Goal: Task Accomplishment & Management: Use online tool/utility

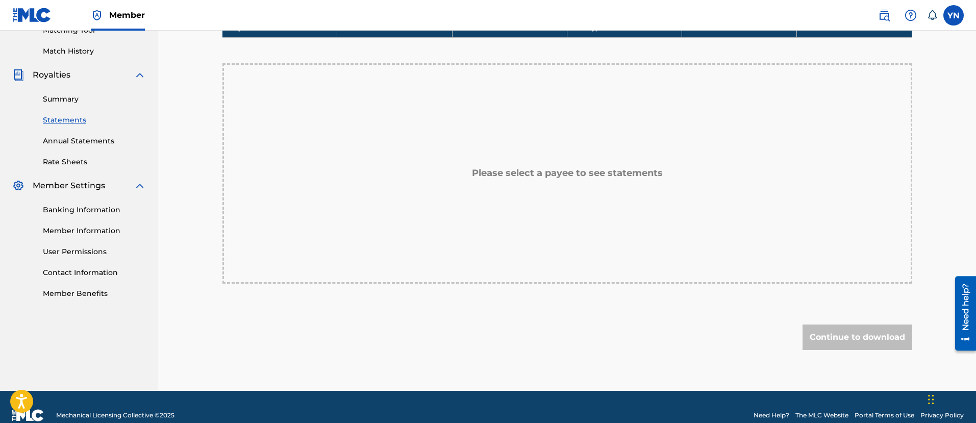
scroll to position [289, 0]
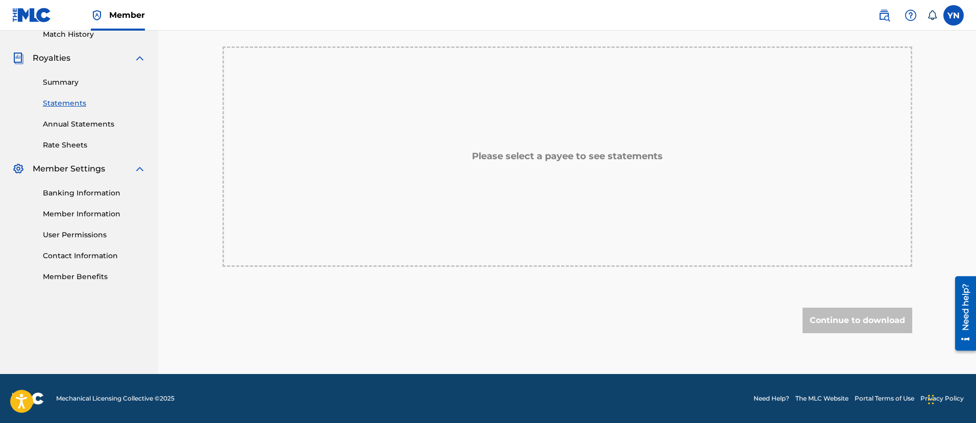
click at [88, 188] on link "Banking Information" at bounding box center [94, 193] width 103 height 11
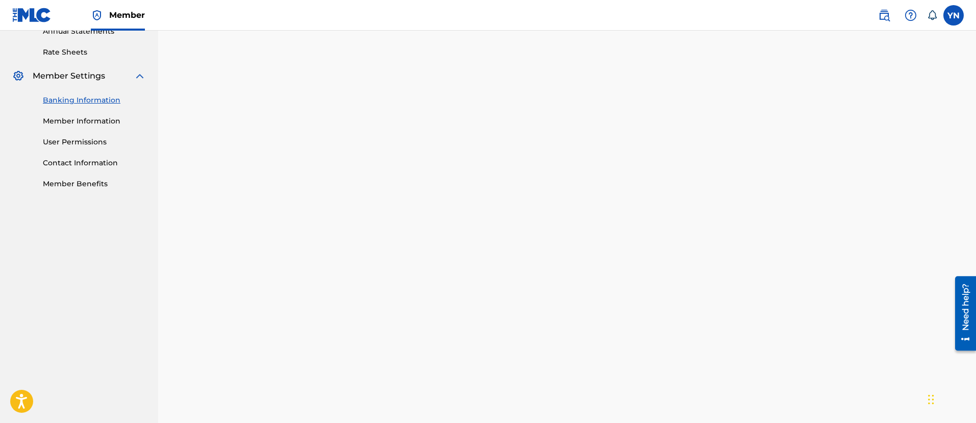
scroll to position [443, 0]
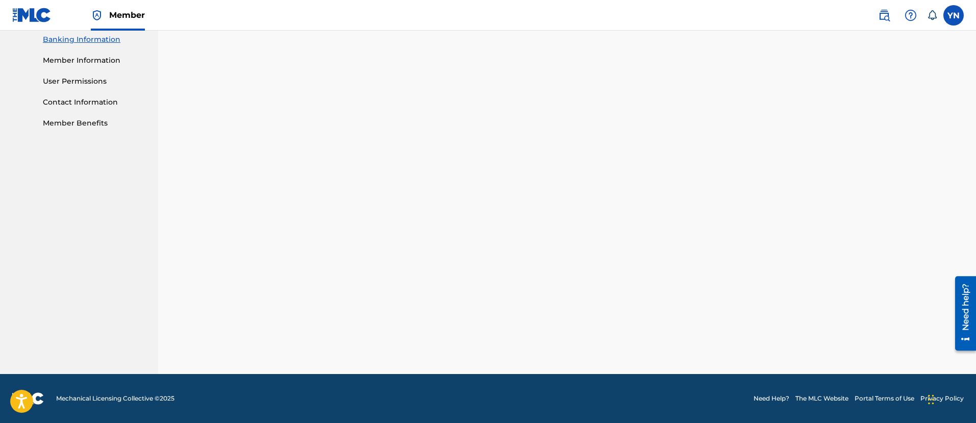
click at [762, 399] on link "Need Help?" at bounding box center [772, 398] width 36 height 9
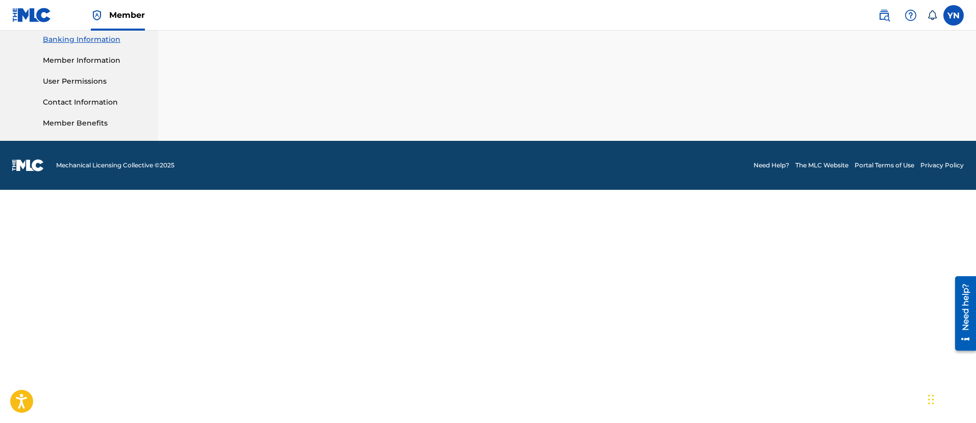
scroll to position [210, 0]
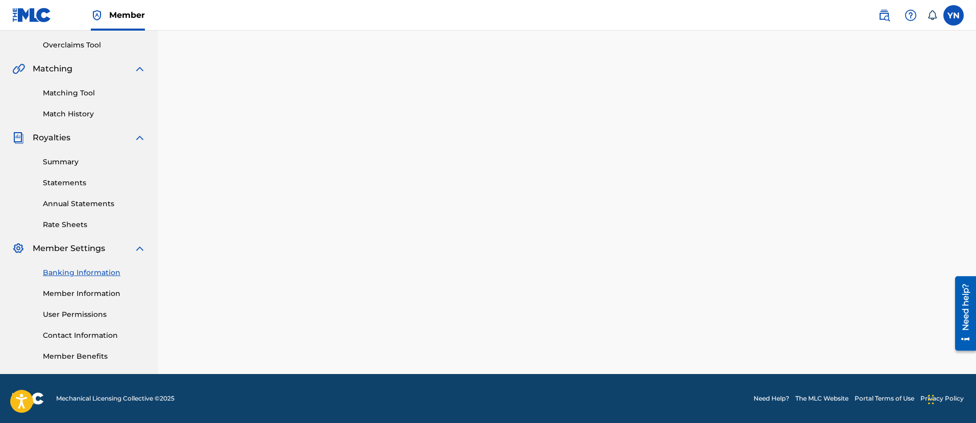
drag, startPoint x: 698, startPoint y: 138, endPoint x: 218, endPoint y: 264, distance: 496.0
click at [218, 264] on div "Banking and Tax The Banking and Tax tab needs to be fully completed before any …" at bounding box center [567, 110] width 715 height 528
click at [123, 275] on link "Banking Information" at bounding box center [94, 272] width 103 height 11
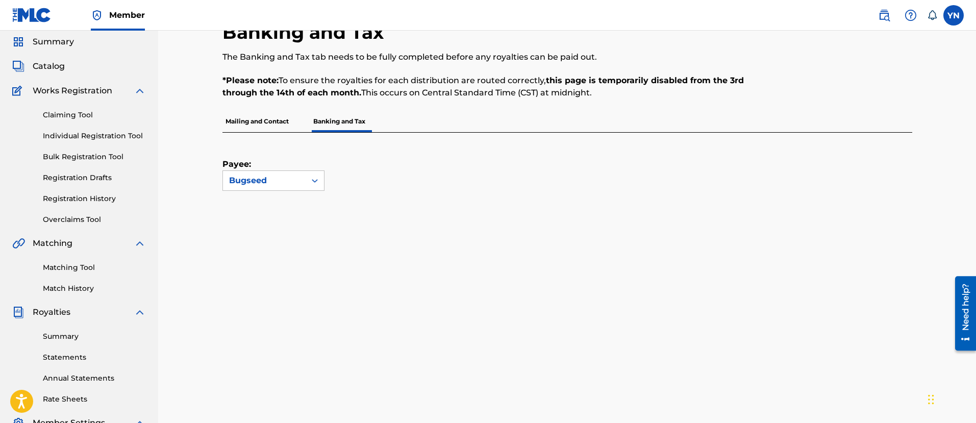
scroll to position [0, 0]
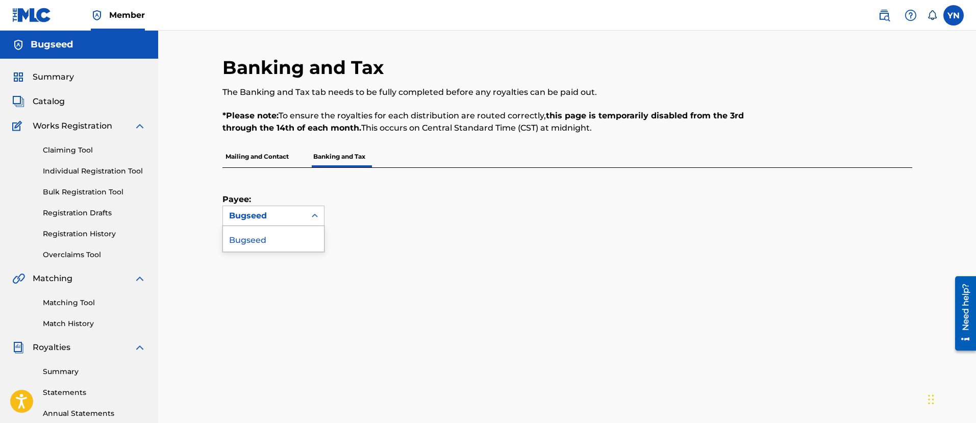
click at [284, 215] on div "Bugseed" at bounding box center [264, 216] width 70 height 12
click at [287, 163] on p "Mailing and Contact" at bounding box center [257, 156] width 69 height 21
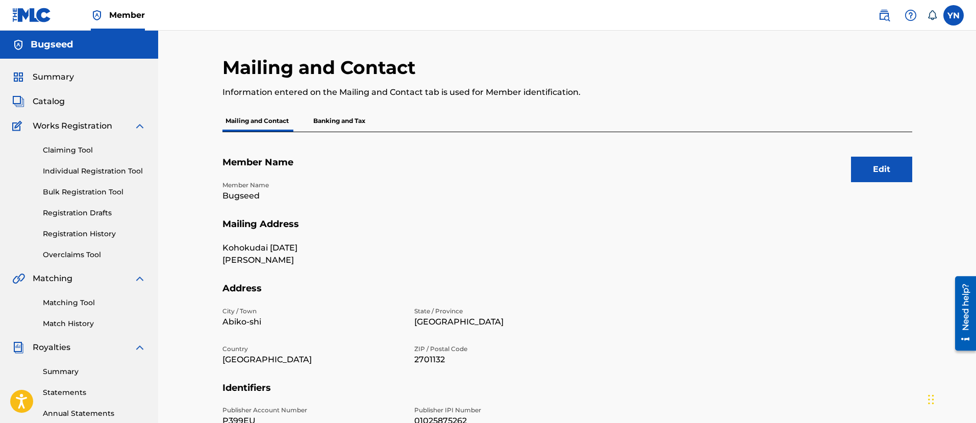
click at [360, 117] on p "Banking and Tax" at bounding box center [339, 120] width 58 height 21
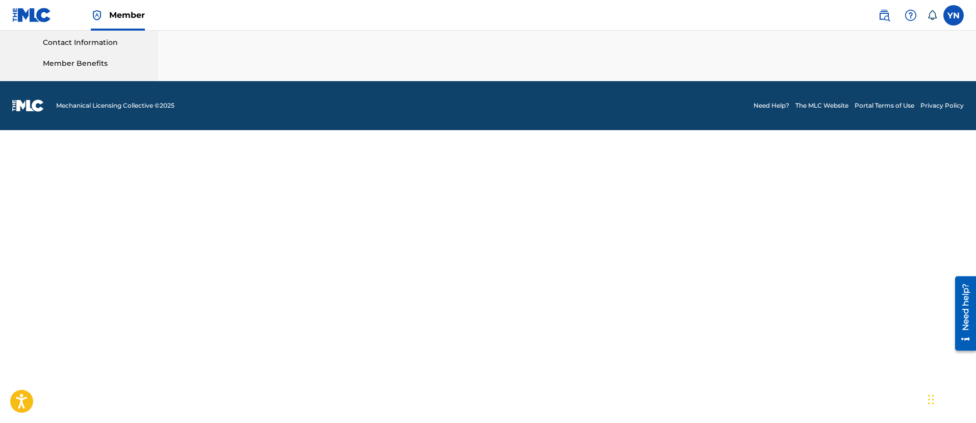
scroll to position [210, 0]
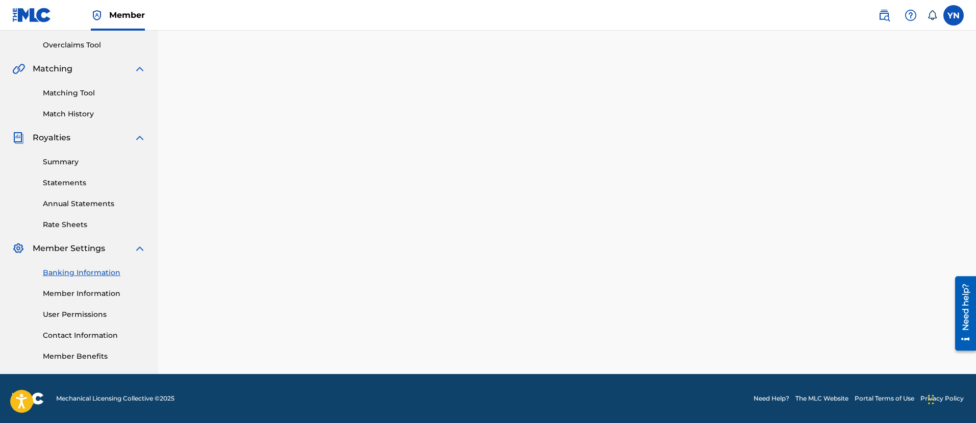
click at [79, 109] on link "Match History" at bounding box center [94, 114] width 103 height 11
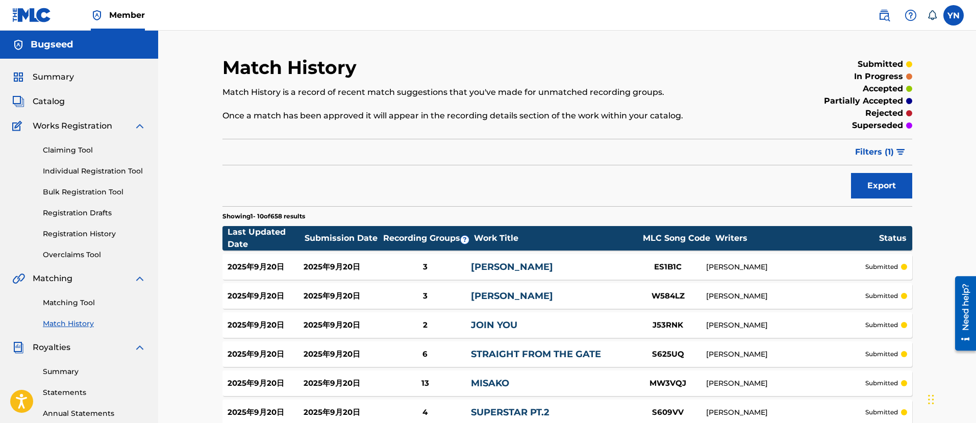
click at [100, 297] on div "Matching Tool Match History" at bounding box center [79, 307] width 134 height 44
click at [94, 305] on link "Matching Tool" at bounding box center [94, 303] width 103 height 11
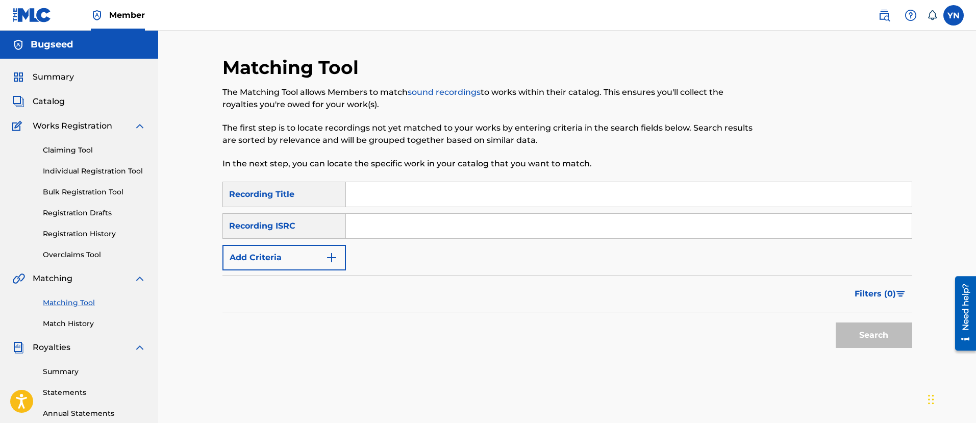
click at [402, 233] on input "Search Form" at bounding box center [629, 226] width 566 height 25
paste input "USYBL1401741"
type input "USYBL1401741"
click at [438, 188] on input "Search Form" at bounding box center [629, 194] width 566 height 25
paste input "blotting map remix"
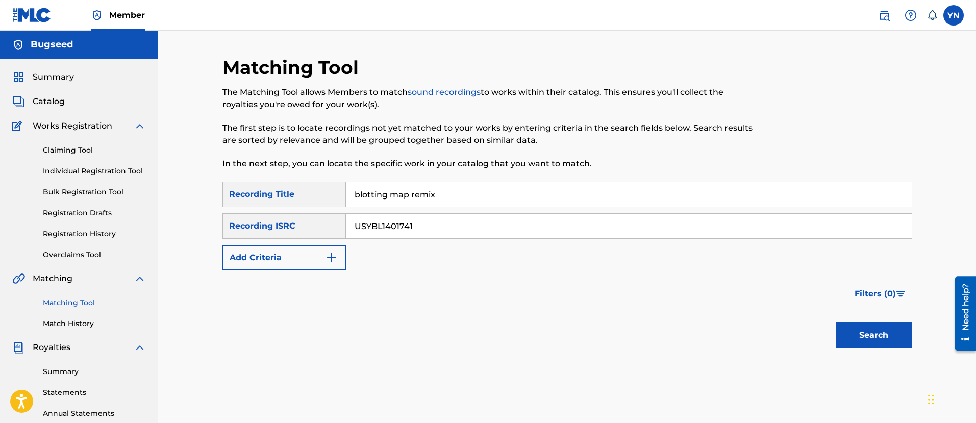
type input "blotting map remix"
click at [905, 337] on button "Search" at bounding box center [874, 336] width 77 height 26
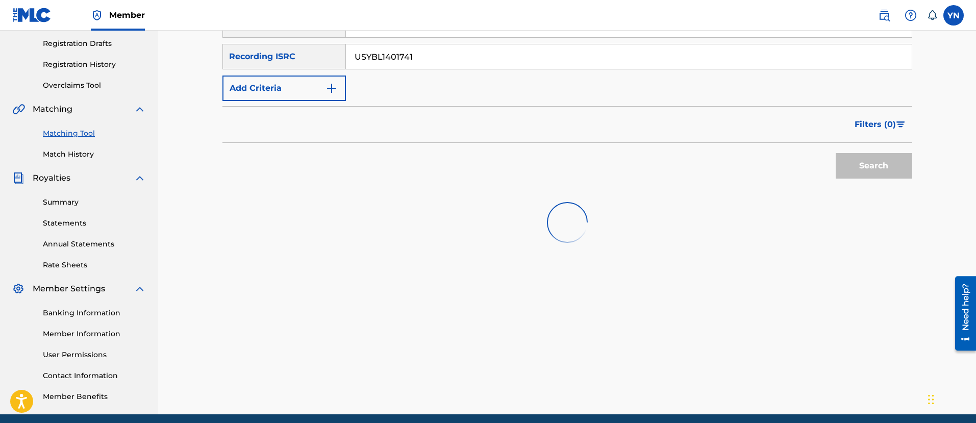
scroll to position [210, 0]
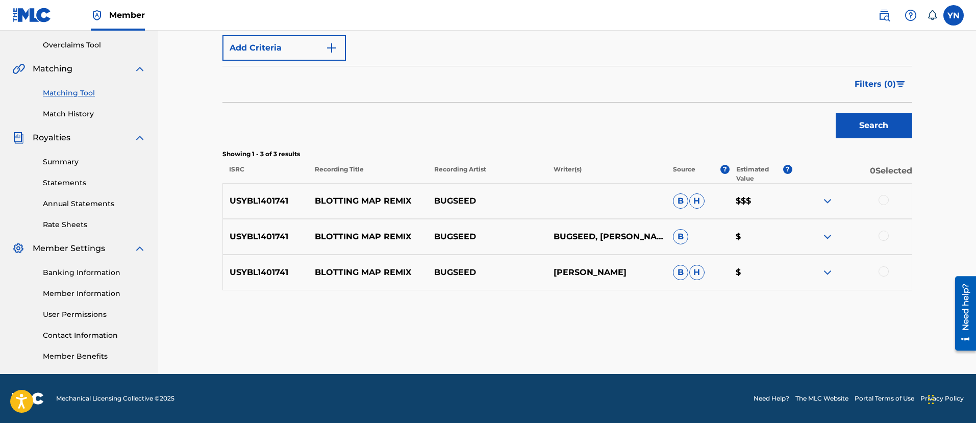
click at [881, 199] on div at bounding box center [884, 200] width 10 height 10
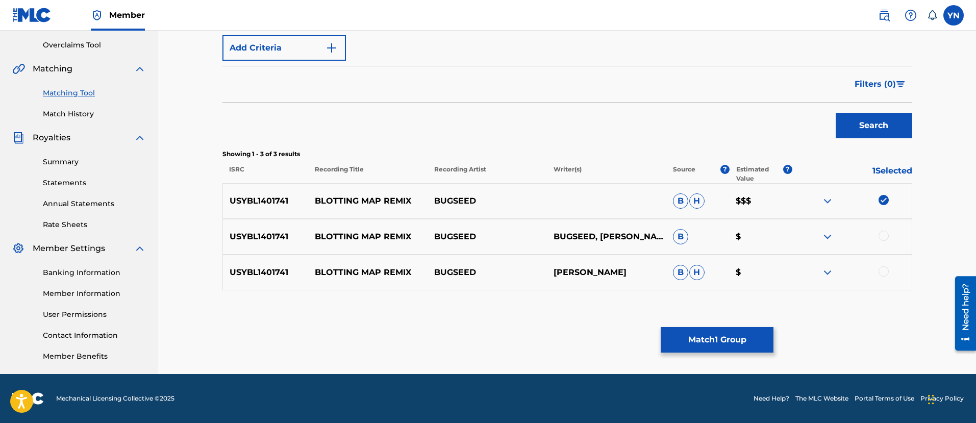
click at [881, 237] on div at bounding box center [884, 236] width 10 height 10
click at [888, 282] on div "USYBL1401741 BLOTTING MAP REMIX BUGSEED NAKANO YUSUKE B H $" at bounding box center [568, 273] width 690 height 36
click at [886, 281] on div "USYBL1401741 BLOTTING MAP REMIX BUGSEED NAKANO YUSUKE B H $" at bounding box center [568, 273] width 690 height 36
click at [884, 276] on div at bounding box center [884, 271] width 10 height 10
click at [726, 332] on button "Match 3 Groups" at bounding box center [717, 340] width 113 height 26
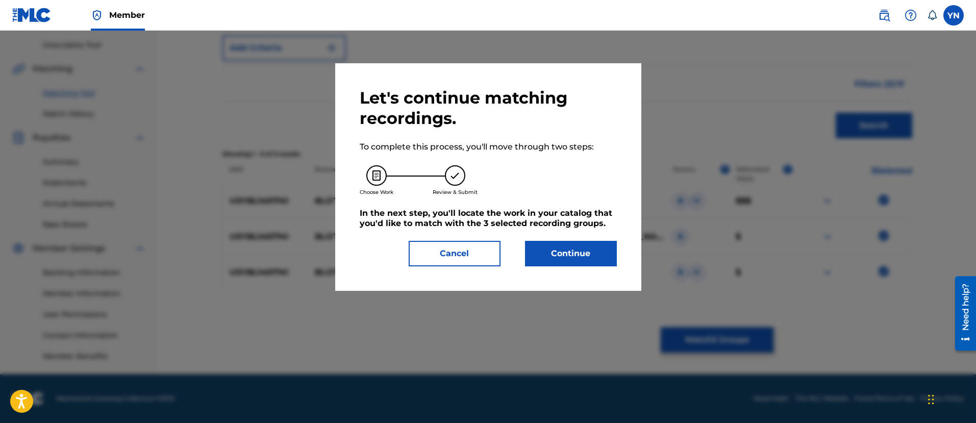
click at [594, 247] on button "Continue" at bounding box center [571, 254] width 92 height 26
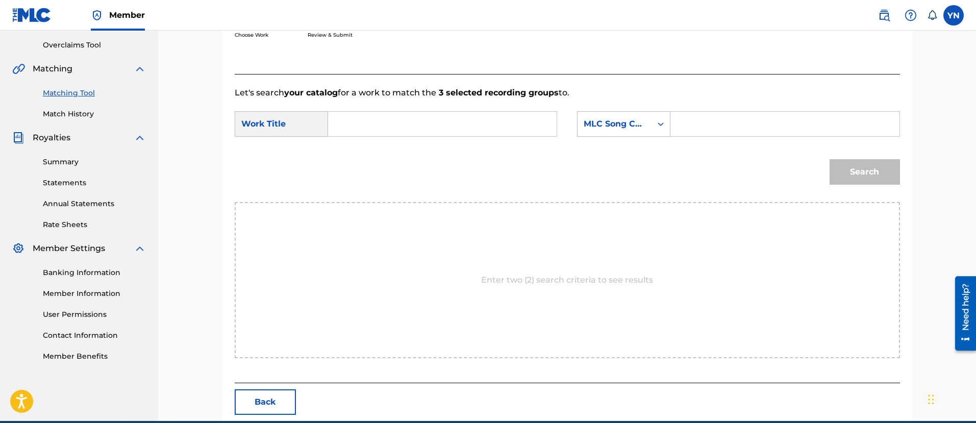
click at [509, 128] on input "Search Form" at bounding box center [442, 124] width 211 height 25
paste input "blotting map remix"
type input "blotting map remix"
click at [607, 117] on div "MLC Song Code" at bounding box center [615, 123] width 74 height 19
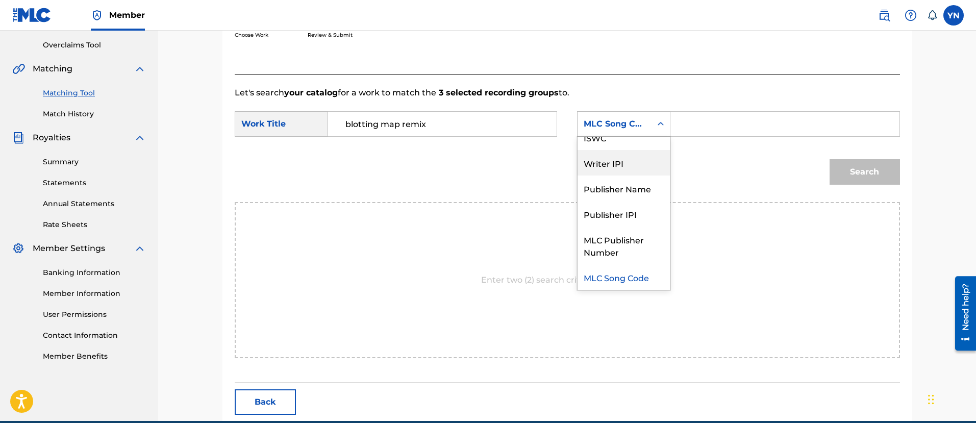
scroll to position [0, 0]
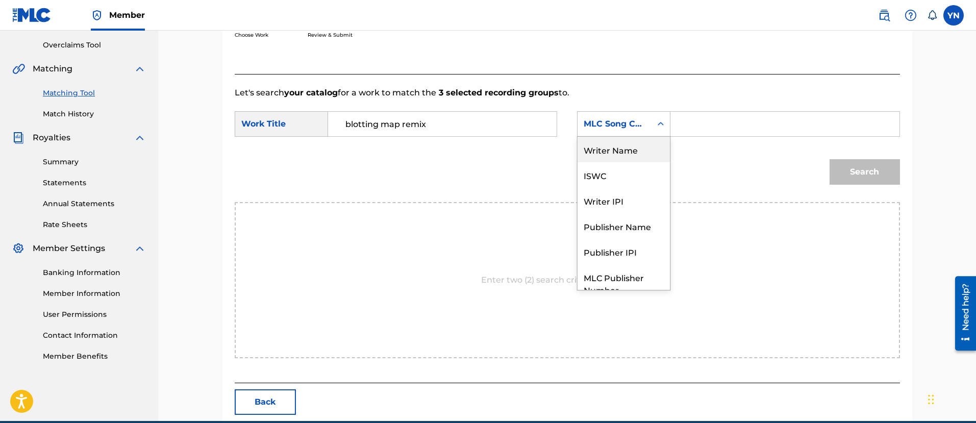
click at [635, 148] on div "Writer Name" at bounding box center [624, 150] width 92 height 26
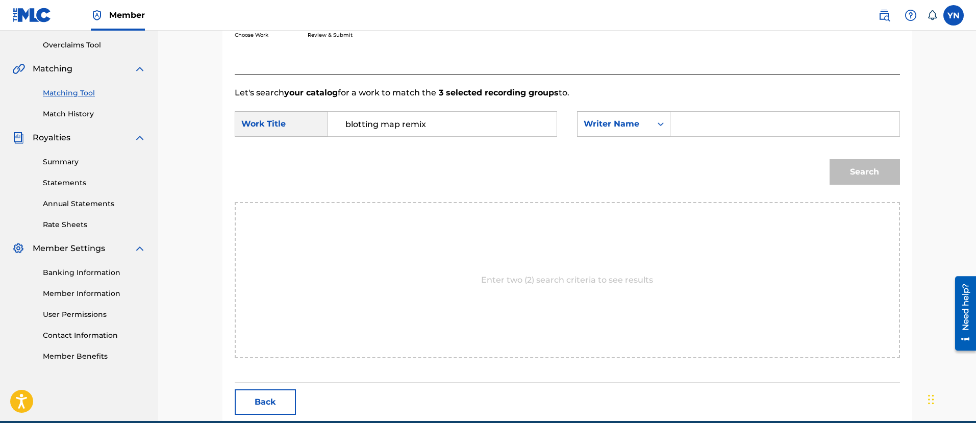
click at [727, 123] on input "Search Form" at bounding box center [784, 124] width 211 height 25
type input "ｙ"
type input "yusuke"
click at [830, 159] on button "Search" at bounding box center [865, 172] width 70 height 26
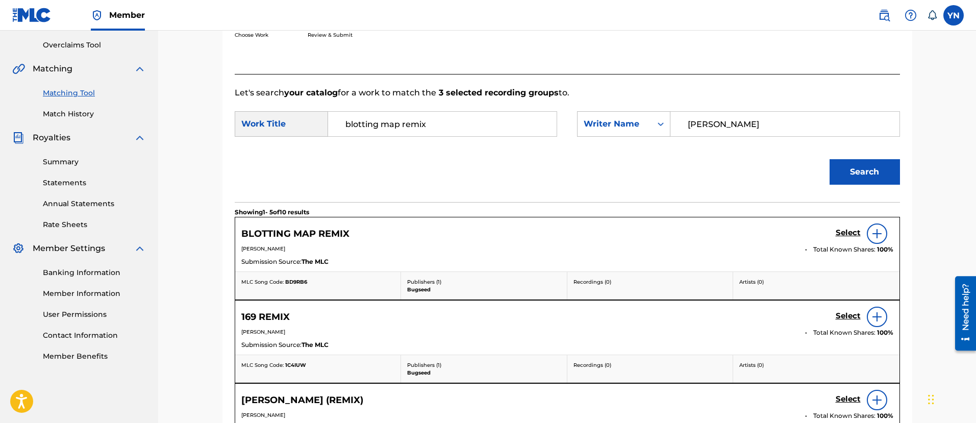
click at [840, 231] on h5 "Select" at bounding box center [848, 233] width 25 height 10
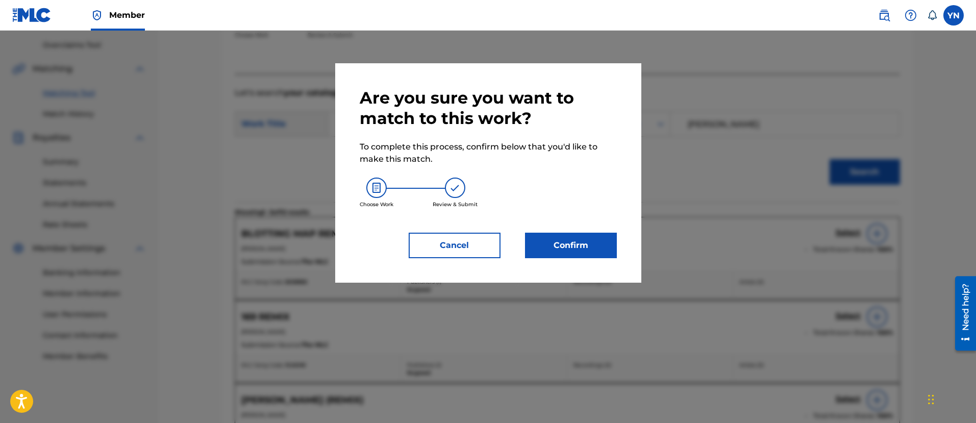
click at [587, 245] on button "Confirm" at bounding box center [571, 246] width 92 height 26
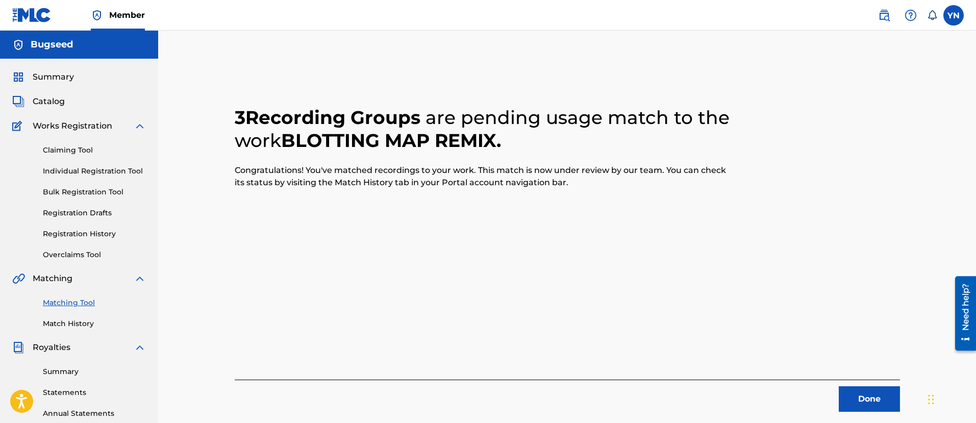
click at [877, 401] on button "Done" at bounding box center [869, 399] width 61 height 26
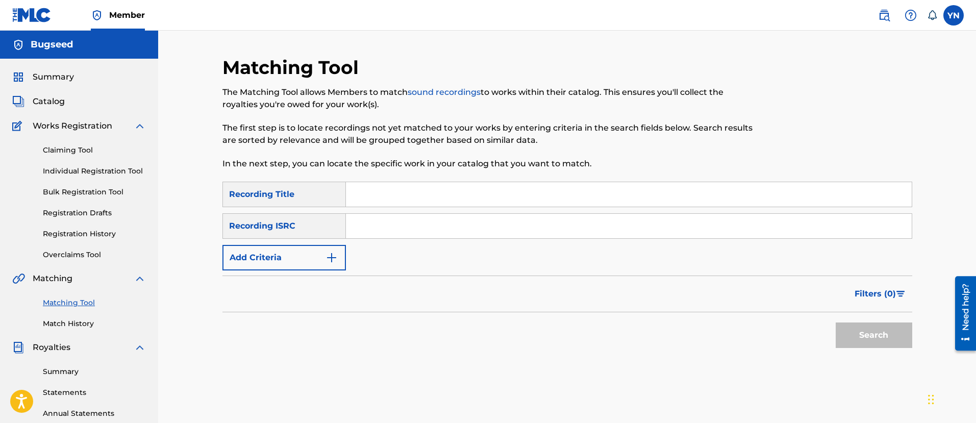
click at [461, 224] on input "Search Form" at bounding box center [629, 226] width 566 height 25
paste input "USYBL1401742"
type input "USYBL1401742"
click at [445, 180] on div "Matching Tool The Matching Tool allows Members to match sound recordings to wor…" at bounding box center [488, 119] width 531 height 126
click at [445, 185] on input "Search Form" at bounding box center [629, 194] width 566 height 25
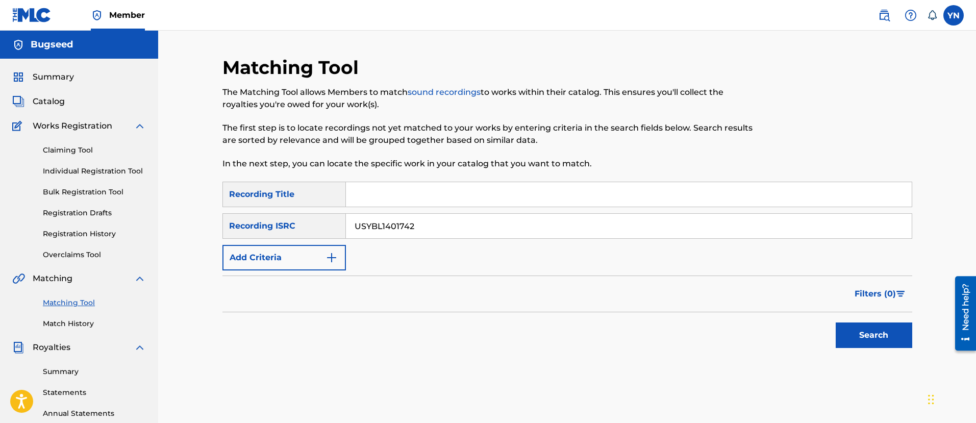
paste input "hibiscus"
type input "hibiscus"
click at [885, 339] on button "Search" at bounding box center [874, 336] width 77 height 26
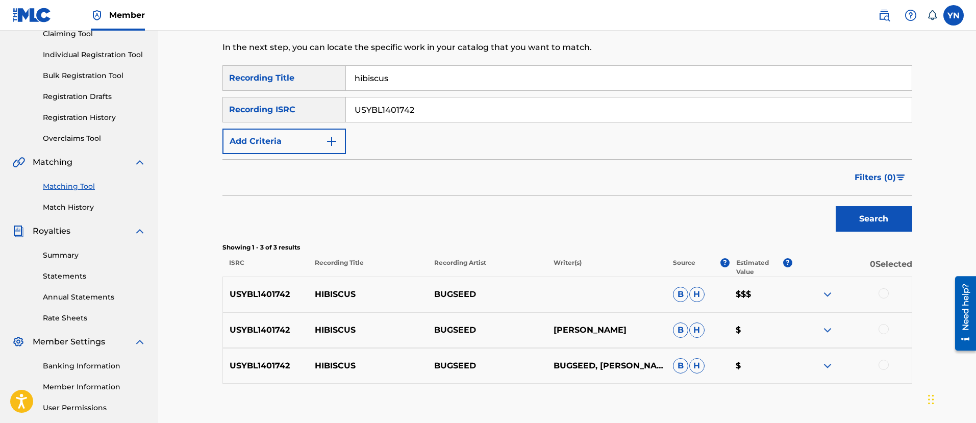
scroll to position [128, 0]
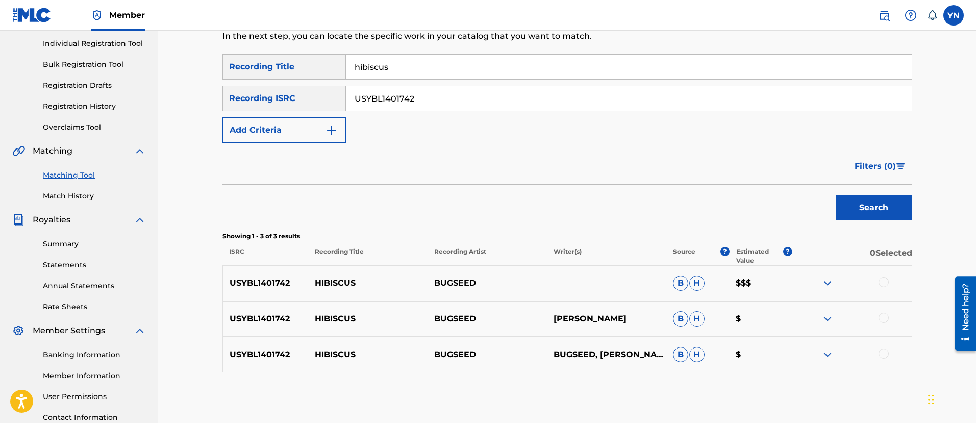
click at [888, 285] on div at bounding box center [884, 282] width 10 height 10
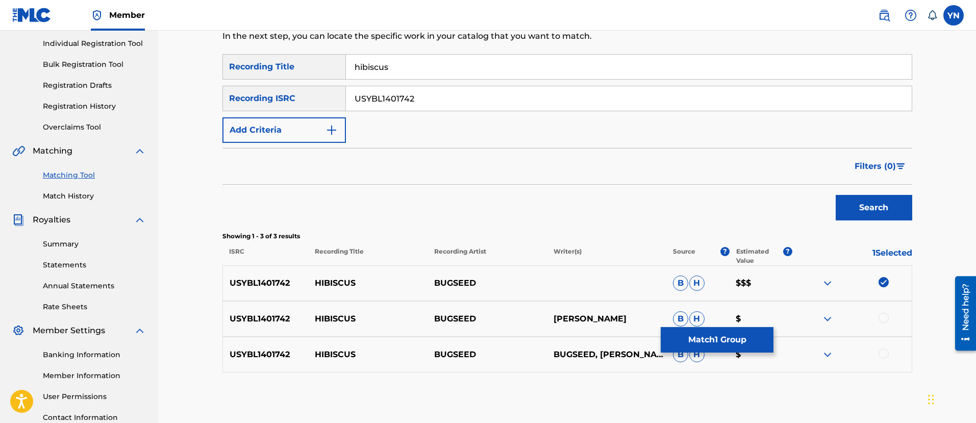
click at [884, 322] on div at bounding box center [884, 318] width 10 height 10
click at [884, 359] on div at bounding box center [852, 355] width 119 height 12
click at [884, 355] on div at bounding box center [884, 354] width 10 height 10
click at [724, 354] on p "B H" at bounding box center [698, 354] width 63 height 15
click at [723, 346] on button "Match 3 Groups" at bounding box center [717, 340] width 113 height 26
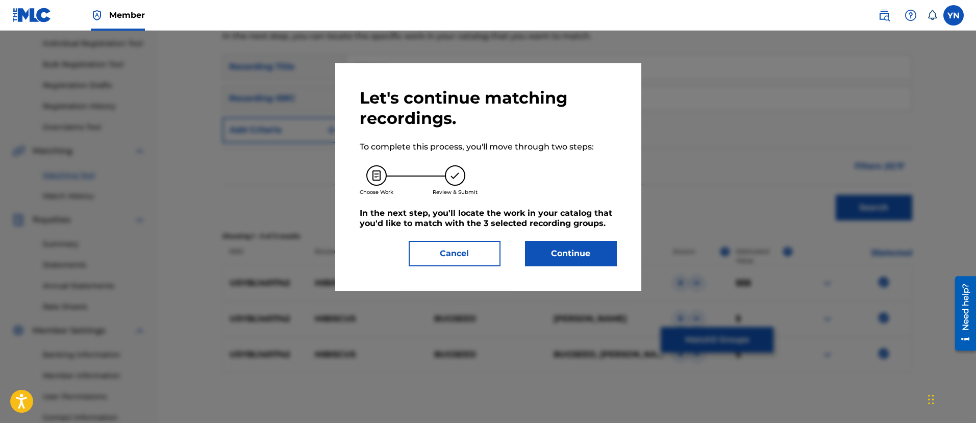
click at [602, 255] on button "Continue" at bounding box center [571, 254] width 92 height 26
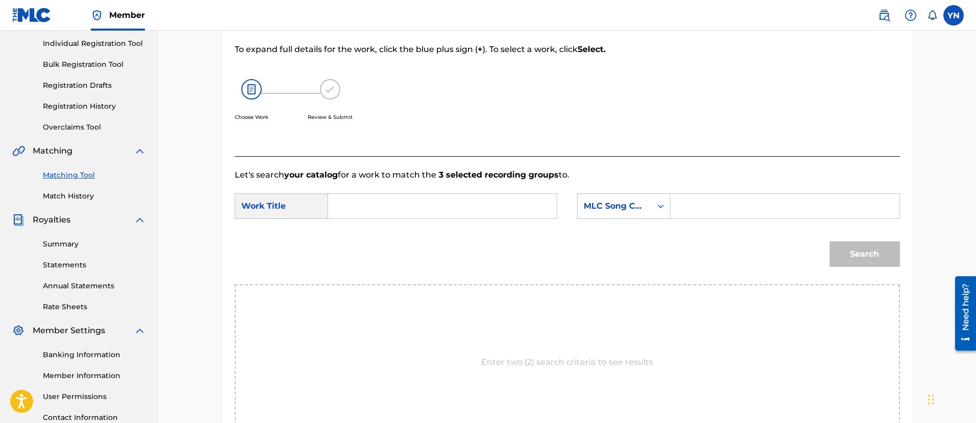
click at [473, 206] on input "Search Form" at bounding box center [442, 206] width 211 height 25
paste input "hibiscus"
type input "hibiscus"
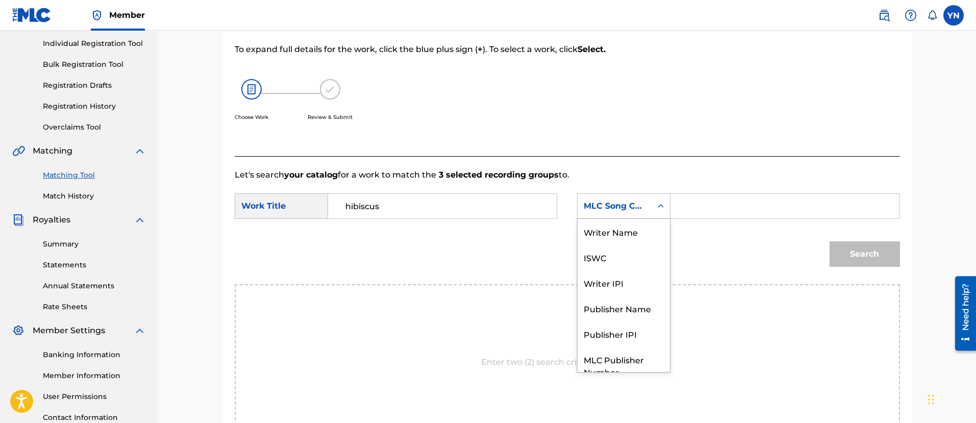
click at [595, 202] on div "MLC Song Code" at bounding box center [615, 206] width 62 height 12
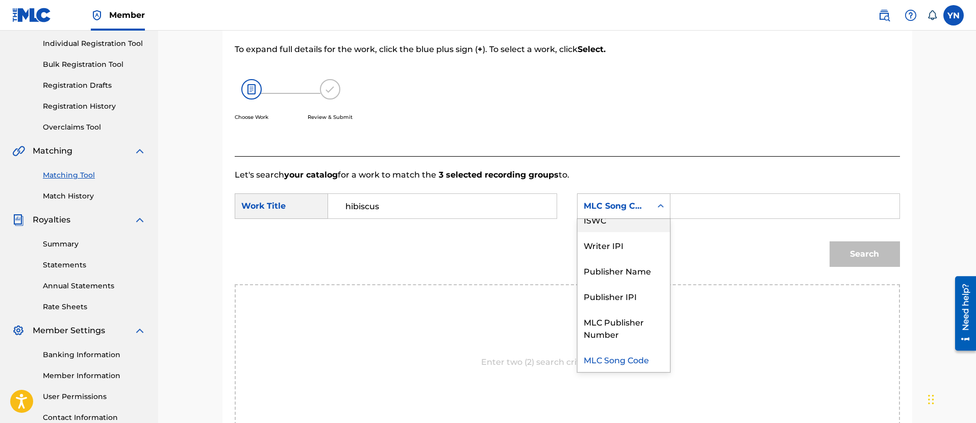
scroll to position [0, 0]
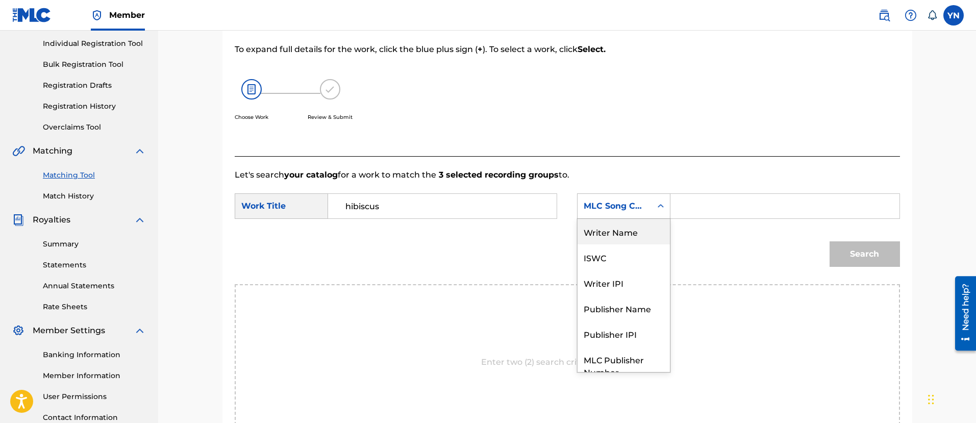
click at [624, 231] on div "Writer Name" at bounding box center [624, 232] width 92 height 26
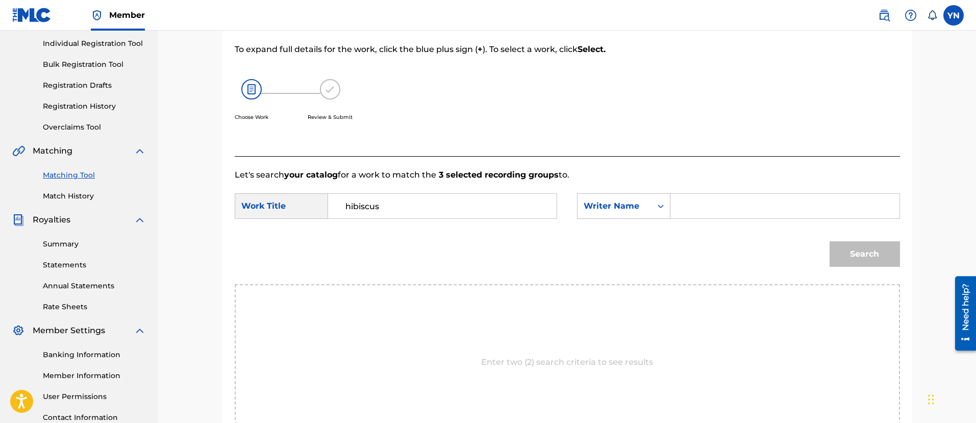
click at [686, 207] on input "Search Form" at bounding box center [784, 206] width 211 height 25
type input "yusuke"
click at [835, 249] on button "Search" at bounding box center [865, 254] width 70 height 26
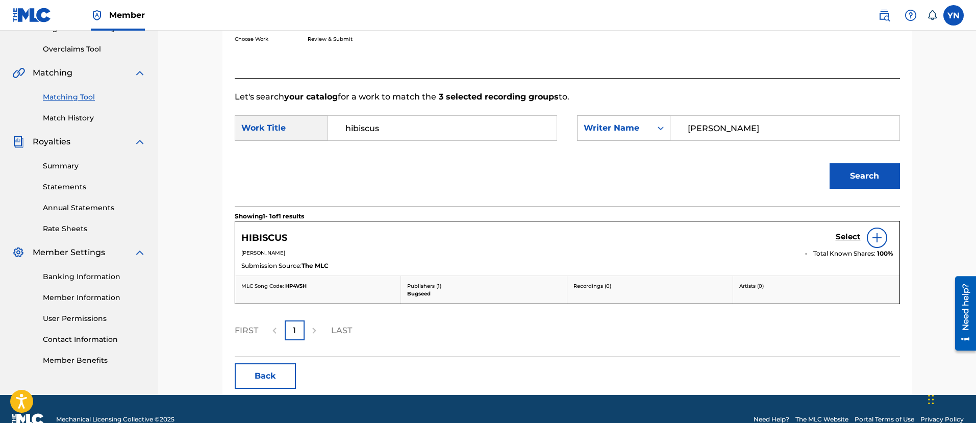
scroll to position [227, 0]
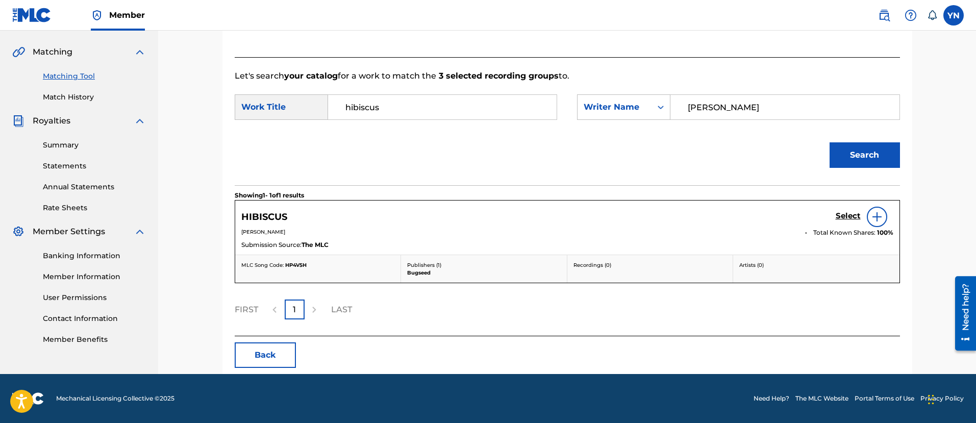
click at [848, 214] on h5 "Select" at bounding box center [848, 216] width 25 height 10
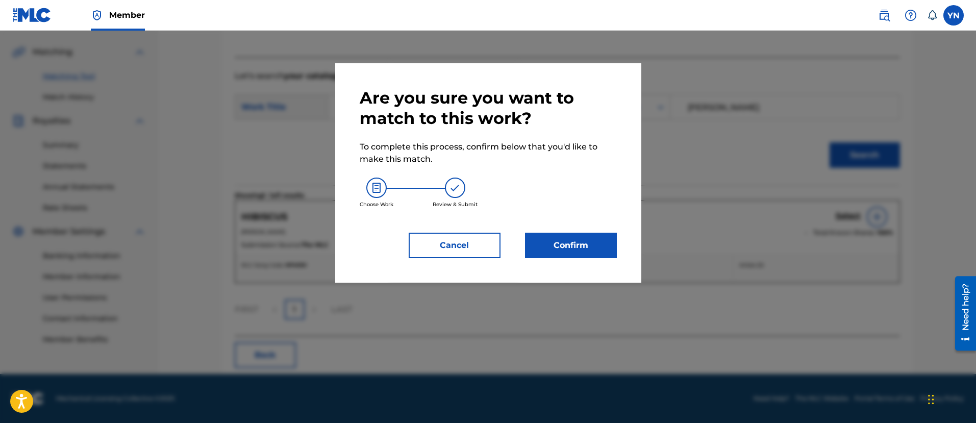
click at [623, 226] on div "Are you sure you want to match to this work? To complete this process, confirm …" at bounding box center [488, 172] width 306 height 219
click at [612, 240] on button "Confirm" at bounding box center [571, 246] width 92 height 26
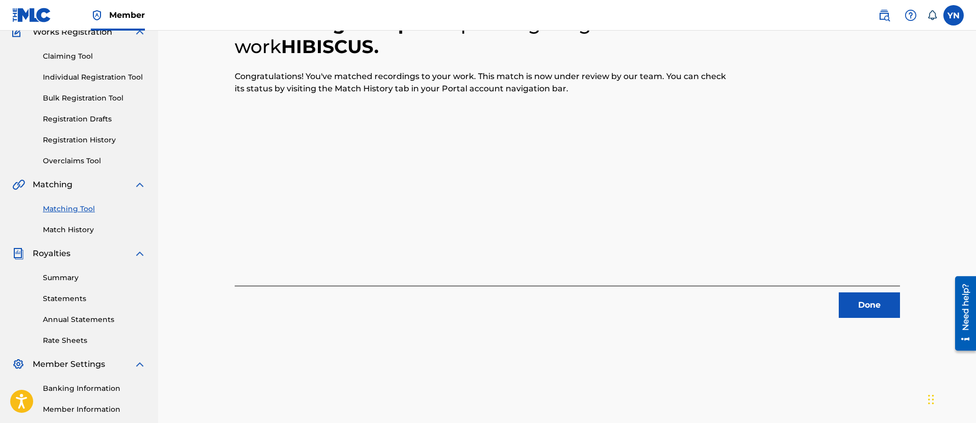
scroll to position [82, 0]
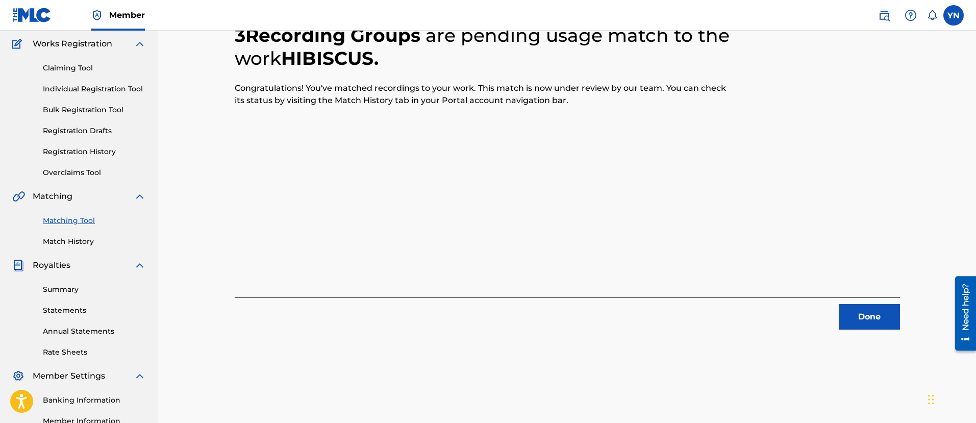
click at [887, 309] on button "Done" at bounding box center [869, 317] width 61 height 26
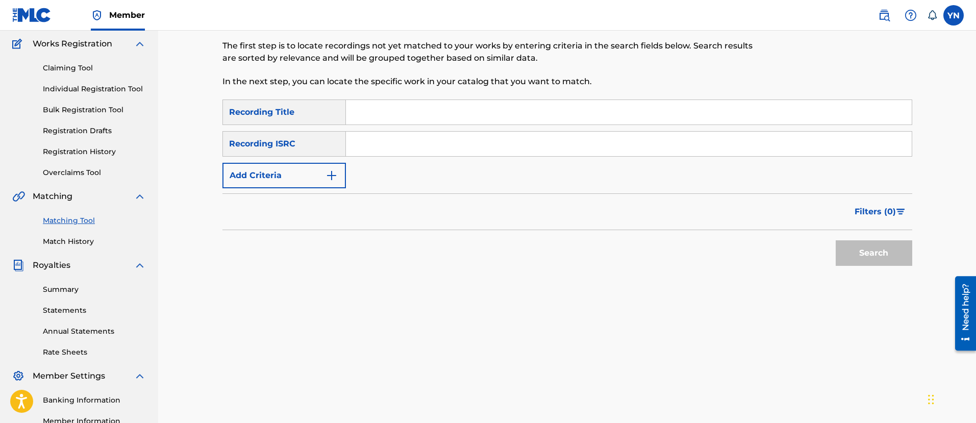
click at [472, 144] on input "Search Form" at bounding box center [629, 144] width 566 height 25
paste input "USYBL1401743"
type input "USYBL1401743"
click at [478, 111] on input "Search Form" at bounding box center [629, 112] width 566 height 25
paste input "spanish flower"
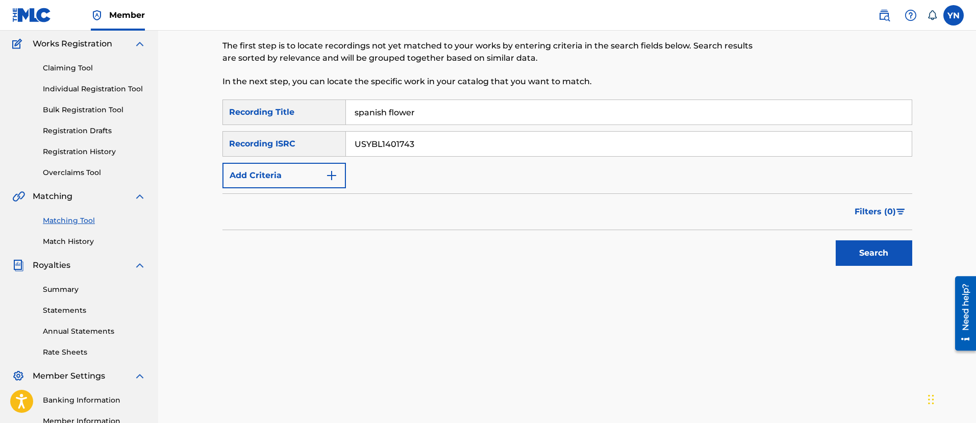
type input "spanish flower"
click at [874, 255] on button "Search" at bounding box center [874, 253] width 77 height 26
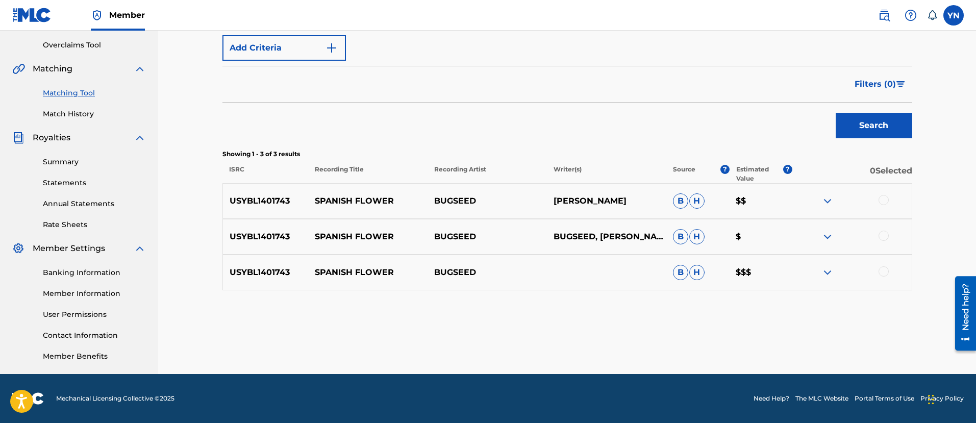
click at [888, 196] on div at bounding box center [852, 201] width 119 height 12
click at [887, 201] on div at bounding box center [884, 200] width 10 height 10
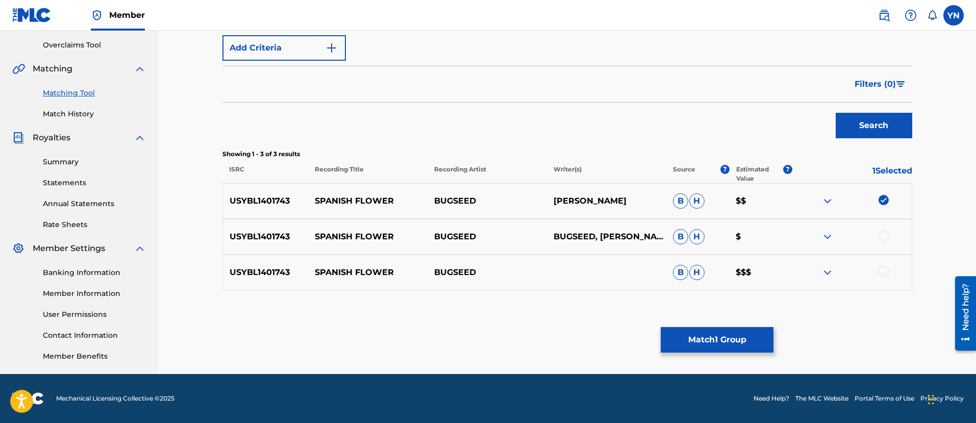
click at [888, 232] on div at bounding box center [884, 236] width 10 height 10
click at [885, 269] on div at bounding box center [884, 271] width 10 height 10
click at [688, 340] on button "Match 3 Groups" at bounding box center [717, 340] width 113 height 26
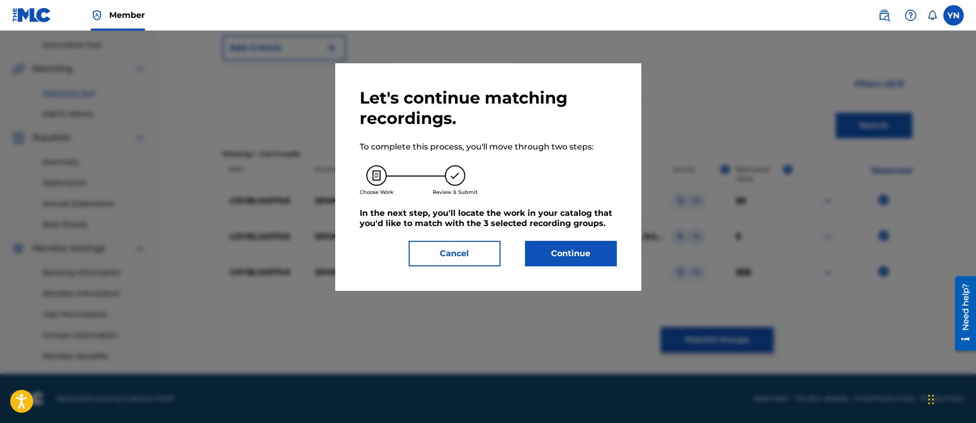
click at [613, 248] on button "Continue" at bounding box center [571, 254] width 92 height 26
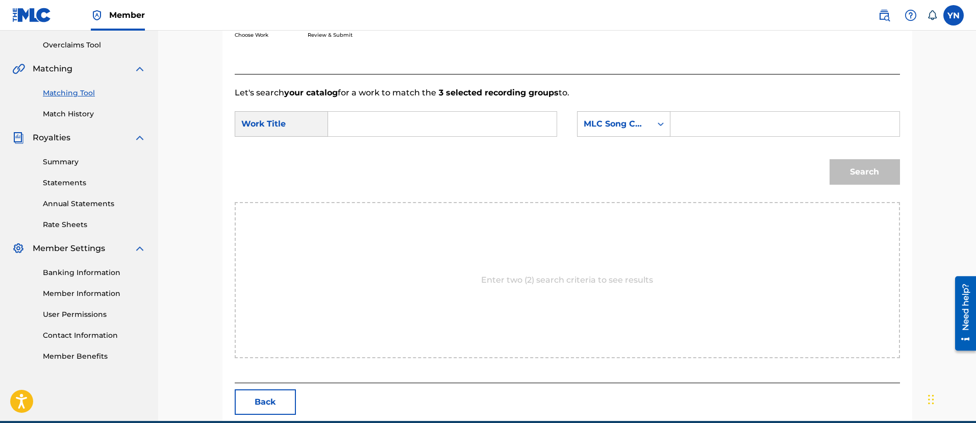
click at [465, 117] on input "Search Form" at bounding box center [442, 124] width 211 height 25
paste input "spanish flower"
type input "spanish flower"
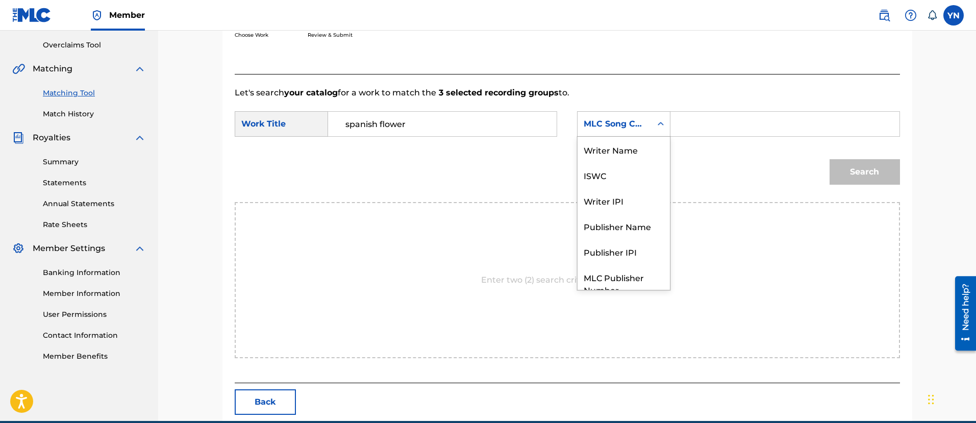
click at [643, 133] on div "MLC Song Code" at bounding box center [615, 123] width 74 height 19
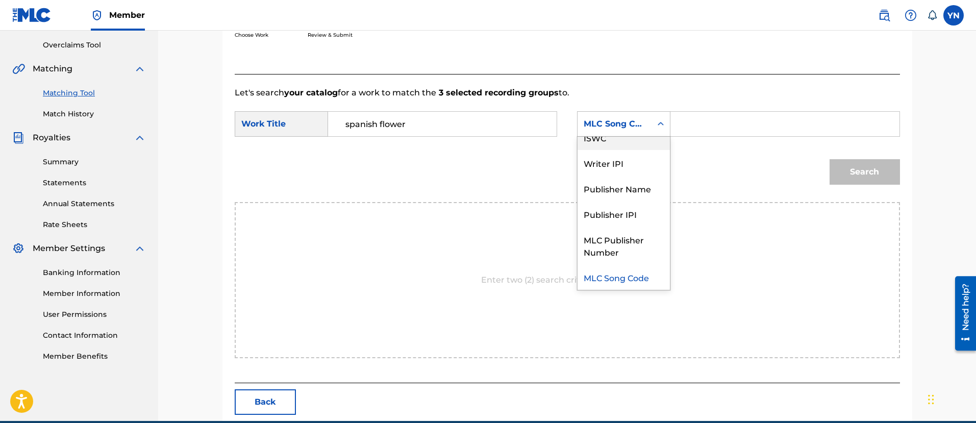
scroll to position [0, 0]
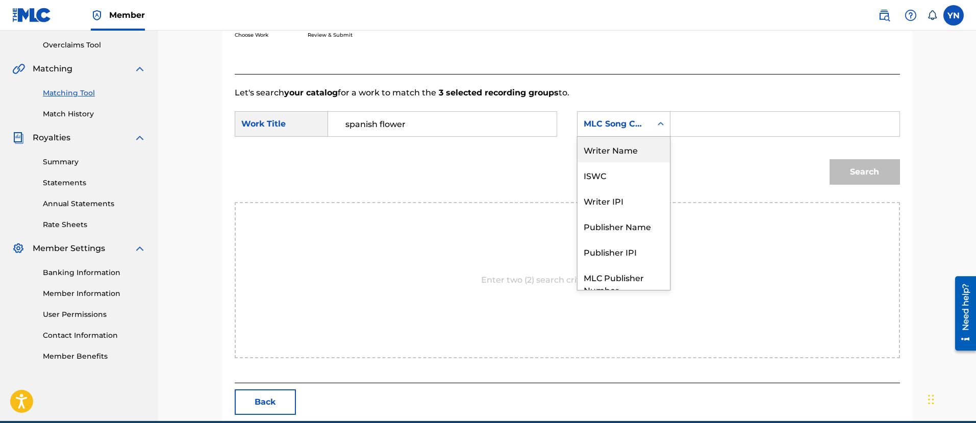
click at [637, 157] on div "Writer Name" at bounding box center [624, 150] width 92 height 26
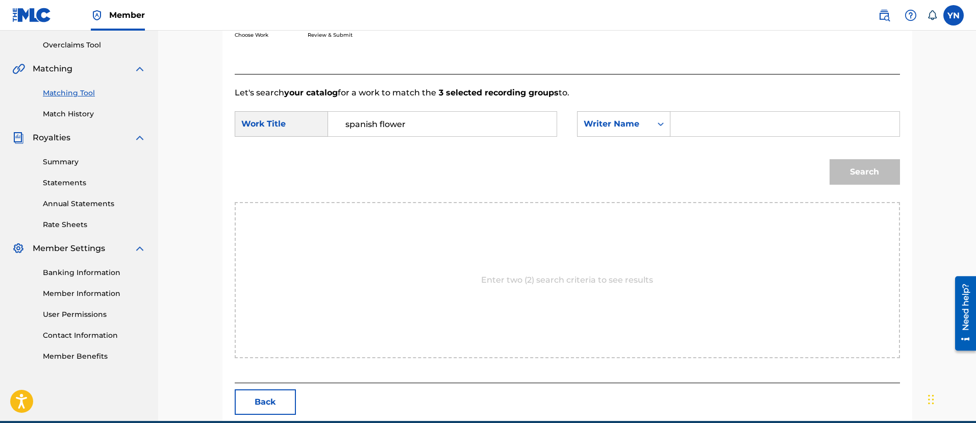
click at [703, 125] on input "Search Form" at bounding box center [784, 124] width 211 height 25
type input "yusuke"
click at [867, 164] on button "Search" at bounding box center [865, 172] width 70 height 26
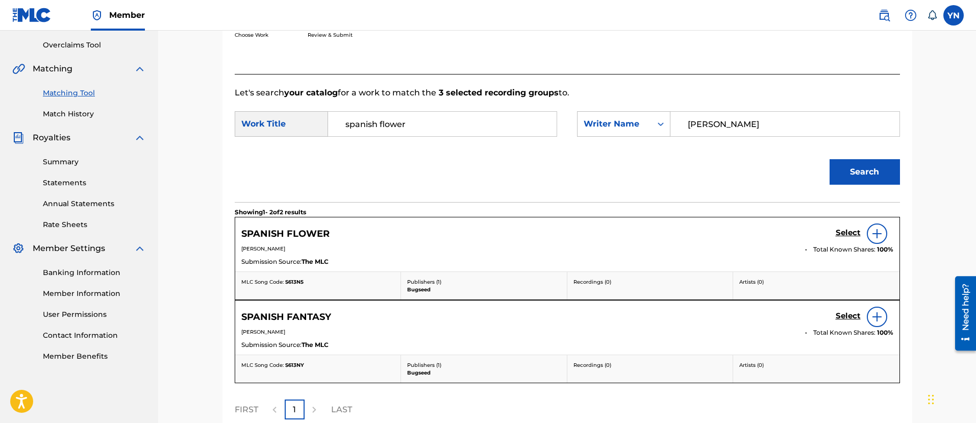
click at [840, 233] on h5 "Select" at bounding box center [848, 233] width 25 height 10
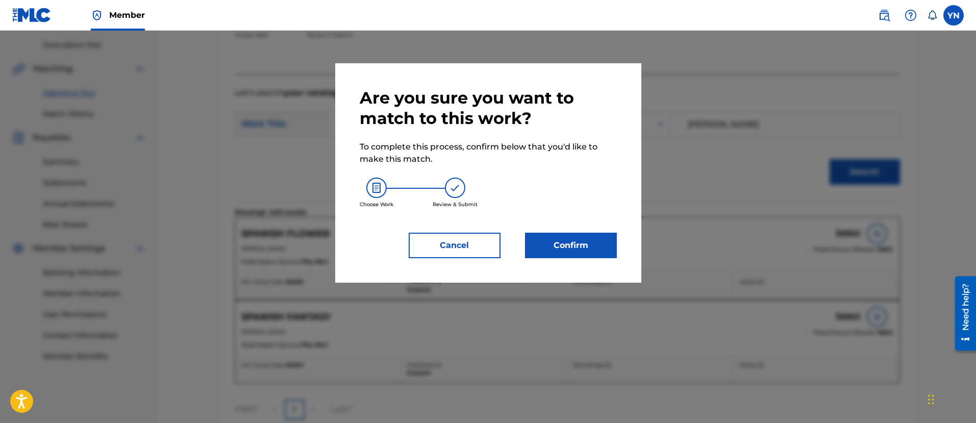
click at [545, 264] on div "Are you sure you want to match to this work? To complete this process, confirm …" at bounding box center [488, 172] width 306 height 219
click at [544, 255] on button "Confirm" at bounding box center [571, 246] width 92 height 26
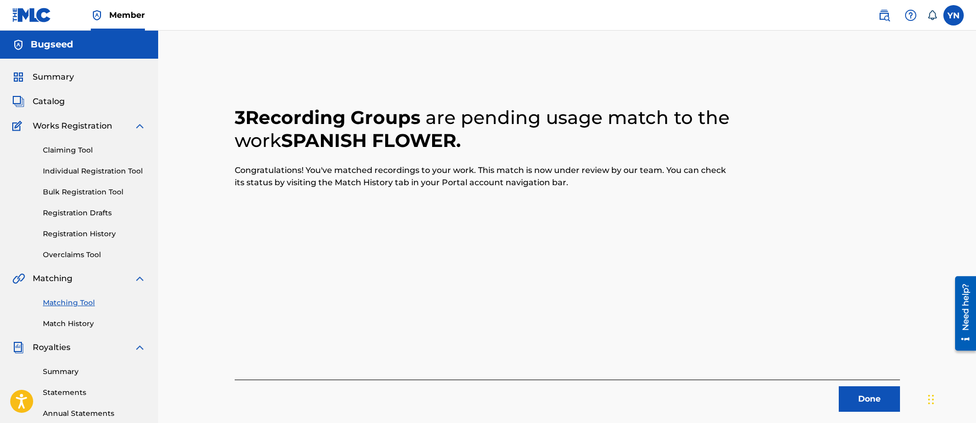
click at [844, 396] on button "Done" at bounding box center [869, 399] width 61 height 26
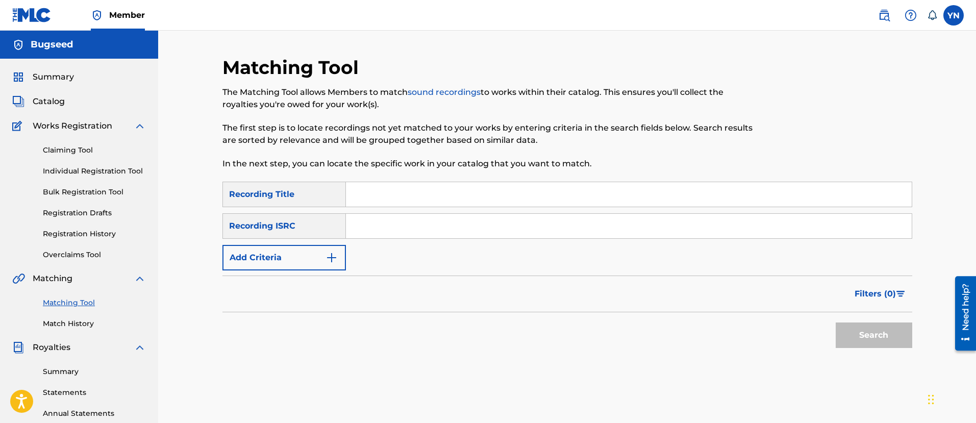
click at [433, 226] on input "Search Form" at bounding box center [629, 226] width 566 height 25
paste input "USYBL1401744"
type input "USYBL1401744"
click at [505, 202] on input "Search Form" at bounding box center [629, 194] width 566 height 25
paste input "leisure"
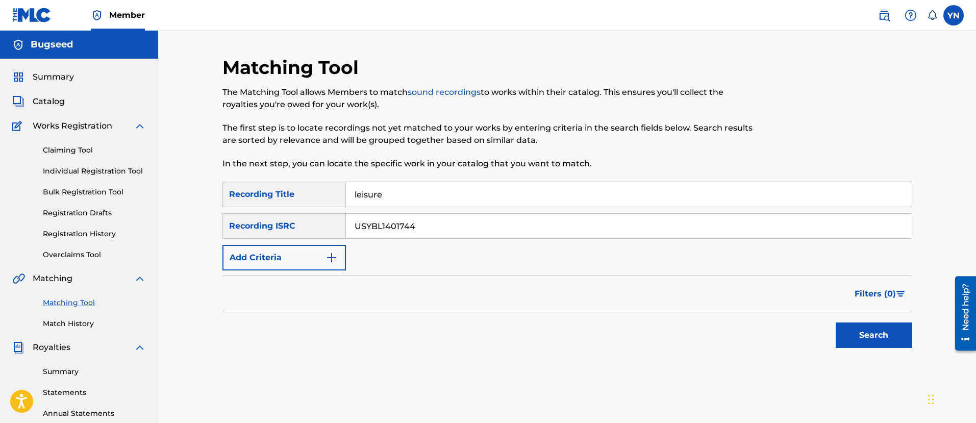
type input "leisure"
click at [861, 330] on button "Search" at bounding box center [874, 336] width 77 height 26
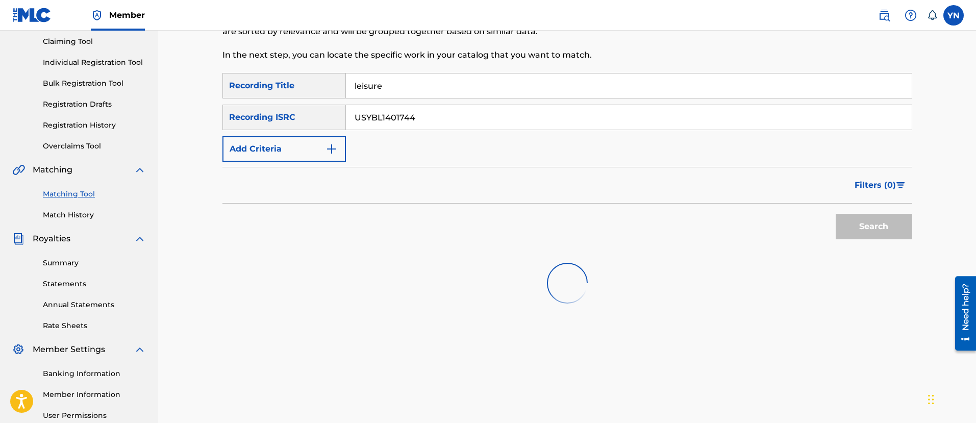
scroll to position [128, 0]
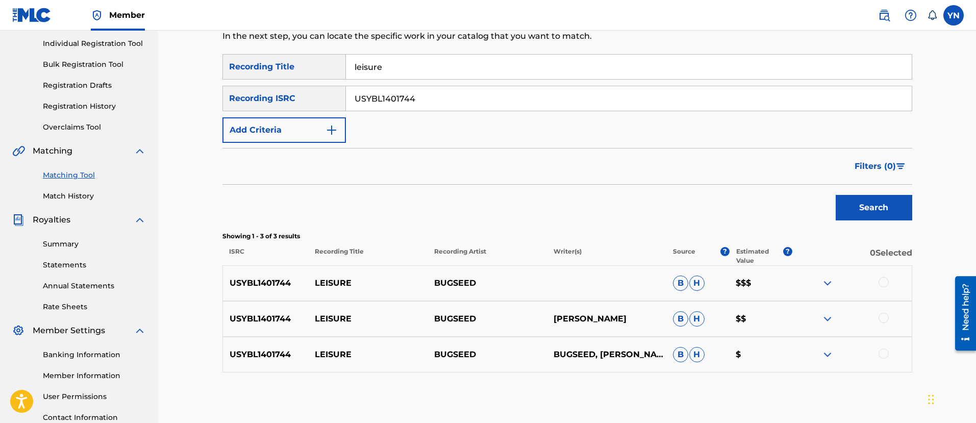
click at [887, 284] on div at bounding box center [884, 282] width 10 height 10
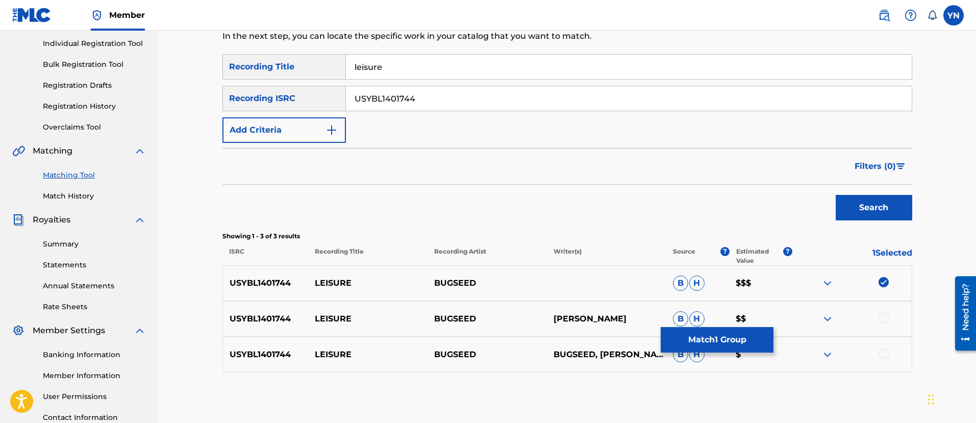
click at [887, 318] on div at bounding box center [884, 318] width 10 height 10
click at [884, 349] on div at bounding box center [884, 354] width 10 height 10
click at [716, 341] on button "Match 3 Groups" at bounding box center [717, 340] width 113 height 26
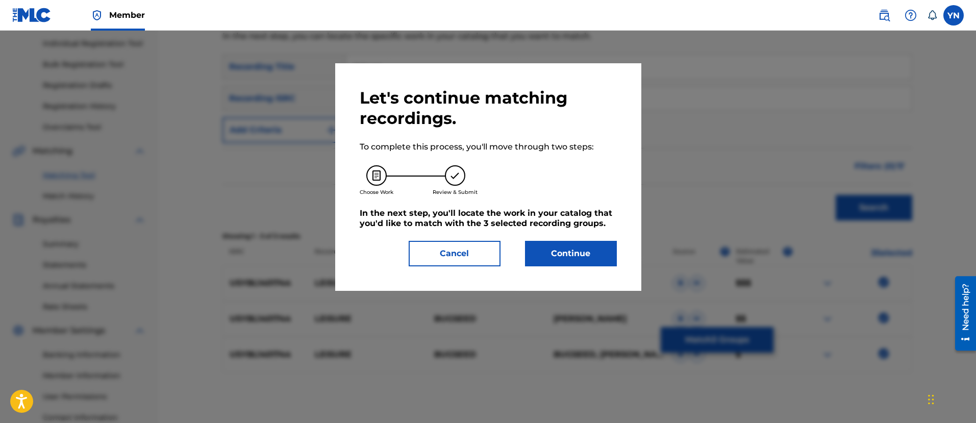
click at [574, 246] on button "Continue" at bounding box center [571, 254] width 92 height 26
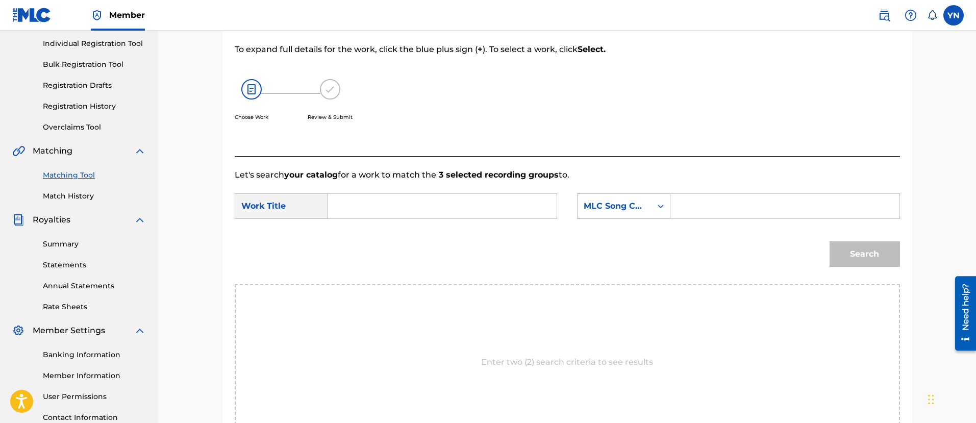
click at [532, 209] on input "Search Form" at bounding box center [442, 206] width 211 height 25
paste input "leisure"
type input "leisure"
click at [618, 207] on div "MLC Song Code" at bounding box center [615, 206] width 62 height 12
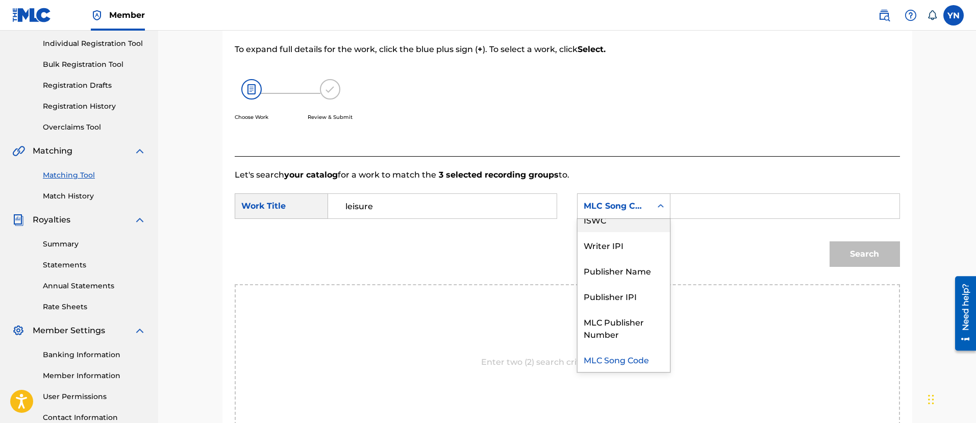
scroll to position [0, 0]
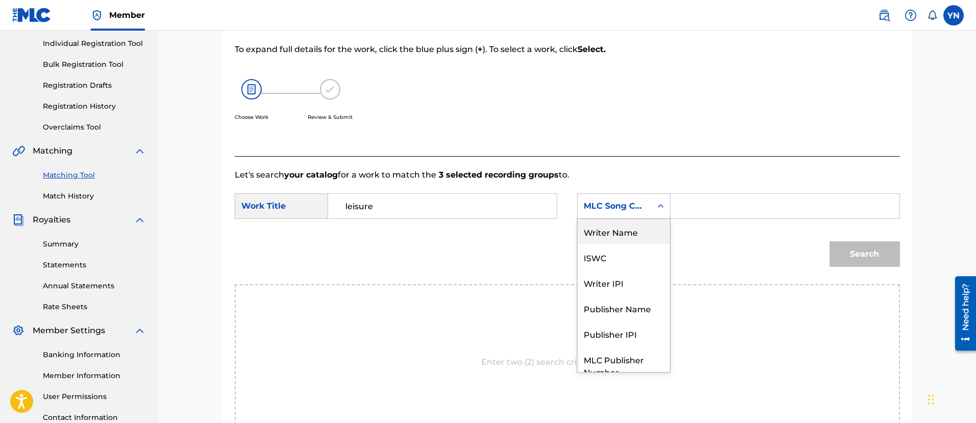
click at [630, 230] on div "Writer Name" at bounding box center [624, 232] width 92 height 26
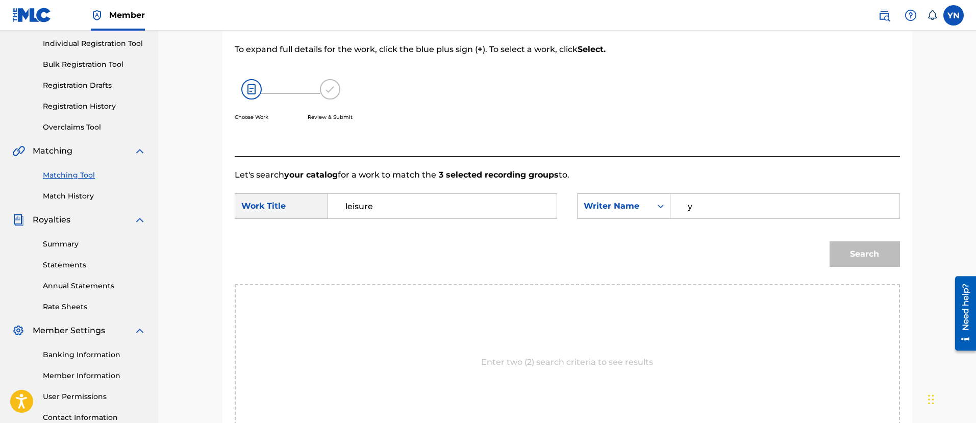
click at [708, 206] on input "y" at bounding box center [784, 206] width 211 height 25
type input "yusuke"
click at [863, 254] on button "Search" at bounding box center [865, 254] width 70 height 26
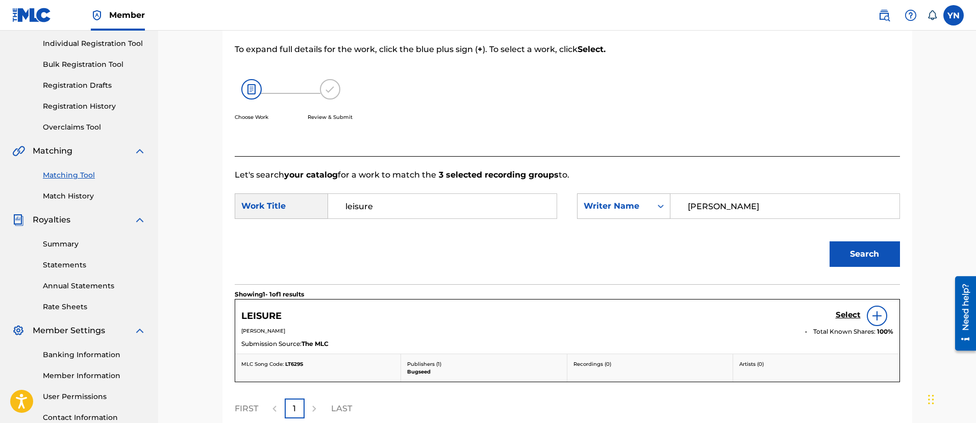
click at [844, 315] on h5 "Select" at bounding box center [848, 315] width 25 height 10
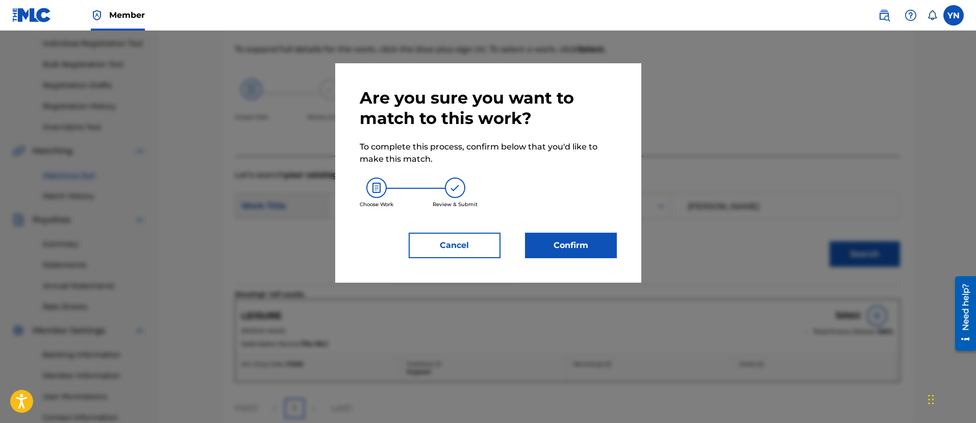
click at [582, 253] on button "Confirm" at bounding box center [571, 246] width 92 height 26
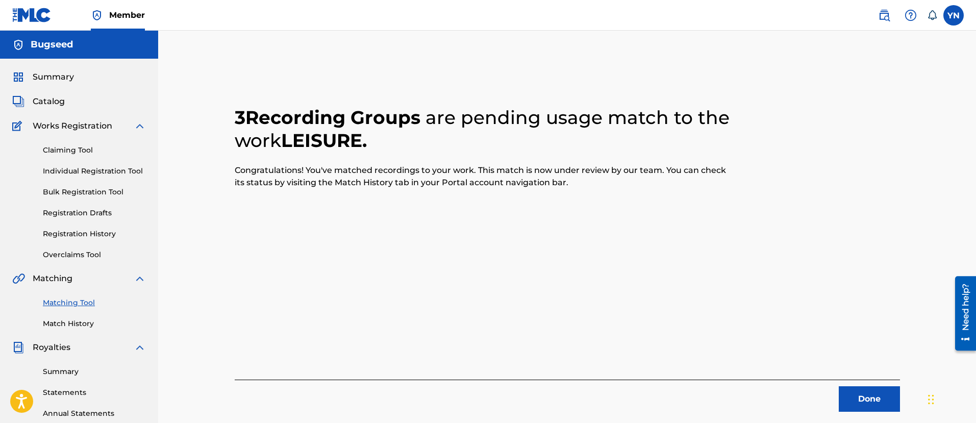
click at [864, 396] on button "Done" at bounding box center [869, 399] width 61 height 26
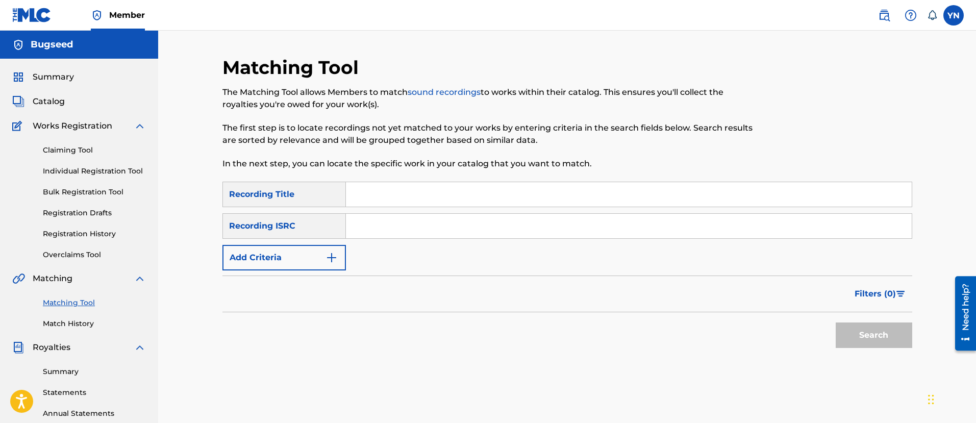
click at [418, 228] on input "Search Form" at bounding box center [629, 226] width 566 height 25
paste input "QM42K1830001"
type input "QM42K1830001"
click at [484, 193] on input "Search Form" at bounding box center [629, 194] width 566 height 25
paste input "Till Infinity"
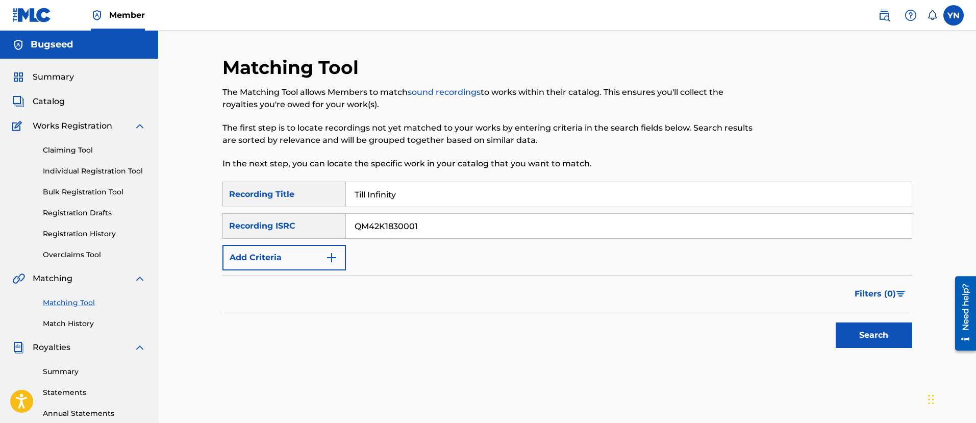
type input "Till Infinity"
click at [878, 337] on button "Search" at bounding box center [874, 336] width 77 height 26
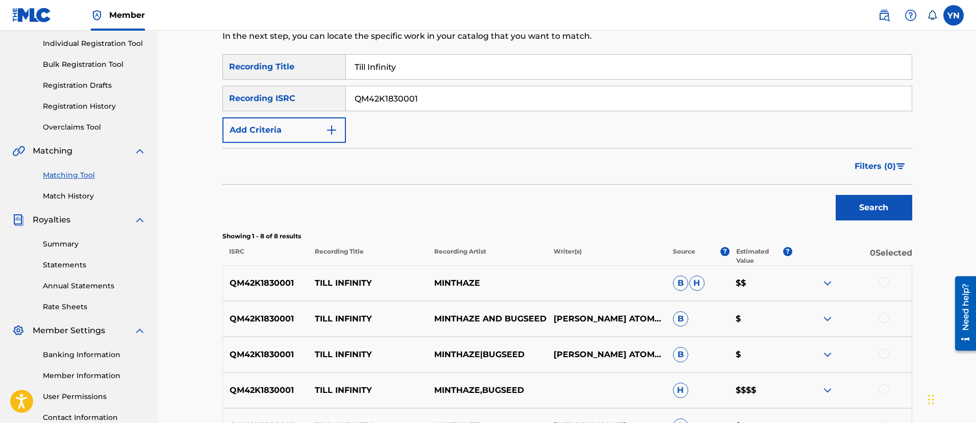
click at [890, 277] on div at bounding box center [852, 283] width 119 height 12
click at [883, 281] on div at bounding box center [884, 282] width 10 height 10
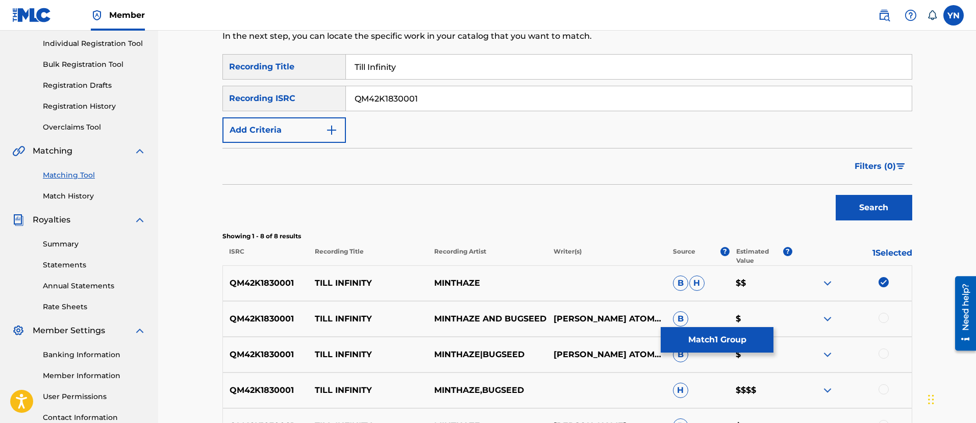
click at [886, 317] on div at bounding box center [884, 318] width 10 height 10
click at [886, 355] on div at bounding box center [884, 354] width 10 height 10
click at [886, 386] on div at bounding box center [884, 389] width 10 height 10
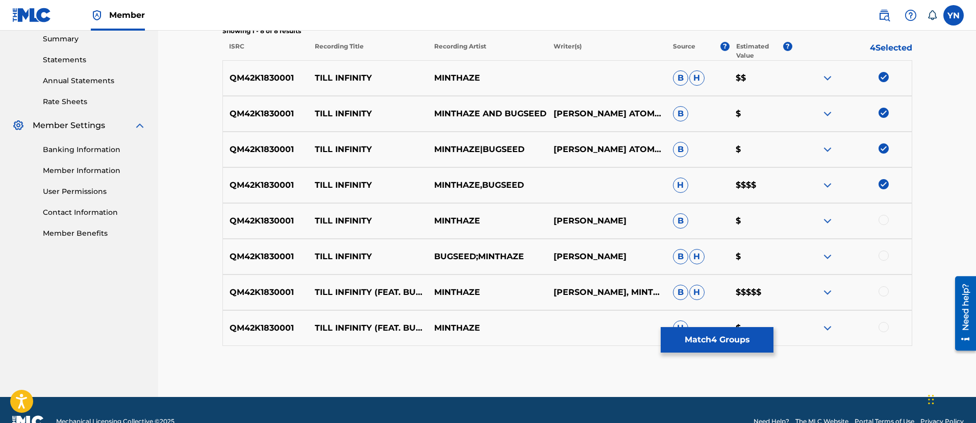
scroll to position [356, 0]
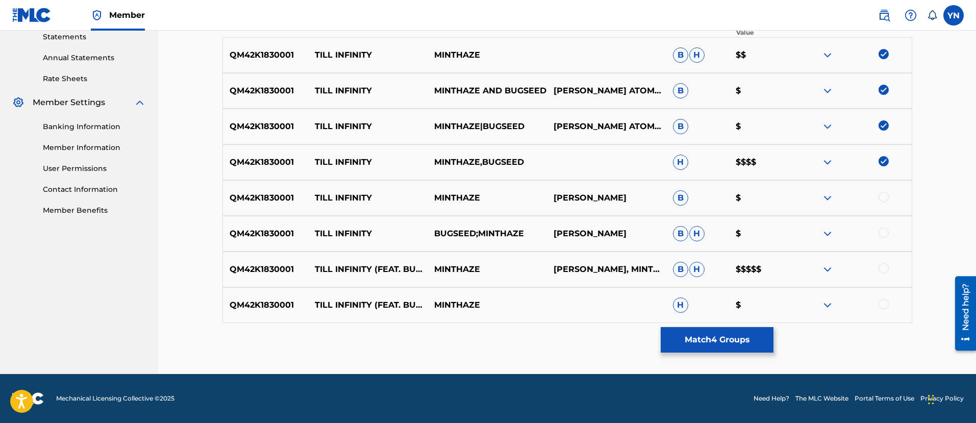
click at [883, 201] on div at bounding box center [884, 197] width 10 height 10
click at [887, 227] on div "QM42K1830001 TILL INFINITY BUGSEED;MINTHAZE ATOMU RUSSELL B H $" at bounding box center [568, 234] width 690 height 36
click at [887, 232] on div at bounding box center [884, 233] width 10 height 10
click at [886, 281] on div "QM42K1830001 TILL INFINITY (FEAT. BUGSEED) MINTHAZE ATOMU RUSSELL, MINTHAZE B H…" at bounding box center [568, 270] width 690 height 36
click at [885, 266] on div at bounding box center [884, 268] width 10 height 10
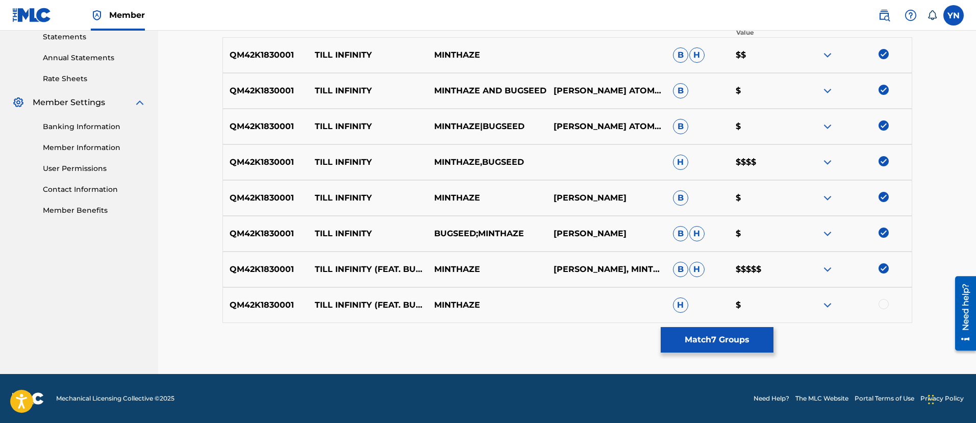
click at [885, 309] on div at bounding box center [852, 305] width 119 height 12
click at [884, 302] on div at bounding box center [884, 304] width 10 height 10
click at [761, 340] on button "Match 8 Groups" at bounding box center [717, 340] width 113 height 26
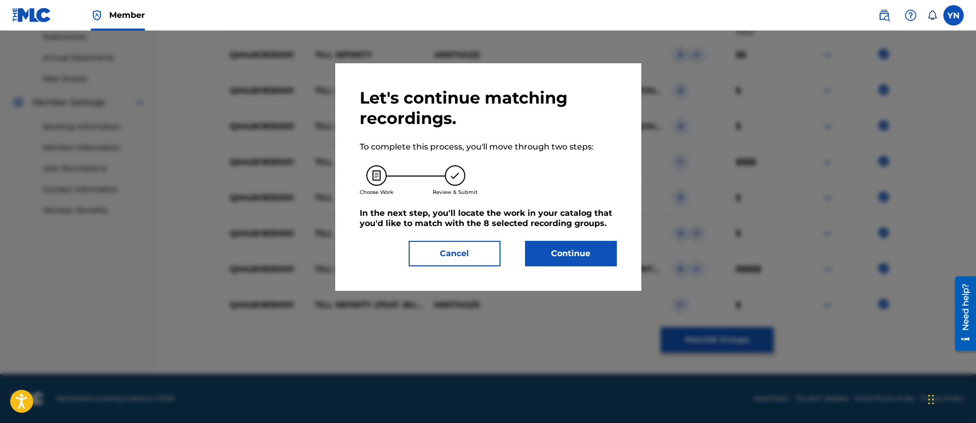
click at [592, 260] on button "Continue" at bounding box center [571, 254] width 92 height 26
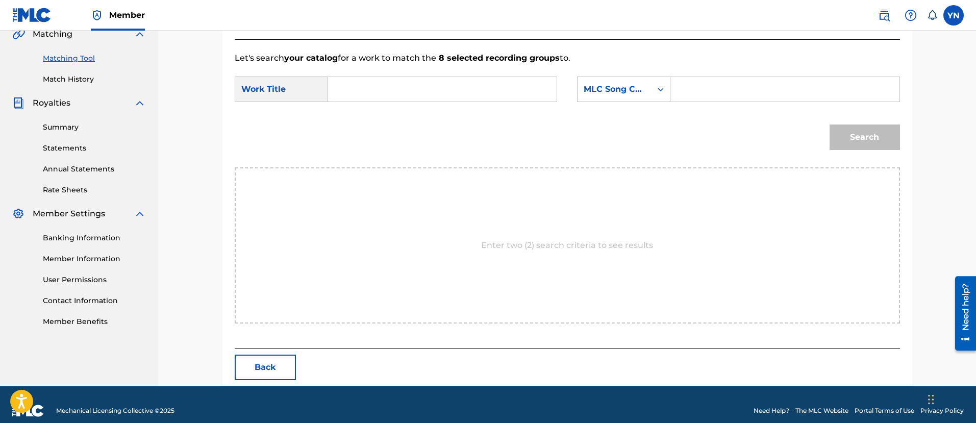
scroll to position [257, 0]
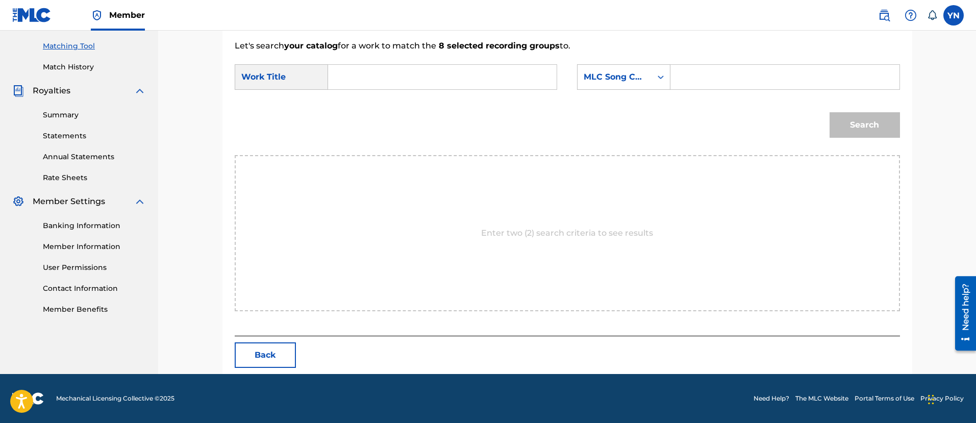
click at [538, 80] on input "Search Form" at bounding box center [442, 77] width 211 height 25
paste input "Till Infinity"
type input "Till Infinity"
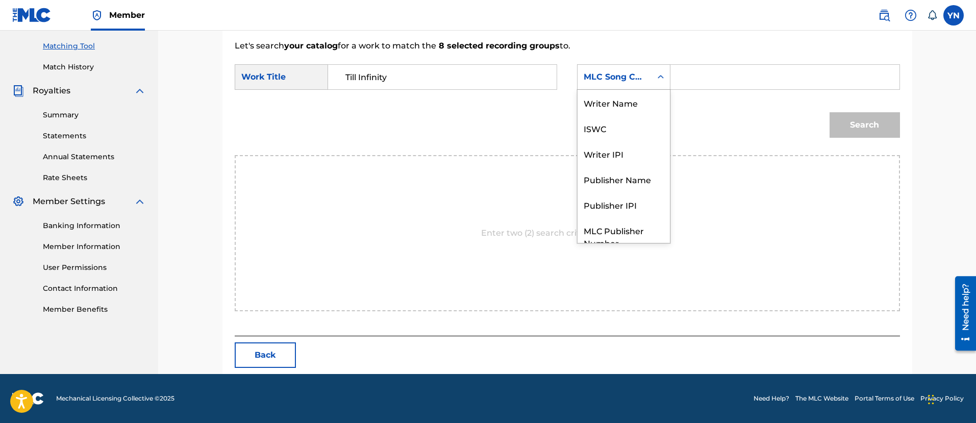
click at [604, 85] on div "MLC Song Code" at bounding box center [615, 76] width 74 height 19
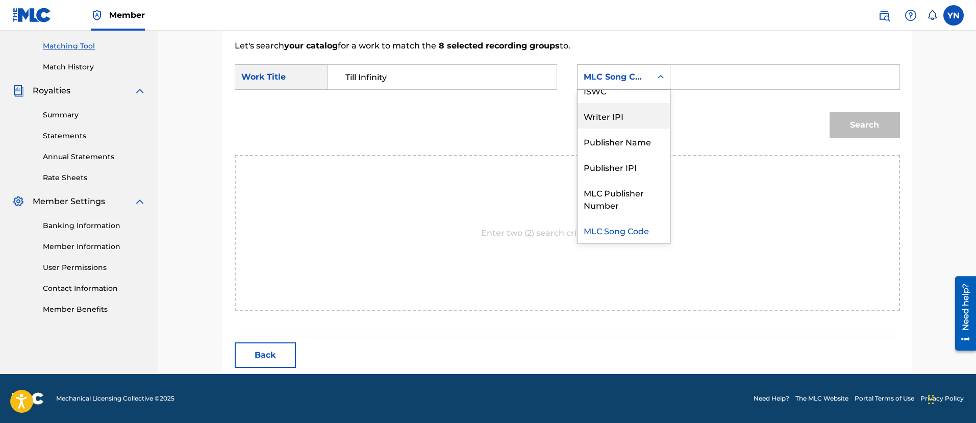
scroll to position [0, 0]
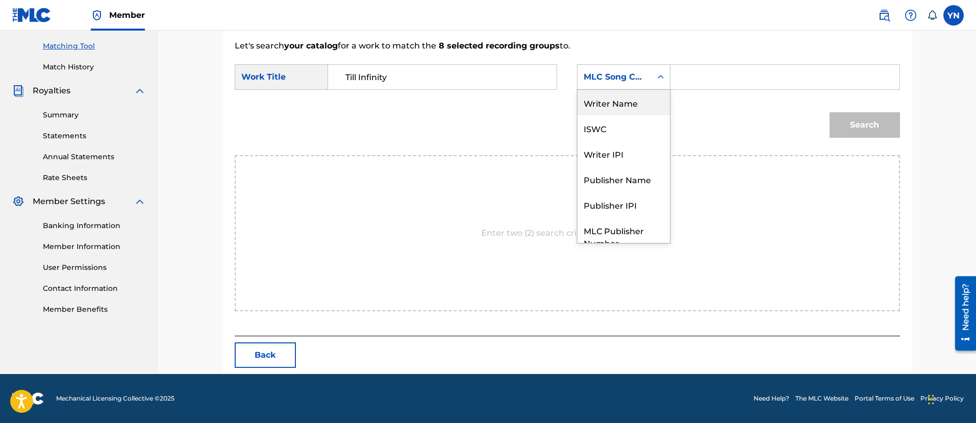
click at [620, 106] on div "Writer Name" at bounding box center [624, 103] width 92 height 26
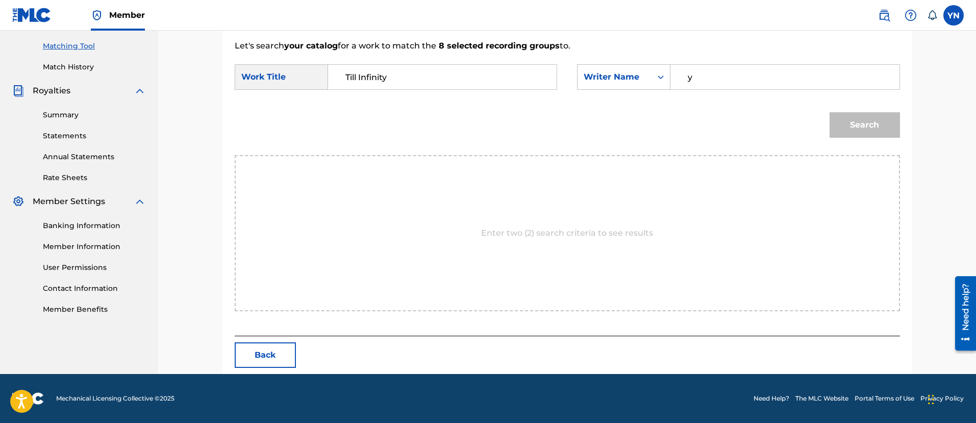
click at [719, 80] on input "y" at bounding box center [784, 77] width 211 height 25
type input "yusuke"
click at [851, 129] on button "Search" at bounding box center [865, 125] width 70 height 26
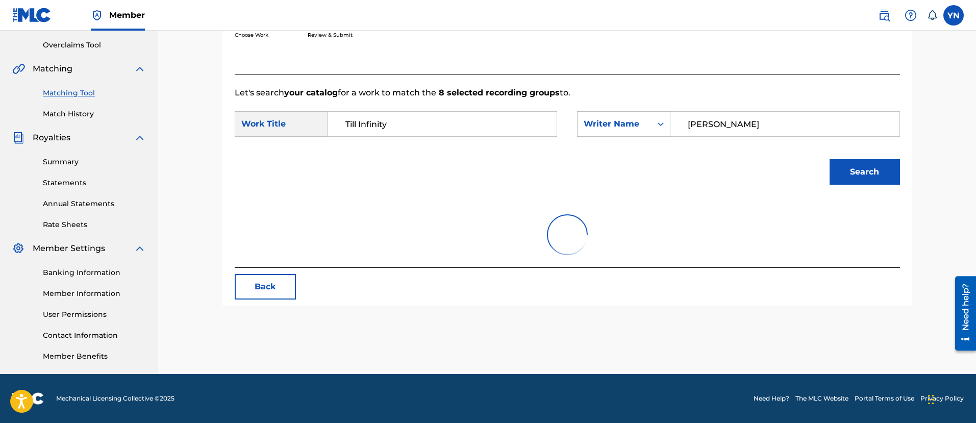
scroll to position [257, 0]
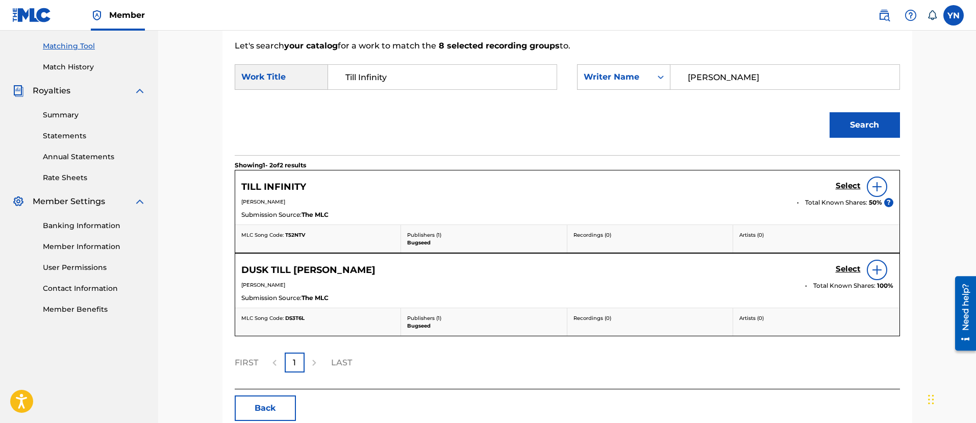
click at [842, 190] on h5 "Select" at bounding box center [848, 186] width 25 height 10
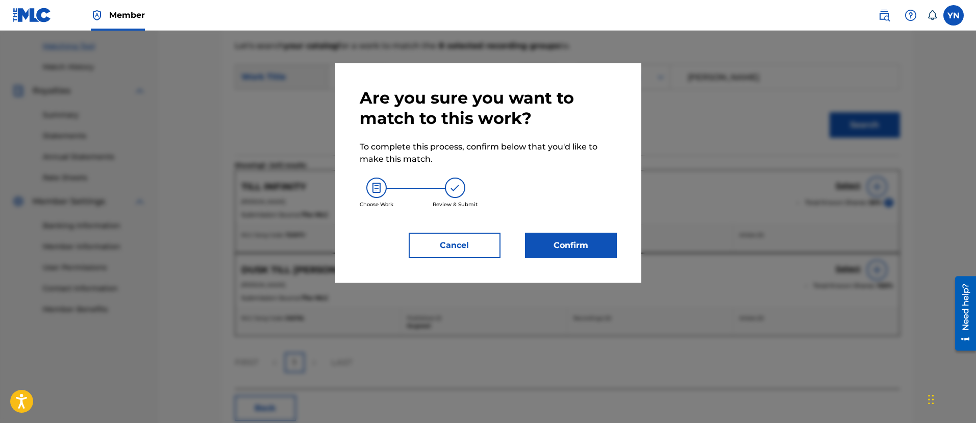
click at [583, 239] on button "Confirm" at bounding box center [571, 246] width 92 height 26
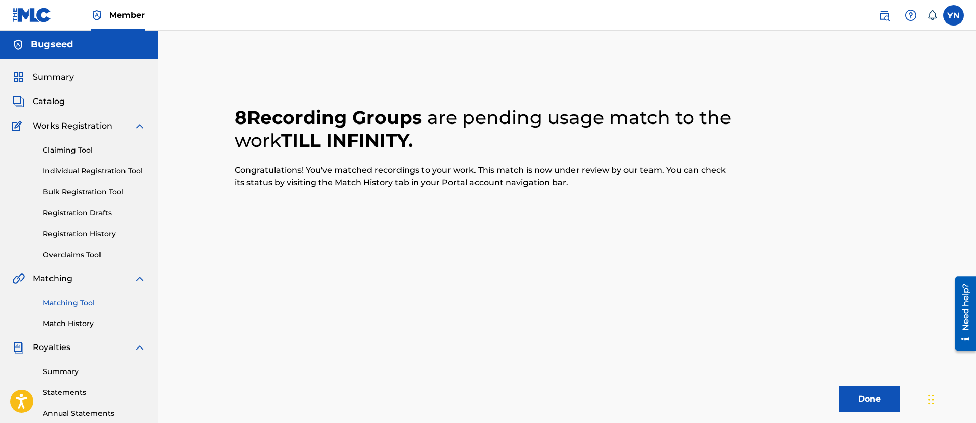
scroll to position [128, 0]
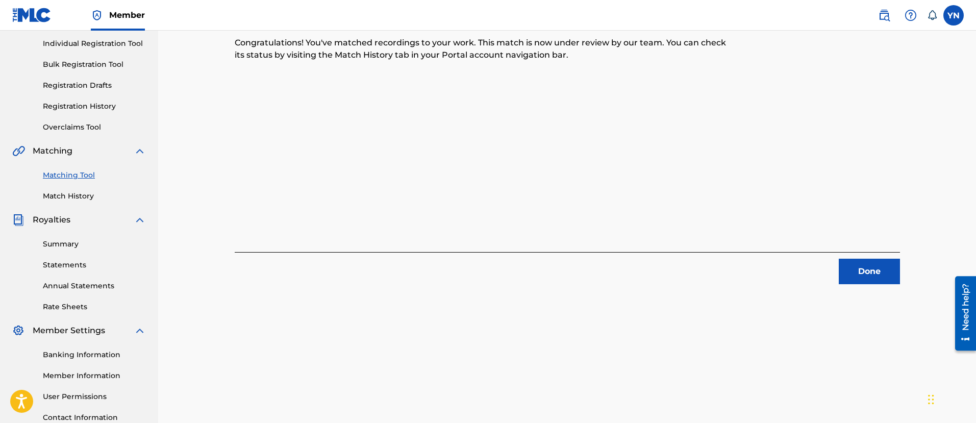
click at [864, 275] on button "Done" at bounding box center [869, 272] width 61 height 26
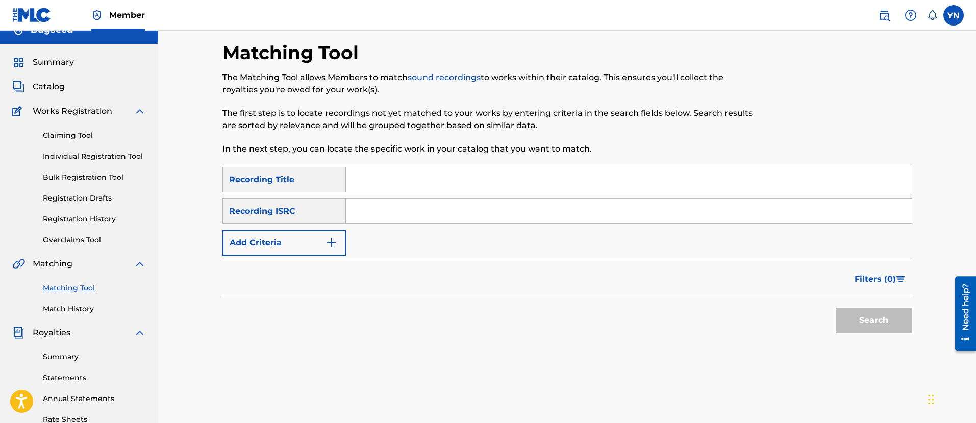
scroll to position [0, 0]
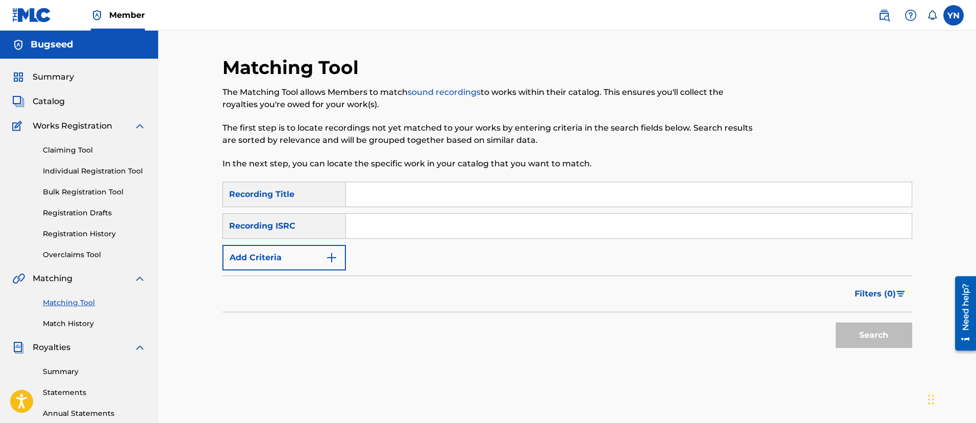
click at [466, 240] on div "SearchWithCriteriaafb466a9-ed02-42f3-bd2d-e29e63578fca Recording Title SearchWi…" at bounding box center [568, 226] width 690 height 89
click at [467, 231] on input "Search Form" at bounding box center [629, 226] width 566 height 25
paste input "QZS652371453"
type input "QZS652371453"
click at [486, 192] on input "Search Form" at bounding box center [629, 194] width 566 height 25
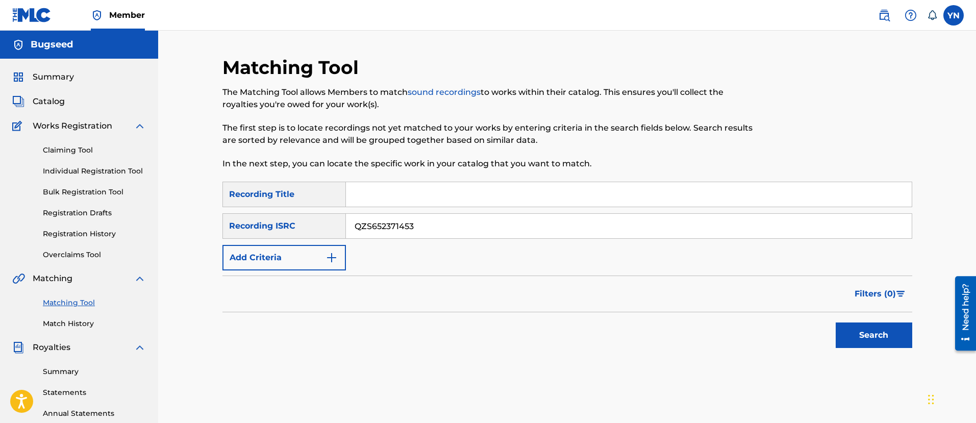
paste input "Revibe"
type input "Revibe"
drag, startPoint x: 891, startPoint y: 353, endPoint x: 892, endPoint y: 345, distance: 8.3
click at [891, 351] on div "SearchWithCriteriaafb466a9-ed02-42f3-bd2d-e29e63578fca Recording Title Revibe S…" at bounding box center [568, 271] width 690 height 178
click at [893, 340] on button "Search" at bounding box center [874, 336] width 77 height 26
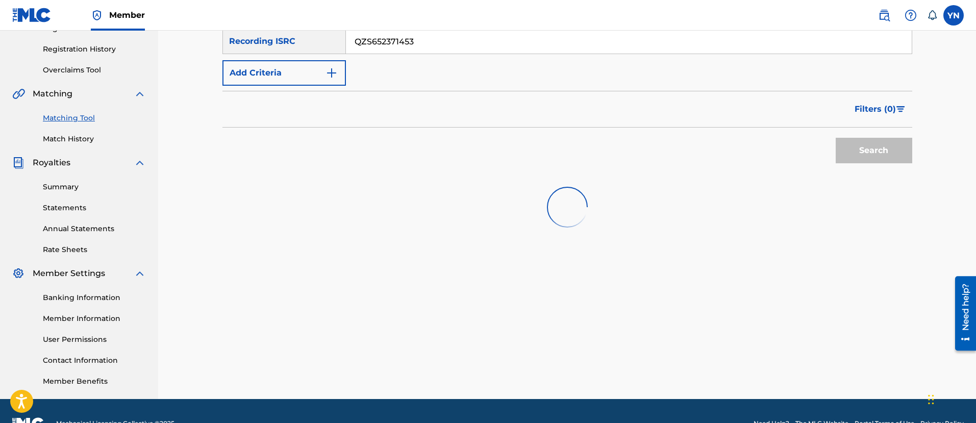
scroll to position [210, 0]
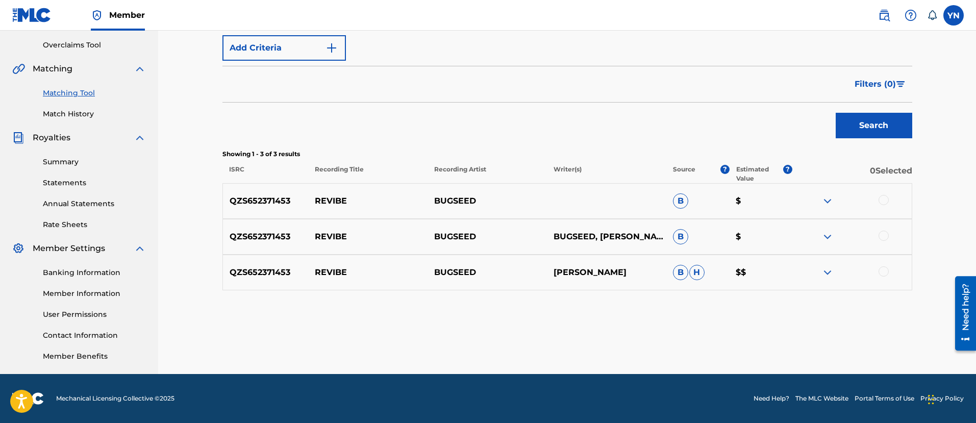
click at [883, 200] on div at bounding box center [884, 200] width 10 height 10
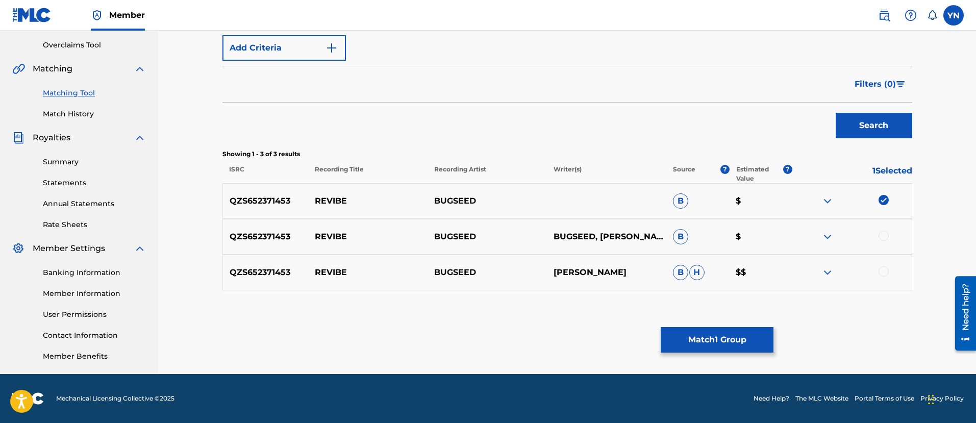
click at [882, 242] on div at bounding box center [852, 237] width 119 height 12
click at [885, 233] on div at bounding box center [884, 236] width 10 height 10
click at [885, 263] on div "QZS652371453 REVIBE BUGSEED YUSUKE NAKANO B H $$" at bounding box center [568, 273] width 690 height 36
click at [885, 266] on div at bounding box center [884, 271] width 10 height 10
click at [702, 331] on button "Match 3 Groups" at bounding box center [717, 340] width 113 height 26
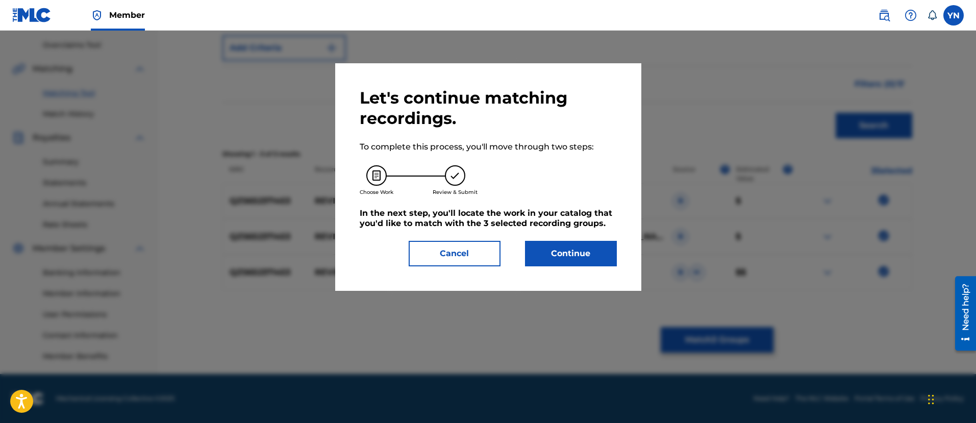
click at [610, 246] on button "Continue" at bounding box center [571, 254] width 92 height 26
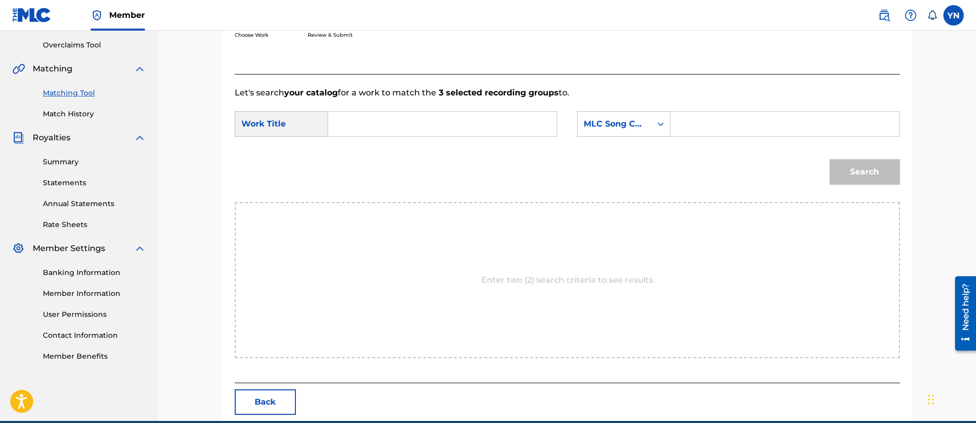
paste input "Revibe"
click at [516, 129] on input "Search Form" at bounding box center [442, 124] width 211 height 25
type input "Revibe"
click at [610, 126] on div "MLC Song Code" at bounding box center [615, 124] width 62 height 12
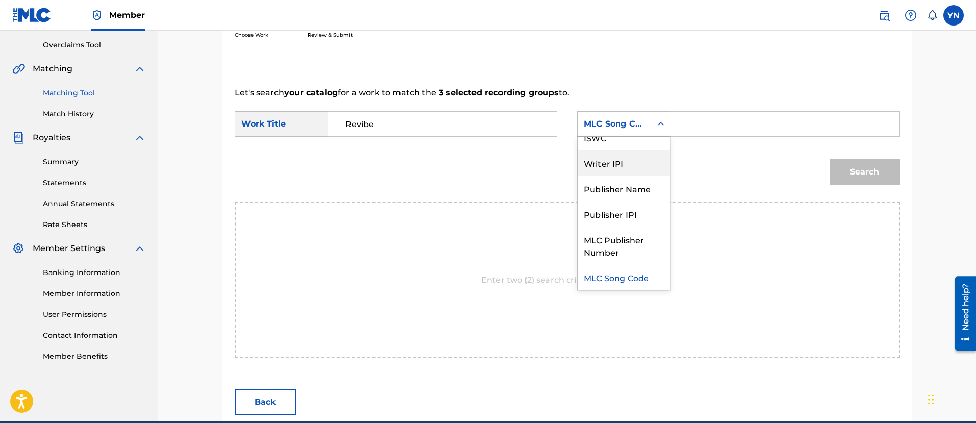
scroll to position [0, 0]
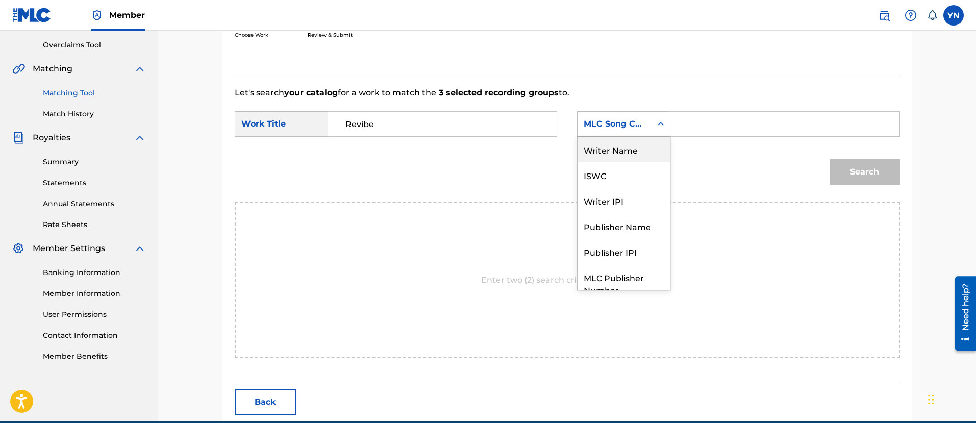
click at [630, 154] on div "Writer Name" at bounding box center [624, 150] width 92 height 26
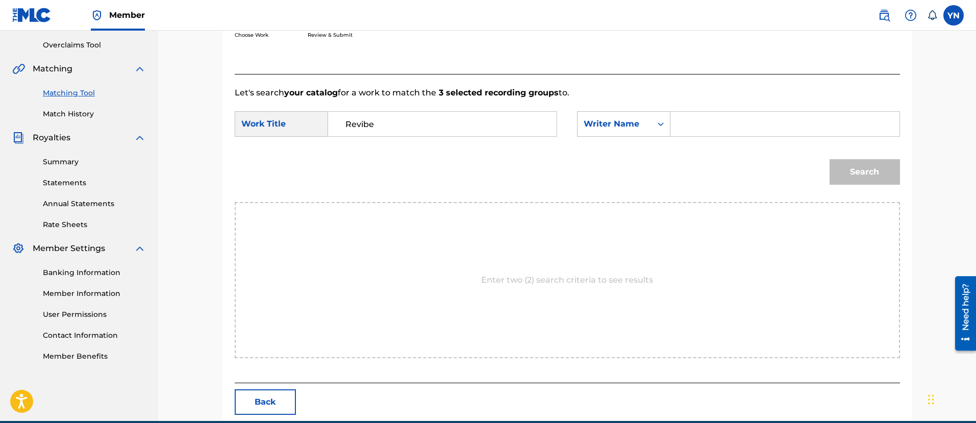
drag, startPoint x: 730, startPoint y: 139, endPoint x: 727, endPoint y: 134, distance: 5.7
click at [730, 138] on div "SearchWithCriteria1729e9d5-ecdf-4fb0-828d-0ad543af98dd Work Title Revibe Search…" at bounding box center [568, 127] width 666 height 32
click at [725, 124] on input "Search Form" at bounding box center [784, 124] width 211 height 25
type input "yusuke"
click at [880, 172] on button "Search" at bounding box center [865, 172] width 70 height 26
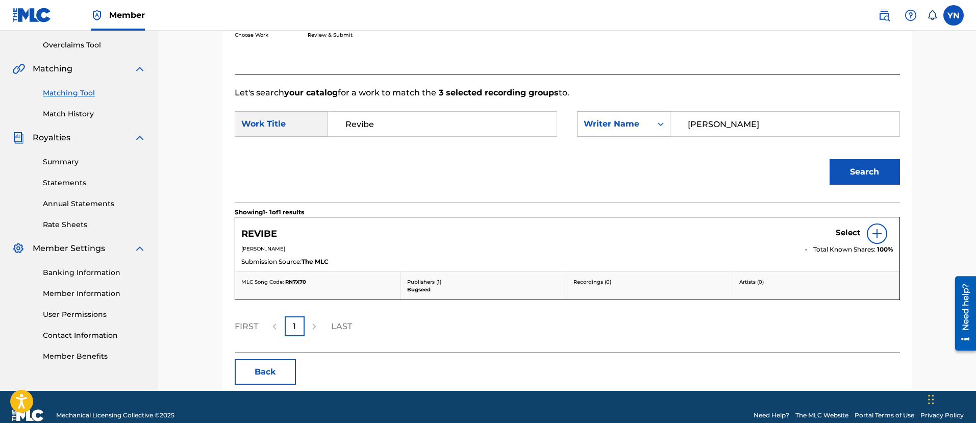
click at [844, 234] on h5 "Select" at bounding box center [848, 233] width 25 height 10
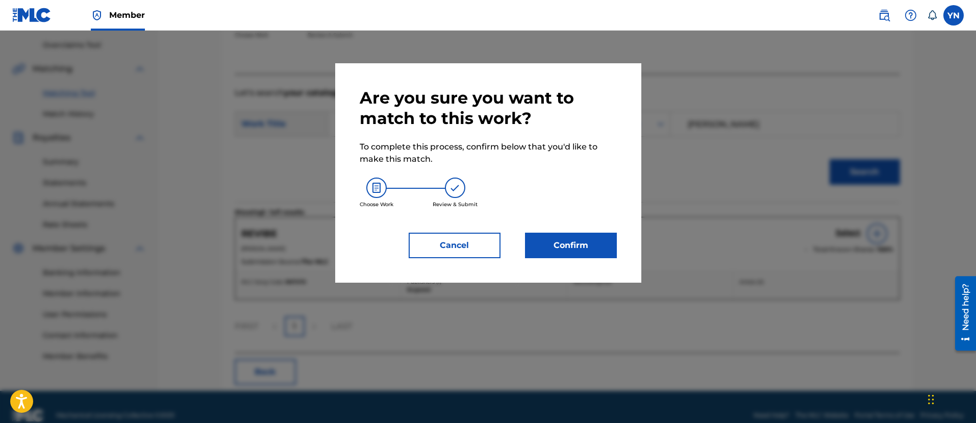
click at [591, 248] on button "Confirm" at bounding box center [571, 246] width 92 height 26
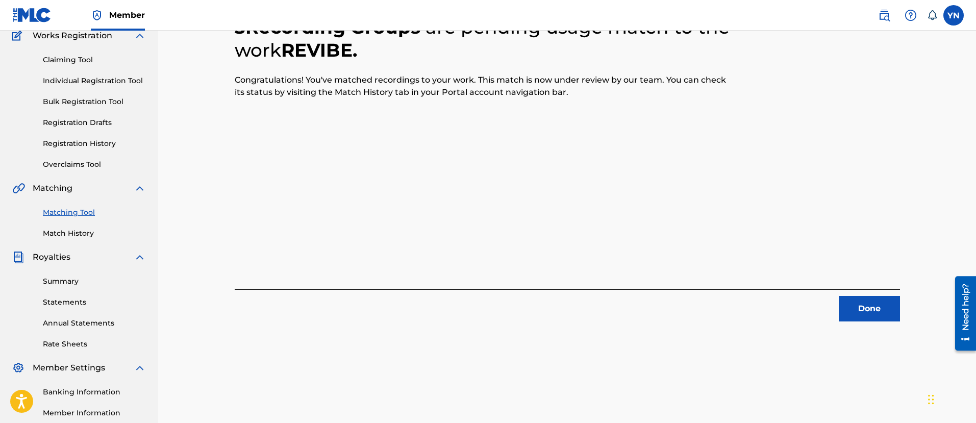
scroll to position [82, 0]
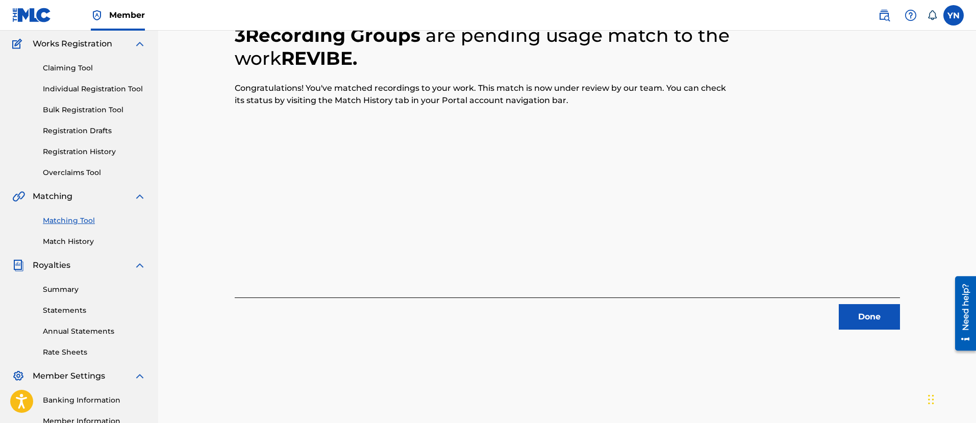
click at [892, 315] on button "Done" at bounding box center [869, 317] width 61 height 26
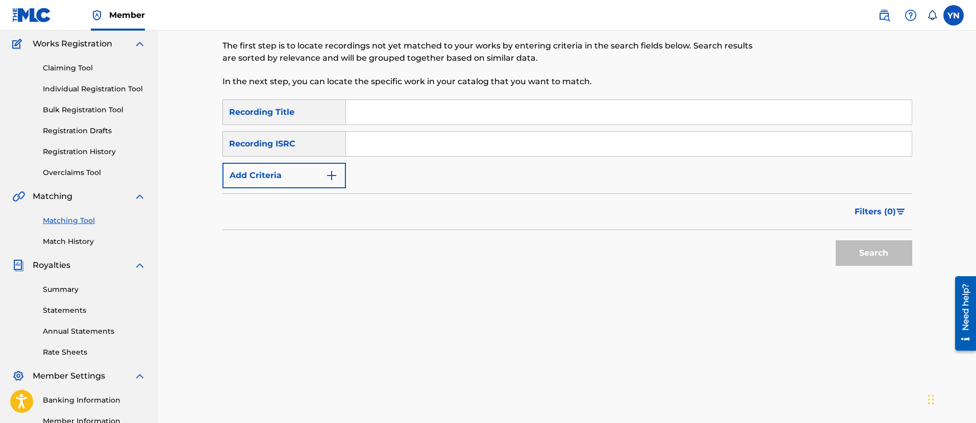
click at [420, 146] on input "Search Form" at bounding box center [629, 144] width 566 height 25
paste input "QZMHM2316209"
type input "QZMHM2316209"
click at [512, 107] on input "Search Form" at bounding box center [629, 112] width 566 height 25
paste input "Dreams of tomorrow"
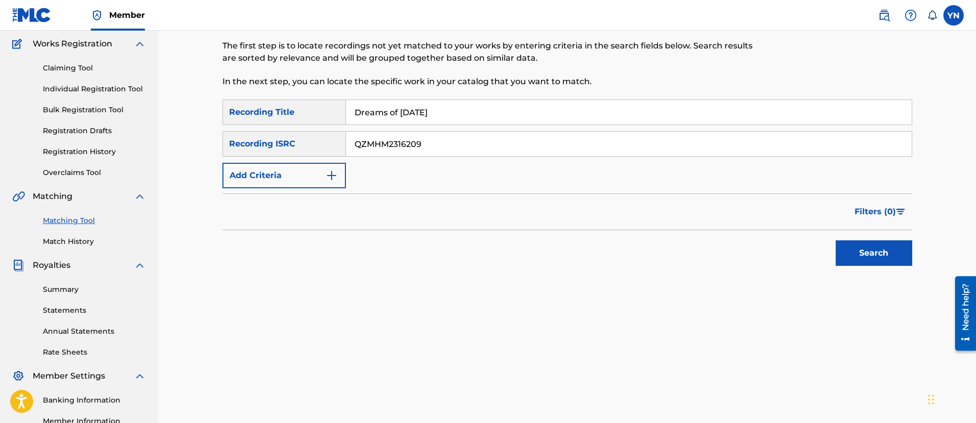
type input "Dreams of tomorrow"
click at [847, 246] on button "Search" at bounding box center [874, 253] width 77 height 26
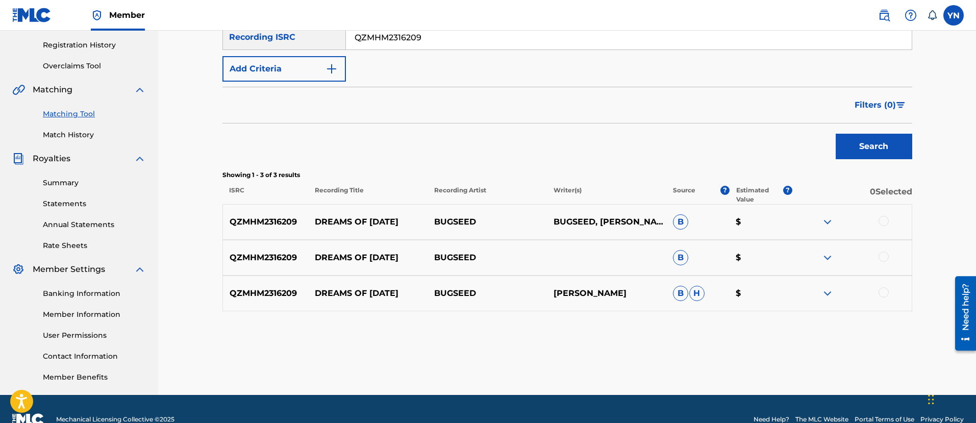
scroll to position [210, 0]
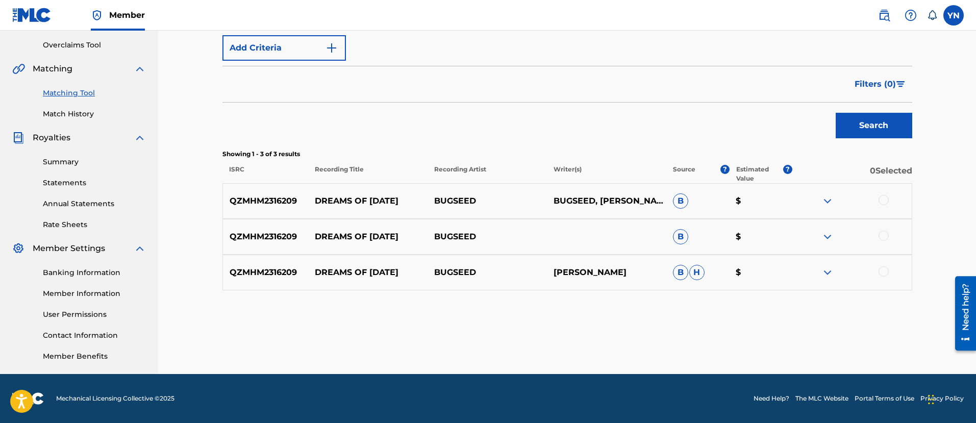
click at [886, 203] on div at bounding box center [884, 200] width 10 height 10
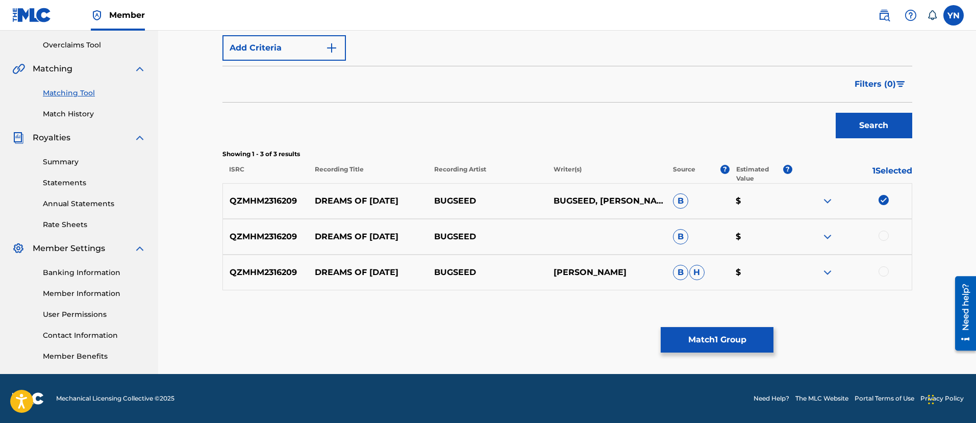
click at [885, 233] on div at bounding box center [884, 236] width 10 height 10
click at [887, 274] on div at bounding box center [884, 271] width 10 height 10
click at [725, 347] on button "Match 3 Groups" at bounding box center [717, 340] width 113 height 26
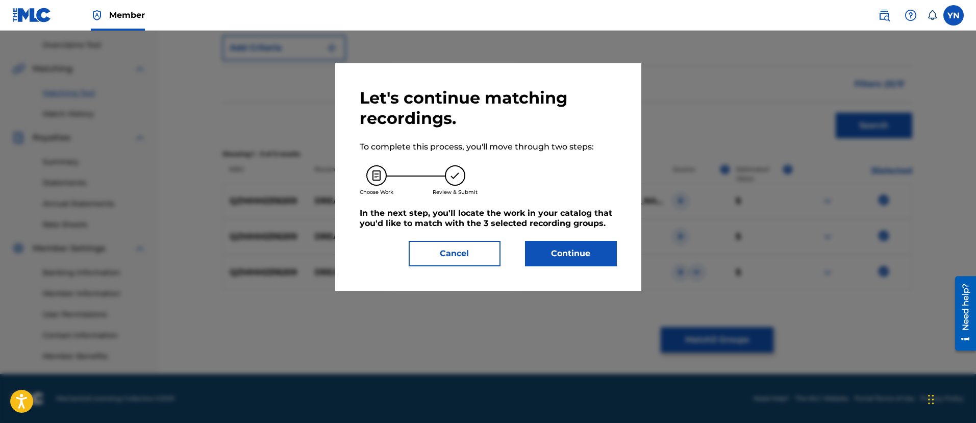
click at [554, 241] on button "Continue" at bounding box center [571, 254] width 92 height 26
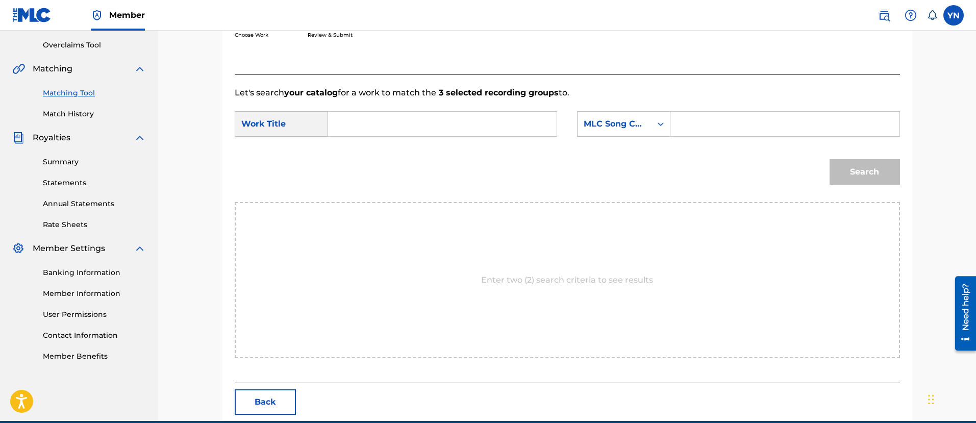
click at [522, 122] on input "Search Form" at bounding box center [442, 124] width 211 height 25
paste input "Dreams of tomorrow"
type input "Dreams of tomorrow"
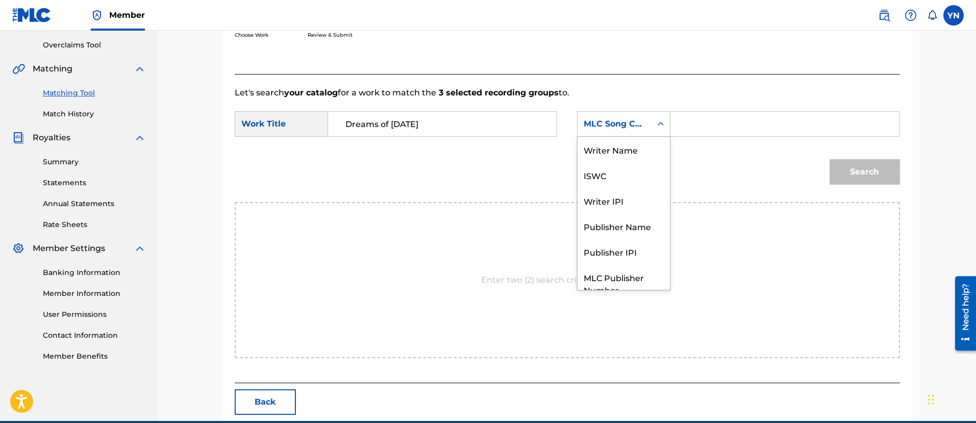
click at [606, 128] on div "MLC Song Code" at bounding box center [615, 124] width 62 height 12
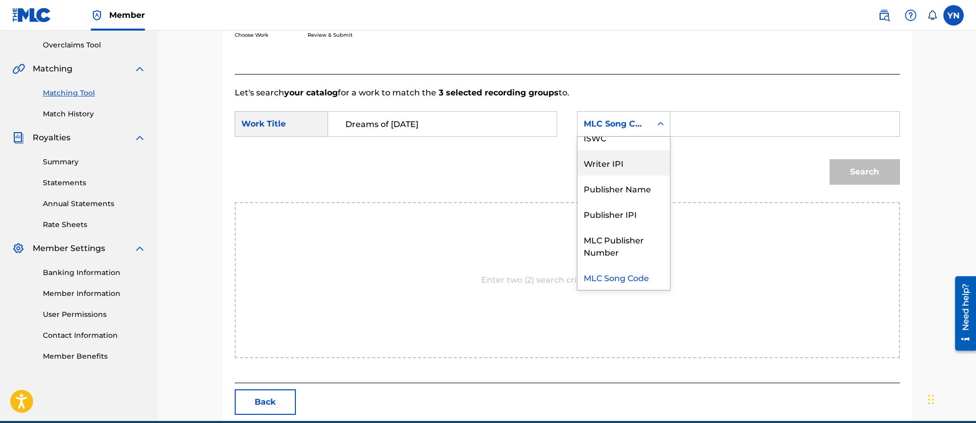
scroll to position [0, 0]
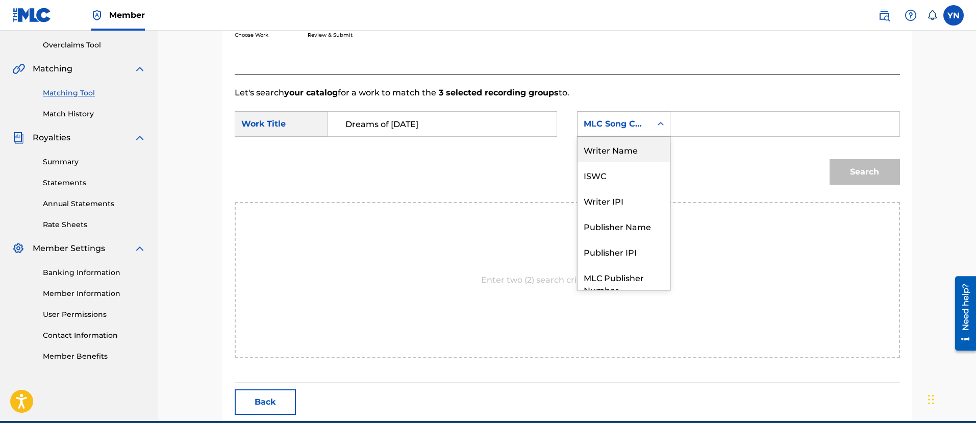
click at [629, 151] on div "Writer Name" at bounding box center [624, 150] width 92 height 26
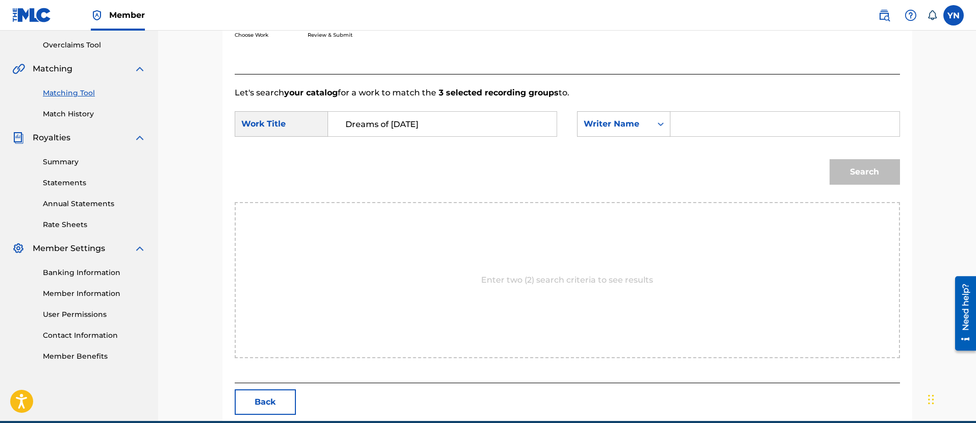
click at [693, 133] on input "Search Form" at bounding box center [784, 124] width 211 height 25
type input "yusuke"
click at [868, 163] on button "Search" at bounding box center [865, 172] width 70 height 26
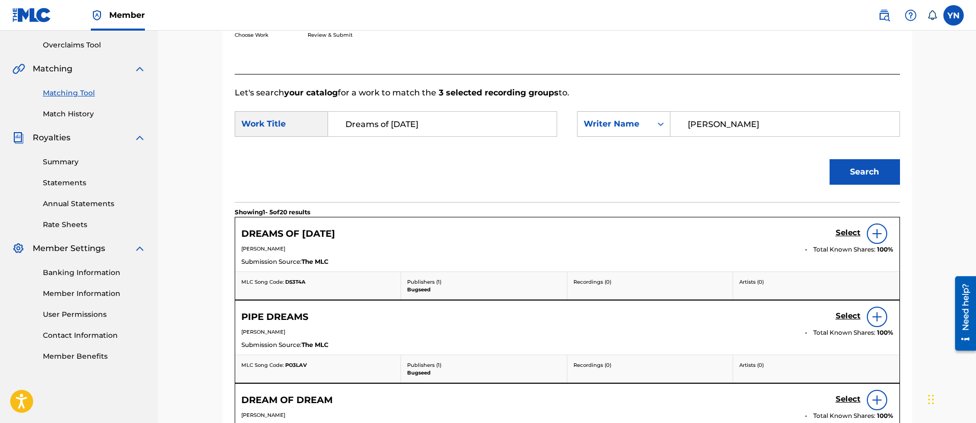
click at [845, 230] on h5 "Select" at bounding box center [848, 233] width 25 height 10
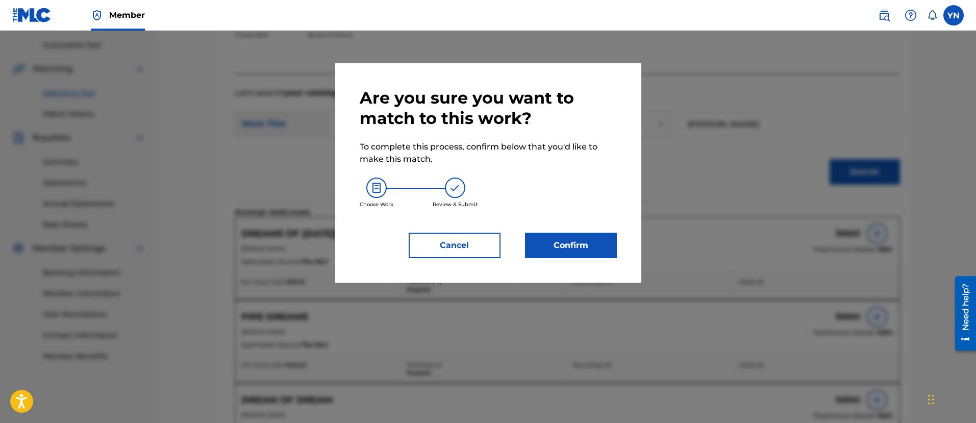
click at [568, 249] on button "Confirm" at bounding box center [571, 246] width 92 height 26
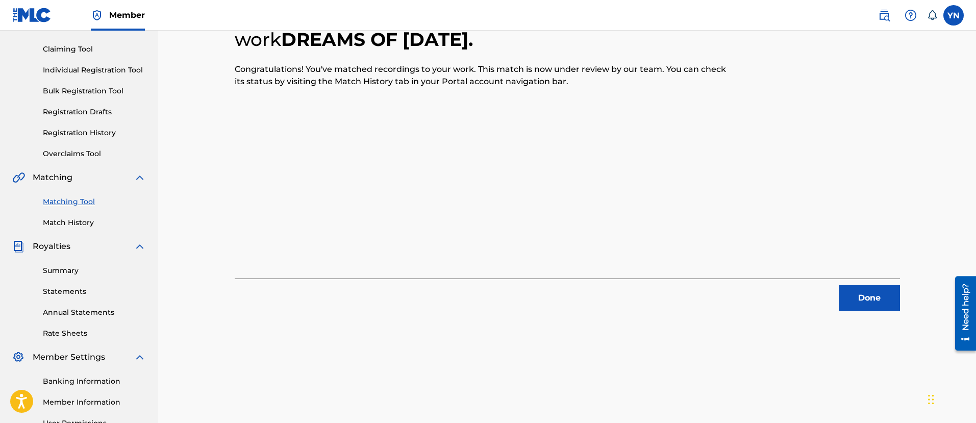
scroll to position [82, 0]
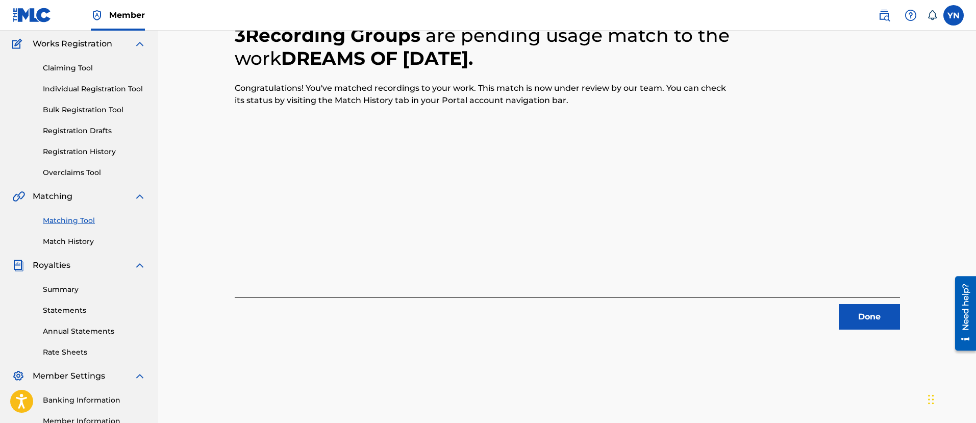
click at [878, 314] on button "Done" at bounding box center [869, 317] width 61 height 26
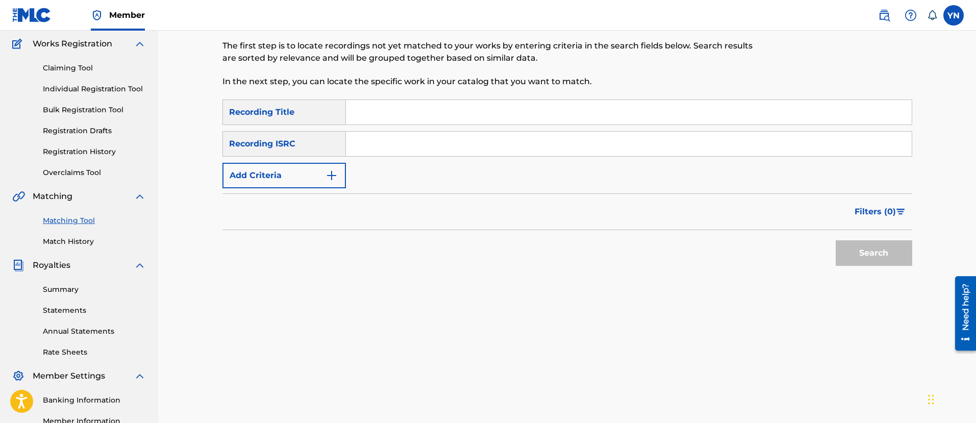
click at [460, 153] on input "Search Form" at bounding box center [629, 144] width 566 height 25
paste input "QZMHK2393101"
type input "QZMHK2393101"
click at [460, 111] on input "Search Form" at bounding box center [629, 112] width 566 height 25
paste input "Scene"
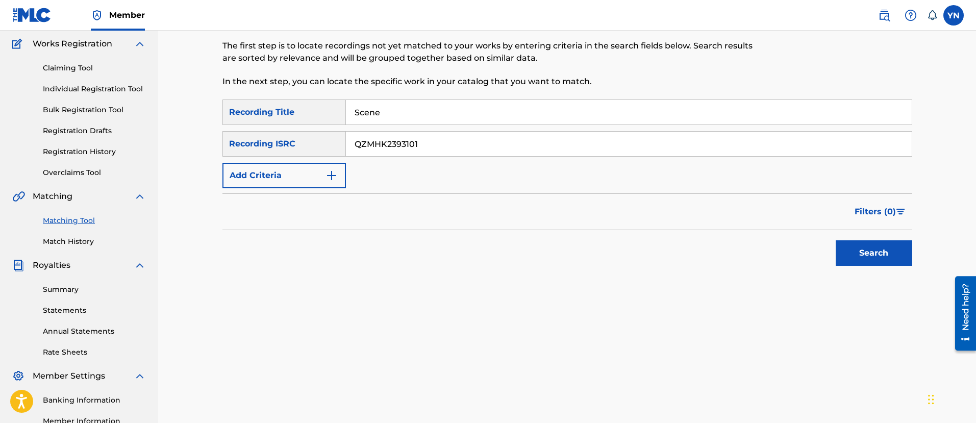
type input "Scene"
drag, startPoint x: 884, startPoint y: 272, endPoint x: 884, endPoint y: 263, distance: 8.2
click at [884, 267] on div "SearchWithCriteriaafb466a9-ed02-42f3-bd2d-e29e63578fca Recording Title Scene Se…" at bounding box center [568, 189] width 690 height 178
click at [887, 256] on button "Search" at bounding box center [874, 253] width 77 height 26
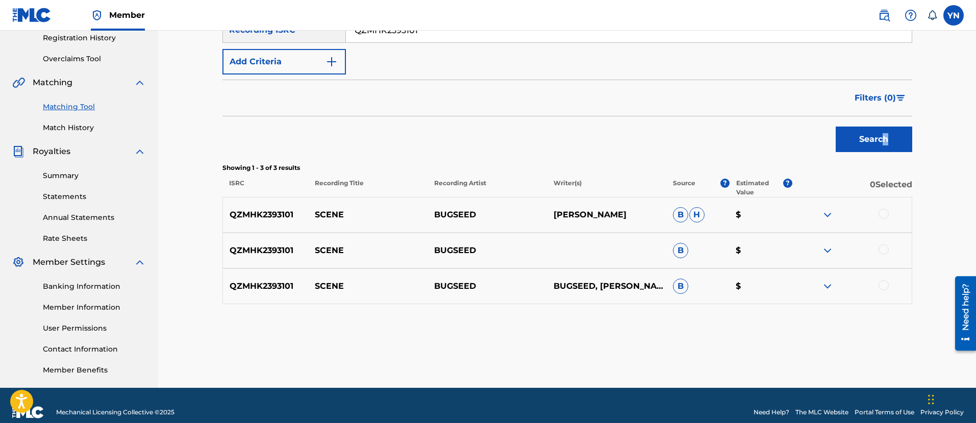
scroll to position [210, 0]
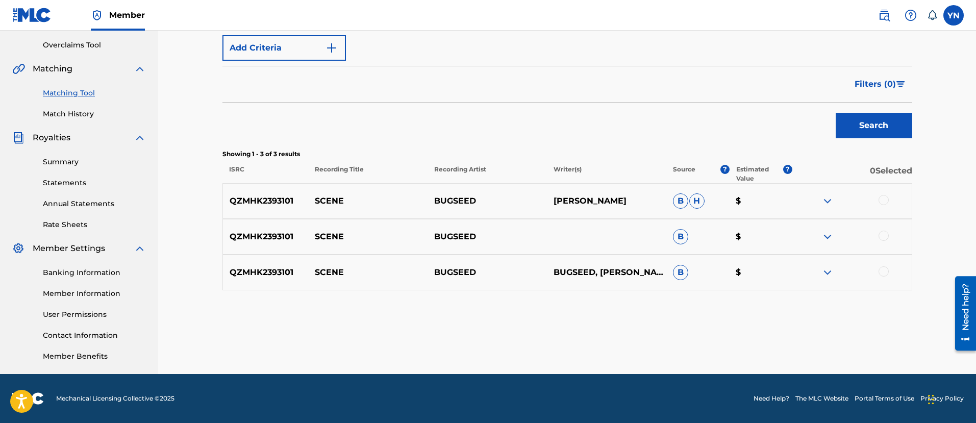
click at [884, 200] on div at bounding box center [884, 200] width 10 height 10
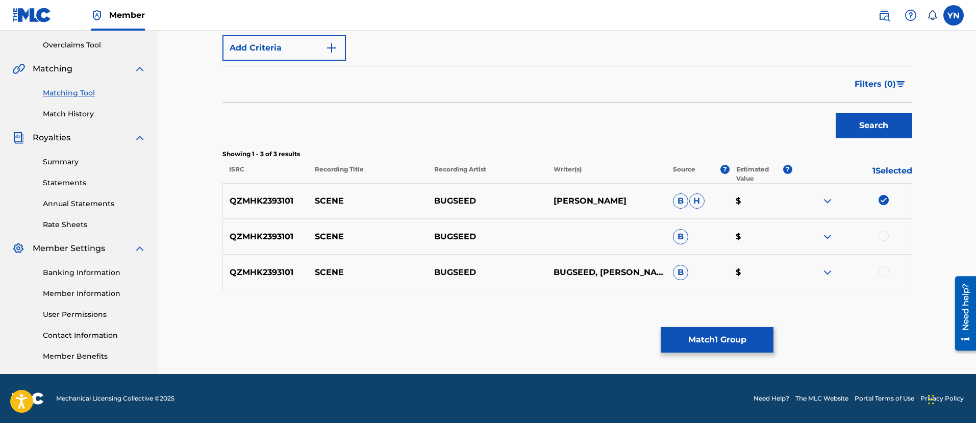
click at [886, 229] on div "QZMHK2393101 SCENE BUGSEED B $" at bounding box center [568, 237] width 690 height 36
click at [885, 234] on div at bounding box center [884, 236] width 10 height 10
click at [885, 267] on div at bounding box center [884, 271] width 10 height 10
click at [718, 343] on button "Match 3 Groups" at bounding box center [717, 340] width 113 height 26
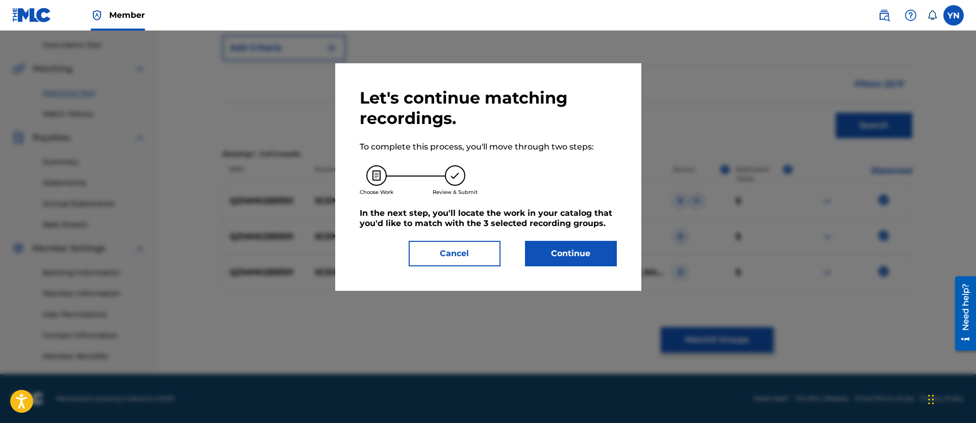
click at [595, 255] on button "Continue" at bounding box center [571, 254] width 92 height 26
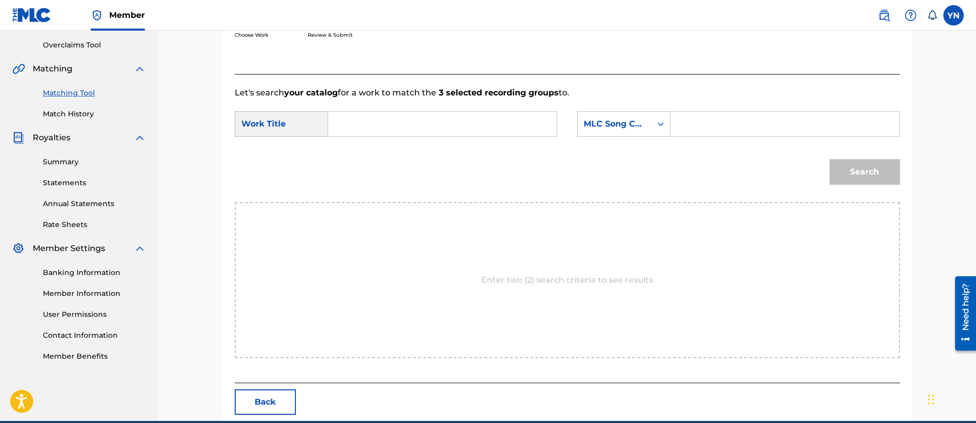
click at [464, 120] on input "Search Form" at bounding box center [442, 124] width 211 height 25
paste input "Scene"
type input "Scene"
click at [628, 134] on div "MLC Song Code" at bounding box center [623, 124] width 93 height 26
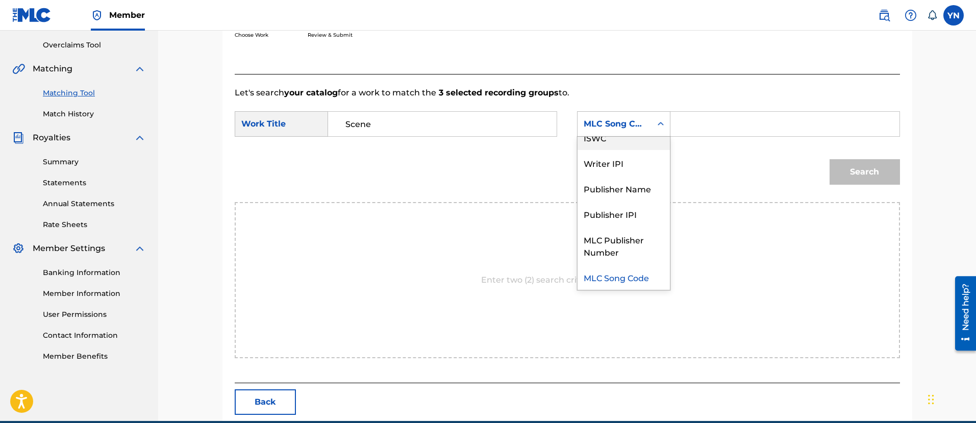
scroll to position [0, 0]
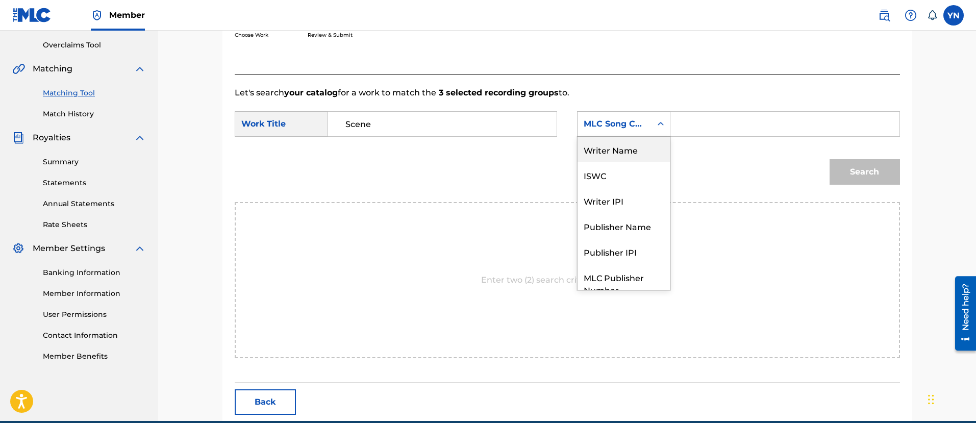
click at [618, 148] on div "Writer Name" at bounding box center [624, 150] width 92 height 26
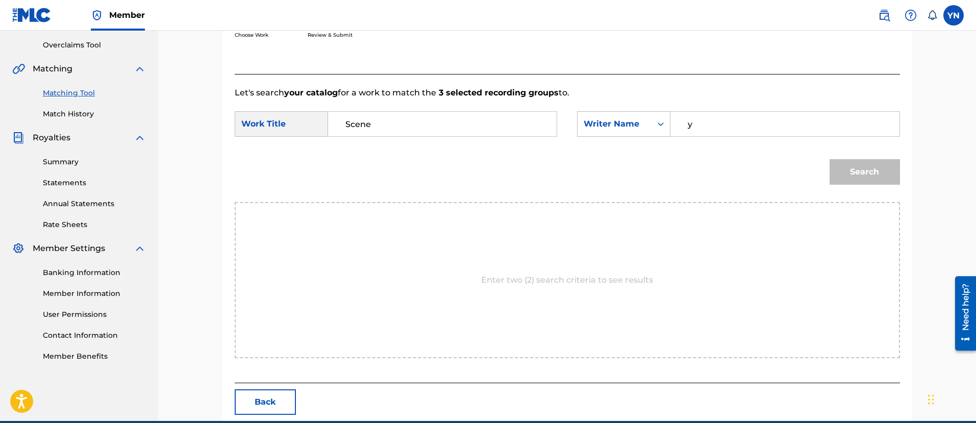
click at [717, 127] on input "y" at bounding box center [784, 124] width 211 height 25
type input "yusuke"
click at [851, 167] on button "Search" at bounding box center [865, 172] width 70 height 26
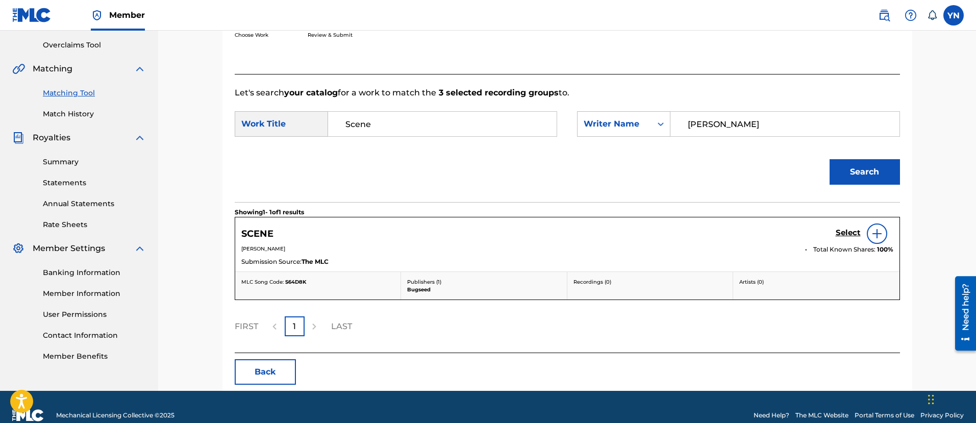
click at [846, 237] on h5 "Select" at bounding box center [848, 233] width 25 height 10
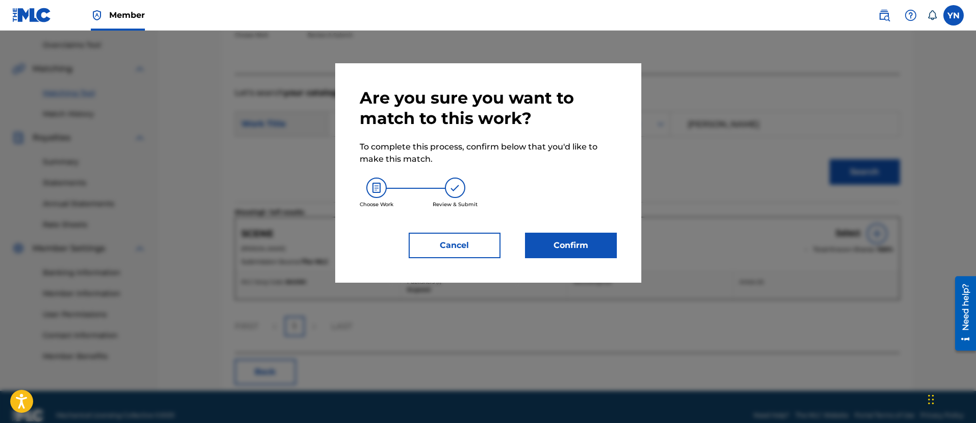
click at [551, 258] on button "Confirm" at bounding box center [571, 246] width 92 height 26
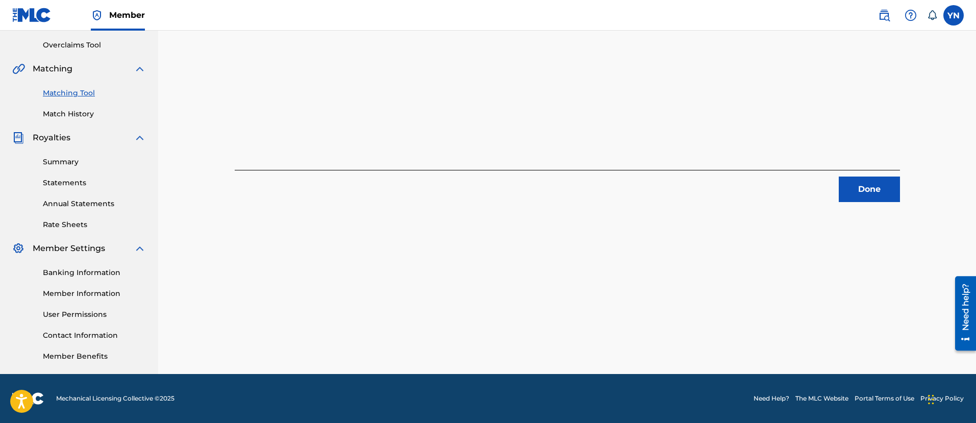
scroll to position [82, 0]
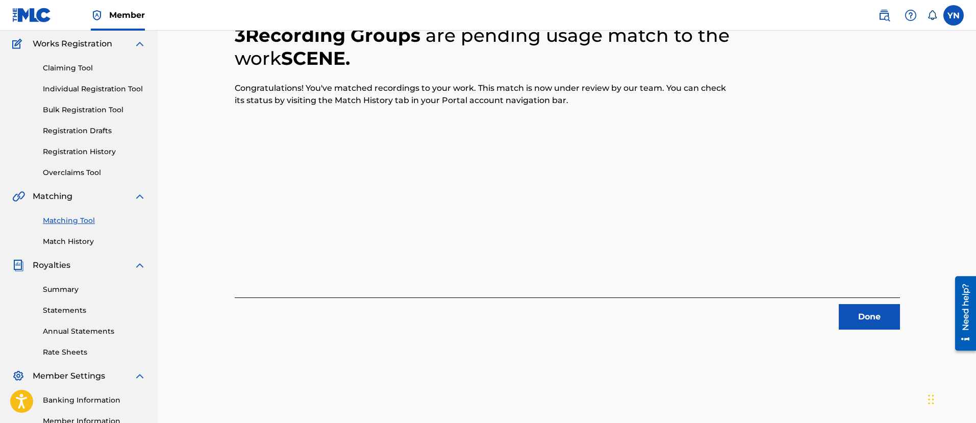
click at [868, 309] on button "Done" at bounding box center [869, 317] width 61 height 26
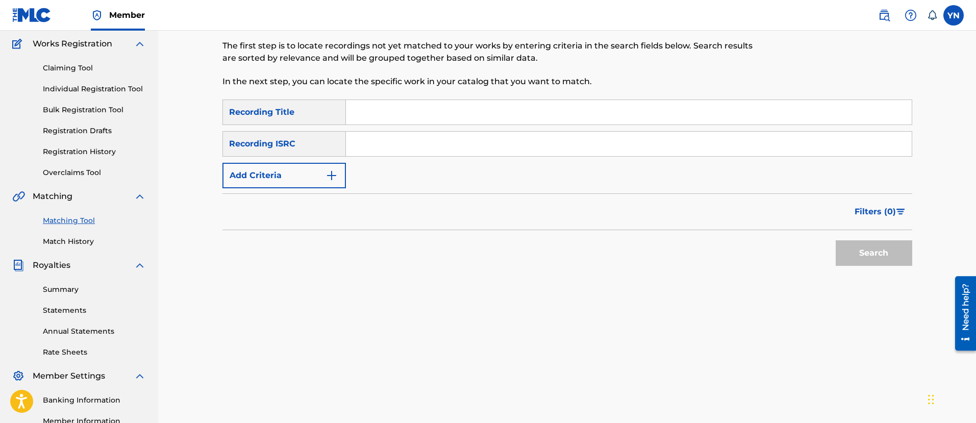
click at [467, 141] on input "Search Form" at bounding box center [629, 144] width 566 height 25
paste input "QZMHP2391020"
type input "QZMHP2391020"
drag, startPoint x: 450, startPoint y: 112, endPoint x: 457, endPoint y: 110, distance: 7.9
click at [450, 111] on input "Search Form" at bounding box center [629, 112] width 566 height 25
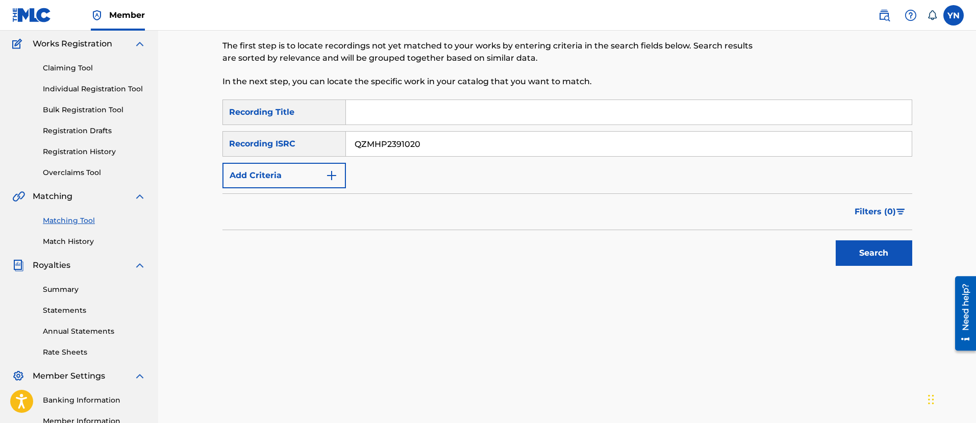
paste input "All alone pt.2"
type input "All alone pt.2"
click at [831, 246] on div "Search" at bounding box center [872, 250] width 82 height 41
click at [843, 259] on button "Search" at bounding box center [874, 253] width 77 height 26
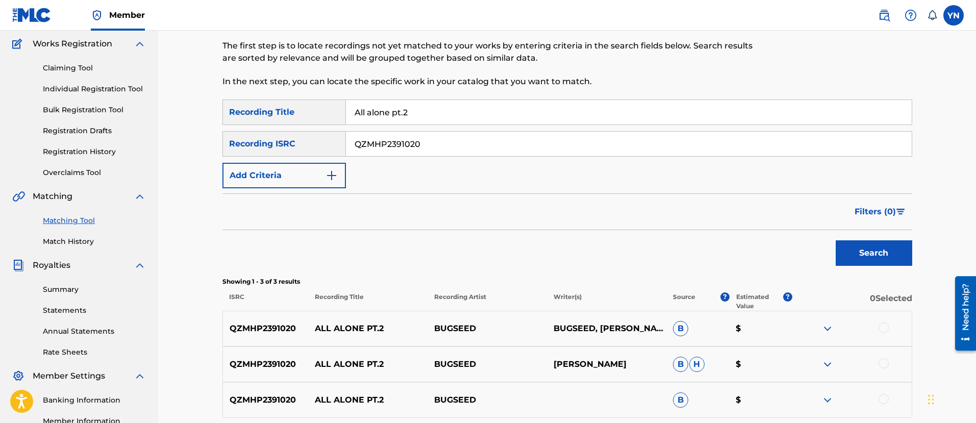
scroll to position [210, 0]
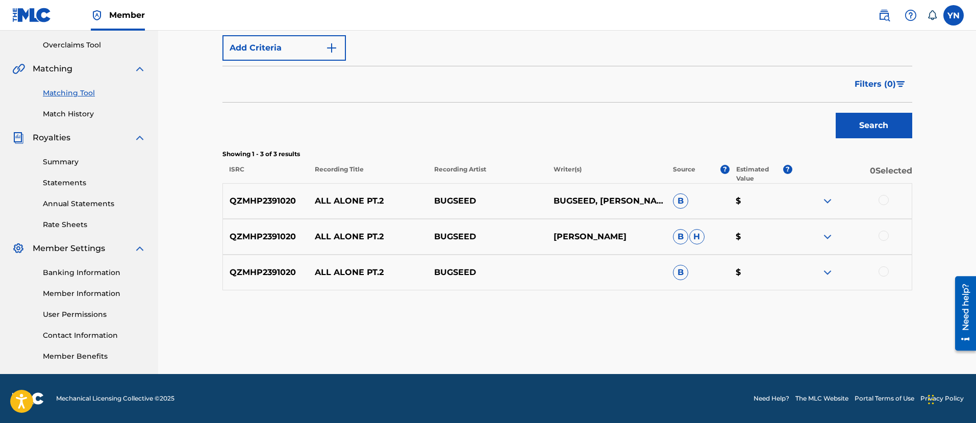
click at [885, 200] on div at bounding box center [884, 200] width 10 height 10
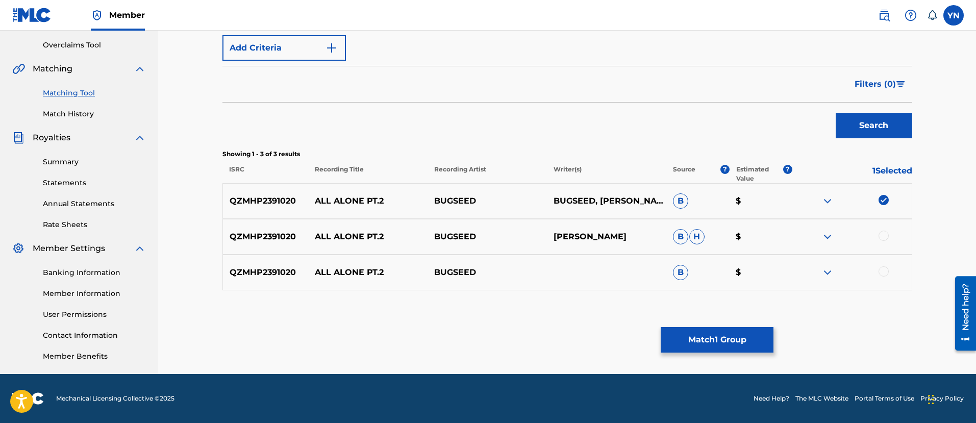
click at [883, 240] on div at bounding box center [884, 236] width 10 height 10
click at [885, 265] on div "QZMHP2391020 ALL ALONE PT.2 BUGSEED B $" at bounding box center [568, 273] width 690 height 36
click at [886, 272] on div at bounding box center [884, 271] width 10 height 10
click at [748, 354] on div "Matching Tool The Matching Tool allows Members to match sound recordings to wor…" at bounding box center [568, 110] width 690 height 528
click at [739, 341] on button "Match 3 Groups" at bounding box center [717, 340] width 113 height 26
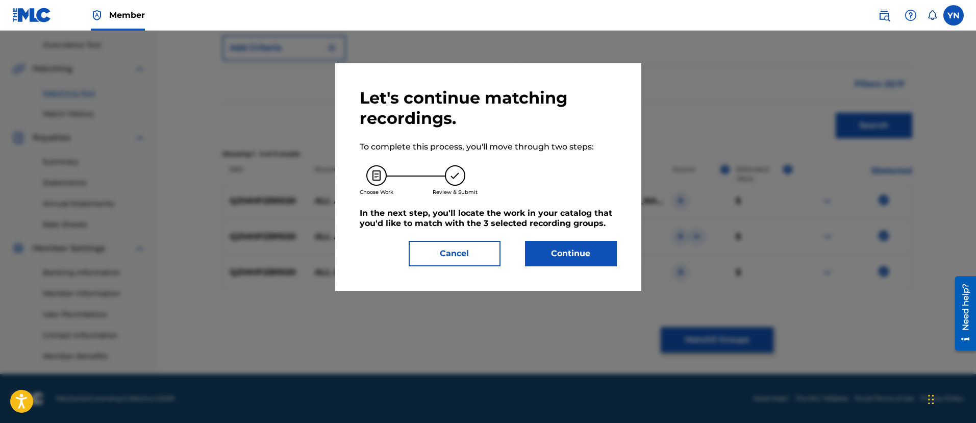
click at [571, 245] on button "Continue" at bounding box center [571, 254] width 92 height 26
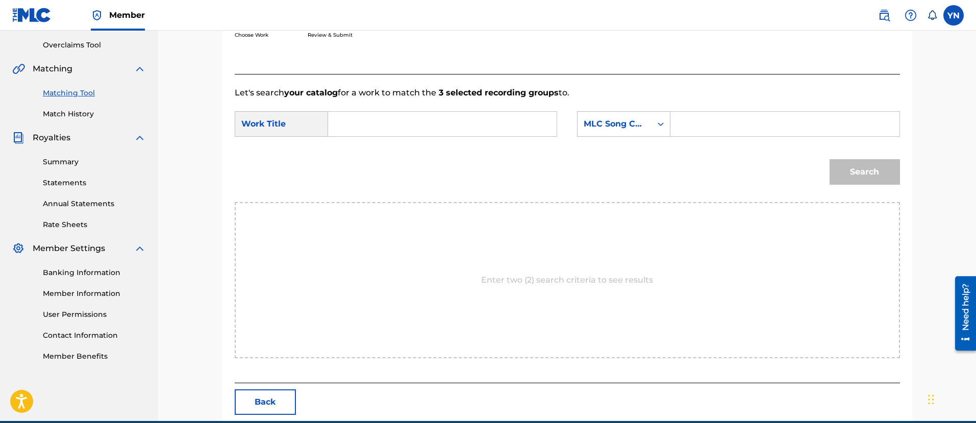
click at [439, 120] on input "Search Form" at bounding box center [442, 124] width 211 height 25
paste input "All alone pt.2"
type input "All alone pt.2"
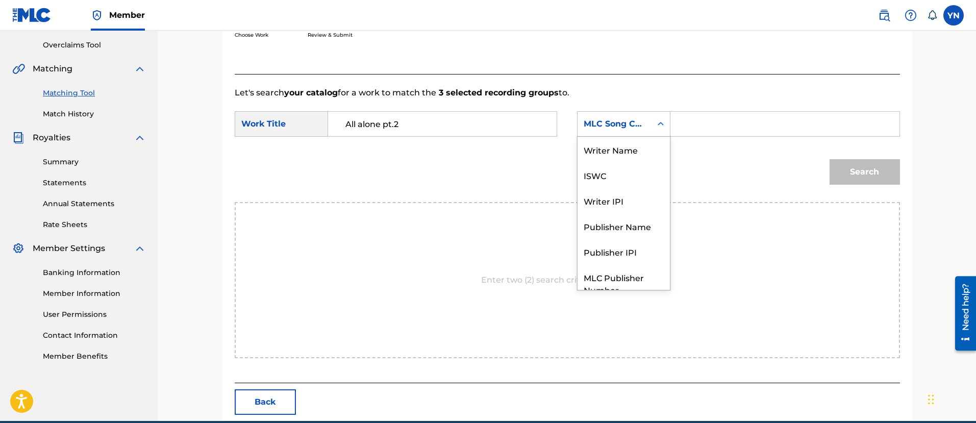
click at [615, 113] on div "MLC Song Code" at bounding box center [623, 124] width 93 height 26
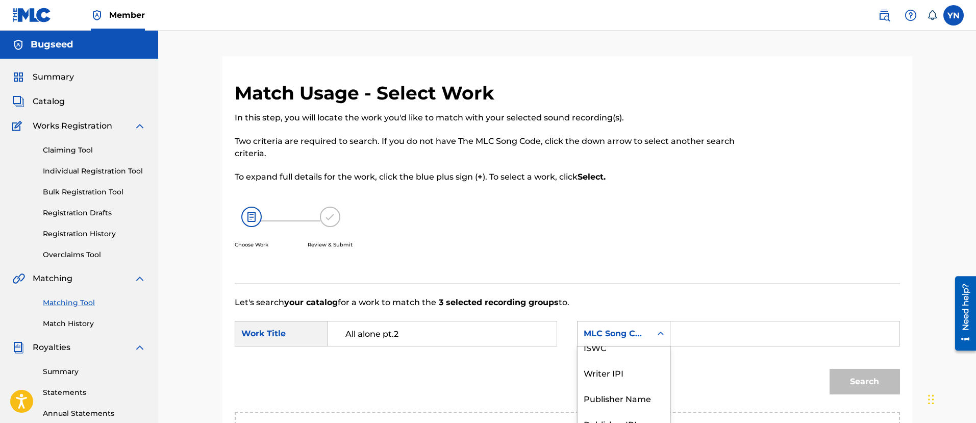
scroll to position [0, 0]
drag, startPoint x: 624, startPoint y: 368, endPoint x: 716, endPoint y: 350, distance: 93.1
click at [624, 367] on div "Writer Name" at bounding box center [624, 360] width 92 height 26
click at [734, 332] on input "y" at bounding box center [784, 334] width 211 height 25
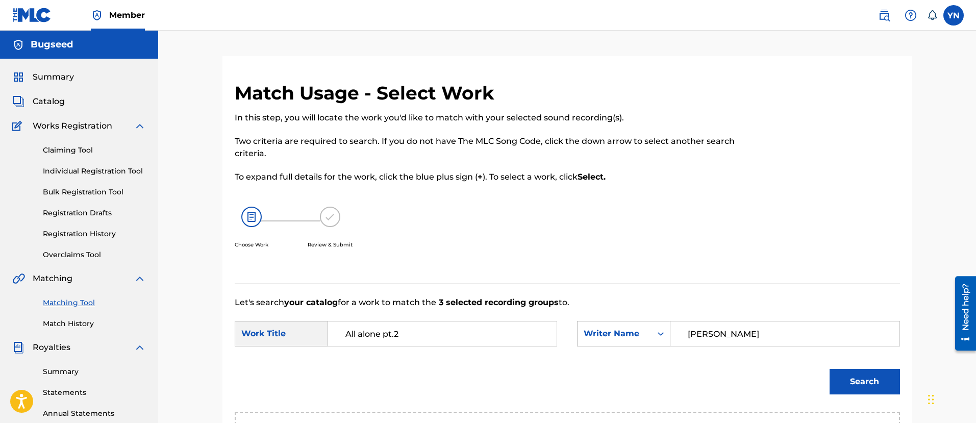
type input "yusuke"
click at [849, 383] on button "Search" at bounding box center [865, 382] width 70 height 26
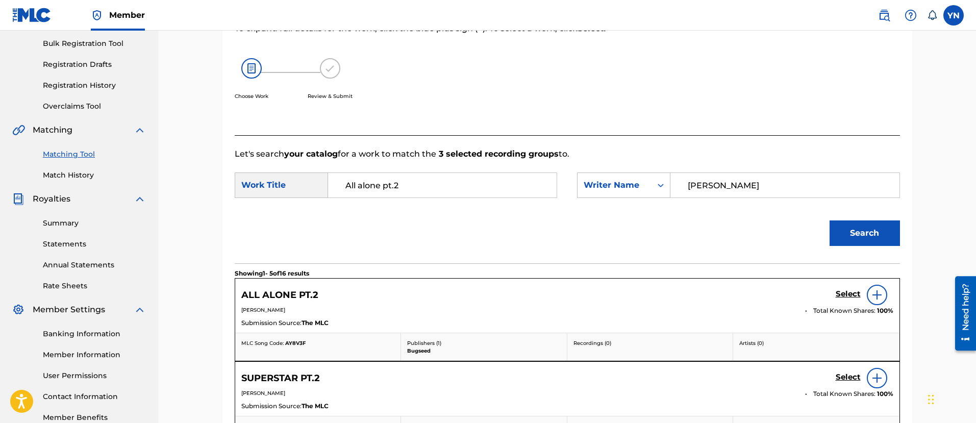
scroll to position [255, 0]
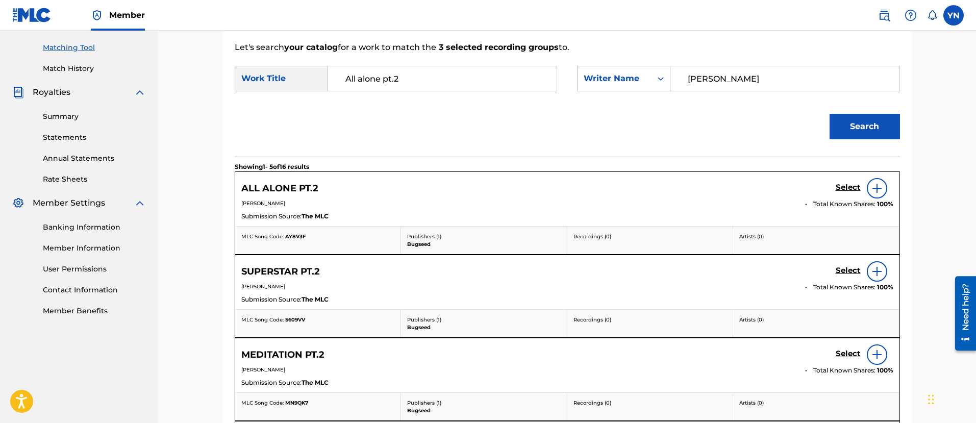
click at [848, 185] on h5 "Select" at bounding box center [848, 188] width 25 height 10
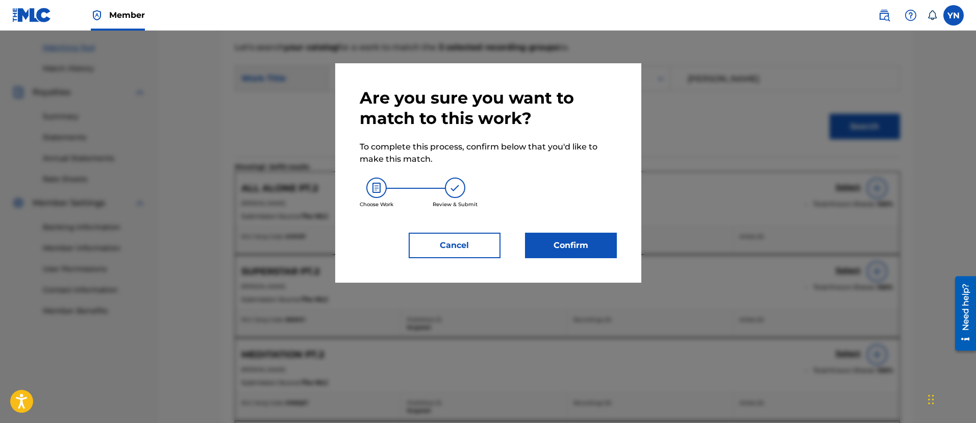
drag, startPoint x: 573, startPoint y: 263, endPoint x: 566, endPoint y: 251, distance: 13.7
click at [571, 261] on div "Are you sure you want to match to this work? To complete this process, confirm …" at bounding box center [488, 172] width 306 height 219
click at [566, 251] on button "Confirm" at bounding box center [571, 246] width 92 height 26
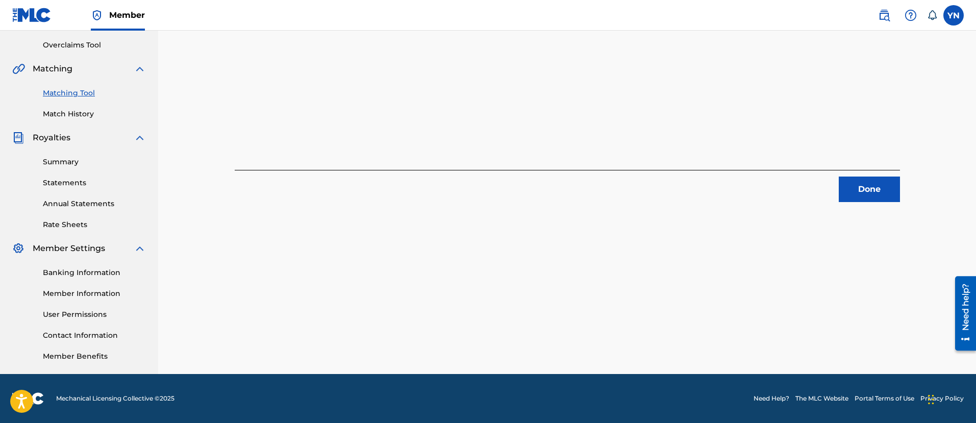
scroll to position [82, 0]
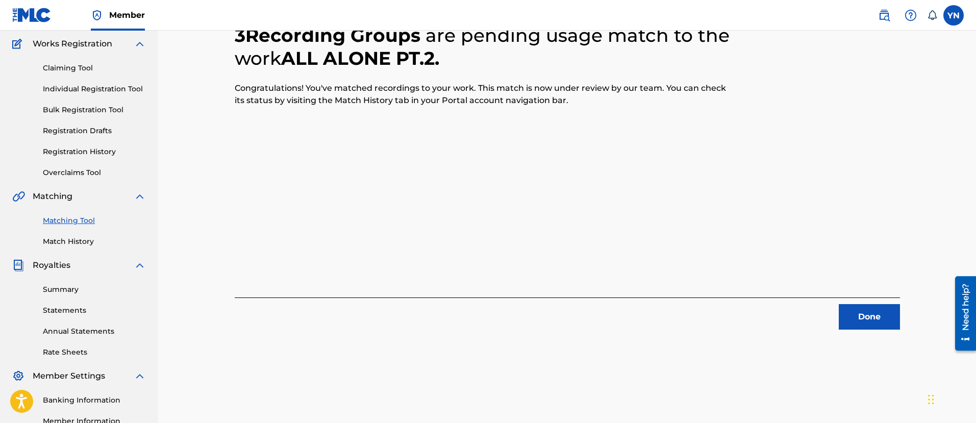
click at [855, 318] on button "Done" at bounding box center [869, 317] width 61 height 26
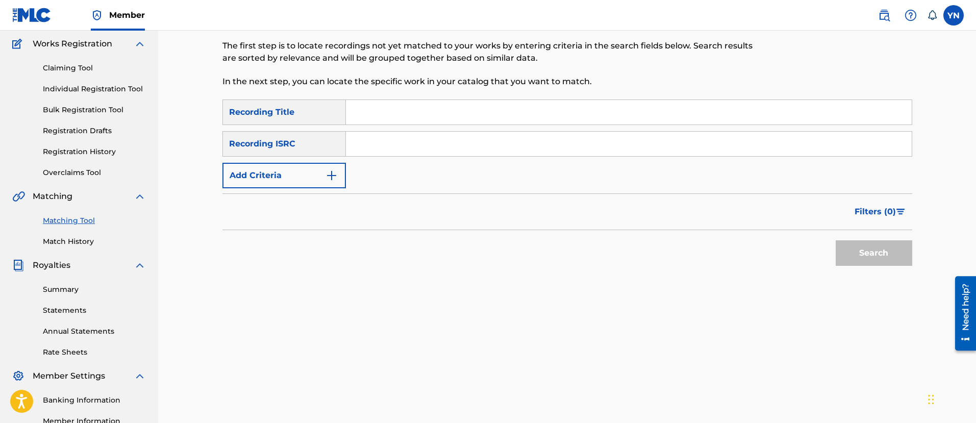
click at [439, 142] on input "Search Form" at bounding box center [629, 144] width 566 height 25
paste input "QZS642397455"
type input "QZS642397455"
click at [479, 115] on input "Search Form" at bounding box center [629, 112] width 566 height 25
paste input "Funkin' Now"
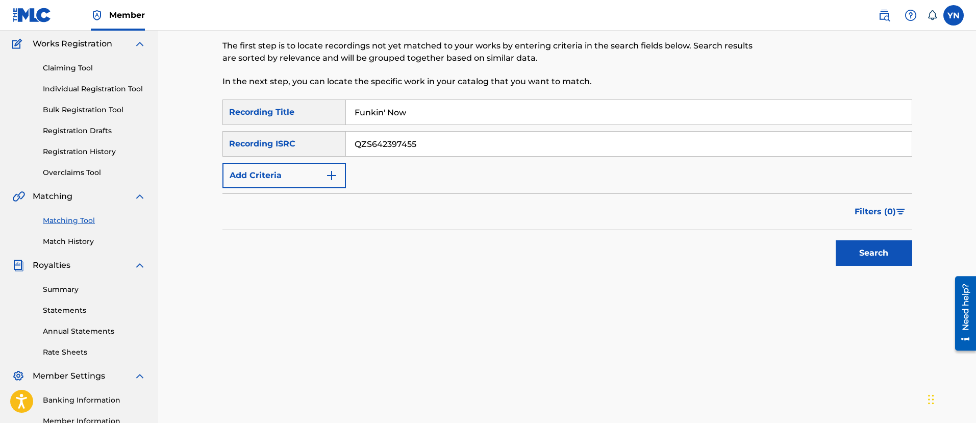
type input "Funkin' Now"
click at [882, 256] on button "Search" at bounding box center [874, 253] width 77 height 26
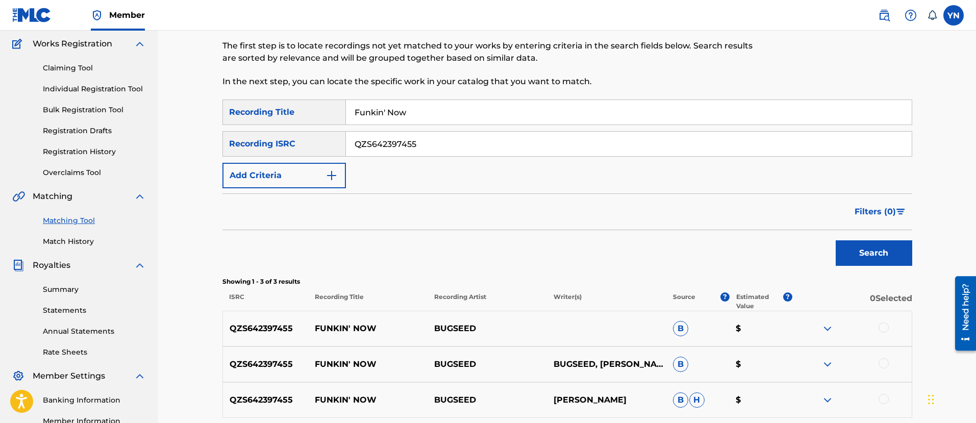
scroll to position [210, 0]
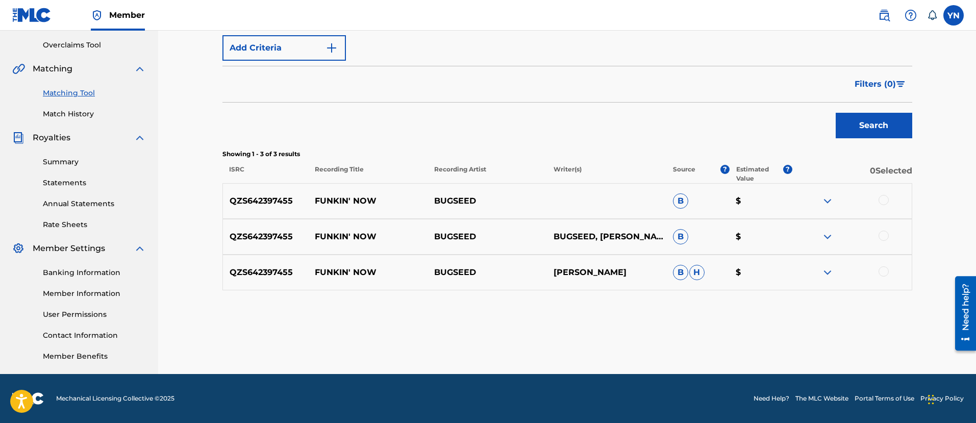
click at [888, 203] on div at bounding box center [884, 200] width 10 height 10
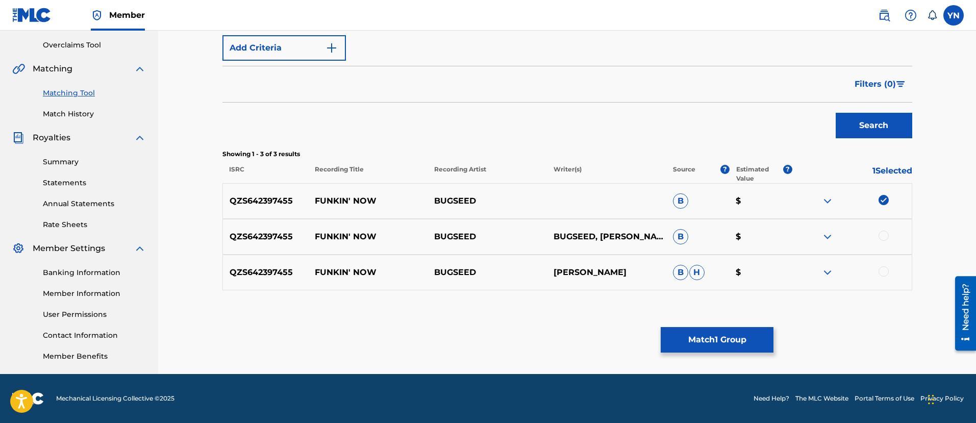
click at [887, 238] on div at bounding box center [884, 236] width 10 height 10
drag, startPoint x: 888, startPoint y: 281, endPoint x: 883, endPoint y: 273, distance: 9.8
click at [887, 280] on div "QZS642397455 FUNKIN' NOW BUGSEED YUSUKE NAKANO B H $" at bounding box center [568, 273] width 690 height 36
click at [883, 272] on div at bounding box center [884, 271] width 10 height 10
click at [726, 334] on button "Match 3 Groups" at bounding box center [717, 340] width 113 height 26
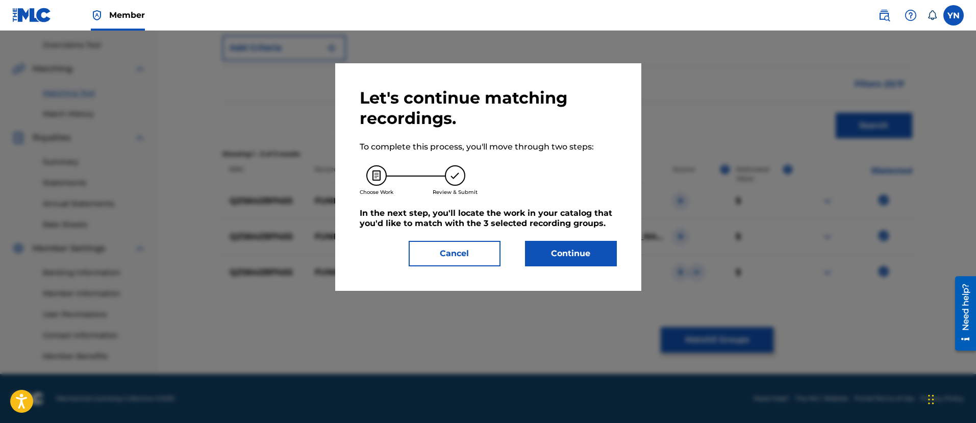
click at [603, 258] on button "Continue" at bounding box center [571, 254] width 92 height 26
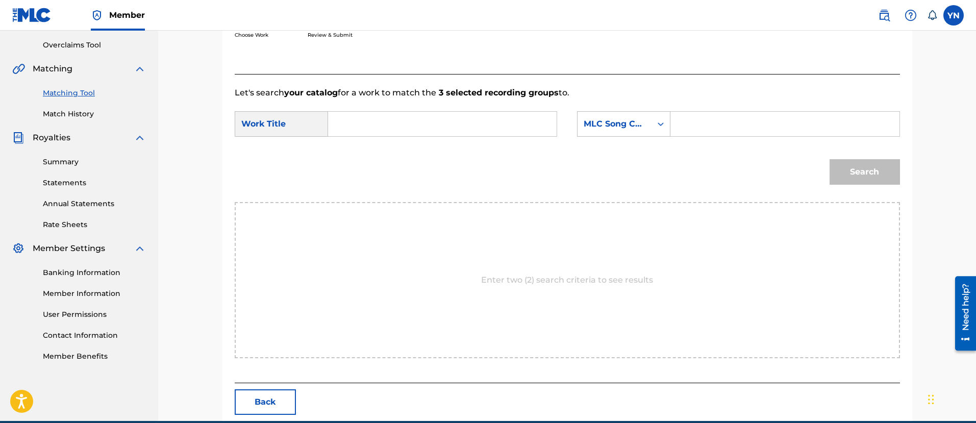
click at [519, 119] on input "Search Form" at bounding box center [442, 124] width 211 height 25
paste input "Funkin' Now"
type input "Funkin' Now"
click at [642, 124] on div "MLC Song Code" at bounding box center [615, 124] width 62 height 12
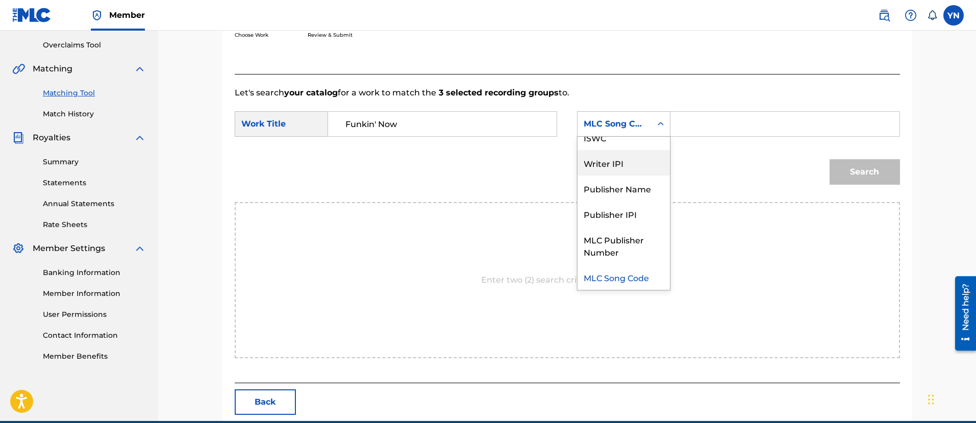
scroll to position [0, 0]
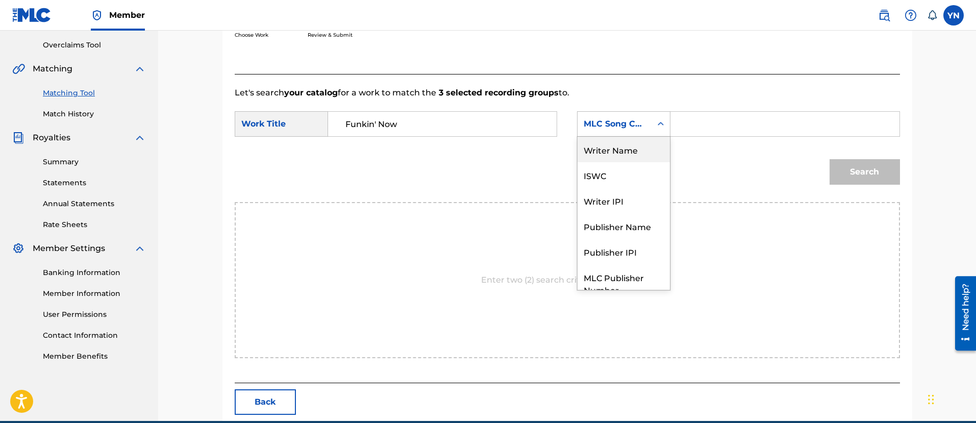
click at [625, 155] on div "Writer Name" at bounding box center [624, 150] width 92 height 26
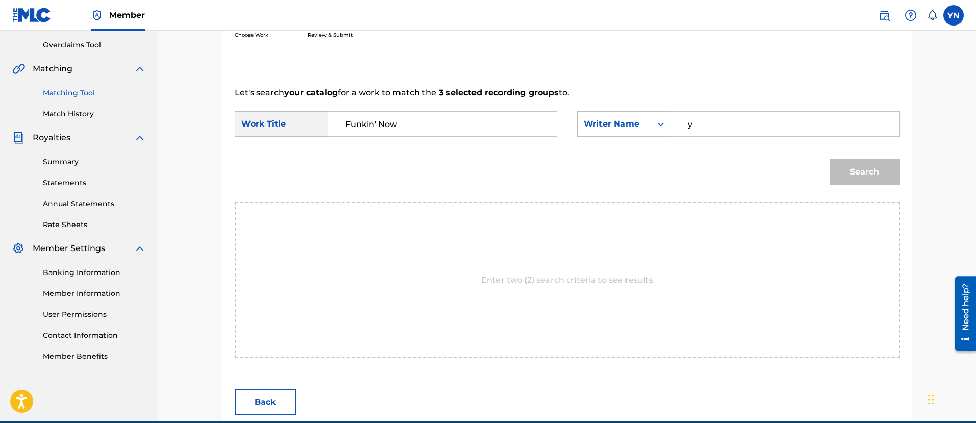
click at [720, 131] on input "y" at bounding box center [784, 124] width 211 height 25
type input "yusuke"
click at [872, 154] on div "Search" at bounding box center [863, 169] width 76 height 41
click at [872, 162] on button "Search" at bounding box center [865, 172] width 70 height 26
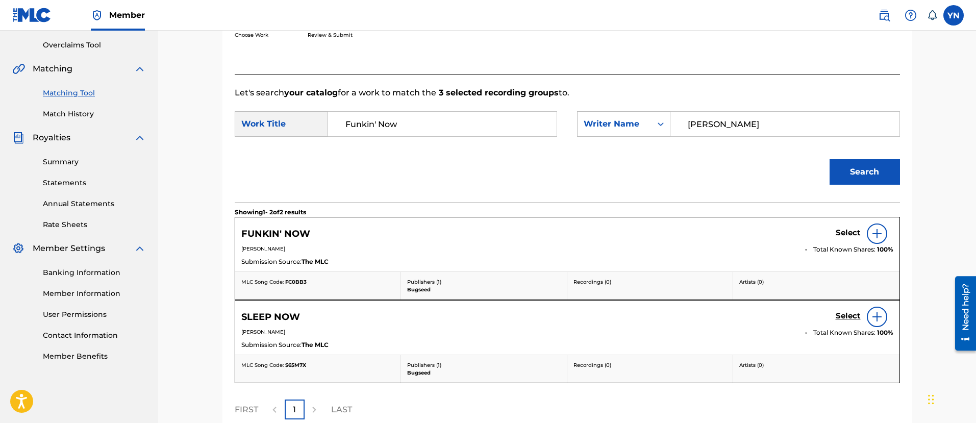
click at [850, 234] on h5 "Select" at bounding box center [848, 233] width 25 height 10
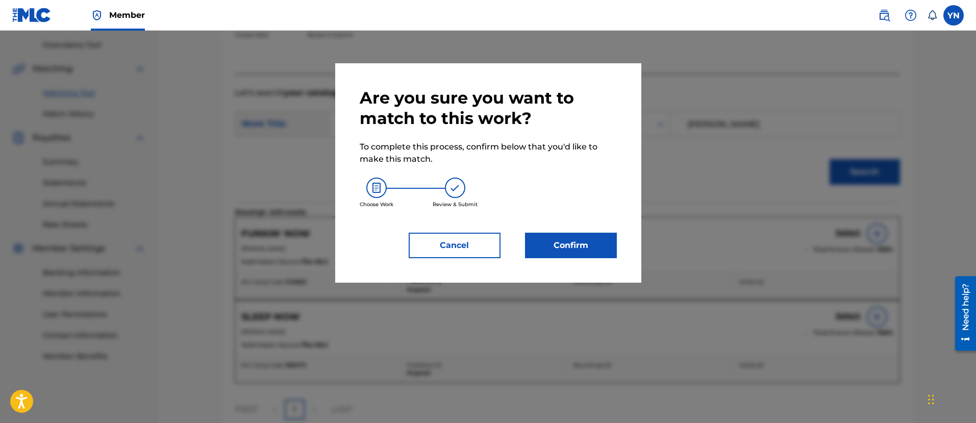
click at [589, 243] on button "Confirm" at bounding box center [571, 246] width 92 height 26
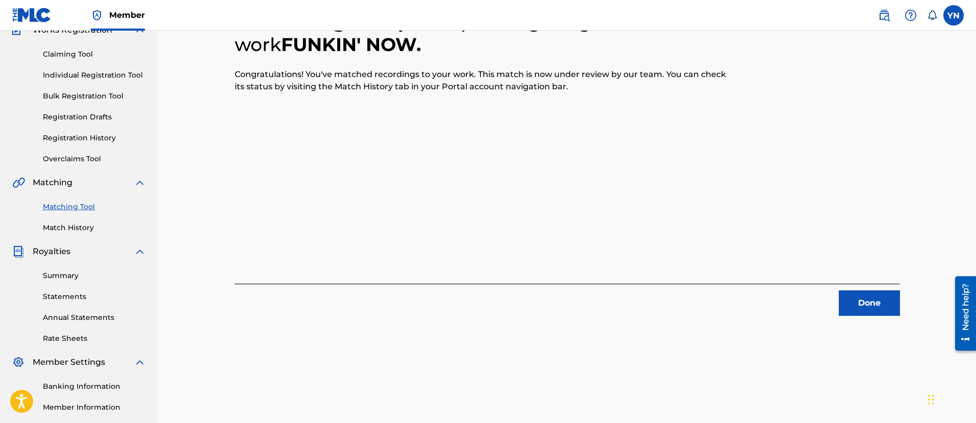
scroll to position [82, 0]
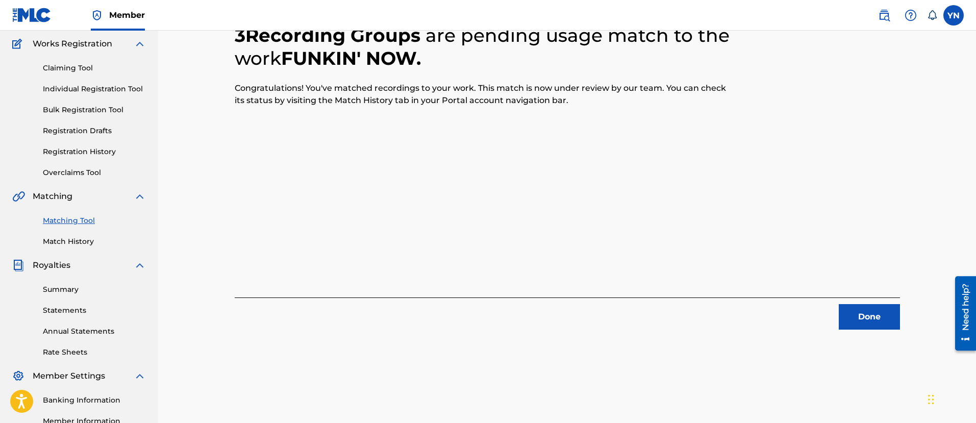
click at [859, 308] on button "Done" at bounding box center [869, 317] width 61 height 26
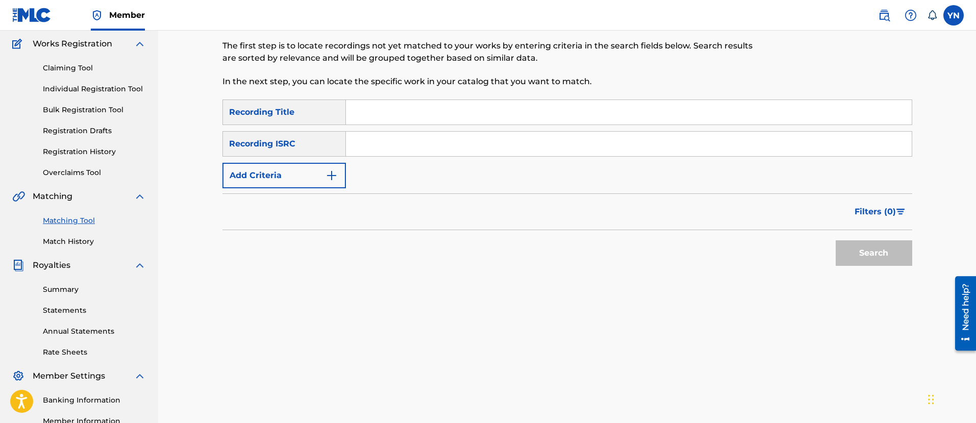
click at [416, 142] on input "Search Form" at bounding box center [629, 144] width 566 height 25
paste input "QZMHK2306589"
type input "QZMHK2306589"
click at [457, 107] on input "Search Form" at bounding box center [629, 112] width 566 height 25
paste input "Player"
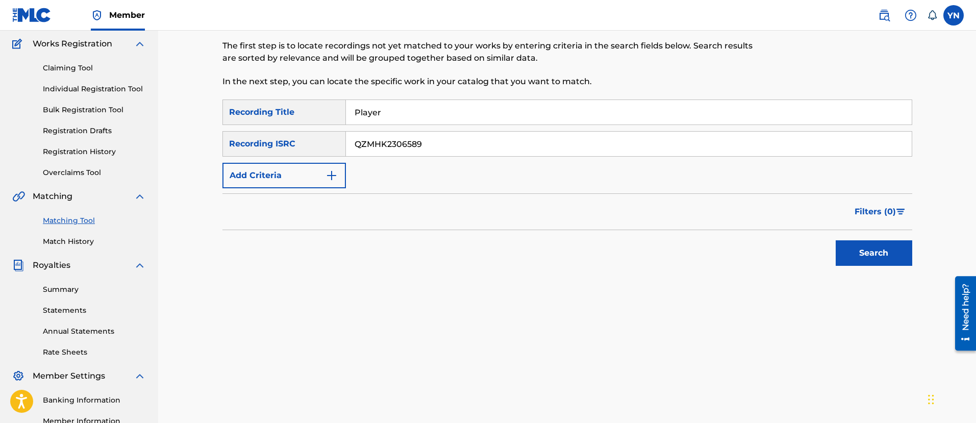
type input "Player"
click at [887, 253] on button "Search" at bounding box center [874, 253] width 77 height 26
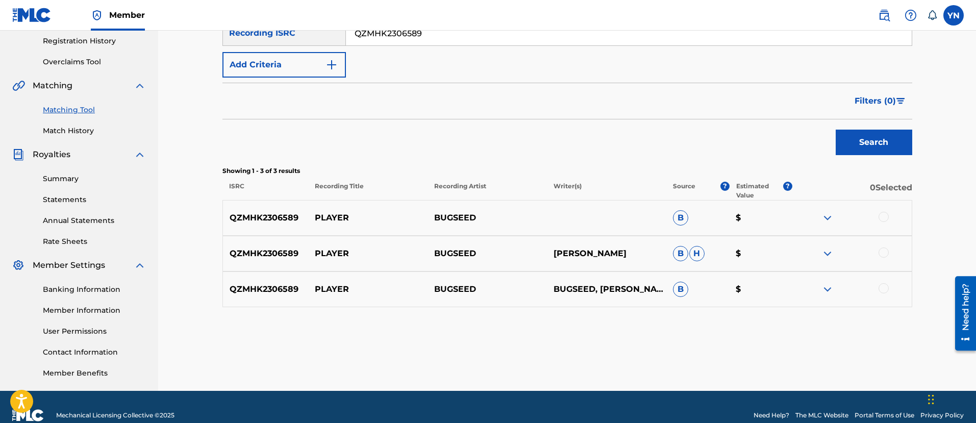
scroll to position [210, 0]
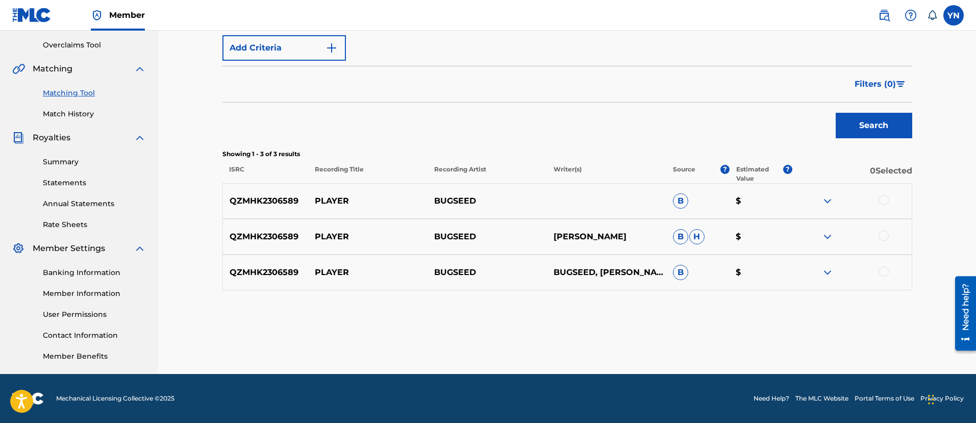
click at [883, 199] on div at bounding box center [884, 200] width 10 height 10
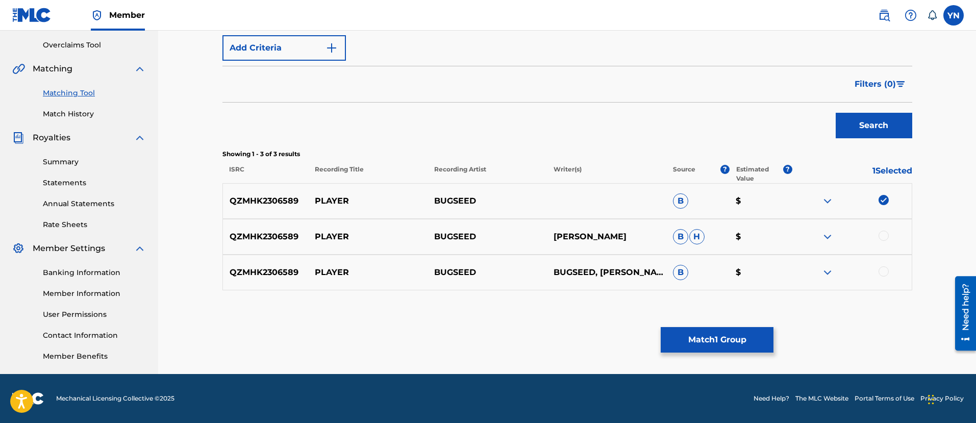
click at [882, 235] on div at bounding box center [884, 236] width 10 height 10
click at [883, 270] on div at bounding box center [884, 271] width 10 height 10
click at [711, 335] on button "Match 3 Groups" at bounding box center [717, 340] width 113 height 26
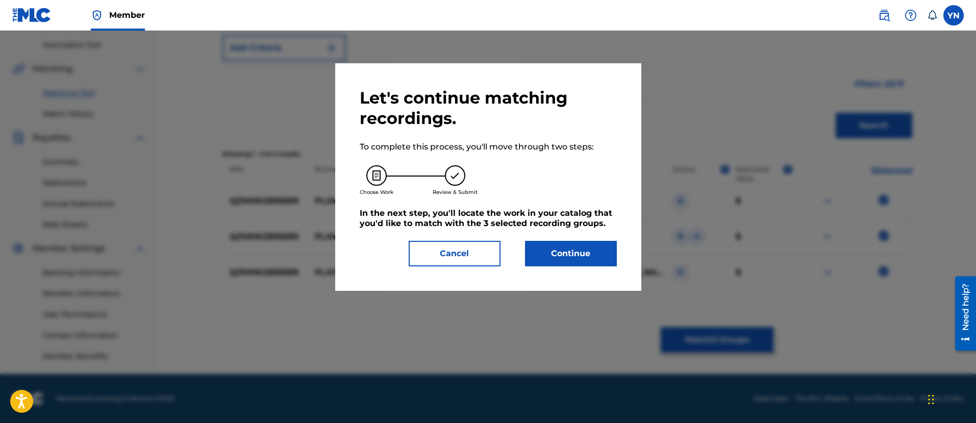
drag, startPoint x: 618, startPoint y: 257, endPoint x: 596, endPoint y: 253, distance: 22.4
click at [617, 257] on div "Let's continue matching recordings. To complete this process, you'll move throu…" at bounding box center [488, 177] width 306 height 228
click at [596, 253] on button "Continue" at bounding box center [571, 254] width 92 height 26
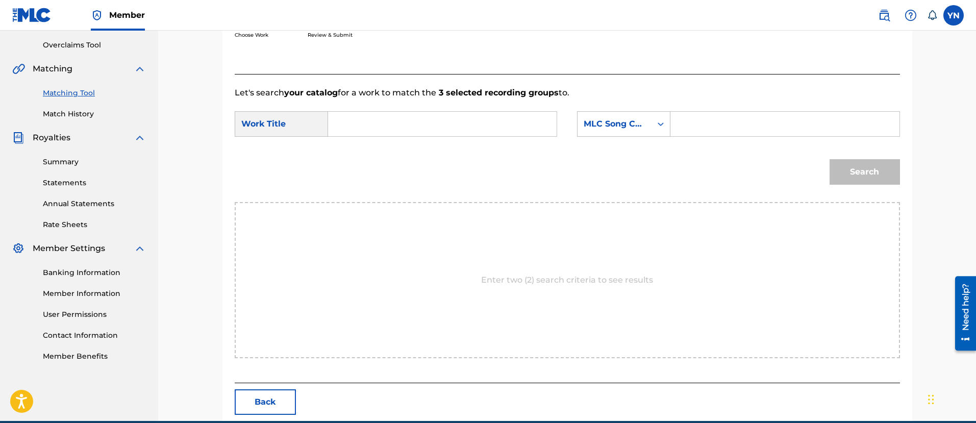
click at [470, 119] on input "Search Form" at bounding box center [442, 124] width 211 height 25
paste input "Player"
type input "Player"
click at [609, 133] on div "MLC Song Code" at bounding box center [615, 123] width 74 height 19
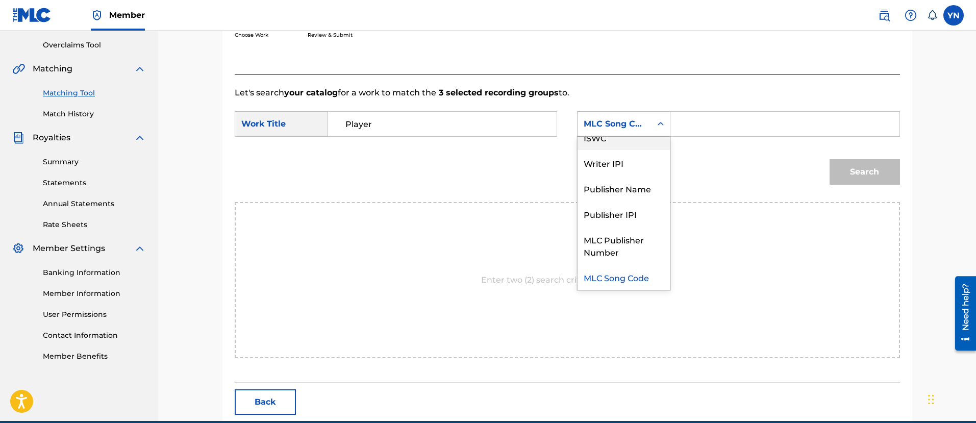
scroll to position [0, 0]
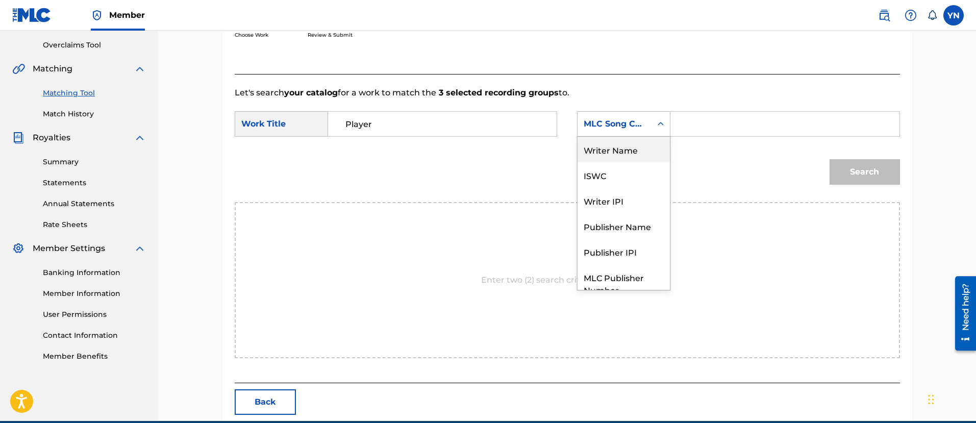
click at [618, 158] on div "Writer Name" at bounding box center [624, 150] width 92 height 26
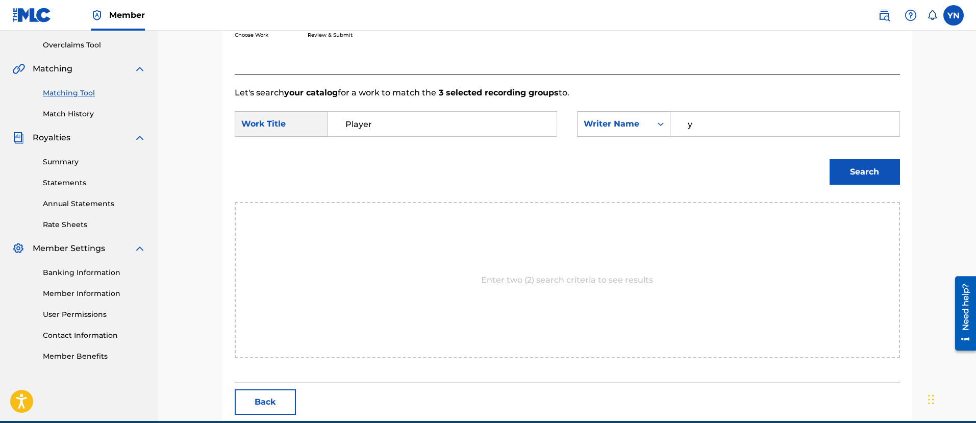
click at [760, 132] on input "y" at bounding box center [784, 124] width 211 height 25
type input "yusuke"
click at [861, 168] on button "Search" at bounding box center [865, 172] width 70 height 26
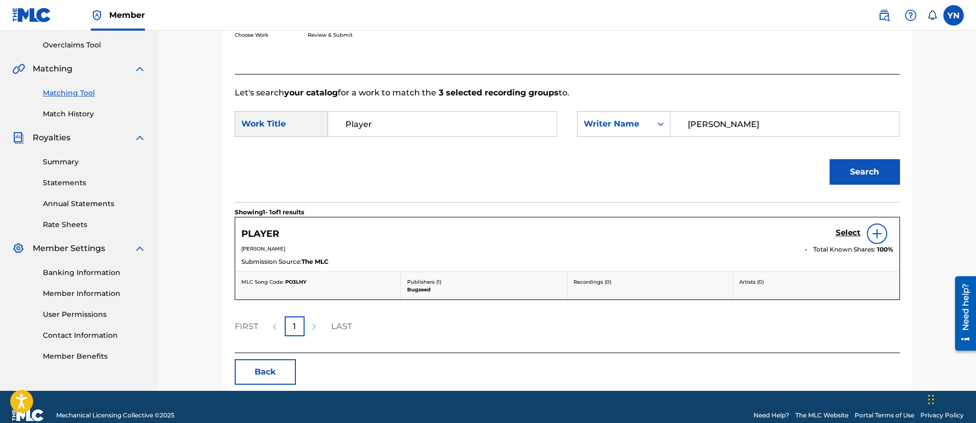
click at [842, 235] on h5 "Select" at bounding box center [848, 233] width 25 height 10
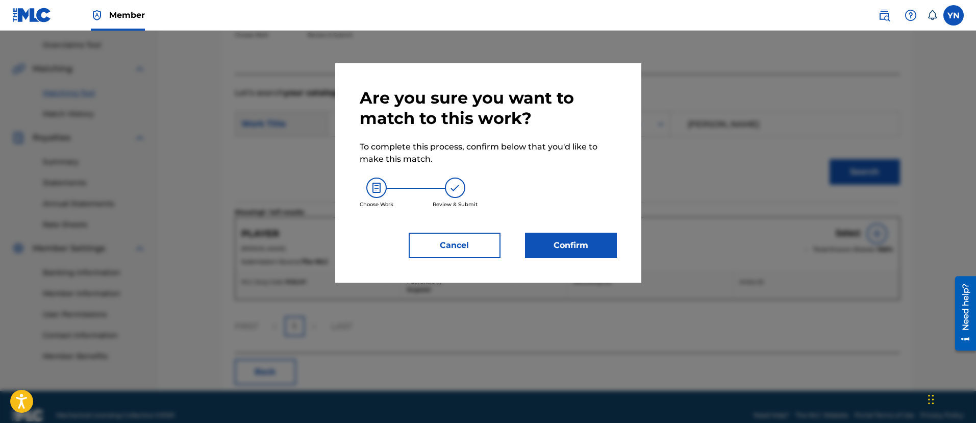
click at [577, 246] on button "Confirm" at bounding box center [571, 246] width 92 height 26
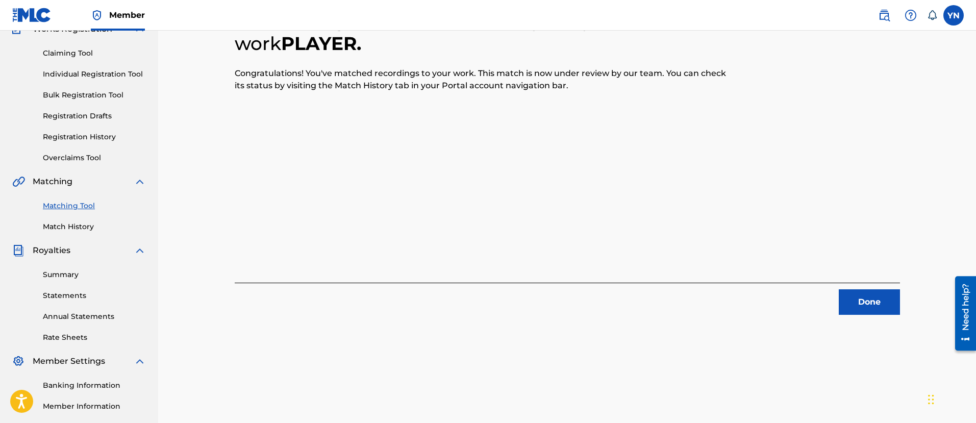
scroll to position [82, 0]
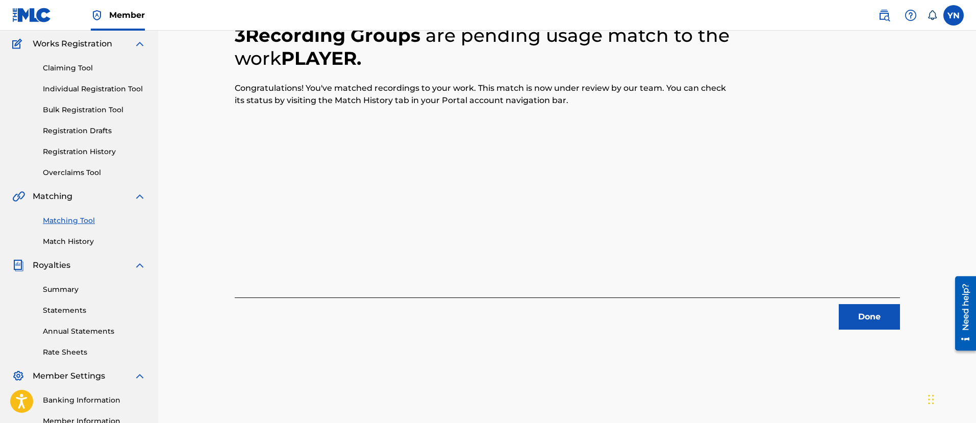
click at [859, 310] on button "Done" at bounding box center [869, 317] width 61 height 26
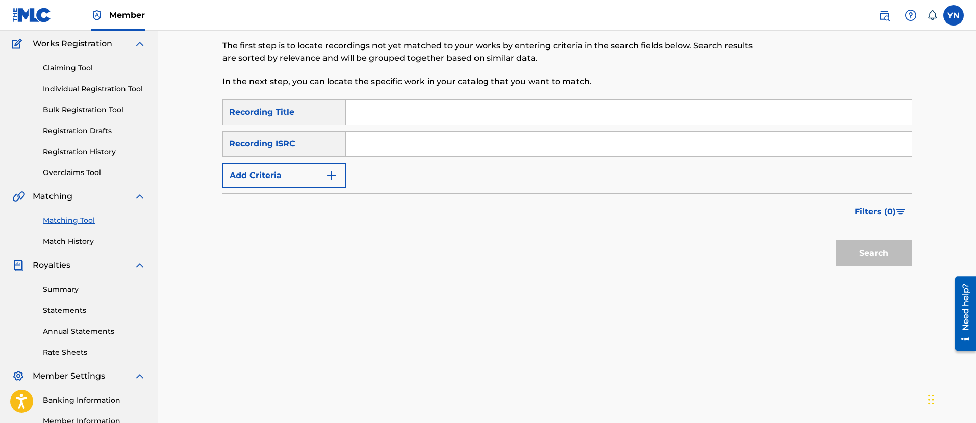
click at [466, 138] on input "Search Form" at bounding box center [629, 144] width 566 height 25
paste input "QZS632373285"
type input "QZS632373285"
click at [413, 112] on input "Search Form" at bounding box center [629, 112] width 566 height 25
paste input "Lazy Susan"
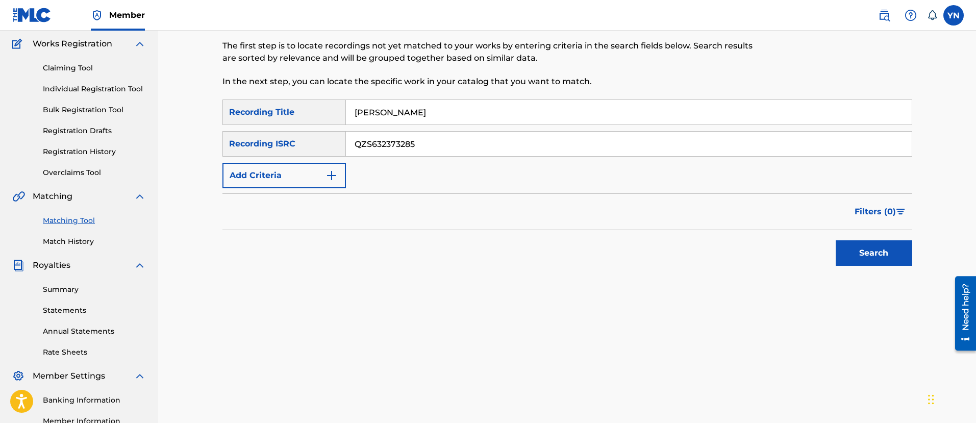
type input "Lazy Susan"
click at [852, 250] on button "Search" at bounding box center [874, 253] width 77 height 26
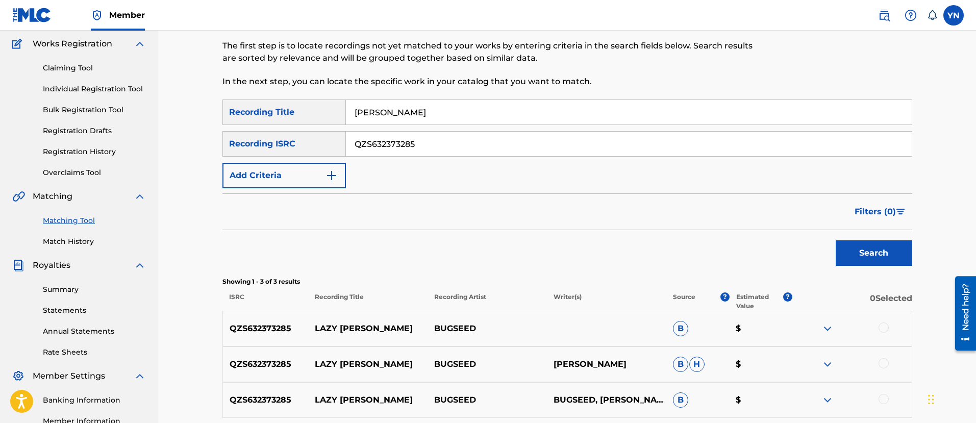
scroll to position [210, 0]
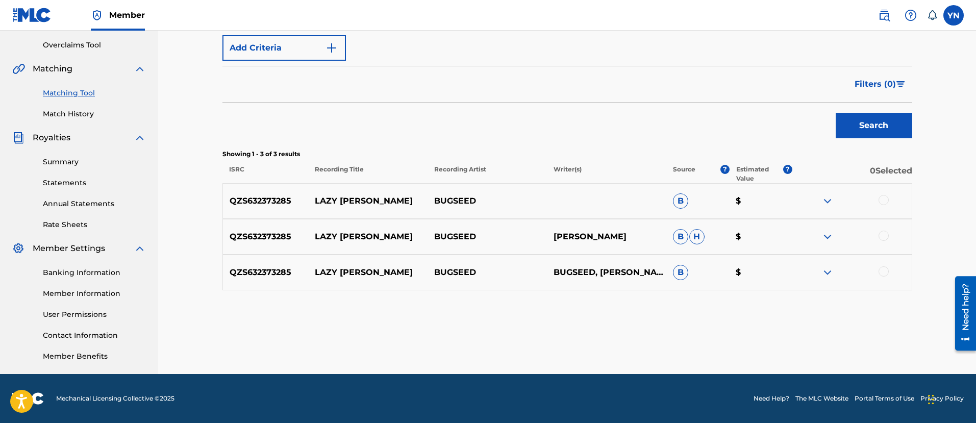
click at [887, 199] on div at bounding box center [884, 200] width 10 height 10
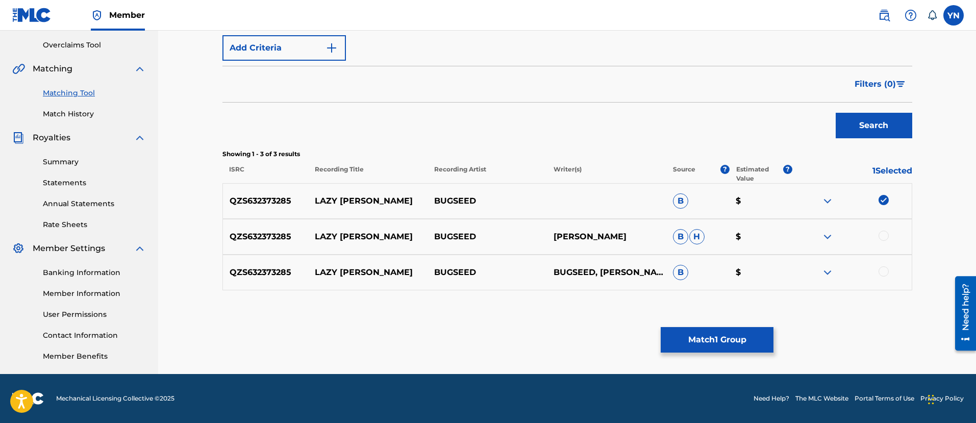
click at [886, 231] on div at bounding box center [852, 237] width 119 height 12
click at [886, 236] on div at bounding box center [884, 236] width 10 height 10
click at [886, 273] on div at bounding box center [884, 271] width 10 height 10
click at [716, 353] on div "Matching Tool The Matching Tool allows Members to match sound recordings to wor…" at bounding box center [568, 110] width 690 height 528
click at [706, 344] on button "Match 3 Groups" at bounding box center [717, 340] width 113 height 26
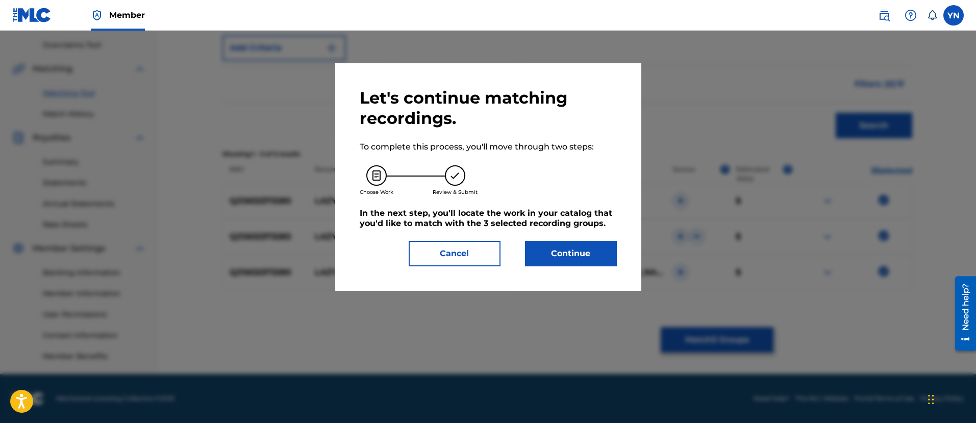
click at [551, 253] on button "Continue" at bounding box center [571, 254] width 92 height 26
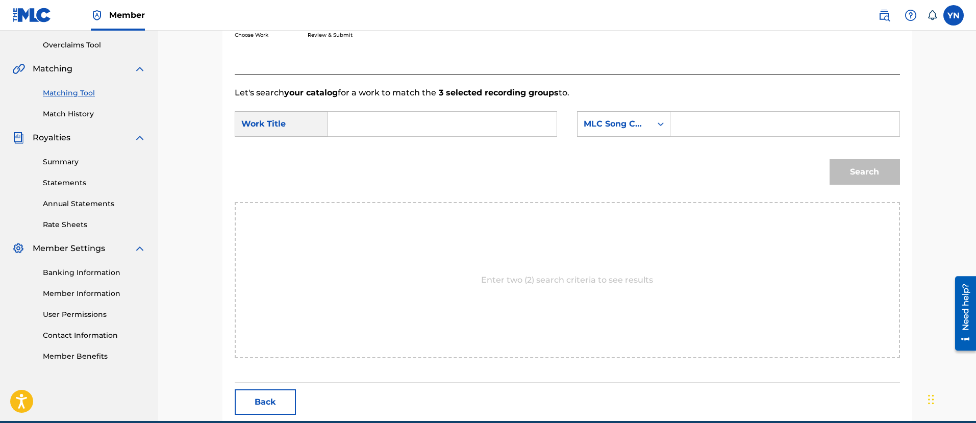
click at [454, 124] on input "Search Form" at bounding box center [442, 124] width 211 height 25
paste input "Lazy Susan"
type input "Lazy Susan"
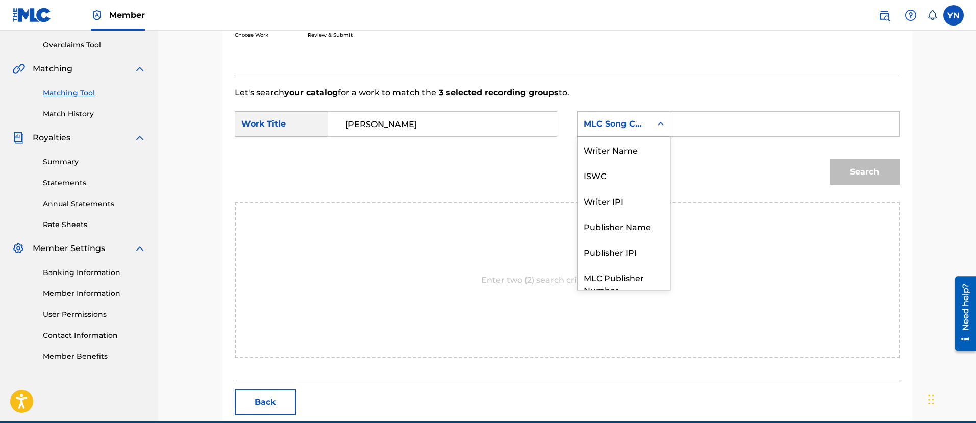
click at [605, 119] on div "MLC Song Code" at bounding box center [615, 124] width 62 height 12
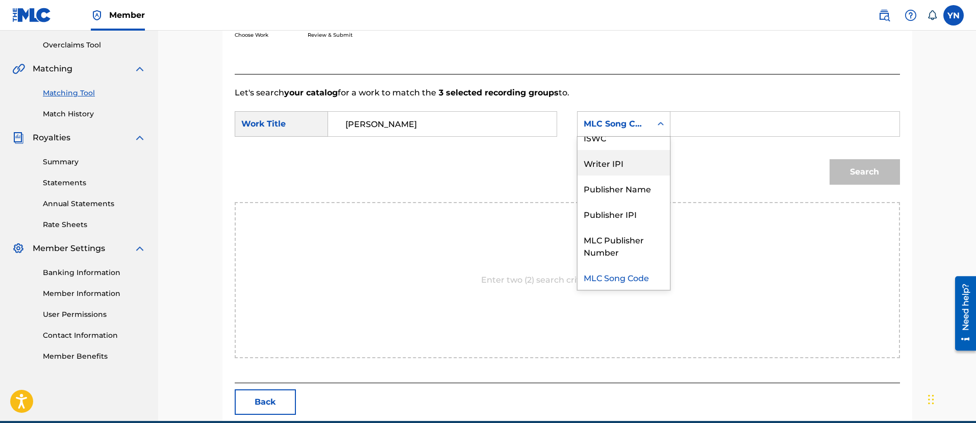
scroll to position [0, 0]
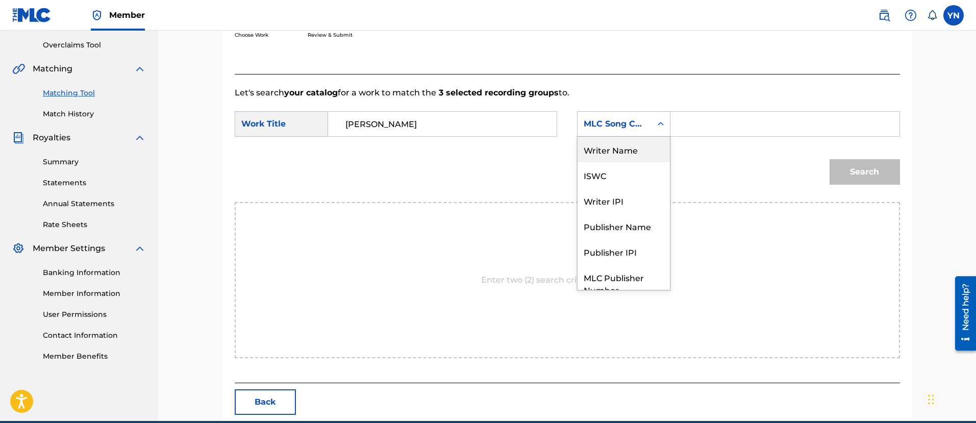
click at [627, 153] on div "Writer Name" at bounding box center [624, 150] width 92 height 26
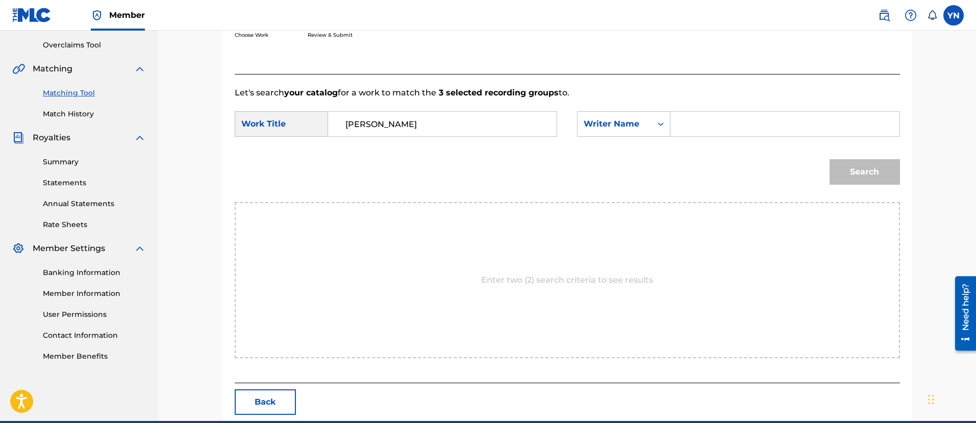
click at [703, 125] on input "Search Form" at bounding box center [784, 124] width 211 height 25
type input "yusuke"
click at [853, 161] on button "Search" at bounding box center [865, 172] width 70 height 26
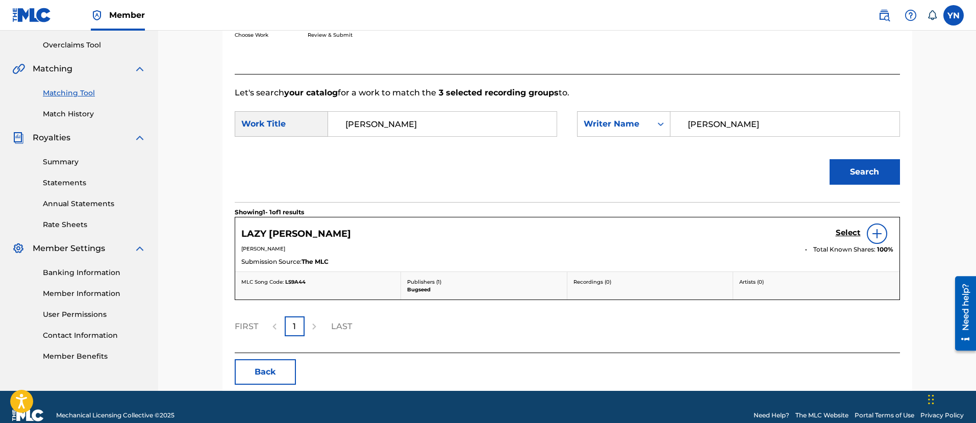
click at [856, 229] on h5 "Select" at bounding box center [848, 233] width 25 height 10
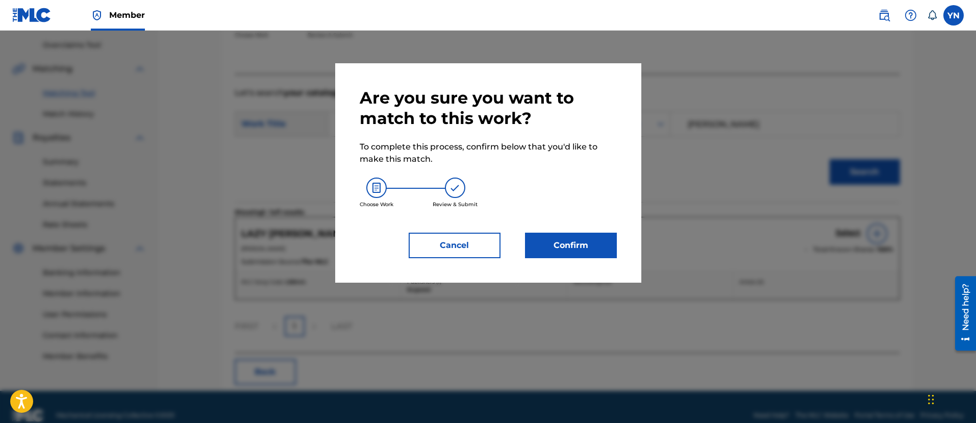
click at [599, 254] on button "Confirm" at bounding box center [571, 246] width 92 height 26
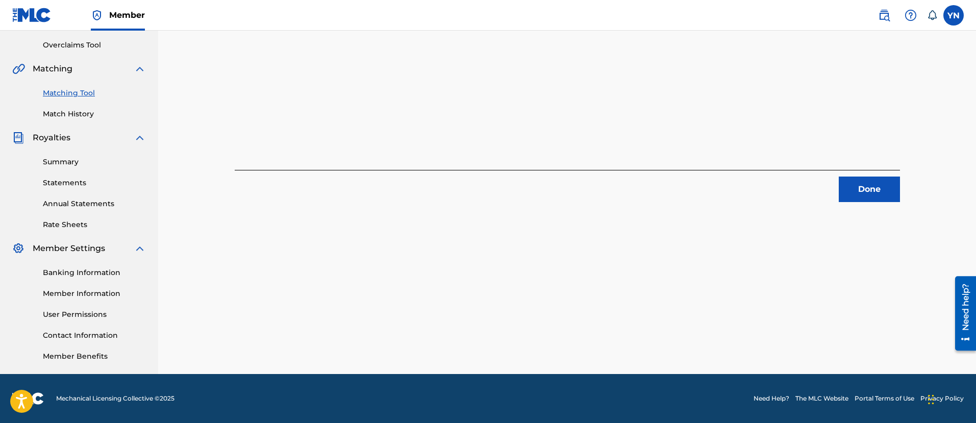
click at [858, 193] on button "Done" at bounding box center [869, 190] width 61 height 26
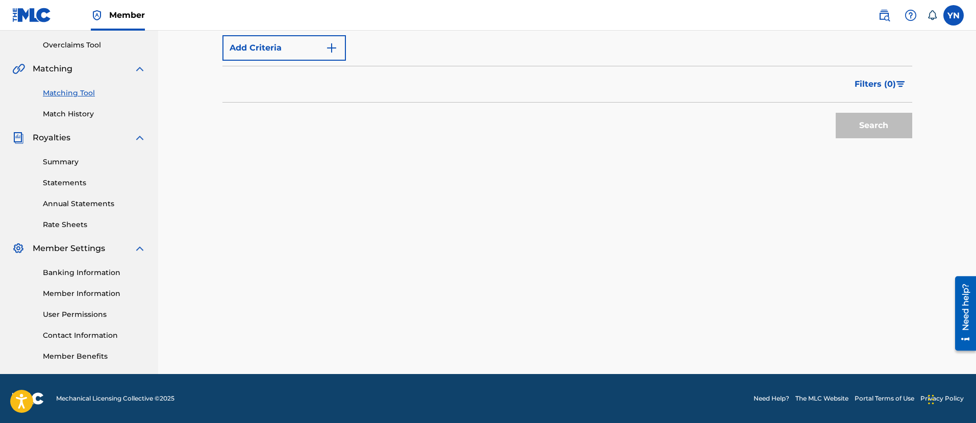
scroll to position [82, 0]
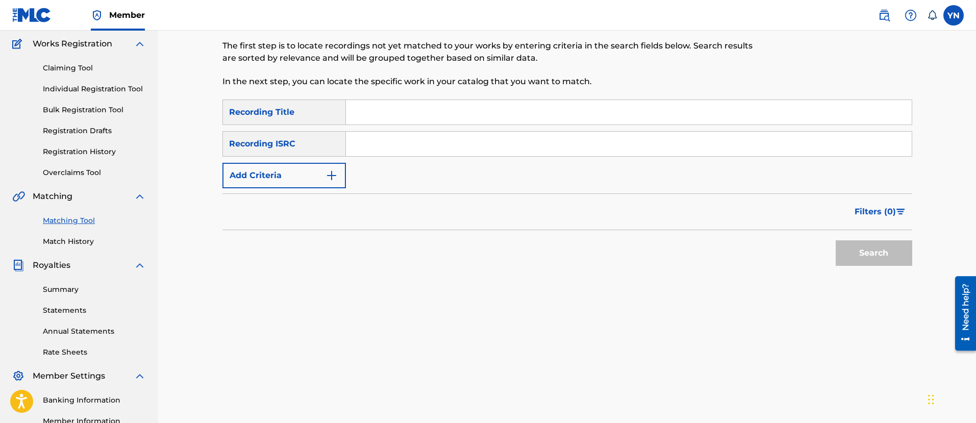
click at [456, 128] on div "SearchWithCriteriaafb466a9-ed02-42f3-bd2d-e29e63578fca Recording Title SearchWi…" at bounding box center [568, 144] width 690 height 89
click at [386, 138] on input "Search Form" at bounding box center [629, 144] width 566 height 25
paste input "QZMHN2376110"
type input "QZMHN2376110"
click at [500, 118] on input "Search Form" at bounding box center [629, 112] width 566 height 25
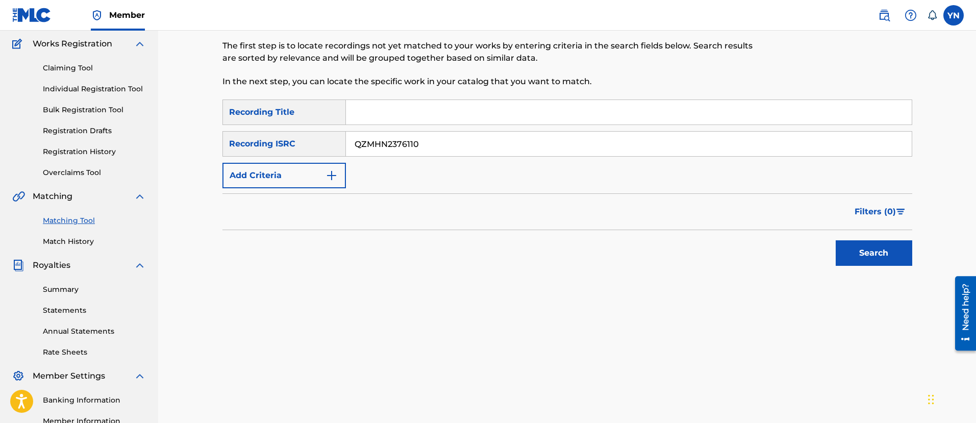
paste input "On the beat"
type input "On the beat"
click at [861, 247] on button "Search" at bounding box center [874, 253] width 77 height 26
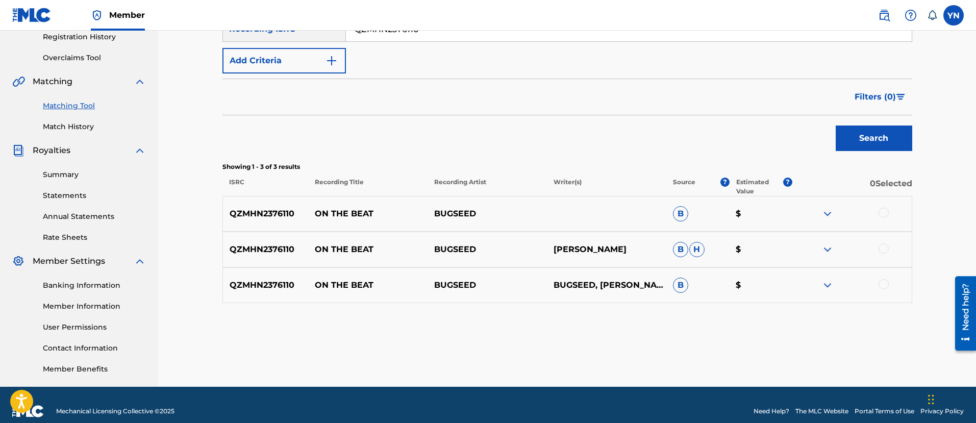
scroll to position [210, 0]
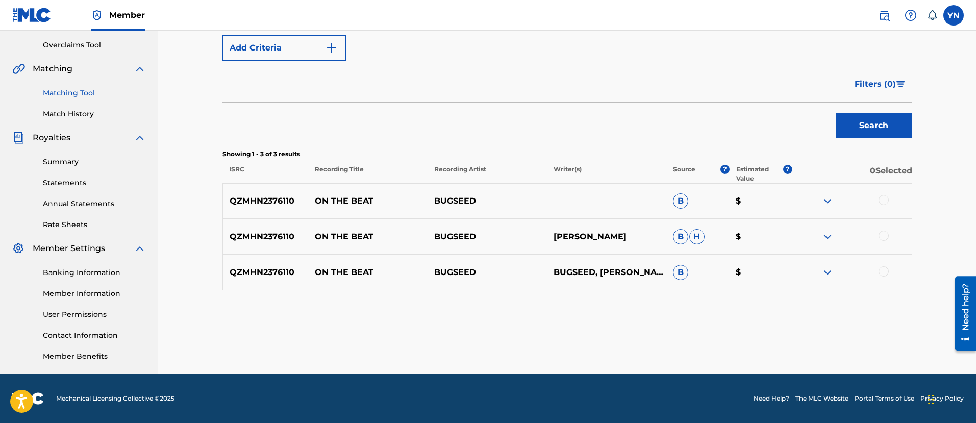
click at [880, 202] on div at bounding box center [884, 200] width 10 height 10
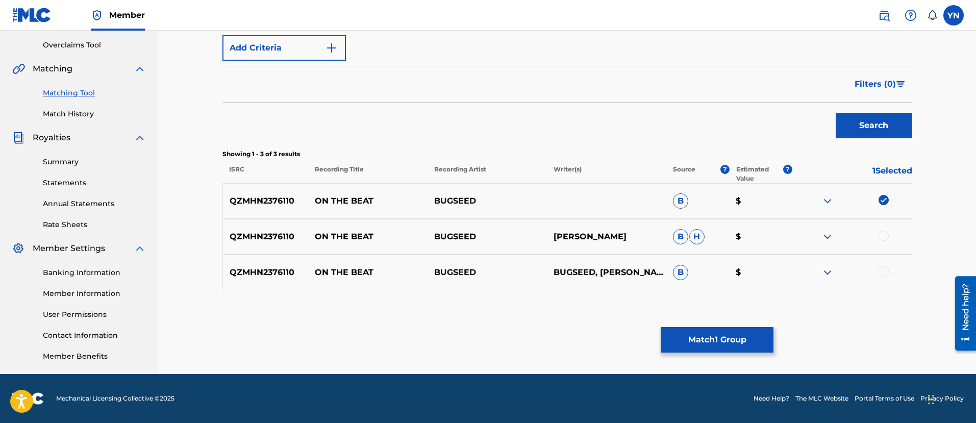
click at [874, 231] on div at bounding box center [852, 237] width 119 height 12
click at [882, 237] on div at bounding box center [884, 236] width 10 height 10
click at [878, 276] on div at bounding box center [852, 272] width 119 height 12
drag, startPoint x: 893, startPoint y: 280, endPoint x: 883, endPoint y: 273, distance: 12.8
click at [893, 280] on div "QZMHN2376110 ON THE BEAT BUGSEED BUGSEED, YUSUKE NAKANO B $" at bounding box center [568, 273] width 690 height 36
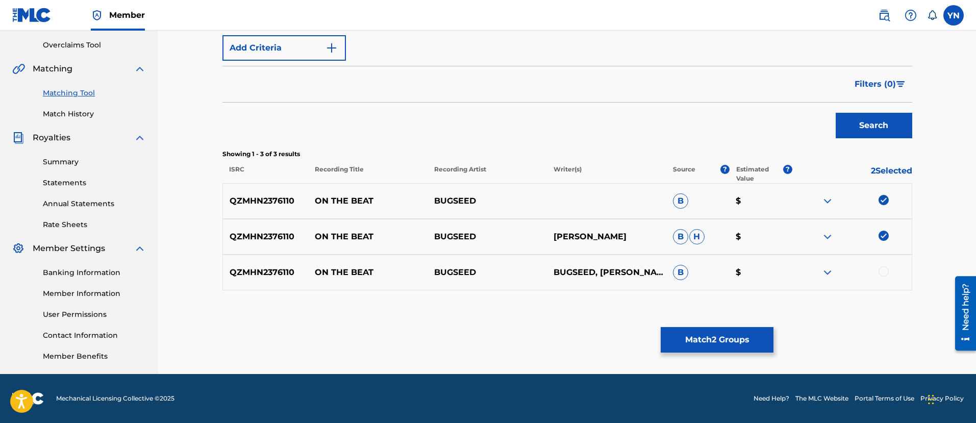
click at [883, 273] on div at bounding box center [884, 271] width 10 height 10
click at [708, 341] on button "Match 3 Groups" at bounding box center [717, 340] width 113 height 26
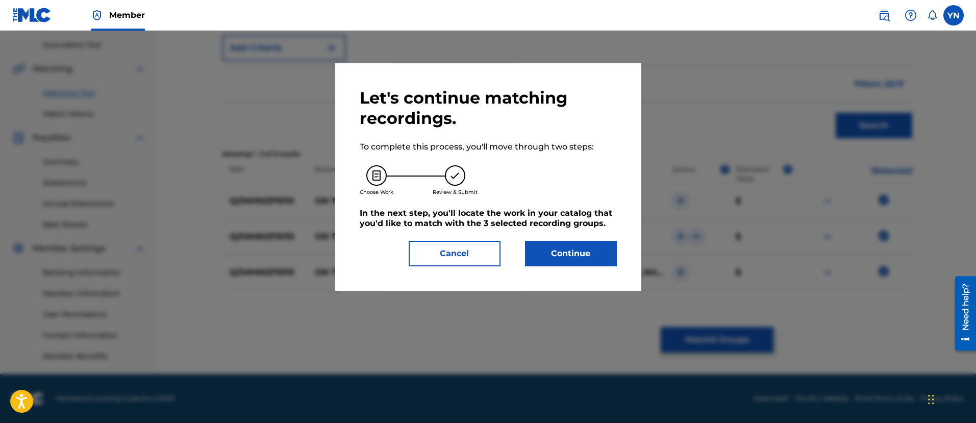
click at [557, 244] on button "Continue" at bounding box center [571, 254] width 92 height 26
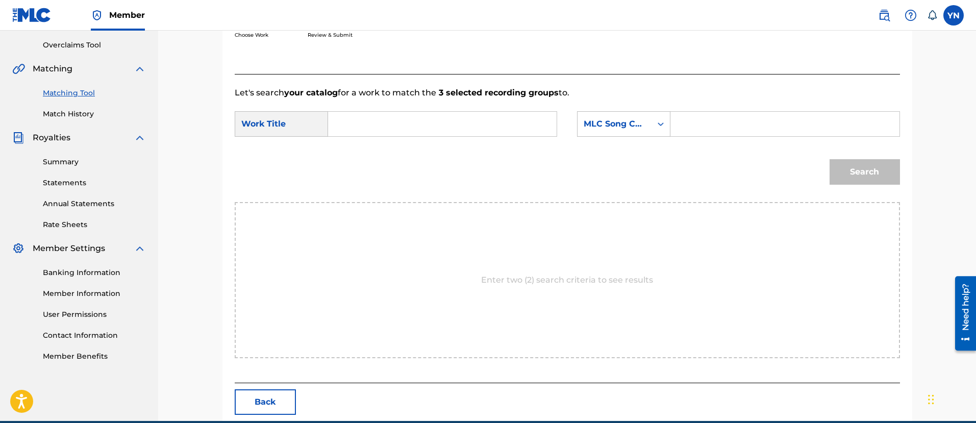
click at [514, 132] on input "Search Form" at bounding box center [442, 124] width 211 height 25
paste input "On the beat"
type input "On the beat"
click at [606, 129] on div "MLC Song Code" at bounding box center [615, 124] width 62 height 12
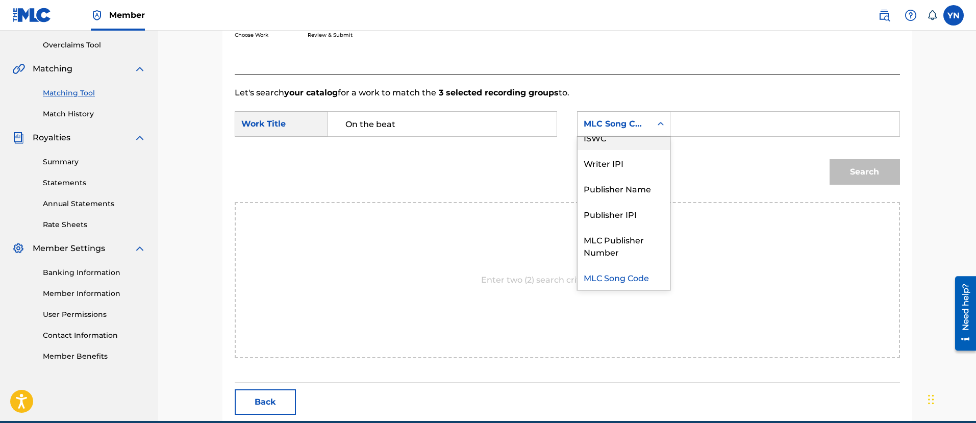
scroll to position [0, 0]
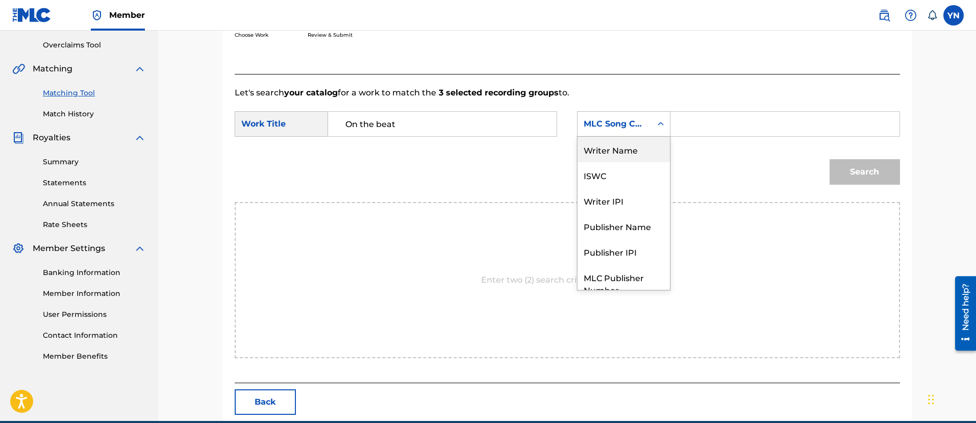
click at [617, 152] on div "Writer Name" at bounding box center [624, 150] width 92 height 26
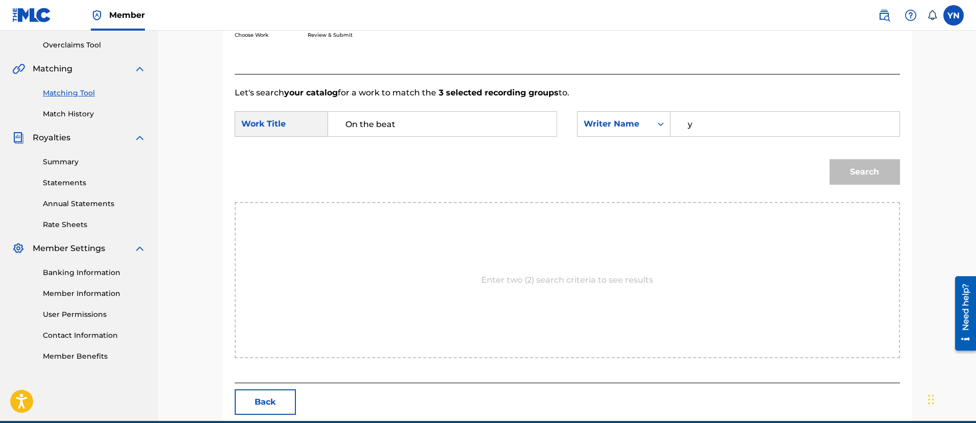
click at [709, 129] on input "y" at bounding box center [784, 124] width 211 height 25
type input "yusuke"
click at [864, 175] on button "Search" at bounding box center [865, 172] width 70 height 26
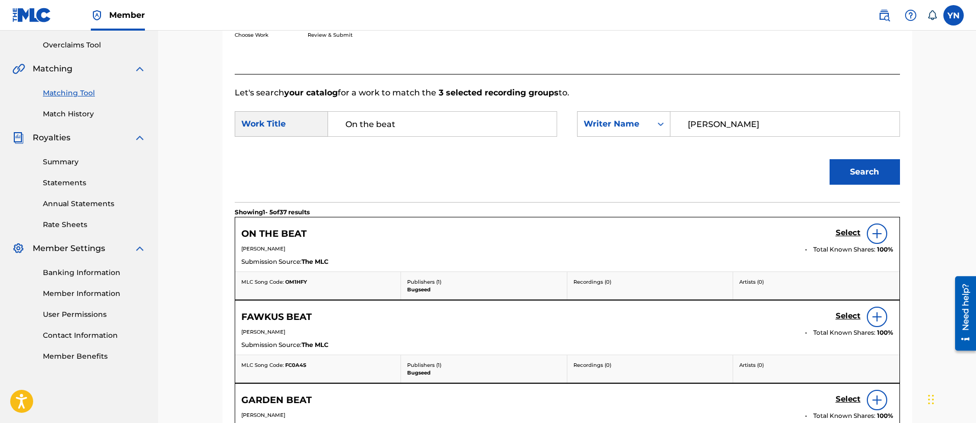
click at [842, 239] on link "Select" at bounding box center [848, 233] width 25 height 11
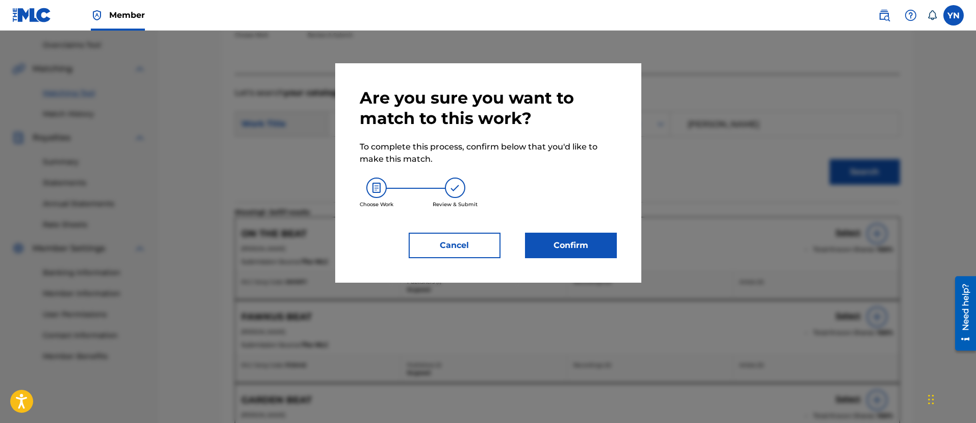
click at [583, 252] on button "Confirm" at bounding box center [571, 246] width 92 height 26
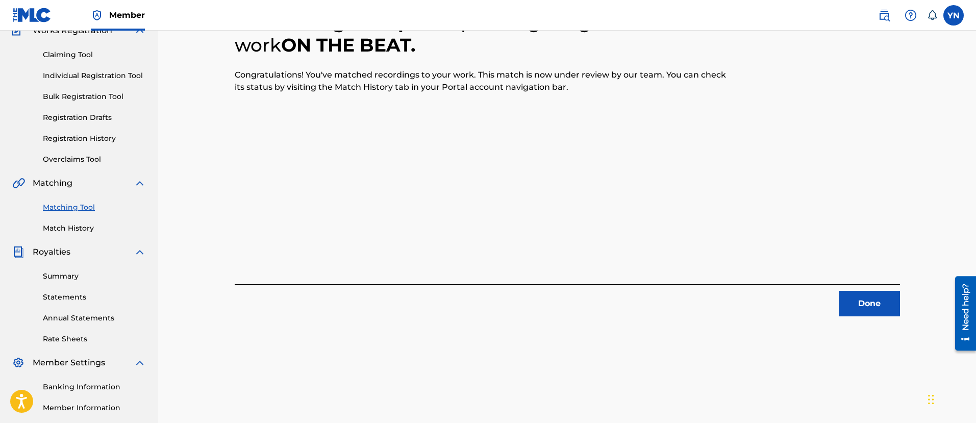
scroll to position [82, 0]
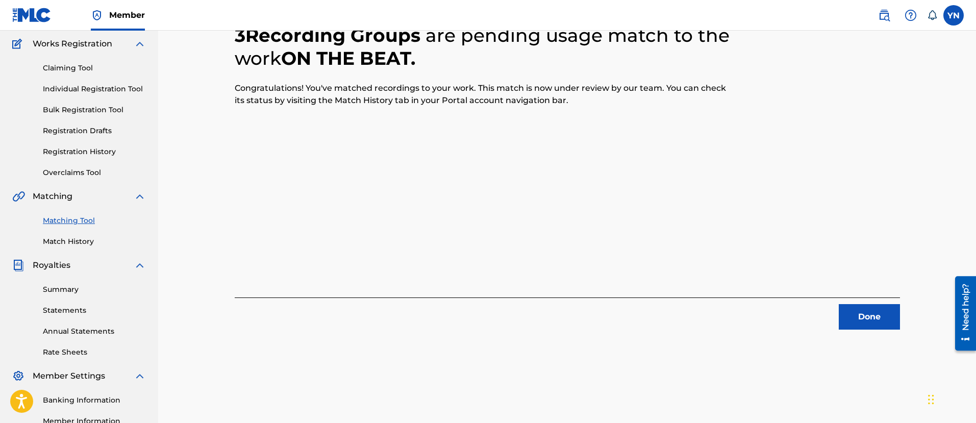
click at [875, 310] on button "Done" at bounding box center [869, 317] width 61 height 26
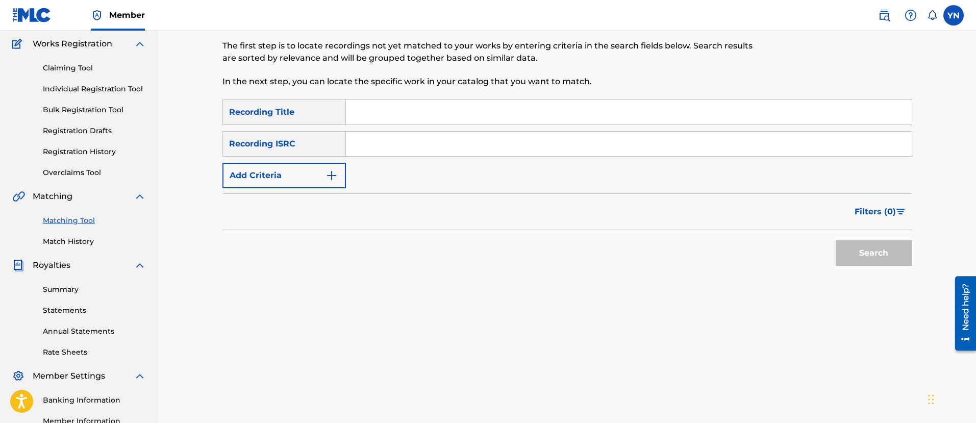
click at [461, 143] on input "Search Form" at bounding box center [629, 144] width 566 height 25
paste input "QZMHL2387201"
type input "QZMHL2387201"
click at [468, 130] on div "SearchWithCriteriaafb466a9-ed02-42f3-bd2d-e29e63578fca Recording Title SearchWi…" at bounding box center [568, 144] width 690 height 89
click at [473, 117] on input "Search Form" at bounding box center [629, 112] width 566 height 25
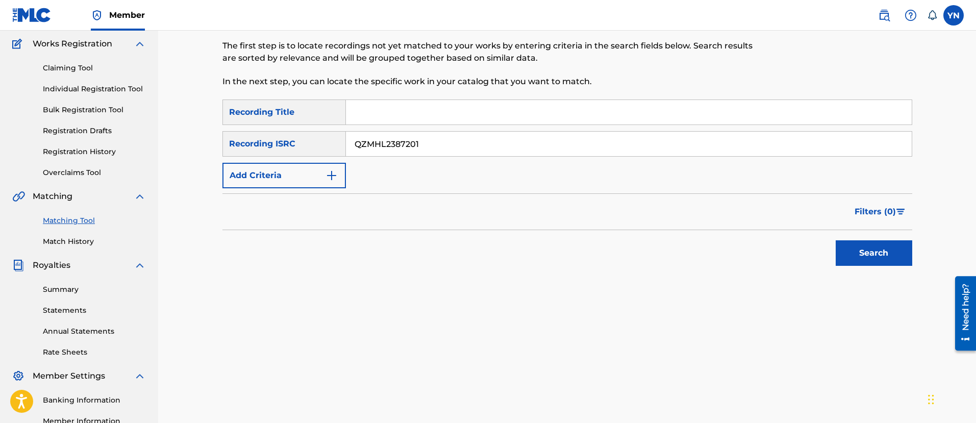
paste input "Thats all"
type input "Thats all"
click at [883, 253] on button "Search" at bounding box center [874, 253] width 77 height 26
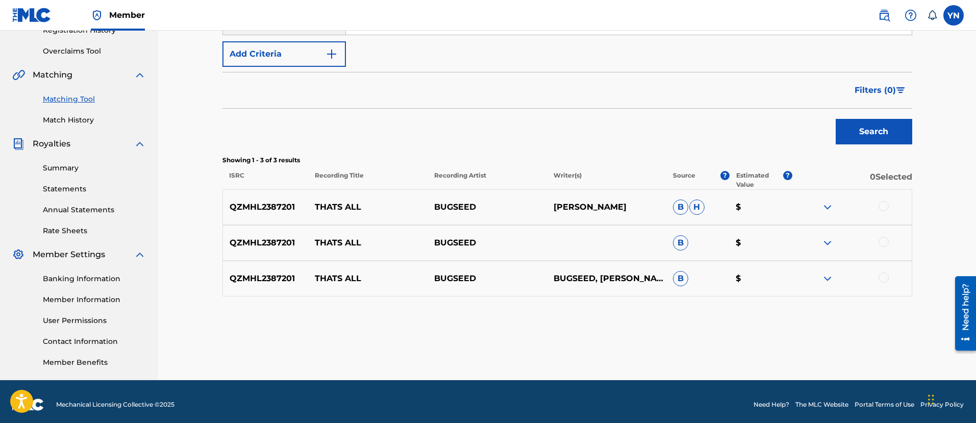
scroll to position [210, 0]
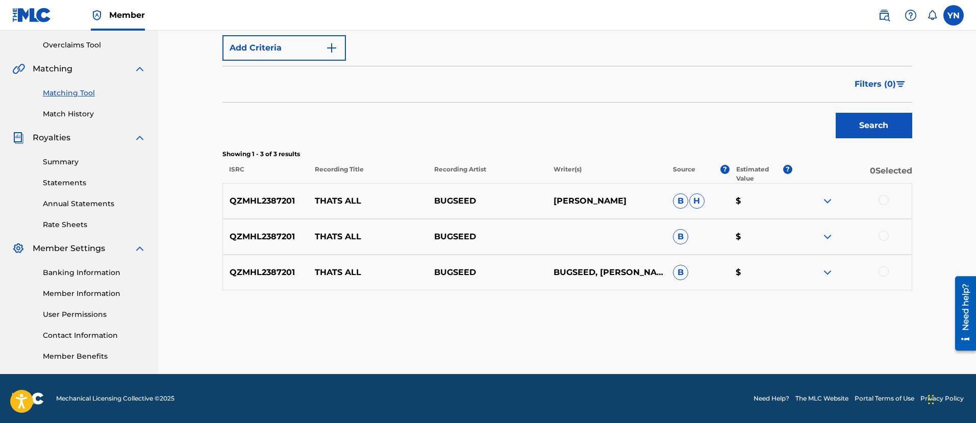
click at [886, 203] on div at bounding box center [884, 200] width 10 height 10
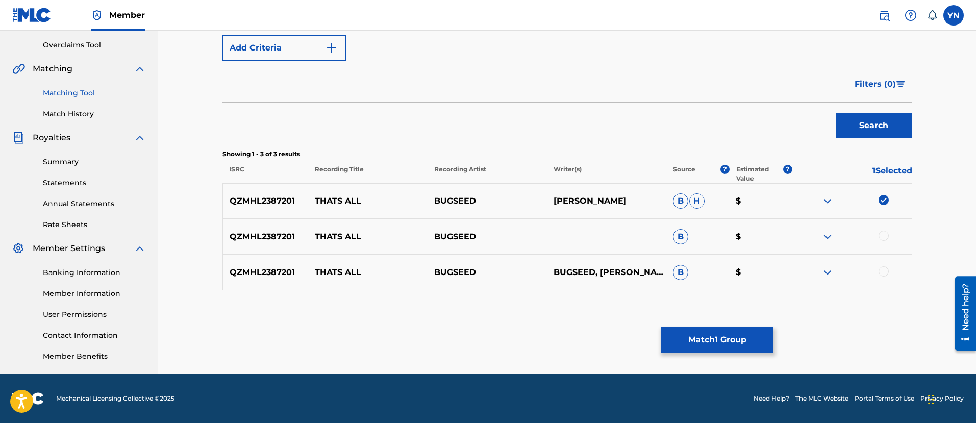
click at [888, 235] on div at bounding box center [884, 236] width 10 height 10
click at [885, 270] on div at bounding box center [884, 271] width 10 height 10
click at [696, 341] on button "Match 3 Groups" at bounding box center [717, 340] width 113 height 26
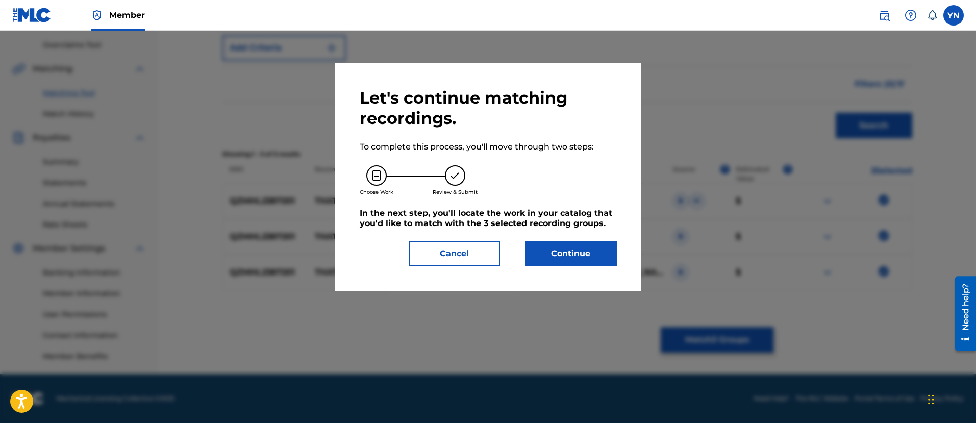
click at [611, 248] on button "Continue" at bounding box center [571, 254] width 92 height 26
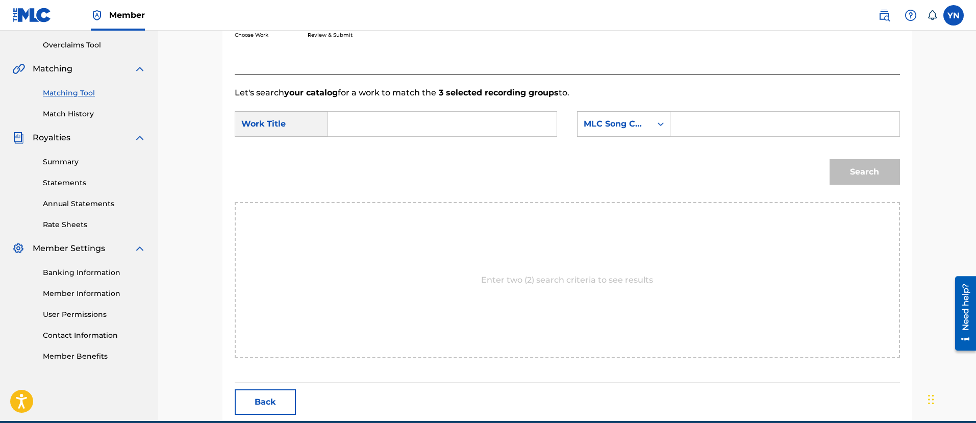
click at [492, 126] on input "Search Form" at bounding box center [442, 124] width 211 height 25
paste input "Thats all"
type input "Thats all"
click at [654, 125] on div "Search Form" at bounding box center [661, 124] width 18 height 18
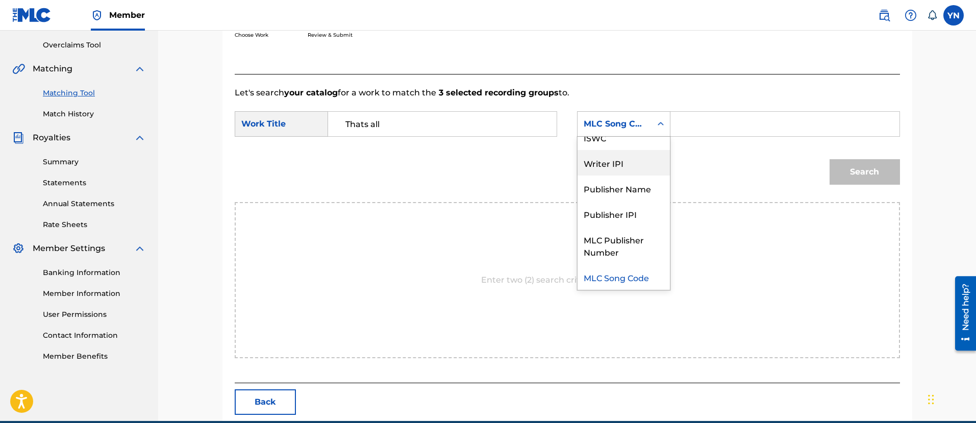
scroll to position [0, 0]
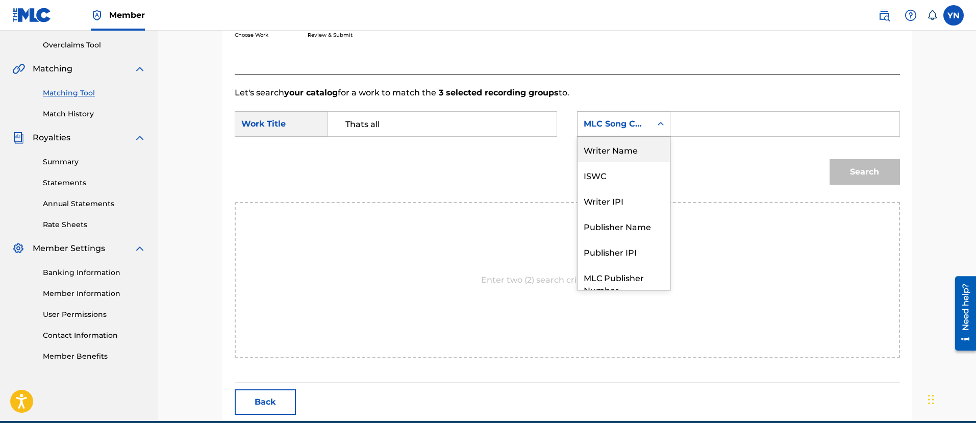
click at [647, 152] on div "Writer Name" at bounding box center [624, 150] width 92 height 26
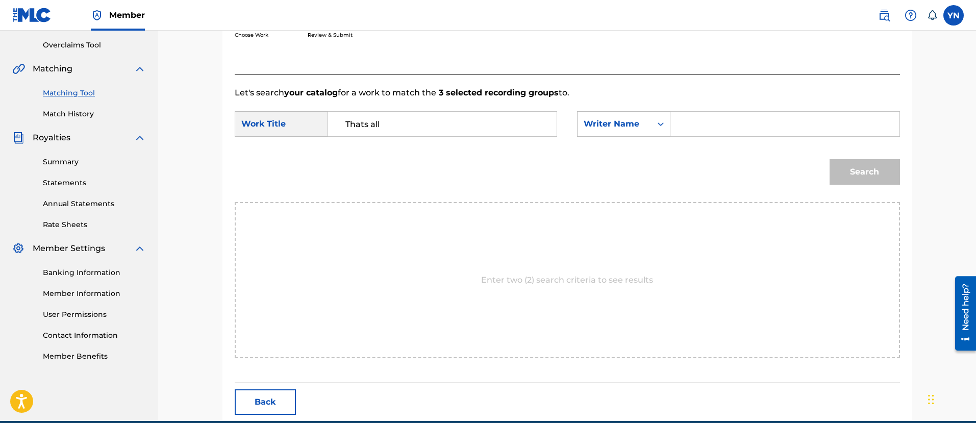
click at [762, 131] on input "Search Form" at bounding box center [784, 124] width 211 height 25
type input "yusuke"
click at [856, 171] on button "Search" at bounding box center [865, 172] width 70 height 26
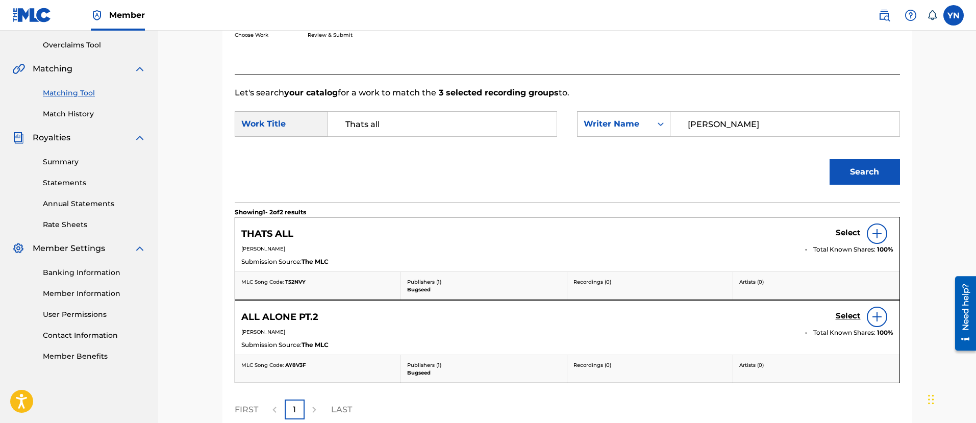
click at [853, 228] on h5 "Select" at bounding box center [848, 233] width 25 height 10
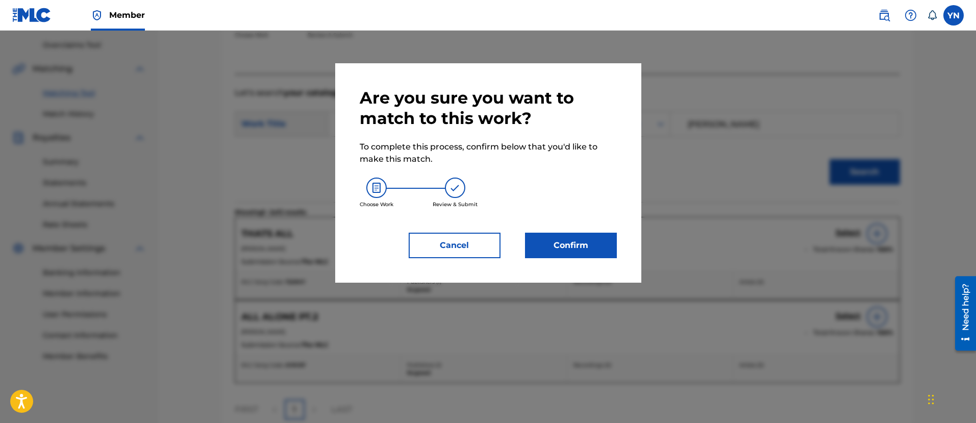
click at [572, 260] on div "Are you sure you want to match to this work? To complete this process, confirm …" at bounding box center [488, 172] width 306 height 219
click at [579, 242] on button "Confirm" at bounding box center [571, 246] width 92 height 26
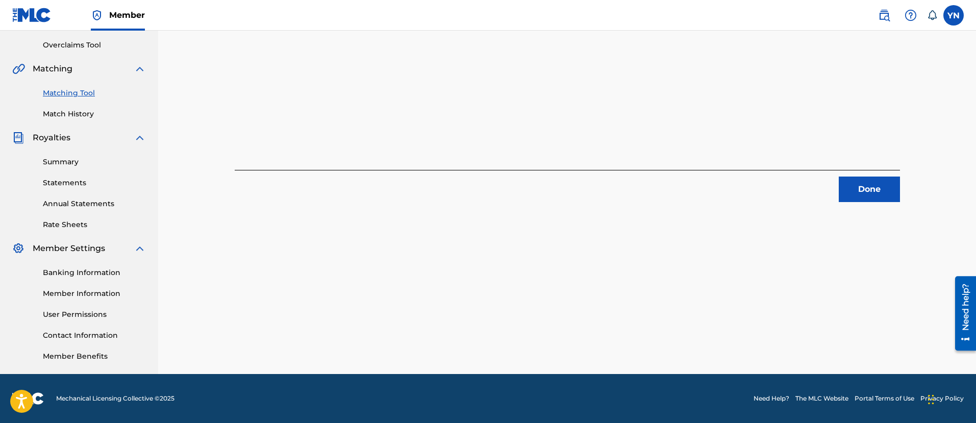
click at [844, 196] on button "Done" at bounding box center [869, 190] width 61 height 26
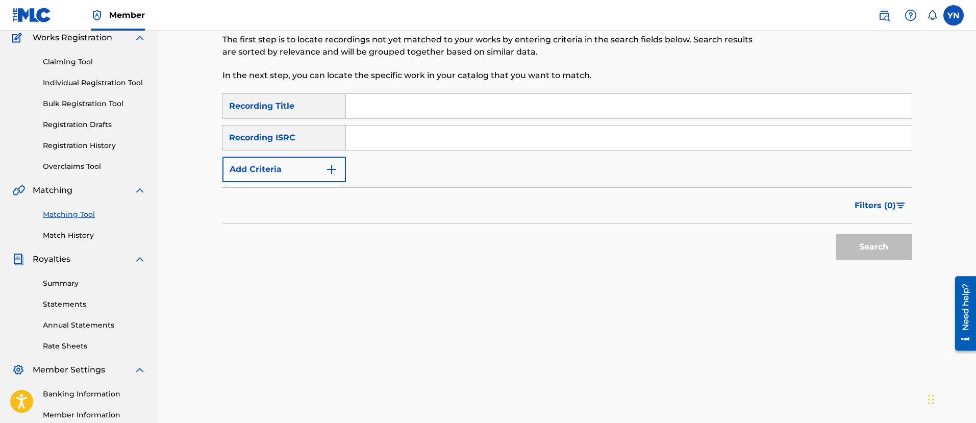
scroll to position [82, 0]
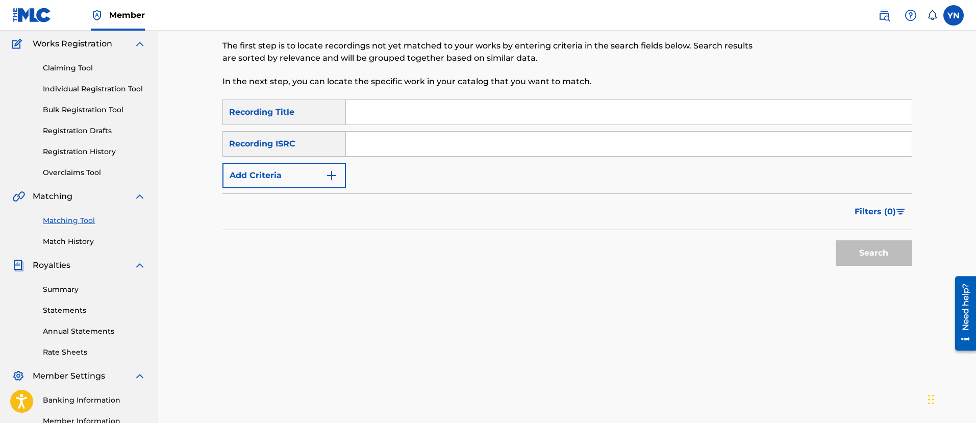
click at [406, 140] on input "Search Form" at bounding box center [629, 144] width 566 height 25
paste input "QZS642388737"
type input "QZS642388737"
drag, startPoint x: 405, startPoint y: 108, endPoint x: 413, endPoint y: 111, distance: 8.9
click at [405, 108] on input "Search Form" at bounding box center [629, 112] width 566 height 25
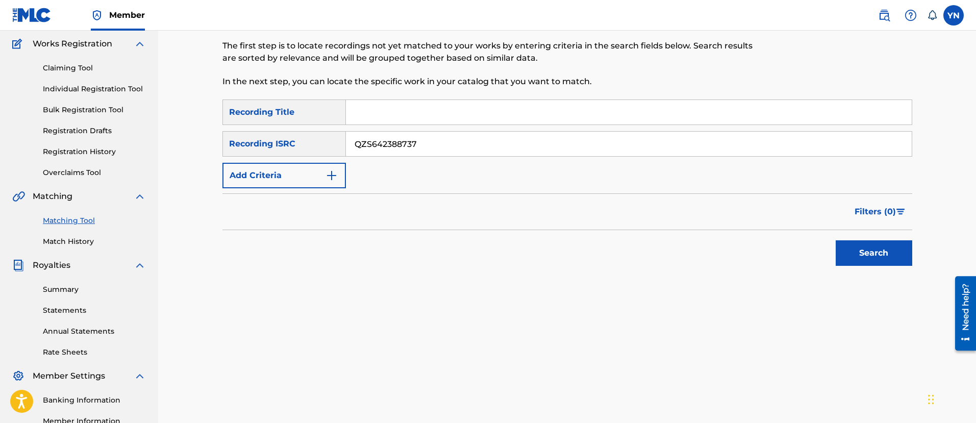
paste input "Go"
type input "Go"
click at [878, 238] on div "Search" at bounding box center [872, 250] width 82 height 41
click at [879, 249] on button "Search" at bounding box center [874, 253] width 77 height 26
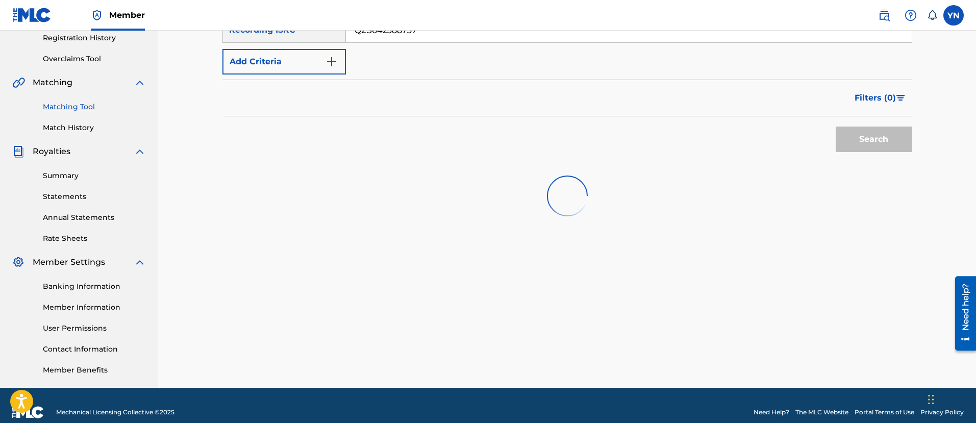
scroll to position [210, 0]
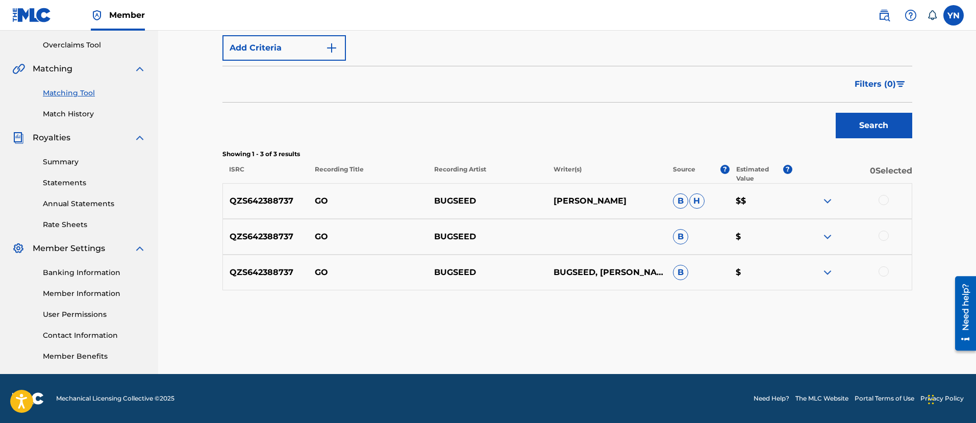
click at [881, 203] on div at bounding box center [884, 200] width 10 height 10
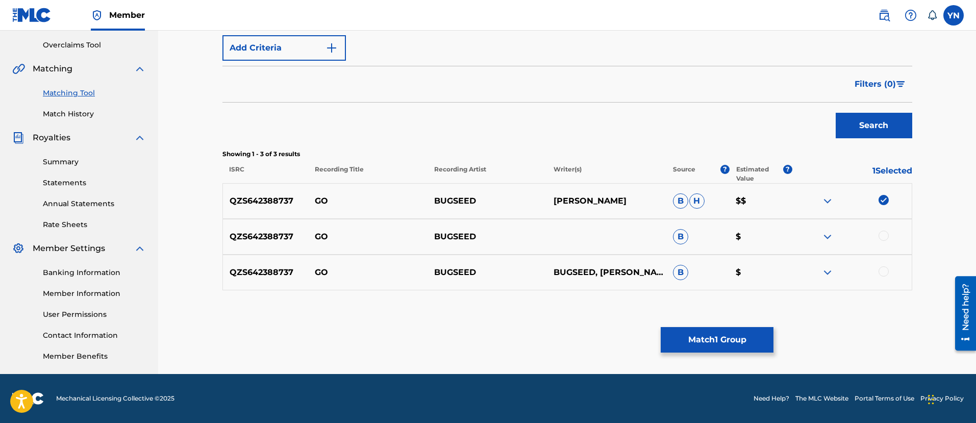
click at [887, 233] on div at bounding box center [884, 236] width 10 height 10
click at [884, 267] on div at bounding box center [884, 271] width 10 height 10
click at [747, 338] on button "Match 3 Groups" at bounding box center [717, 340] width 113 height 26
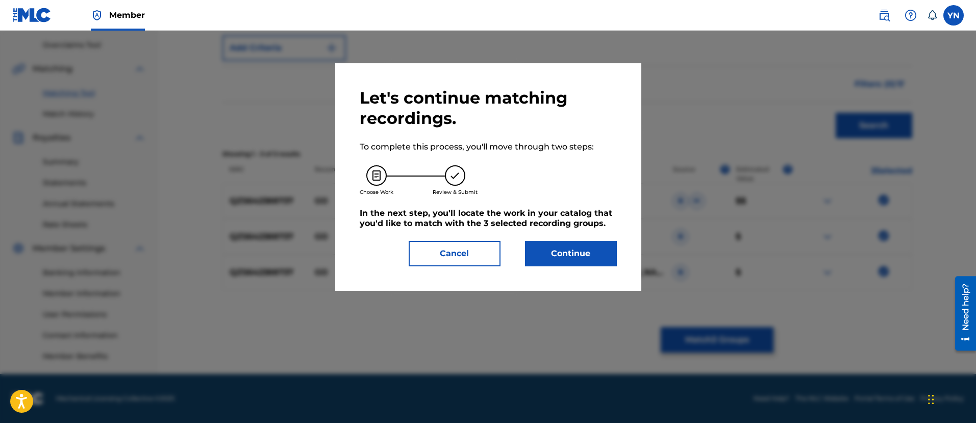
click at [597, 242] on button "Continue" at bounding box center [571, 254] width 92 height 26
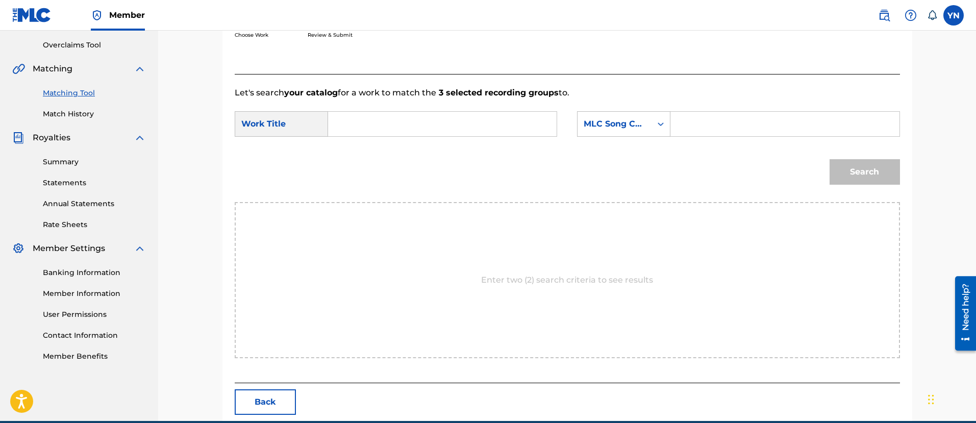
click at [459, 118] on input "Search Form" at bounding box center [442, 124] width 211 height 25
paste input "Go"
type input "Go"
click at [601, 122] on div "MLC Song Code" at bounding box center [615, 124] width 62 height 12
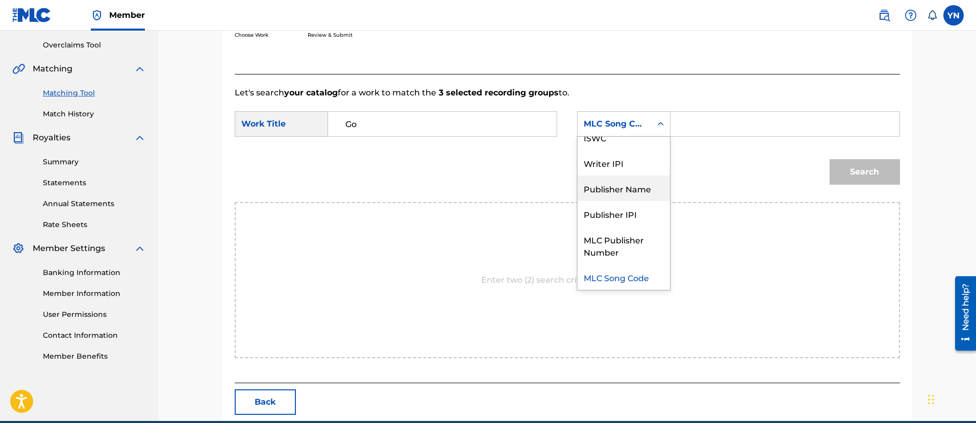
scroll to position [0, 0]
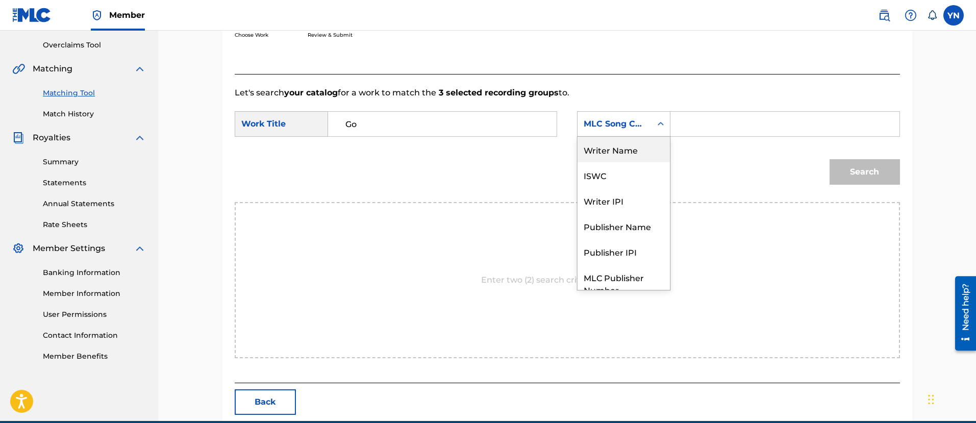
click at [627, 153] on div "Writer Name" at bounding box center [624, 150] width 92 height 26
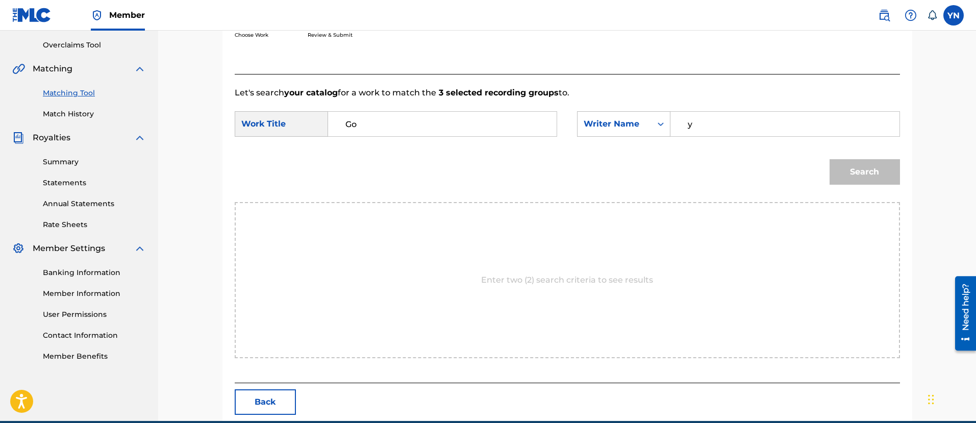
click at [726, 130] on input "y" at bounding box center [784, 124] width 211 height 25
type input "yusuke"
click at [891, 170] on button "Search" at bounding box center [865, 172] width 70 height 26
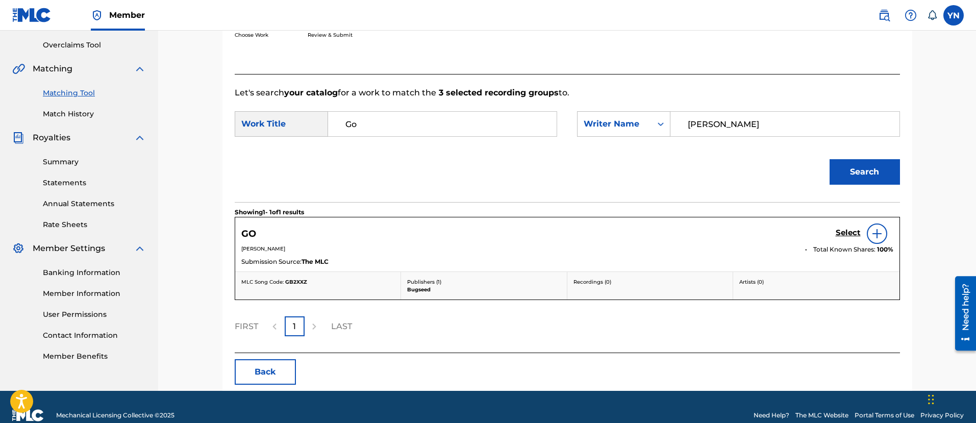
click at [853, 226] on div "Select" at bounding box center [865, 234] width 58 height 20
click at [836, 232] on h5 "Select" at bounding box center [848, 233] width 25 height 10
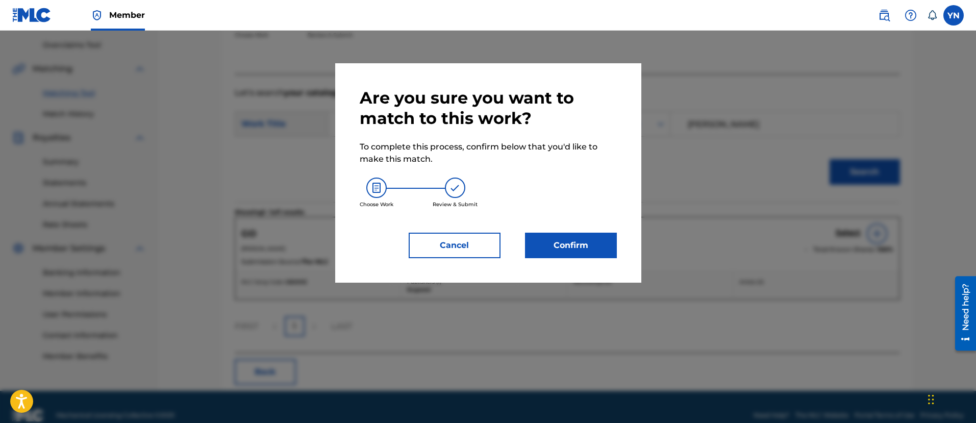
click at [605, 245] on button "Confirm" at bounding box center [571, 246] width 92 height 26
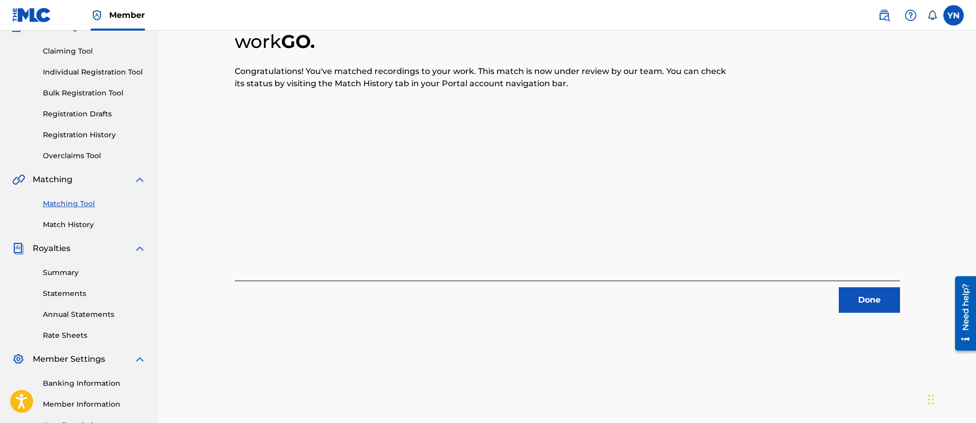
scroll to position [82, 0]
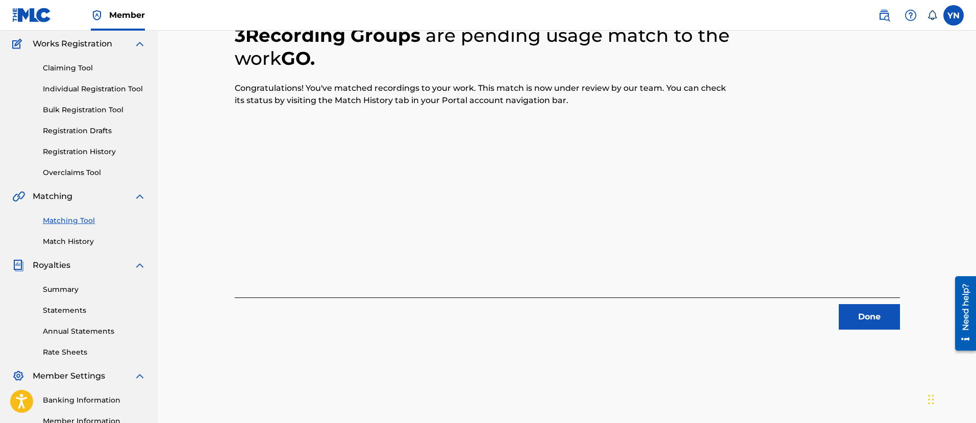
click at [883, 305] on button "Done" at bounding box center [869, 317] width 61 height 26
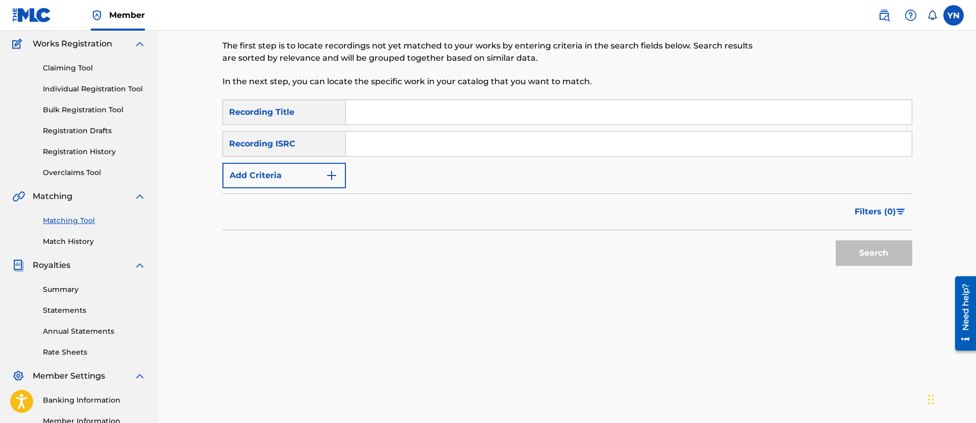
click at [444, 137] on input "Search Form" at bounding box center [629, 144] width 566 height 25
paste input "QZMHM2378929"
type input "QZMHM2378929"
click at [418, 123] on input "Search Form" at bounding box center [629, 112] width 566 height 25
paste input "Winter Song"
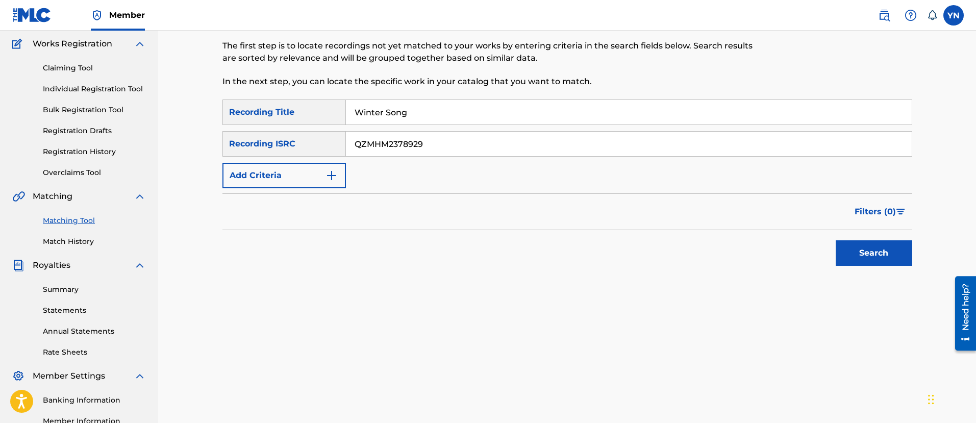
type input "Winter Song"
click at [857, 250] on button "Search" at bounding box center [874, 253] width 77 height 26
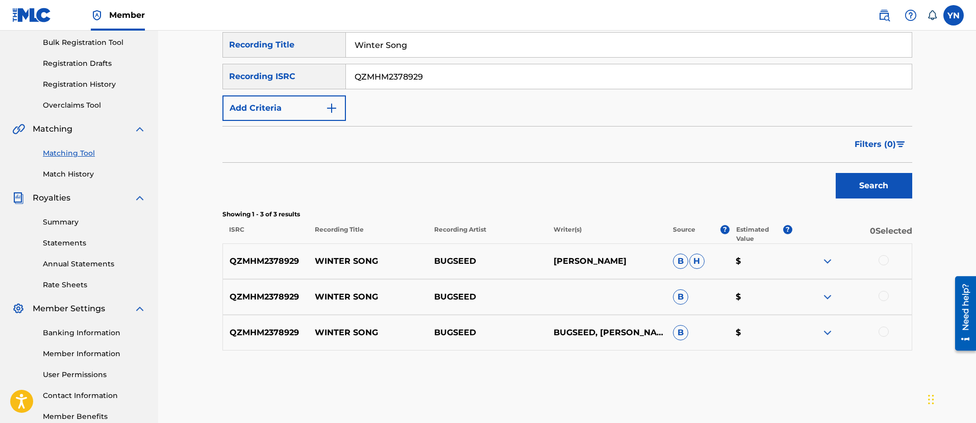
scroll to position [210, 0]
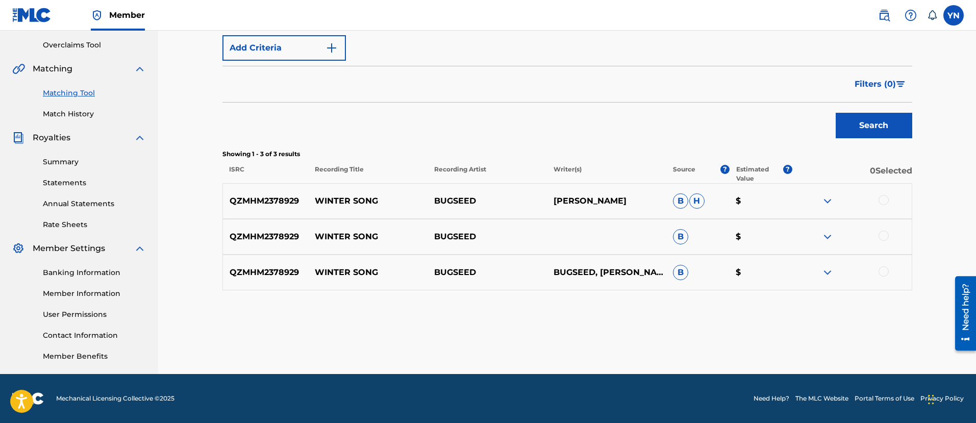
click at [880, 201] on div at bounding box center [884, 200] width 10 height 10
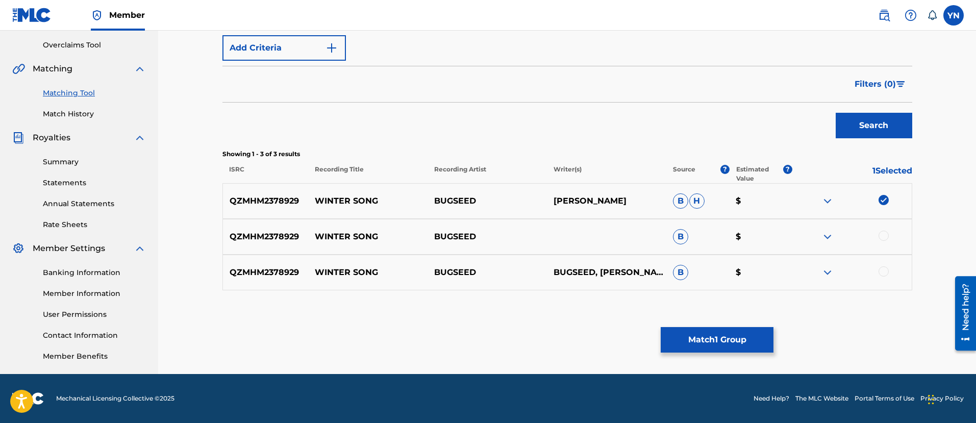
click at [885, 239] on div at bounding box center [884, 236] width 10 height 10
drag, startPoint x: 886, startPoint y: 282, endPoint x: 885, endPoint y: 276, distance: 6.2
click at [885, 282] on div "QZMHM2378929 WINTER SONG BUGSEED BUGSEED, YUSUKE NAKANO B $" at bounding box center [568, 273] width 690 height 36
click at [886, 276] on div at bounding box center [884, 271] width 10 height 10
click at [734, 332] on button "Match 3 Groups" at bounding box center [717, 340] width 113 height 26
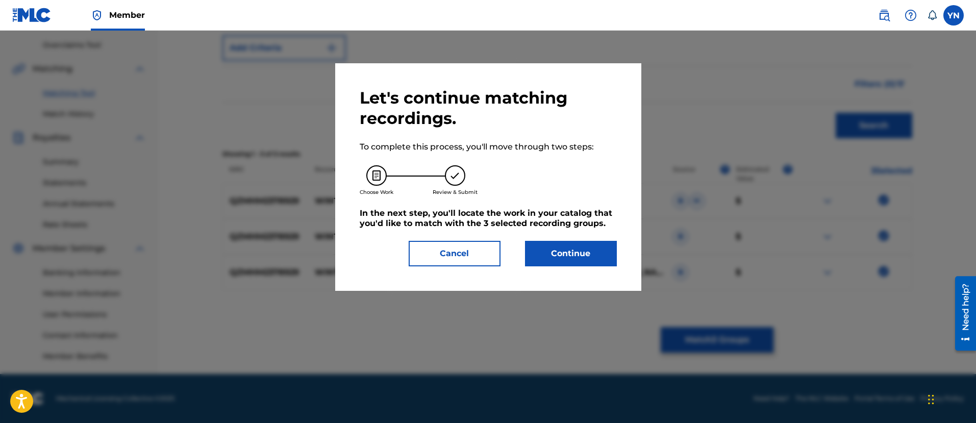
click at [575, 243] on button "Continue" at bounding box center [571, 254] width 92 height 26
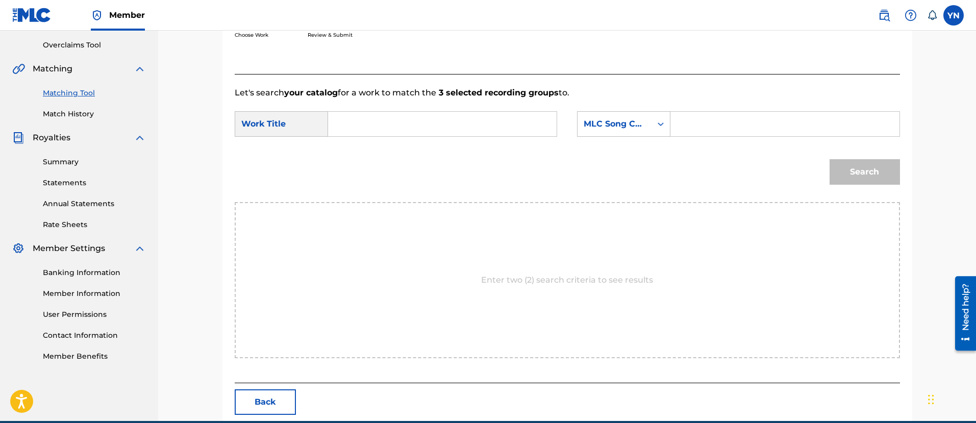
click at [486, 117] on input "Search Form" at bounding box center [442, 124] width 211 height 25
paste input "Winter Song"
type input "Winter Song"
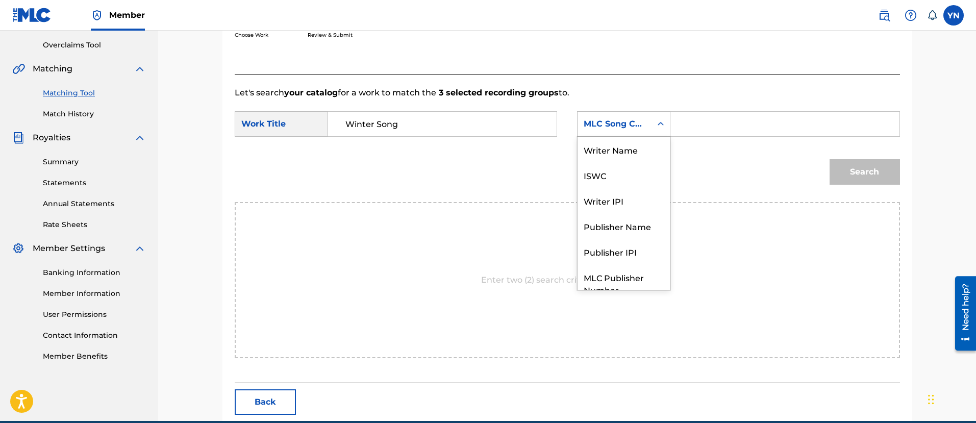
click at [617, 116] on div "MLC Song Code" at bounding box center [615, 123] width 74 height 19
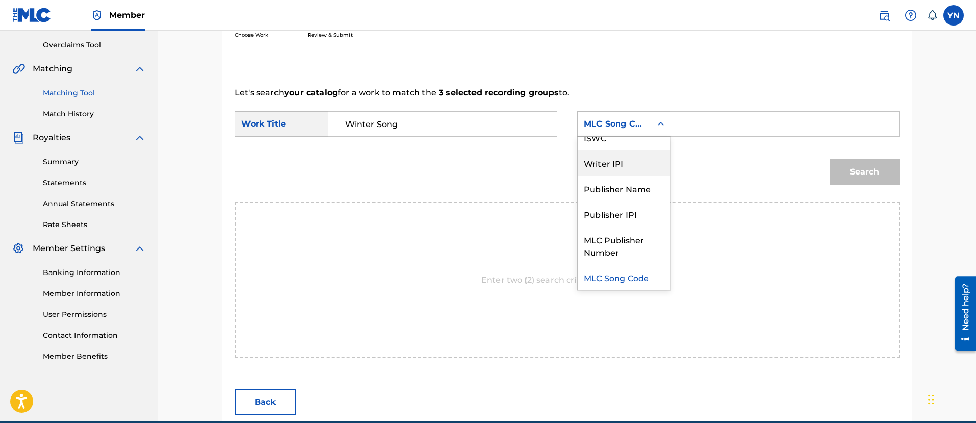
scroll to position [0, 0]
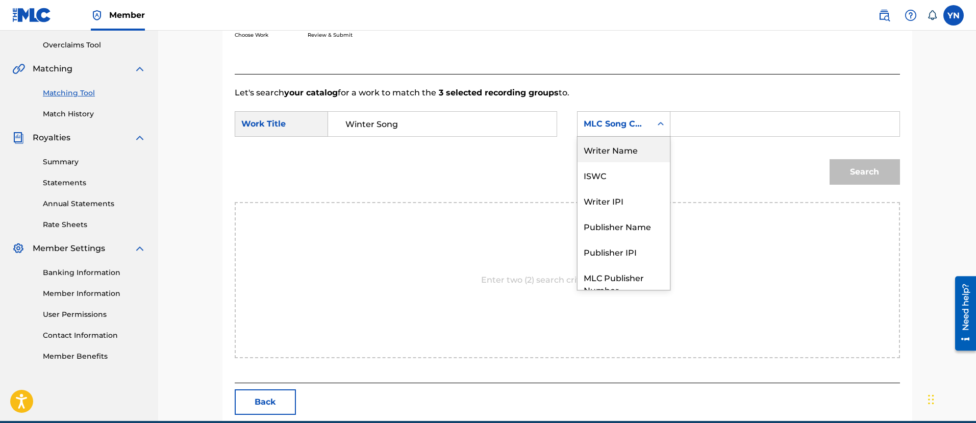
click at [624, 151] on div "Writer Name" at bounding box center [624, 150] width 92 height 26
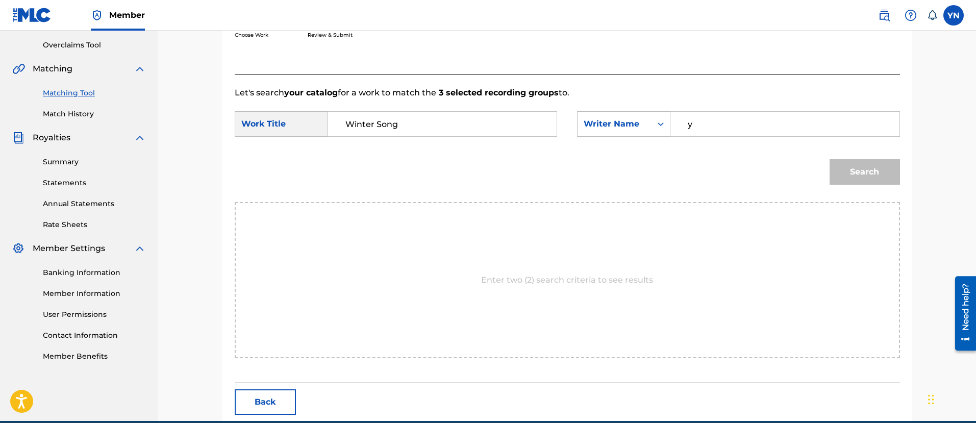
click at [717, 121] on input "y" at bounding box center [784, 124] width 211 height 25
type input "yusuke"
click at [854, 169] on button "Search" at bounding box center [865, 172] width 70 height 26
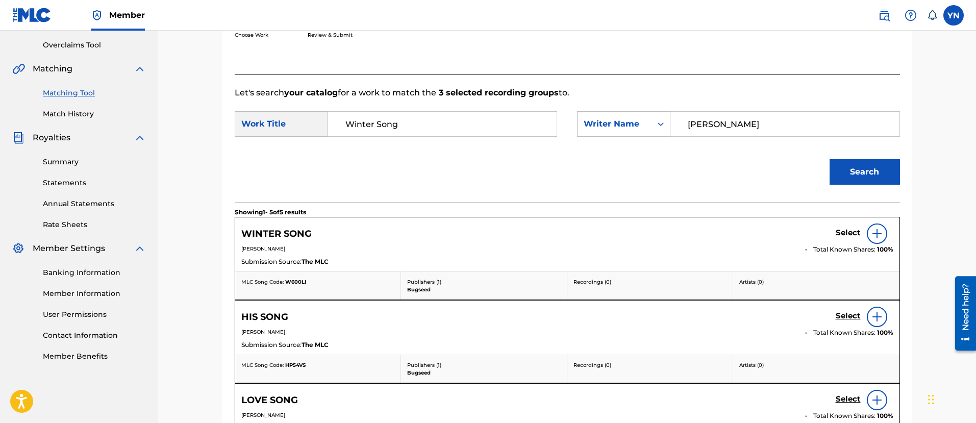
click at [846, 230] on h5 "Select" at bounding box center [848, 233] width 25 height 10
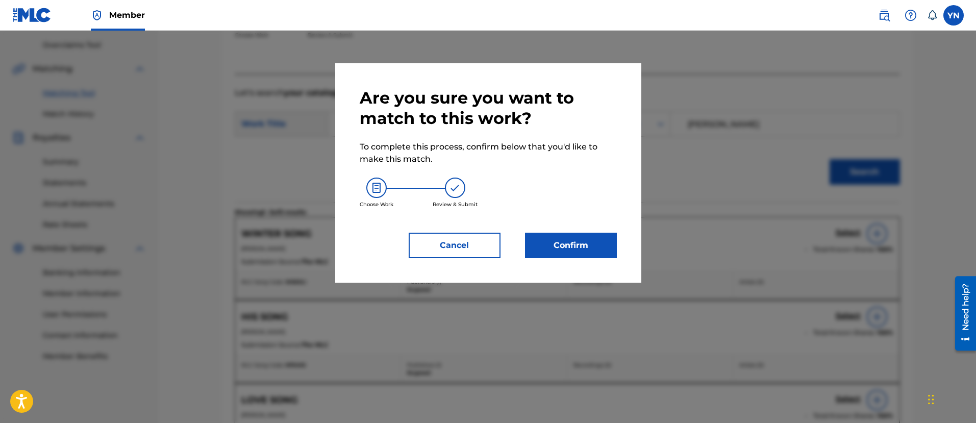
click at [570, 247] on button "Confirm" at bounding box center [571, 246] width 92 height 26
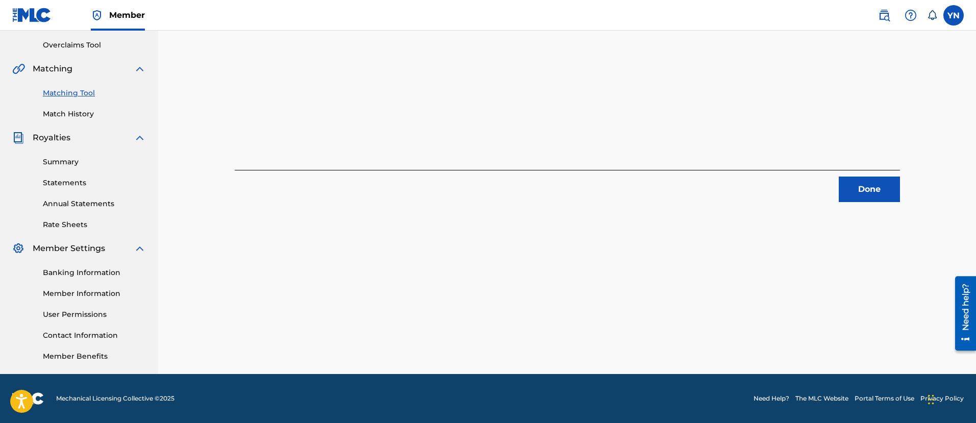
click at [870, 192] on button "Done" at bounding box center [869, 190] width 61 height 26
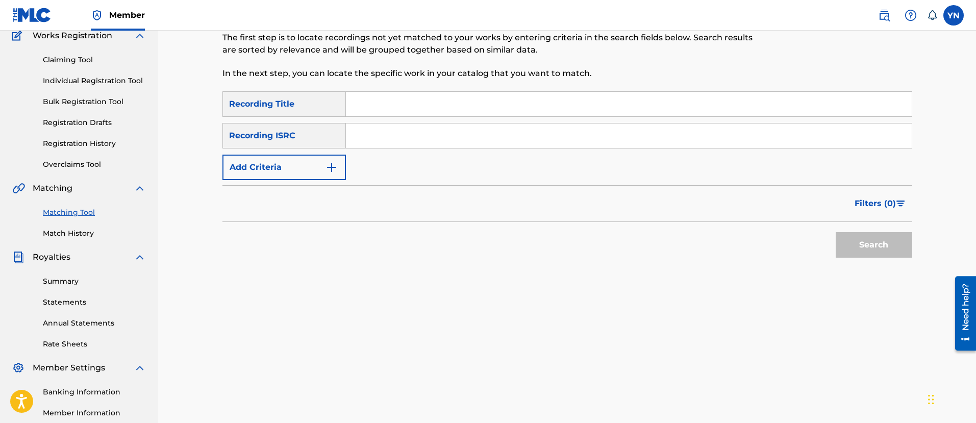
scroll to position [82, 0]
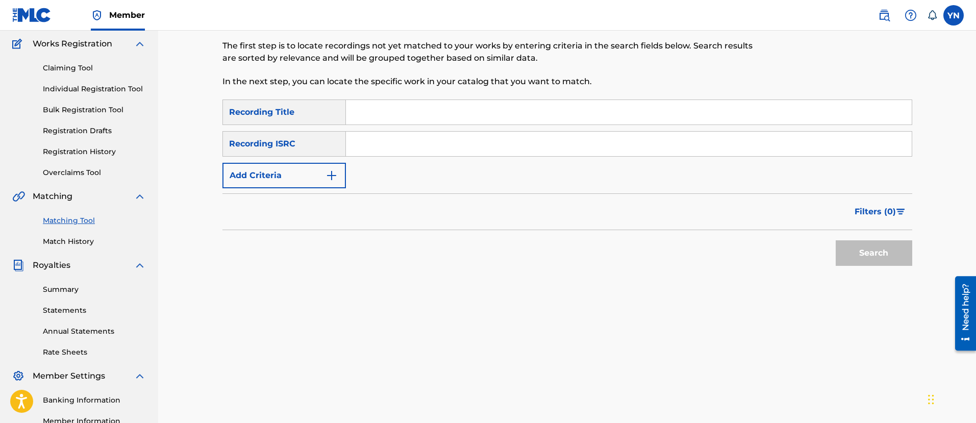
click at [387, 137] on input "Search Form" at bounding box center [629, 144] width 566 height 25
paste input "QZMHN2300718"
type input "QZMHN2300718"
drag, startPoint x: 447, startPoint y: 103, endPoint x: 689, endPoint y: 159, distance: 248.9
click at [447, 103] on input "Search Form" at bounding box center [629, 112] width 566 height 25
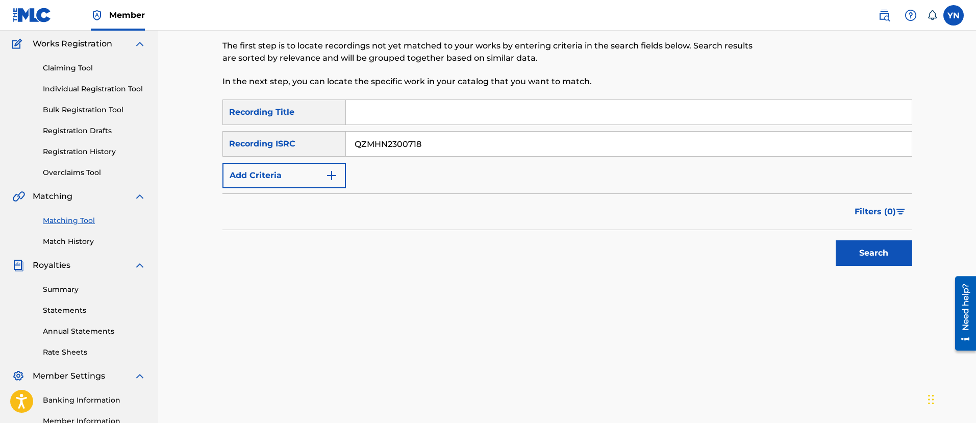
paste input "Goodbye"
type input "Goodbye"
click at [866, 246] on button "Search" at bounding box center [874, 253] width 77 height 26
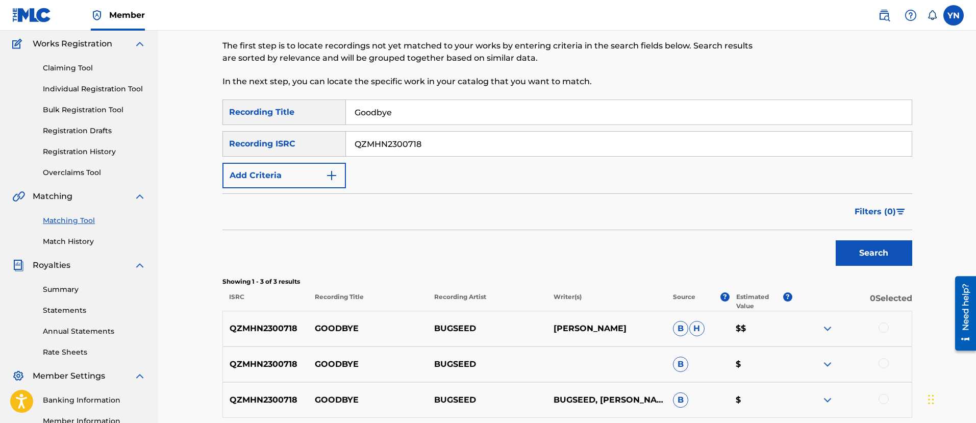
scroll to position [210, 0]
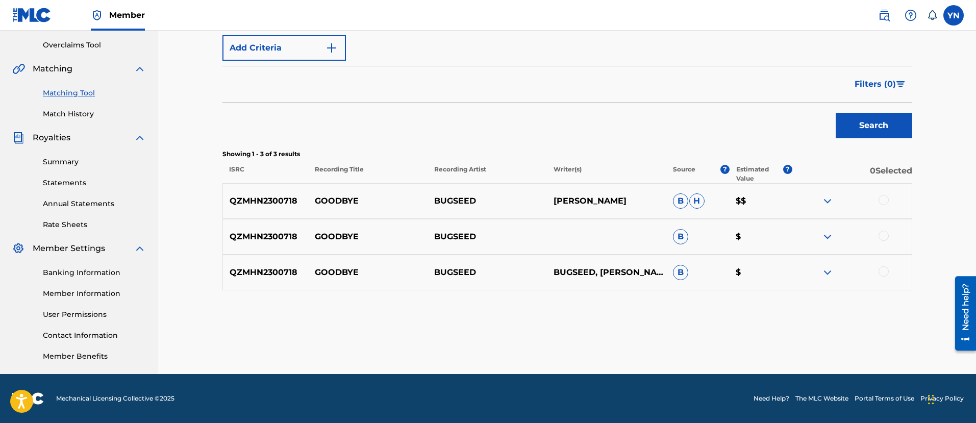
click at [880, 202] on div at bounding box center [884, 200] width 10 height 10
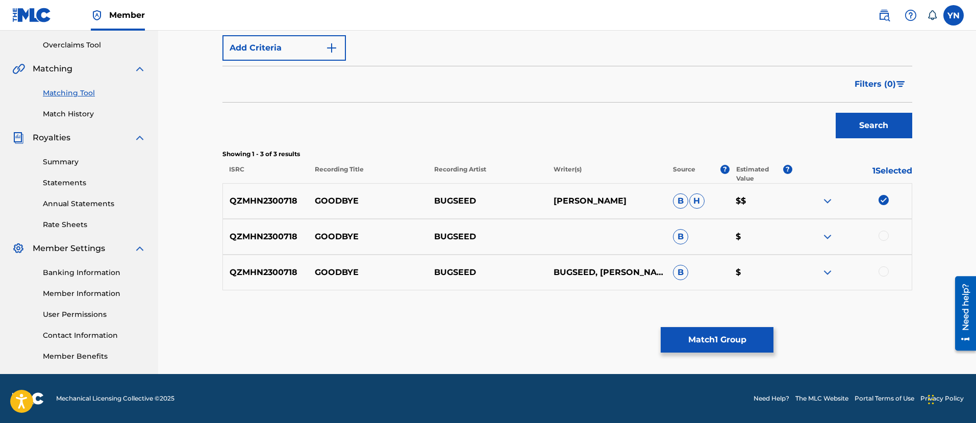
click at [881, 227] on div "QZMHN2300718 GOODBYE BUGSEED B $" at bounding box center [568, 237] width 690 height 36
click at [885, 232] on div at bounding box center [884, 236] width 10 height 10
click at [884, 262] on div "QZMHN2300718 GOODBYE BUGSEED BUGSEED, YUSUKE NAKANO B $" at bounding box center [568, 273] width 690 height 36
click at [891, 277] on div at bounding box center [852, 272] width 119 height 12
click at [883, 269] on div at bounding box center [884, 271] width 10 height 10
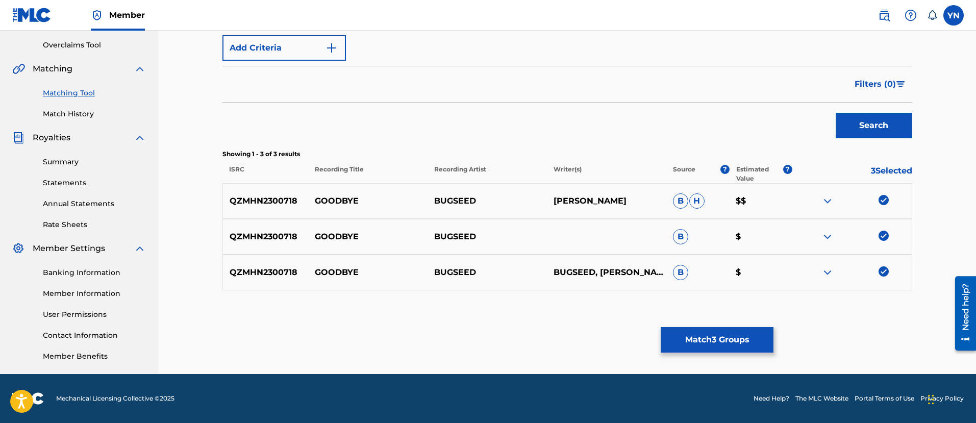
click at [706, 347] on button "Match 3 Groups" at bounding box center [717, 340] width 113 height 26
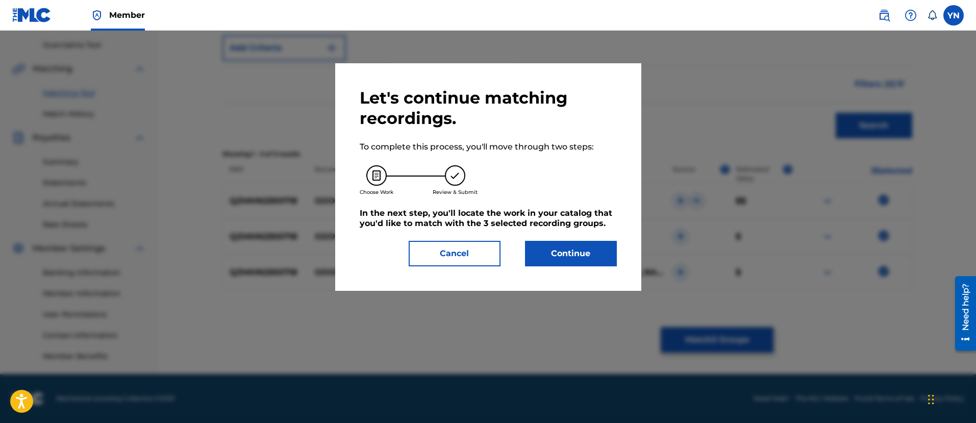
click at [584, 258] on button "Continue" at bounding box center [571, 254] width 92 height 26
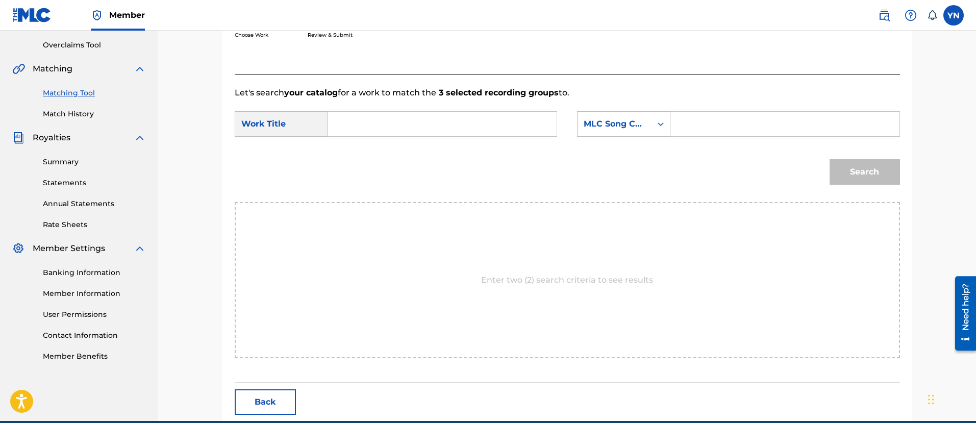
click at [465, 131] on input "Search Form" at bounding box center [442, 124] width 211 height 25
paste input "Goodbye"
type input "Goodbye"
click at [581, 127] on div "MLC Song Code" at bounding box center [615, 123] width 74 height 19
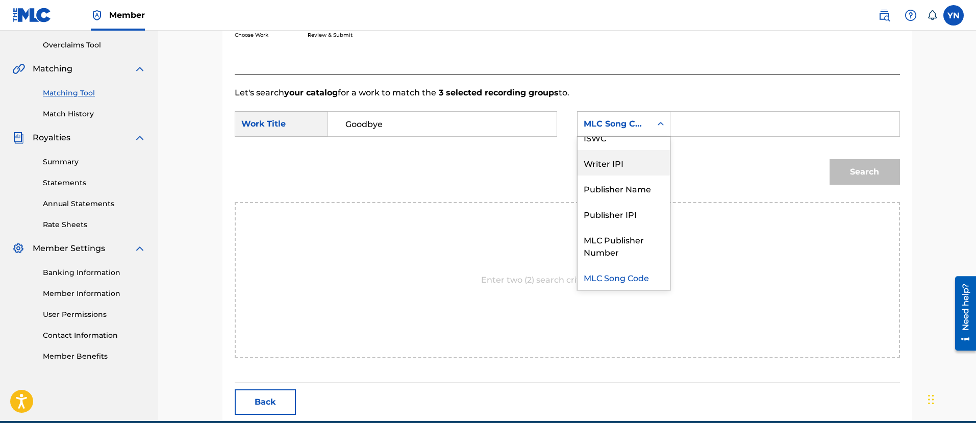
scroll to position [0, 0]
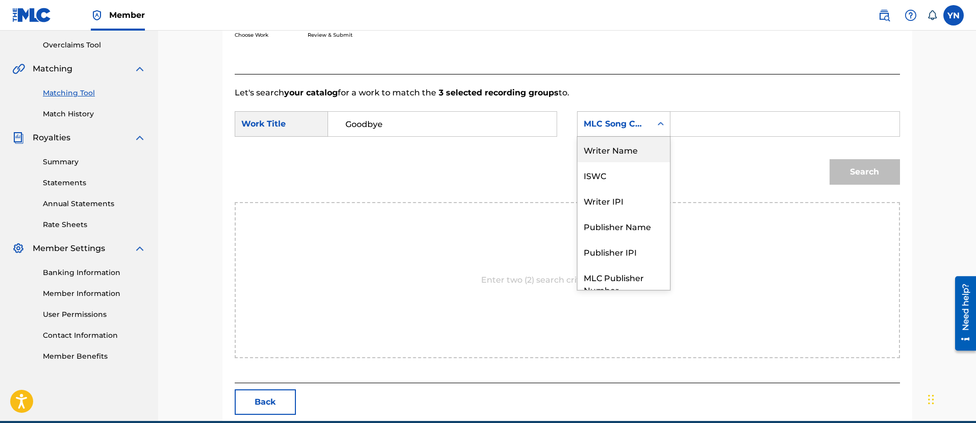
click at [632, 152] on div "Writer Name" at bounding box center [624, 150] width 92 height 26
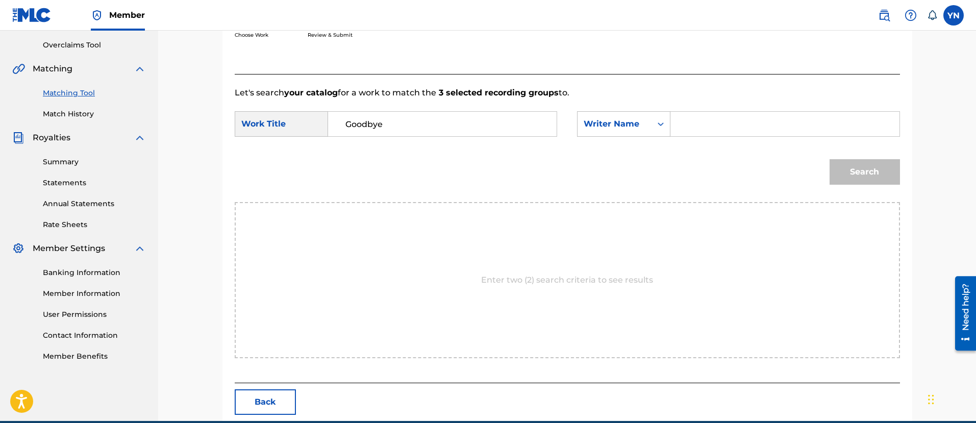
click at [695, 128] on input "Search Form" at bounding box center [784, 124] width 211 height 25
type input "yusuke"
click at [864, 167] on button "Search" at bounding box center [865, 172] width 70 height 26
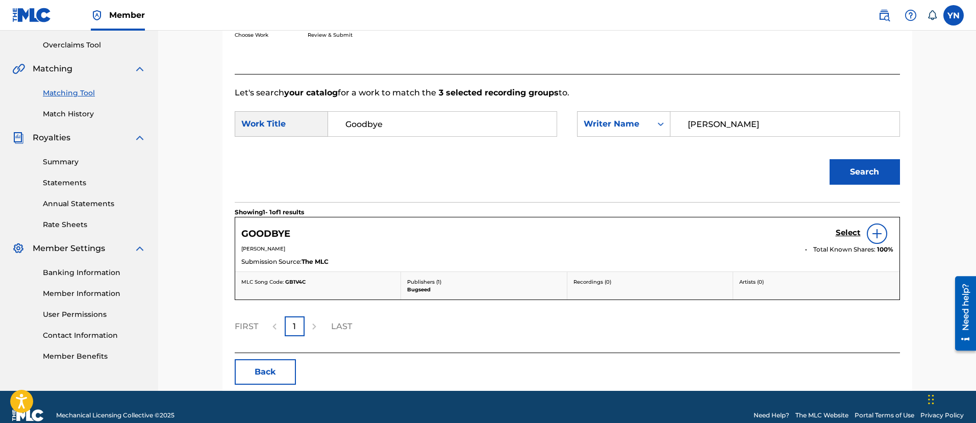
click at [849, 232] on h5 "Select" at bounding box center [848, 233] width 25 height 10
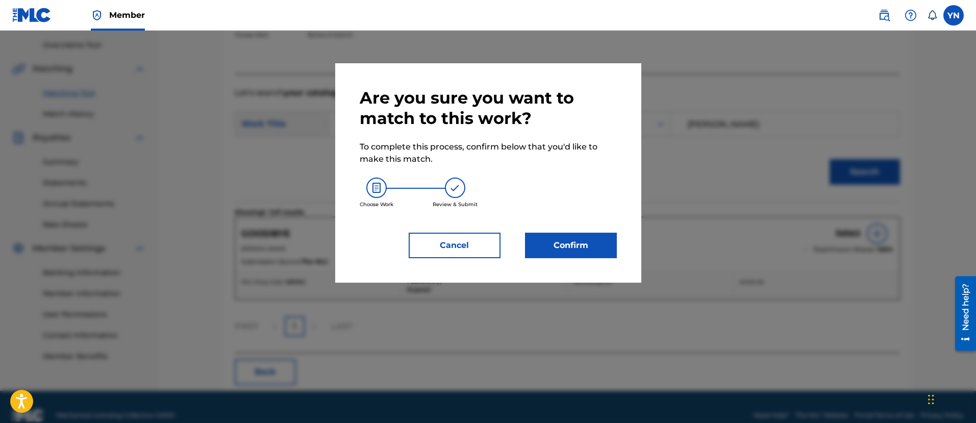
click at [610, 241] on button "Confirm" at bounding box center [571, 246] width 92 height 26
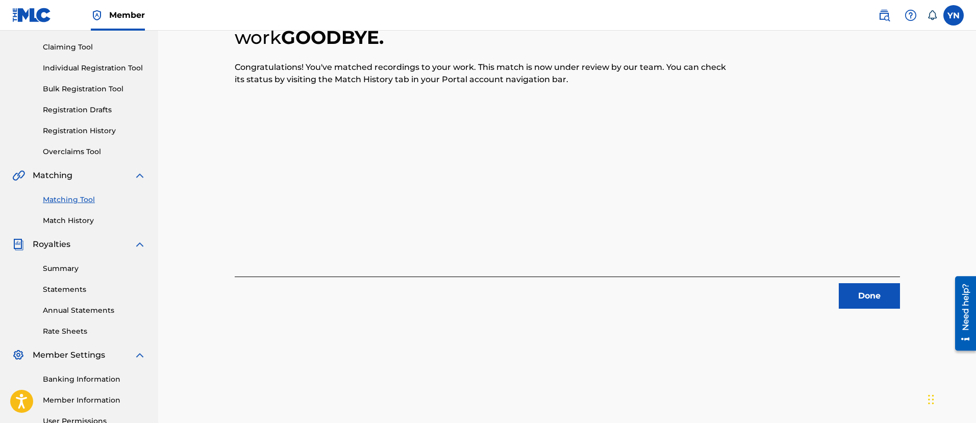
scroll to position [82, 0]
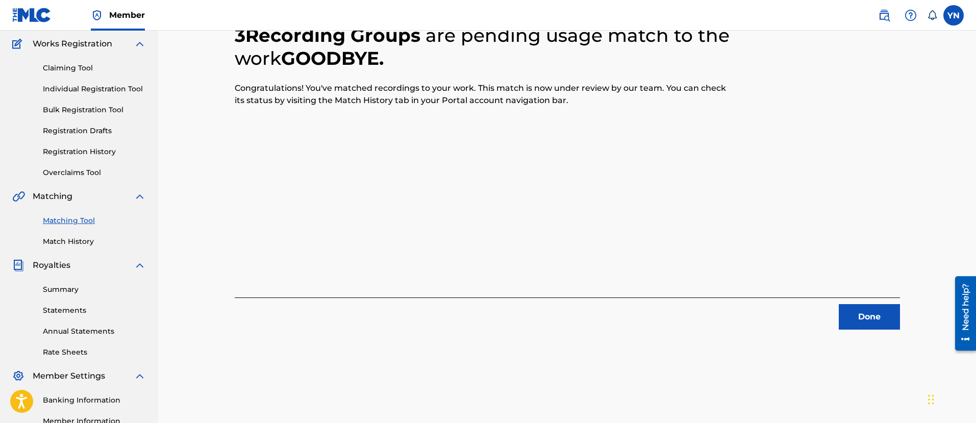
click at [853, 319] on button "Done" at bounding box center [869, 317] width 61 height 26
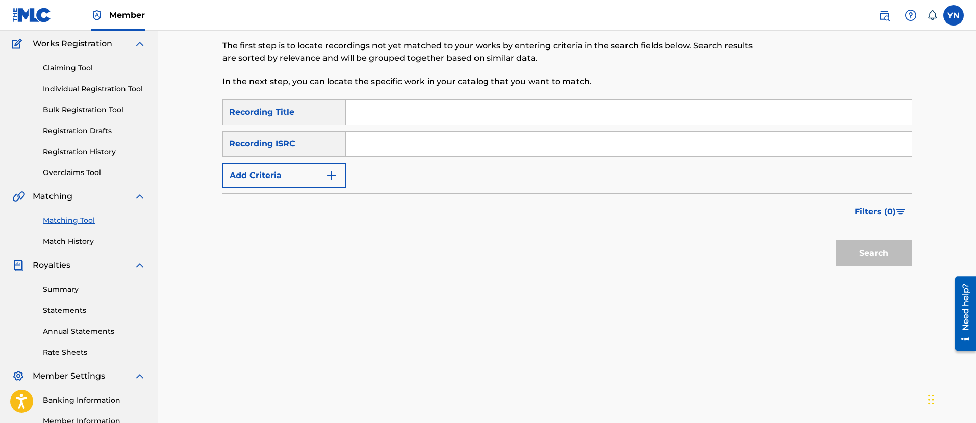
click at [472, 143] on input "Search Form" at bounding box center [629, 144] width 566 height 25
paste input "QZMHM2392787"
type input "QZMHM2392787"
click at [448, 118] on input "Search Form" at bounding box center [629, 112] width 566 height 25
paste input "San Lorenzo"
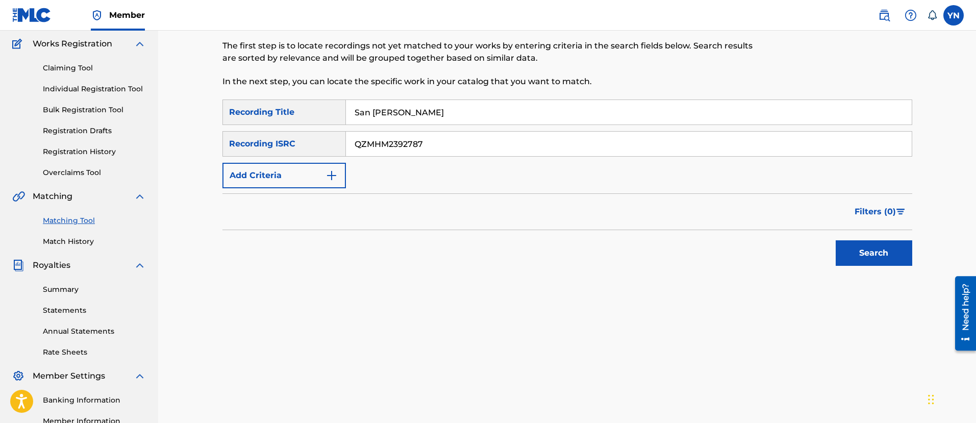
type input "San Lorenzo"
click at [893, 253] on button "Search" at bounding box center [874, 253] width 77 height 26
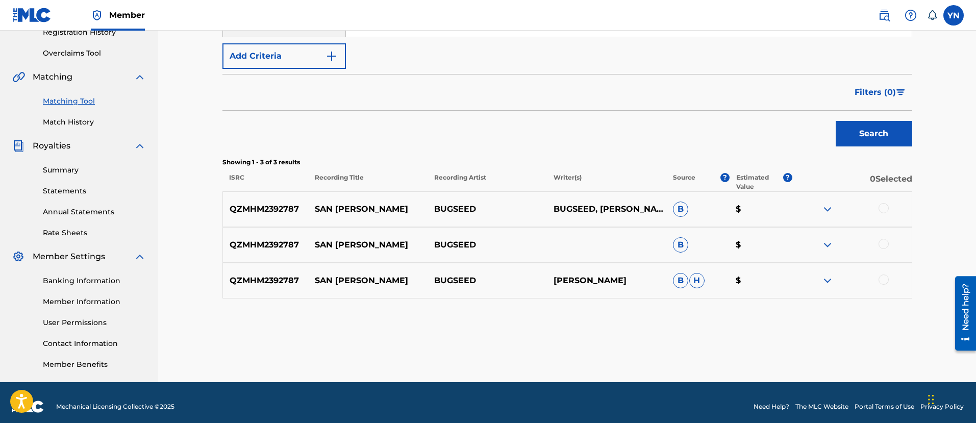
scroll to position [210, 0]
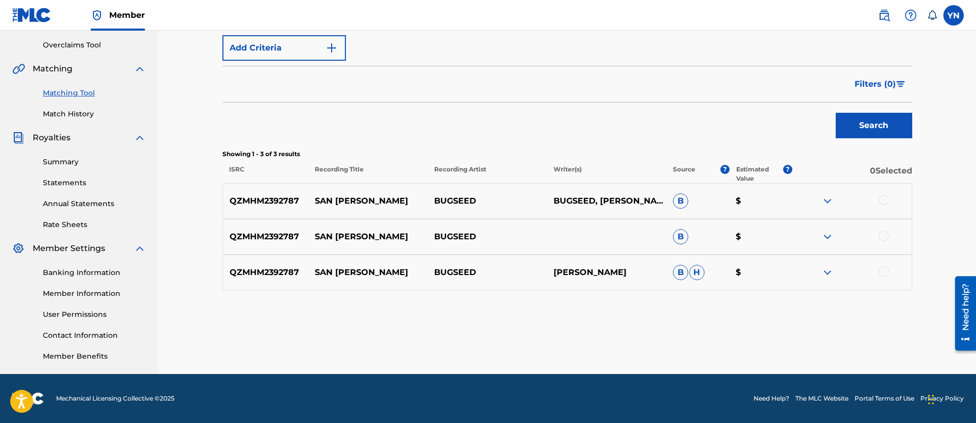
click at [889, 193] on div "QZMHM2392787 SAN LORENZO BUGSEED BUGSEED, YUSUKE NAKANO B $" at bounding box center [568, 201] width 690 height 36
click at [886, 207] on div "QZMHM2392787 SAN LORENZO BUGSEED BUGSEED, YUSUKE NAKANO B $" at bounding box center [568, 201] width 690 height 36
click at [882, 201] on div at bounding box center [884, 200] width 10 height 10
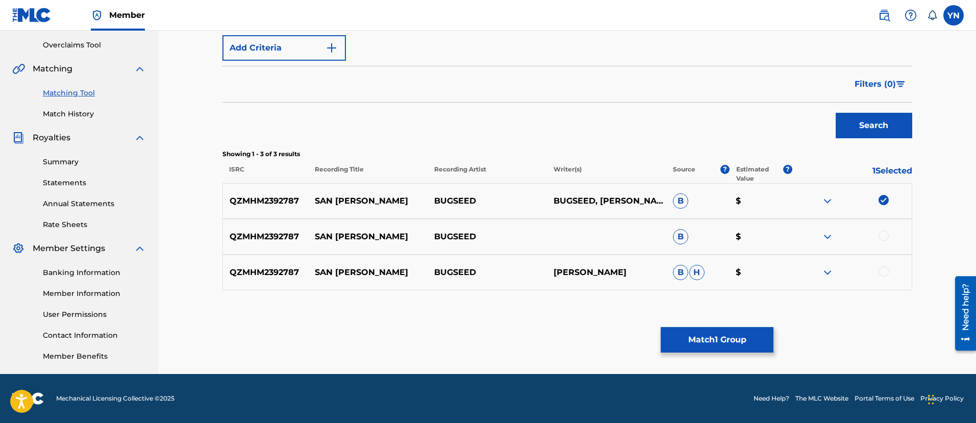
click at [889, 229] on div "QZMHM2392787 SAN LORENZO BUGSEED B $" at bounding box center [568, 237] width 690 height 36
click at [887, 230] on div "QZMHM2392787 SAN LORENZO BUGSEED B $" at bounding box center [568, 237] width 690 height 36
click at [884, 232] on div at bounding box center [884, 236] width 10 height 10
click at [885, 273] on div at bounding box center [884, 271] width 10 height 10
click at [749, 338] on button "Match 3 Groups" at bounding box center [717, 340] width 113 height 26
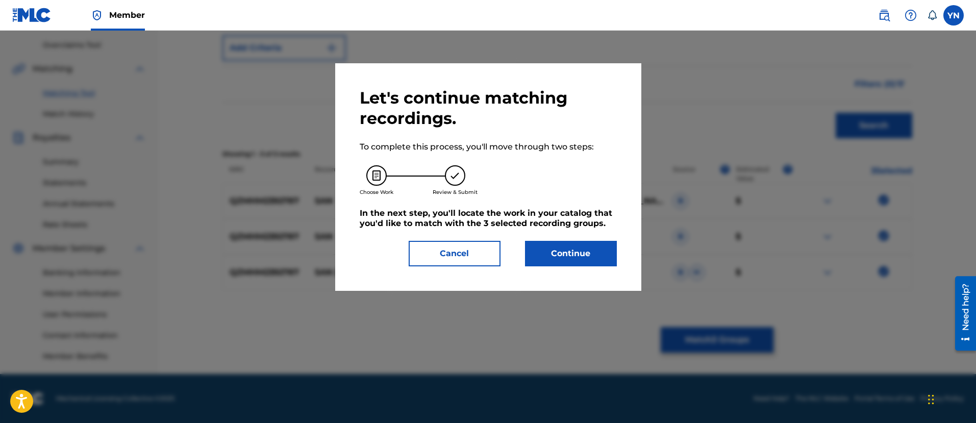
click at [601, 260] on button "Continue" at bounding box center [571, 254] width 92 height 26
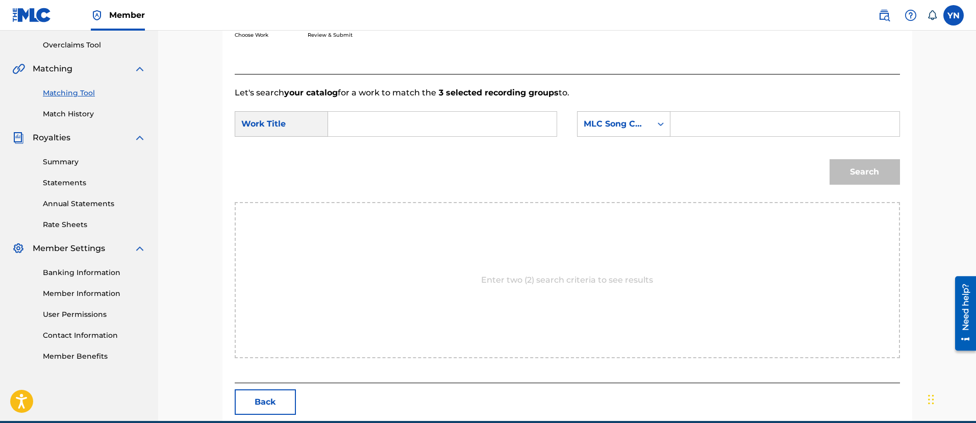
drag, startPoint x: 492, startPoint y: 136, endPoint x: 490, endPoint y: 130, distance: 7.1
click at [492, 135] on div "Search Form" at bounding box center [442, 124] width 229 height 26
click at [490, 129] on input "Search Form" at bounding box center [442, 124] width 211 height 25
paste input "San Lorenzo"
type input "San Lorenzo"
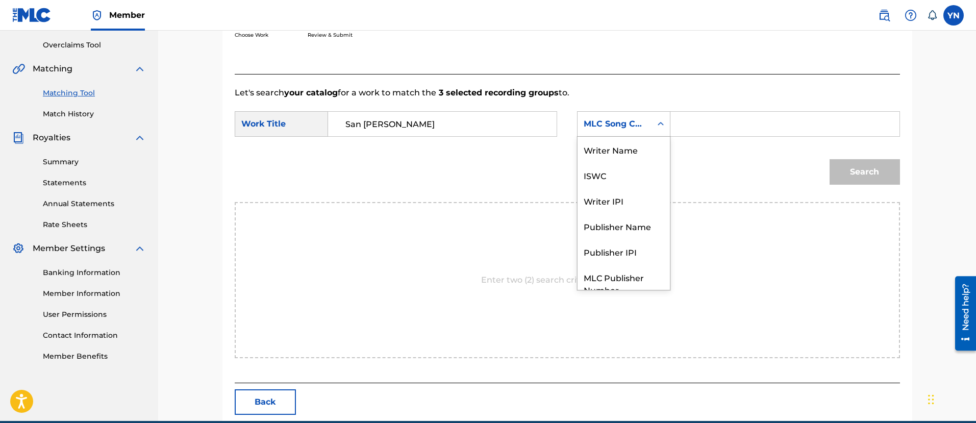
click at [597, 129] on div "MLC Song Code" at bounding box center [615, 124] width 62 height 12
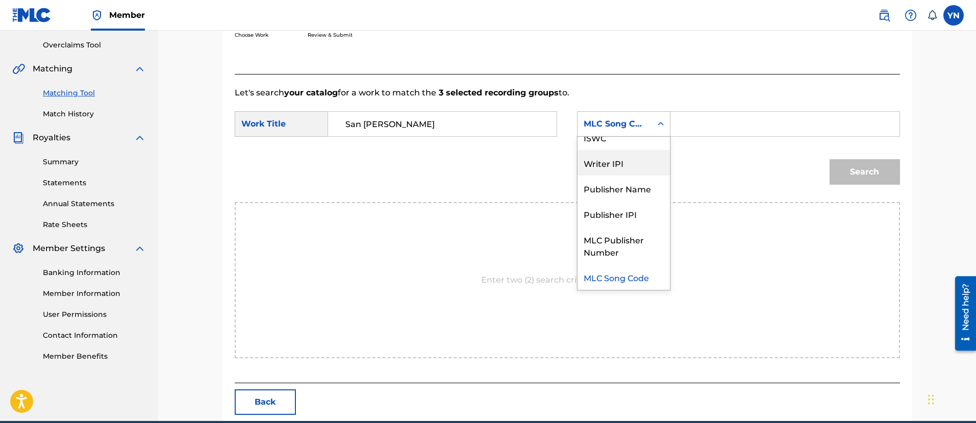
scroll to position [0, 0]
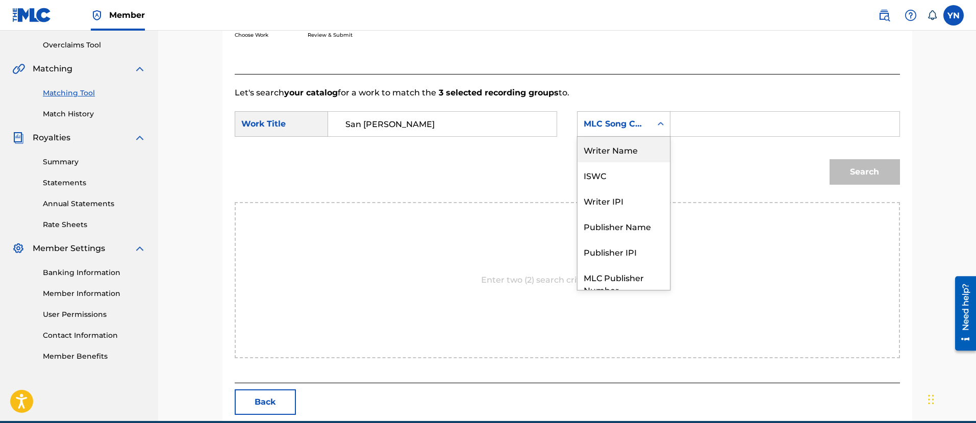
click at [634, 148] on div "Writer Name" at bounding box center [624, 150] width 92 height 26
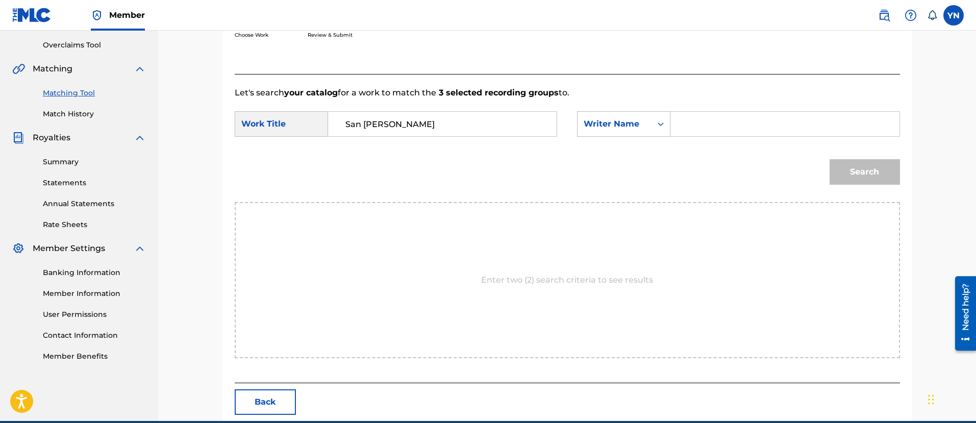
click at [719, 126] on input "Search Form" at bounding box center [784, 124] width 211 height 25
type input "yusuke"
click at [854, 170] on button "Search" at bounding box center [865, 172] width 70 height 26
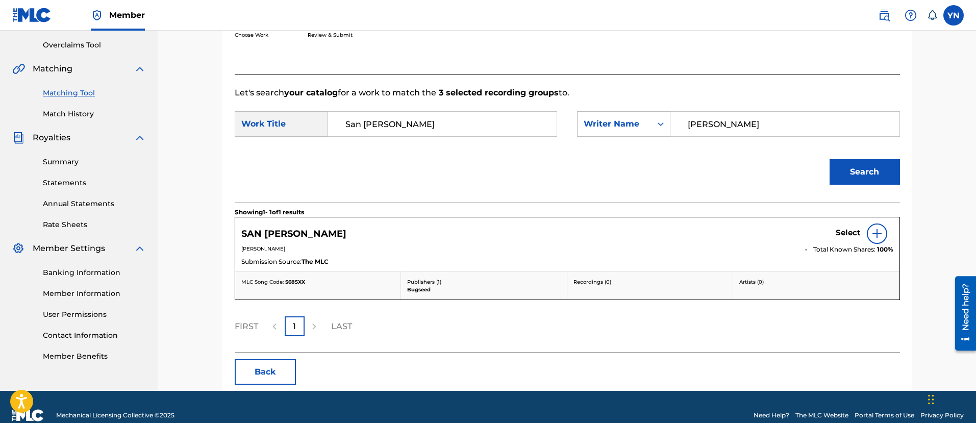
click at [852, 228] on h5 "Select" at bounding box center [848, 233] width 25 height 10
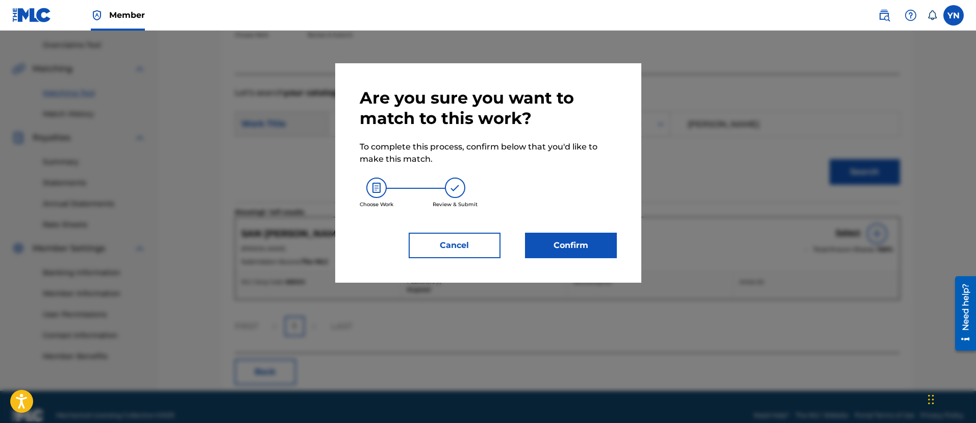
click at [578, 251] on button "Confirm" at bounding box center [571, 246] width 92 height 26
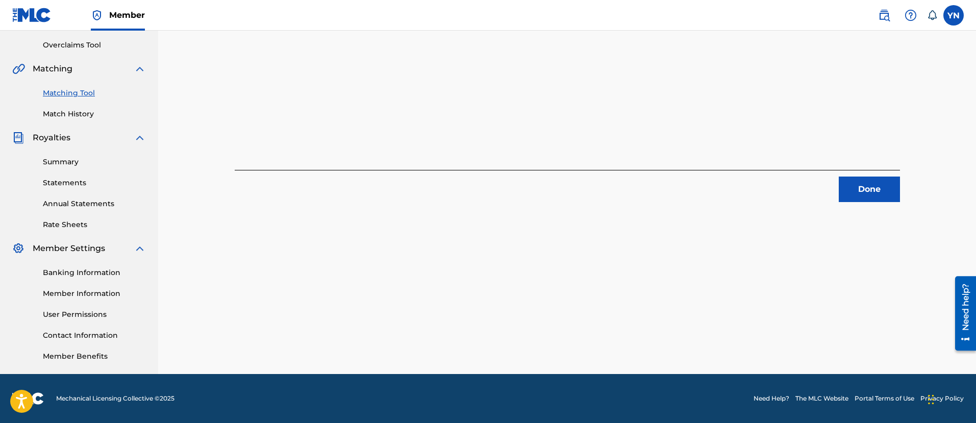
scroll to position [82, 0]
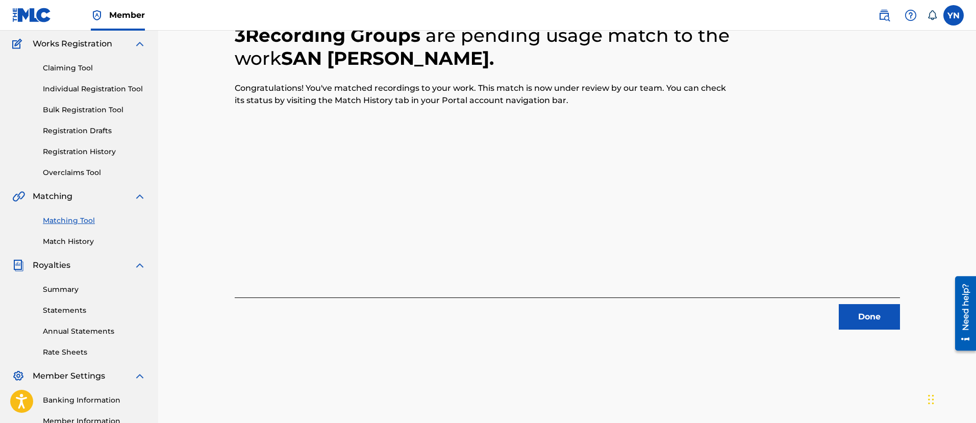
click at [864, 318] on button "Done" at bounding box center [869, 317] width 61 height 26
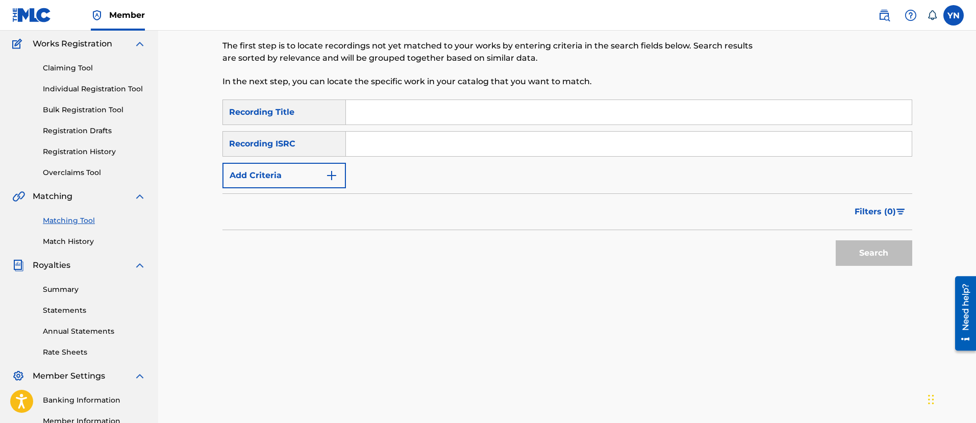
click at [463, 142] on input "Search Form" at bounding box center [629, 144] width 566 height 25
paste input "QZMHM2355176"
type input "QZMHM2355176"
click at [436, 118] on input "Search Form" at bounding box center [629, 112] width 566 height 25
paste input "life sucks"
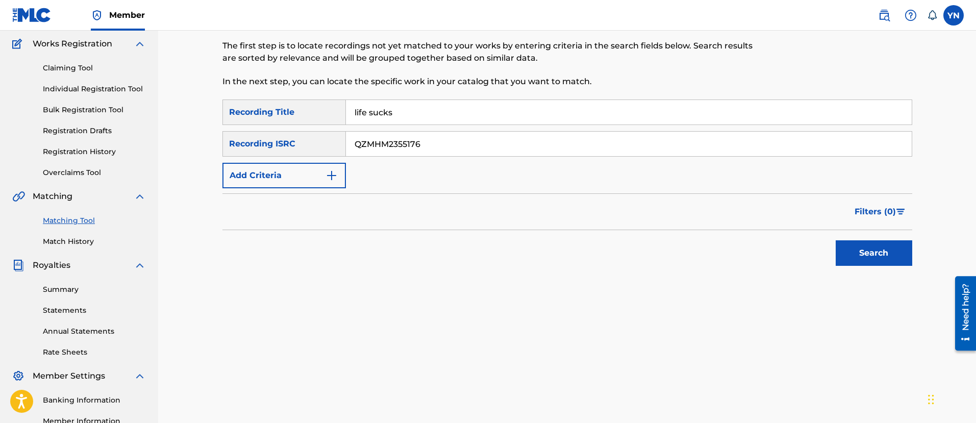
type input "life sucks"
click at [856, 251] on button "Search" at bounding box center [874, 253] width 77 height 26
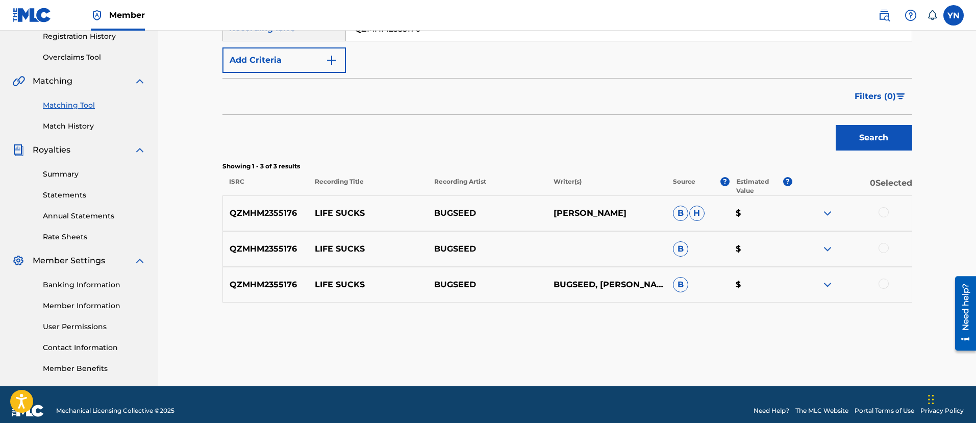
scroll to position [210, 0]
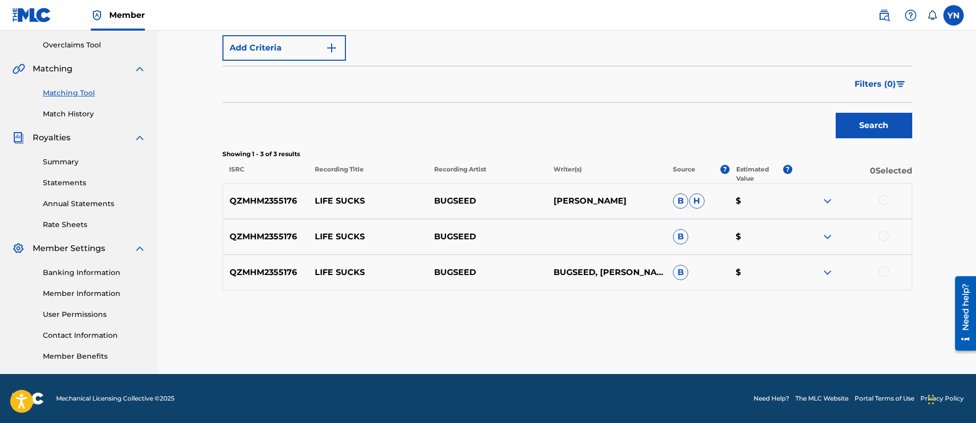
click at [880, 198] on div at bounding box center [884, 200] width 10 height 10
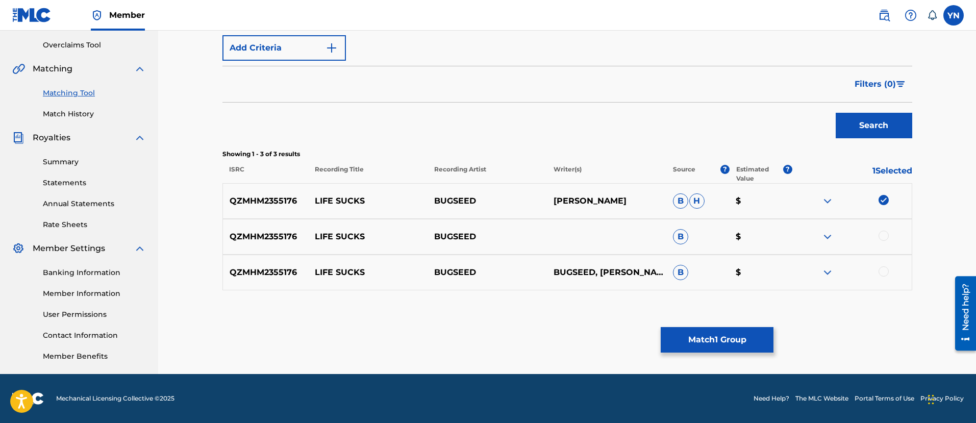
click at [884, 233] on div at bounding box center [884, 236] width 10 height 10
click at [884, 271] on div at bounding box center [884, 271] width 10 height 10
click at [721, 330] on button "Match 3 Groups" at bounding box center [717, 340] width 113 height 26
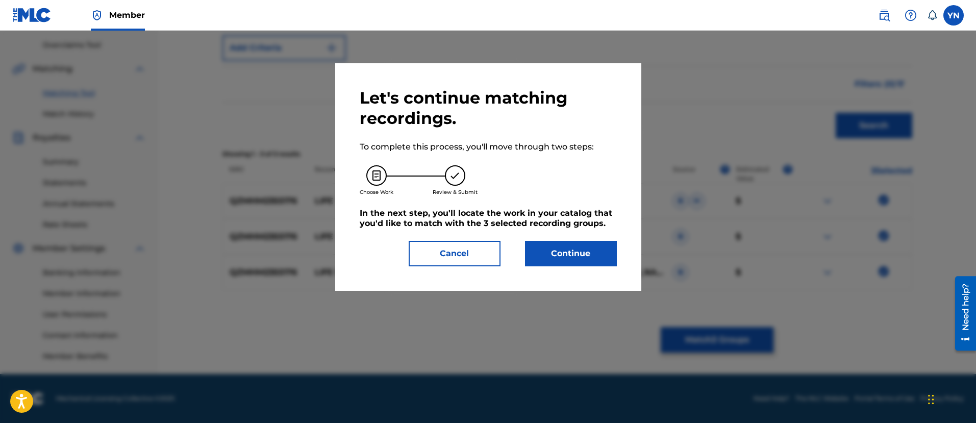
click at [595, 259] on button "Continue" at bounding box center [571, 254] width 92 height 26
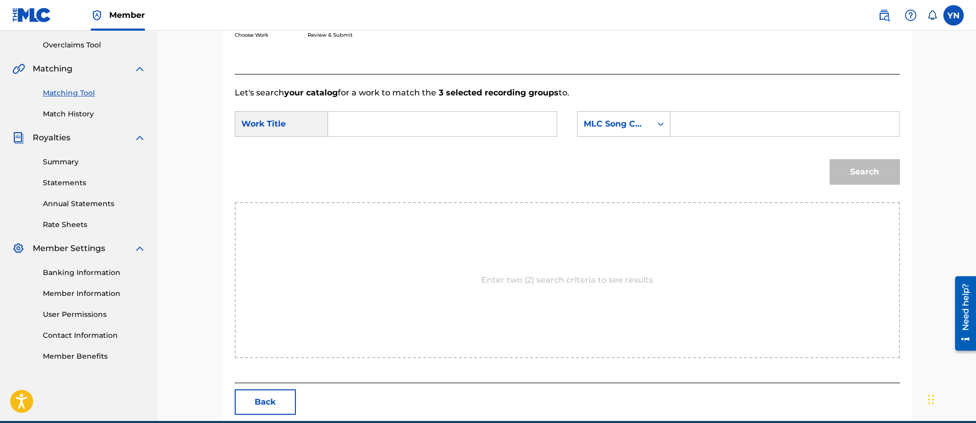
click at [532, 129] on input "Search Form" at bounding box center [442, 124] width 211 height 25
paste input "life sucks"
type input "life sucks"
click at [612, 126] on div "MLC Song Code" at bounding box center [615, 124] width 62 height 12
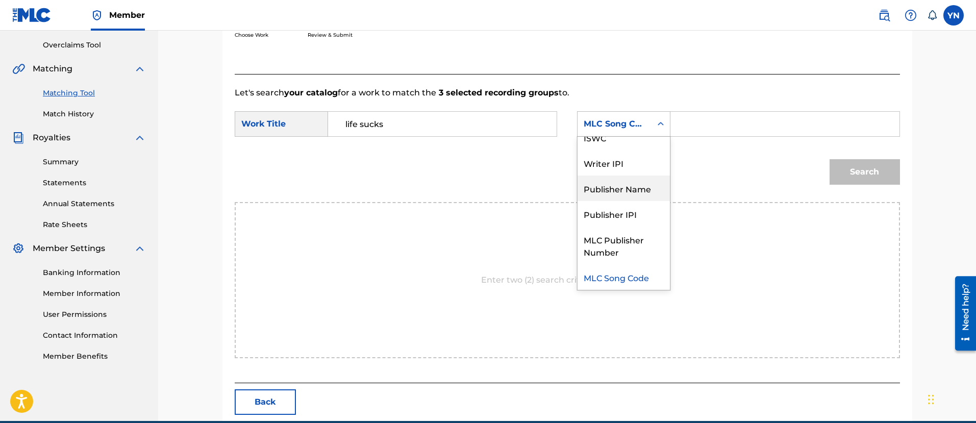
scroll to position [0, 0]
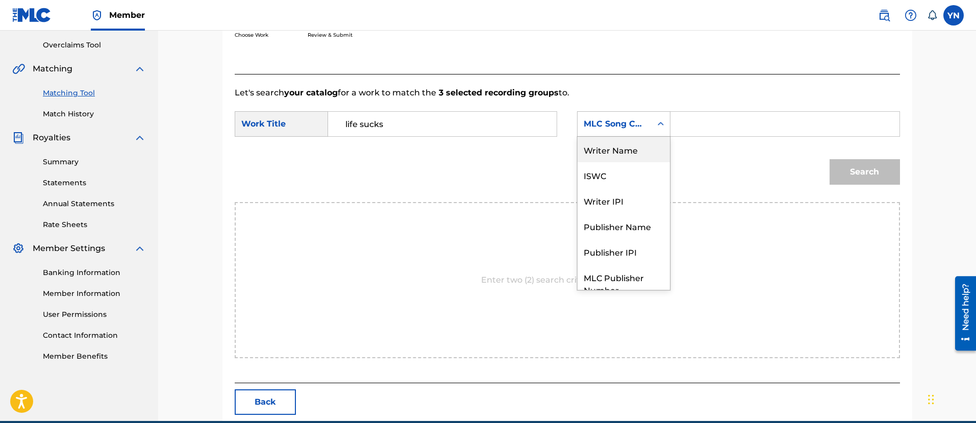
click at [629, 154] on div "Writer Name" at bounding box center [624, 150] width 92 height 26
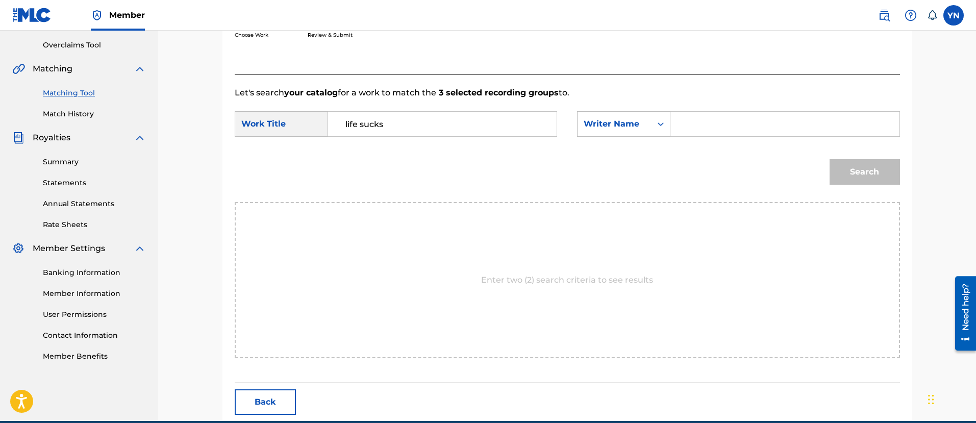
click at [699, 126] on input "Search Form" at bounding box center [784, 124] width 211 height 25
drag, startPoint x: 728, startPoint y: 127, endPoint x: 707, endPoint y: 133, distance: 22.4
click at [707, 133] on input "yusuje" at bounding box center [784, 124] width 211 height 25
type input "yusuke"
click at [835, 160] on button "Search" at bounding box center [865, 172] width 70 height 26
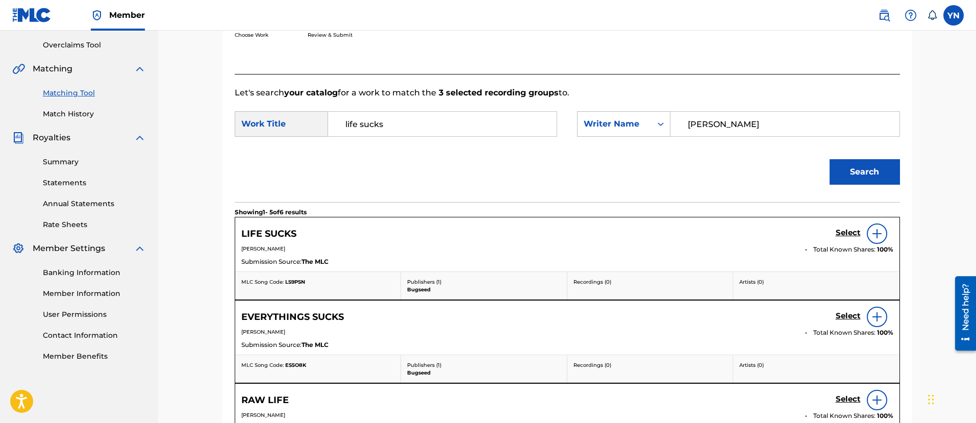
click at [847, 228] on h5 "Select" at bounding box center [848, 233] width 25 height 10
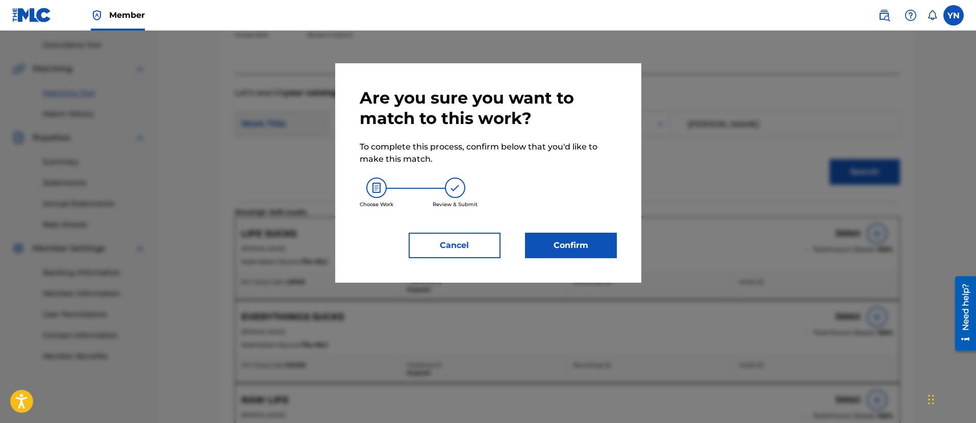
click at [593, 246] on button "Confirm" at bounding box center [571, 246] width 92 height 26
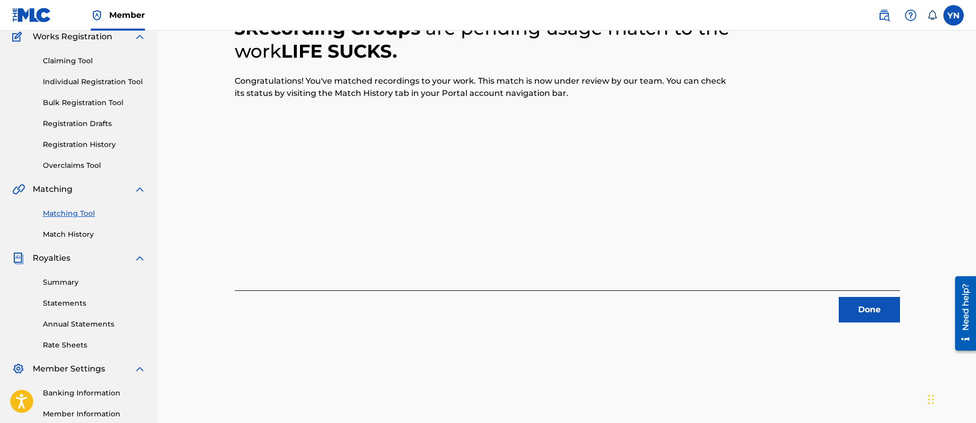
scroll to position [82, 0]
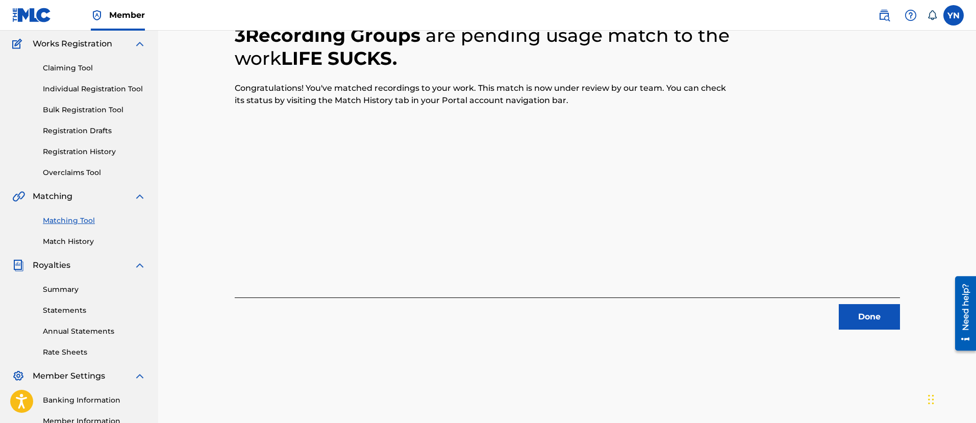
click at [865, 315] on button "Done" at bounding box center [869, 317] width 61 height 26
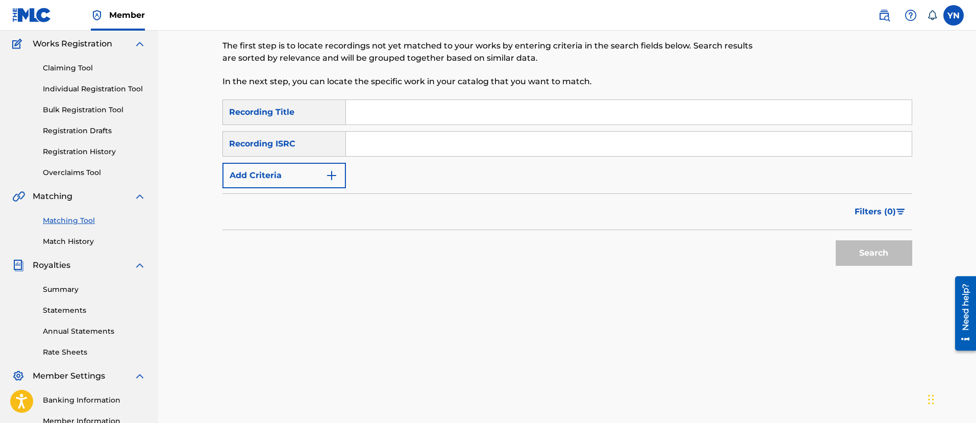
click at [417, 144] on input "Search Form" at bounding box center [629, 144] width 566 height 25
paste input "QZS632174149"
type input "QZS632174149"
click at [458, 119] on input "Search Form" at bounding box center [629, 112] width 566 height 25
paste input "Tears"
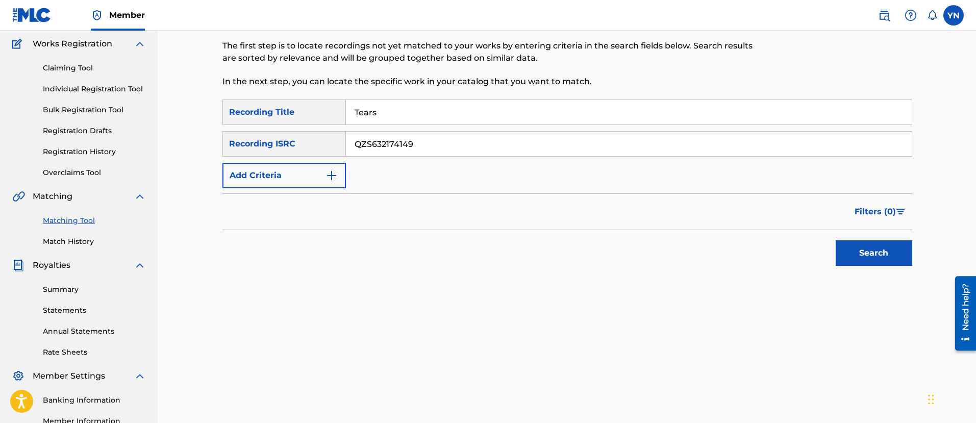
type input "Tears"
click at [849, 251] on button "Search" at bounding box center [874, 253] width 77 height 26
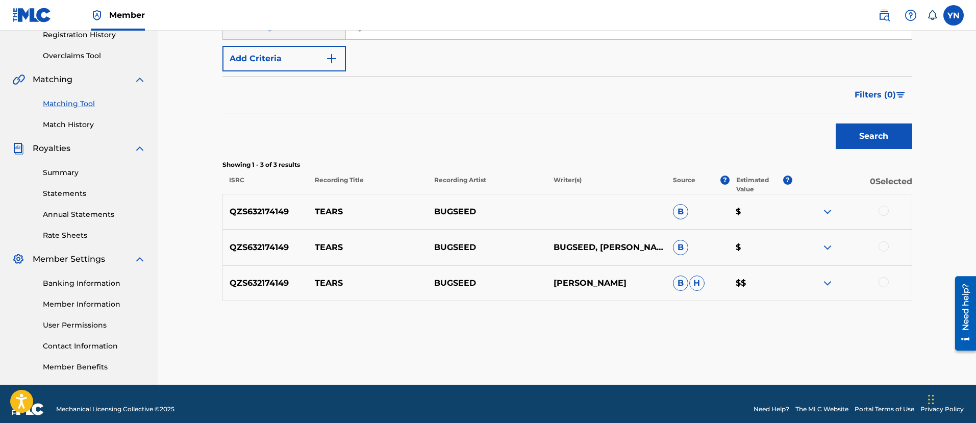
scroll to position [210, 0]
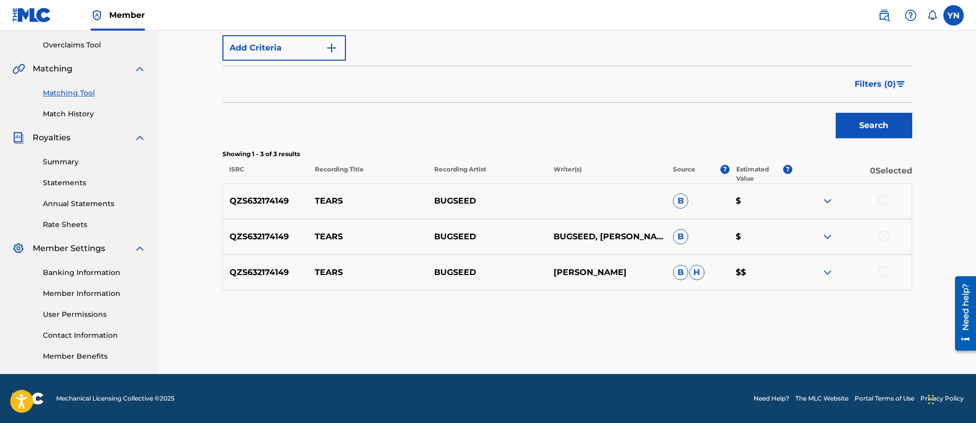
click at [885, 200] on div at bounding box center [884, 200] width 10 height 10
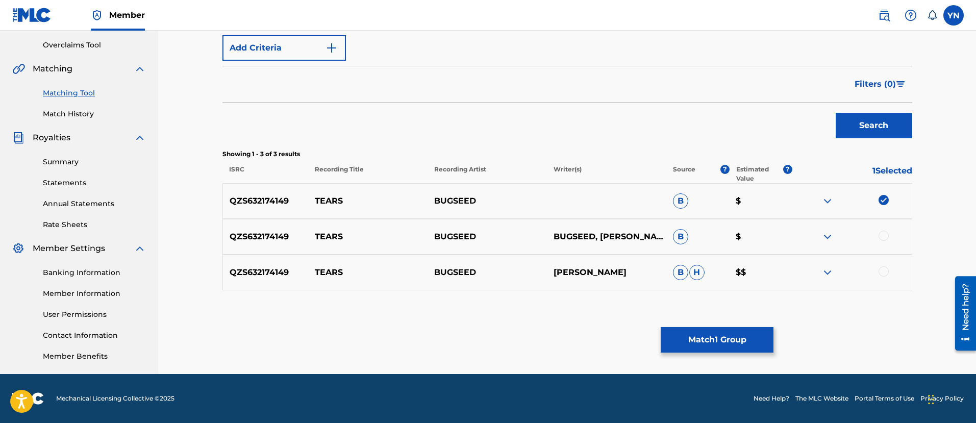
click at [885, 236] on div at bounding box center [884, 236] width 10 height 10
click at [886, 272] on div at bounding box center [884, 271] width 10 height 10
click at [737, 340] on button "Match 3 Groups" at bounding box center [717, 340] width 113 height 26
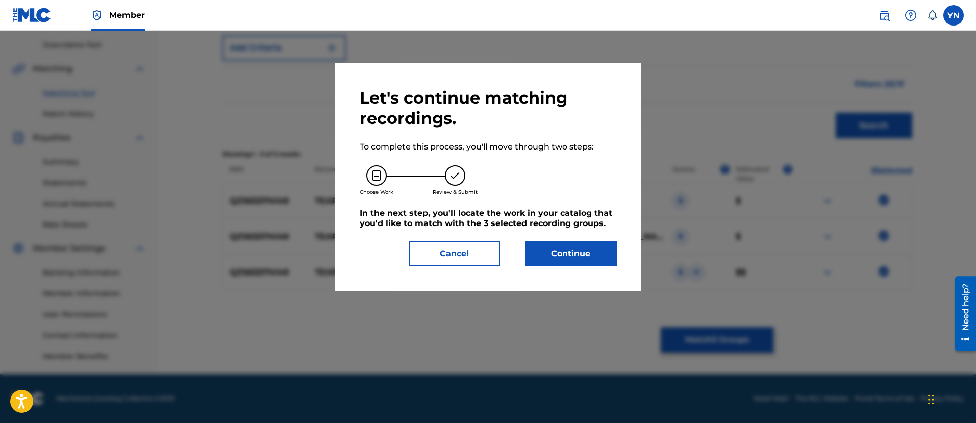
click at [596, 257] on button "Continue" at bounding box center [571, 254] width 92 height 26
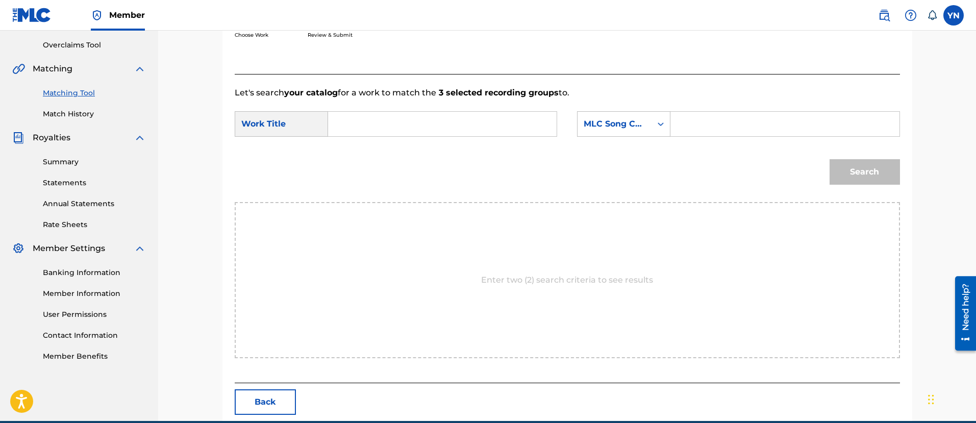
drag, startPoint x: 510, startPoint y: 133, endPoint x: 505, endPoint y: 128, distance: 7.9
click at [505, 128] on div "SearchWithCriteria1729e9d5-ecdf-4fb0-828d-0ad543af98dd Work Title SearchWithCri…" at bounding box center [568, 127] width 666 height 32
click at [505, 128] on input "Search Form" at bounding box center [442, 124] width 211 height 25
paste input "Tears"
type input "Tears"
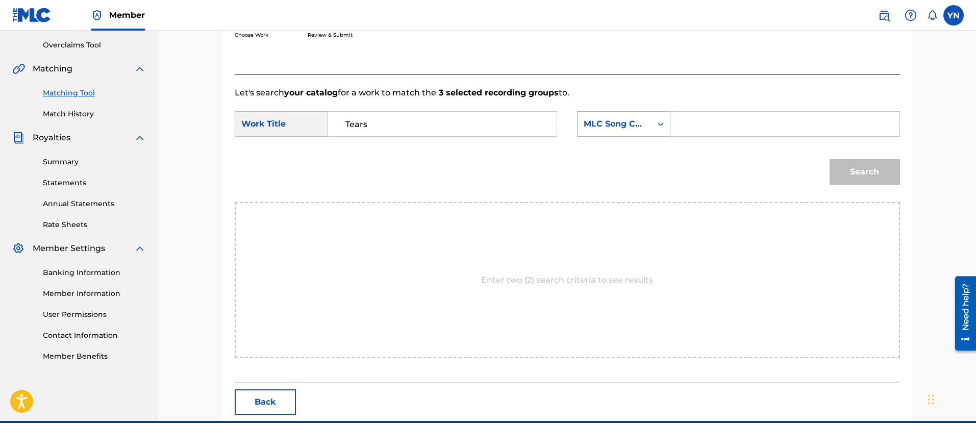
click at [623, 121] on div "MLC Song Code" at bounding box center [615, 124] width 62 height 12
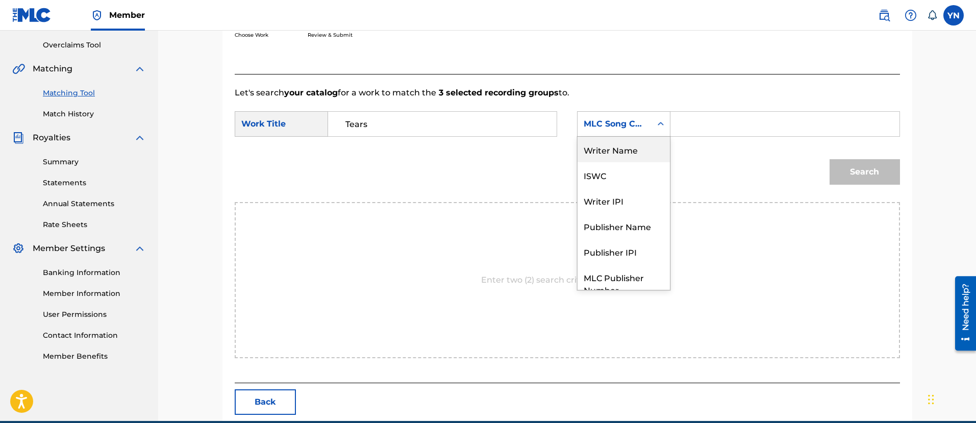
click at [628, 154] on div "Writer Name" at bounding box center [624, 150] width 92 height 26
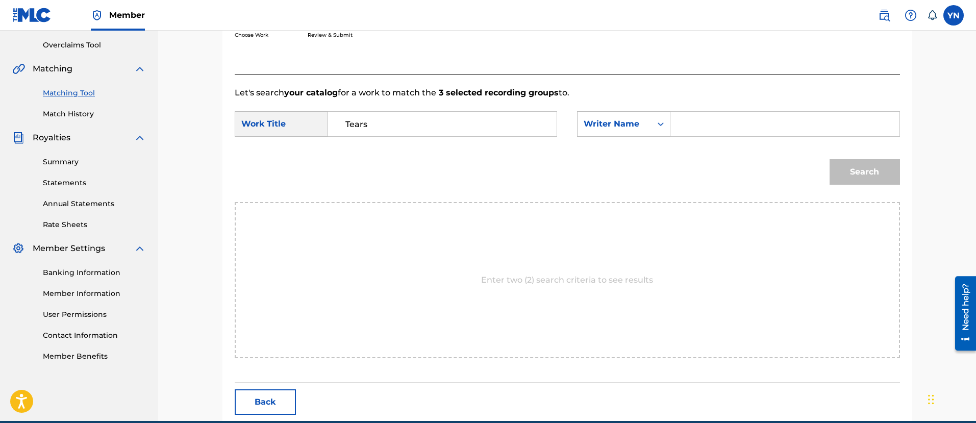
click at [707, 130] on input "Search Form" at bounding box center [784, 124] width 211 height 25
type input "yusuke"
click at [854, 165] on button "Search" at bounding box center [865, 172] width 70 height 26
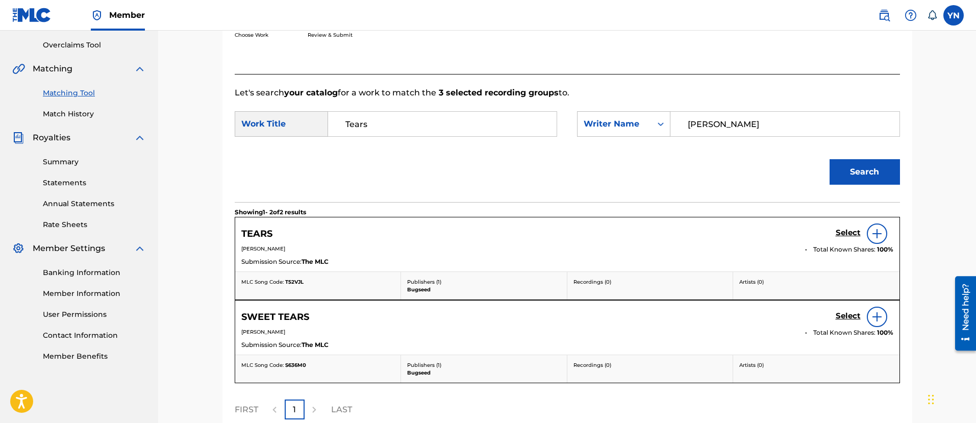
click at [835, 229] on div "TEARS Select" at bounding box center [567, 234] width 652 height 20
click at [846, 232] on h5 "Select" at bounding box center [848, 233] width 25 height 10
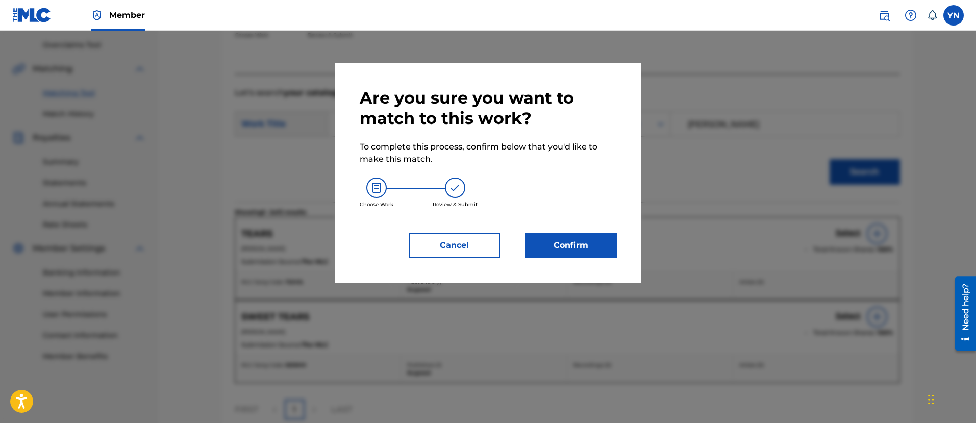
click at [559, 250] on button "Confirm" at bounding box center [571, 246] width 92 height 26
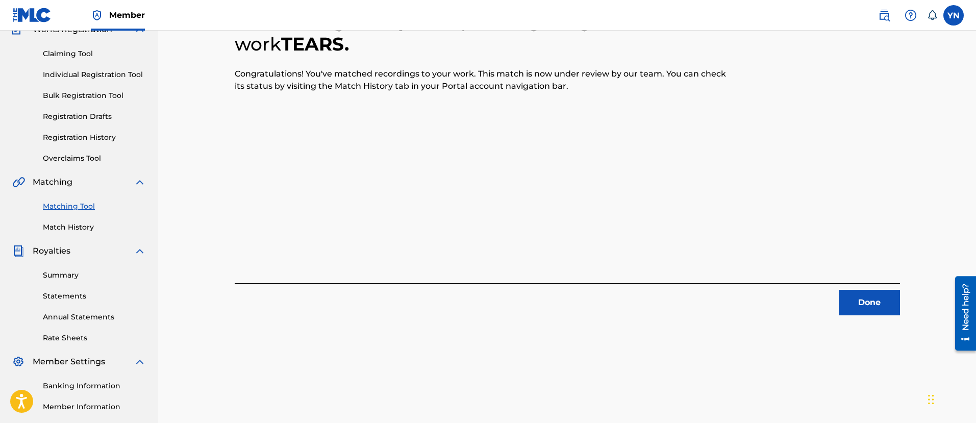
scroll to position [82, 0]
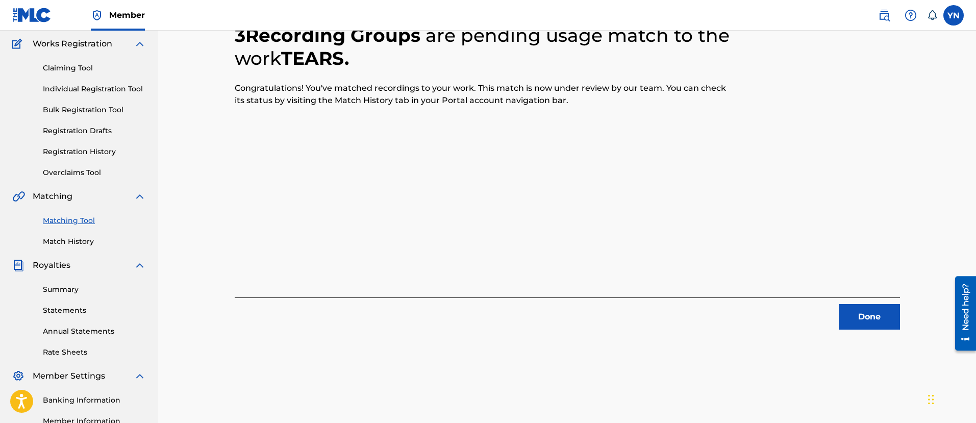
click at [850, 319] on button "Done" at bounding box center [869, 317] width 61 height 26
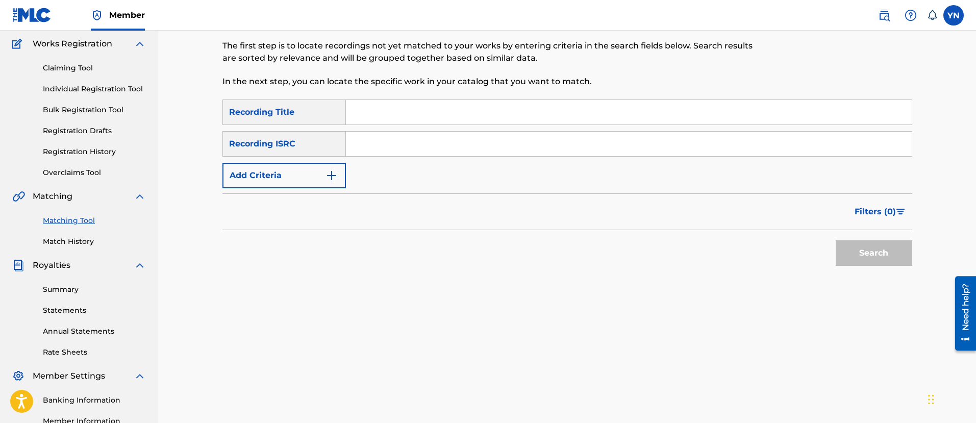
click at [484, 138] on input "Search Form" at bounding box center [629, 144] width 566 height 25
paste input "QZS632101206"
type input "QZS632101206"
click at [480, 102] on input "Search Form" at bounding box center [629, 112] width 566 height 25
paste input "Down east"
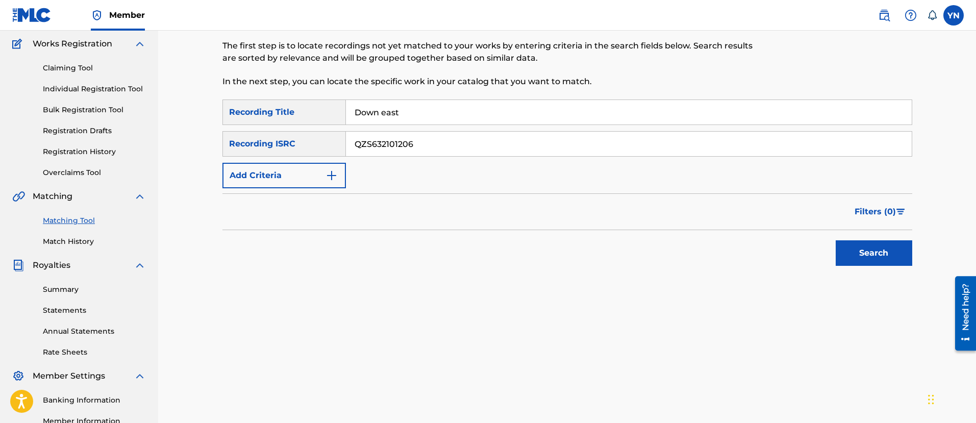
type input "Down east"
click at [853, 251] on button "Search" at bounding box center [874, 253] width 77 height 26
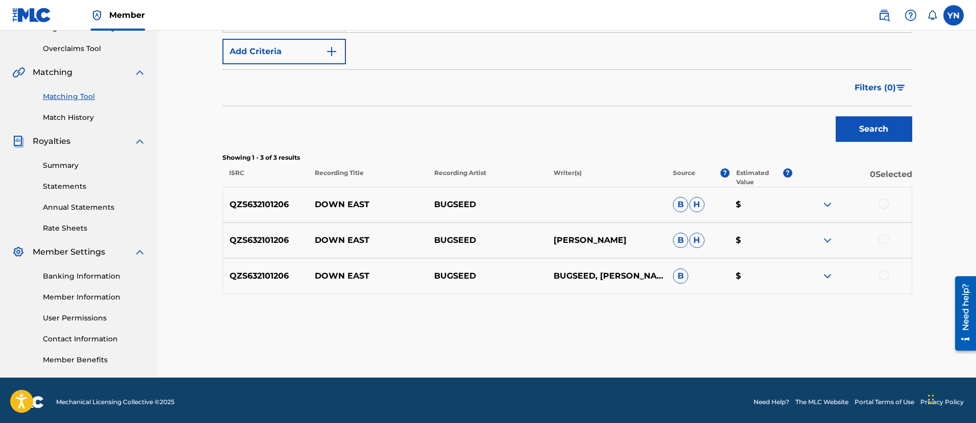
scroll to position [210, 0]
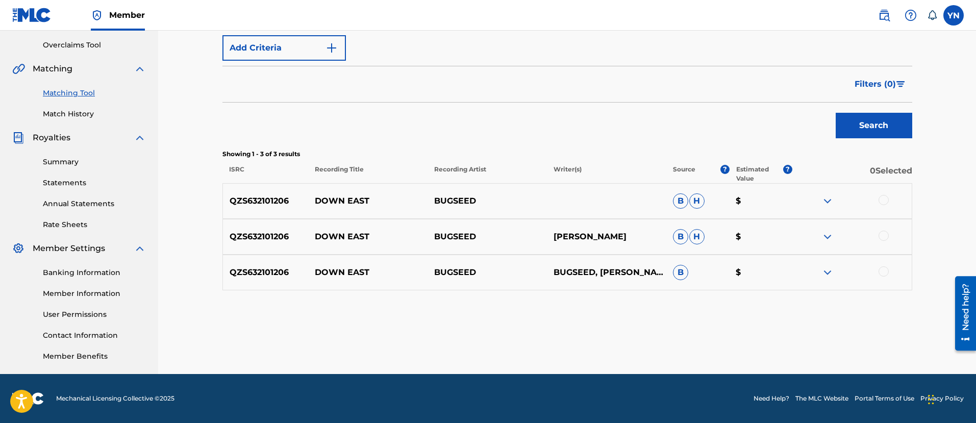
click at [883, 203] on div at bounding box center [884, 200] width 10 height 10
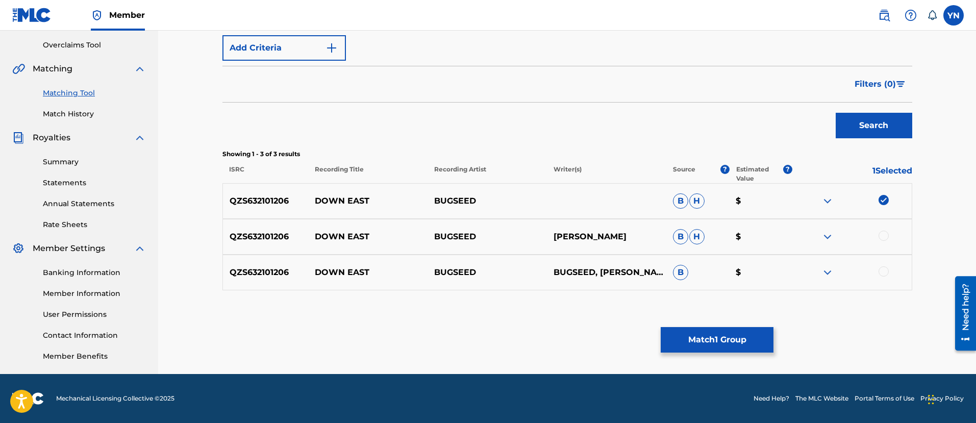
click at [884, 232] on div at bounding box center [884, 236] width 10 height 10
click at [888, 271] on div at bounding box center [884, 271] width 10 height 10
click at [743, 334] on button "Match 3 Groups" at bounding box center [717, 340] width 113 height 26
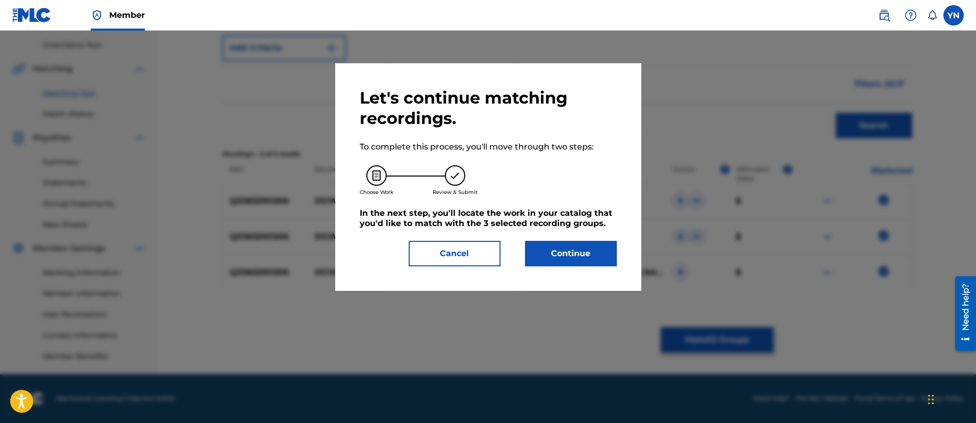
click at [621, 255] on div "Let's continue matching recordings. To complete this process, you'll move throu…" at bounding box center [488, 177] width 306 height 228
click at [605, 253] on button "Continue" at bounding box center [571, 254] width 92 height 26
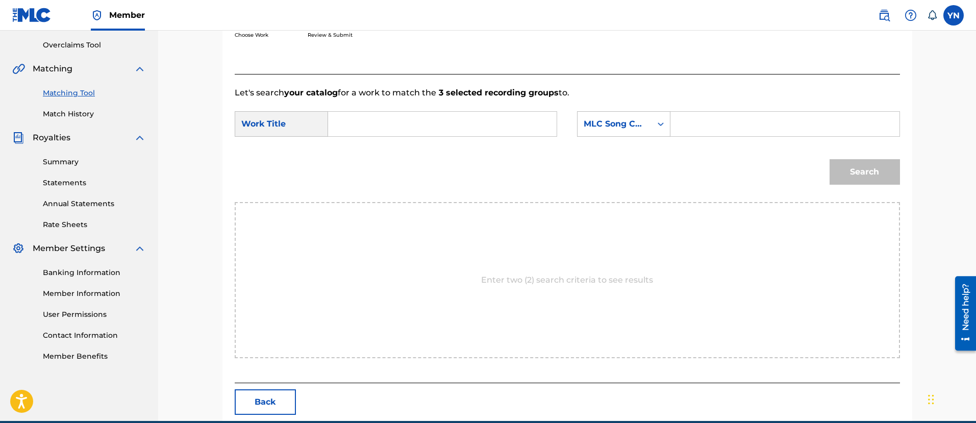
click at [423, 115] on input "Search Form" at bounding box center [442, 124] width 211 height 25
paste input "Down east"
type input "Down east"
click at [619, 130] on div "MLC Song Code" at bounding box center [615, 123] width 74 height 19
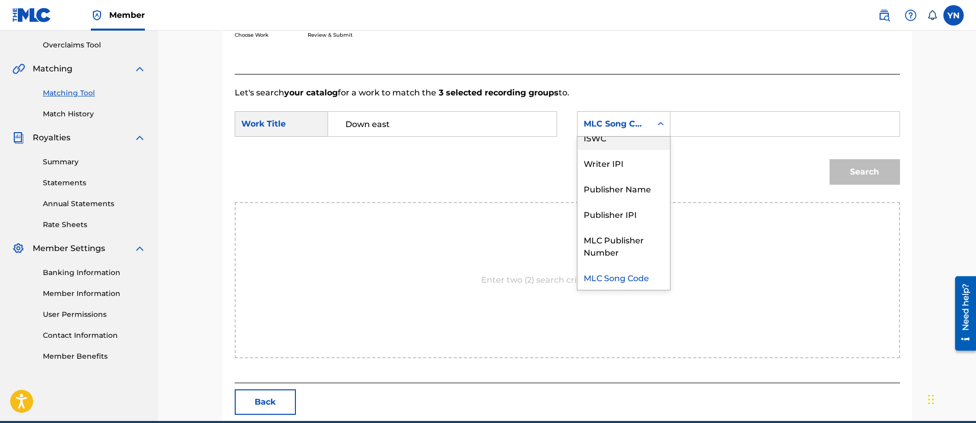
scroll to position [0, 0]
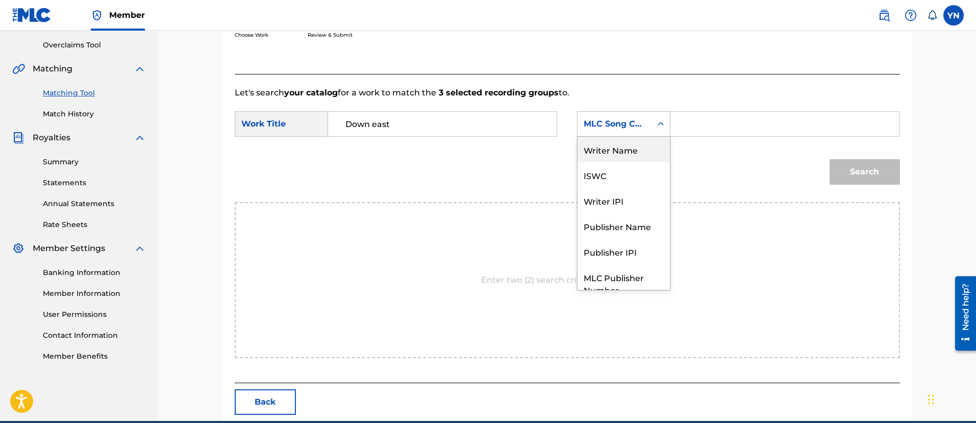
click at [632, 156] on div "Writer Name" at bounding box center [624, 150] width 92 height 26
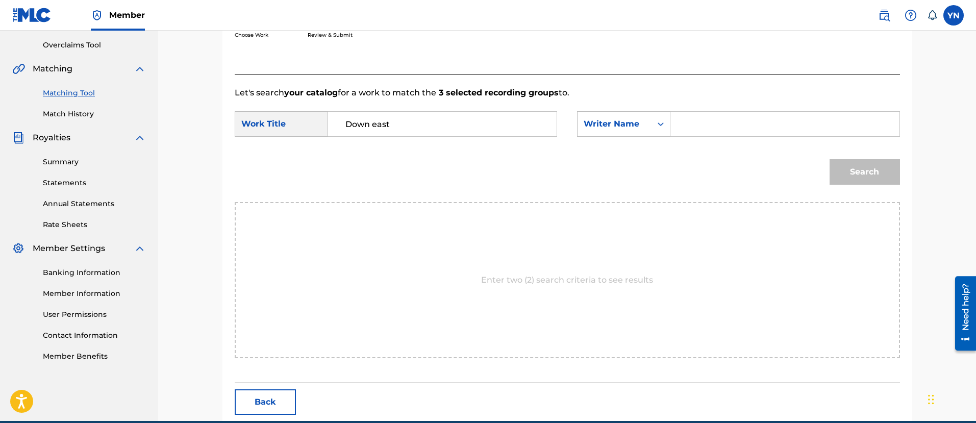
click at [735, 130] on input "Search Form" at bounding box center [784, 124] width 211 height 25
type input "yusuke"
click at [866, 177] on button "Search" at bounding box center [865, 172] width 70 height 26
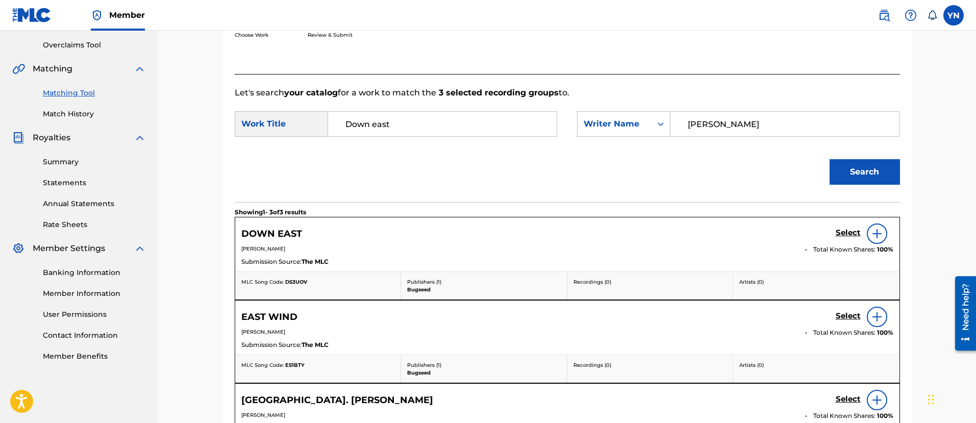
click at [851, 237] on h5 "Select" at bounding box center [848, 233] width 25 height 10
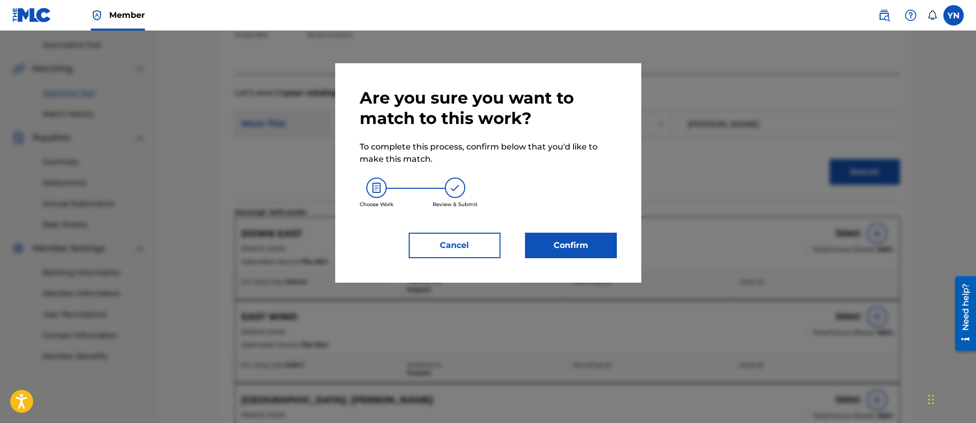
click at [565, 240] on button "Confirm" at bounding box center [571, 246] width 92 height 26
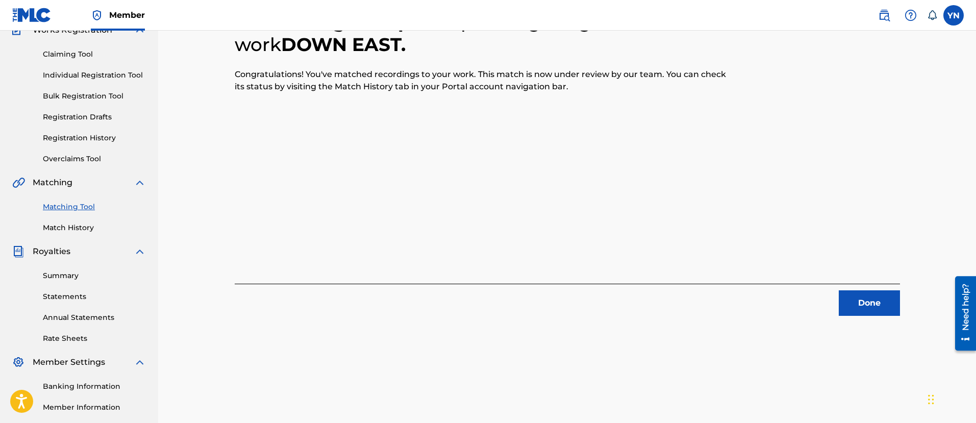
scroll to position [82, 0]
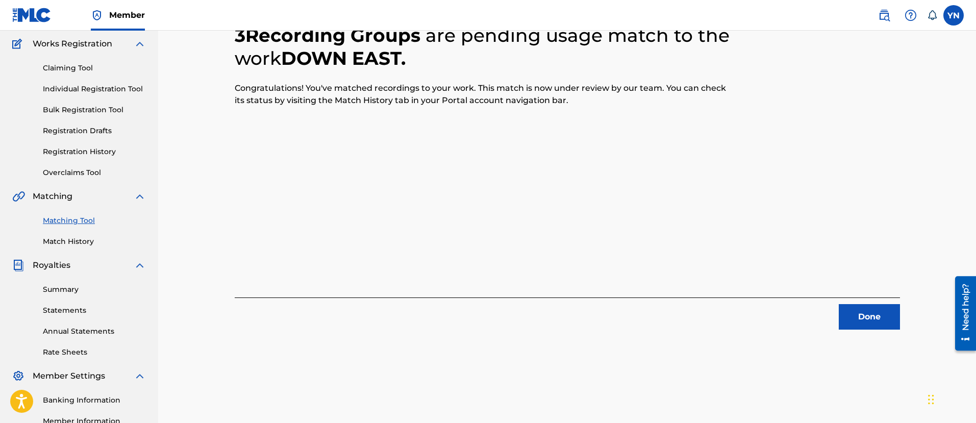
click at [863, 316] on button "Done" at bounding box center [869, 317] width 61 height 26
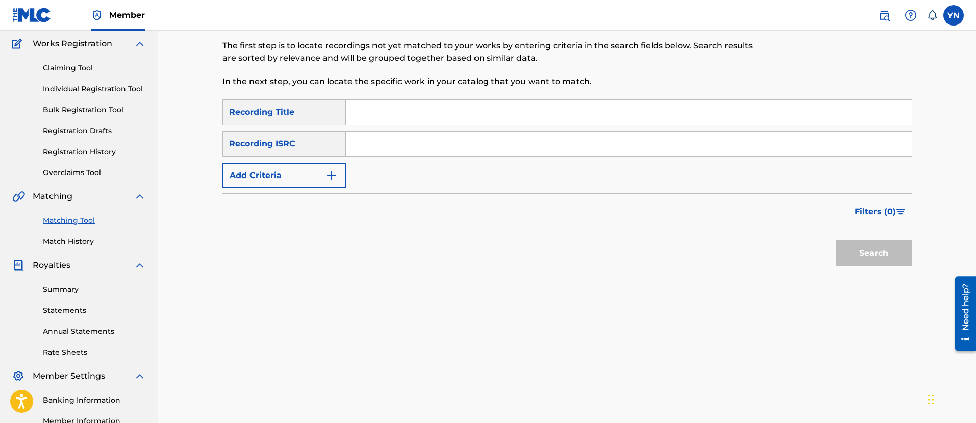
click at [499, 138] on input "Search Form" at bounding box center [629, 144] width 566 height 25
paste input "QZMHM2047299"
type input "QZMHM2047299"
click at [402, 119] on input "Search Form" at bounding box center [629, 112] width 566 height 25
paste input "merry xxxmas"
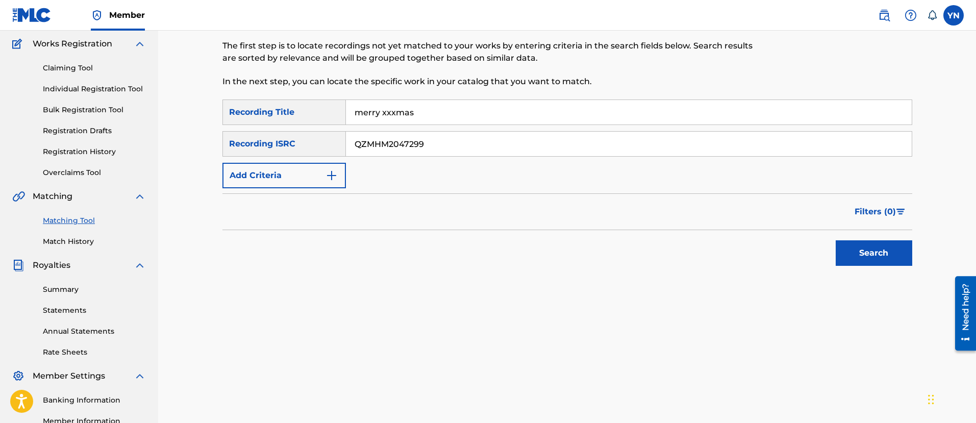
type input "merry xxxmas"
click at [833, 246] on div "Search" at bounding box center [872, 250] width 82 height 41
click at [850, 246] on button "Search" at bounding box center [874, 253] width 77 height 26
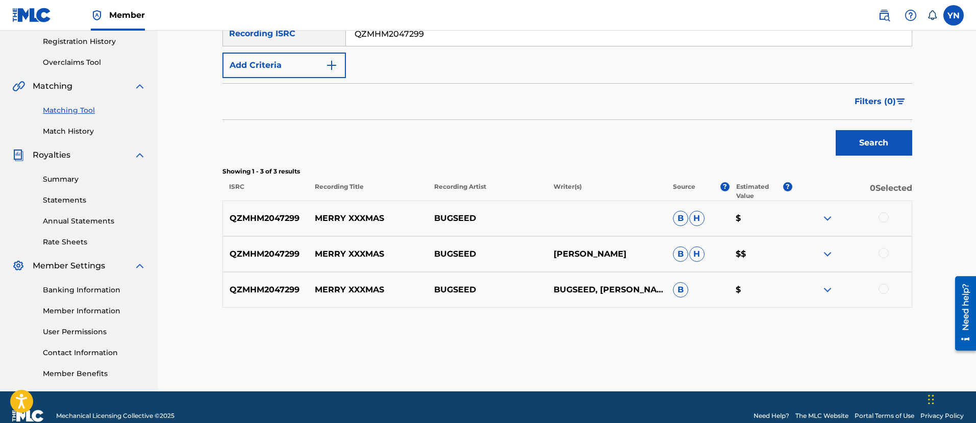
scroll to position [210, 0]
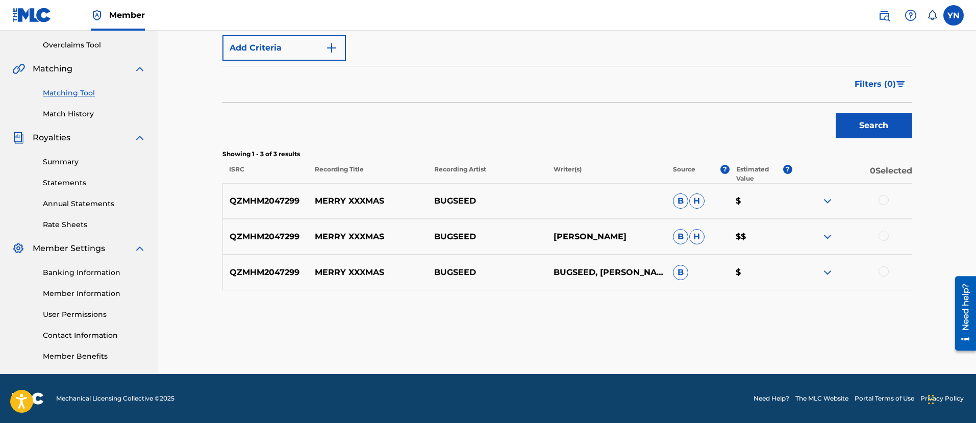
drag, startPoint x: 889, startPoint y: 193, endPoint x: 887, endPoint y: 205, distance: 12.4
click at [887, 196] on div "QZMHM2047299 MERRY XXXMAS BUGSEED B H $" at bounding box center [568, 201] width 690 height 36
click at [889, 198] on div at bounding box center [852, 201] width 119 height 12
drag, startPoint x: 886, startPoint y: 202, endPoint x: 886, endPoint y: 225, distance: 23.5
click at [885, 202] on div at bounding box center [884, 200] width 10 height 10
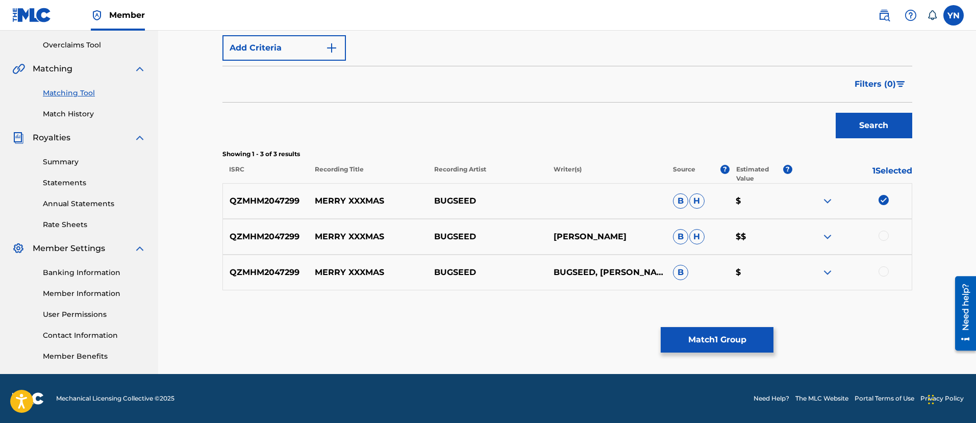
click at [886, 239] on div at bounding box center [884, 236] width 10 height 10
click at [885, 280] on div "QZMHM2047299 MERRY XXXMAS BUGSEED BUGSEED, NAKANO YUSUKE B $" at bounding box center [568, 273] width 690 height 36
click at [884, 276] on div at bounding box center [884, 271] width 10 height 10
click at [771, 328] on button "Match 3 Groups" at bounding box center [717, 340] width 113 height 26
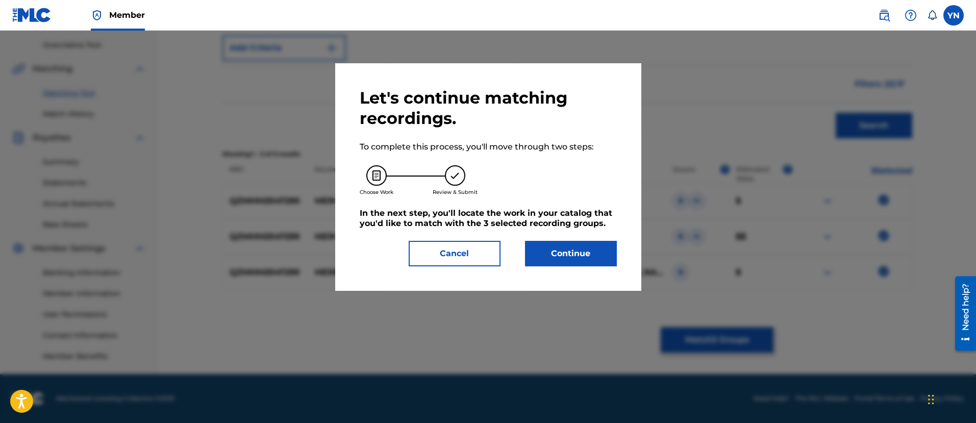
click at [574, 240] on div "Let's continue matching recordings. To complete this process, you'll move throu…" at bounding box center [488, 177] width 257 height 179
click at [580, 250] on button "Continue" at bounding box center [571, 254] width 92 height 26
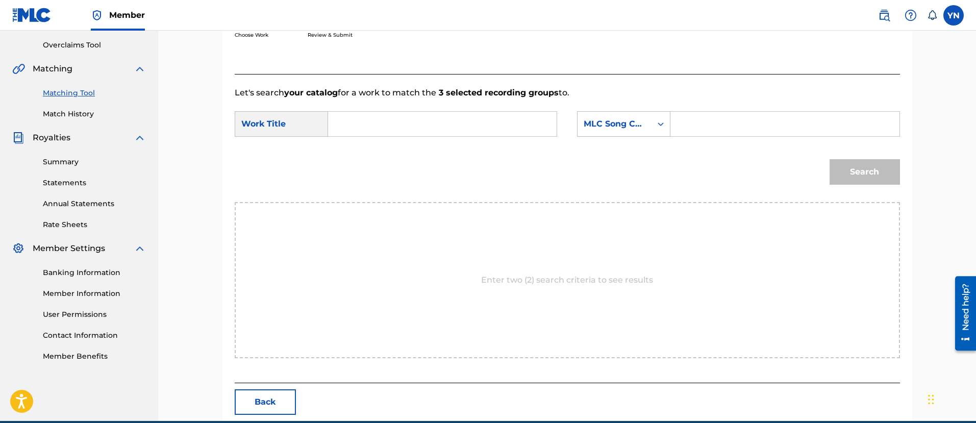
click at [484, 122] on input "Search Form" at bounding box center [442, 124] width 211 height 25
paste input "merry xxxmas"
type input "merry xxxmas"
click at [624, 127] on div "MLC Song Code" at bounding box center [615, 124] width 62 height 12
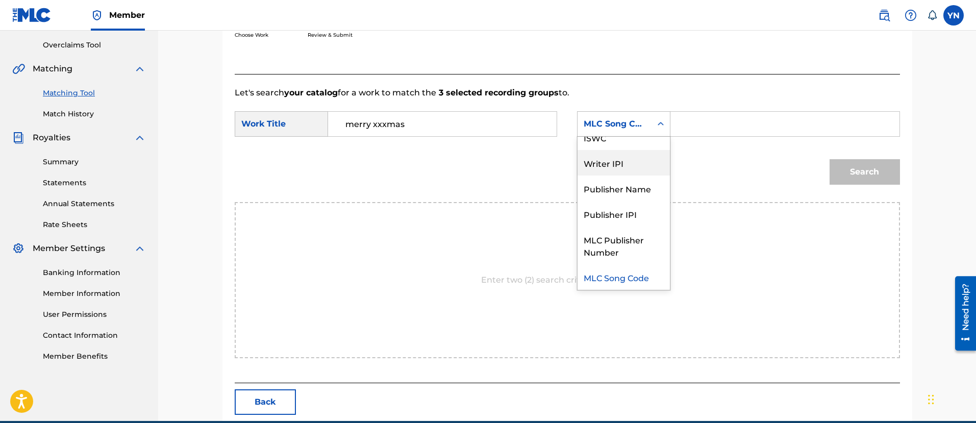
scroll to position [0, 0]
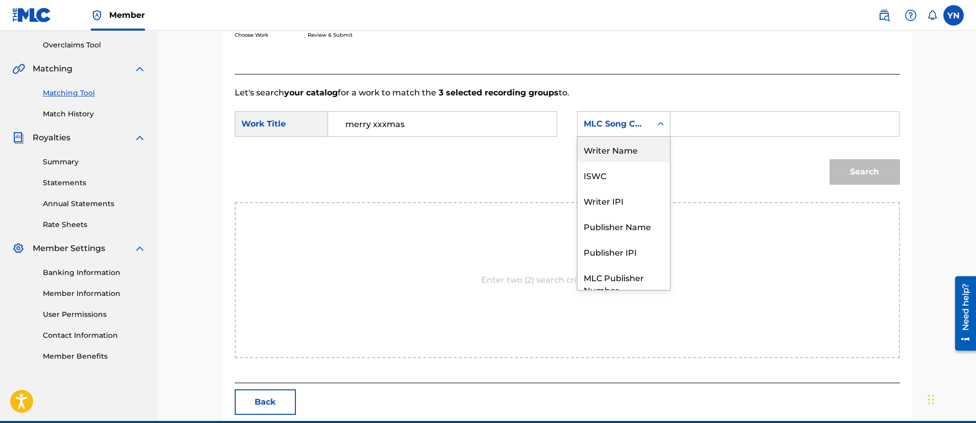
click at [631, 152] on div "Writer Name" at bounding box center [624, 150] width 92 height 26
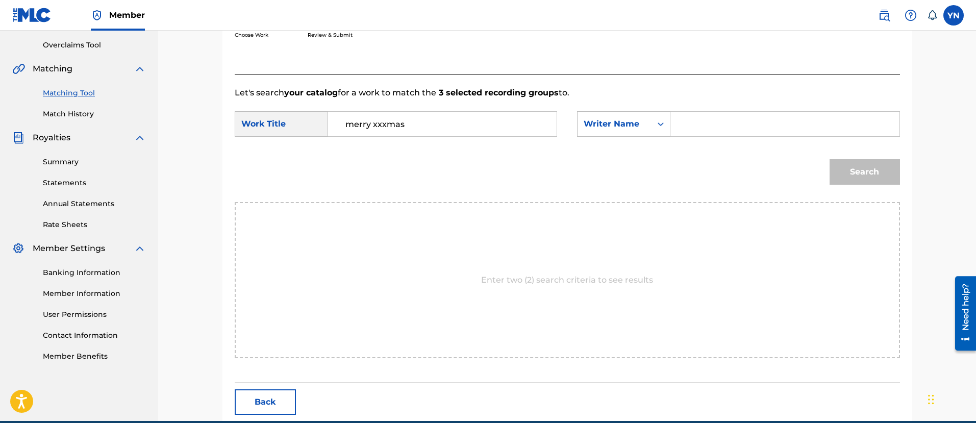
click at [715, 137] on div "SearchWithCriteria1729e9d5-ecdf-4fb0-828d-0ad543af98dd Work Title merry xxxmas …" at bounding box center [568, 127] width 666 height 32
click at [726, 115] on input "Search Form" at bounding box center [784, 124] width 211 height 25
type input "yusuke"
click at [834, 168] on button "Search" at bounding box center [865, 172] width 70 height 26
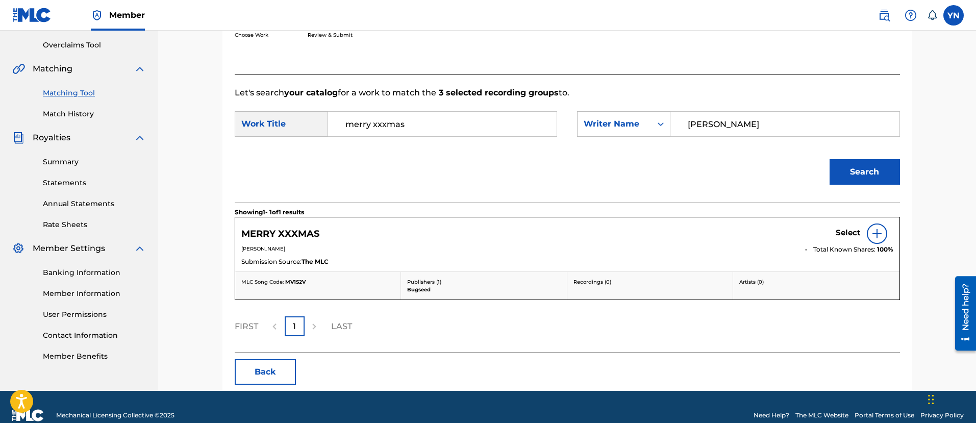
click at [842, 234] on h5 "Select" at bounding box center [848, 233] width 25 height 10
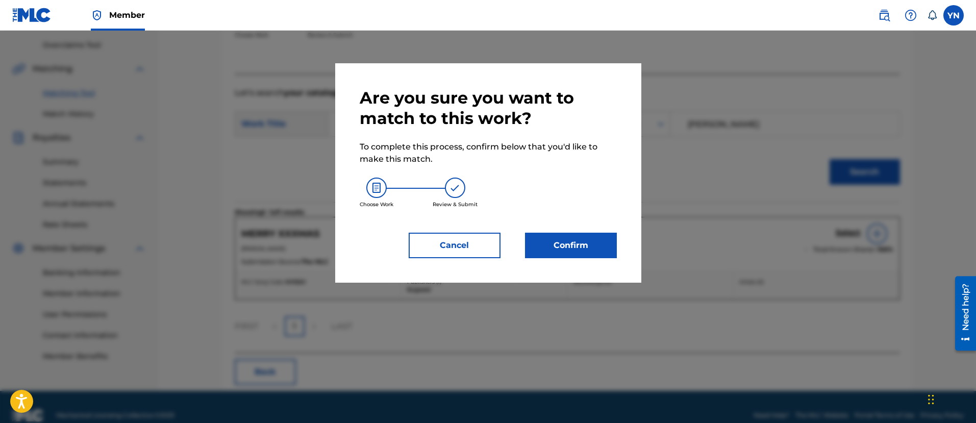
click at [541, 258] on div "Are you sure you want to match to this work? To complete this process, confirm …" at bounding box center [488, 172] width 306 height 219
click at [540, 256] on button "Confirm" at bounding box center [571, 246] width 92 height 26
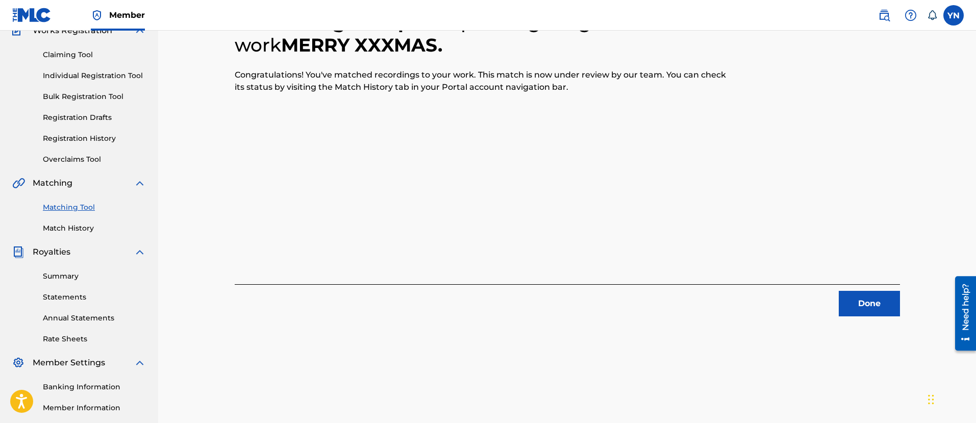
scroll to position [82, 0]
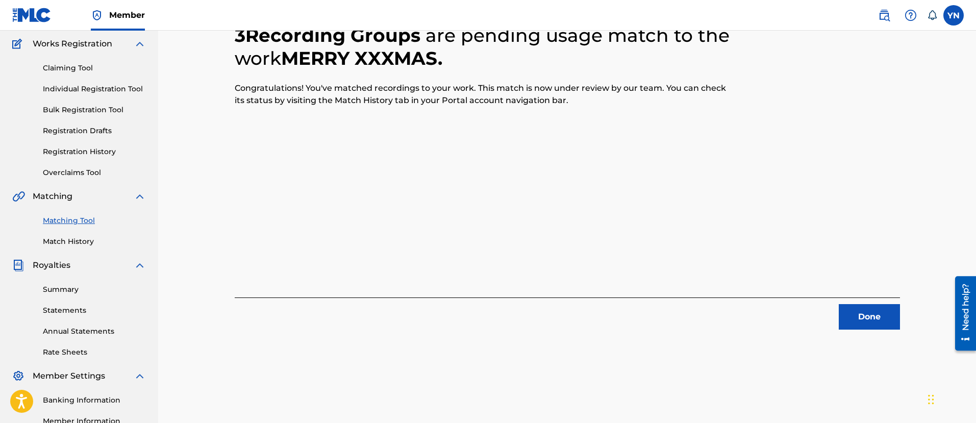
click at [864, 316] on button "Done" at bounding box center [869, 317] width 61 height 26
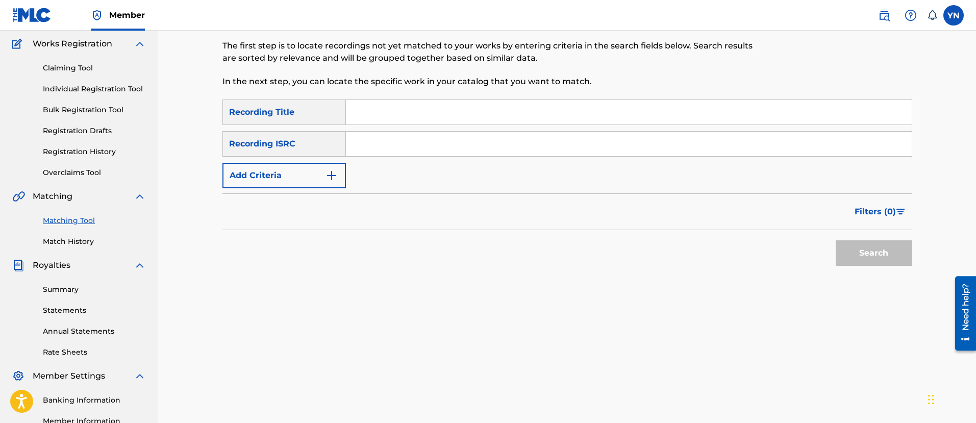
click at [411, 133] on input "Search Form" at bounding box center [629, 144] width 566 height 25
paste input "QM42K1850481"
type input "QM42K1850481"
click at [447, 126] on div "SearchWithCriteriaafb466a9-ed02-42f3-bd2d-e29e63578fca Recording Title SearchWi…" at bounding box center [568, 144] width 690 height 89
click at [466, 118] on input "Search Form" at bounding box center [629, 112] width 566 height 25
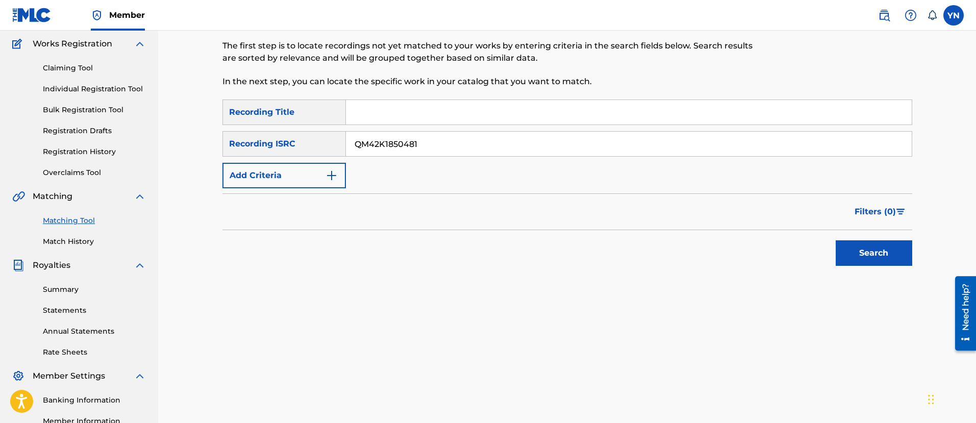
paste input "dark side"
type input "dark side"
click at [845, 248] on button "Search" at bounding box center [874, 253] width 77 height 26
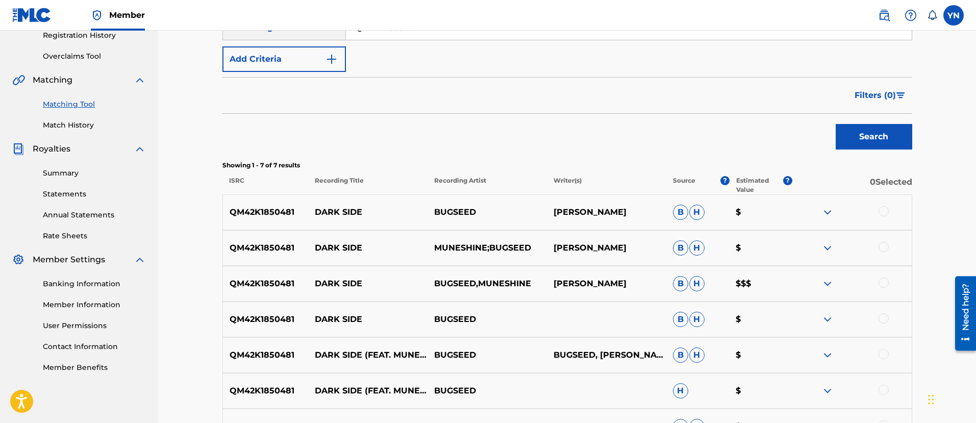
scroll to position [210, 0]
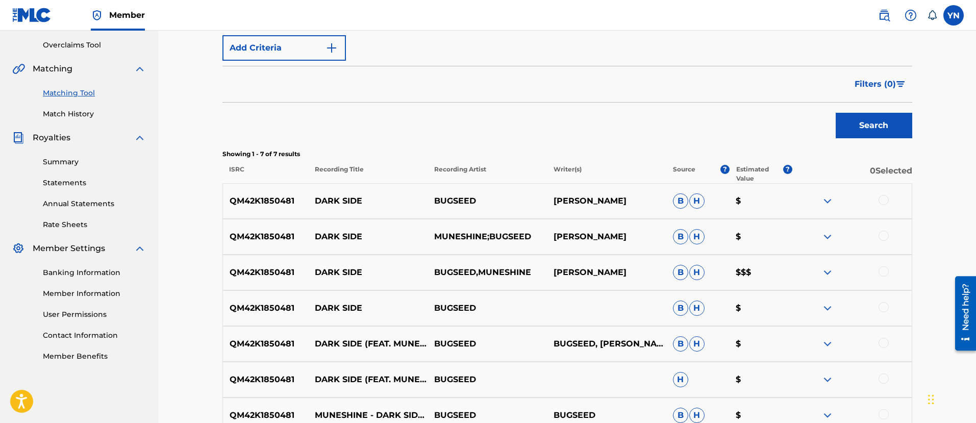
click at [883, 202] on div at bounding box center [884, 200] width 10 height 10
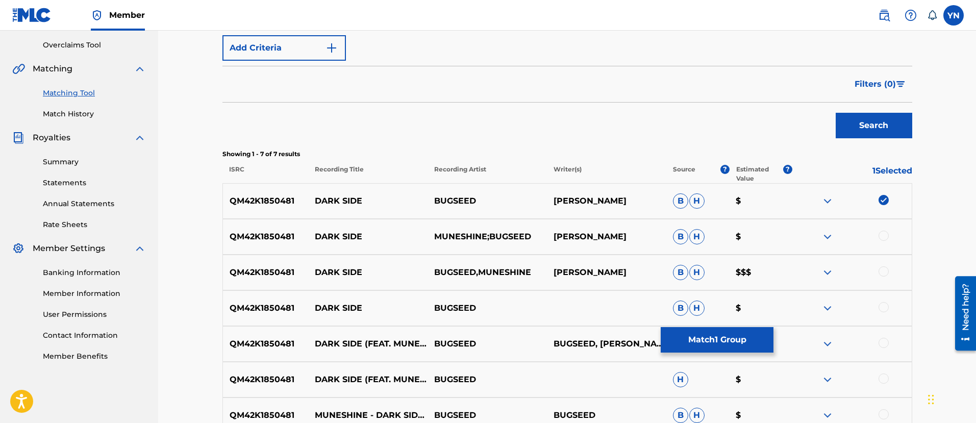
click at [886, 229] on div "QM42K1850481 DARK SIDE MUNESHINE;BUGSEED NAKANO YUSUKE B H $" at bounding box center [568, 237] width 690 height 36
click at [885, 236] on div at bounding box center [884, 236] width 10 height 10
click at [885, 261] on div "QM42K1850481 DARK SIDE BUGSEED,MUNESHINE NAKANO YUSUKE B H $$$" at bounding box center [568, 273] width 690 height 36
click at [886, 266] on div at bounding box center [884, 271] width 10 height 10
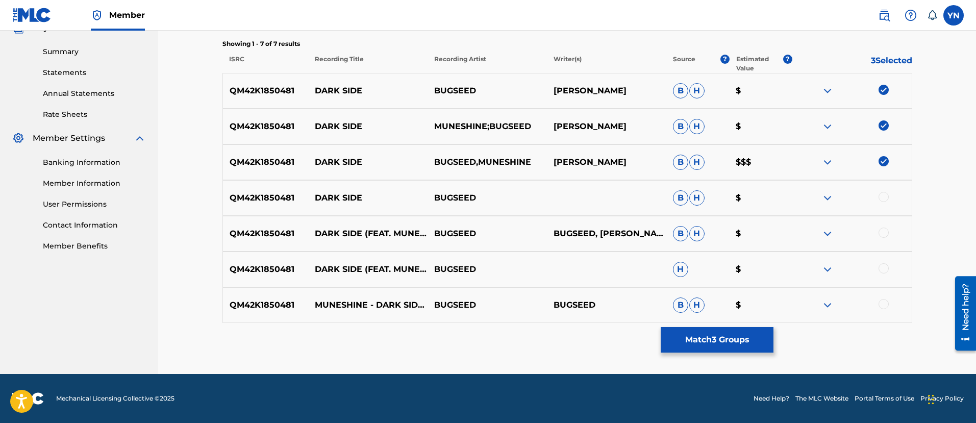
click at [882, 196] on div at bounding box center [884, 197] width 10 height 10
click at [886, 231] on div at bounding box center [884, 233] width 10 height 10
drag, startPoint x: 887, startPoint y: 259, endPoint x: 887, endPoint y: 269, distance: 9.7
click at [887, 268] on div "QM42K1850481 DARK SIDE (FEAT. MUNESHINE) BUGSEED H $" at bounding box center [568, 270] width 690 height 36
click at [887, 269] on div at bounding box center [884, 268] width 10 height 10
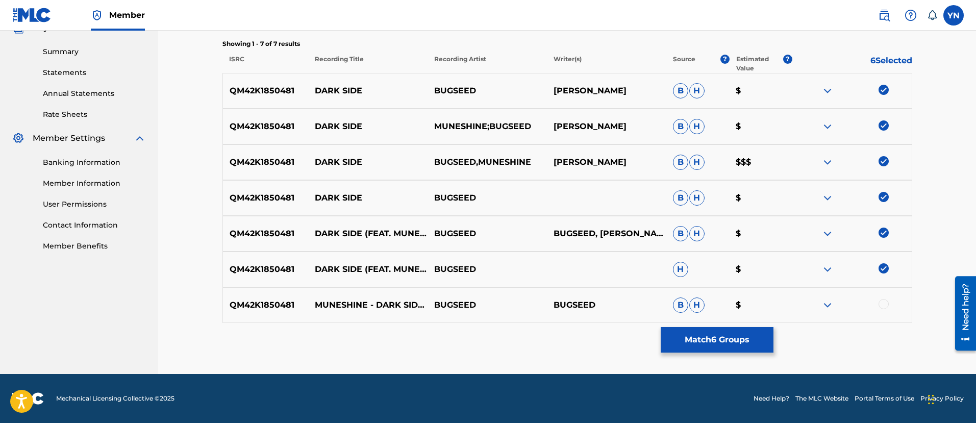
click at [886, 316] on div "QM42K1850481 MUNESHINE - DARK SIDE (BUGSEED REMIX) BUGSEED BUGSEED B H $" at bounding box center [568, 305] width 690 height 36
click at [881, 304] on div at bounding box center [884, 304] width 10 height 10
click at [698, 339] on button "Match 7 Groups" at bounding box center [717, 340] width 113 height 26
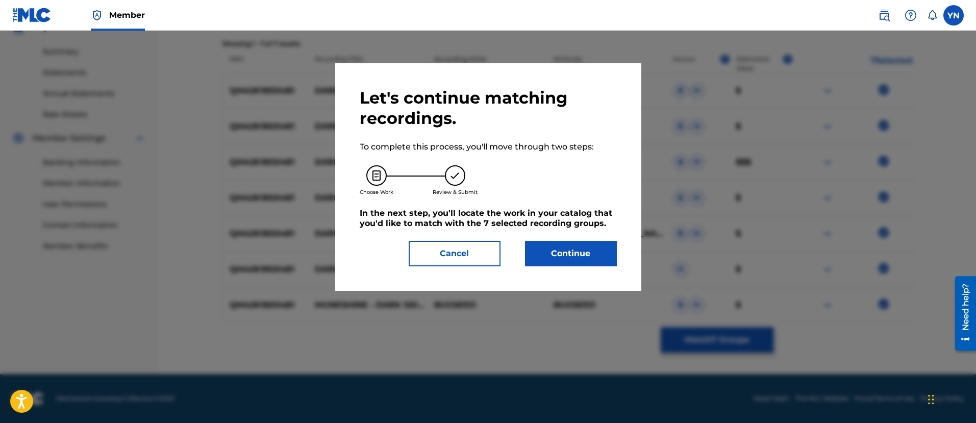
click at [555, 251] on button "Continue" at bounding box center [571, 254] width 92 height 26
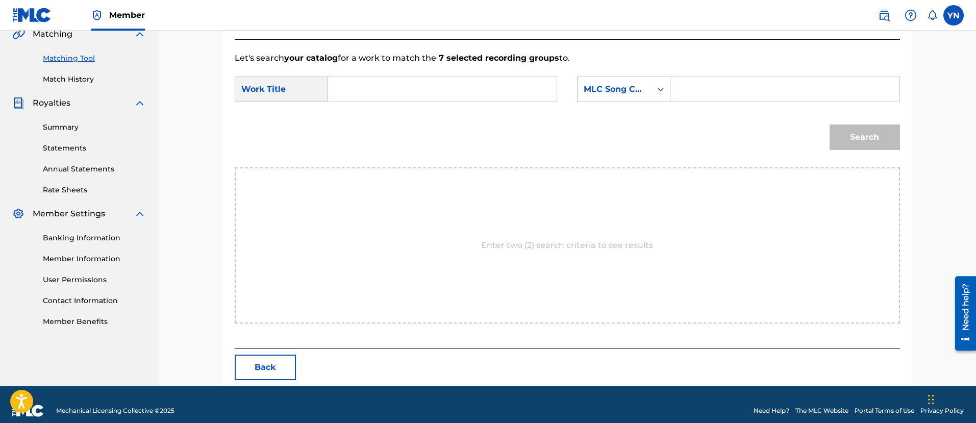
scroll to position [257, 0]
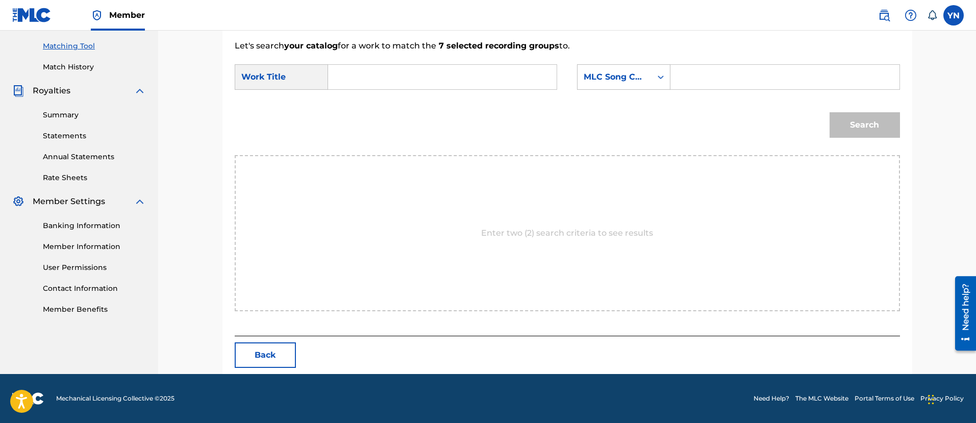
click at [479, 76] on input "Search Form" at bounding box center [442, 77] width 211 height 25
paste input "dark side"
type input "dark side"
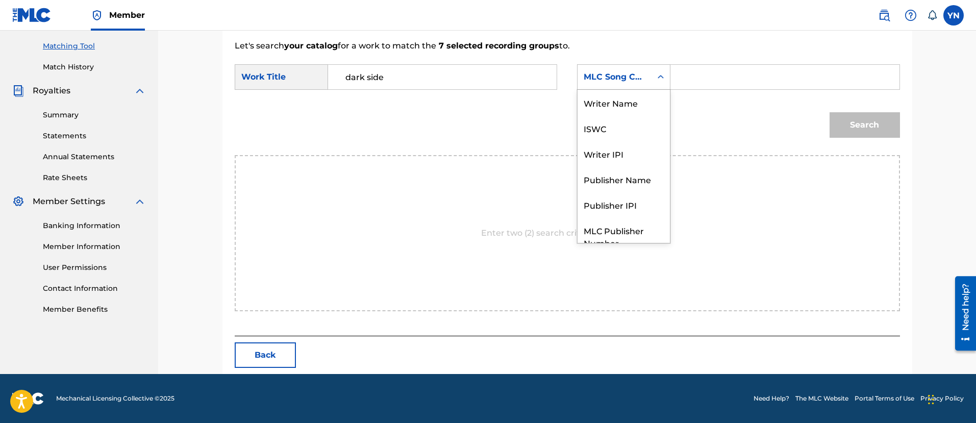
click at [603, 80] on div "MLC Song Code" at bounding box center [615, 77] width 62 height 12
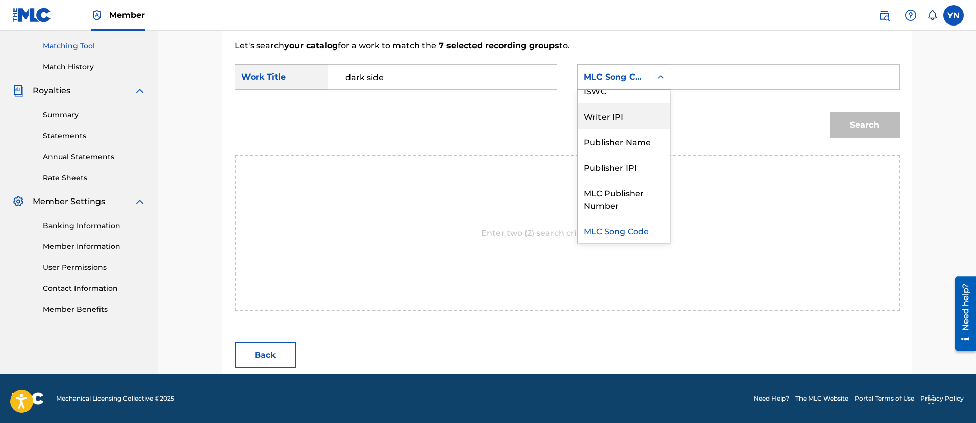
scroll to position [0, 0]
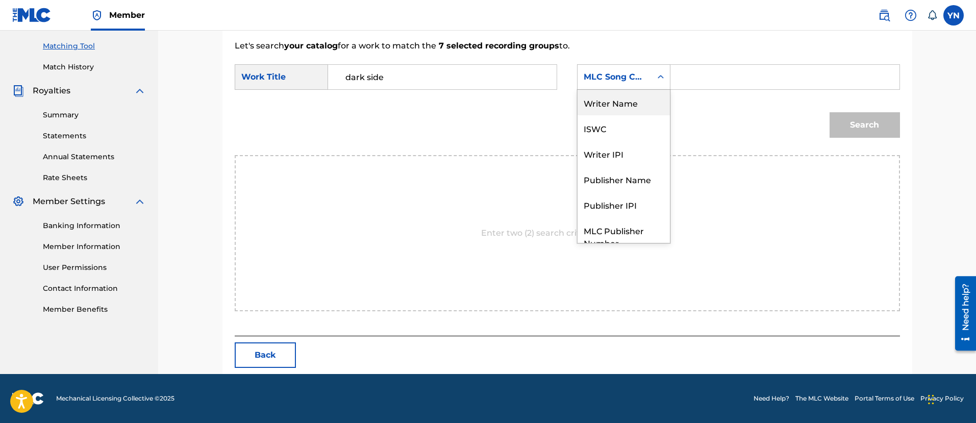
click at [620, 103] on div "Writer Name" at bounding box center [624, 103] width 92 height 26
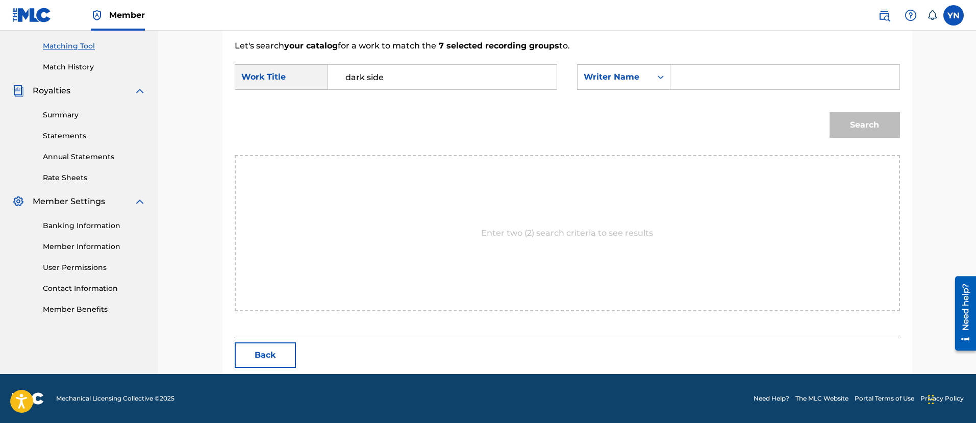
click at [719, 81] on input "Search Form" at bounding box center [784, 77] width 211 height 25
type input "yusuke"
click at [854, 120] on button "Search" at bounding box center [865, 125] width 70 height 26
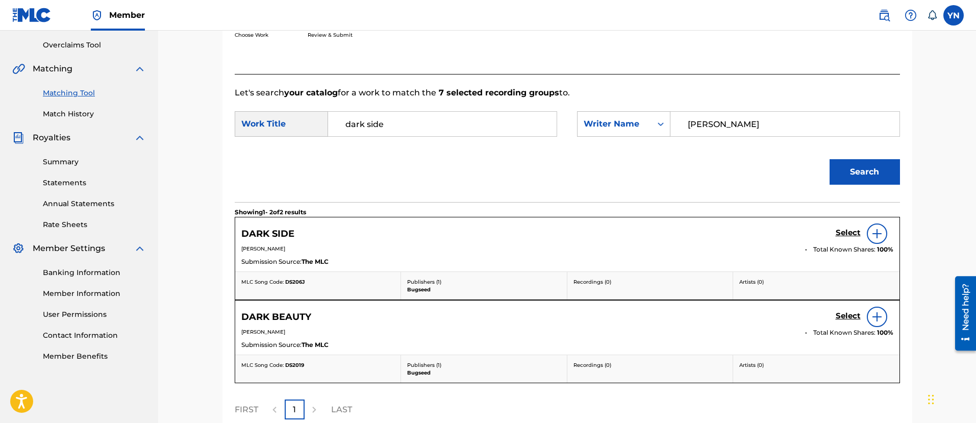
scroll to position [257, 0]
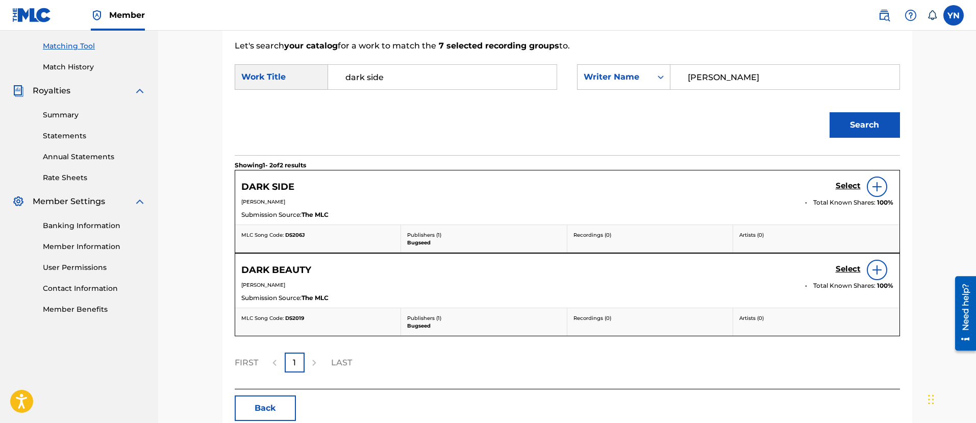
click at [841, 182] on h5 "Select" at bounding box center [848, 186] width 25 height 10
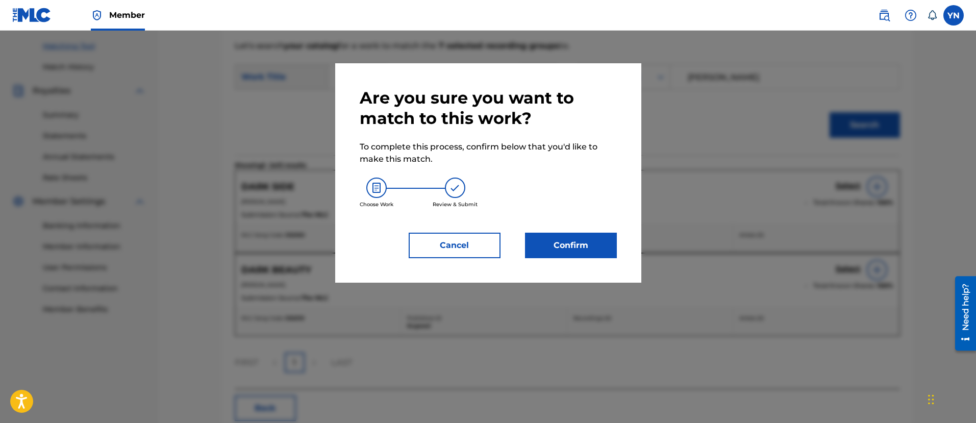
click at [568, 246] on button "Confirm" at bounding box center [571, 246] width 92 height 26
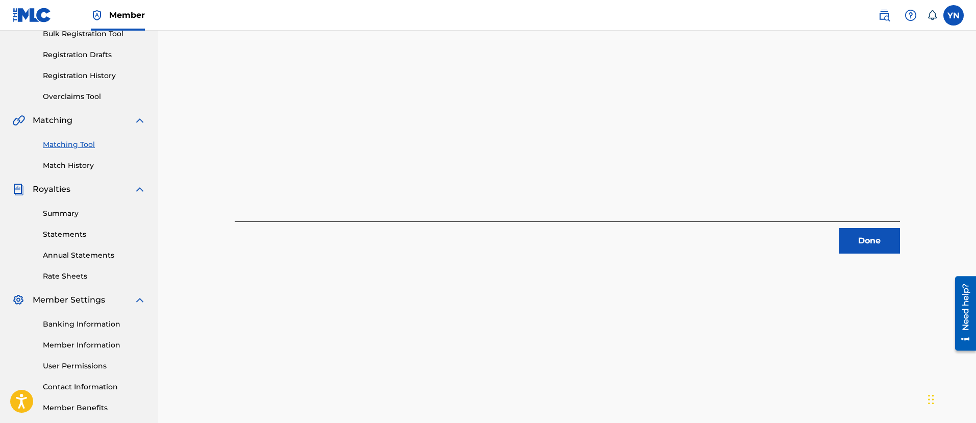
scroll to position [82, 0]
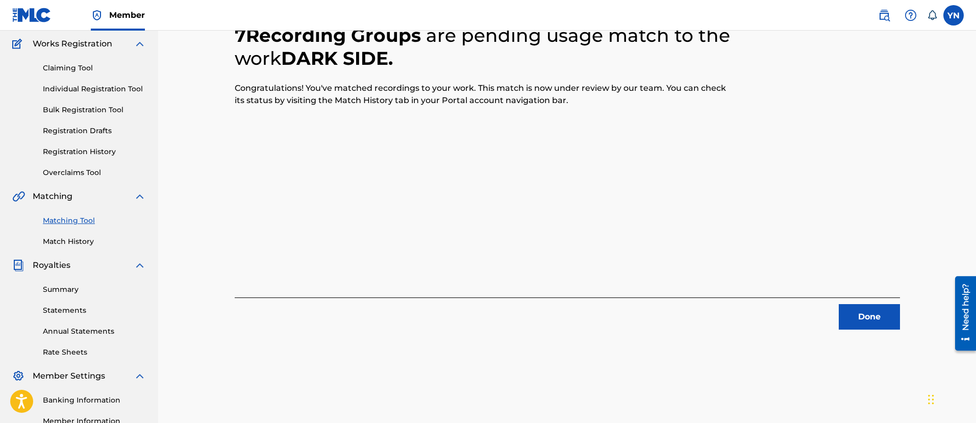
click at [883, 310] on button "Done" at bounding box center [869, 317] width 61 height 26
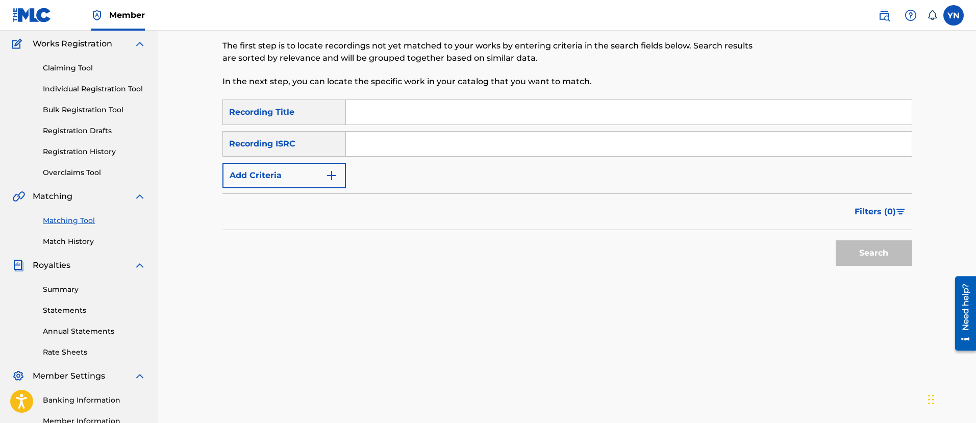
click at [400, 145] on input "Search Form" at bounding box center [629, 144] width 566 height 25
paste input "QM42K1890541"
type input "QM42K1890541"
click at [442, 88] on div "Matching Tool The Matching Tool allows Members to match sound recordings to wor…" at bounding box center [488, 37] width 531 height 126
click at [455, 108] on input "Search Form" at bounding box center [629, 112] width 566 height 25
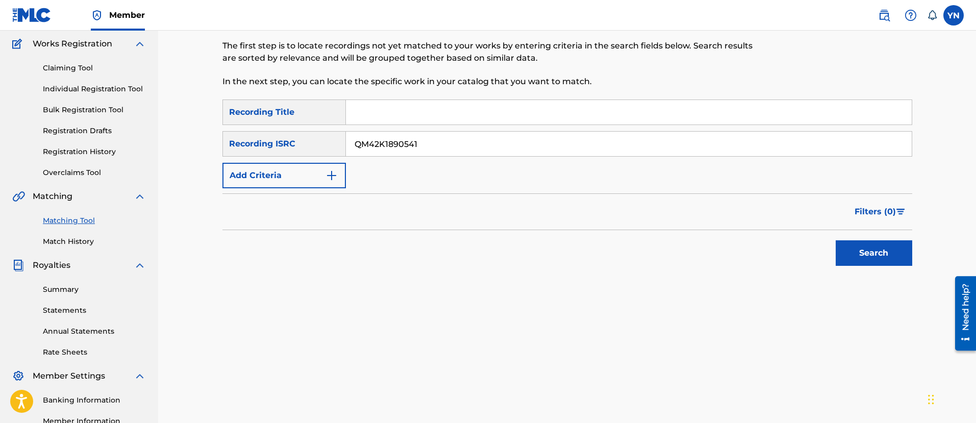
paste input "rhodestargate rmx"
type input "rhodestargate rmx"
click at [863, 241] on button "Search" at bounding box center [874, 253] width 77 height 26
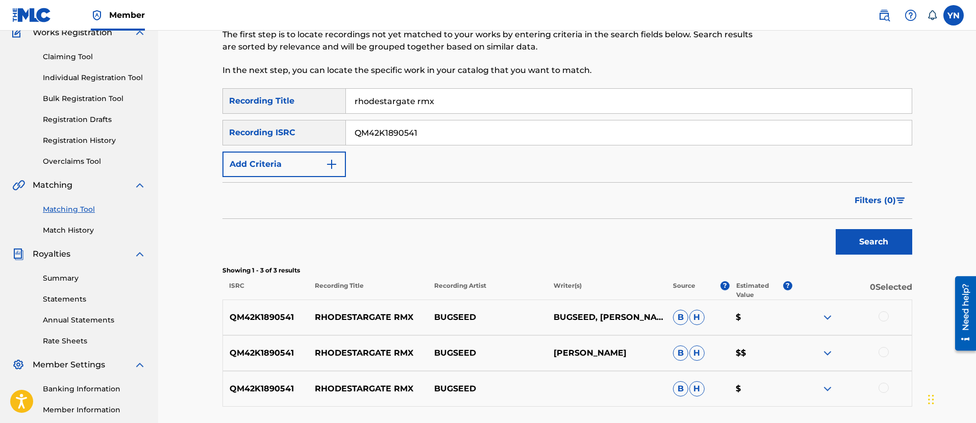
scroll to position [210, 0]
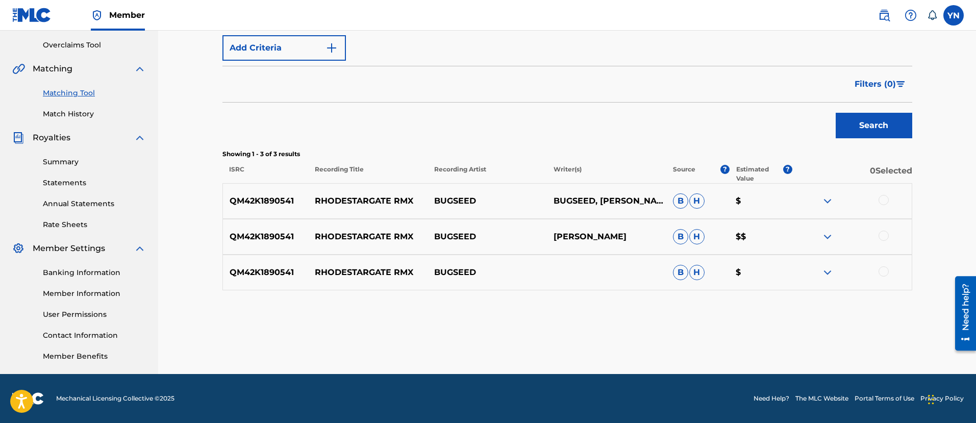
click at [881, 200] on div at bounding box center [884, 200] width 10 height 10
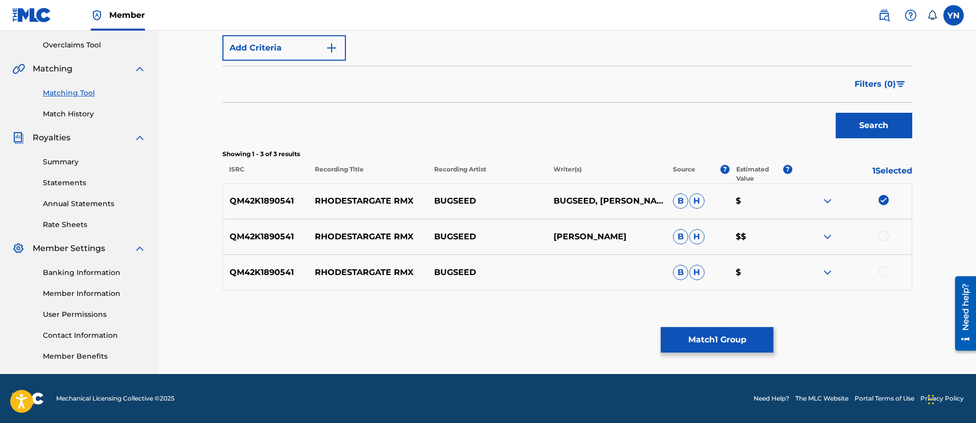
click at [883, 246] on div "QM42K1890541 RHODESTARGATE RMX BUGSEED NAKANO YUSUKE B H $$" at bounding box center [568, 237] width 690 height 36
click at [882, 239] on div at bounding box center [852, 237] width 119 height 12
click at [883, 239] on div at bounding box center [884, 236] width 10 height 10
click at [888, 273] on div at bounding box center [884, 271] width 10 height 10
click at [663, 333] on button "Match 3 Groups" at bounding box center [717, 340] width 113 height 26
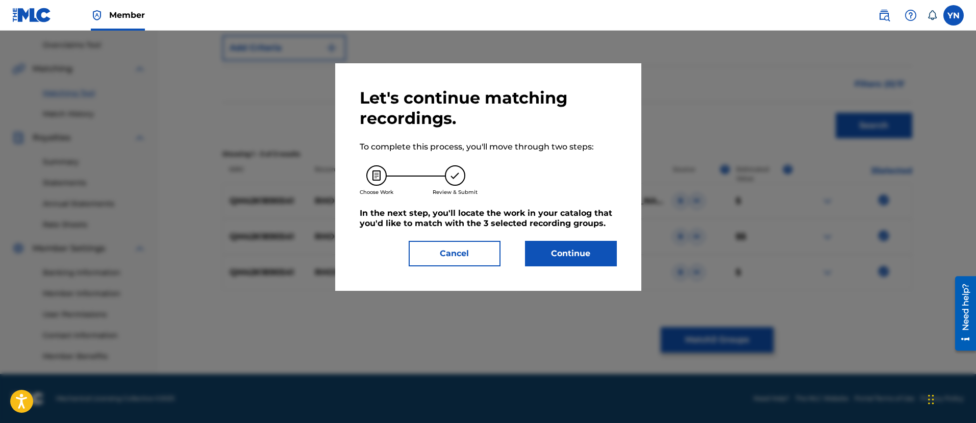
click at [582, 249] on button "Continue" at bounding box center [571, 254] width 92 height 26
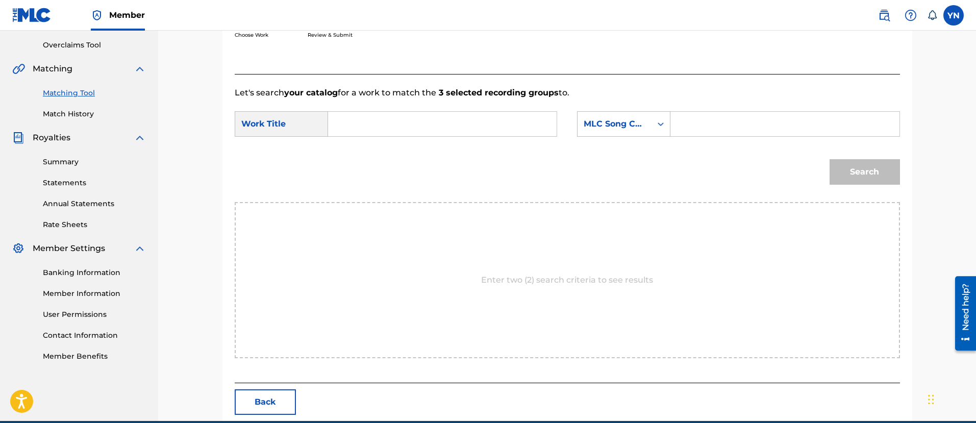
click at [433, 112] on input "Search Form" at bounding box center [442, 124] width 211 height 25
paste input "rhodestargate rmx"
type input "rhodestargate rmx"
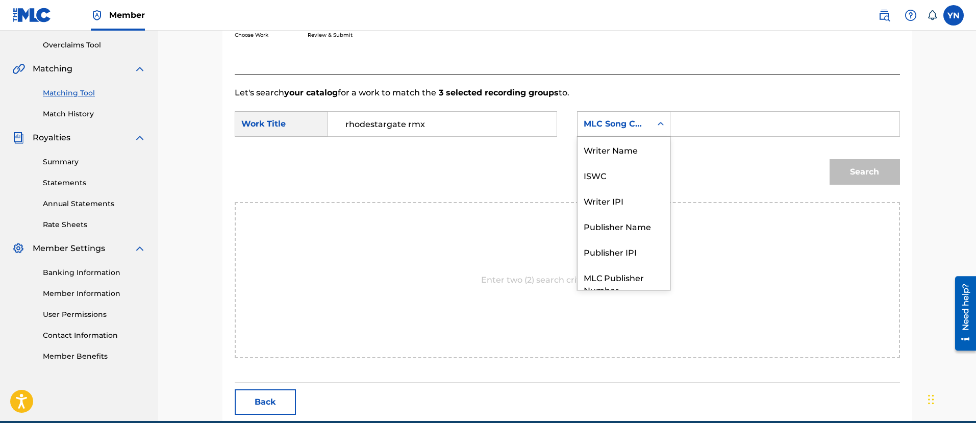
click at [637, 130] on div "MLC Song Code" at bounding box center [615, 123] width 74 height 19
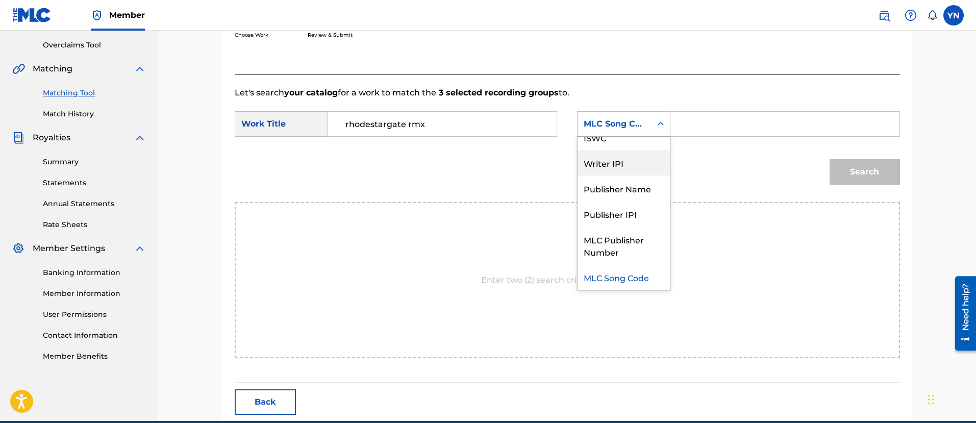
scroll to position [0, 0]
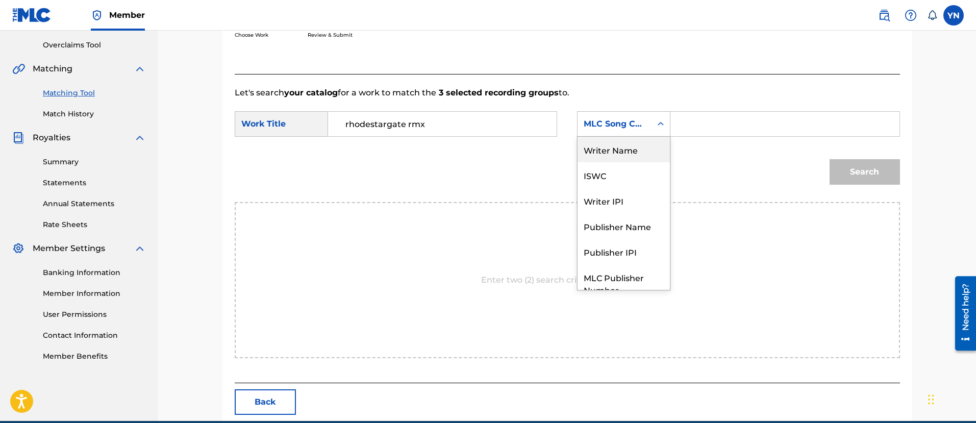
click at [638, 150] on div "Writer Name" at bounding box center [624, 150] width 92 height 26
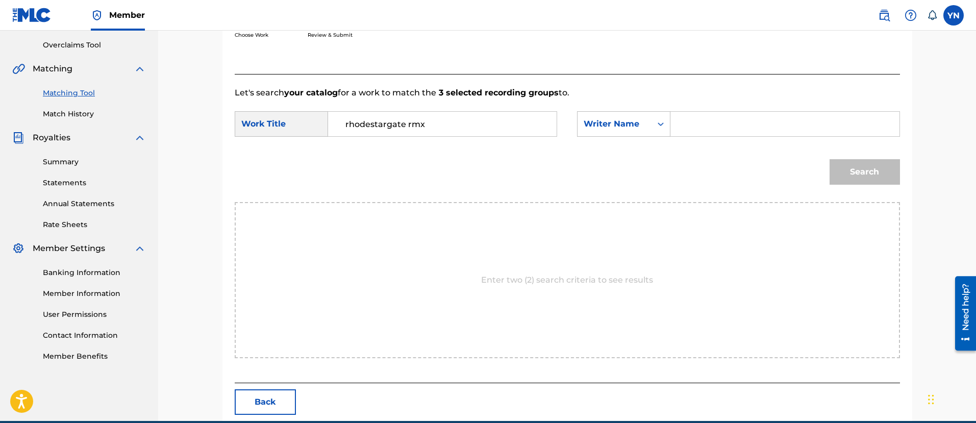
click at [724, 138] on div "SearchWithCriteria1729e9d5-ecdf-4fb0-828d-0ad543af98dd Work Title rhodestargate…" at bounding box center [568, 127] width 666 height 32
click at [725, 129] on input "Search Form" at bounding box center [784, 124] width 211 height 25
type input "yusuke"
click at [853, 157] on div "Search" at bounding box center [863, 169] width 76 height 41
click at [859, 163] on button "Search" at bounding box center [865, 172] width 70 height 26
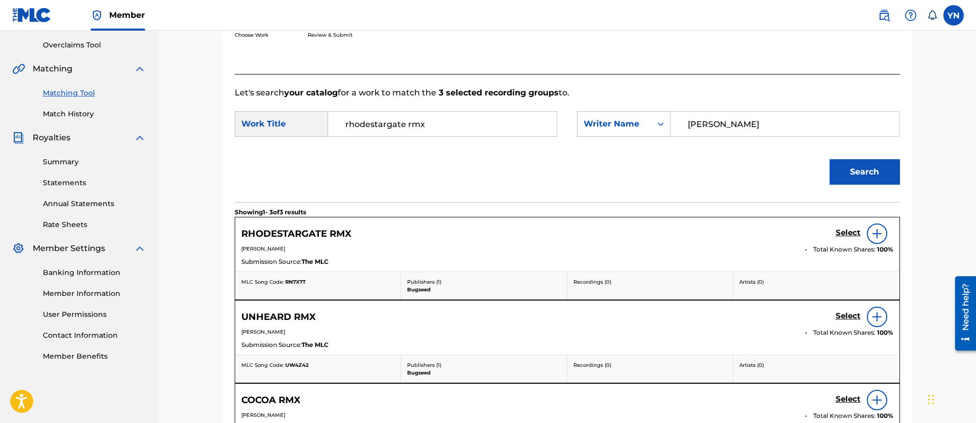
click at [844, 226] on div "Select" at bounding box center [865, 234] width 58 height 20
click at [848, 228] on h5 "Select" at bounding box center [848, 233] width 25 height 10
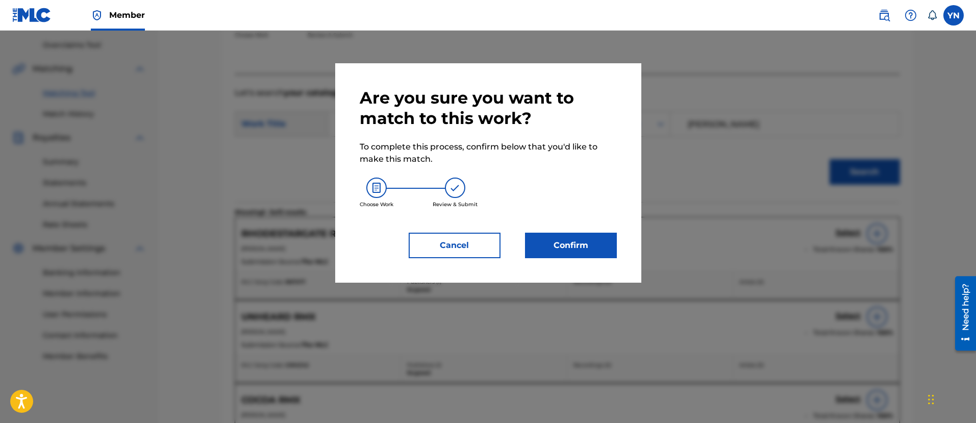
click at [583, 240] on button "Confirm" at bounding box center [571, 246] width 92 height 26
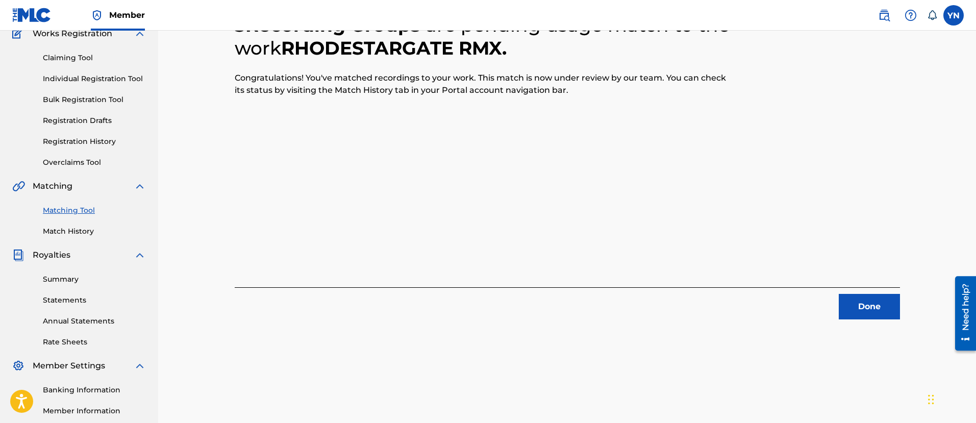
scroll to position [82, 0]
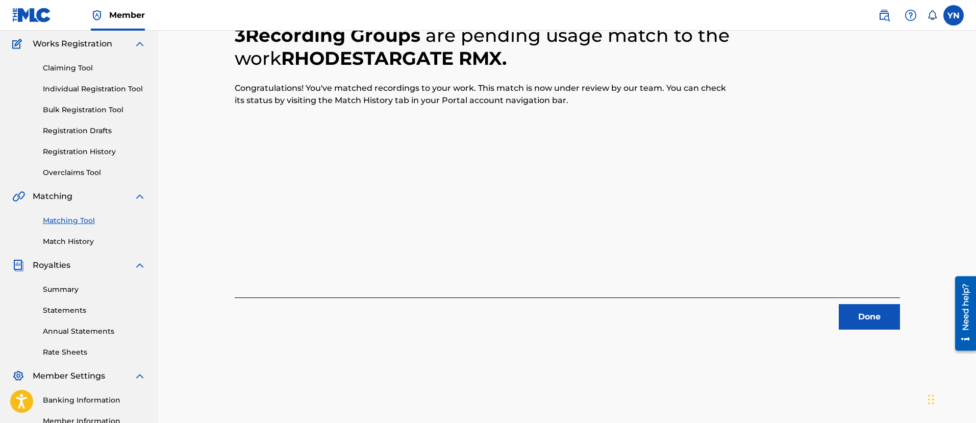
click at [847, 304] on button "Done" at bounding box center [869, 317] width 61 height 26
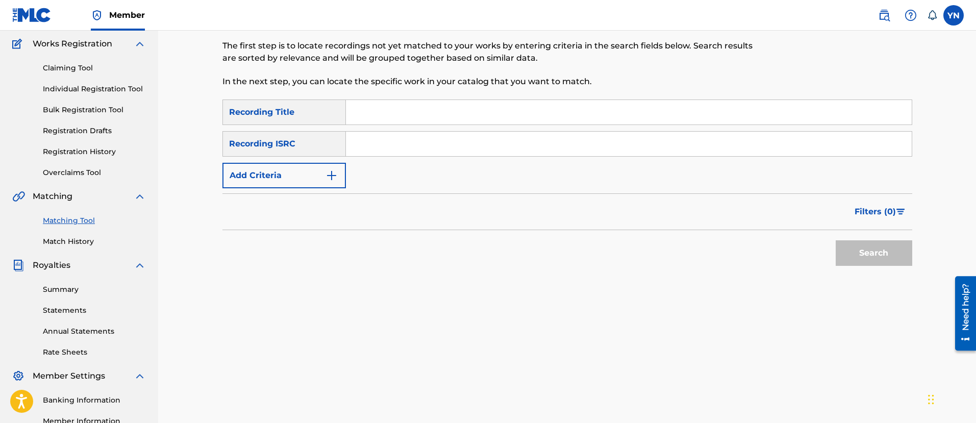
click at [402, 161] on div "SearchWithCriteriaafb466a9-ed02-42f3-bd2d-e29e63578fca Recording Title SearchWi…" at bounding box center [568, 144] width 690 height 89
click at [402, 153] on input "Search Form" at bounding box center [629, 144] width 566 height 25
paste input "QM42K1876714"
type input "QM42K1876714"
drag, startPoint x: 393, startPoint y: 116, endPoint x: 400, endPoint y: 115, distance: 7.2
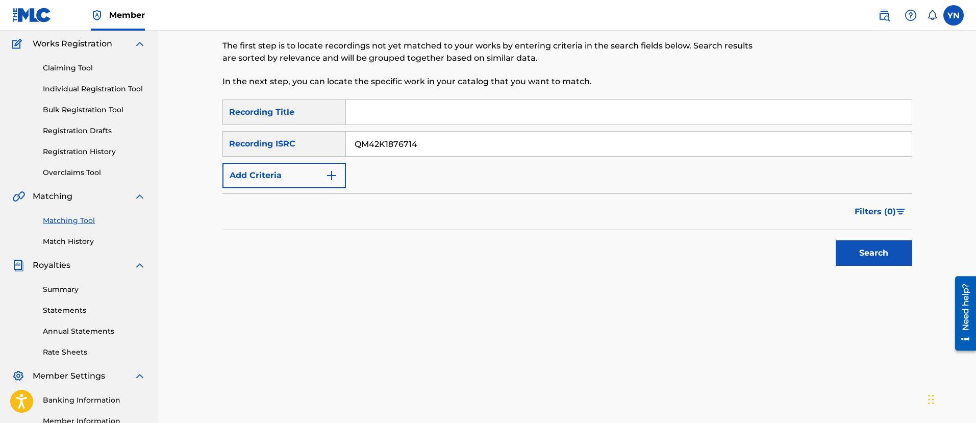
click at [393, 116] on input "Search Form" at bounding box center [629, 112] width 566 height 25
paste input "head nod factor"
type input "head nod factor"
click at [845, 243] on button "Search" at bounding box center [874, 253] width 77 height 26
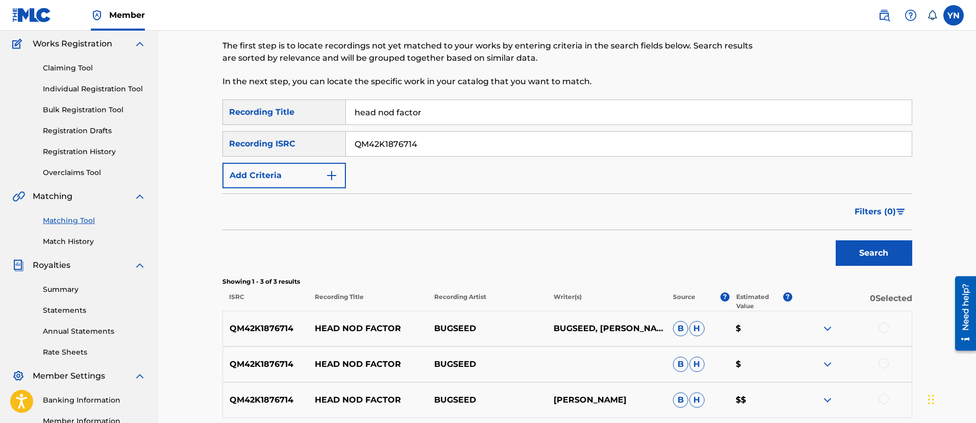
scroll to position [210, 0]
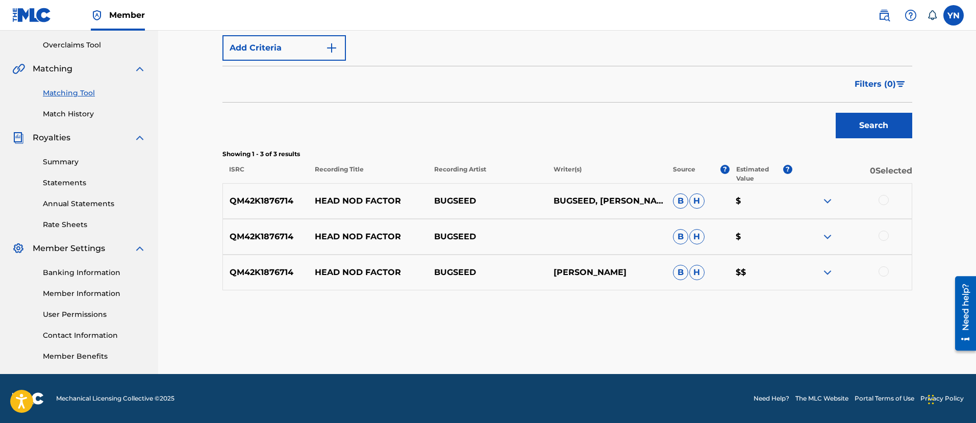
click at [885, 266] on div at bounding box center [884, 271] width 10 height 10
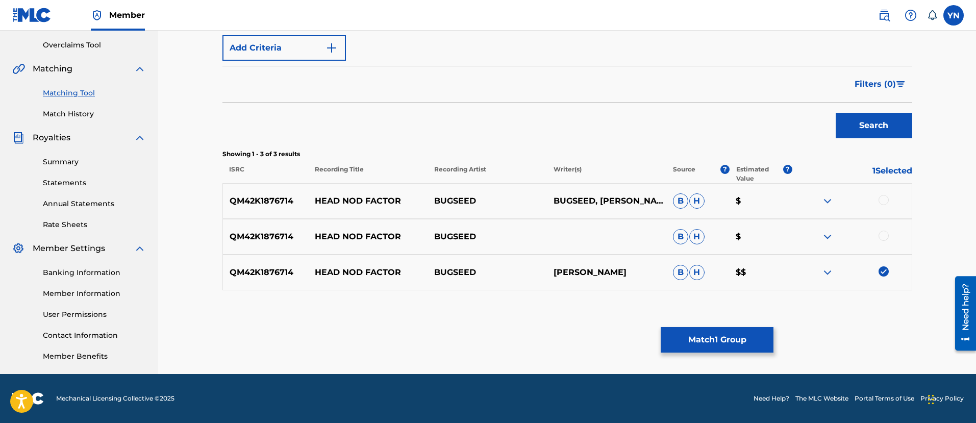
click at [883, 237] on div at bounding box center [884, 236] width 10 height 10
click at [888, 195] on div at bounding box center [852, 201] width 119 height 12
click at [888, 201] on div at bounding box center [884, 200] width 10 height 10
click at [775, 341] on div "Matching Tool The Matching Tool allows Members to match sound recordings to wor…" at bounding box center [568, 110] width 690 height 528
click at [746, 338] on button "Match 3 Groups" at bounding box center [717, 340] width 113 height 26
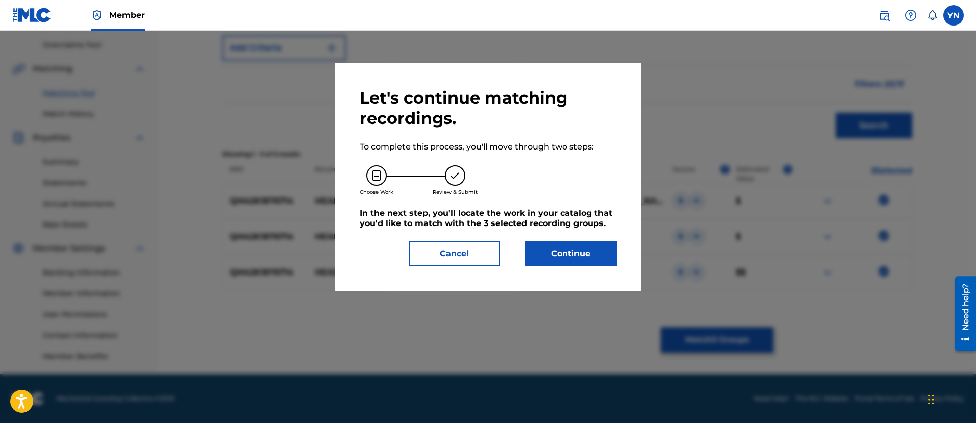
click at [602, 247] on button "Continue" at bounding box center [571, 254] width 92 height 26
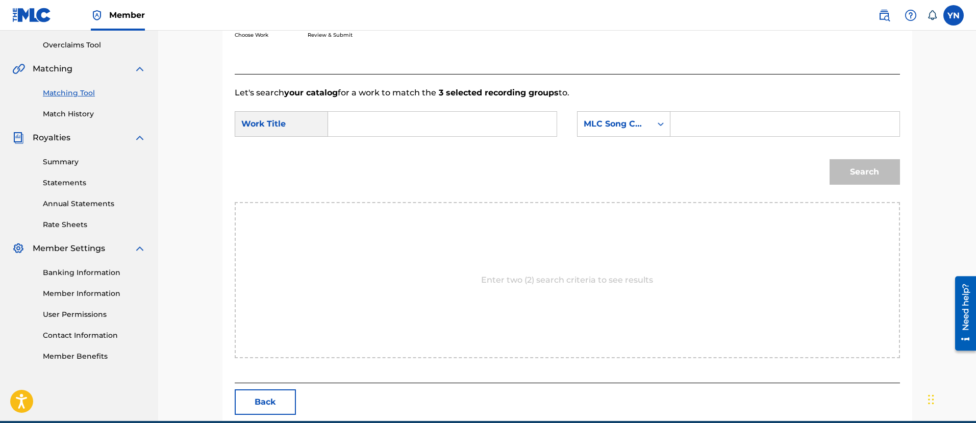
drag, startPoint x: 500, startPoint y: 123, endPoint x: 554, endPoint y: 128, distance: 54.9
click at [500, 124] on input "Search Form" at bounding box center [442, 124] width 211 height 25
paste input "head nod factor"
type input "head nod factor"
click at [624, 128] on div "MLC Song Code" at bounding box center [615, 124] width 62 height 12
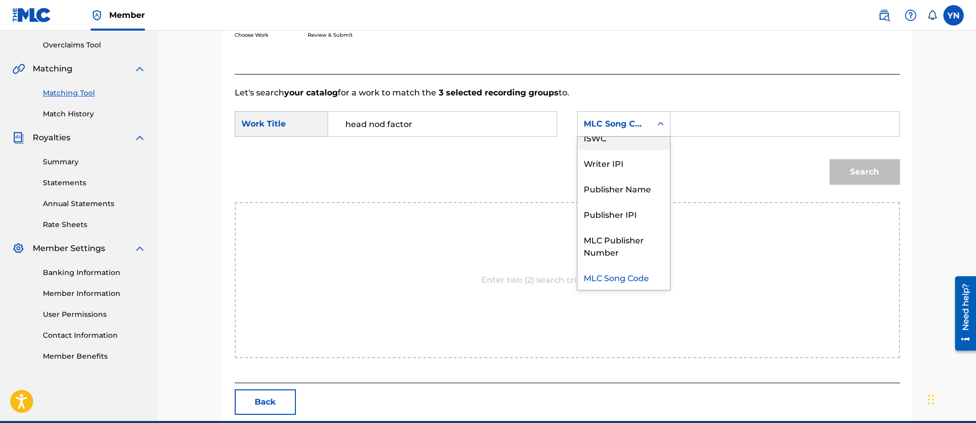
scroll to position [0, 0]
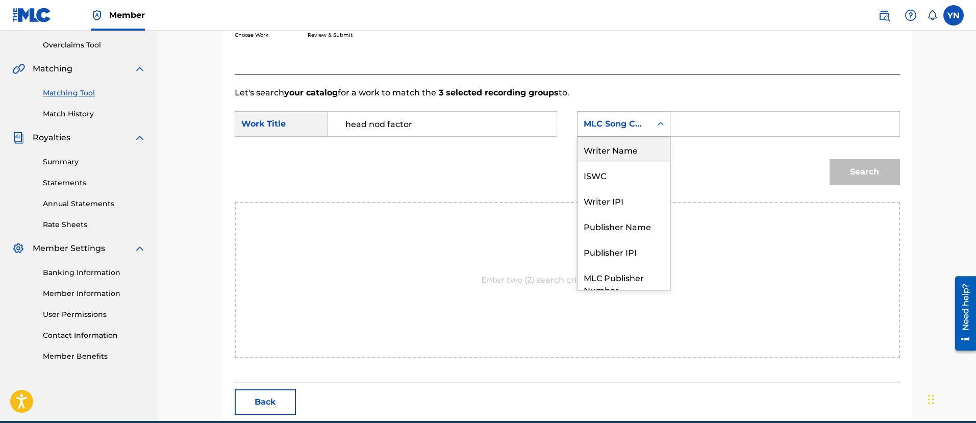
click at [628, 151] on div "Writer Name" at bounding box center [624, 150] width 92 height 26
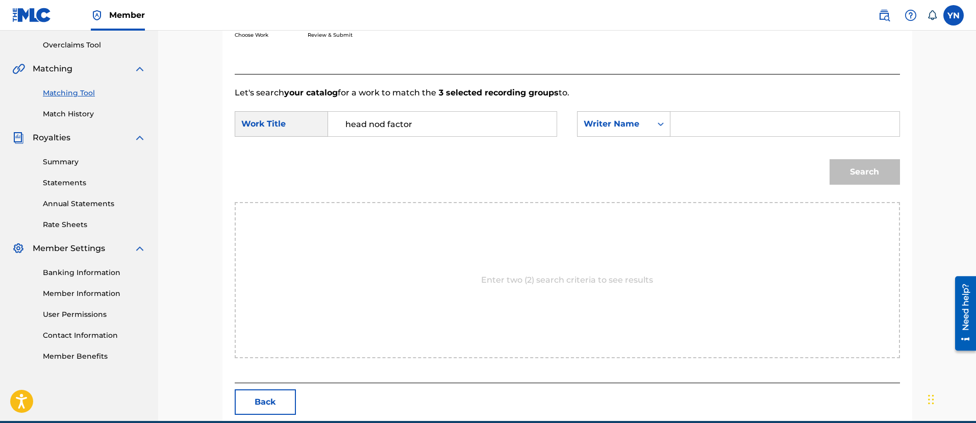
click at [739, 132] on input "Search Form" at bounding box center [784, 124] width 211 height 25
type input "yusuke"
click at [876, 167] on button "Search" at bounding box center [865, 172] width 70 height 26
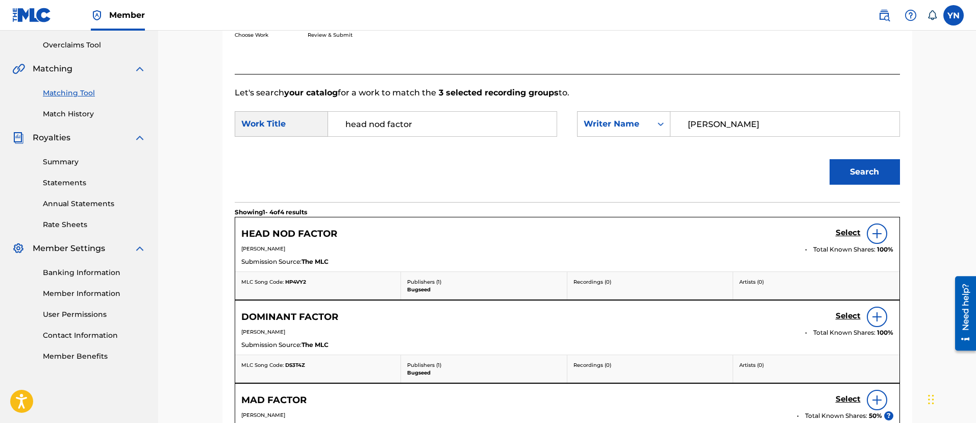
click at [840, 229] on h5 "Select" at bounding box center [848, 233] width 25 height 10
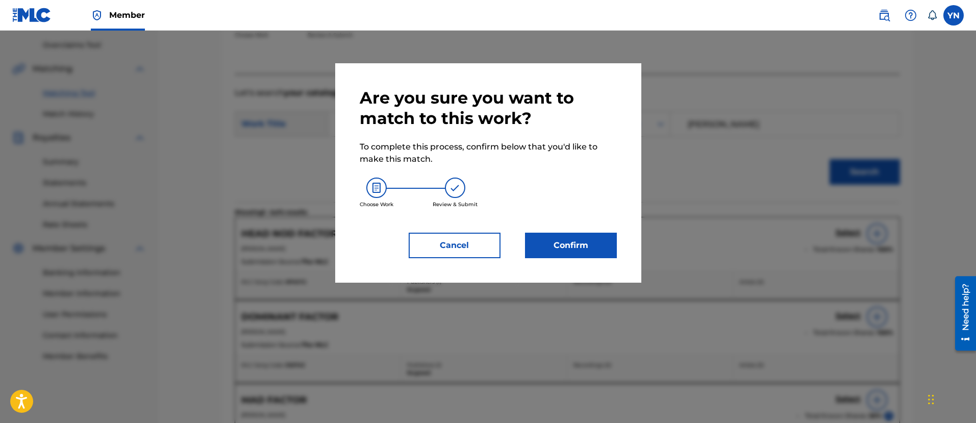
click at [595, 254] on button "Confirm" at bounding box center [571, 246] width 92 height 26
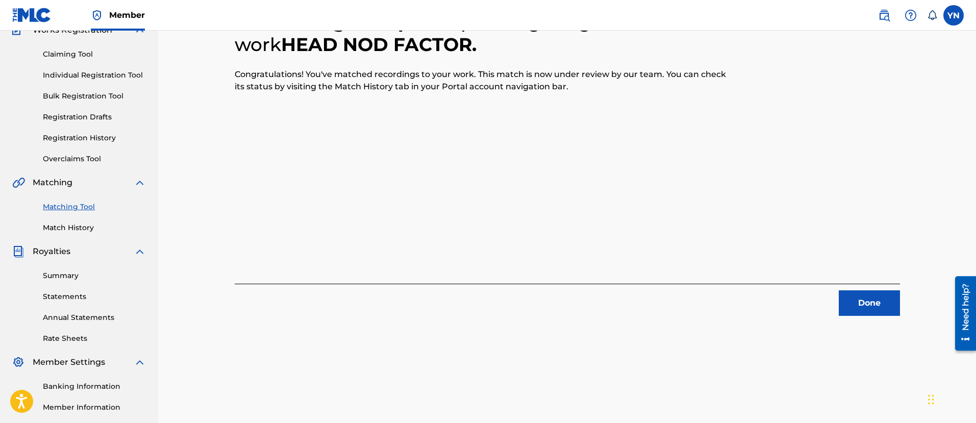
scroll to position [82, 0]
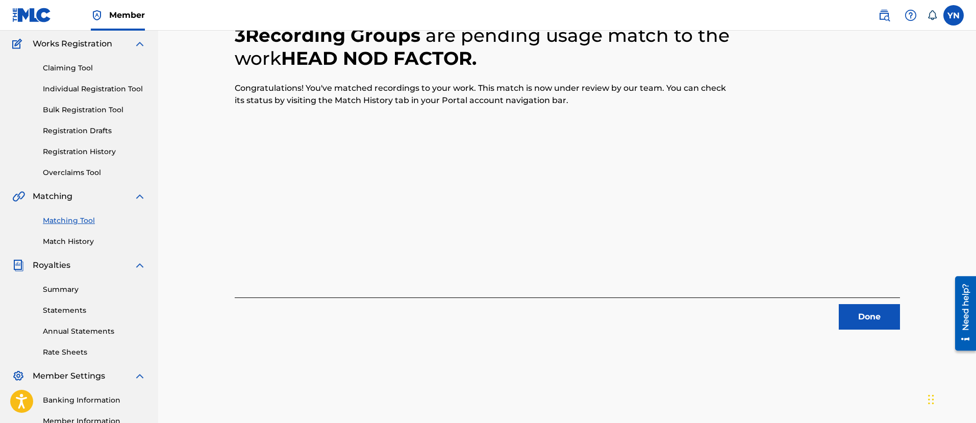
click at [869, 307] on button "Done" at bounding box center [869, 317] width 61 height 26
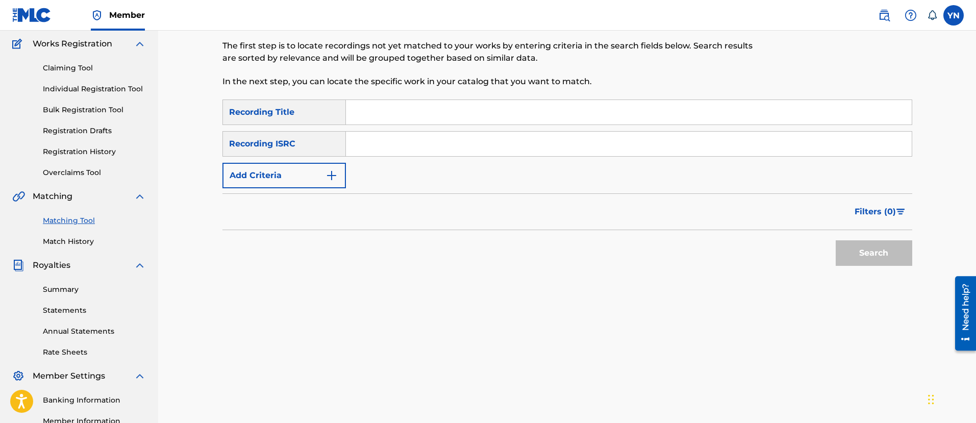
drag, startPoint x: 465, startPoint y: 141, endPoint x: 476, endPoint y: 143, distance: 11.3
click at [465, 141] on input "Search Form" at bounding box center [629, 144] width 566 height 25
paste input "QM42K1961342"
type input "QM42K1961342"
drag, startPoint x: 530, startPoint y: 116, endPoint x: 654, endPoint y: 153, distance: 130.0
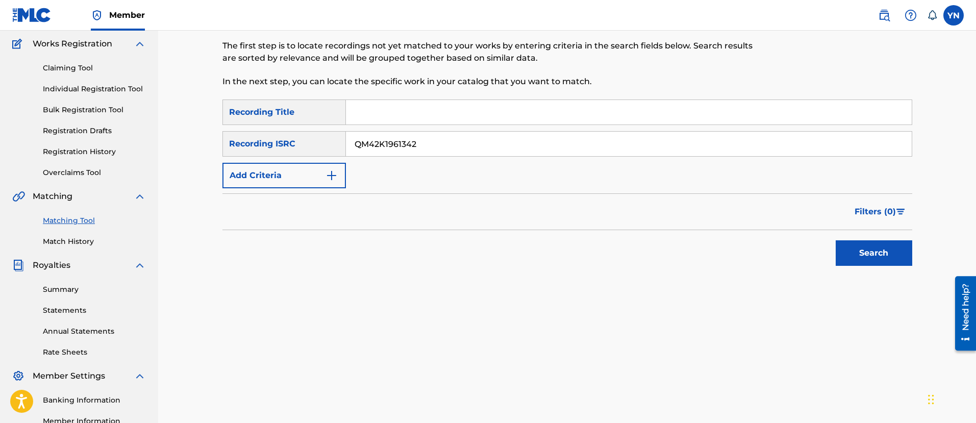
click at [531, 116] on input "Search Form" at bounding box center [629, 112] width 566 height 25
paste input "beautiful spring pt.2"
type input "beautiful spring pt.2"
click at [889, 256] on button "Search" at bounding box center [874, 253] width 77 height 26
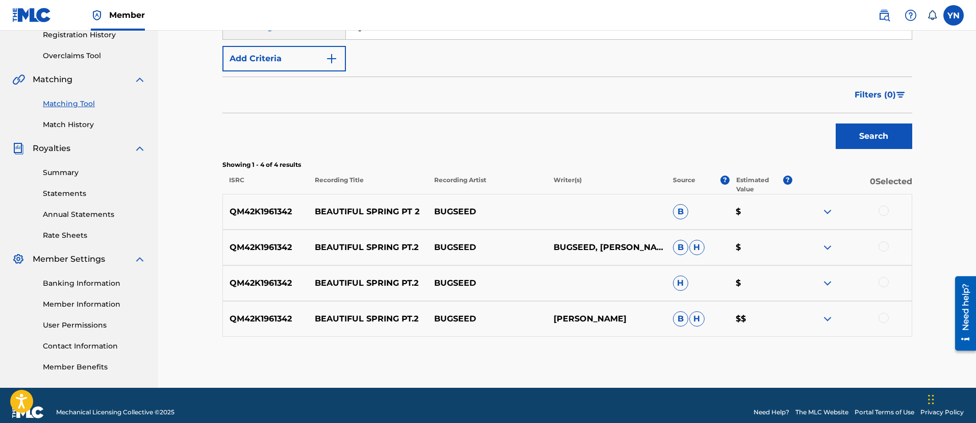
scroll to position [210, 0]
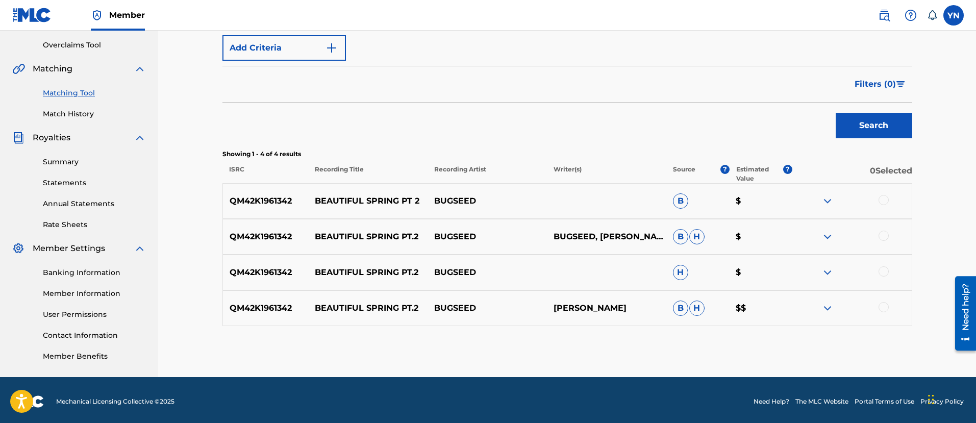
click at [883, 307] on div at bounding box center [884, 307] width 10 height 10
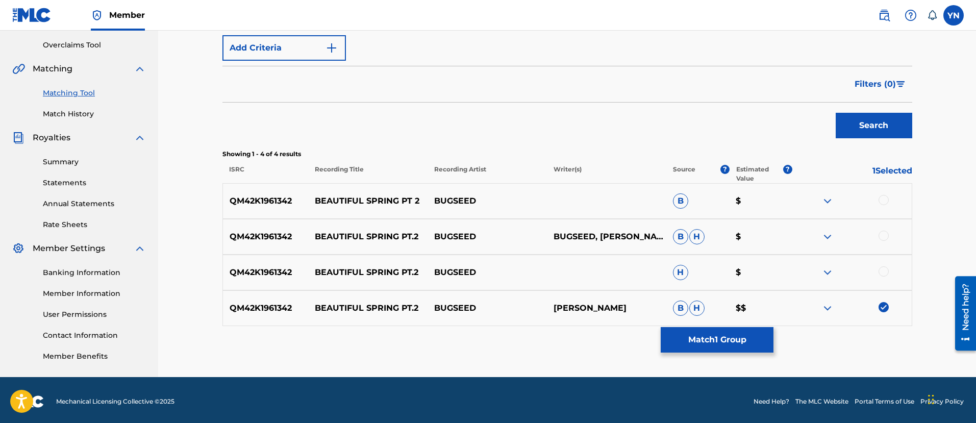
click at [886, 274] on div at bounding box center [884, 271] width 10 height 10
click at [879, 227] on div "QM42K1961342 BEAUTIFUL SPRING PT.2 BUGSEED BUGSEED, NAKANO YUSUKE B H $" at bounding box center [568, 237] width 690 height 36
click at [886, 232] on div at bounding box center [884, 236] width 10 height 10
click at [885, 201] on div at bounding box center [884, 200] width 10 height 10
click at [713, 349] on button "Match 4 Groups" at bounding box center [717, 340] width 113 height 26
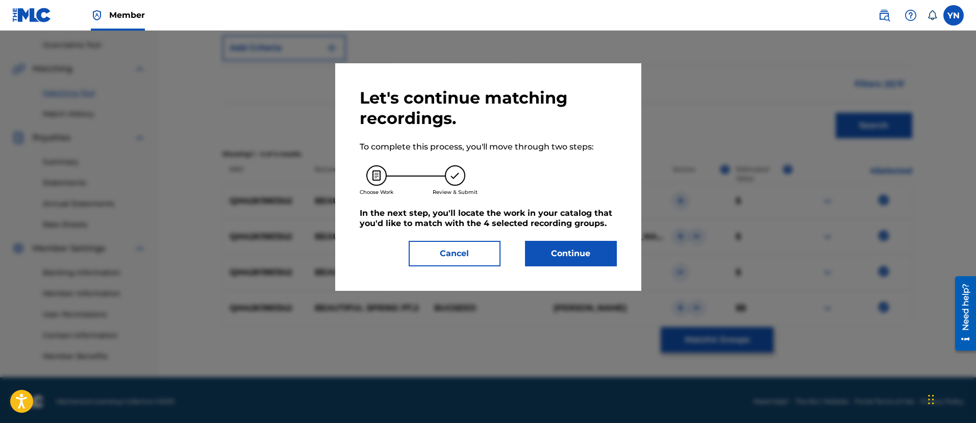
click at [569, 241] on button "Continue" at bounding box center [571, 254] width 92 height 26
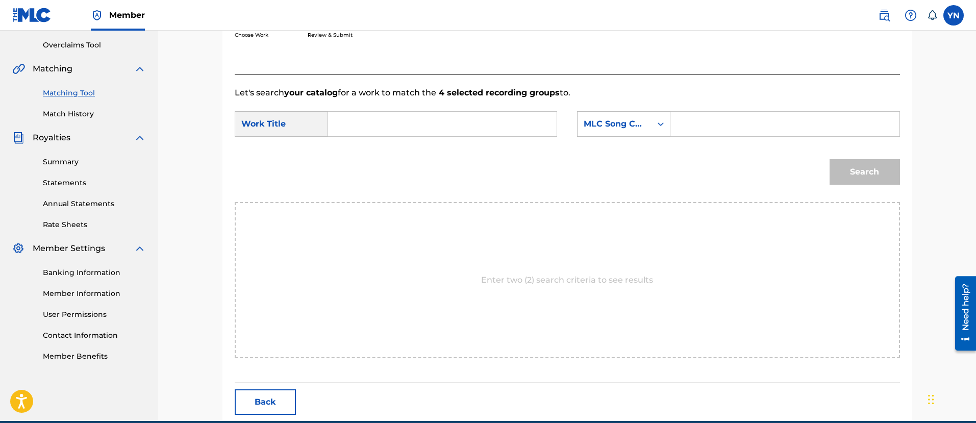
click at [460, 109] on form "SearchWithCriteria1729e9d5-ecdf-4fb0-828d-0ad543af98dd Work Title SearchWithCri…" at bounding box center [568, 150] width 666 height 103
click at [462, 118] on input "Search Form" at bounding box center [442, 124] width 211 height 25
paste input "beautiful spring pt.2"
type input "beautiful spring pt.2"
click at [587, 116] on div "MLC Song Code" at bounding box center [615, 123] width 74 height 19
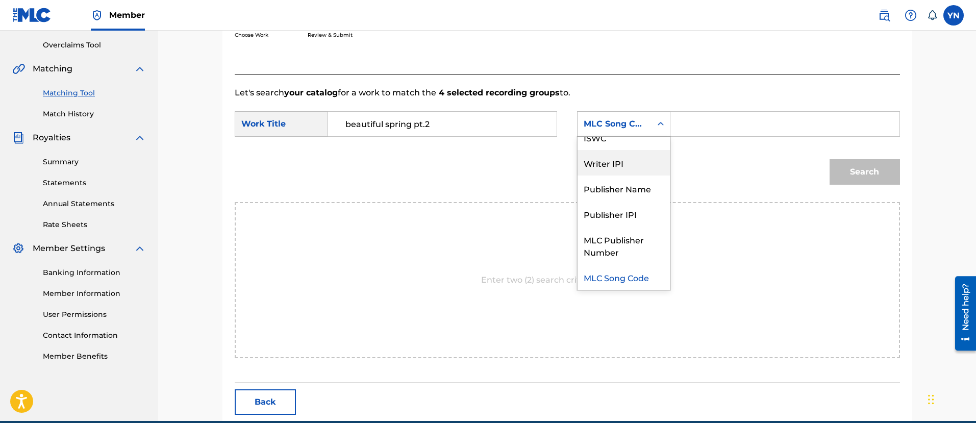
scroll to position [0, 0]
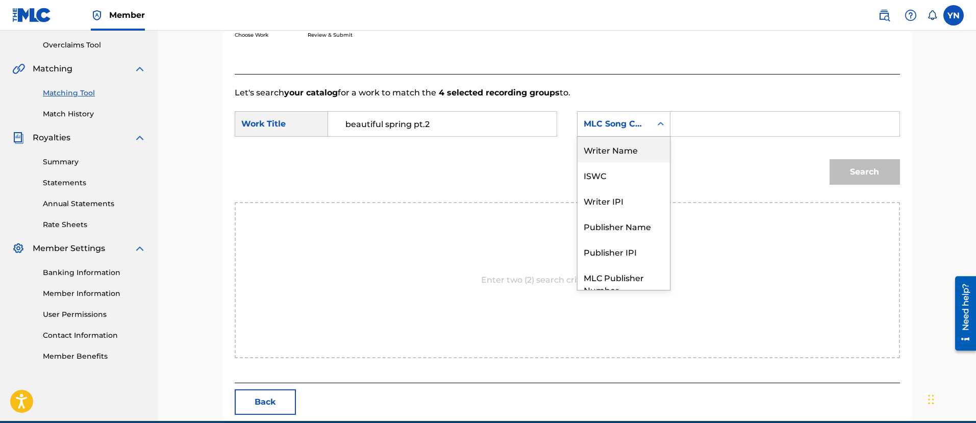
click at [616, 152] on div "Writer Name" at bounding box center [624, 150] width 92 height 26
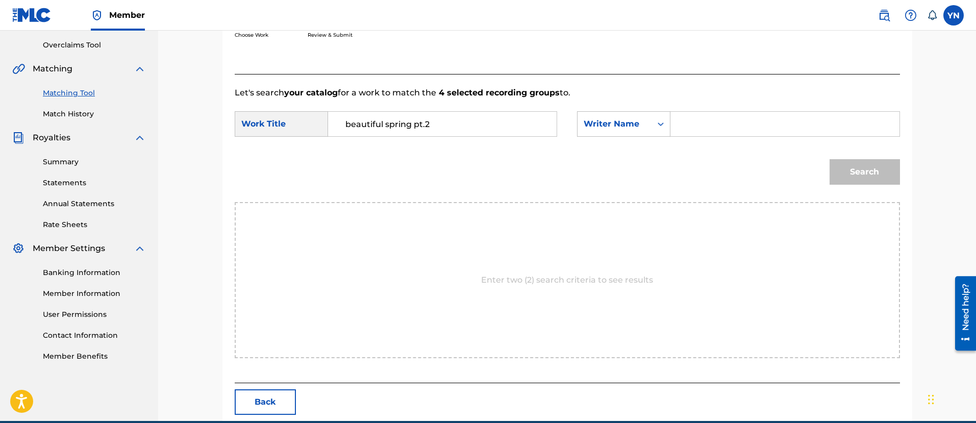
click at [747, 120] on input "Search Form" at bounding box center [784, 124] width 211 height 25
type input "yusuke"
click at [847, 154] on div "Search" at bounding box center [863, 169] width 76 height 41
click at [852, 163] on button "Search" at bounding box center [865, 172] width 70 height 26
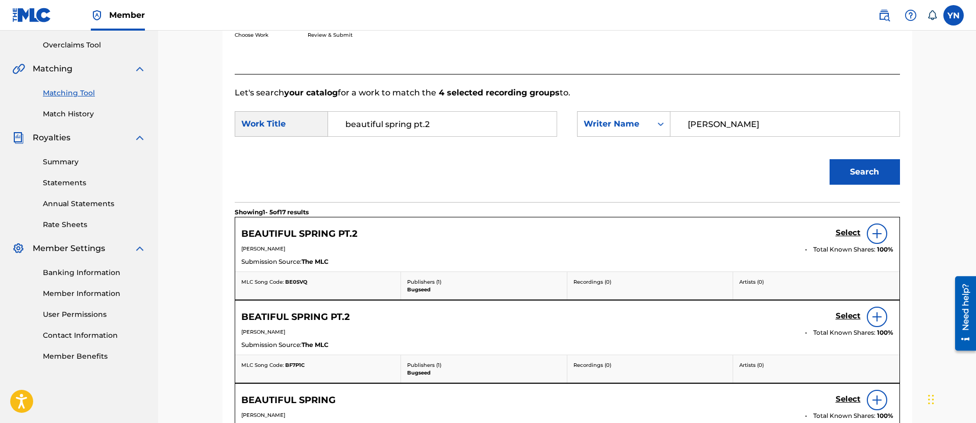
click at [845, 241] on div "Select" at bounding box center [865, 234] width 58 height 20
click at [839, 235] on h5 "Select" at bounding box center [848, 233] width 25 height 10
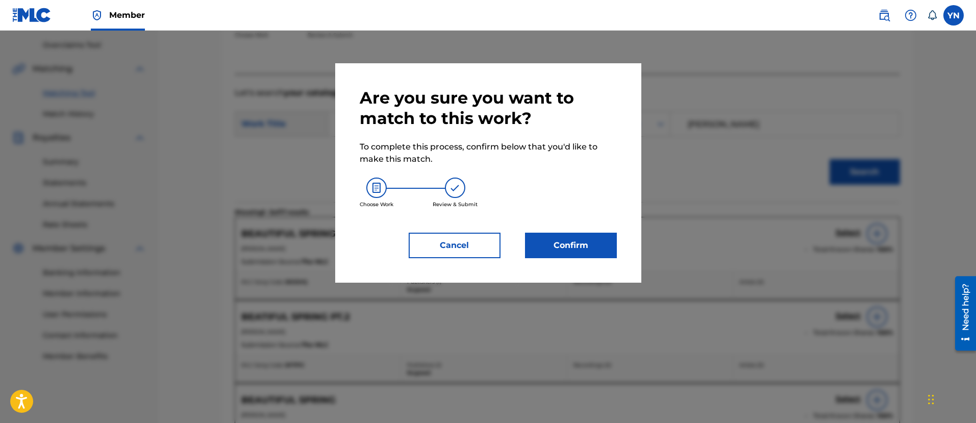
click at [566, 255] on button "Confirm" at bounding box center [571, 246] width 92 height 26
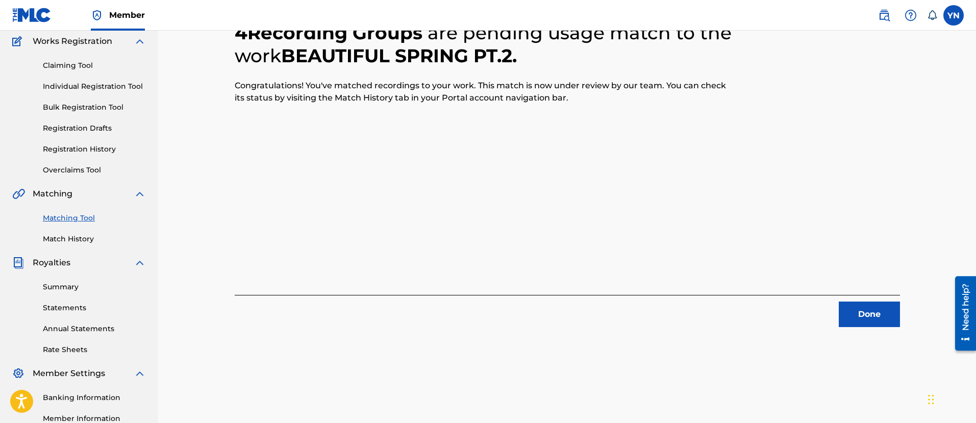
scroll to position [82, 0]
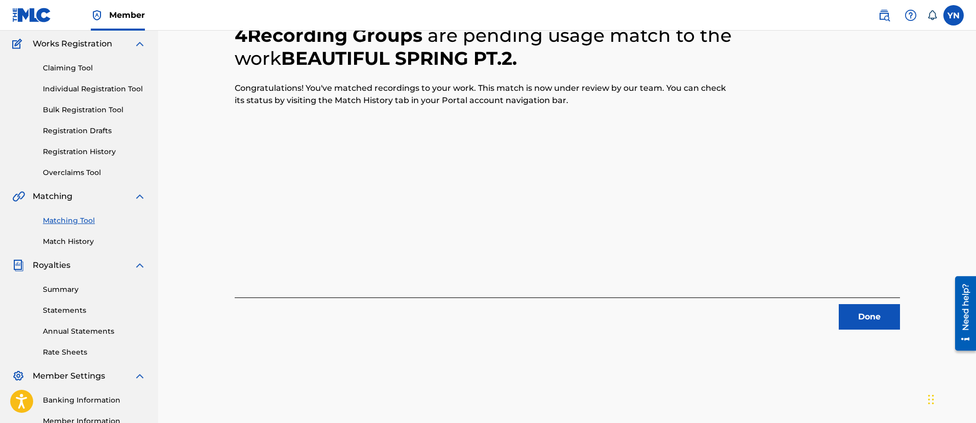
click at [880, 313] on button "Done" at bounding box center [869, 317] width 61 height 26
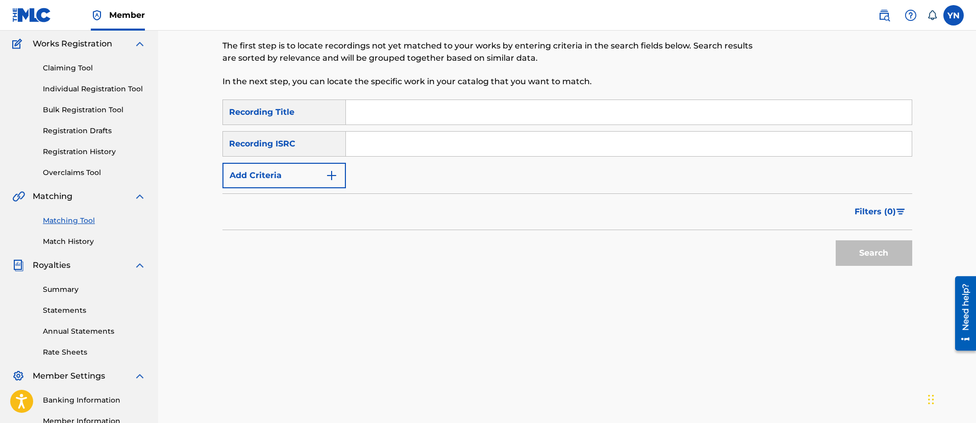
click at [369, 149] on input "Search Form" at bounding box center [629, 144] width 566 height 25
paste input "QM42K1824701"
type input "QM42K1824701"
click at [421, 108] on input "Search Form" at bounding box center [629, 112] width 566 height 25
paste input "rhodes"
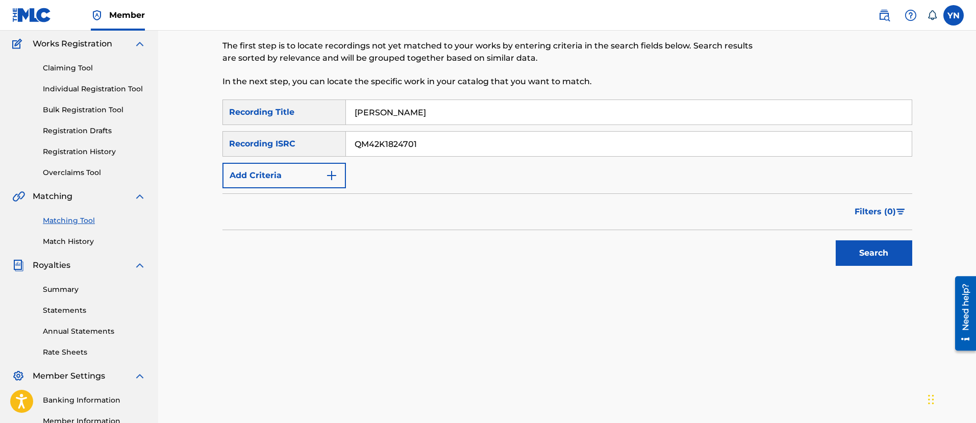
type input "rhodes"
click at [876, 244] on button "Search" at bounding box center [874, 253] width 77 height 26
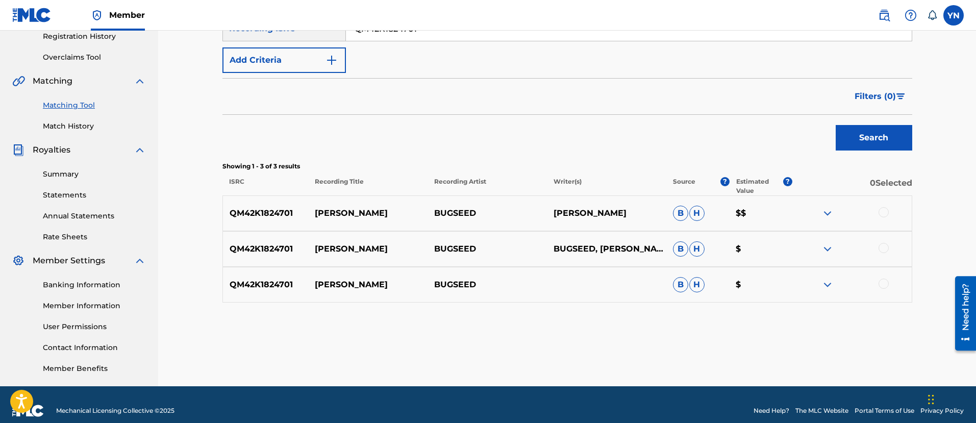
scroll to position [210, 0]
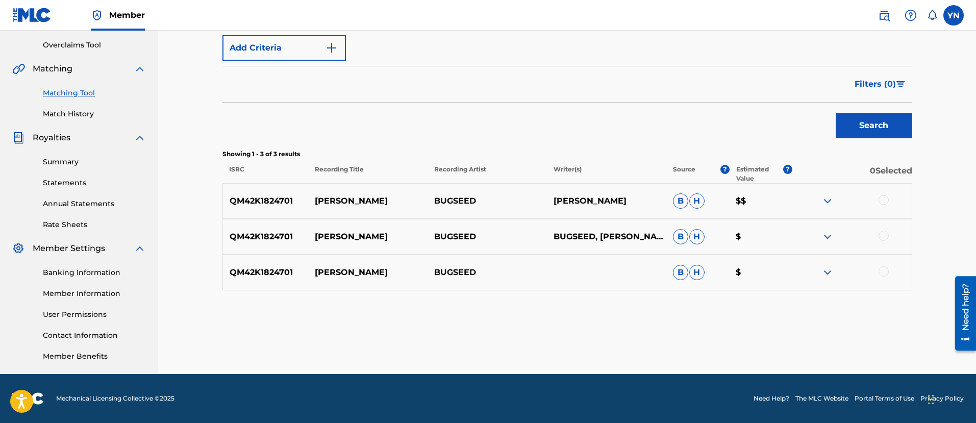
click at [885, 200] on div at bounding box center [884, 200] width 10 height 10
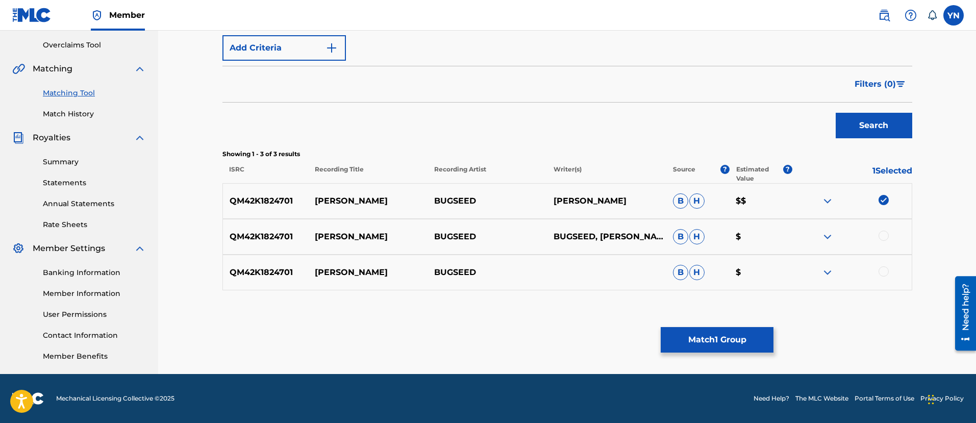
click at [887, 239] on div at bounding box center [884, 236] width 10 height 10
click at [883, 268] on div at bounding box center [884, 271] width 10 height 10
click at [709, 342] on button "Match 3 Groups" at bounding box center [717, 340] width 113 height 26
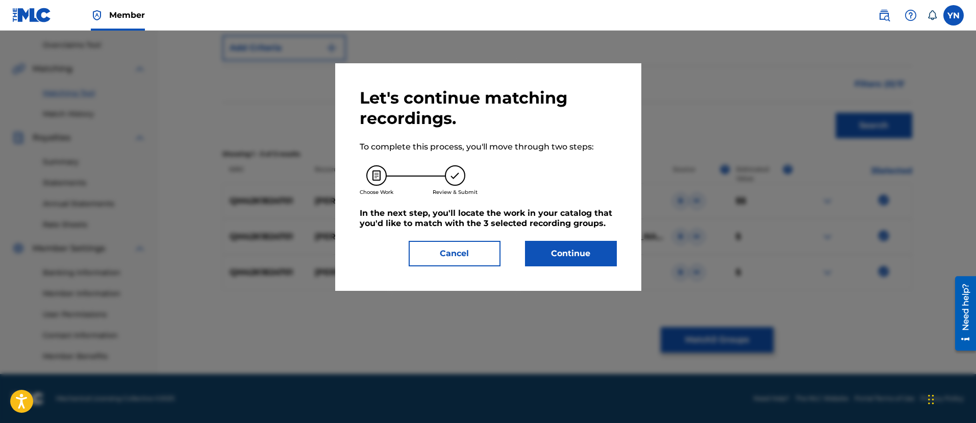
click at [565, 249] on button "Continue" at bounding box center [571, 254] width 92 height 26
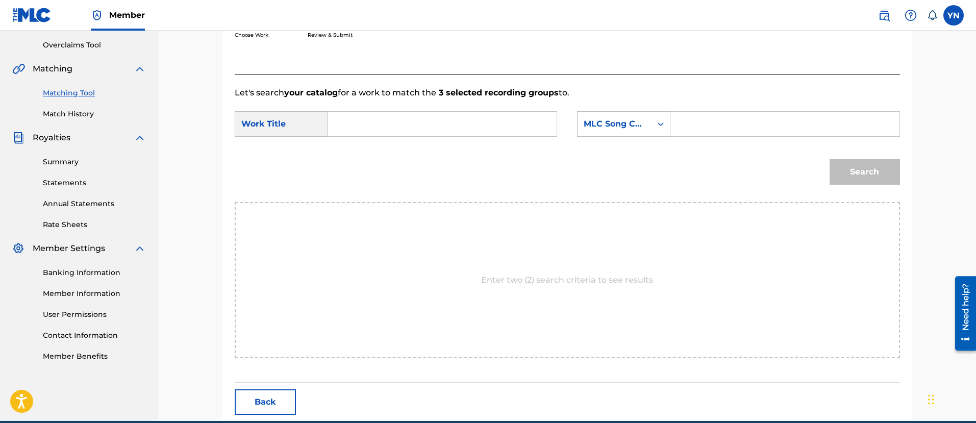
click at [534, 130] on input "Search Form" at bounding box center [442, 124] width 211 height 25
paste input "rhodes"
type input "rhodes"
click at [597, 132] on div "MLC Song Code" at bounding box center [615, 123] width 74 height 19
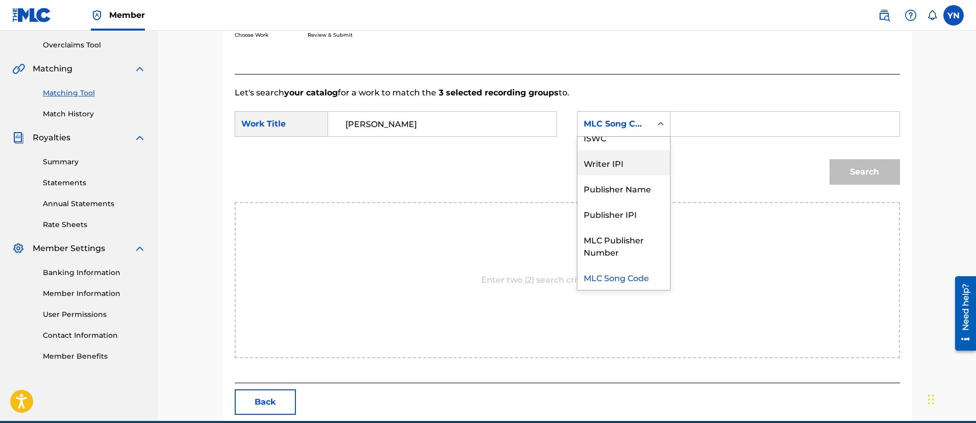
scroll to position [0, 0]
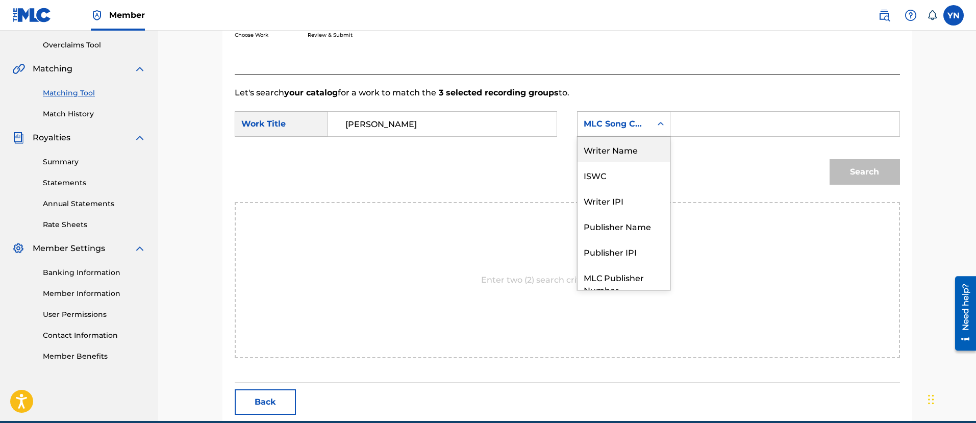
click at [625, 150] on div "Writer Name" at bounding box center [624, 150] width 92 height 26
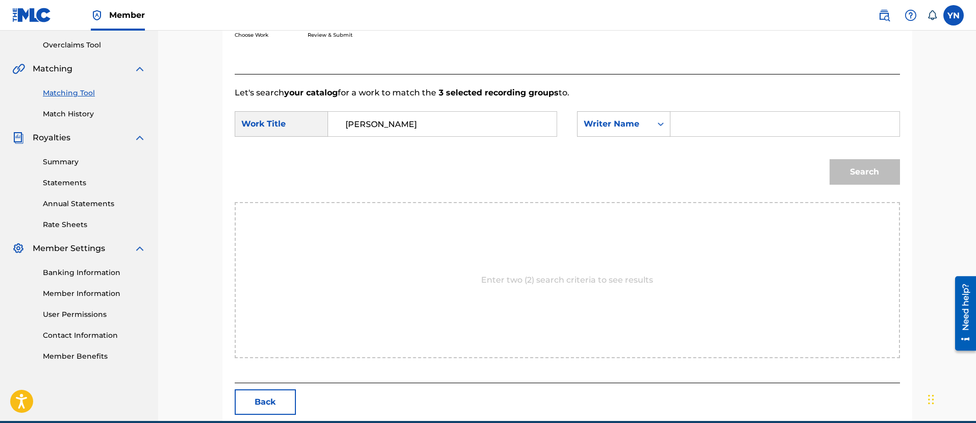
click at [682, 127] on input "Search Form" at bounding box center [784, 124] width 211 height 25
drag, startPoint x: 745, startPoint y: 132, endPoint x: 708, endPoint y: 141, distance: 37.9
click at [708, 141] on div "SearchWithCriteria1729e9d5-ecdf-4fb0-828d-0ad543af98dd Work Title rhodes Search…" at bounding box center [568, 127] width 666 height 32
type input "yusuke"
click at [856, 180] on button "Search" at bounding box center [865, 172] width 70 height 26
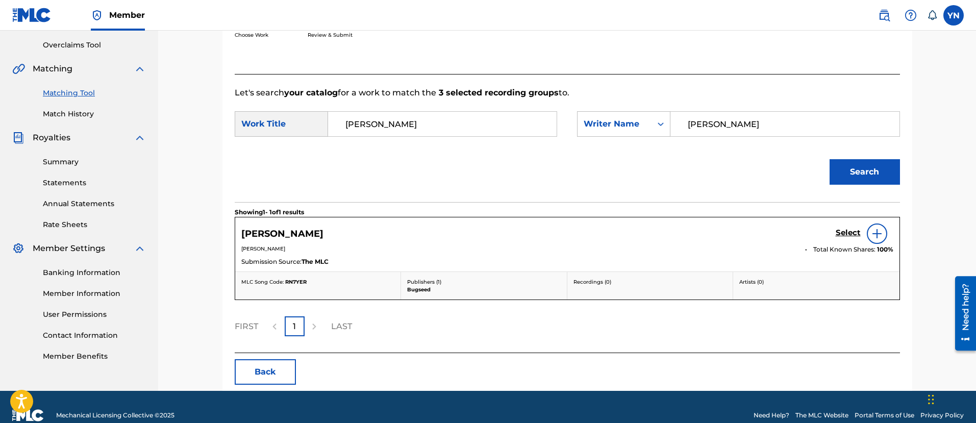
click at [850, 229] on h5 "Select" at bounding box center [848, 233] width 25 height 10
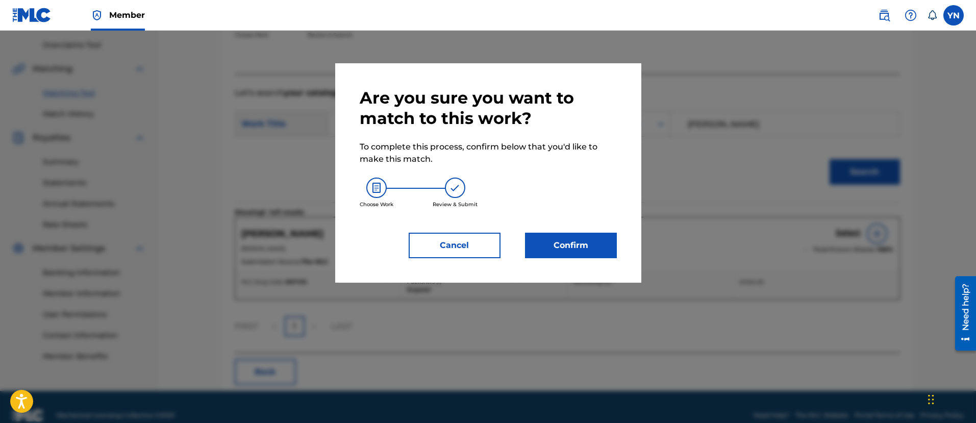
click at [587, 235] on button "Confirm" at bounding box center [571, 246] width 92 height 26
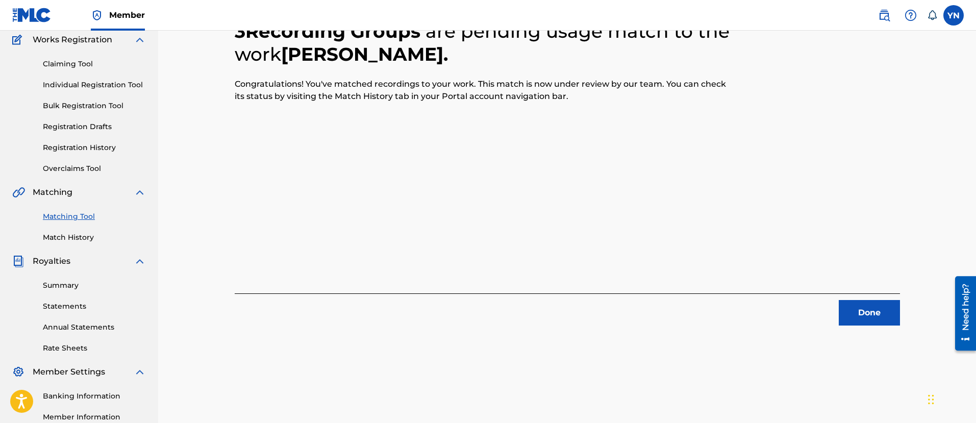
scroll to position [82, 0]
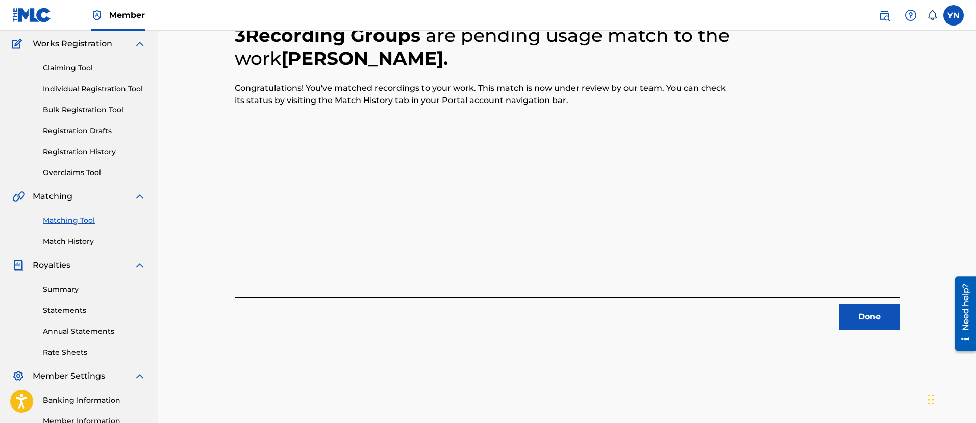
click at [875, 325] on button "Done" at bounding box center [869, 317] width 61 height 26
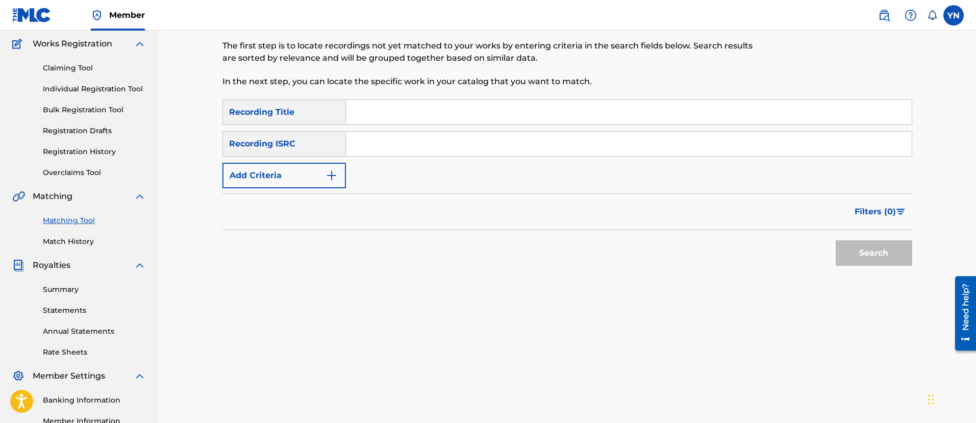
click at [435, 140] on input "Search Form" at bounding box center [629, 144] width 566 height 25
paste input "QM42K1803247"
type input "QM42K1803247"
click at [460, 117] on input "Search Form" at bounding box center [629, 112] width 566 height 25
paste input "Walkin' Dead"
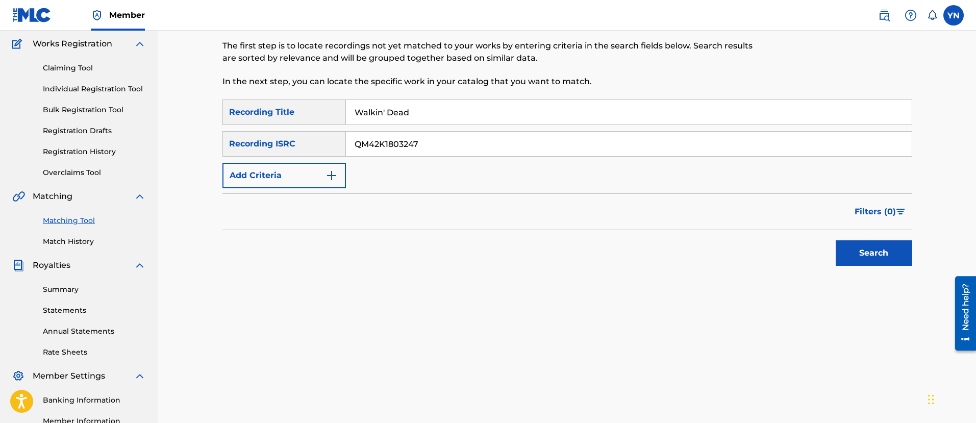
type input "Walkin' Dead"
click at [853, 261] on button "Search" at bounding box center [874, 253] width 77 height 26
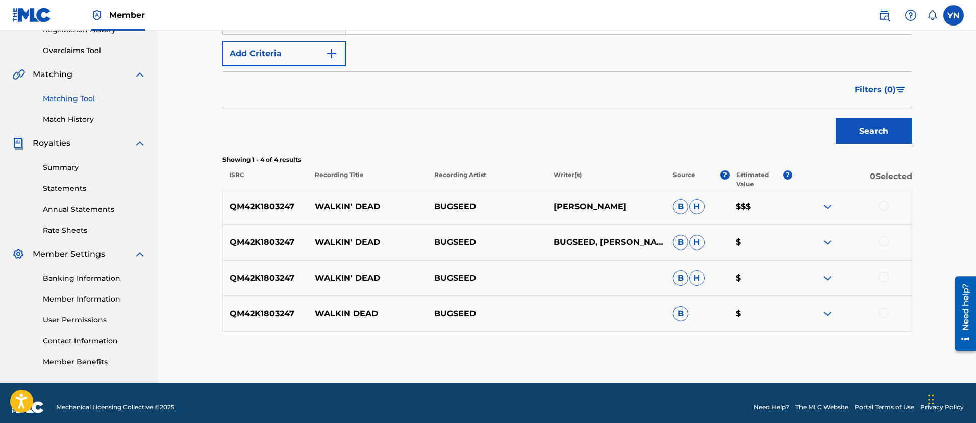
scroll to position [210, 0]
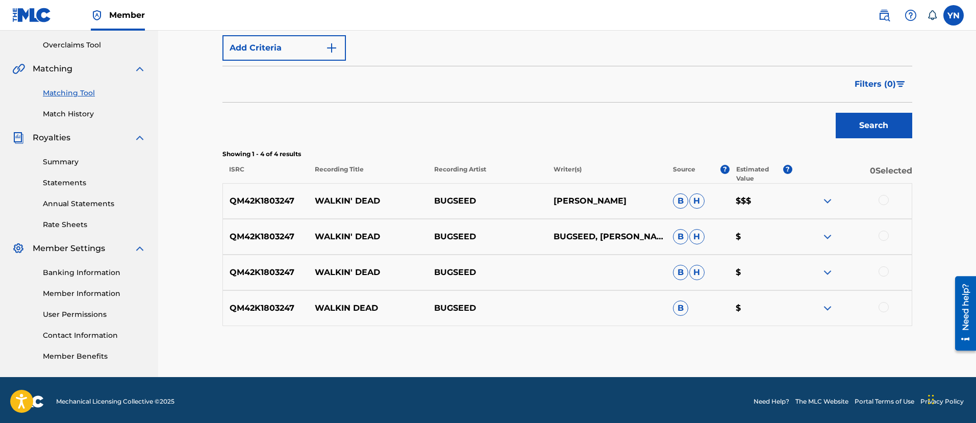
click at [887, 200] on div at bounding box center [884, 200] width 10 height 10
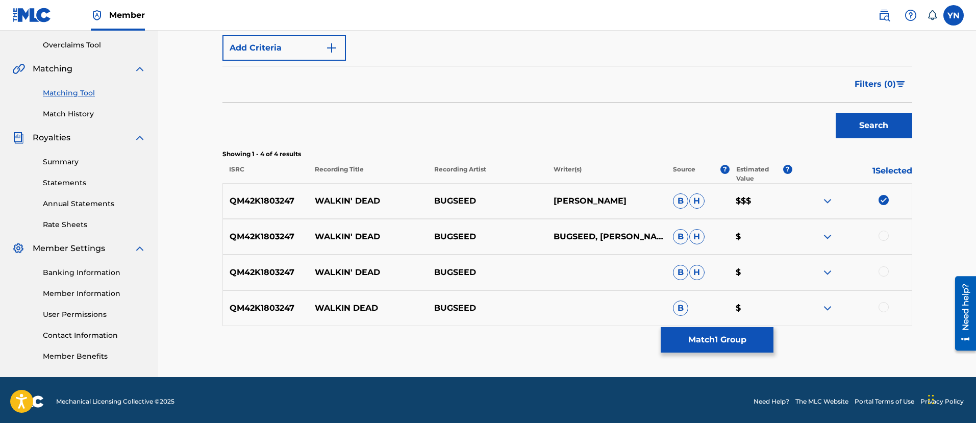
click at [887, 244] on div "QM42K1803247 WALKIN' DEAD BUGSEED BUGSEED, NAKANO YUSUKE B H $" at bounding box center [568, 237] width 690 height 36
click at [883, 238] on div at bounding box center [884, 236] width 10 height 10
click at [880, 269] on div at bounding box center [884, 271] width 10 height 10
click at [882, 317] on div "QM42K1803247 WALKIN DEAD BUGSEED B $" at bounding box center [568, 308] width 690 height 36
click at [880, 308] on div at bounding box center [884, 307] width 10 height 10
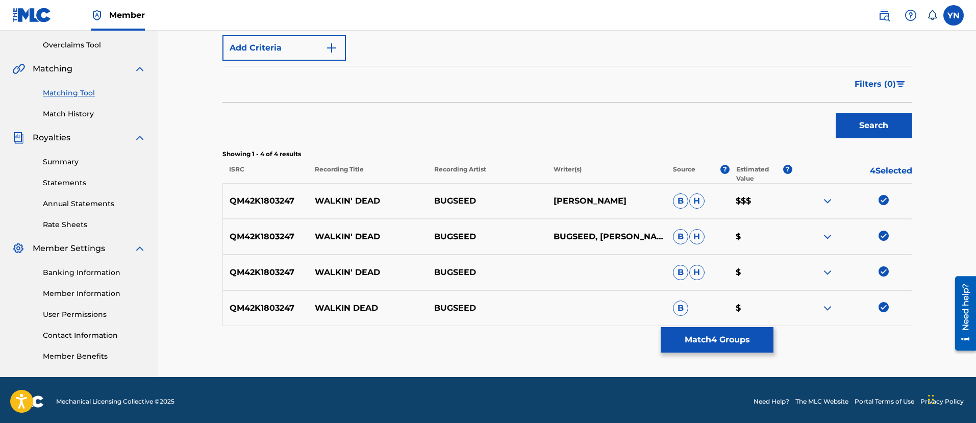
click at [741, 332] on button "Match 4 Groups" at bounding box center [717, 340] width 113 height 26
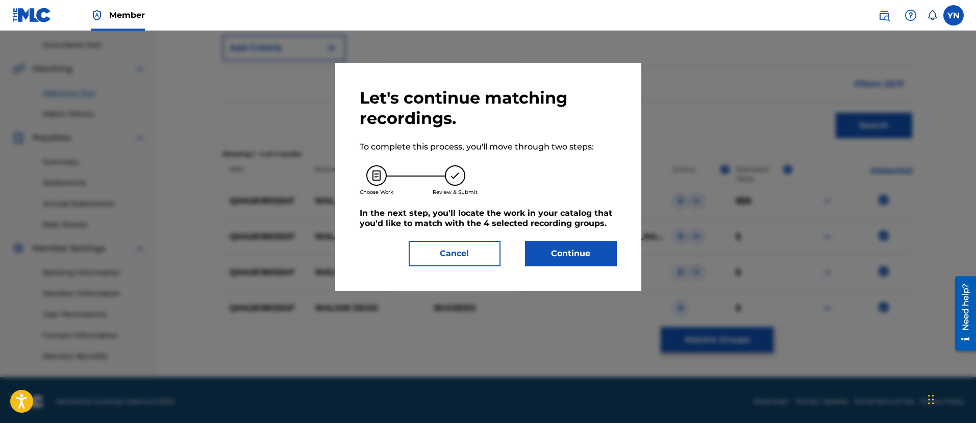
click at [565, 254] on button "Continue" at bounding box center [571, 254] width 92 height 26
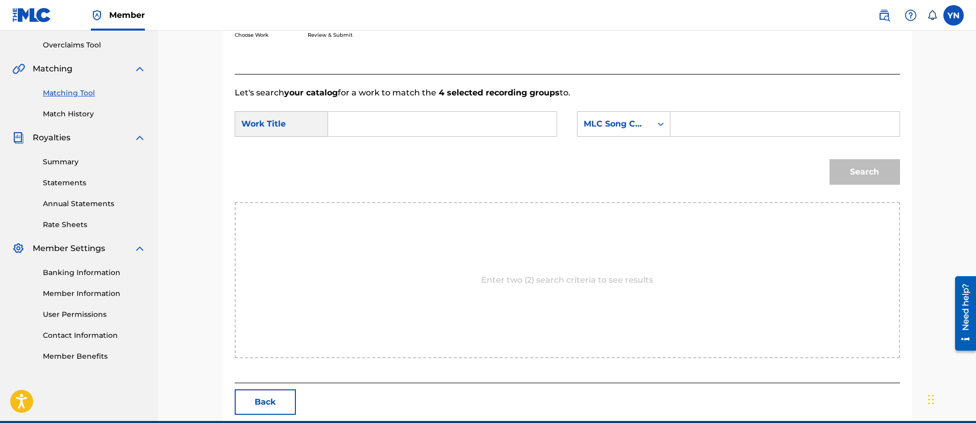
drag, startPoint x: 565, startPoint y: 254, endPoint x: 368, endPoint y: 142, distance: 226.5
click at [368, 142] on div "SearchWithCriteria1729e9d5-ecdf-4fb0-828d-0ad543af98dd Work Title SearchWithCri…" at bounding box center [568, 127] width 666 height 32
click at [373, 126] on input "Search Form" at bounding box center [442, 124] width 211 height 25
paste input "Walkin' Dead"
type input "Walkin' Dead"
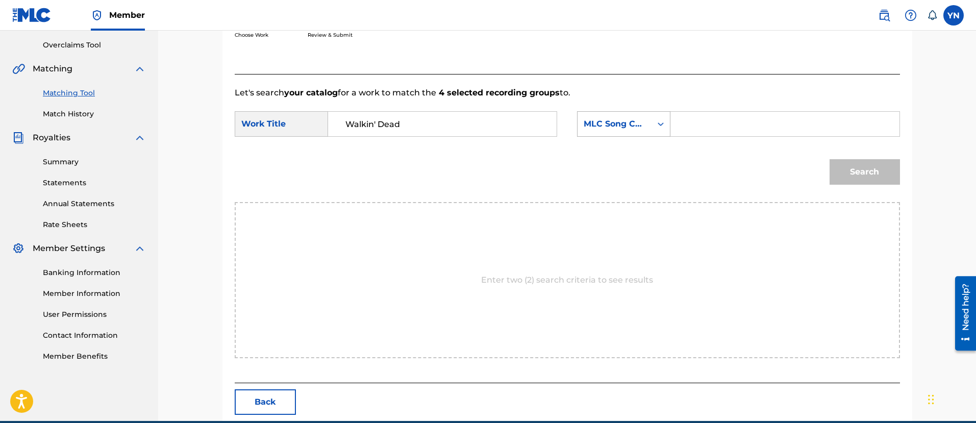
click at [647, 123] on div "MLC Song Code" at bounding box center [615, 123] width 74 height 19
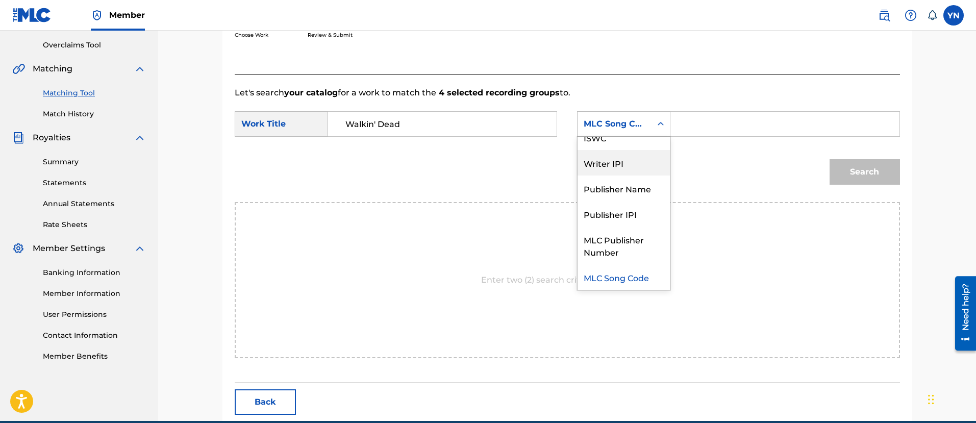
scroll to position [0, 0]
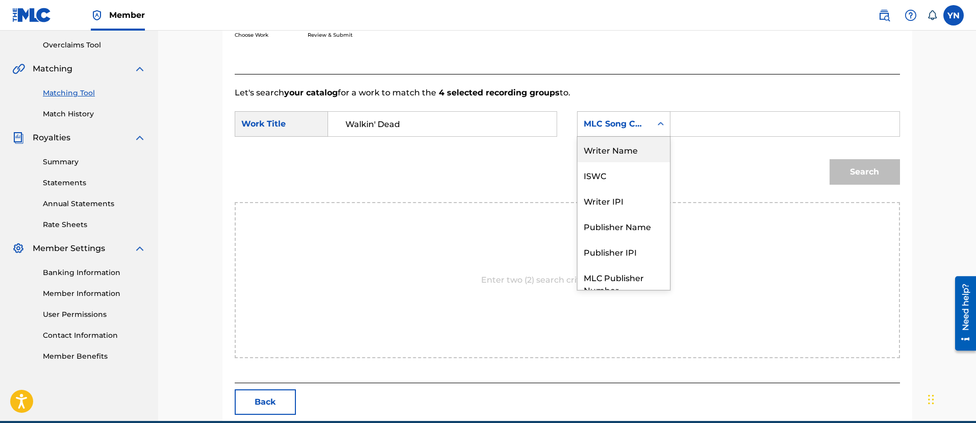
click at [642, 145] on div "Writer Name" at bounding box center [624, 150] width 92 height 26
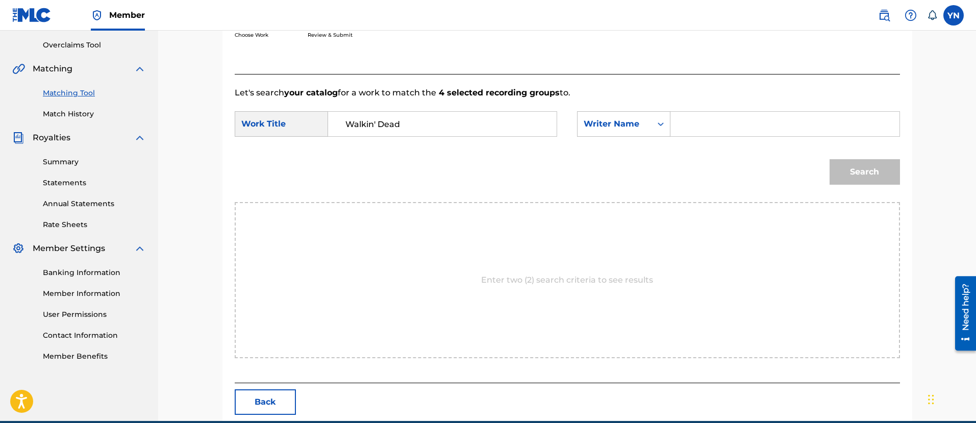
click at [761, 136] on div "Search Form" at bounding box center [785, 124] width 229 height 26
click at [754, 125] on input "Search Form" at bounding box center [784, 124] width 211 height 25
type input "yusuke"
click at [841, 168] on button "Search" at bounding box center [865, 172] width 70 height 26
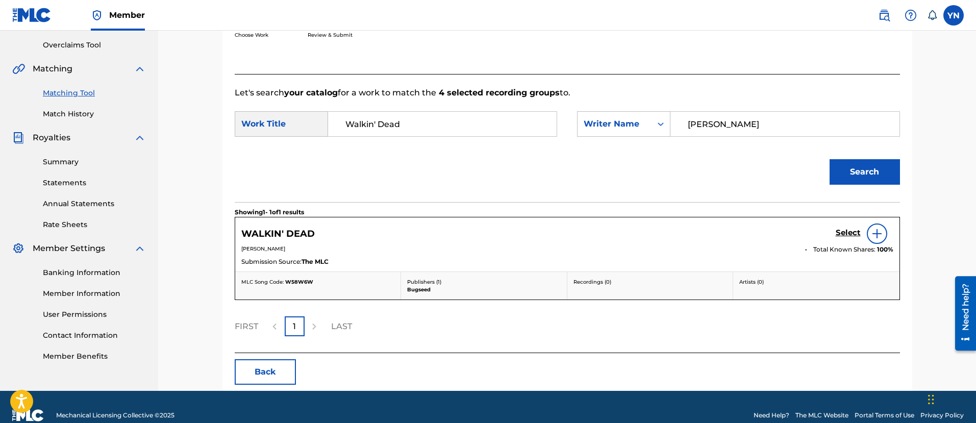
click at [845, 234] on h5 "Select" at bounding box center [848, 233] width 25 height 10
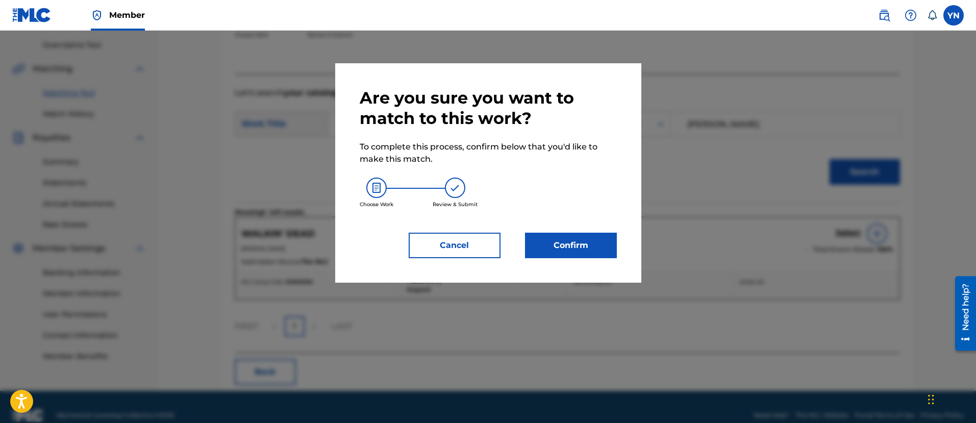
click at [538, 242] on button "Confirm" at bounding box center [571, 246] width 92 height 26
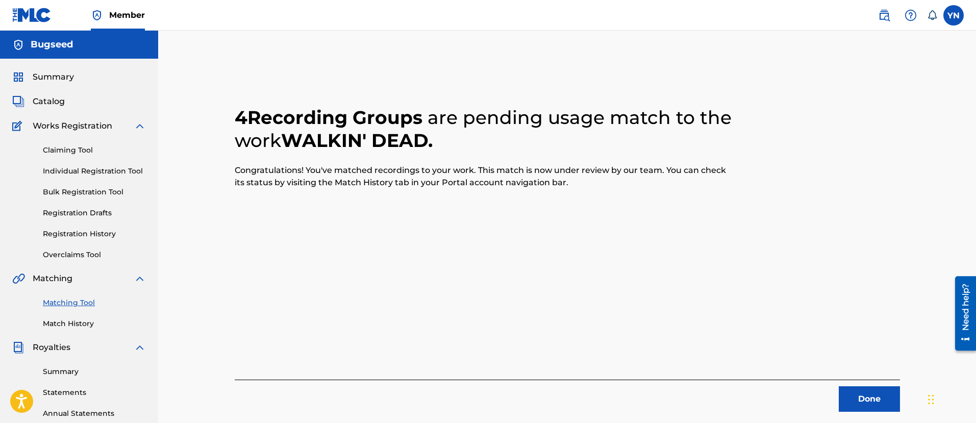
scroll to position [128, 0]
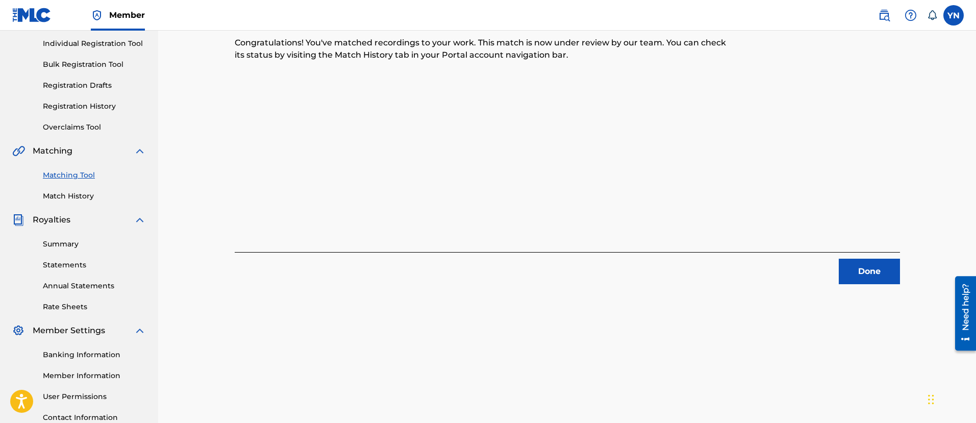
click at [856, 263] on button "Done" at bounding box center [869, 272] width 61 height 26
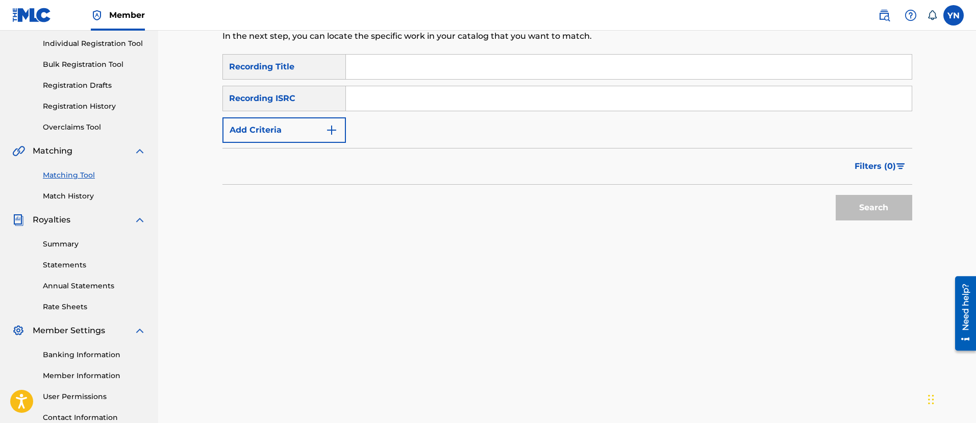
click at [475, 97] on input "Search Form" at bounding box center [629, 98] width 566 height 25
paste input "QM42K1894124"
type input "QM42K1894124"
click at [452, 69] on input "Search Form" at bounding box center [629, 67] width 566 height 25
paste input "Midnight City Lights"
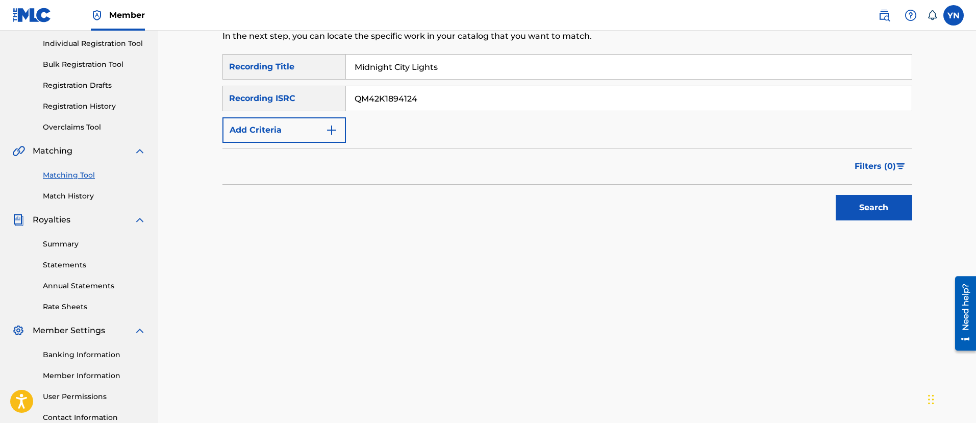
type input "Midnight City Lights"
click at [850, 202] on button "Search" at bounding box center [874, 208] width 77 height 26
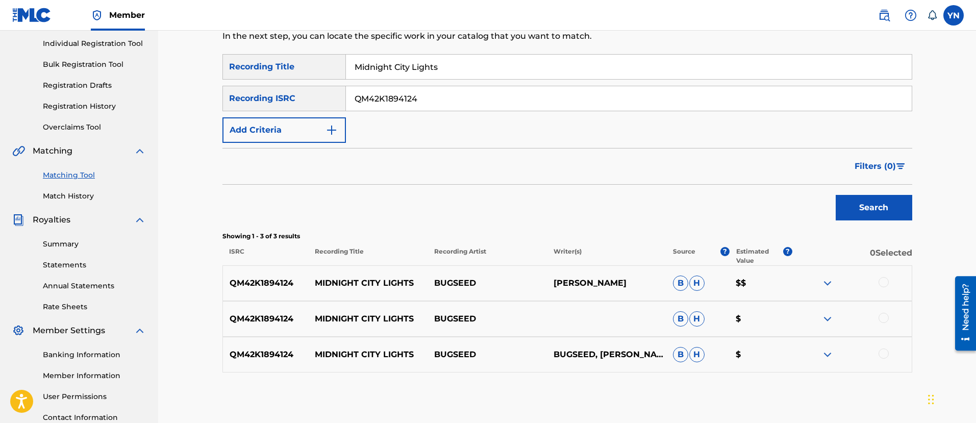
click at [886, 282] on div at bounding box center [884, 282] width 10 height 10
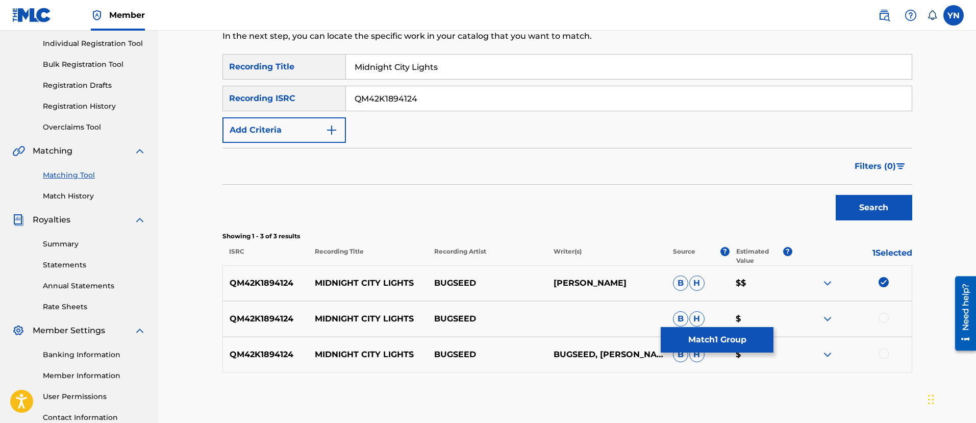
click at [882, 318] on div at bounding box center [884, 318] width 10 height 10
click at [888, 352] on div at bounding box center [884, 354] width 10 height 10
click at [755, 340] on button "Match 3 Groups" at bounding box center [717, 340] width 113 height 26
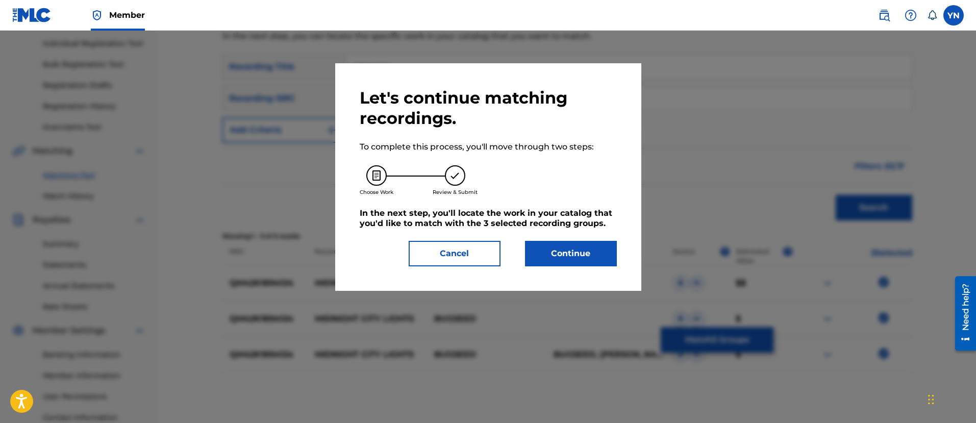
click at [570, 255] on button "Continue" at bounding box center [571, 254] width 92 height 26
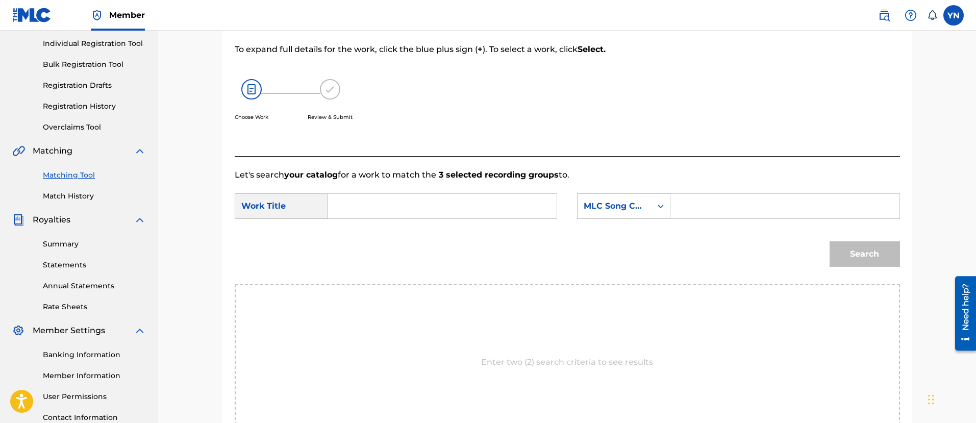
click at [491, 210] on input "Search Form" at bounding box center [442, 206] width 211 height 25
paste input "Midnight City Lights"
type input "Midnight City Lights"
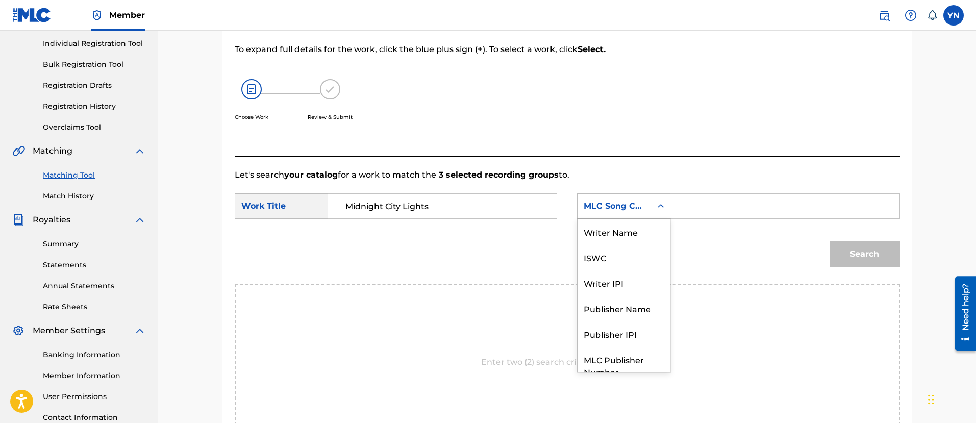
click at [607, 210] on div "MLC Song Code" at bounding box center [615, 206] width 62 height 12
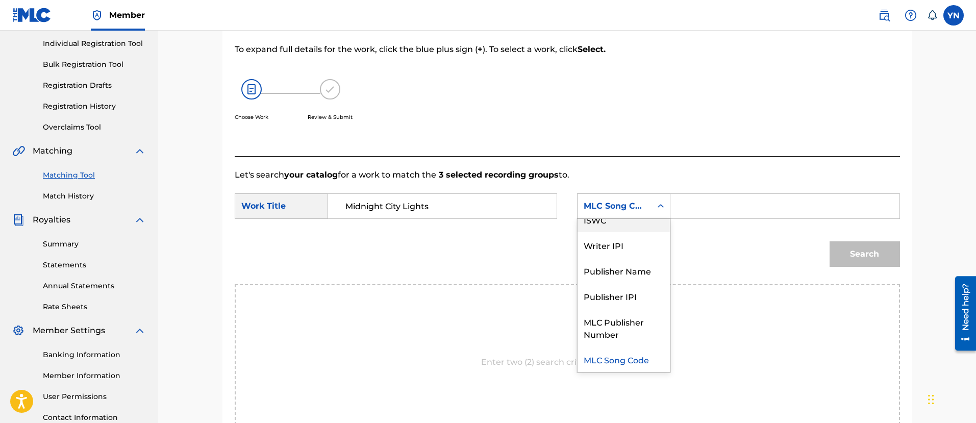
scroll to position [0, 0]
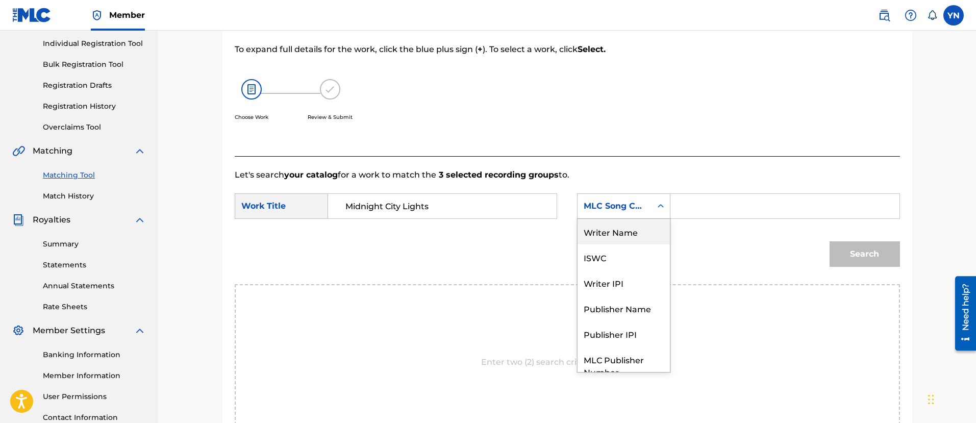
click at [633, 235] on div "Writer Name" at bounding box center [624, 232] width 92 height 26
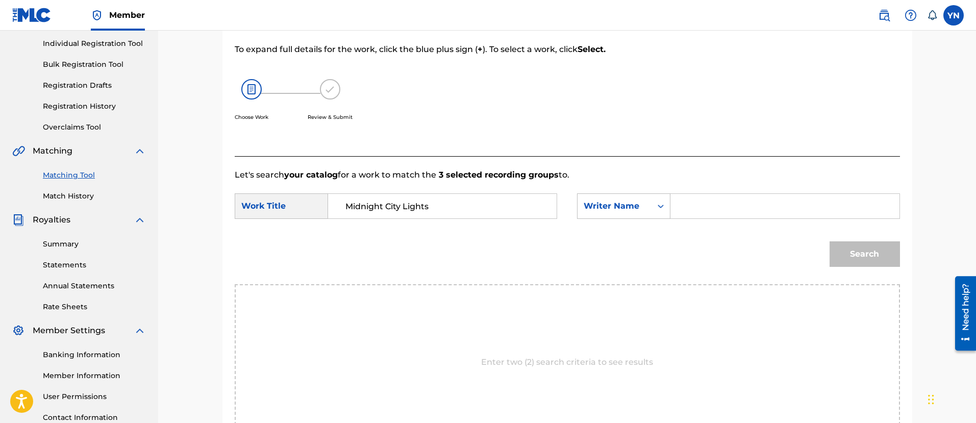
click at [695, 212] on input "Search Form" at bounding box center [784, 206] width 211 height 25
type input "yusuke"
click at [885, 254] on button "Search" at bounding box center [865, 254] width 70 height 26
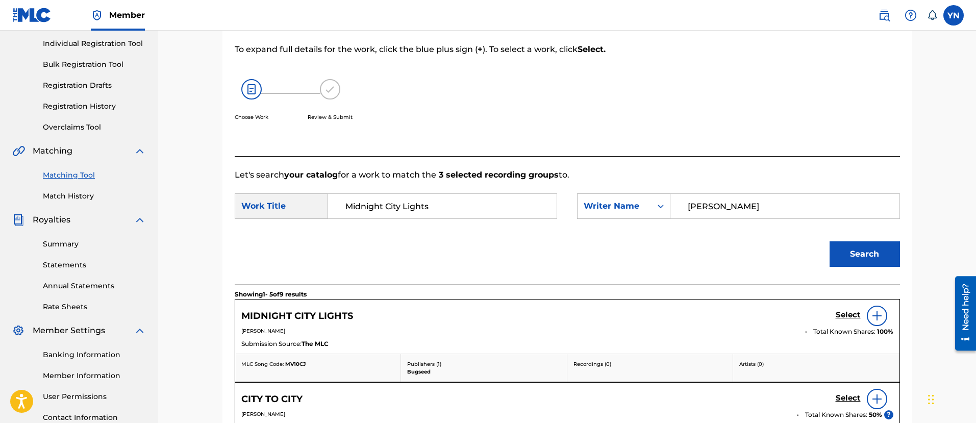
click at [850, 316] on h5 "Select" at bounding box center [848, 315] width 25 height 10
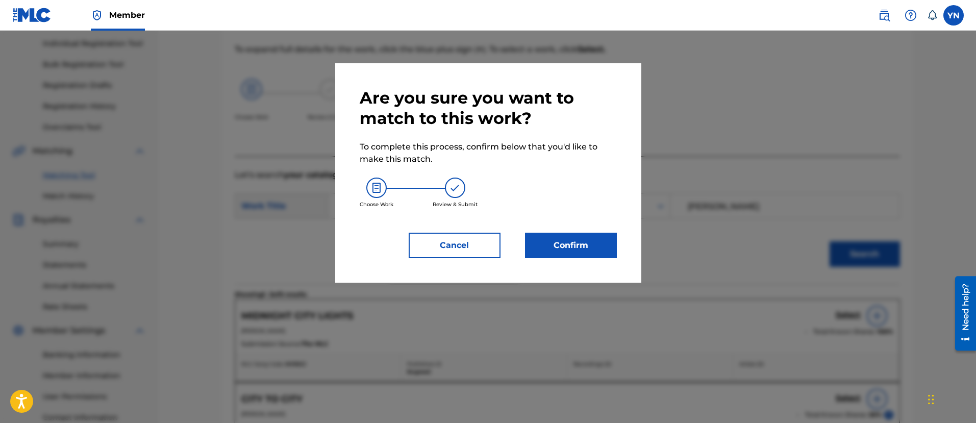
click at [574, 254] on button "Confirm" at bounding box center [571, 246] width 92 height 26
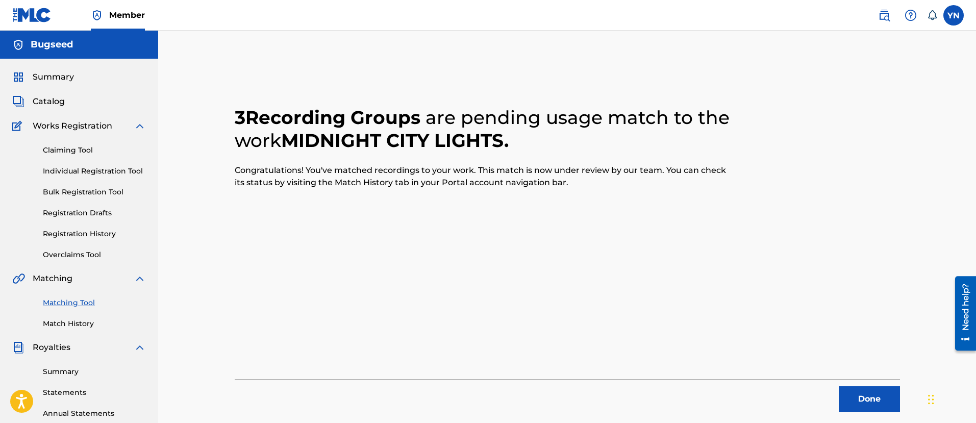
click at [853, 390] on button "Done" at bounding box center [869, 399] width 61 height 26
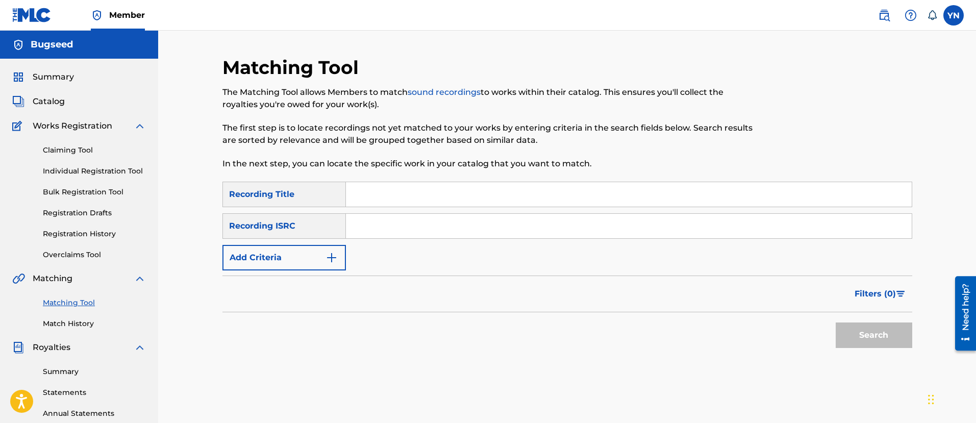
click at [400, 232] on input "Search Form" at bounding box center [629, 226] width 566 height 25
paste input "QM42K1873515"
type input "QM42K1873515"
click at [439, 198] on input "Search Form" at bounding box center [629, 194] width 566 height 25
paste input "Moonlights"
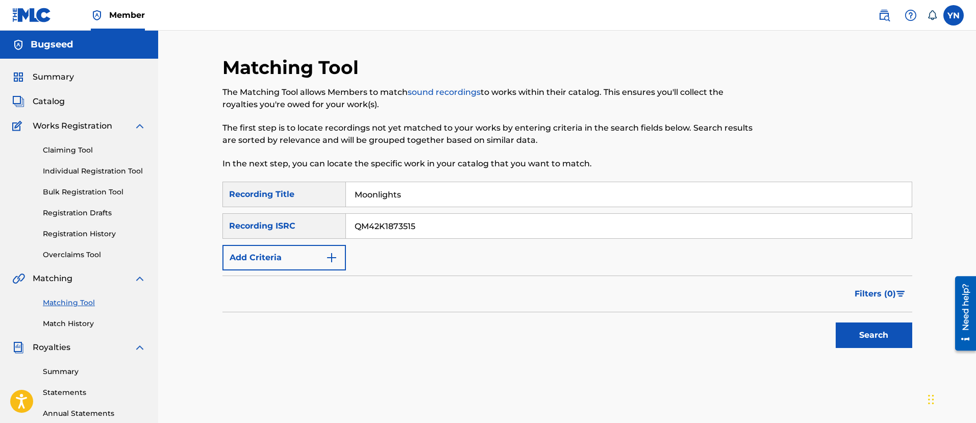
type input "Moonlights"
click at [882, 342] on button "Search" at bounding box center [874, 336] width 77 height 26
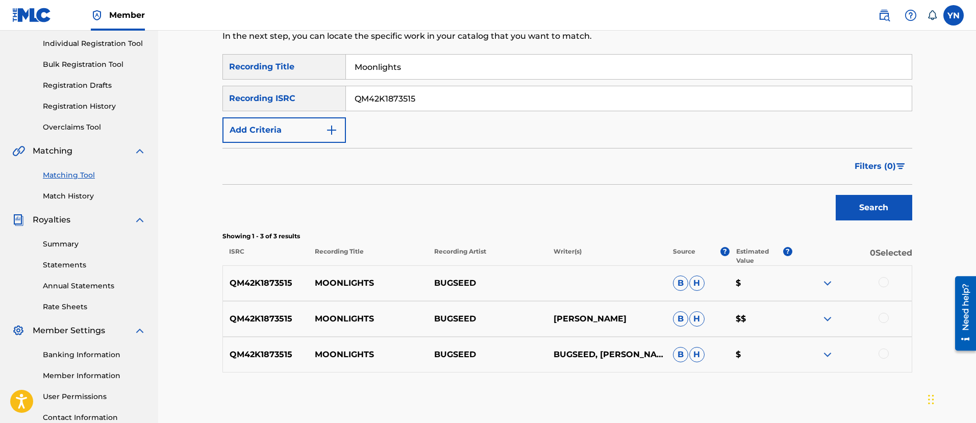
scroll to position [210, 0]
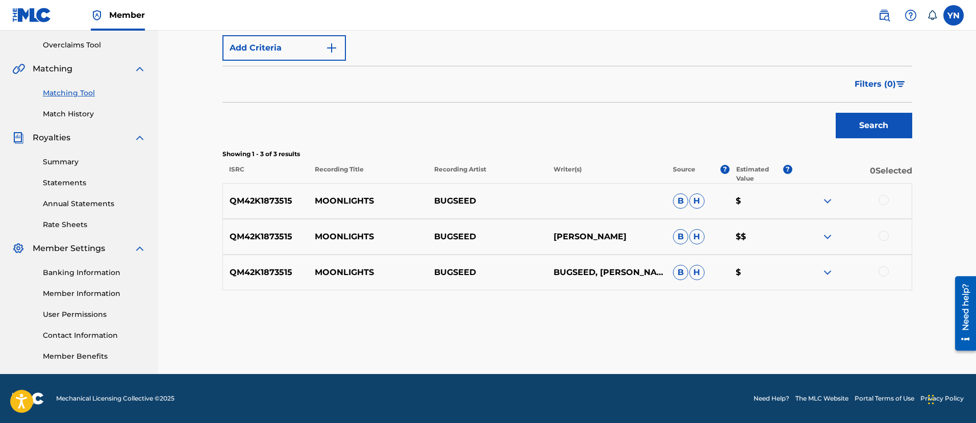
click at [886, 270] on div at bounding box center [884, 271] width 10 height 10
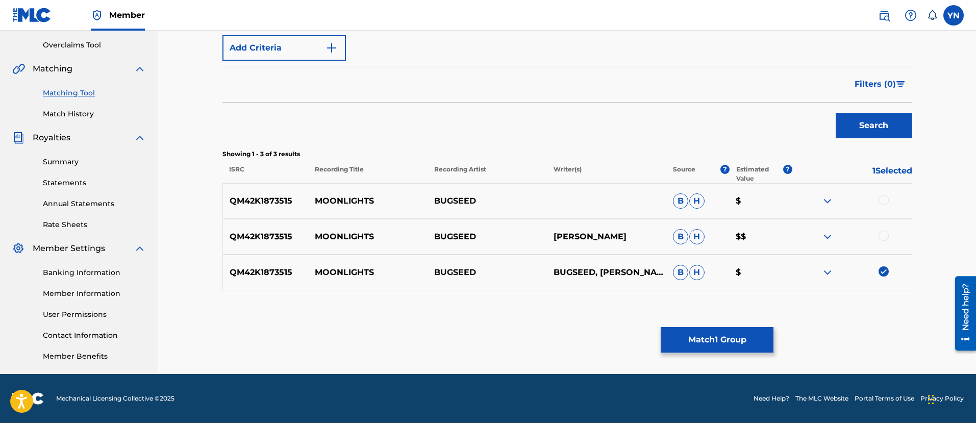
click at [886, 234] on div at bounding box center [884, 236] width 10 height 10
click at [883, 193] on div "QM42K1873515 MOONLIGHTS BUGSEED B H $" at bounding box center [568, 201] width 690 height 36
click at [883, 195] on div at bounding box center [884, 200] width 10 height 10
click at [725, 333] on button "Match 3 Groups" at bounding box center [717, 340] width 113 height 26
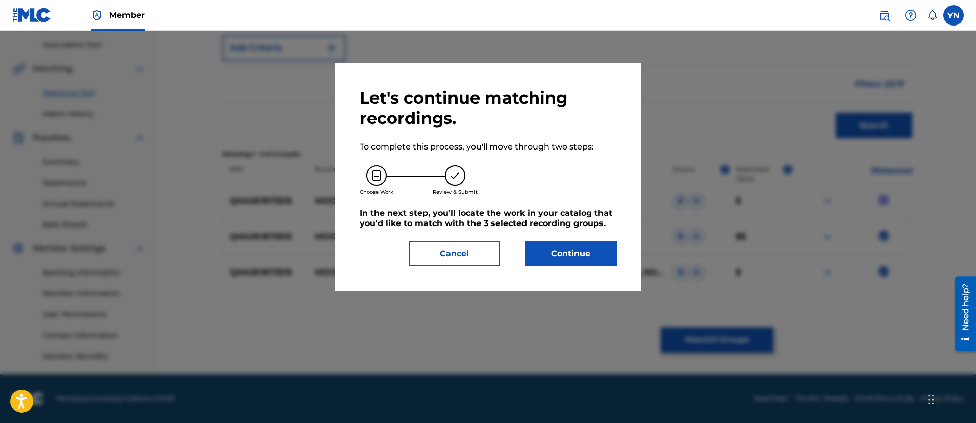
click at [538, 258] on button "Continue" at bounding box center [571, 254] width 92 height 26
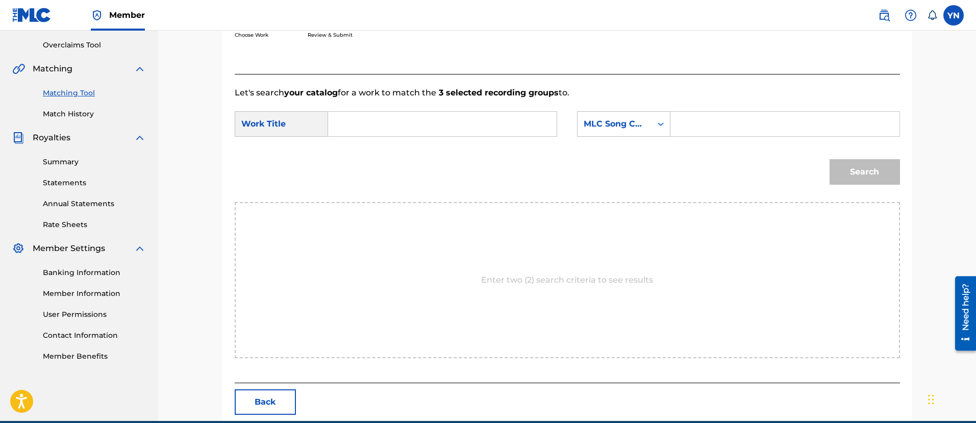
click at [492, 123] on input "Search Form" at bounding box center [442, 124] width 211 height 25
paste input "Moonlights"
type input "Moonlights"
click at [650, 134] on div "MLC Song Code" at bounding box center [623, 124] width 93 height 26
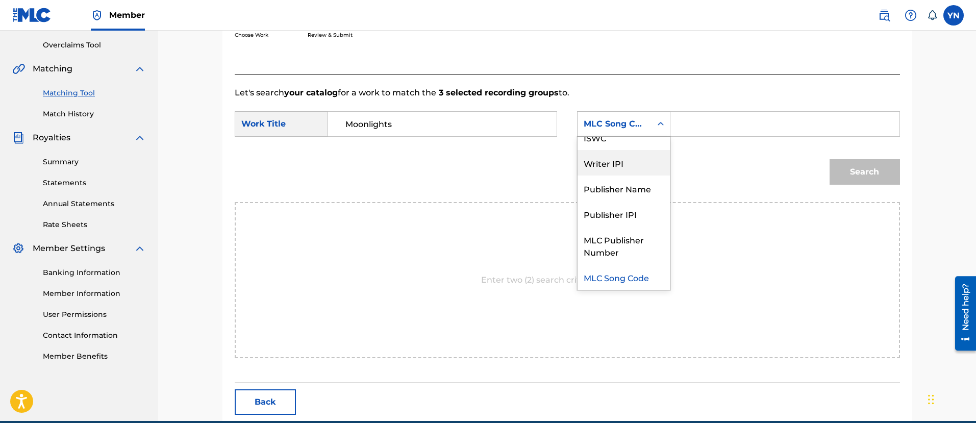
scroll to position [0, 0]
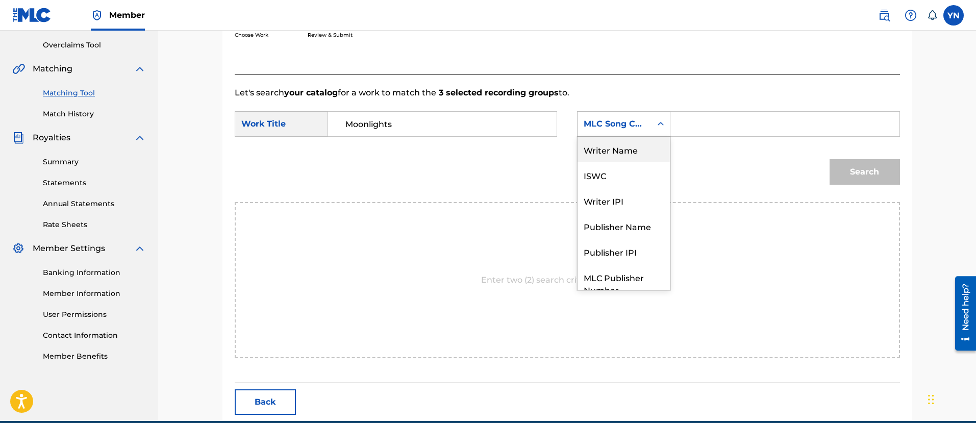
click at [638, 153] on div "Writer Name" at bounding box center [624, 150] width 92 height 26
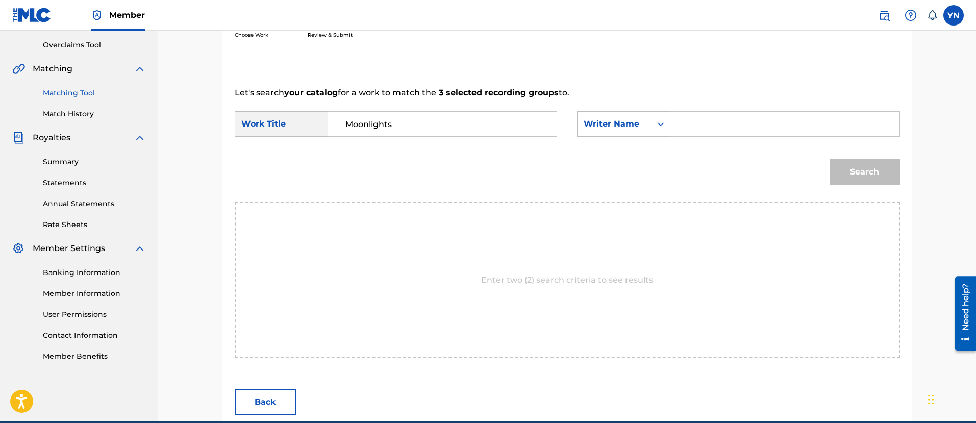
click at [721, 124] on input "Search Form" at bounding box center [784, 124] width 211 height 25
type input "yusuke"
click at [885, 186] on div "Search" at bounding box center [863, 169] width 76 height 41
click at [876, 173] on button "Search" at bounding box center [865, 172] width 70 height 26
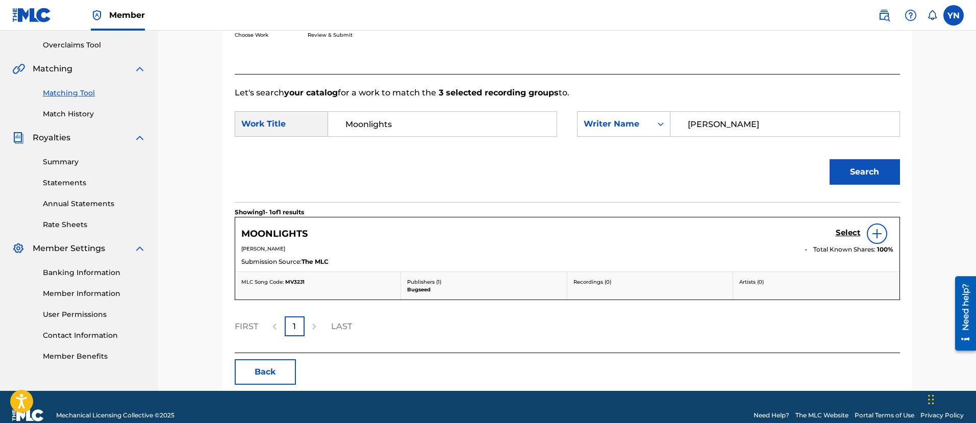
click at [839, 233] on h5 "Select" at bounding box center [848, 233] width 25 height 10
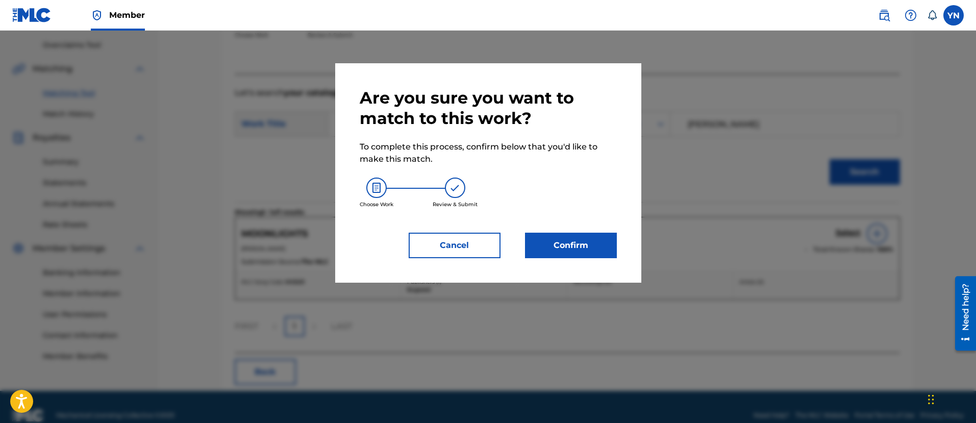
click at [583, 233] on button "Confirm" at bounding box center [571, 246] width 92 height 26
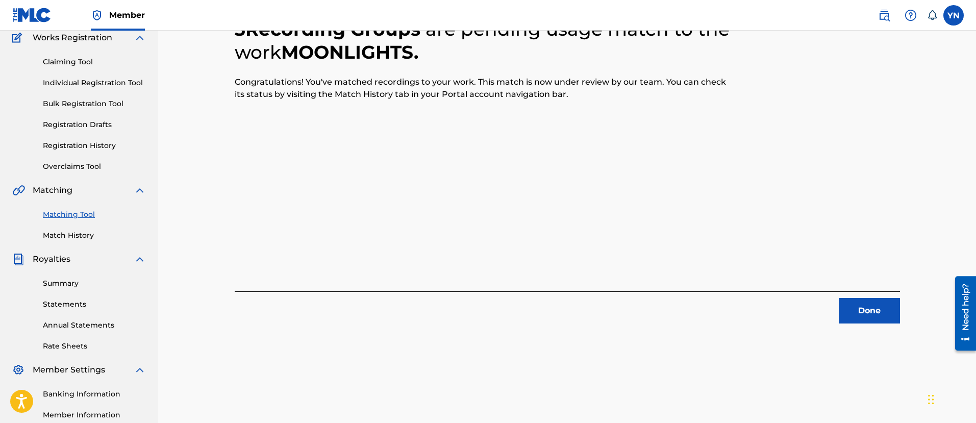
scroll to position [82, 0]
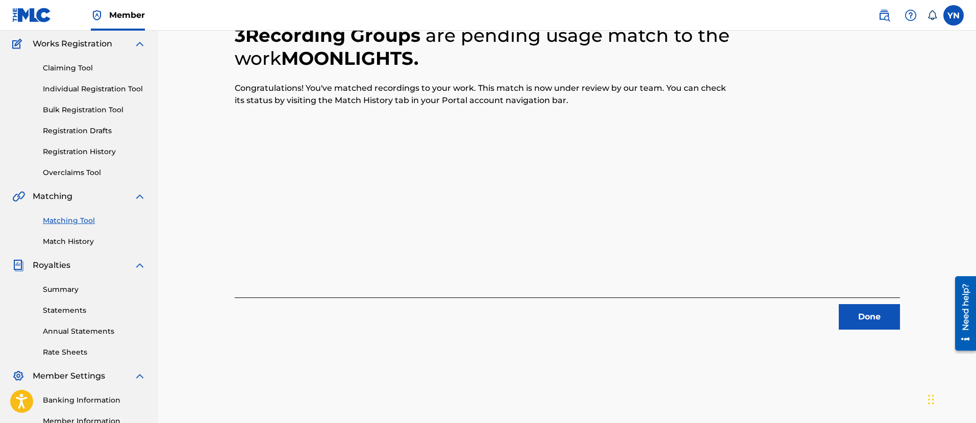
click at [869, 318] on button "Done" at bounding box center [869, 317] width 61 height 26
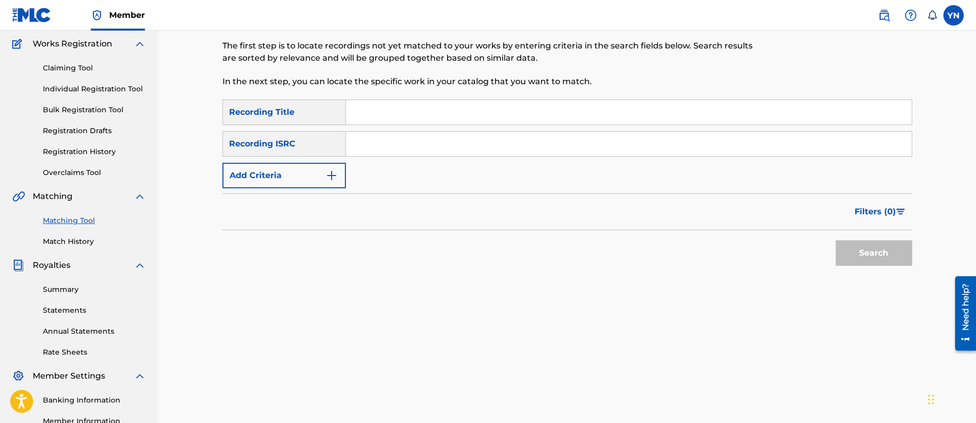
click at [422, 158] on div "SearchWithCriteriaafb466a9-ed02-42f3-bd2d-e29e63578fca Recording Title SearchWi…" at bounding box center [568, 144] width 690 height 89
click at [419, 142] on input "Search Form" at bounding box center [629, 144] width 566 height 25
paste input "QM42K1950801"
type input "QM42K1950801"
click at [457, 107] on input "Search Form" at bounding box center [629, 112] width 566 height 25
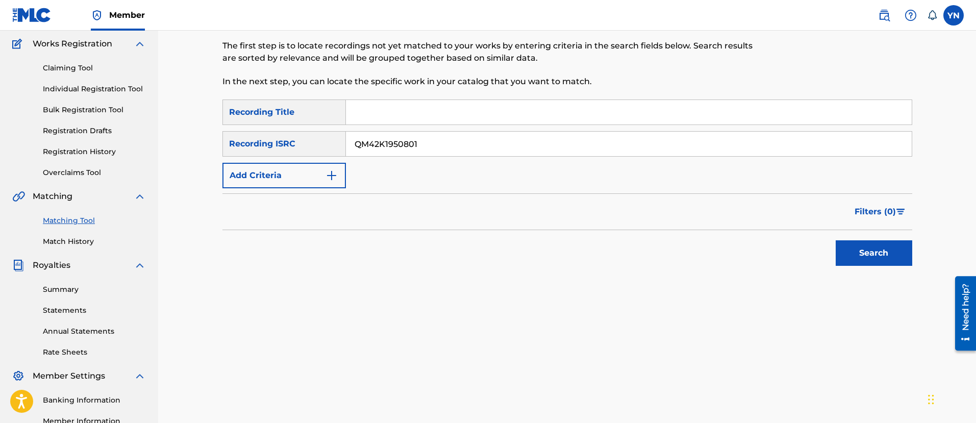
paste input "beneath the sea"
type input "beneath the sea"
click at [883, 249] on button "Search" at bounding box center [874, 253] width 77 height 26
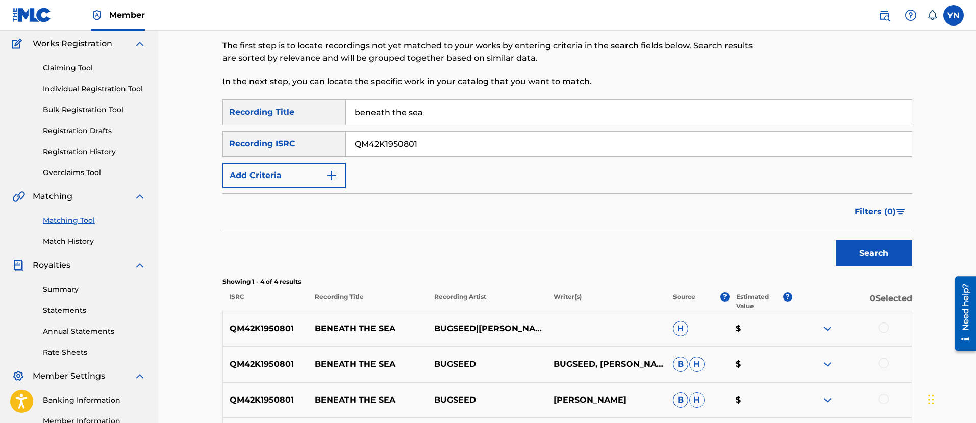
scroll to position [210, 0]
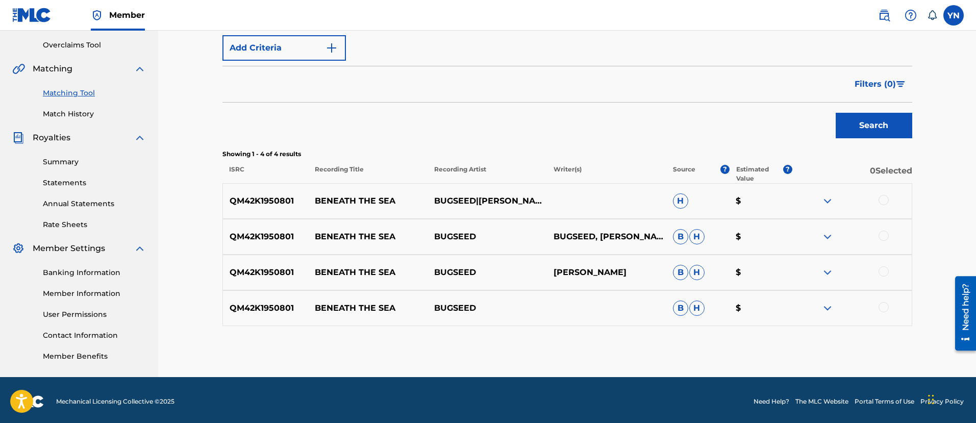
click at [885, 202] on div at bounding box center [884, 200] width 10 height 10
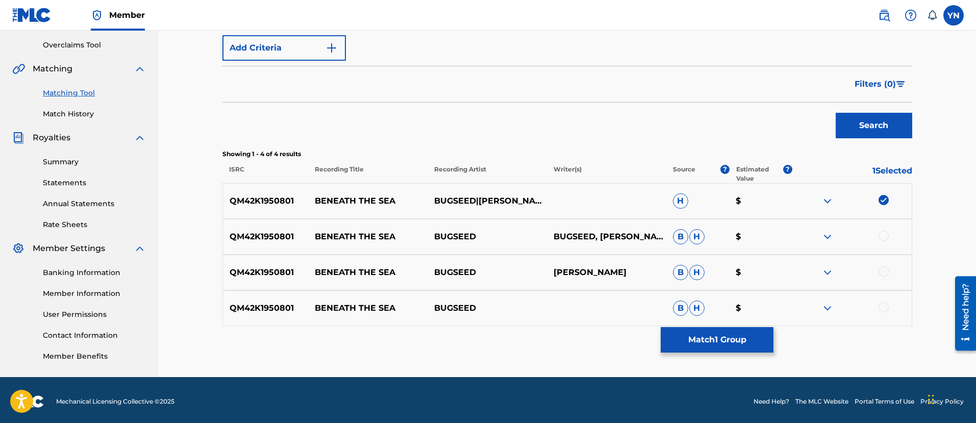
click at [883, 238] on div at bounding box center [884, 236] width 10 height 10
click at [883, 285] on div "QM42K1950801 BENEATH THE SEA BUGSEED NAKANO YUSUKE B H $" at bounding box center [568, 273] width 690 height 36
click at [888, 271] on div at bounding box center [884, 271] width 10 height 10
click at [885, 321] on div "QM42K1950801 BENEATH THE SEA BUGSEED B H $" at bounding box center [568, 308] width 690 height 36
click at [884, 307] on div at bounding box center [884, 307] width 10 height 10
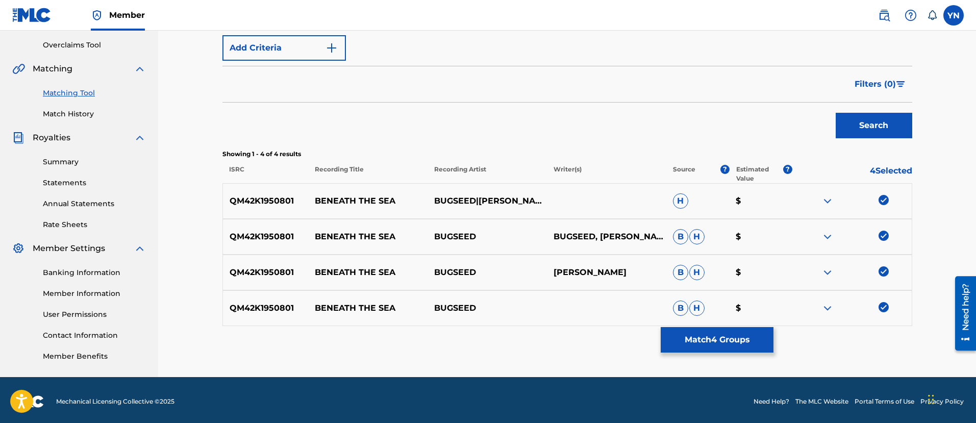
click at [737, 341] on button "Match 4 Groups" at bounding box center [717, 340] width 113 height 26
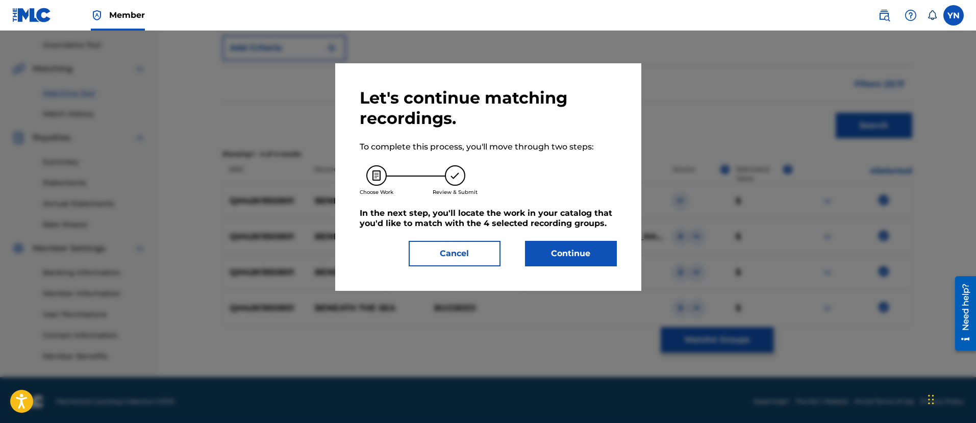
click at [558, 252] on button "Continue" at bounding box center [571, 254] width 92 height 26
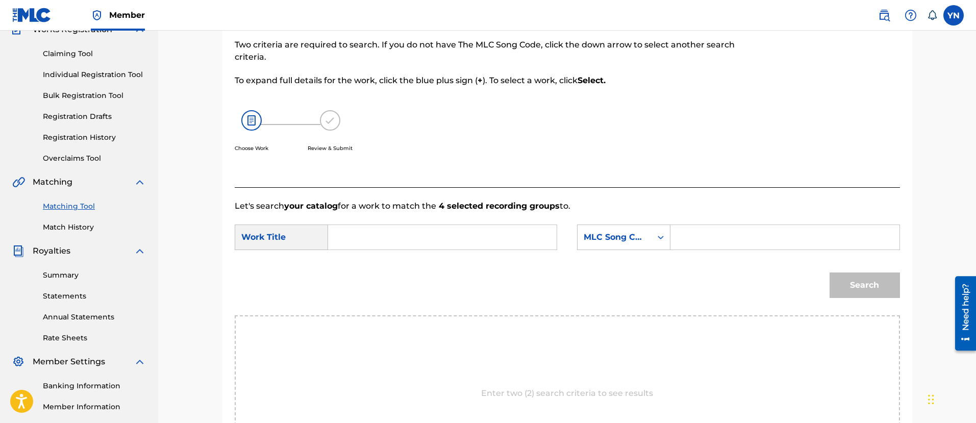
scroll to position [82, 0]
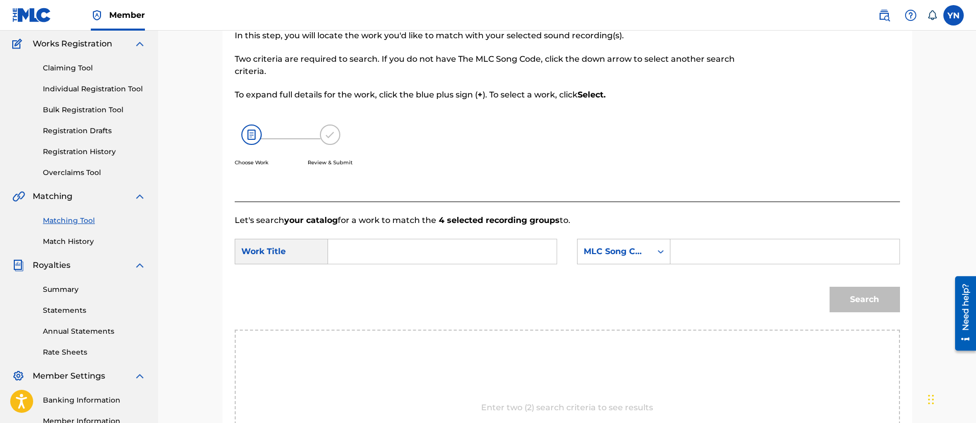
click at [463, 254] on input "Search Form" at bounding box center [442, 251] width 211 height 25
paste input "beneath the sea"
type input "beneath the sea"
click at [600, 248] on div "MLC Song Code" at bounding box center [615, 252] width 62 height 12
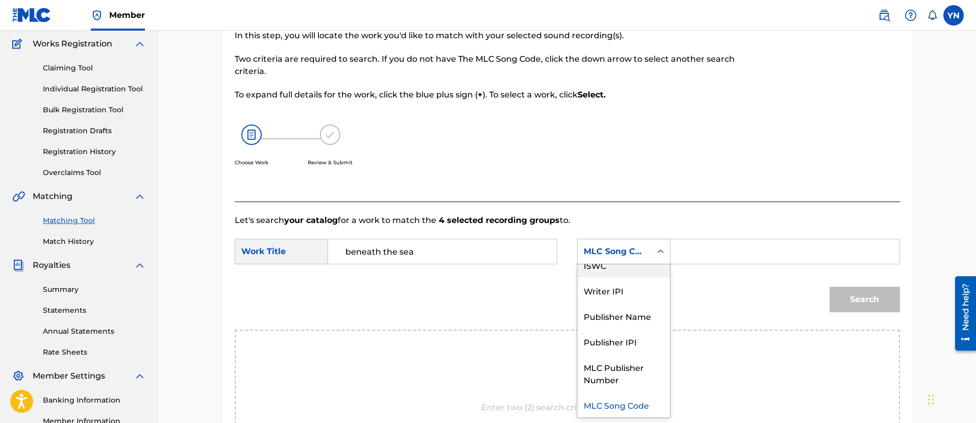
scroll to position [0, 0]
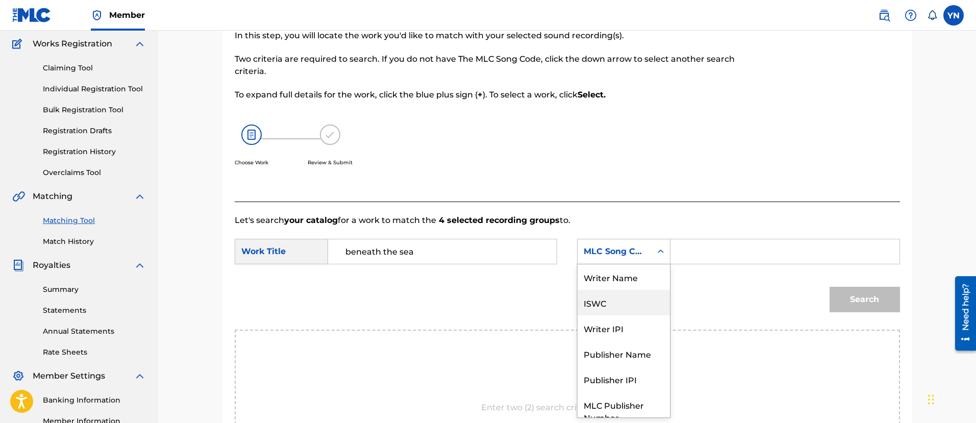
click at [627, 287] on div "Writer Name" at bounding box center [624, 277] width 92 height 26
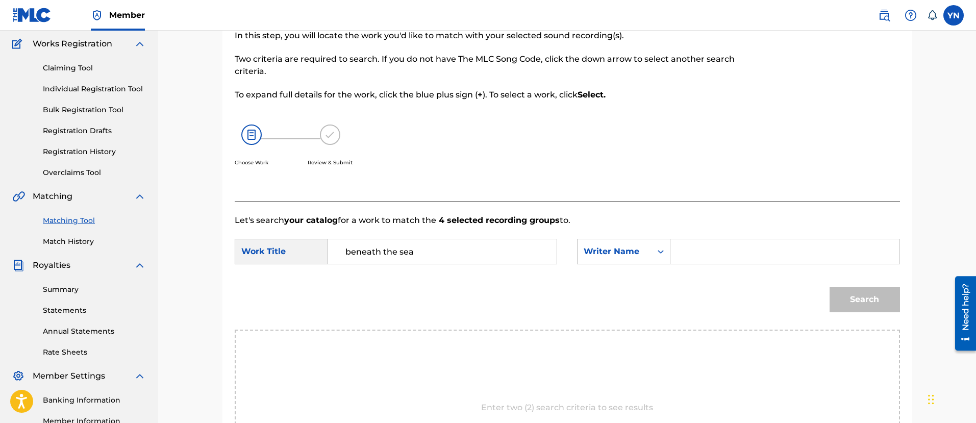
click at [708, 256] on input "Search Form" at bounding box center [784, 251] width 211 height 25
type input "yusuke"
click at [844, 288] on button "Search" at bounding box center [865, 300] width 70 height 26
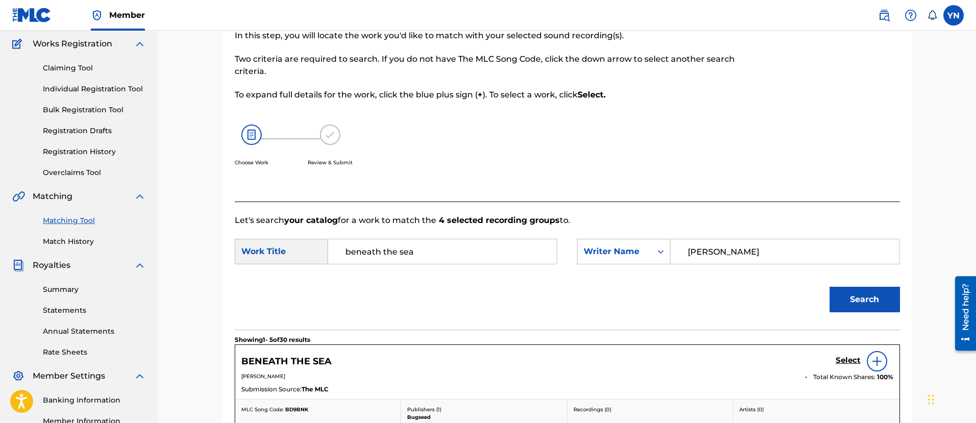
scroll to position [210, 0]
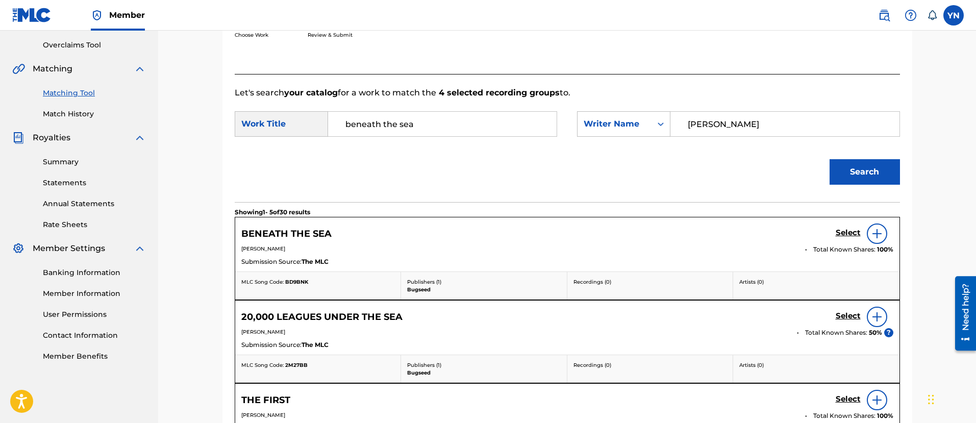
click at [854, 237] on h5 "Select" at bounding box center [848, 233] width 25 height 10
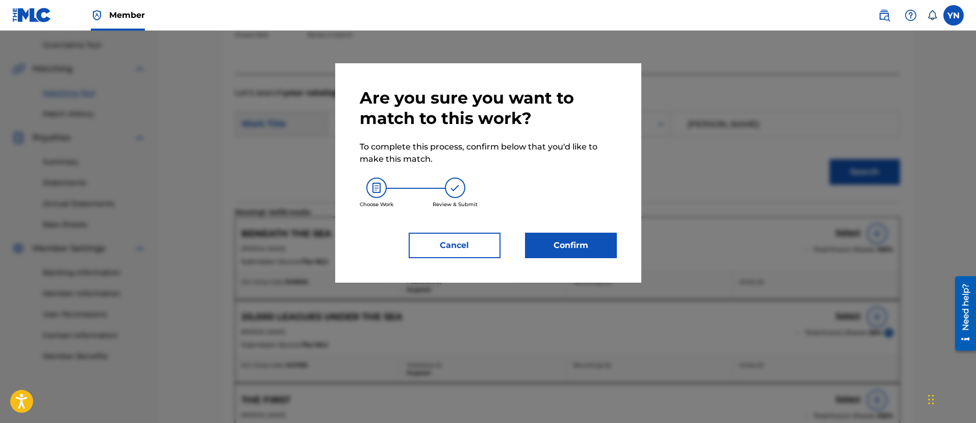
click at [528, 239] on button "Confirm" at bounding box center [571, 246] width 92 height 26
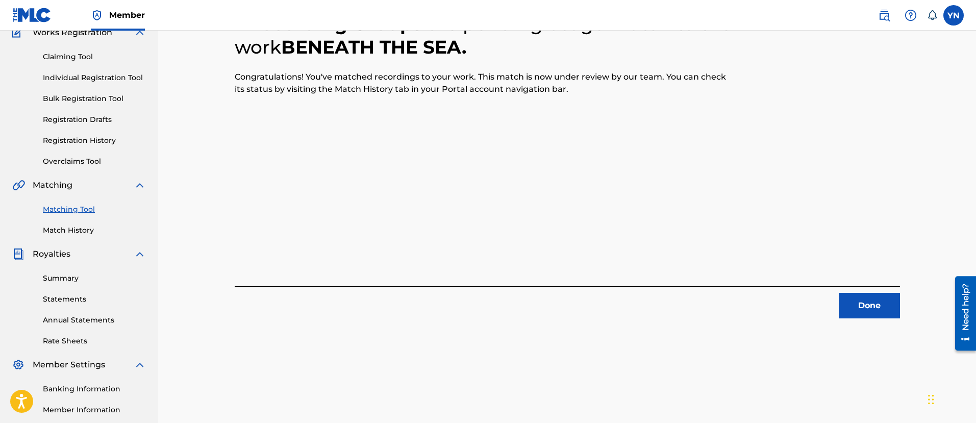
scroll to position [82, 0]
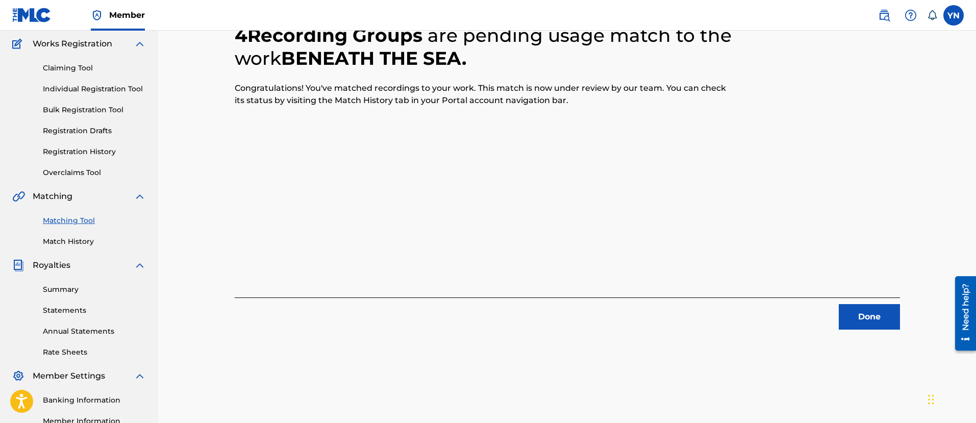
click at [878, 320] on button "Done" at bounding box center [869, 317] width 61 height 26
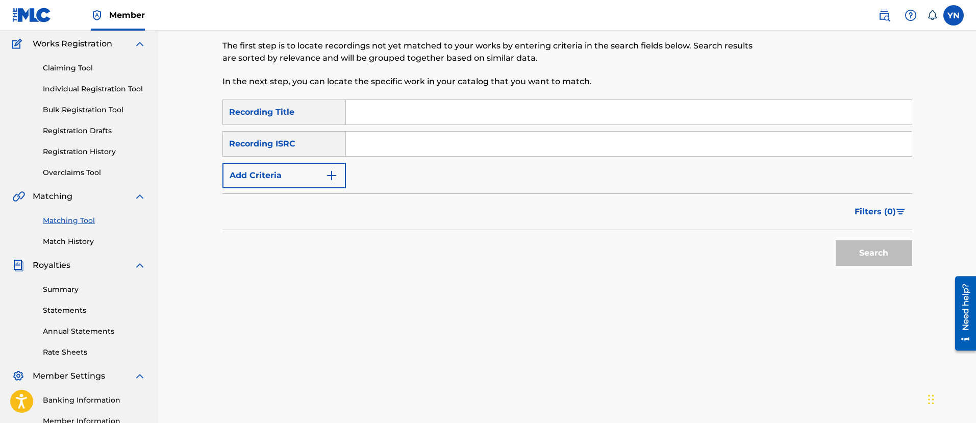
click at [485, 148] on input "Search Form" at bounding box center [629, 144] width 566 height 25
paste input "QM42K1922201"
type input "QM42K1922201"
click at [504, 106] on input "Search Form" at bounding box center [629, 112] width 566 height 25
paste input "wind"
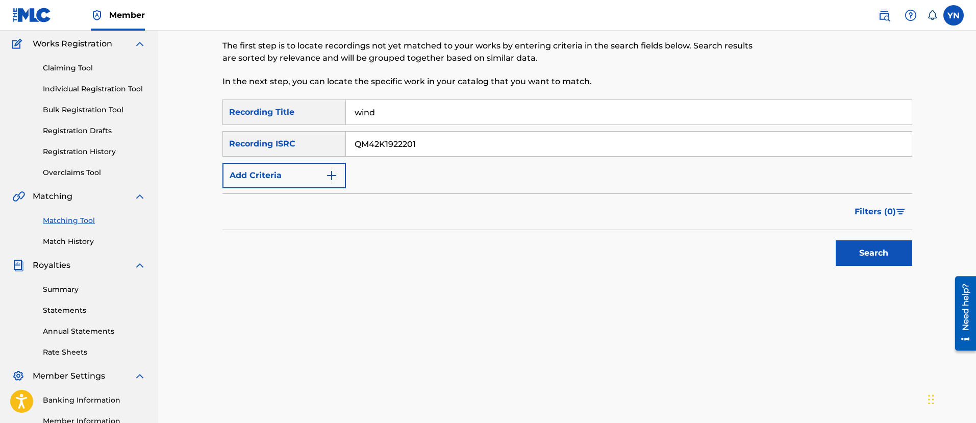
type input "wind"
click at [872, 241] on button "Search" at bounding box center [874, 253] width 77 height 26
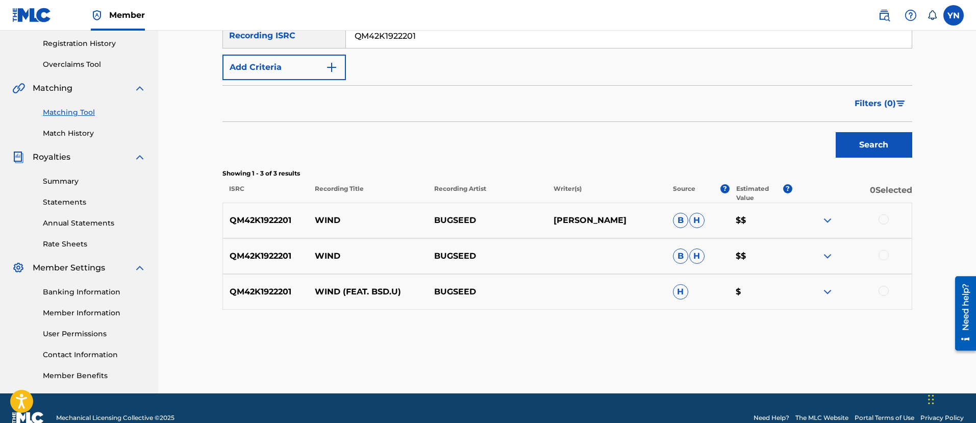
scroll to position [210, 0]
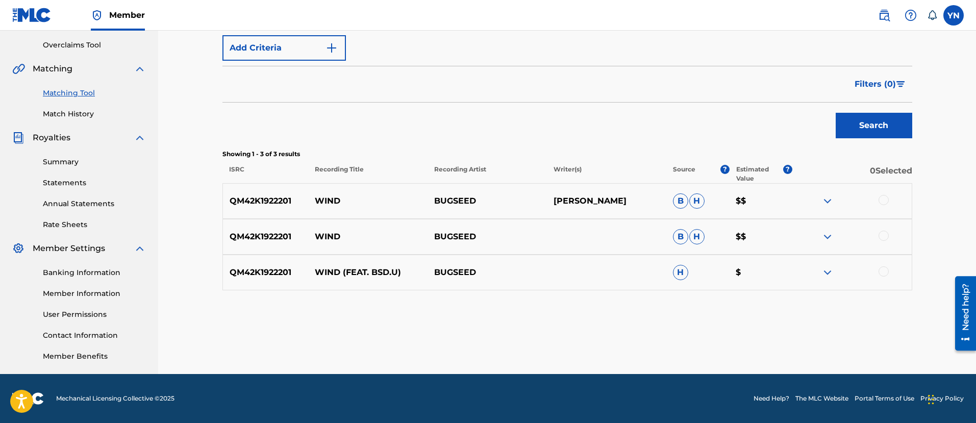
click at [882, 199] on div at bounding box center [884, 200] width 10 height 10
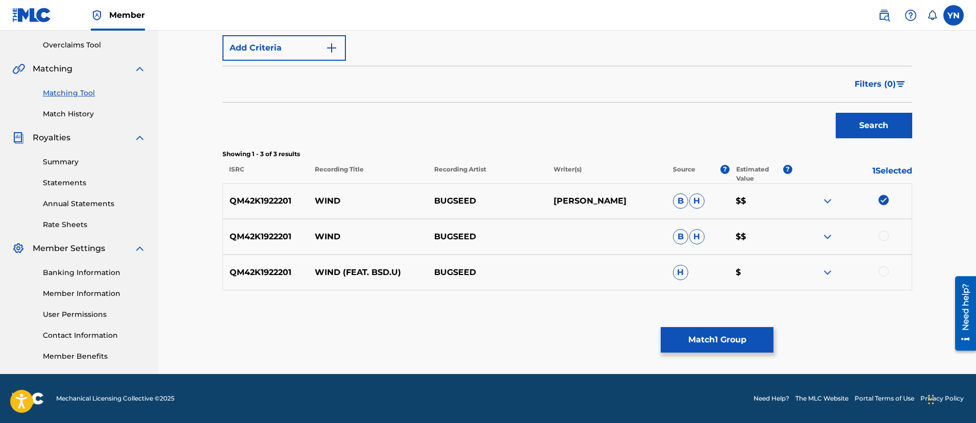
click at [880, 240] on div at bounding box center [852, 237] width 119 height 12
click at [880, 238] on div at bounding box center [884, 236] width 10 height 10
click at [887, 269] on div at bounding box center [884, 271] width 10 height 10
click at [704, 336] on button "Match 3 Groups" at bounding box center [717, 340] width 113 height 26
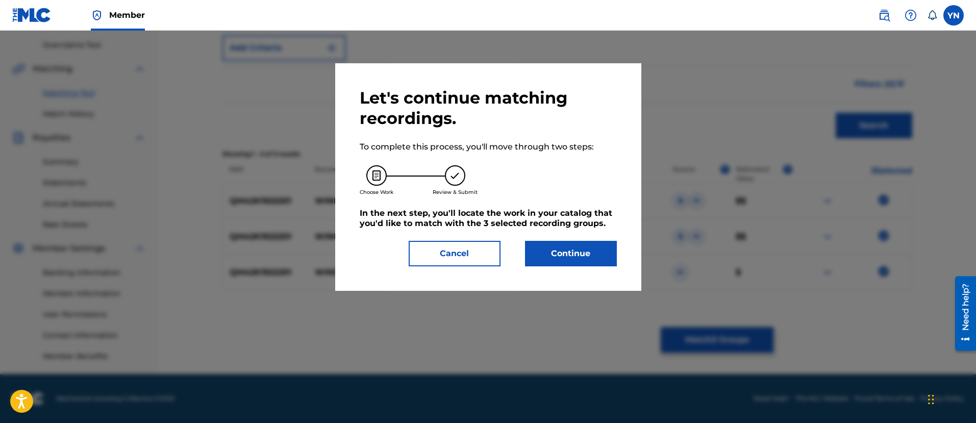
click at [568, 256] on button "Continue" at bounding box center [571, 254] width 92 height 26
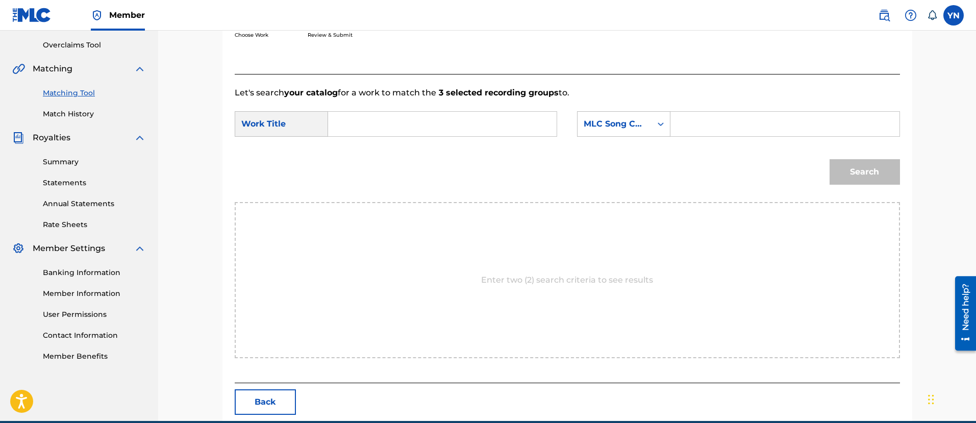
click at [520, 128] on input "Search Form" at bounding box center [442, 124] width 211 height 25
paste input "wind"
type input "wind"
click at [636, 132] on div "MLC Song Code" at bounding box center [615, 123] width 74 height 19
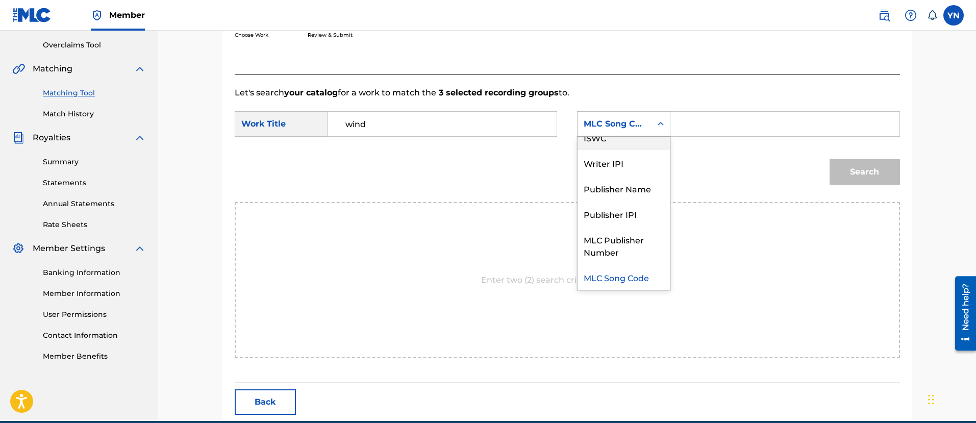
scroll to position [0, 0]
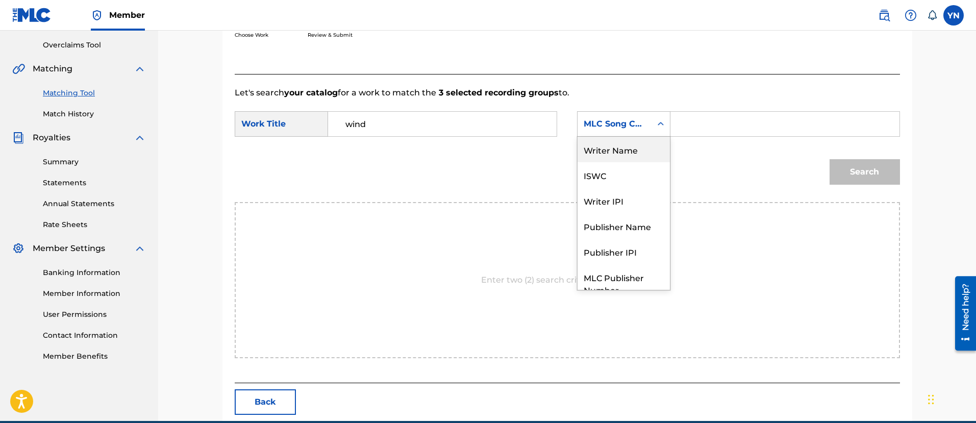
click at [632, 157] on div "Writer Name" at bounding box center [624, 150] width 92 height 26
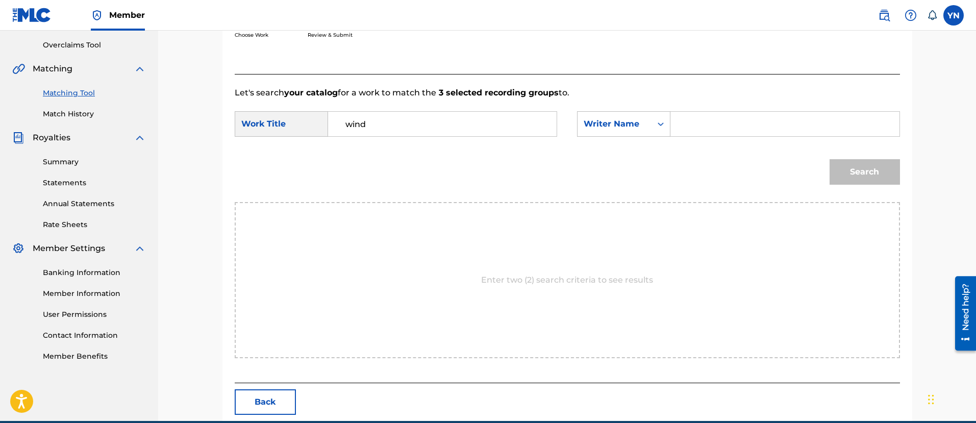
click at [749, 127] on input "Search Form" at bounding box center [784, 124] width 211 height 25
type input "yusuke"
click at [847, 177] on button "Search" at bounding box center [865, 172] width 70 height 26
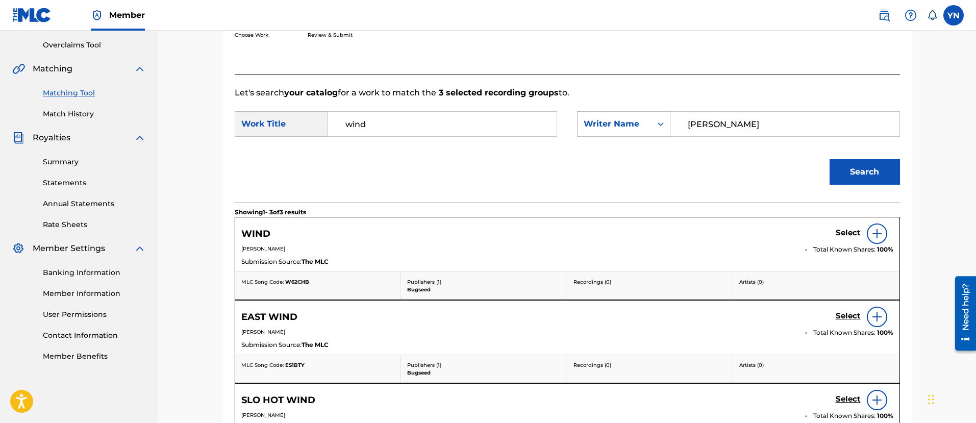
click at [844, 231] on h5 "Select" at bounding box center [848, 233] width 25 height 10
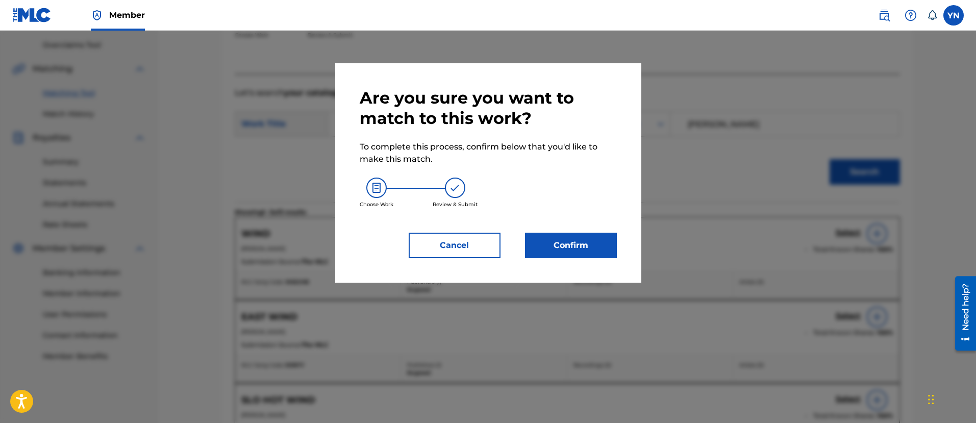
click at [590, 246] on button "Confirm" at bounding box center [571, 246] width 92 height 26
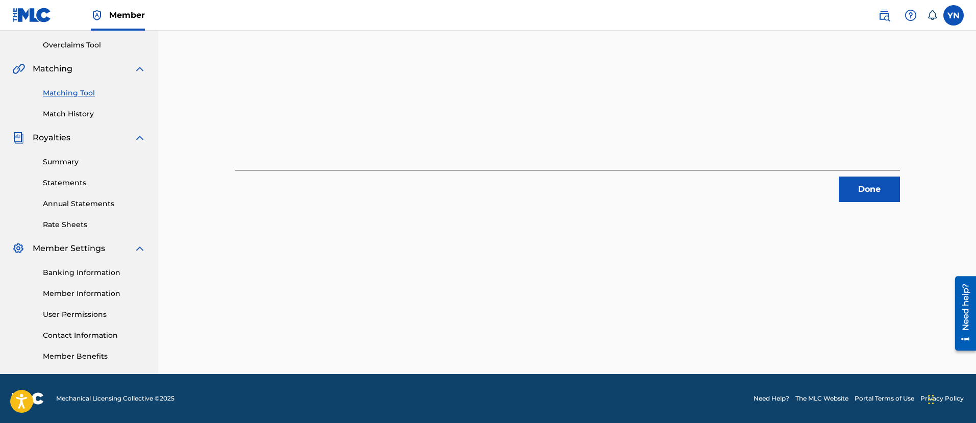
scroll to position [82, 0]
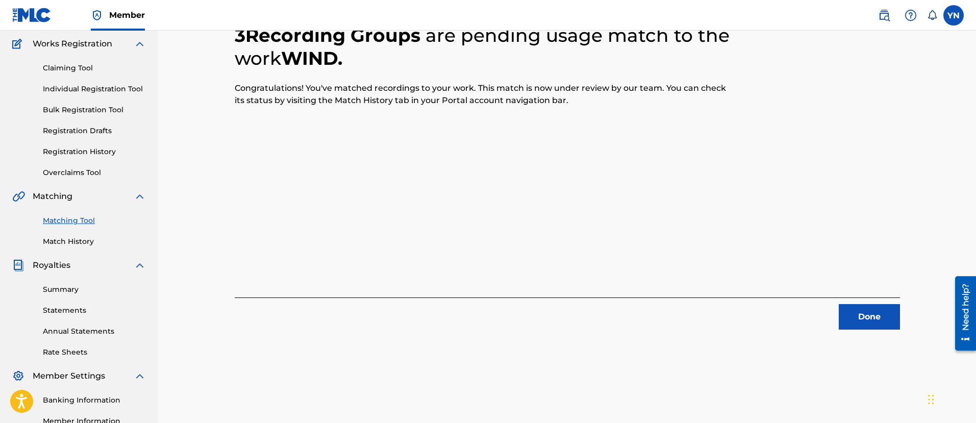
click at [866, 313] on button "Done" at bounding box center [869, 317] width 61 height 26
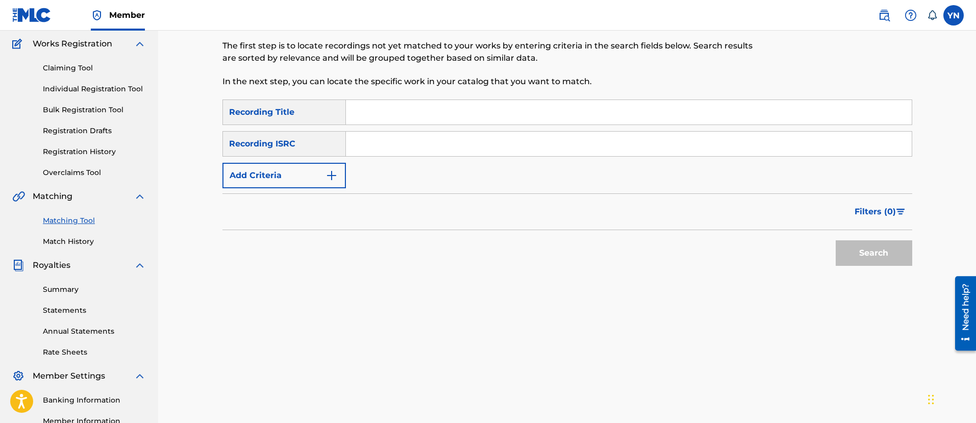
click at [451, 136] on input "Search Form" at bounding box center [629, 144] width 566 height 25
paste input "QM42K1942163"
type input "QM42K1942163"
click at [395, 123] on input "Search Form" at bounding box center [629, 112] width 566 height 25
paste input "stansmood"
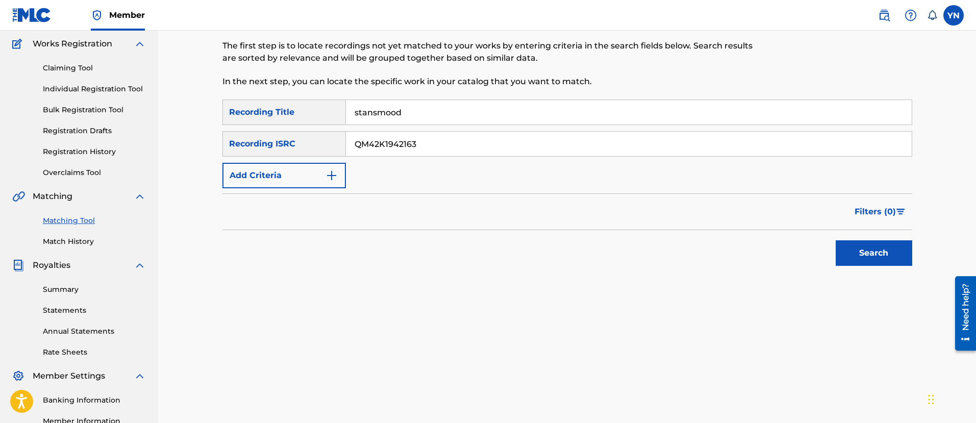
type input "stansmood"
click at [865, 254] on button "Search" at bounding box center [874, 253] width 77 height 26
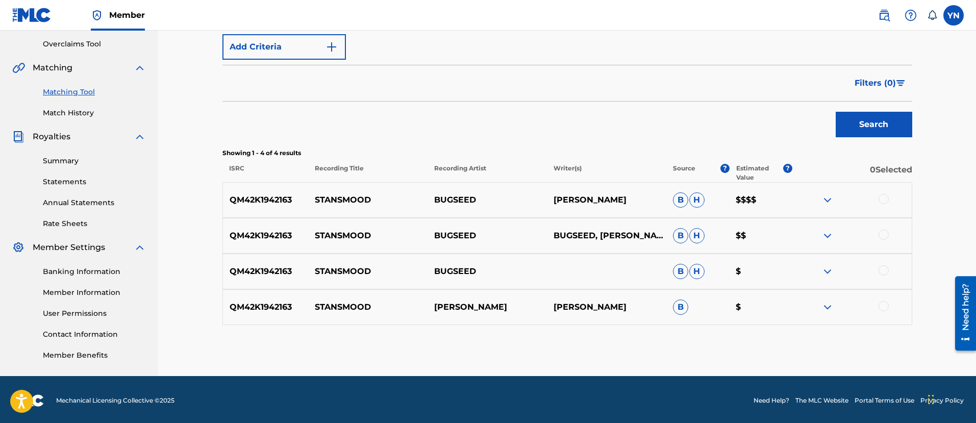
scroll to position [213, 0]
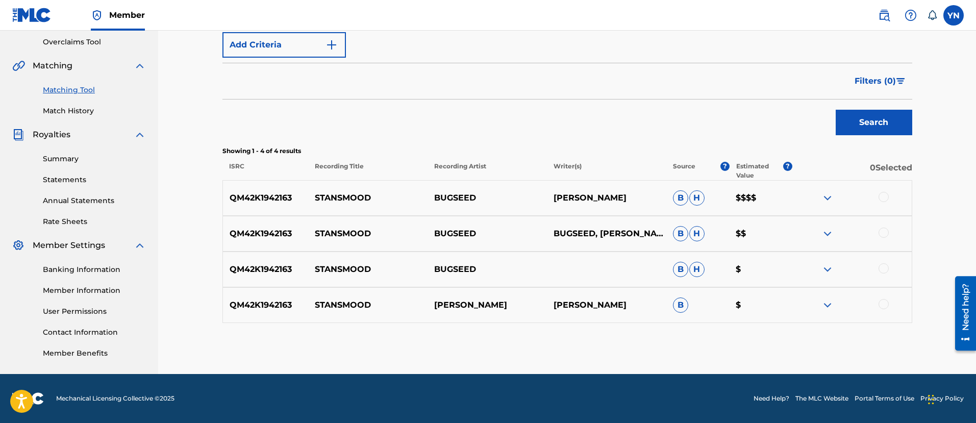
click at [883, 200] on div at bounding box center [884, 197] width 10 height 10
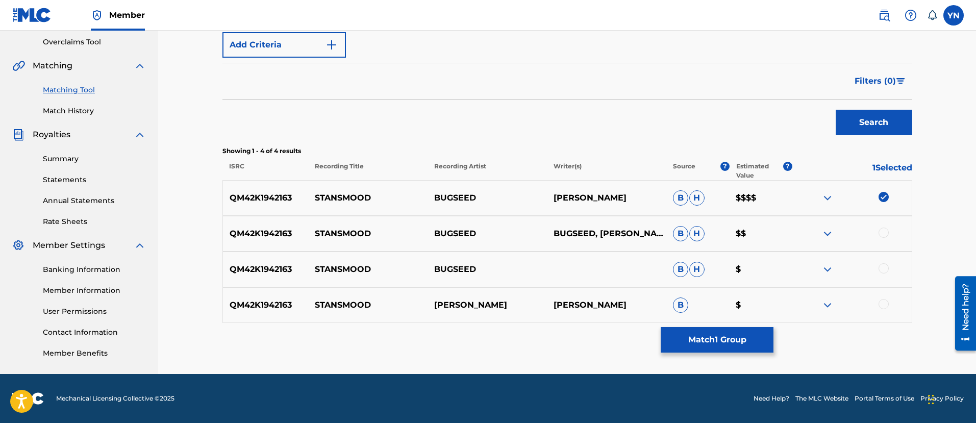
click at [887, 226] on div "QM42K1942163 STANSMOOD BUGSEED BUGSEED, NAKANO YUSUKE B H $$" at bounding box center [568, 234] width 690 height 36
click at [885, 233] on div at bounding box center [884, 233] width 10 height 10
click at [883, 270] on div at bounding box center [884, 268] width 10 height 10
click at [885, 298] on div "QM42K1942163 STANSMOOD YUSUKE NAKANO YUSUKE NAKANO B $" at bounding box center [568, 305] width 690 height 36
click at [883, 308] on div at bounding box center [884, 304] width 10 height 10
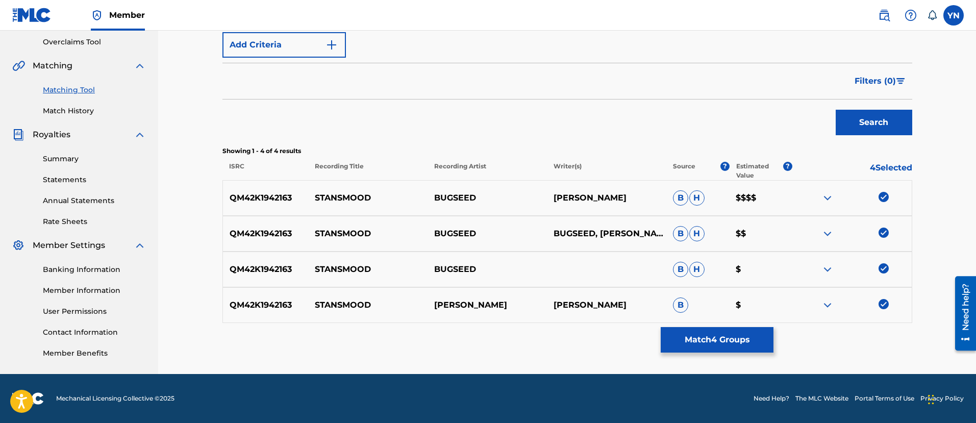
click at [709, 339] on button "Match 4 Groups" at bounding box center [717, 340] width 113 height 26
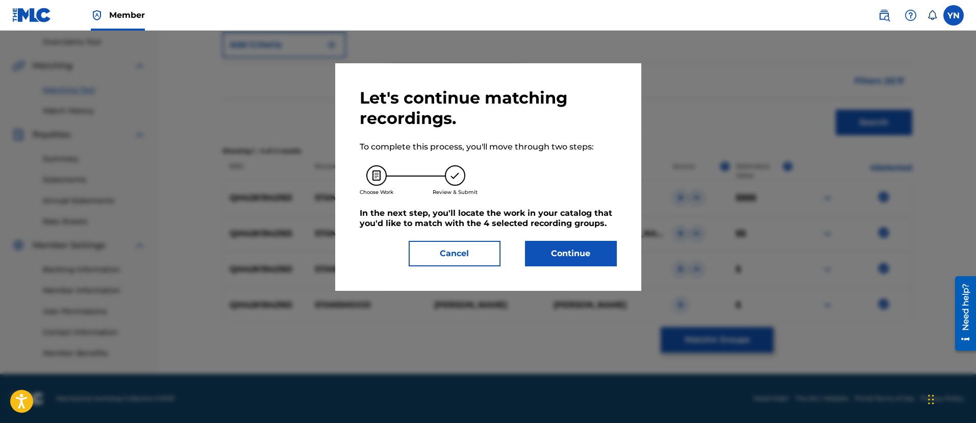
click at [615, 243] on button "Continue" at bounding box center [571, 254] width 92 height 26
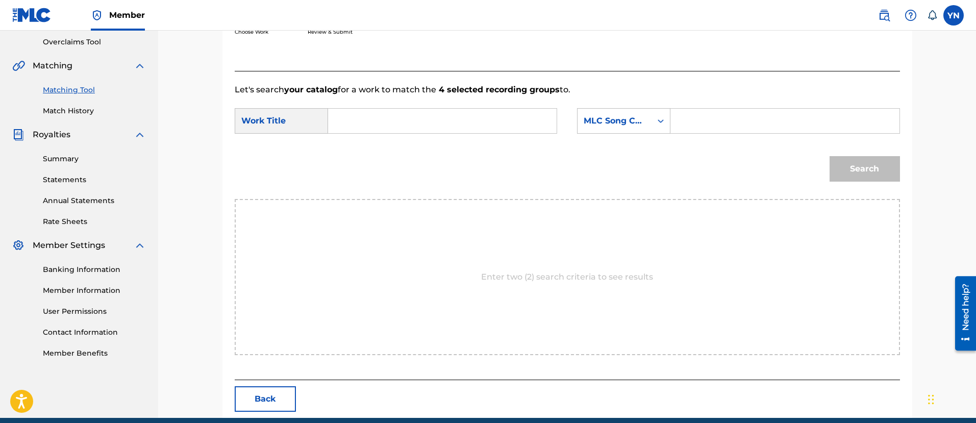
click at [503, 127] on input "Search Form" at bounding box center [442, 121] width 211 height 25
paste input "stansmood"
type input "stansmood"
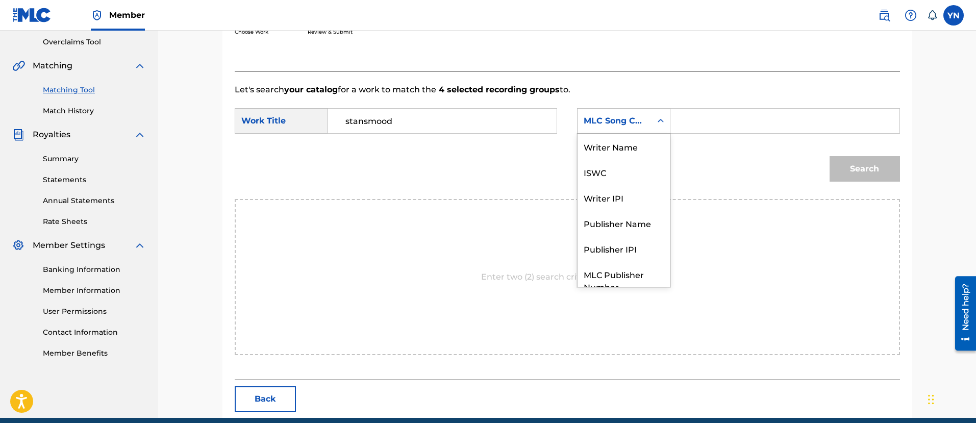
click at [608, 120] on div "MLC Song Code" at bounding box center [615, 121] width 62 height 12
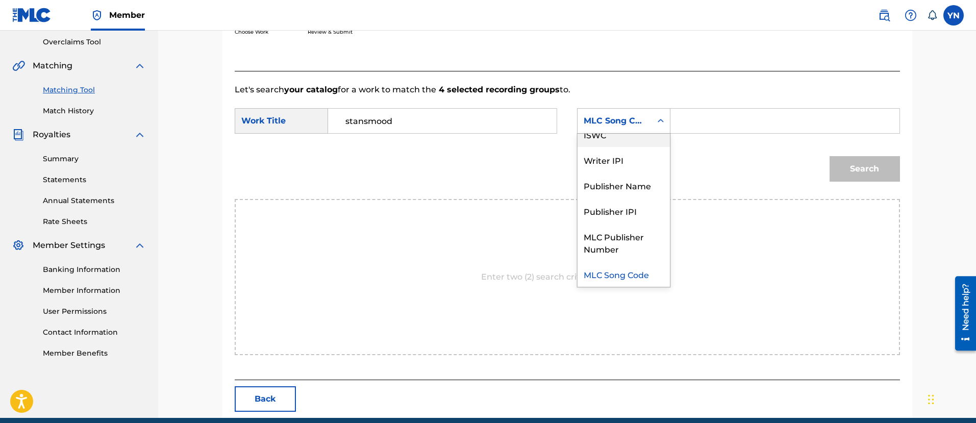
scroll to position [0, 0]
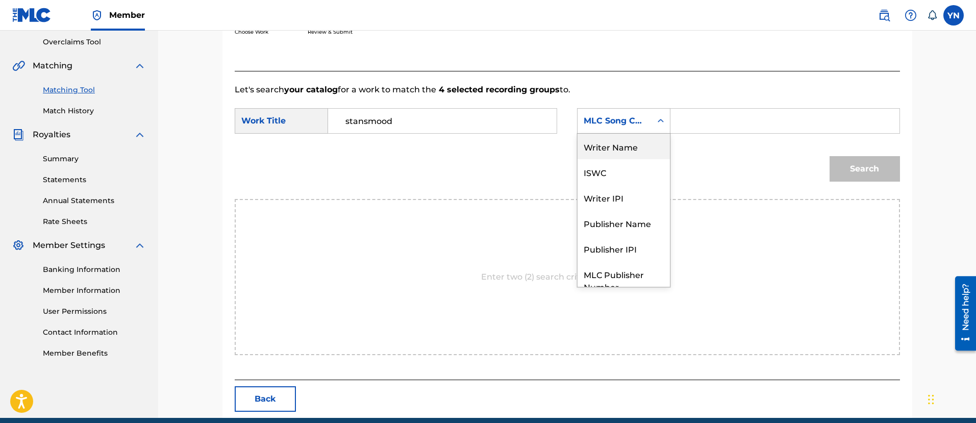
click at [628, 141] on div "Writer Name" at bounding box center [624, 147] width 92 height 26
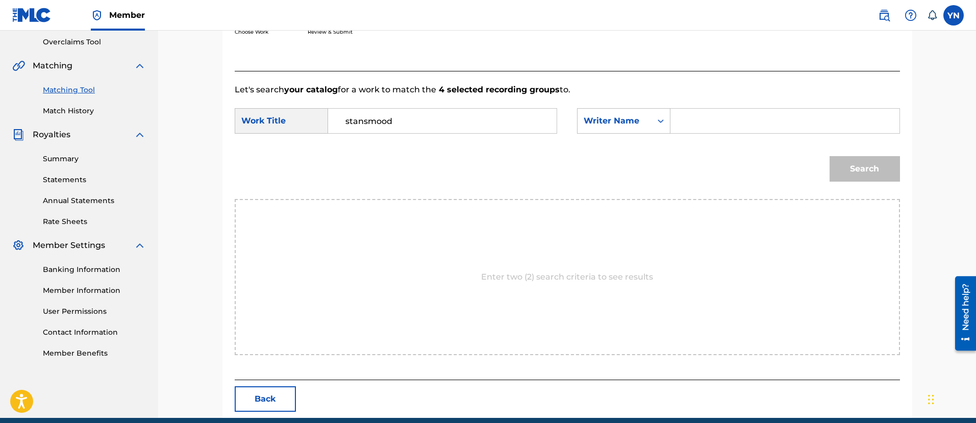
click at [705, 132] on input "Search Form" at bounding box center [784, 121] width 211 height 25
type input "yusuke"
click at [856, 180] on button "Search" at bounding box center [865, 169] width 70 height 26
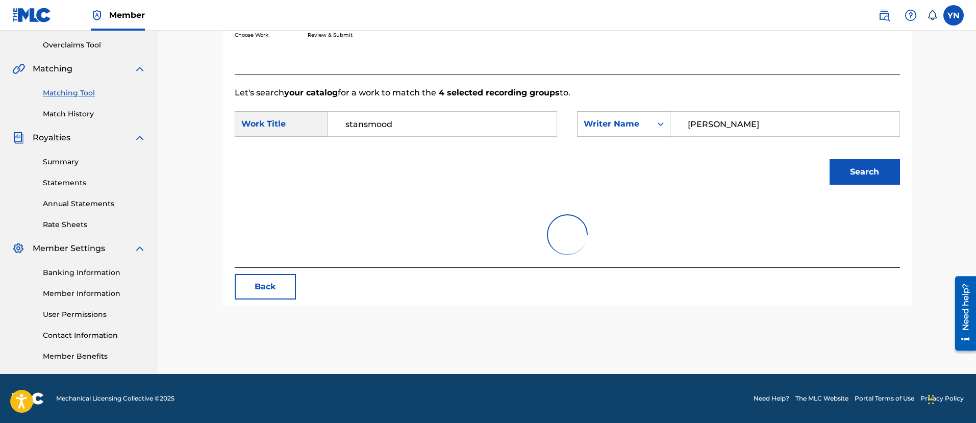
scroll to position [213, 0]
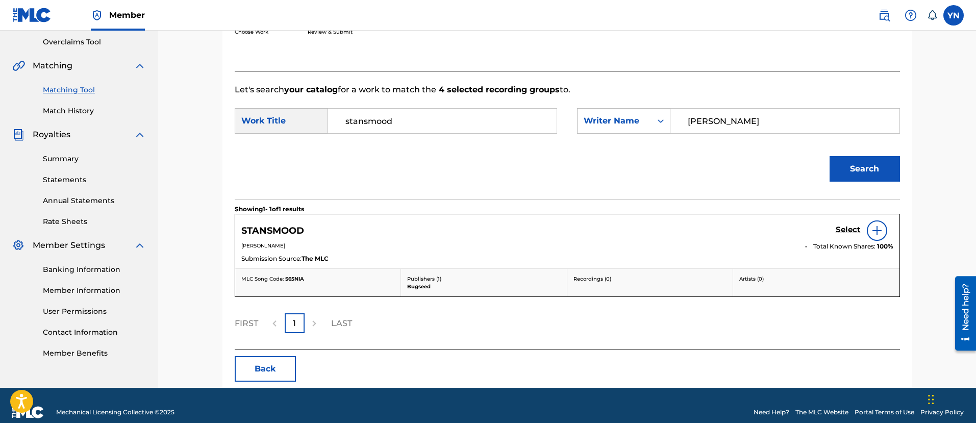
click at [840, 236] on link "Select" at bounding box center [848, 230] width 25 height 11
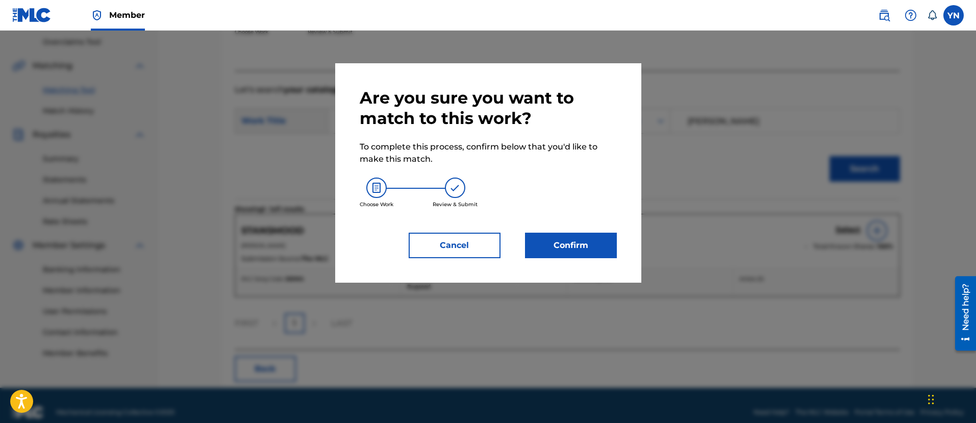
click at [571, 238] on button "Confirm" at bounding box center [571, 246] width 92 height 26
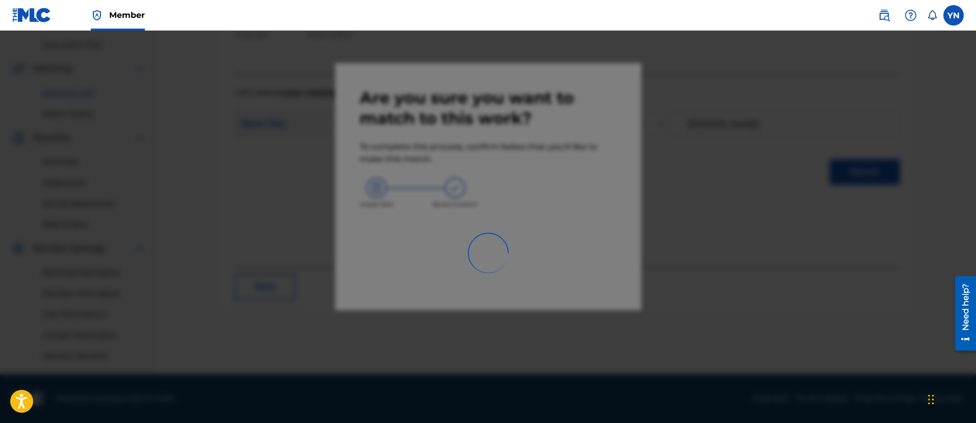
scroll to position [82, 0]
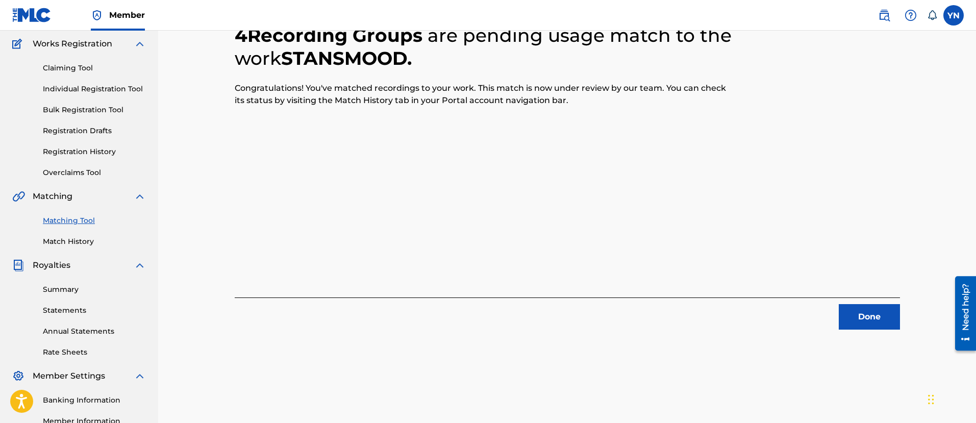
click at [848, 318] on button "Done" at bounding box center [869, 317] width 61 height 26
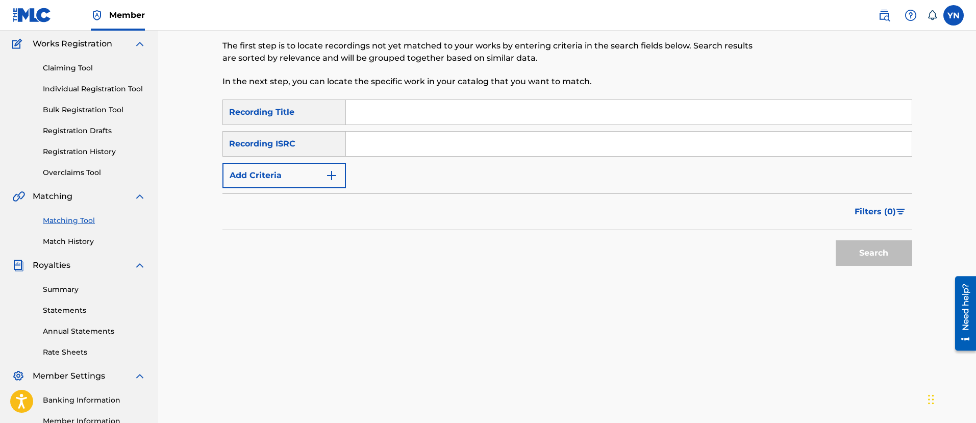
click at [431, 139] on input "Search Form" at bounding box center [629, 144] width 566 height 25
paste input "QM42K1977868"
type input "QM42K1977868"
click at [465, 128] on div "SearchWithCriteriaafb466a9-ed02-42f3-bd2d-e29e63578fca Recording Title SearchWi…" at bounding box center [568, 144] width 690 height 89
click at [462, 121] on input "Search Form" at bounding box center [629, 112] width 566 height 25
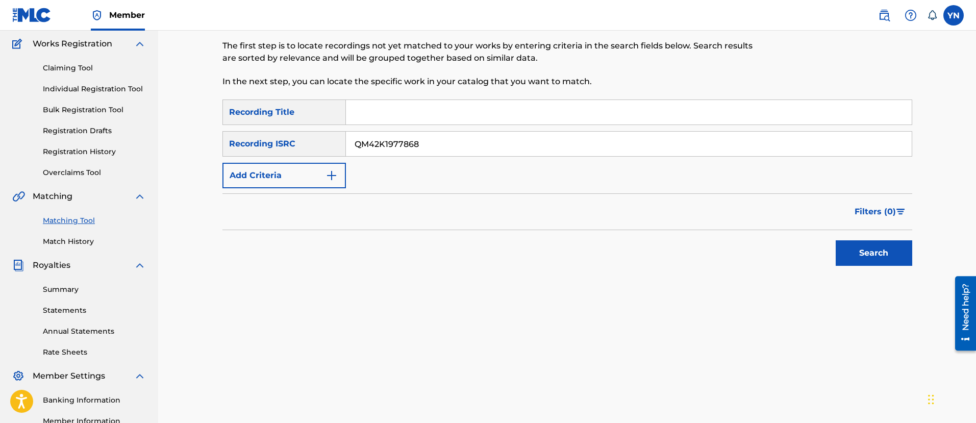
paste
type input "one make"
click at [846, 245] on div "Search" at bounding box center [872, 250] width 82 height 41
click at [846, 245] on button "Search" at bounding box center [874, 253] width 77 height 26
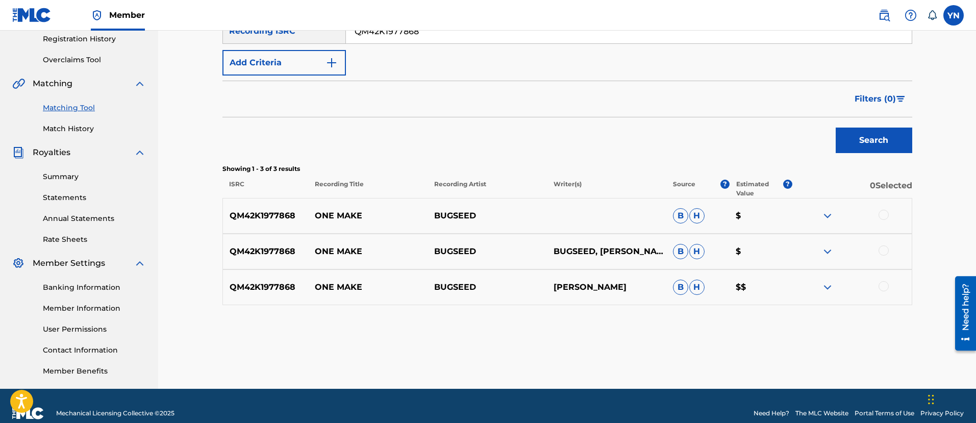
scroll to position [210, 0]
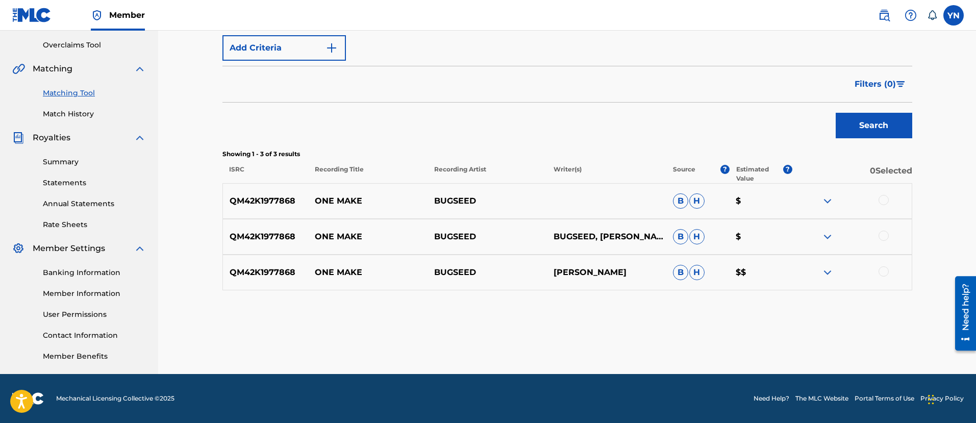
click at [885, 199] on div at bounding box center [884, 200] width 10 height 10
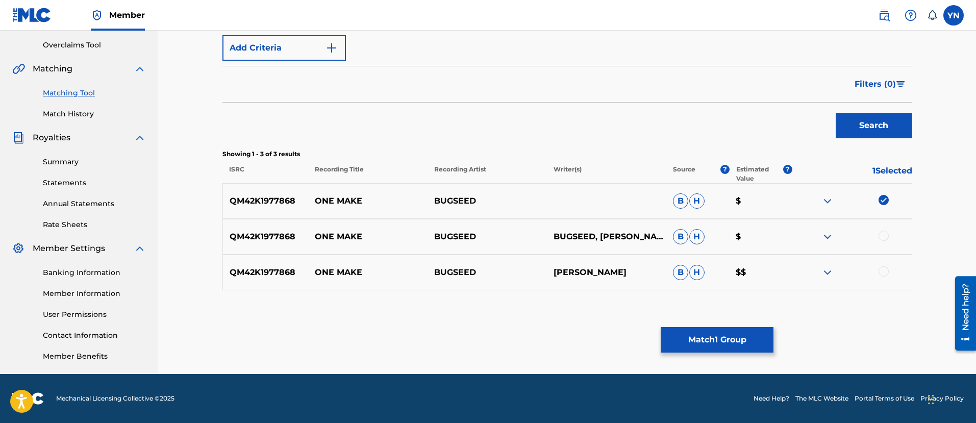
click at [886, 232] on div at bounding box center [884, 236] width 10 height 10
click at [886, 275] on div at bounding box center [884, 271] width 10 height 10
click at [711, 353] on div "Matching Tool The Matching Tool allows Members to match sound recordings to wor…" at bounding box center [568, 110] width 690 height 528
click at [707, 343] on button "Match 3 Groups" at bounding box center [717, 340] width 113 height 26
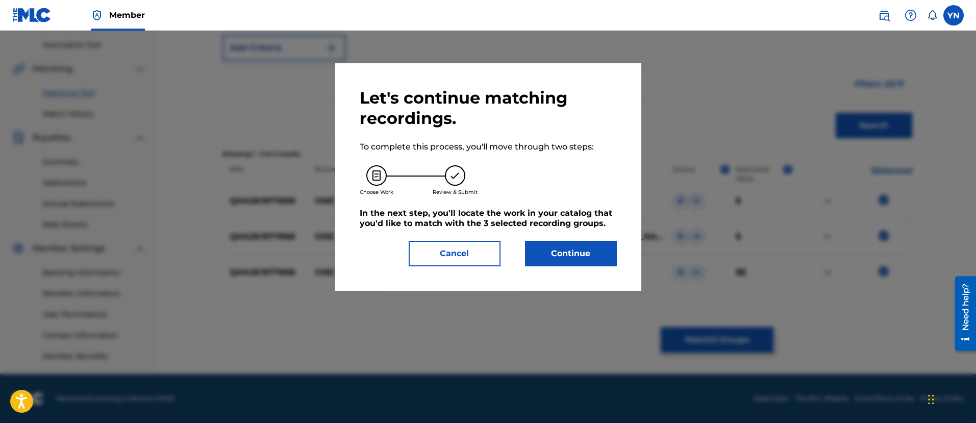
click at [612, 256] on button "Continue" at bounding box center [571, 254] width 92 height 26
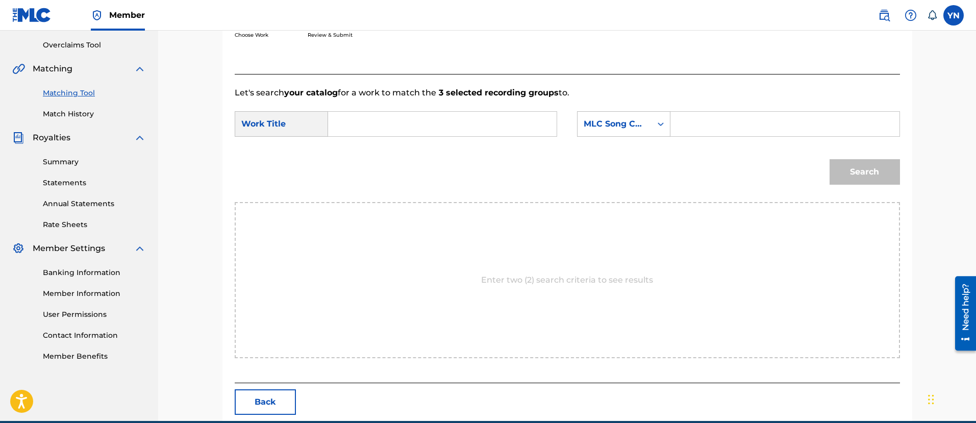
click at [511, 119] on input "Search Form" at bounding box center [442, 124] width 211 height 25
type input "one make"
click at [604, 124] on div "MLC Song Code" at bounding box center [615, 124] width 62 height 12
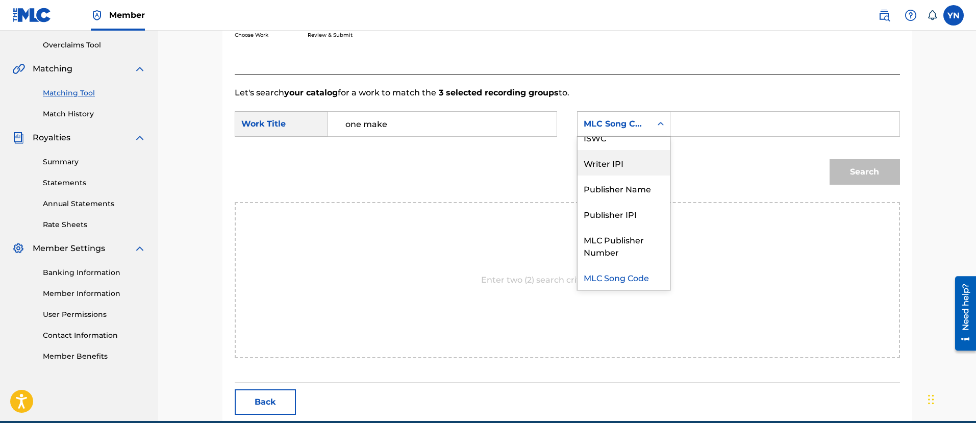
scroll to position [0, 0]
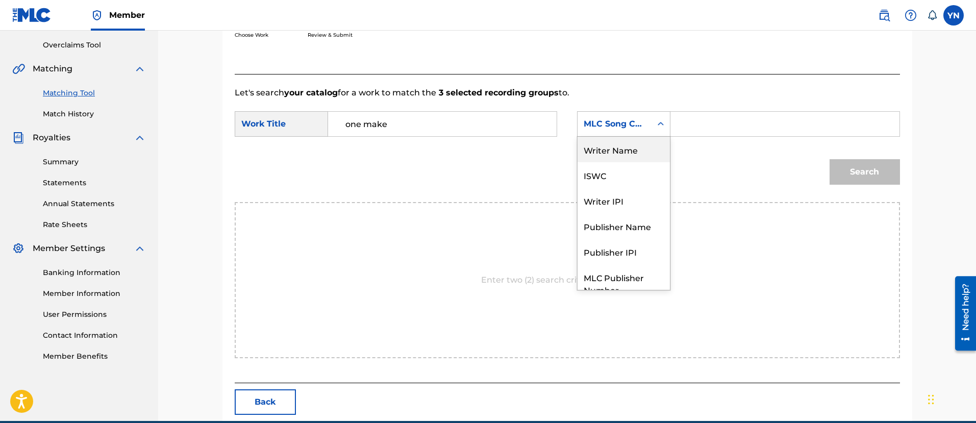
click at [626, 152] on div "Writer Name" at bounding box center [624, 150] width 92 height 26
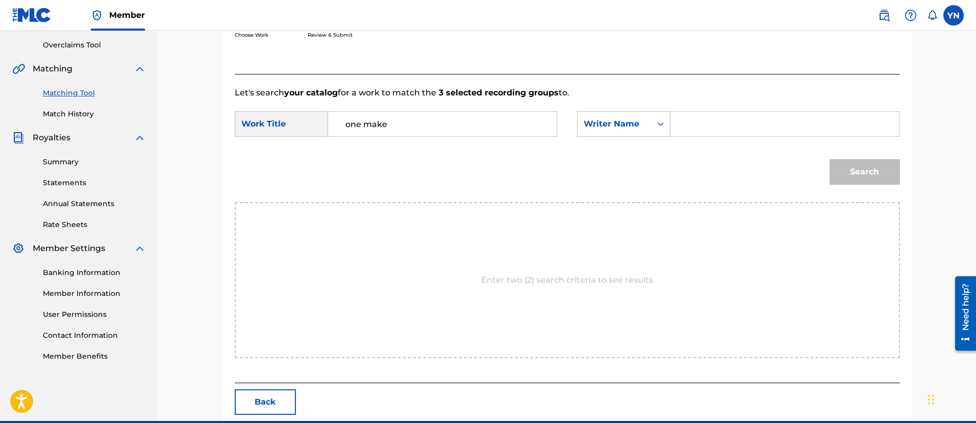
click at [732, 134] on input "Search Form" at bounding box center [784, 124] width 211 height 25
type input "yusuke"
click at [870, 161] on button "Search" at bounding box center [865, 172] width 70 height 26
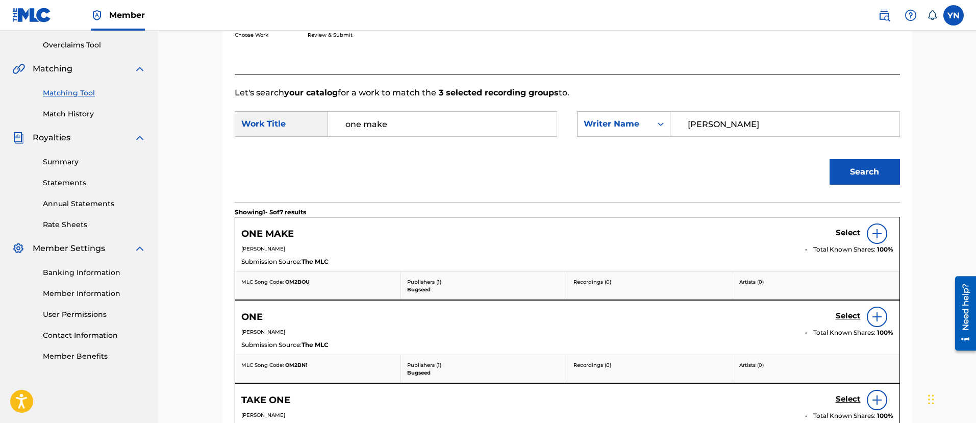
click at [854, 233] on h5 "Select" at bounding box center [848, 233] width 25 height 10
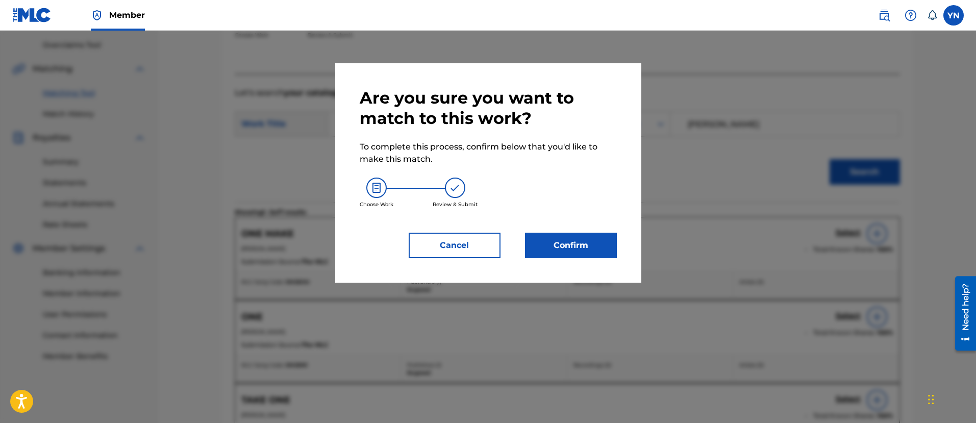
click at [602, 251] on button "Confirm" at bounding box center [571, 246] width 92 height 26
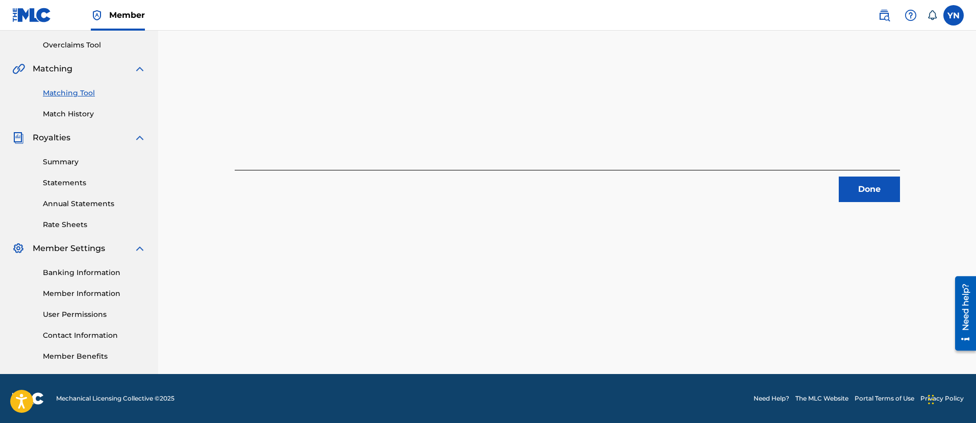
scroll to position [82, 0]
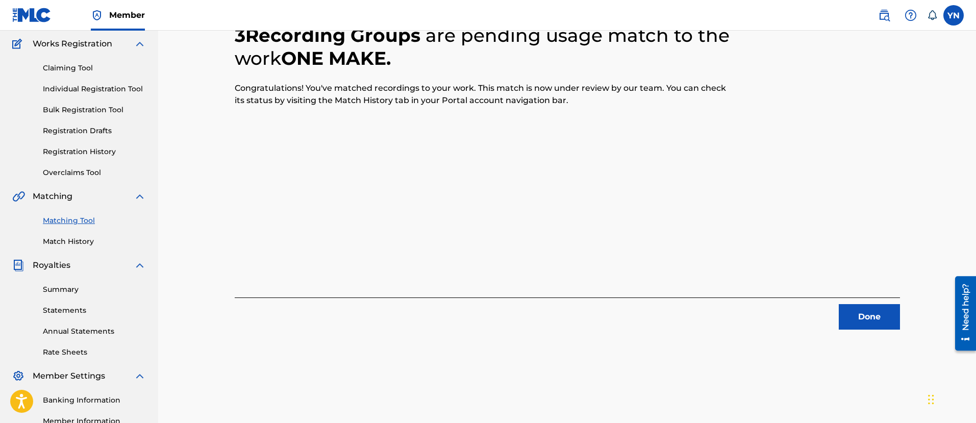
click at [870, 314] on button "Done" at bounding box center [869, 317] width 61 height 26
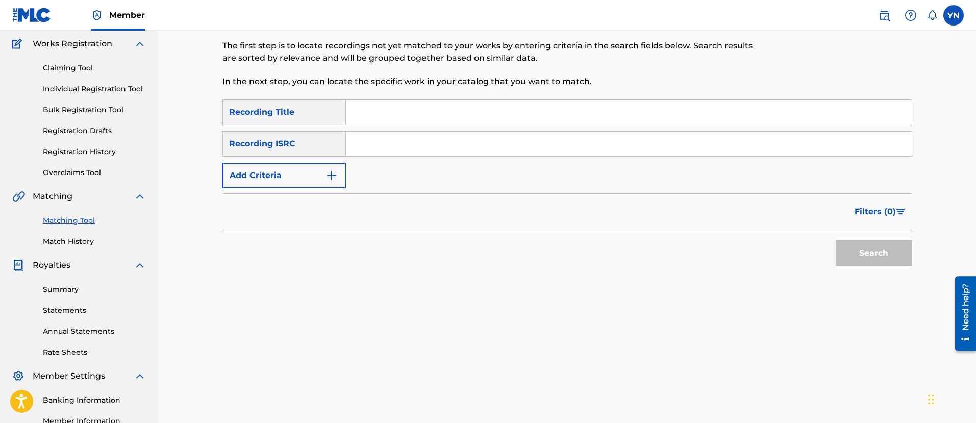
click at [436, 147] on input "Search Form" at bounding box center [629, 144] width 566 height 25
type input "QM42K1921030"
click at [437, 116] on input "Search Form" at bounding box center [629, 112] width 566 height 25
type input "sweet pot"
click at [878, 267] on div "Search" at bounding box center [872, 250] width 82 height 41
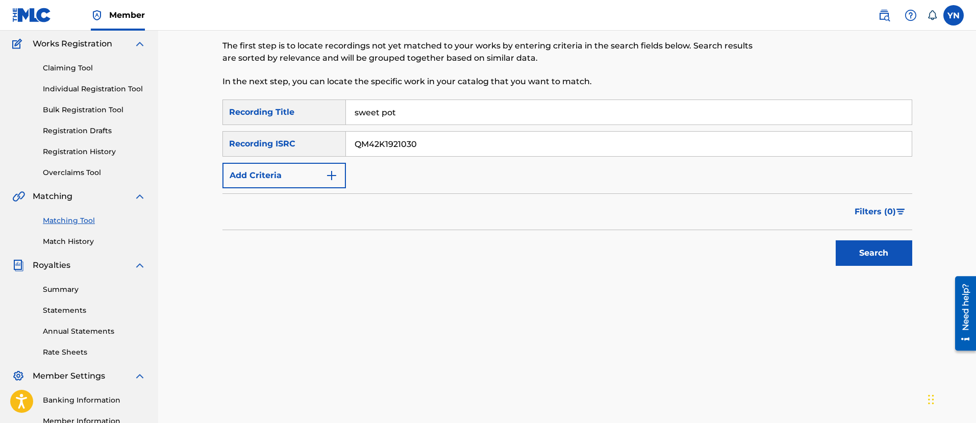
click at [881, 258] on button "Search" at bounding box center [874, 253] width 77 height 26
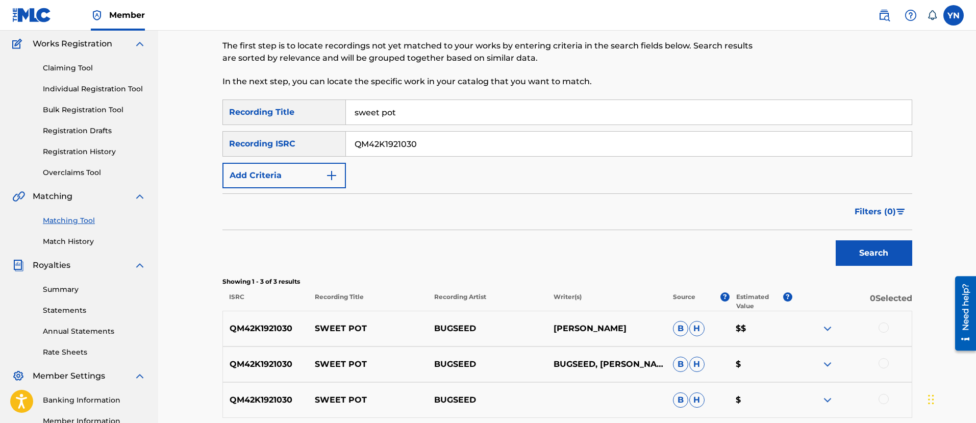
scroll to position [210, 0]
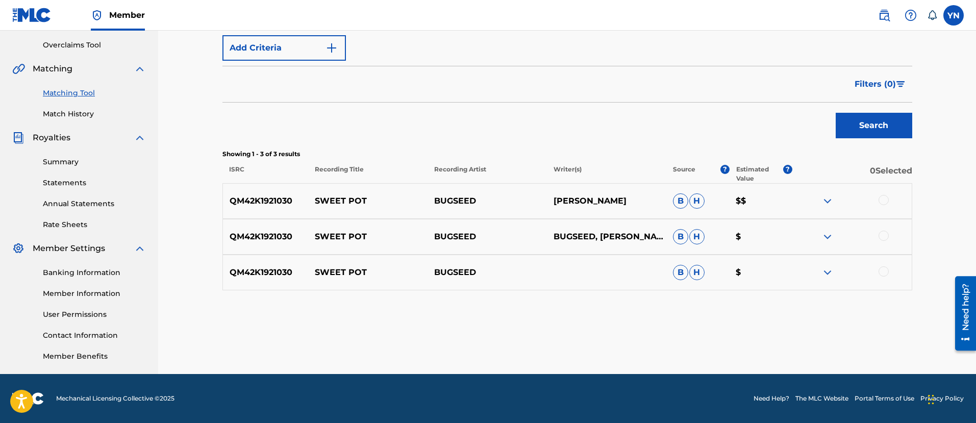
click at [886, 199] on div at bounding box center [884, 200] width 10 height 10
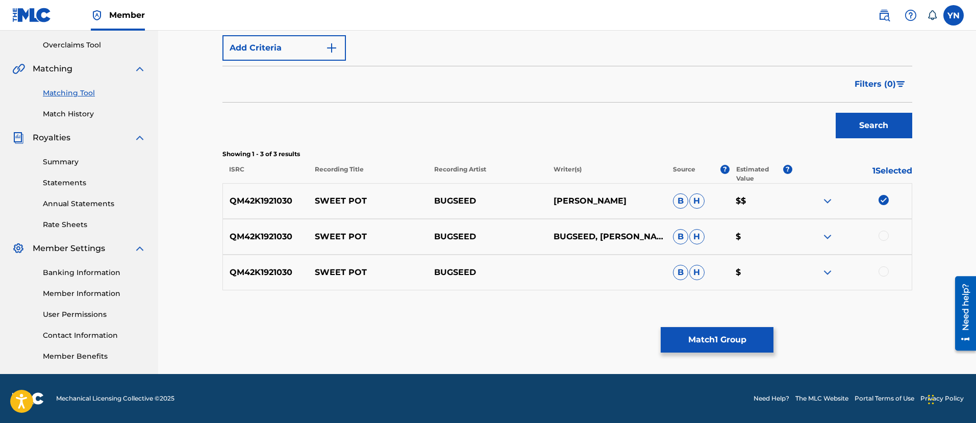
click at [882, 231] on div at bounding box center [884, 236] width 10 height 10
click at [882, 270] on div at bounding box center [884, 271] width 10 height 10
click at [713, 329] on button "Match 3 Groups" at bounding box center [717, 340] width 113 height 26
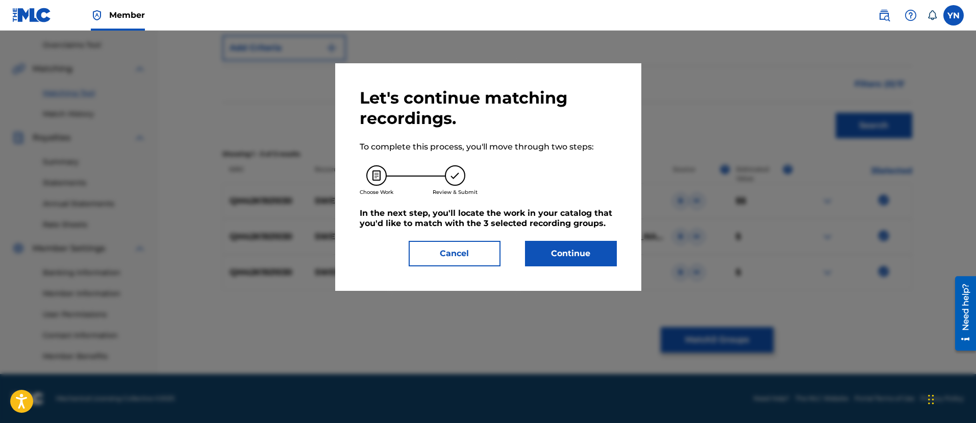
click at [602, 246] on button "Continue" at bounding box center [571, 254] width 92 height 26
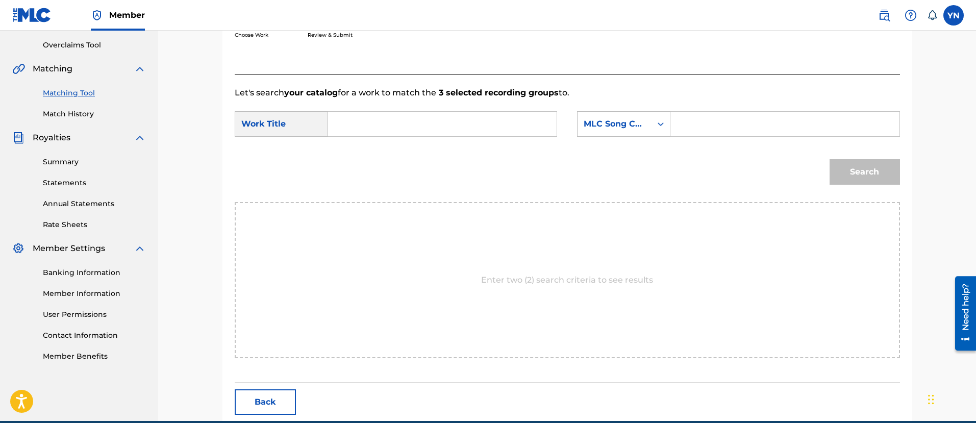
click at [464, 129] on input "Search Form" at bounding box center [442, 124] width 211 height 25
type input "sweet pot"
click at [647, 121] on div "MLC Song Code" at bounding box center [615, 123] width 74 height 19
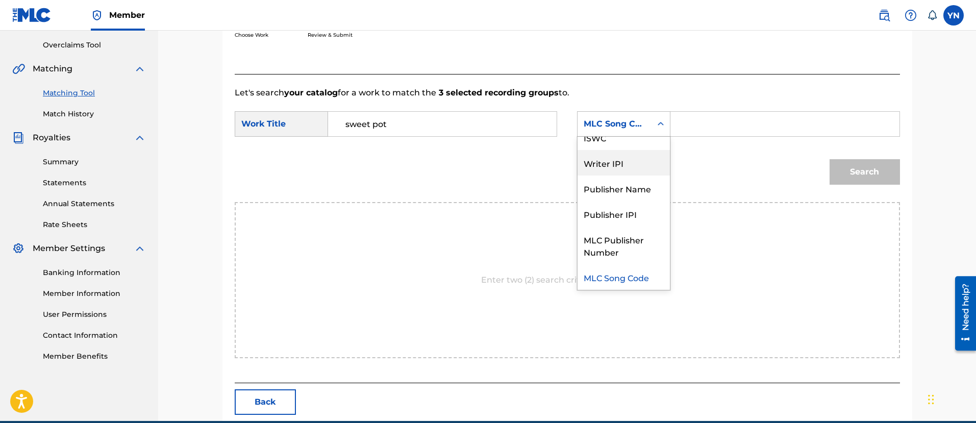
scroll to position [0, 0]
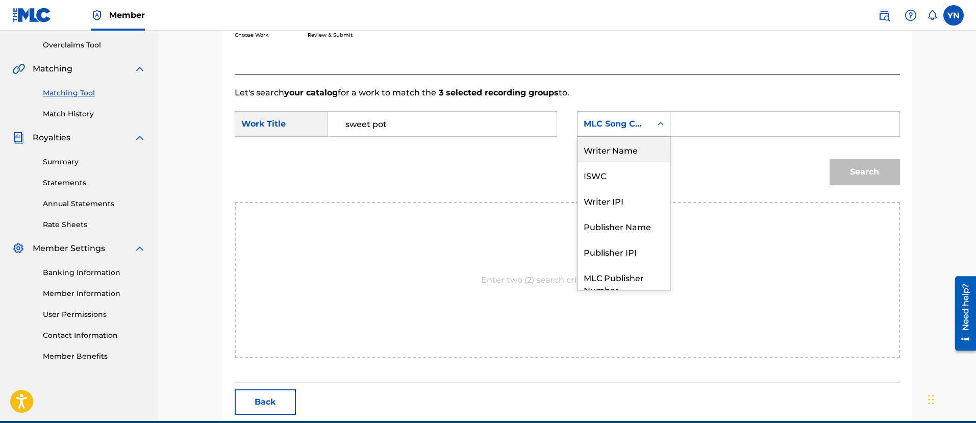
click at [638, 155] on div "Writer Name" at bounding box center [624, 150] width 92 height 26
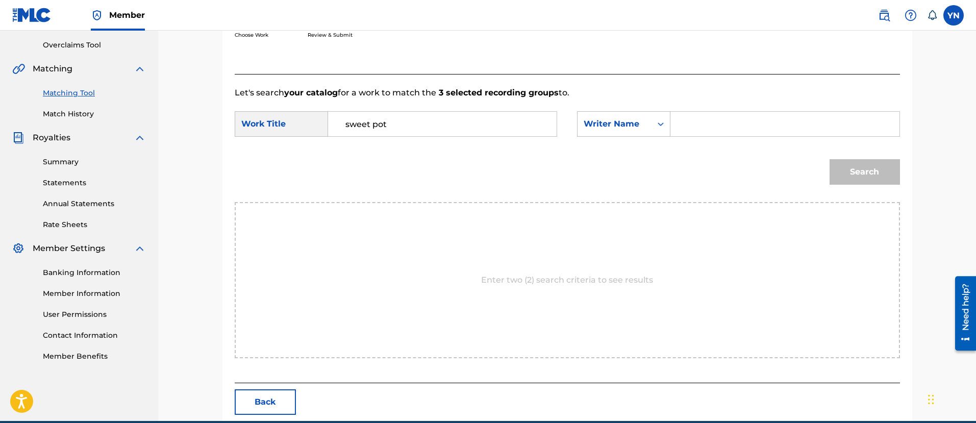
click at [678, 130] on div "Search Form" at bounding box center [785, 124] width 229 height 26
click at [686, 124] on input "Search Form" at bounding box center [784, 124] width 211 height 25
type input "yusuke"
click at [830, 159] on button "Search" at bounding box center [865, 172] width 70 height 26
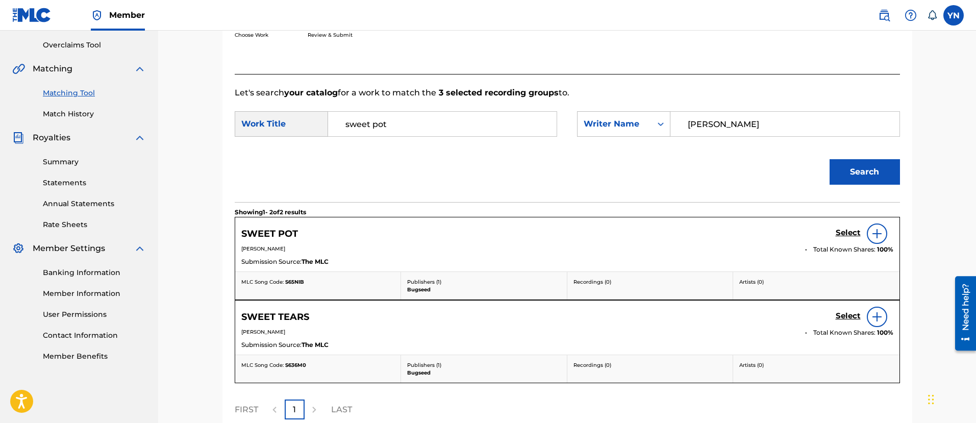
click at [845, 235] on h5 "Select" at bounding box center [848, 233] width 25 height 10
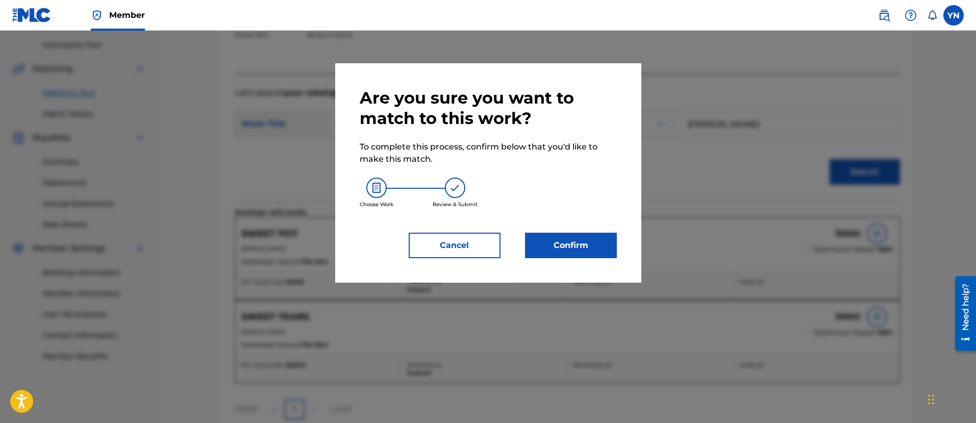
click at [553, 237] on button "Confirm" at bounding box center [571, 246] width 92 height 26
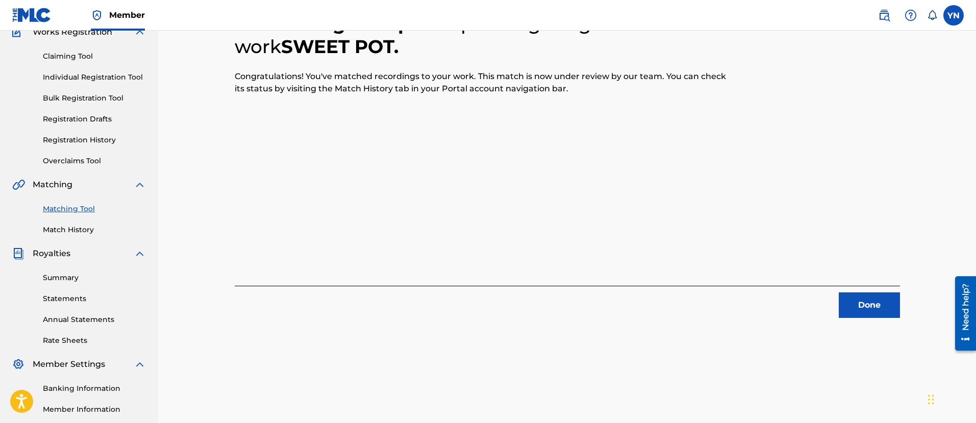
scroll to position [82, 0]
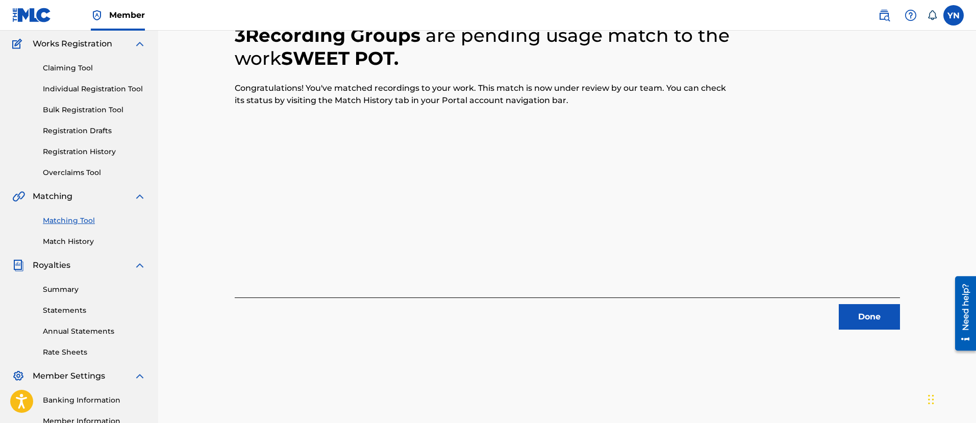
click at [867, 298] on div "Done" at bounding box center [568, 314] width 666 height 32
click at [867, 310] on button "Done" at bounding box center [869, 317] width 61 height 26
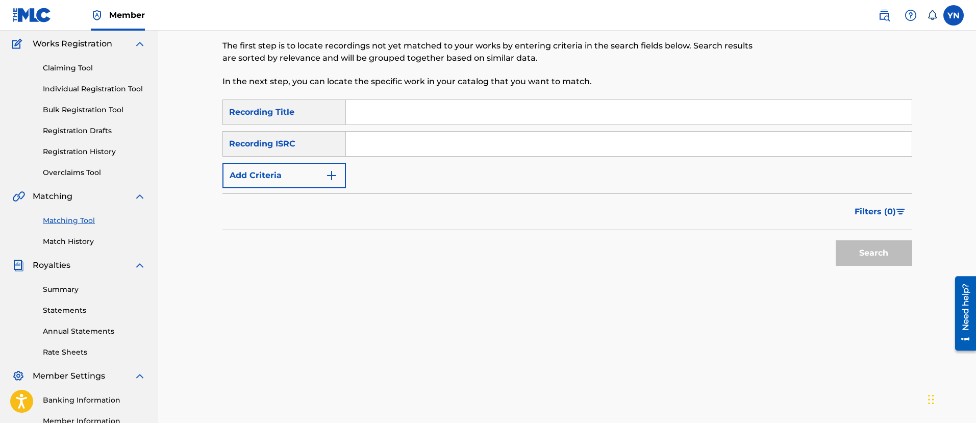
click at [431, 134] on input "Search Form" at bounding box center [629, 144] width 566 height 25
type input "QM42K1975051"
click at [427, 109] on input "Search Form" at bounding box center [629, 112] width 566 height 25
type input "umi"
click at [897, 264] on button "Search" at bounding box center [874, 253] width 77 height 26
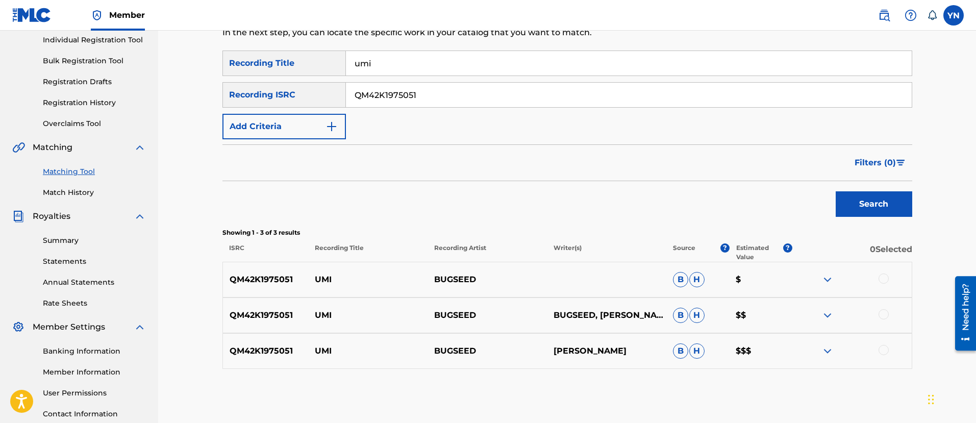
scroll to position [210, 0]
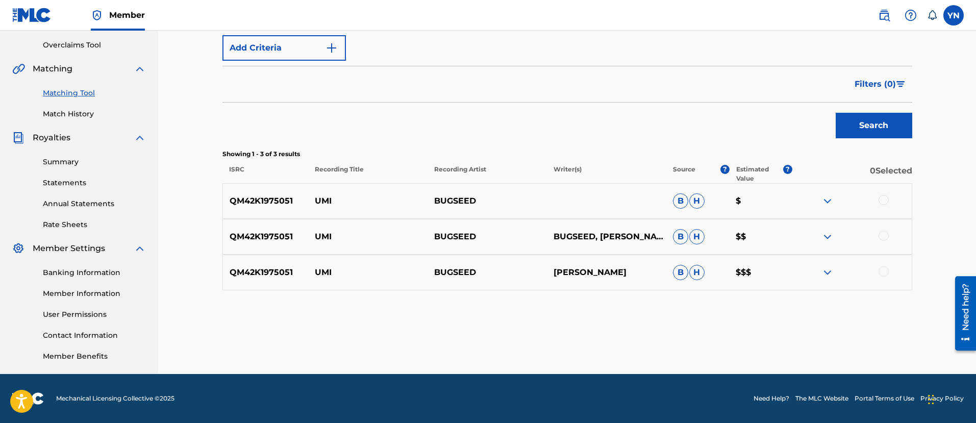
click at [888, 270] on div at bounding box center [852, 272] width 119 height 12
click at [888, 270] on div at bounding box center [884, 271] width 10 height 10
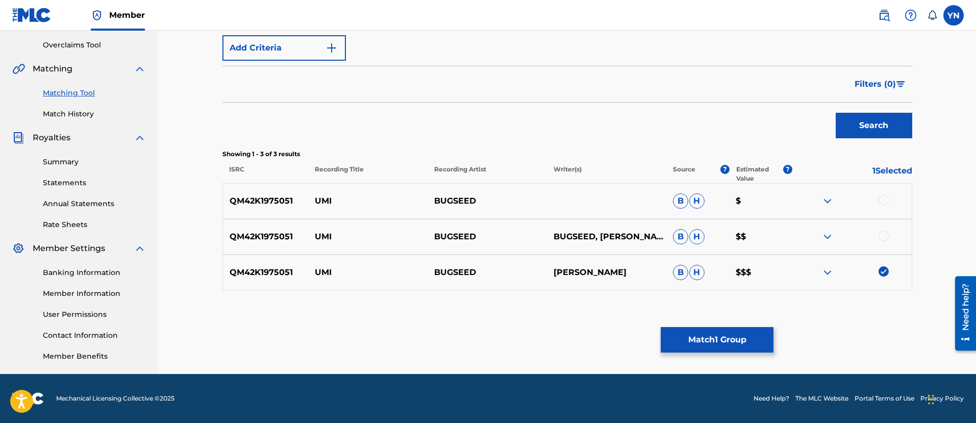
click at [884, 235] on div at bounding box center [884, 236] width 10 height 10
click at [883, 198] on div at bounding box center [884, 200] width 10 height 10
drag, startPoint x: 750, startPoint y: 313, endPoint x: 745, endPoint y: 320, distance: 8.4
click at [746, 317] on div "Matching Tool The Matching Tool allows Members to match sound recordings to wor…" at bounding box center [568, 110] width 690 height 528
click at [741, 331] on button "Match 3 Groups" at bounding box center [717, 340] width 113 height 26
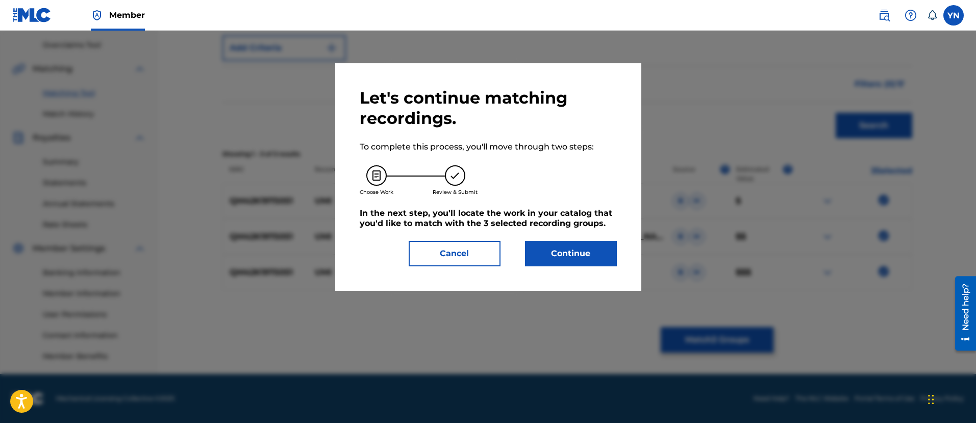
click at [525, 235] on div "Let's continue matching recordings. To complete this process, you'll move throu…" at bounding box center [488, 177] width 257 height 179
click at [548, 254] on button "Continue" at bounding box center [571, 254] width 92 height 26
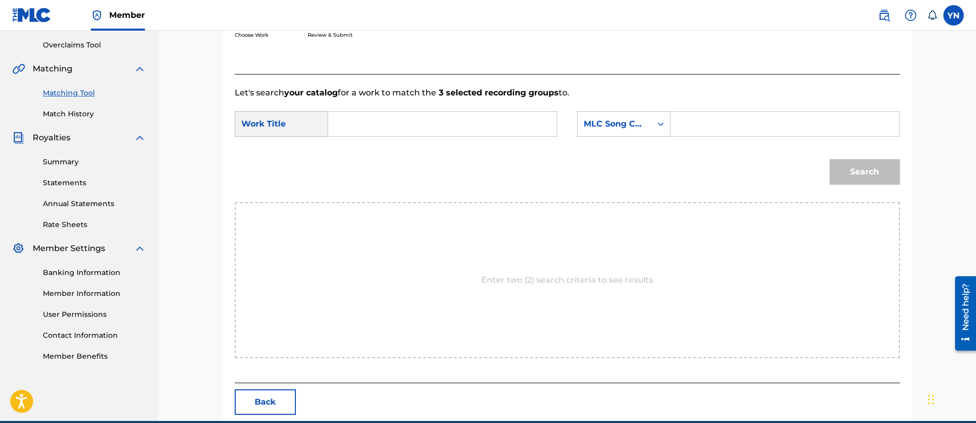
click at [469, 127] on input "Search Form" at bounding box center [442, 124] width 211 height 25
type input "umi"
click at [639, 123] on div "MLC Song Code" at bounding box center [615, 124] width 62 height 12
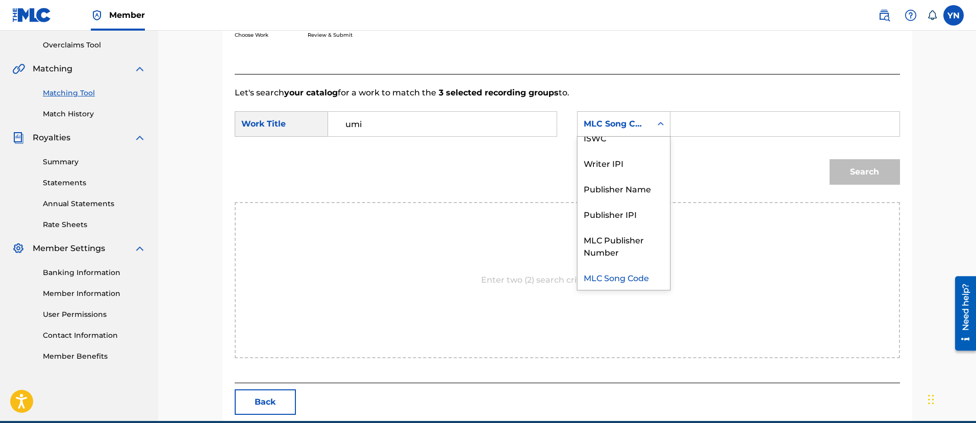
scroll to position [0, 0]
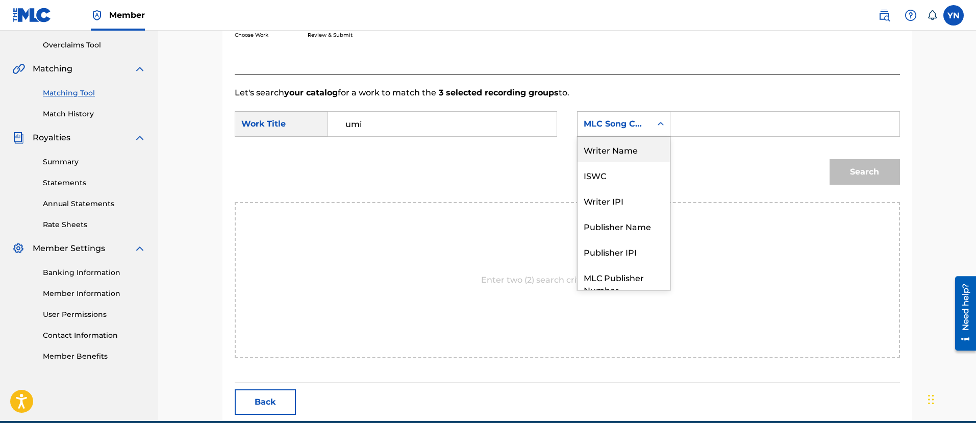
click at [627, 150] on div "Writer Name" at bounding box center [624, 150] width 92 height 26
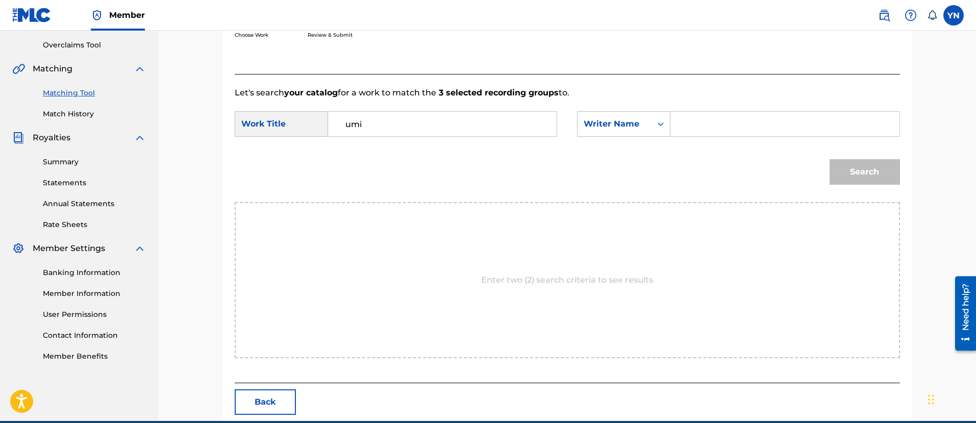
click at [741, 119] on input "Search Form" at bounding box center [784, 124] width 211 height 25
type input "yusuke"
click at [844, 177] on button "Search" at bounding box center [865, 172] width 70 height 26
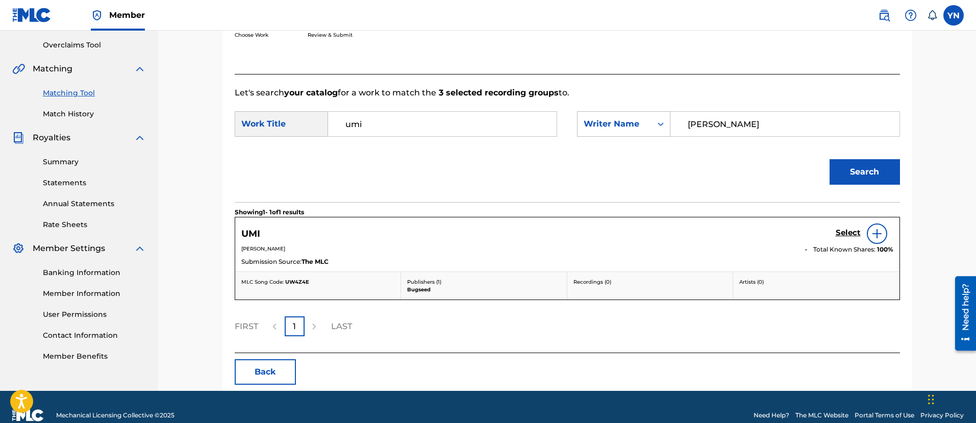
click at [850, 231] on h5 "Select" at bounding box center [848, 233] width 25 height 10
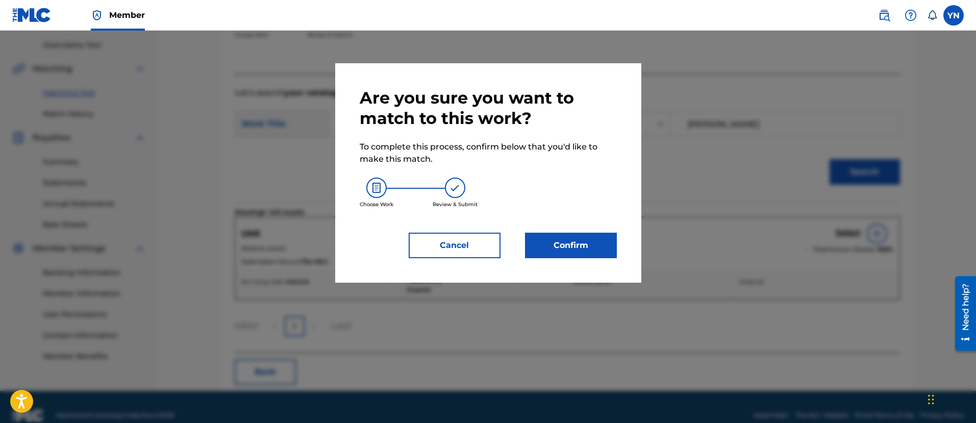
click at [595, 235] on button "Confirm" at bounding box center [571, 246] width 92 height 26
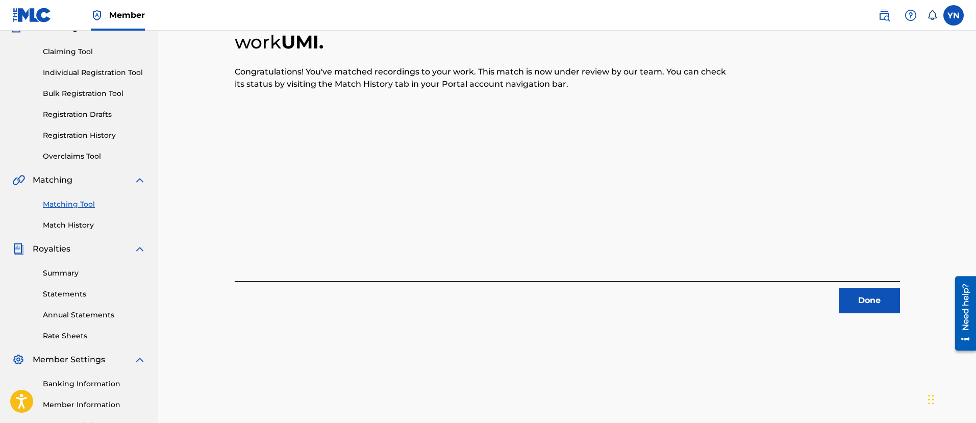
scroll to position [82, 0]
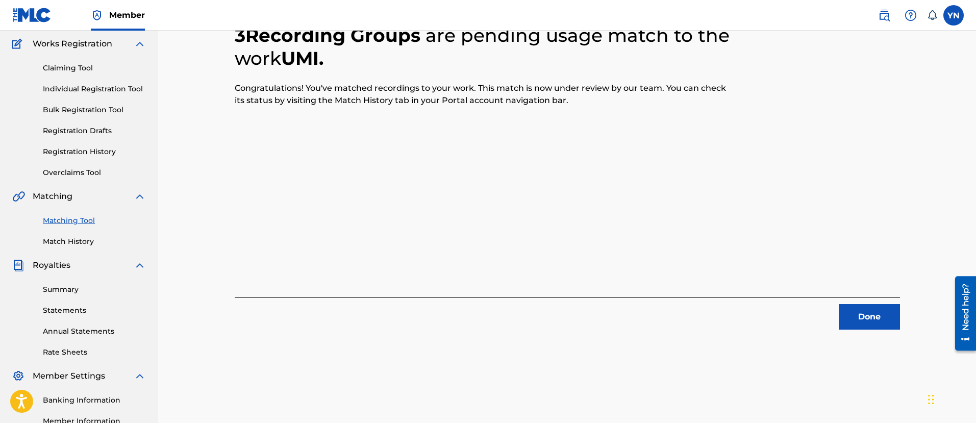
click at [876, 309] on button "Done" at bounding box center [869, 317] width 61 height 26
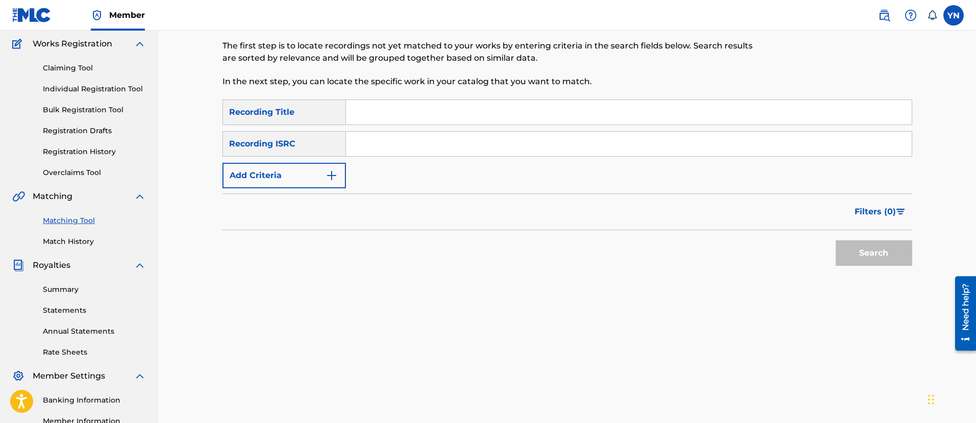
click at [431, 152] on input "Search Form" at bounding box center [629, 144] width 566 height 25
type input "QM42K1907155"
click at [415, 112] on input "Search Form" at bounding box center [629, 112] width 566 height 25
type input "gorilla glue"
click at [862, 251] on button "Search" at bounding box center [874, 253] width 77 height 26
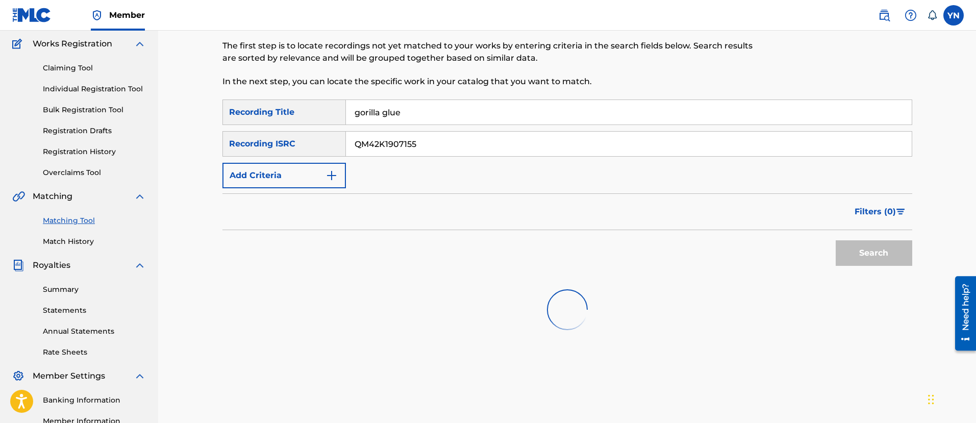
scroll to position [210, 0]
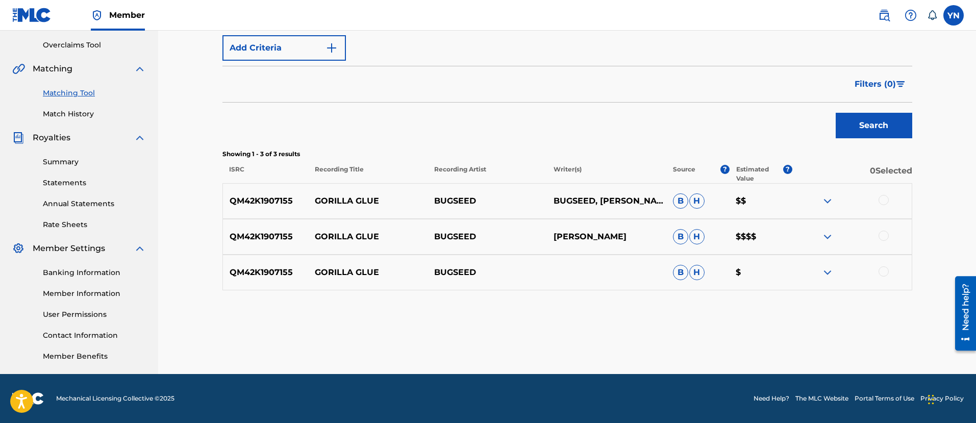
click at [886, 204] on div at bounding box center [884, 200] width 10 height 10
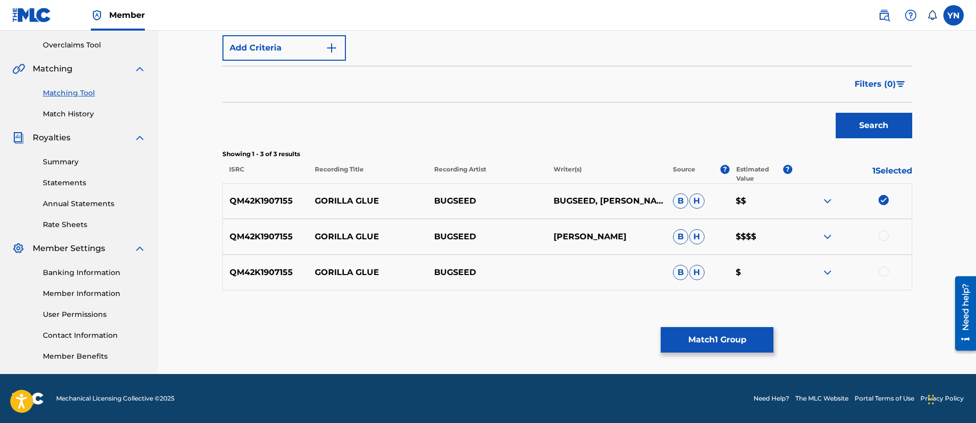
click at [888, 244] on div "QM42K1907155 GORILLA GLUE BUGSEED NAKANO YUSUKE B H $$$$" at bounding box center [568, 237] width 690 height 36
click at [884, 239] on div at bounding box center [884, 236] width 10 height 10
click at [882, 269] on div at bounding box center [884, 271] width 10 height 10
click at [752, 334] on button "Match 3 Groups" at bounding box center [717, 340] width 113 height 26
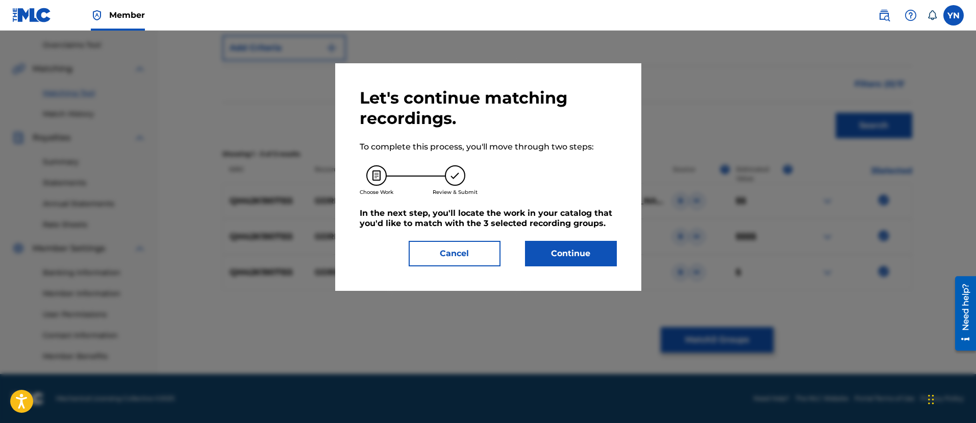
click at [587, 246] on button "Continue" at bounding box center [571, 254] width 92 height 26
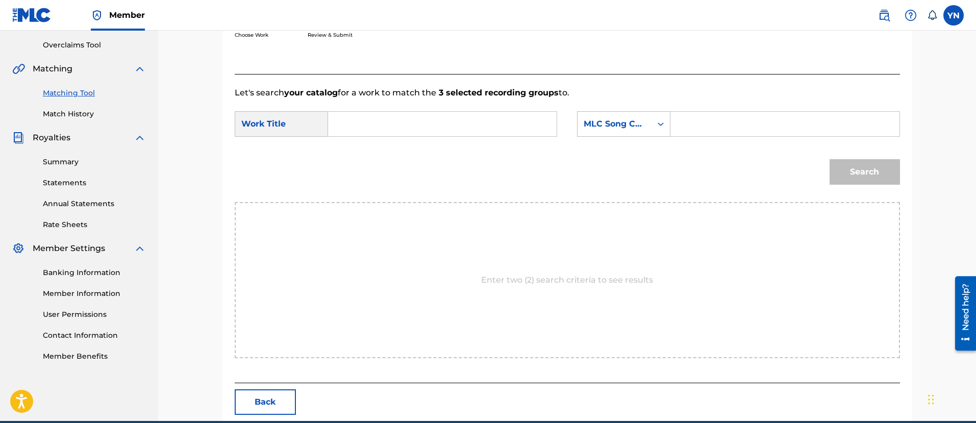
click at [508, 126] on input "Search Form" at bounding box center [442, 124] width 211 height 25
type input "gorilla glue"
click at [601, 121] on div "MLC Song Code" at bounding box center [615, 124] width 62 height 12
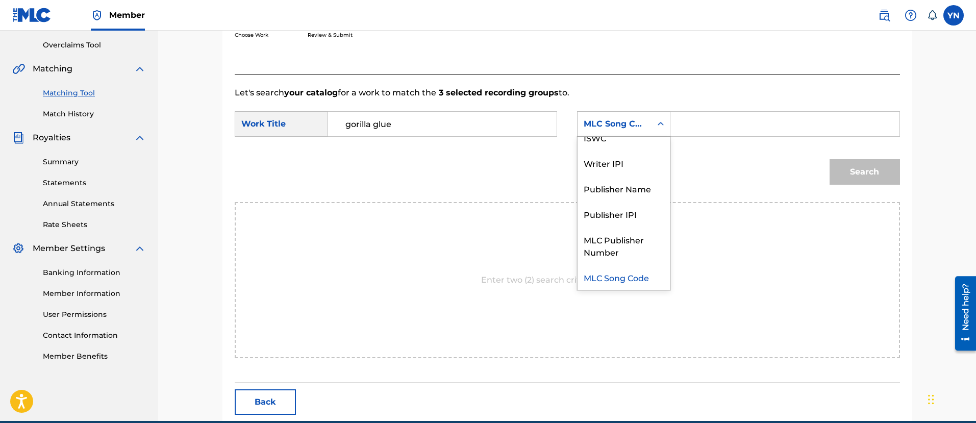
scroll to position [0, 0]
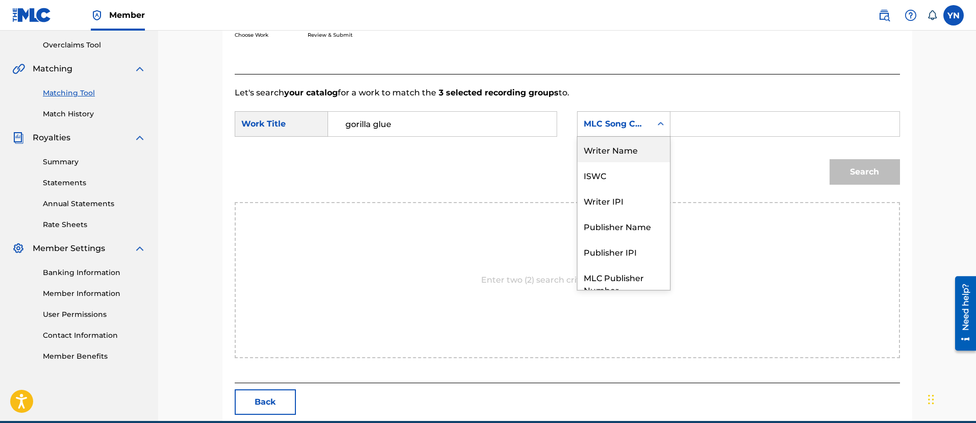
click at [635, 149] on div "Writer Name" at bounding box center [624, 150] width 92 height 26
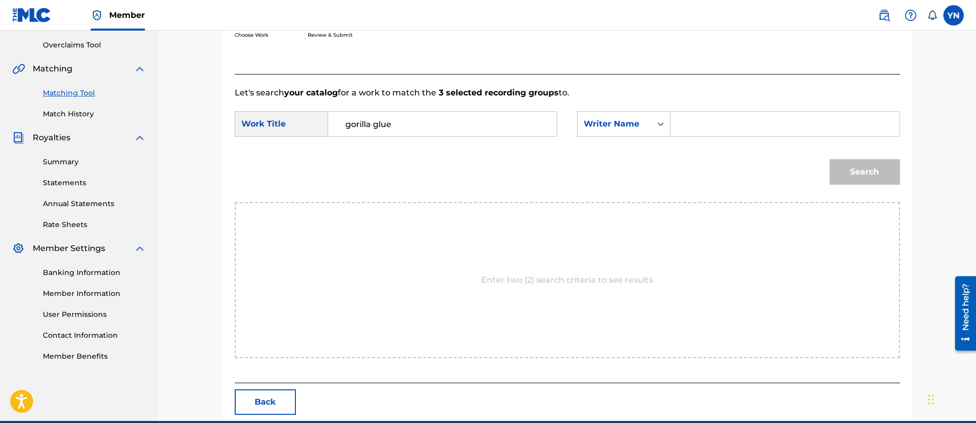
click at [692, 133] on input "Search Form" at bounding box center [784, 124] width 211 height 25
type input "yusuke"
click at [861, 178] on button "Search" at bounding box center [865, 172] width 70 height 26
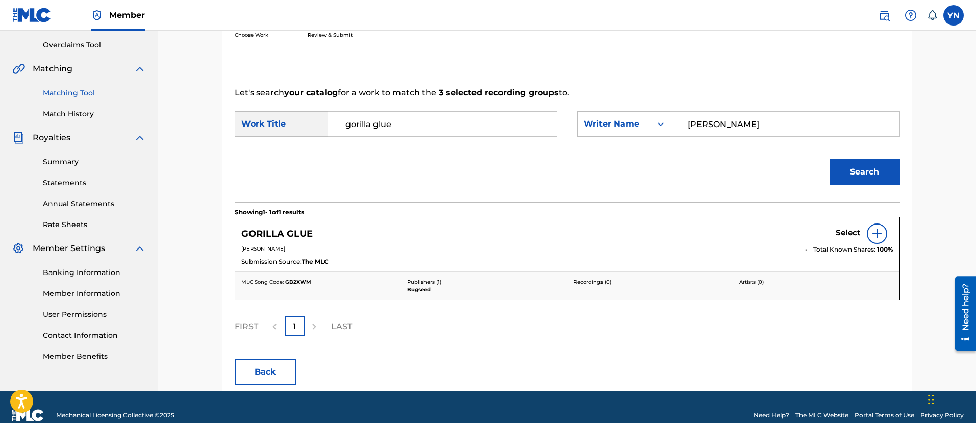
click at [852, 228] on h5 "Select" at bounding box center [848, 233] width 25 height 10
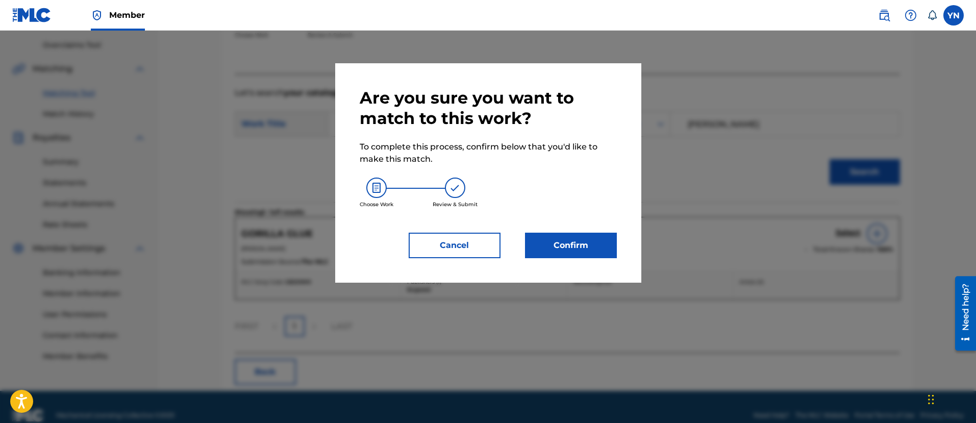
click at [575, 239] on button "Confirm" at bounding box center [571, 246] width 92 height 26
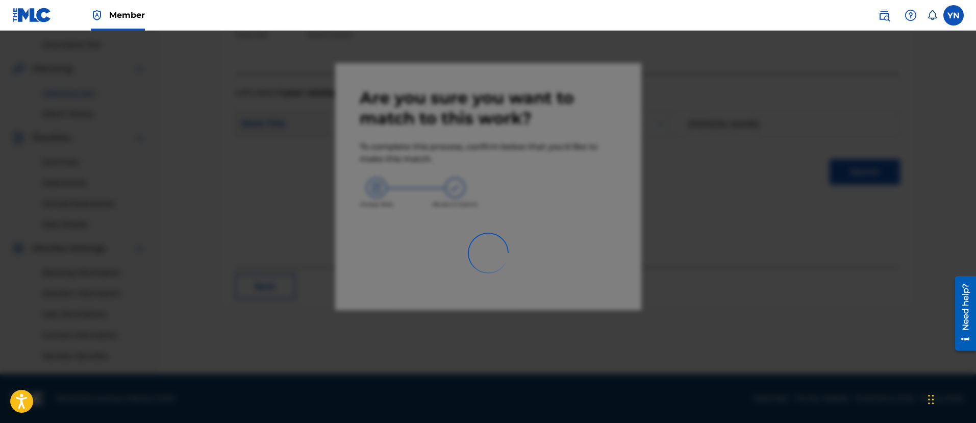
scroll to position [82, 0]
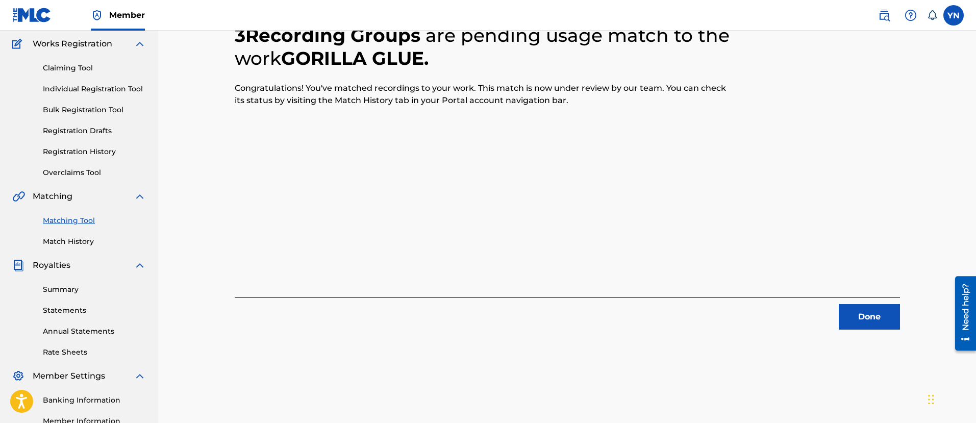
click at [869, 320] on button "Done" at bounding box center [869, 317] width 61 height 26
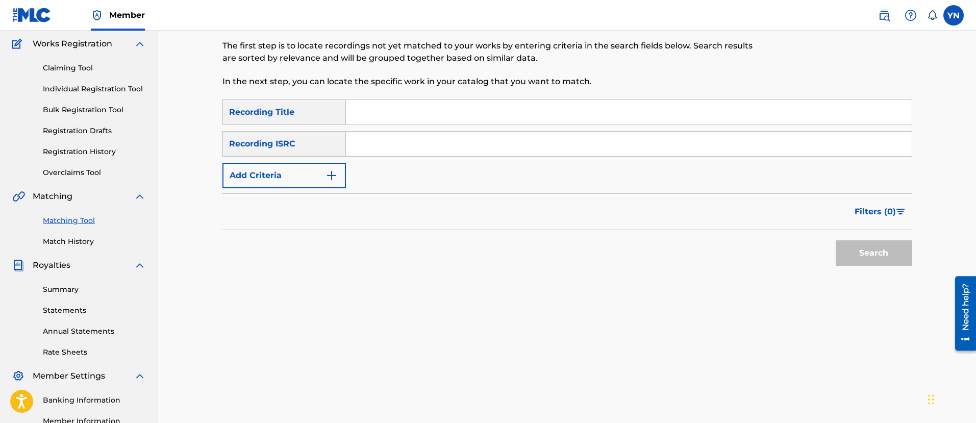
click at [397, 145] on input "Search Form" at bounding box center [629, 144] width 566 height 25
type input "QM42K1950580"
click at [450, 110] on input "Search Form" at bounding box center [629, 112] width 566 height 25
type input "glory"
click at [861, 250] on button "Search" at bounding box center [874, 253] width 77 height 26
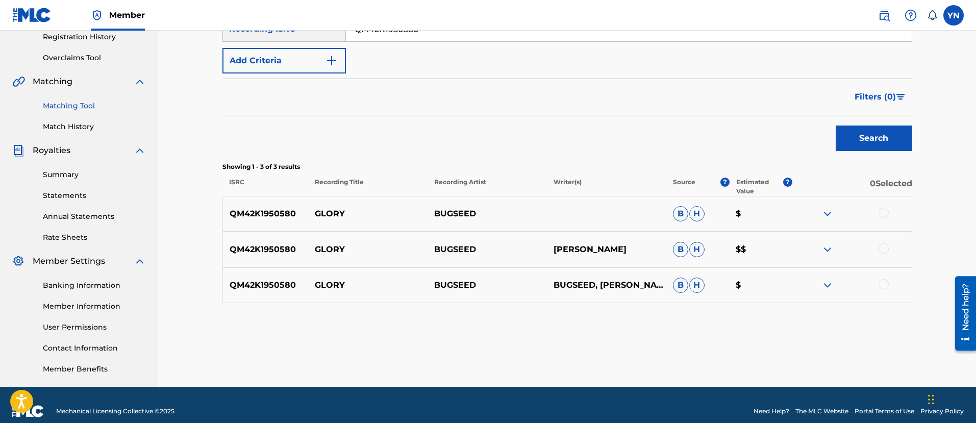
scroll to position [210, 0]
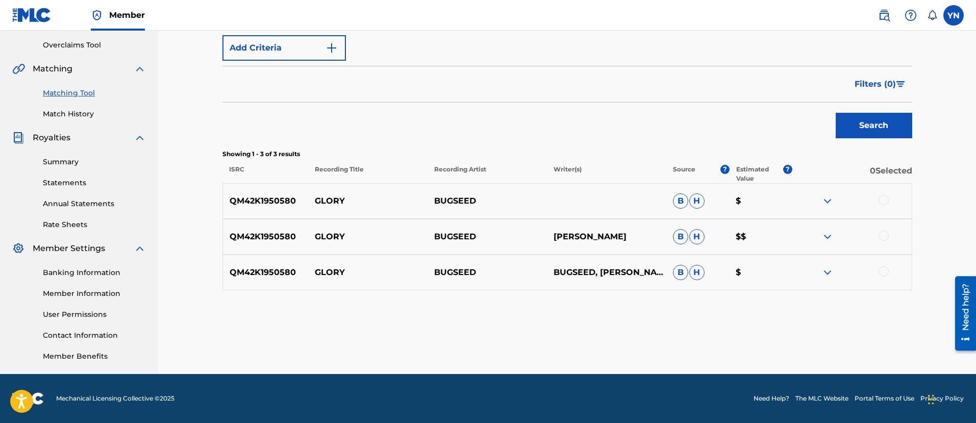
click at [886, 201] on div at bounding box center [884, 200] width 10 height 10
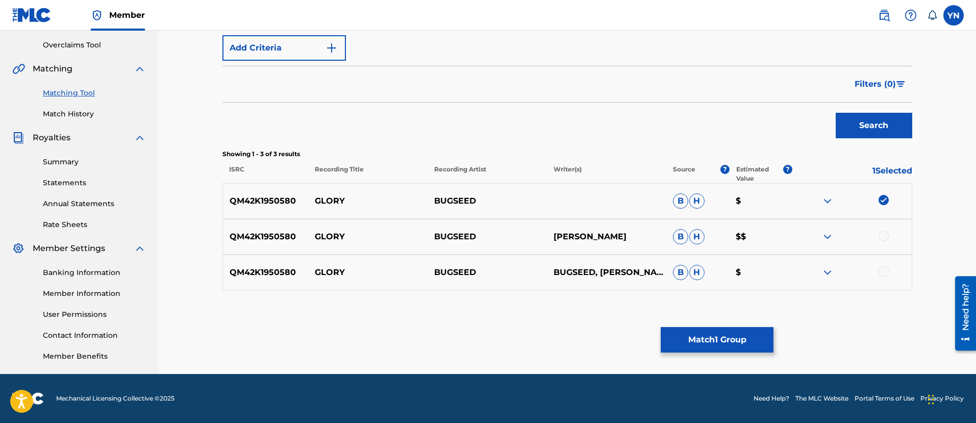
click at [885, 242] on div at bounding box center [852, 237] width 119 height 12
click at [885, 238] on div at bounding box center [884, 236] width 10 height 10
click at [885, 272] on div at bounding box center [884, 271] width 10 height 10
click at [735, 349] on button "Match 3 Groups" at bounding box center [717, 340] width 113 height 26
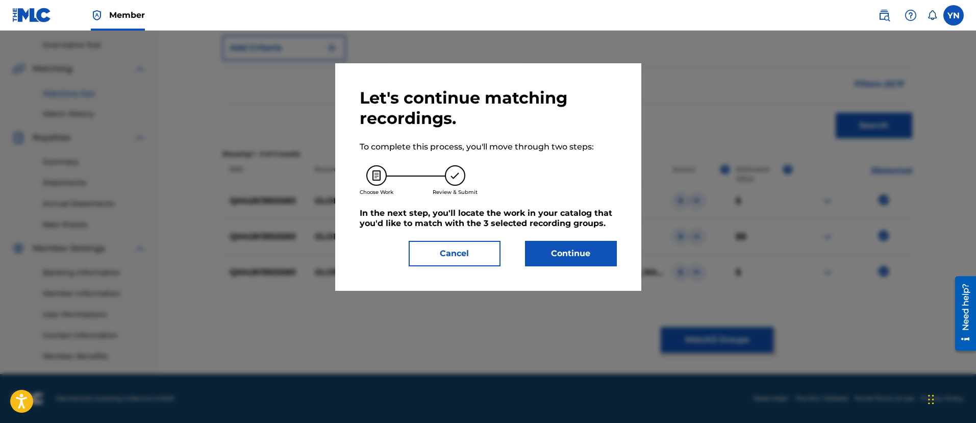
click at [582, 248] on button "Continue" at bounding box center [571, 254] width 92 height 26
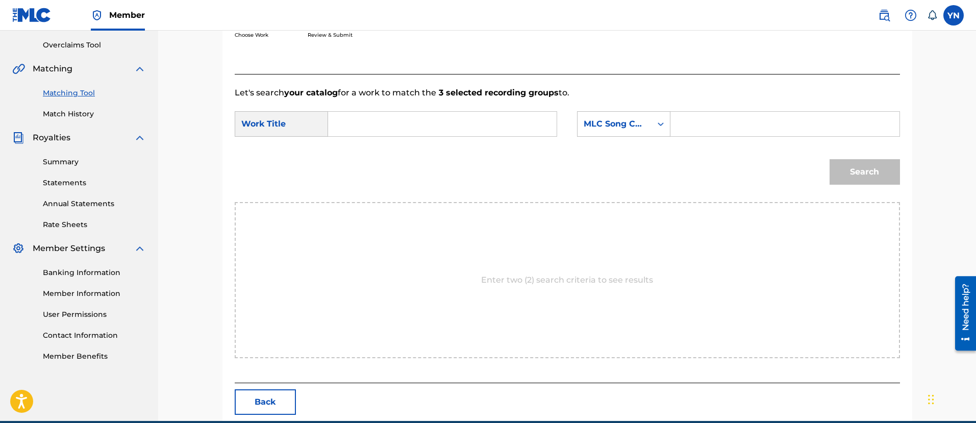
click at [511, 117] on input "Search Form" at bounding box center [442, 124] width 211 height 25
type input "glory"
click at [625, 127] on div "MLC Song Code" at bounding box center [615, 124] width 62 height 12
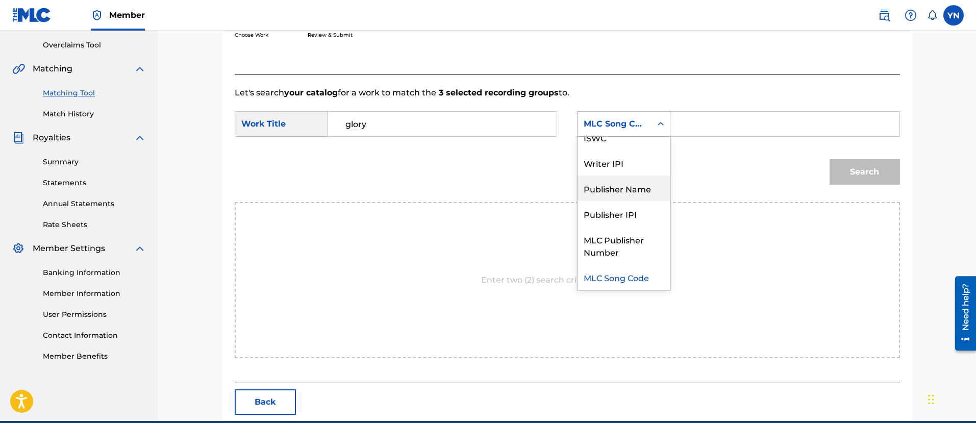
scroll to position [0, 0]
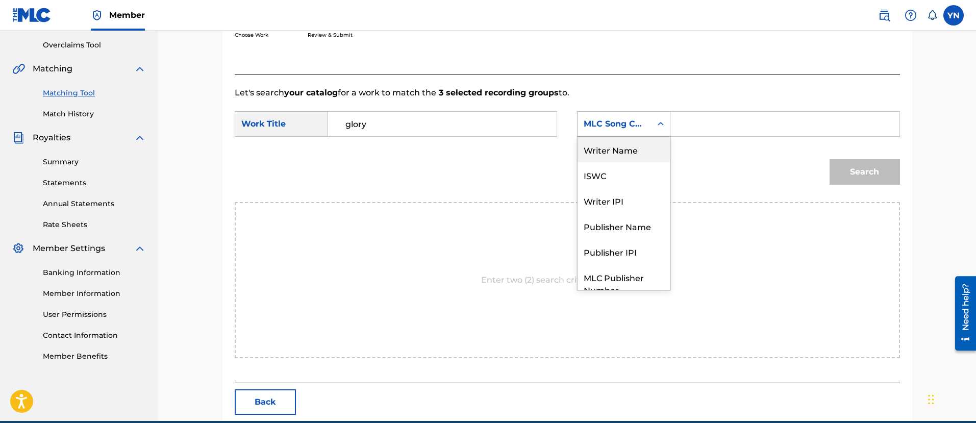
click at [638, 152] on div "Writer Name" at bounding box center [624, 150] width 92 height 26
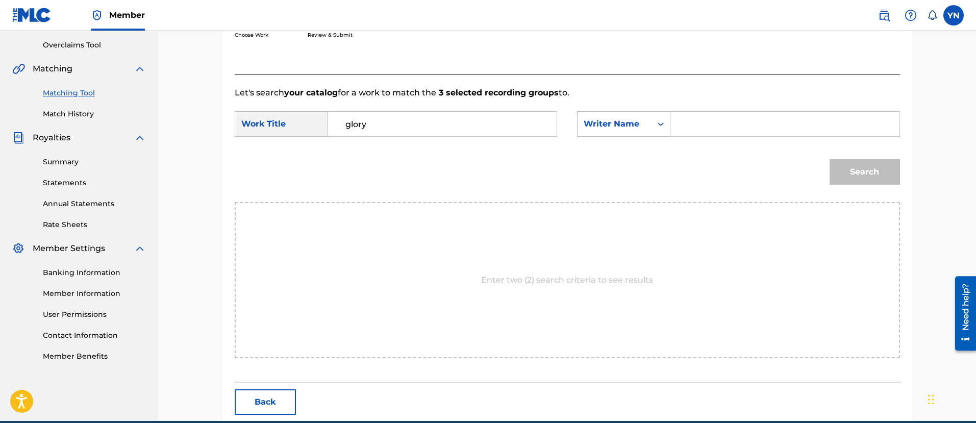
click at [694, 114] on input "Search Form" at bounding box center [784, 124] width 211 height 25
type input "yusuke"
click at [866, 172] on button "Search" at bounding box center [865, 172] width 70 height 26
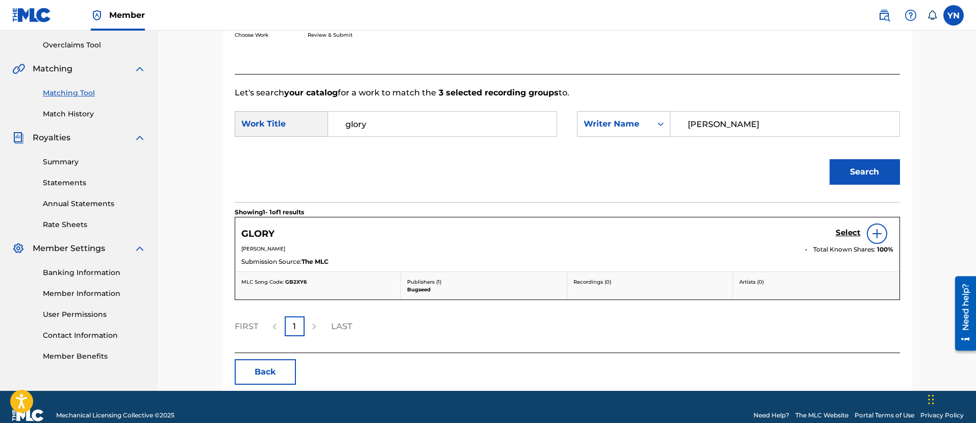
click at [844, 238] on link "Select" at bounding box center [848, 233] width 25 height 11
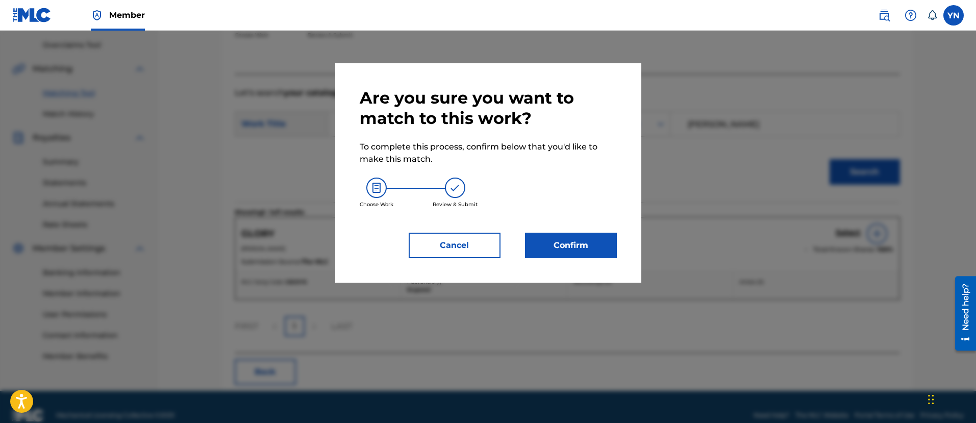
click at [555, 239] on button "Confirm" at bounding box center [571, 246] width 92 height 26
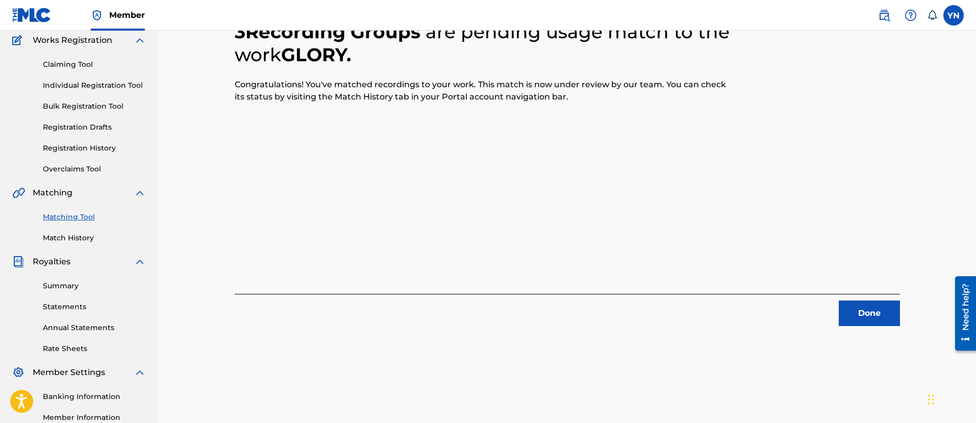
scroll to position [82, 0]
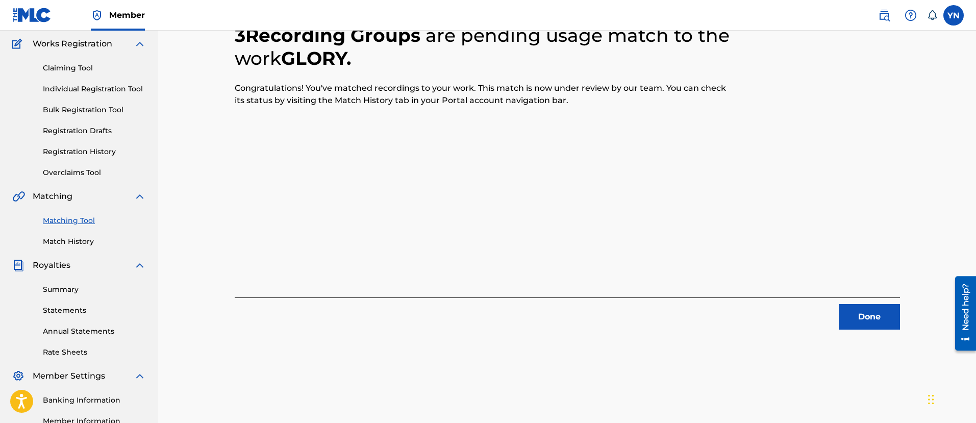
click at [860, 320] on button "Done" at bounding box center [869, 317] width 61 height 26
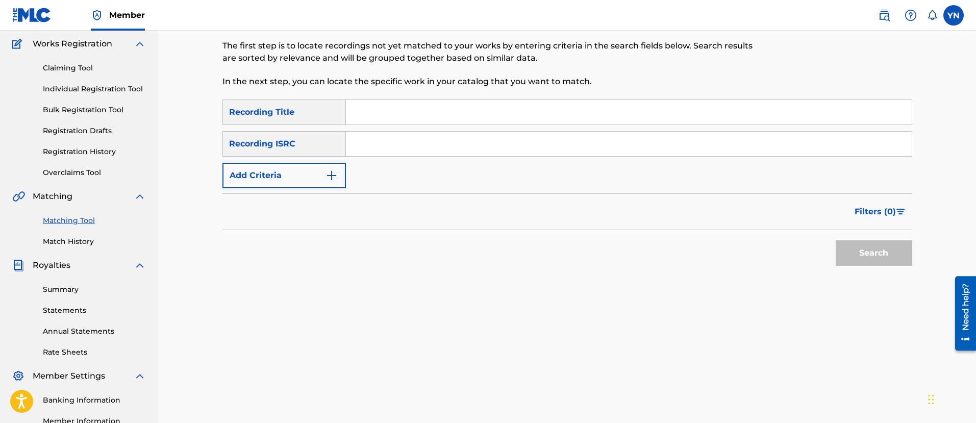
click at [81, 241] on link "Match History" at bounding box center [94, 241] width 103 height 11
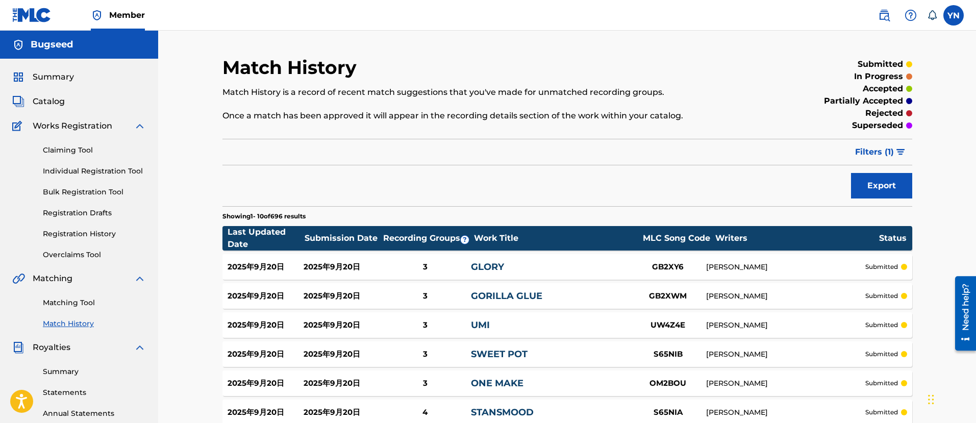
click at [82, 304] on link "Matching Tool" at bounding box center [94, 303] width 103 height 11
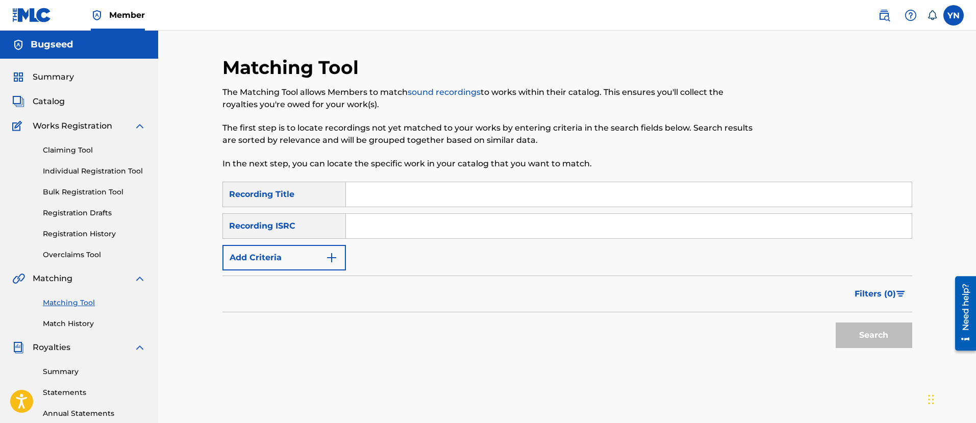
click at [380, 217] on input "Search Form" at bounding box center [629, 226] width 566 height 25
type input "QM42K1895911"
click at [475, 179] on div "Matching Tool The Matching Tool allows Members to match sound recordings to wor…" at bounding box center [488, 119] width 531 height 126
click at [478, 192] on input "Search Form" at bounding box center [629, 194] width 566 height 25
type input "Refreshing"
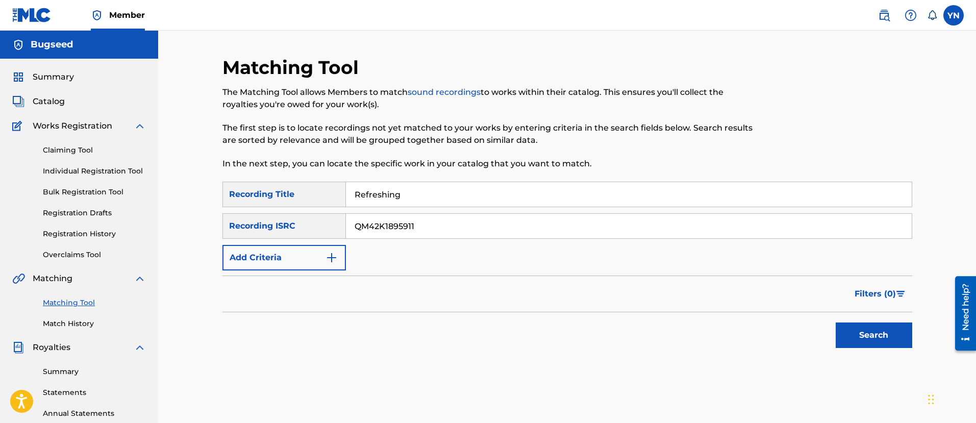
click at [853, 328] on button "Search" at bounding box center [874, 336] width 77 height 26
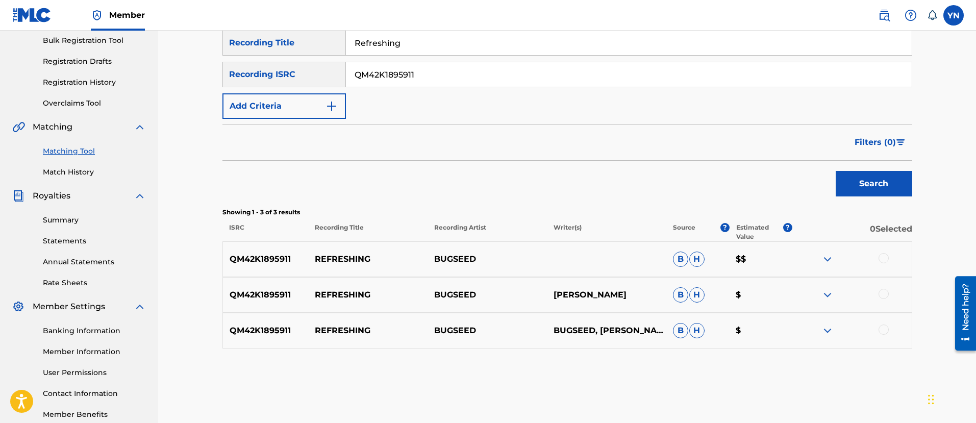
scroll to position [210, 0]
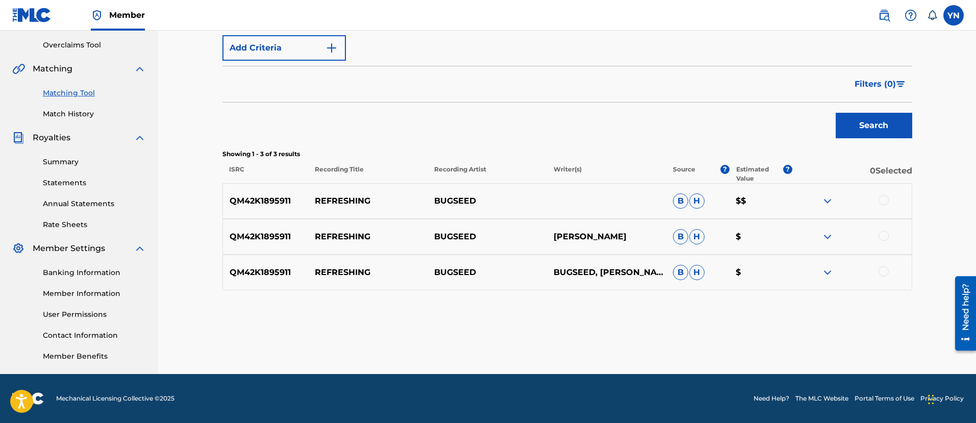
click at [884, 201] on div at bounding box center [884, 200] width 10 height 10
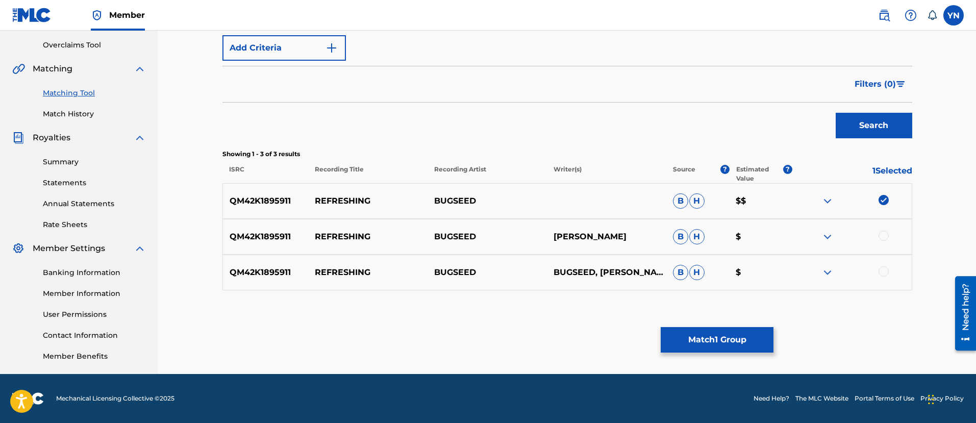
click at [881, 245] on div "QM42K1895911 REFRESHING BUGSEED NAKANO YUSUKE B H $" at bounding box center [568, 237] width 690 height 36
click at [881, 235] on div at bounding box center [884, 236] width 10 height 10
drag, startPoint x: 883, startPoint y: 281, endPoint x: 883, endPoint y: 273, distance: 8.2
click at [883, 280] on div "QM42K1895911 REFRESHING BUGSEED BUGSEED, NAKANO YUSUKE B H $" at bounding box center [568, 273] width 690 height 36
click at [883, 273] on div at bounding box center [884, 271] width 10 height 10
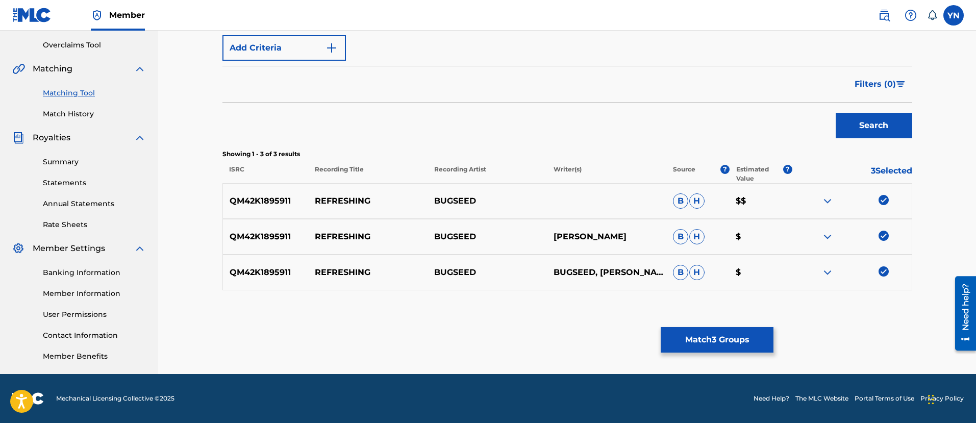
click at [758, 349] on button "Match 3 Groups" at bounding box center [717, 340] width 113 height 26
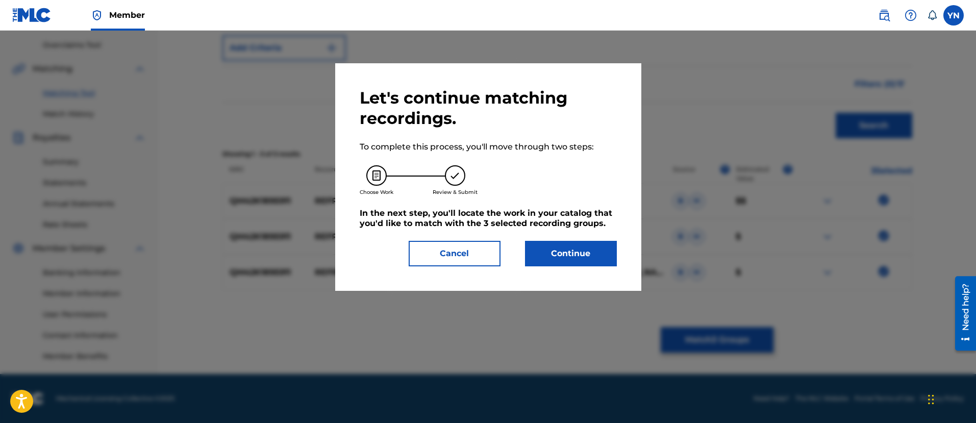
click at [572, 257] on button "Continue" at bounding box center [571, 254] width 92 height 26
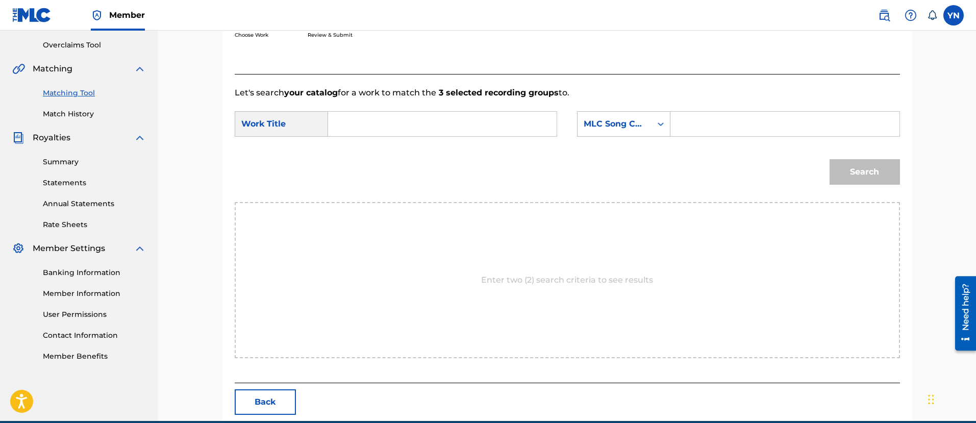
click at [471, 134] on input "Search Form" at bounding box center [442, 124] width 211 height 25
type input "Refreshing"
click at [594, 123] on div "MLC Song Code" at bounding box center [615, 124] width 62 height 12
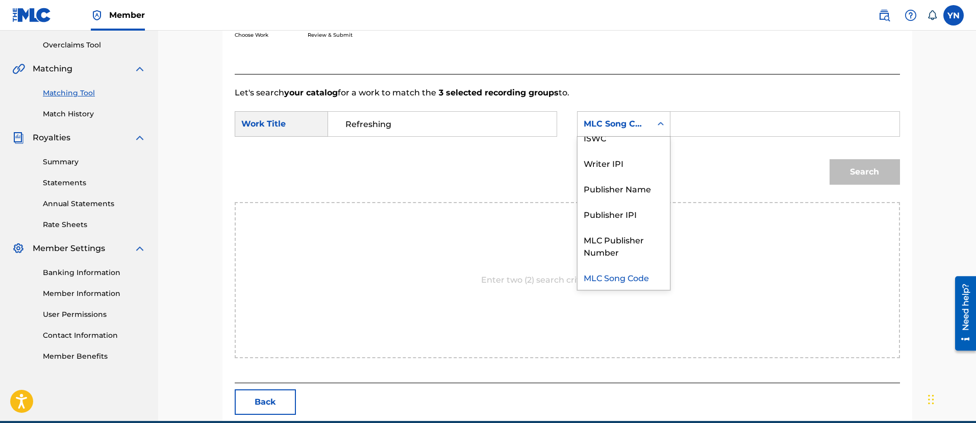
scroll to position [0, 0]
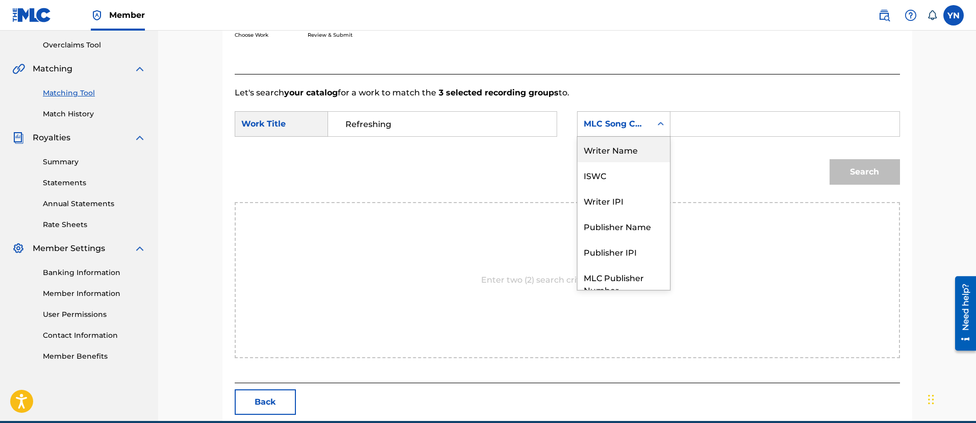
click at [607, 158] on div "Writer Name" at bounding box center [624, 150] width 92 height 26
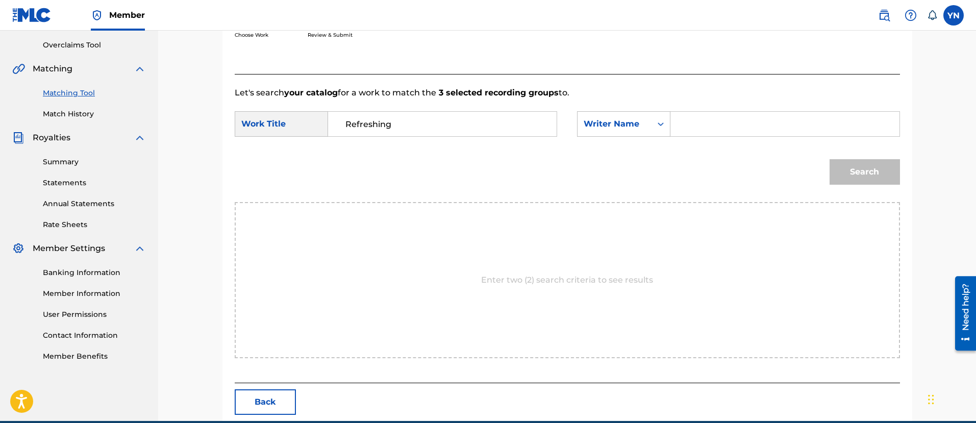
click at [718, 119] on input "Search Form" at bounding box center [784, 124] width 211 height 25
type input "yusuke"
click at [845, 171] on button "Search" at bounding box center [865, 172] width 70 height 26
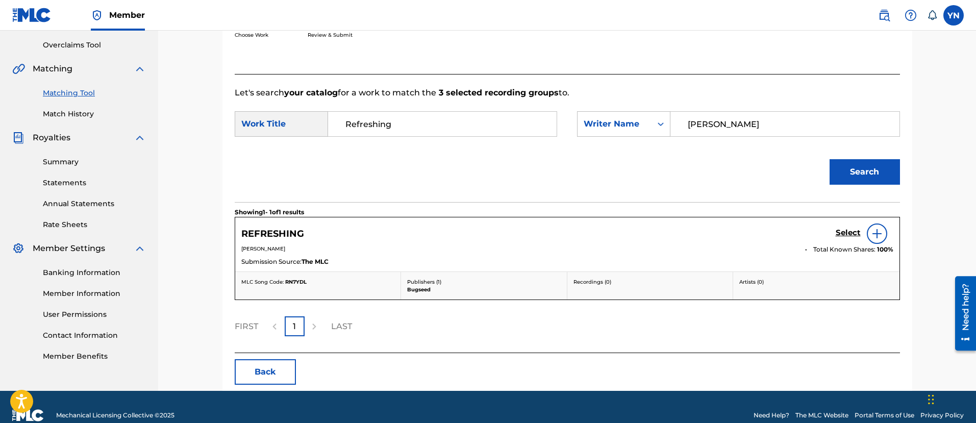
scroll to position [227, 0]
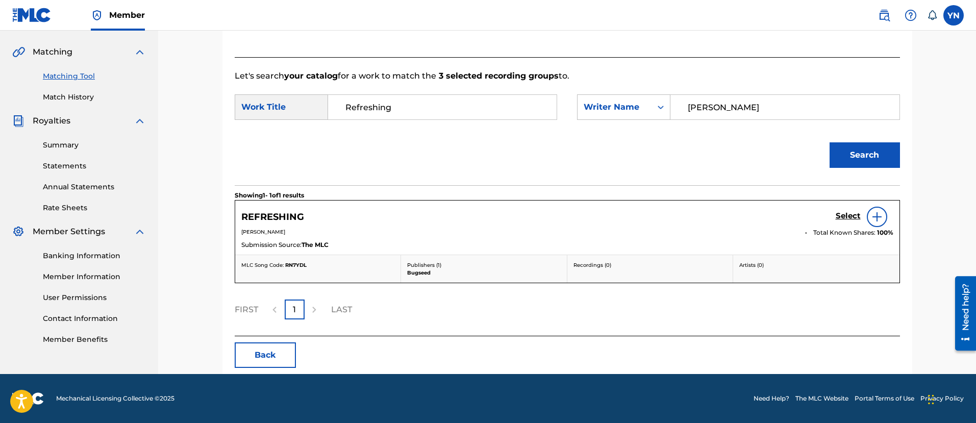
click at [847, 214] on h5 "Select" at bounding box center [848, 216] width 25 height 10
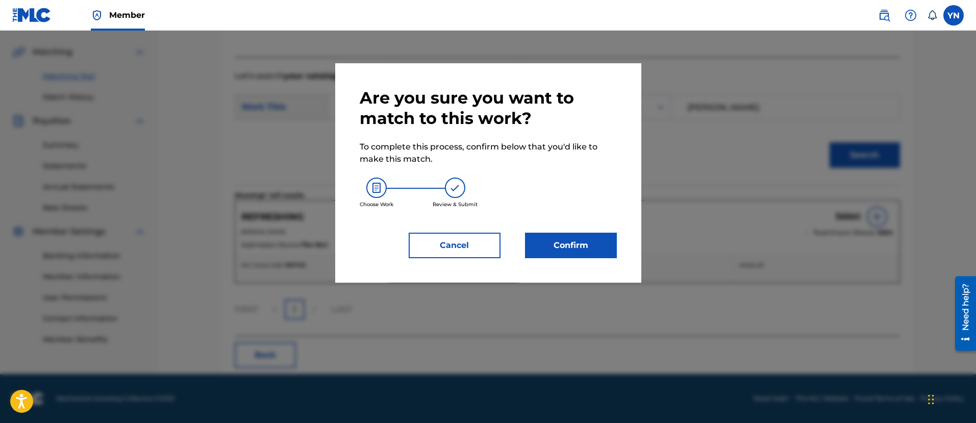
click at [601, 245] on button "Confirm" at bounding box center [571, 246] width 92 height 26
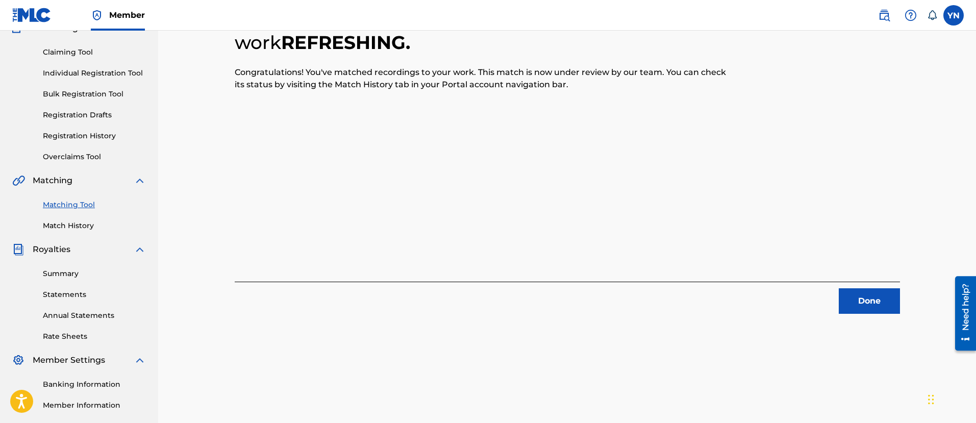
scroll to position [82, 0]
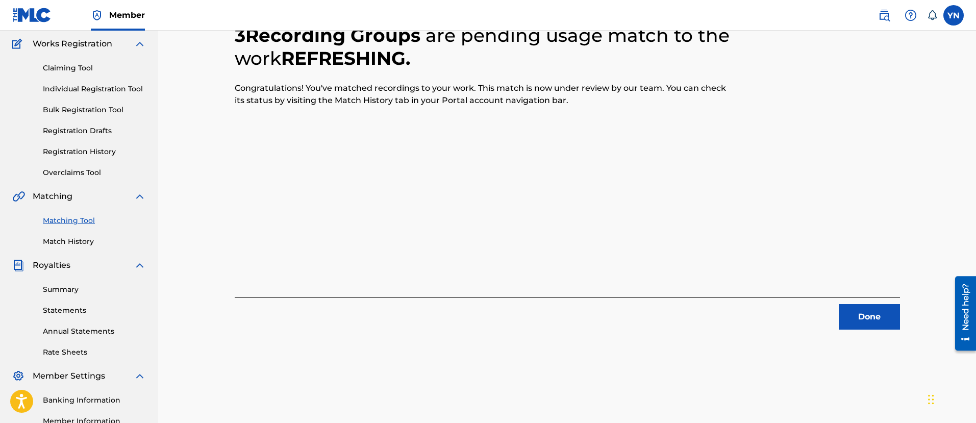
click at [881, 324] on button "Done" at bounding box center [869, 317] width 61 height 26
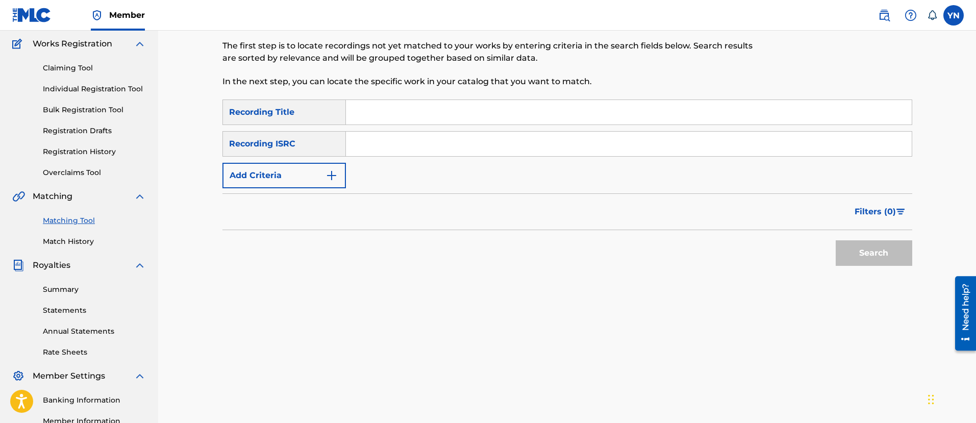
click at [448, 150] on input "Search Form" at bounding box center [629, 144] width 566 height 25
type input "QM42K1812762"
click at [479, 120] on input "Search Form" at bounding box center [629, 112] width 566 height 25
type input "Stretch Arm"
click at [847, 246] on button "Search" at bounding box center [874, 253] width 77 height 26
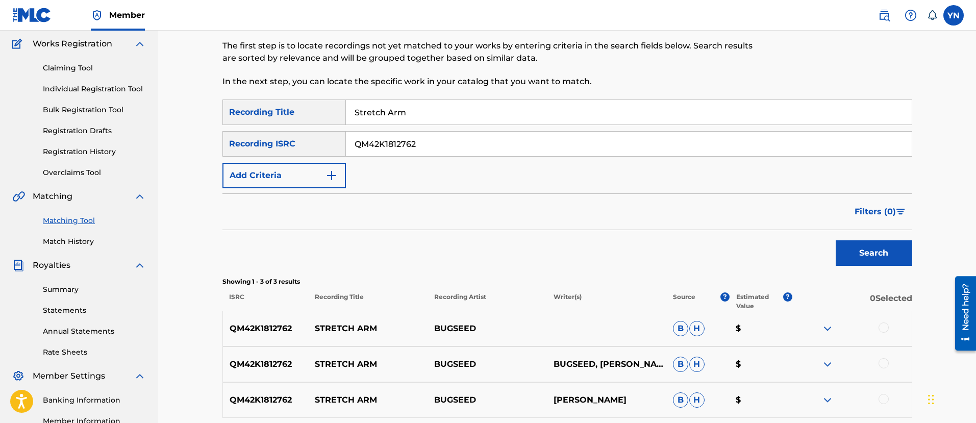
scroll to position [210, 0]
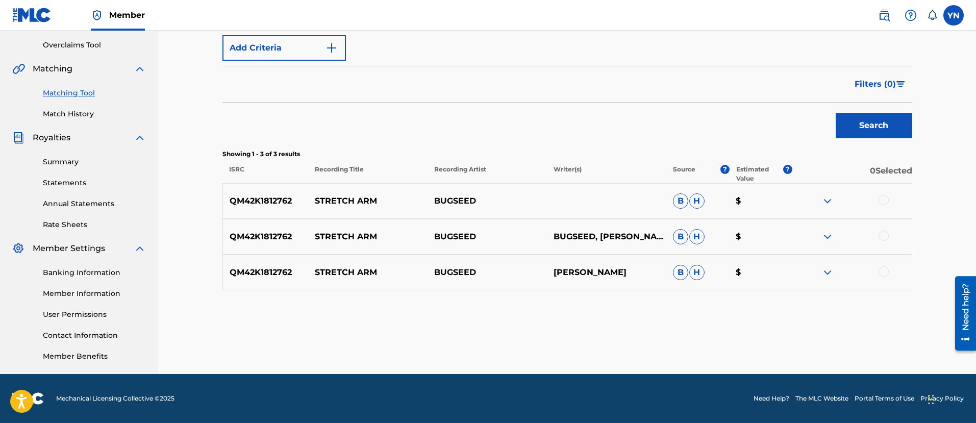
click at [886, 203] on div at bounding box center [884, 200] width 10 height 10
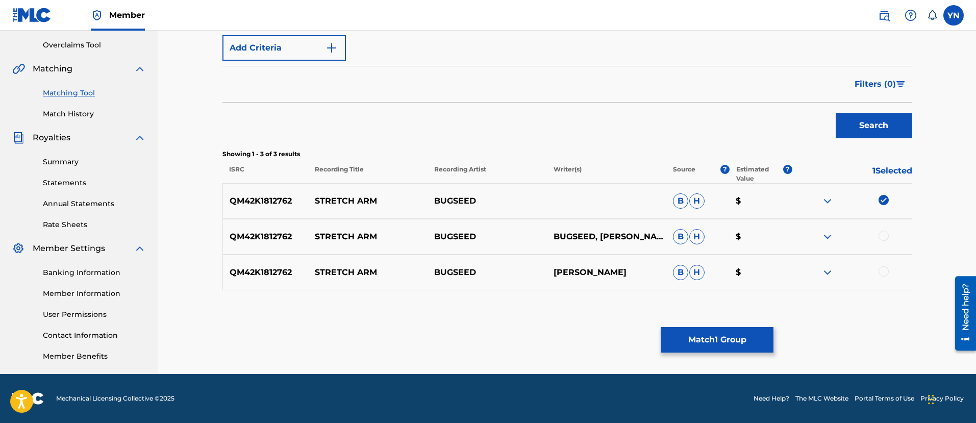
click at [886, 239] on div at bounding box center [884, 236] width 10 height 10
click at [883, 268] on div at bounding box center [884, 271] width 10 height 10
click at [760, 322] on div "Matching Tool The Matching Tool allows Members to match sound recordings to wor…" at bounding box center [568, 110] width 690 height 528
click at [747, 341] on button "Match 3 Groups" at bounding box center [717, 340] width 113 height 26
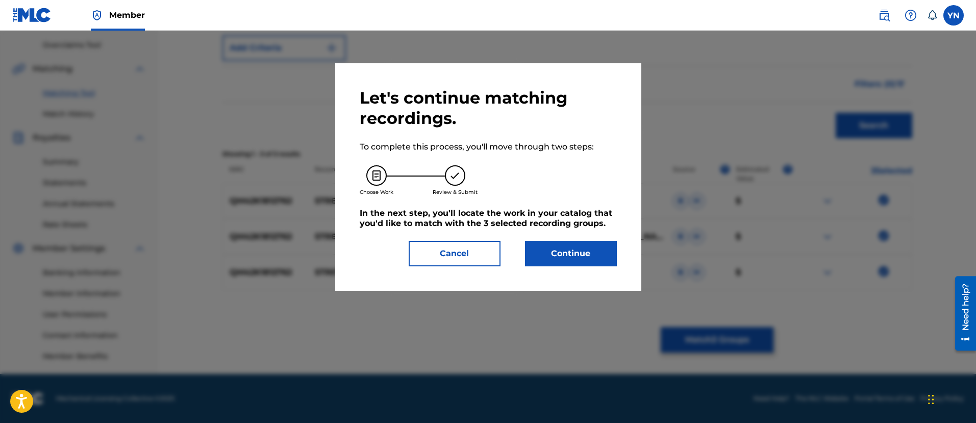
click at [577, 264] on button "Continue" at bounding box center [571, 254] width 92 height 26
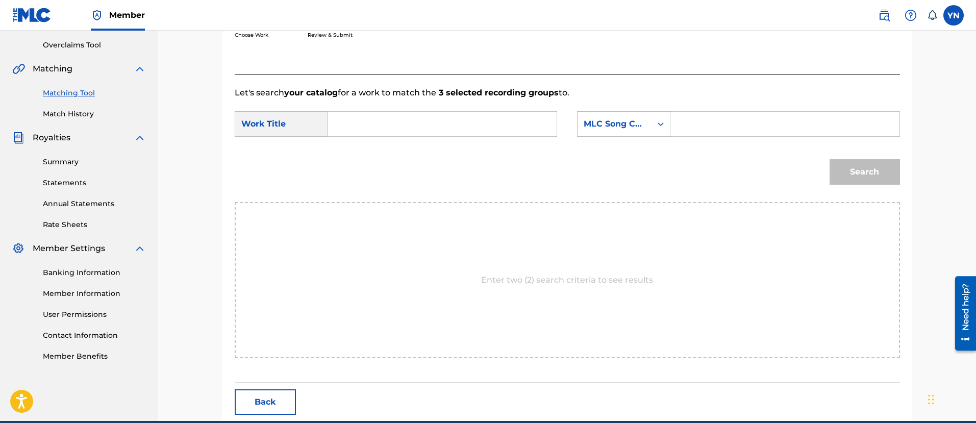
click at [457, 119] on input "Search Form" at bounding box center [442, 124] width 211 height 25
type input "Stretch Arm"
click at [613, 128] on div "MLC Song Code" at bounding box center [615, 124] width 62 height 12
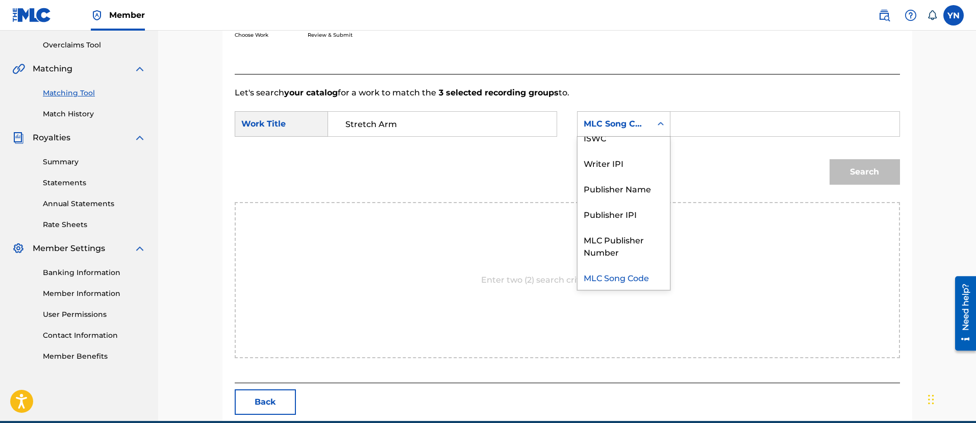
scroll to position [0, 0]
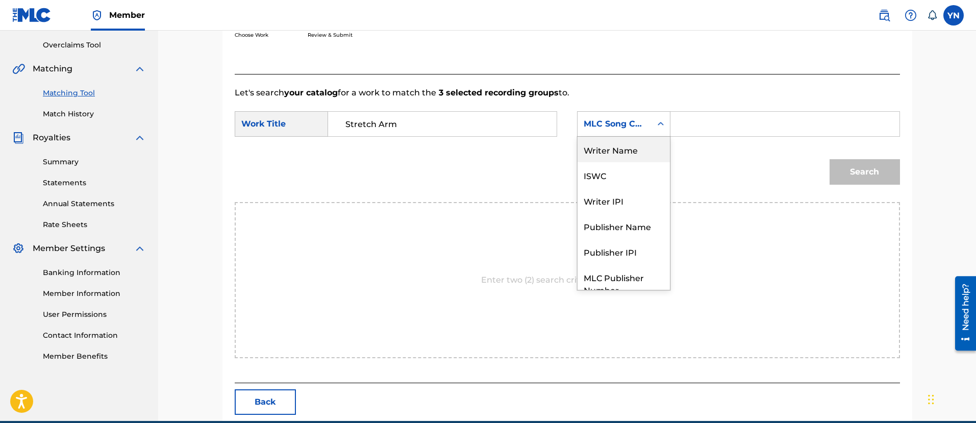
click at [625, 156] on div "Writer Name" at bounding box center [624, 150] width 92 height 26
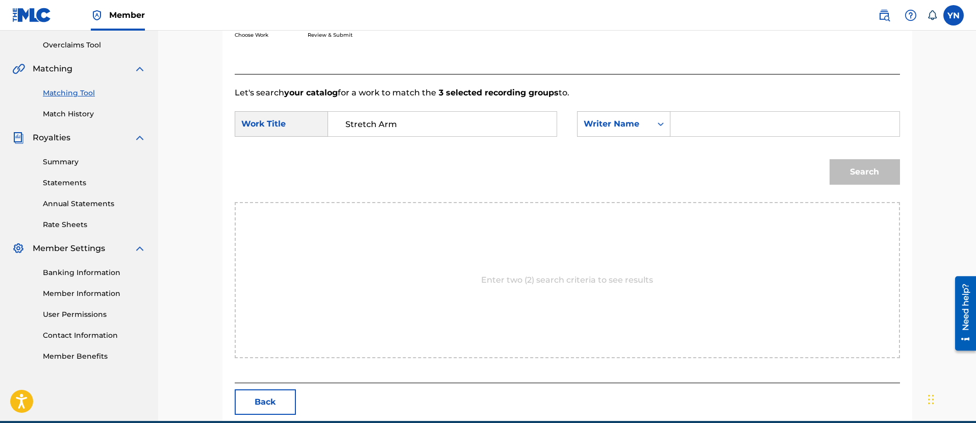
click at [779, 108] on form "SearchWithCriteria1729e9d5-ecdf-4fb0-828d-0ad543af98dd Work Title Stretch Arm S…" at bounding box center [568, 150] width 666 height 103
click at [778, 113] on input "Search Form" at bounding box center [784, 124] width 211 height 25
type input "yusuke"
click at [890, 180] on button "Search" at bounding box center [865, 172] width 70 height 26
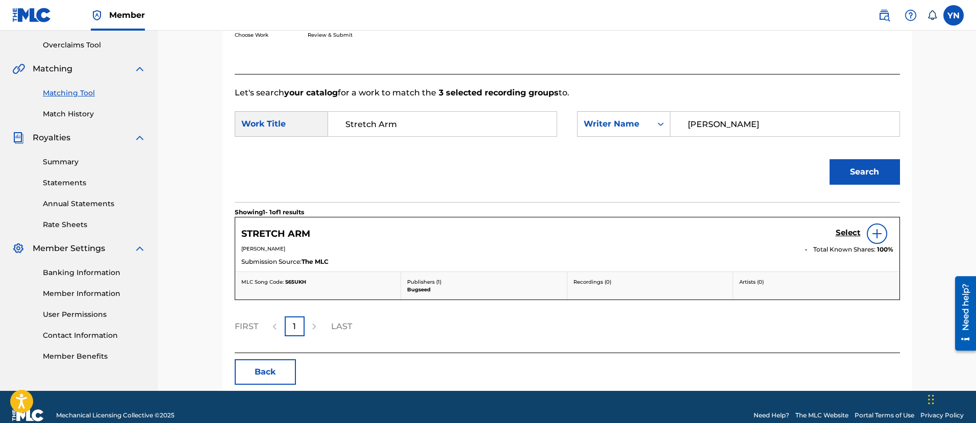
click at [854, 237] on h5 "Select" at bounding box center [848, 233] width 25 height 10
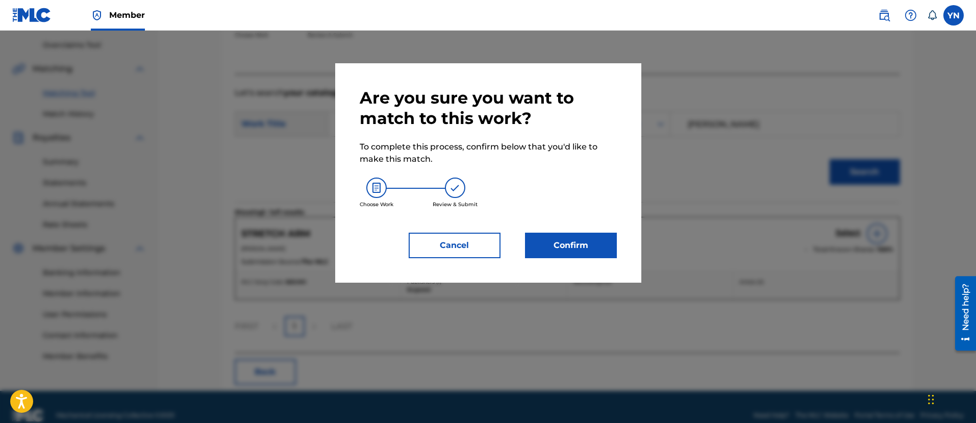
click at [607, 249] on button "Confirm" at bounding box center [571, 246] width 92 height 26
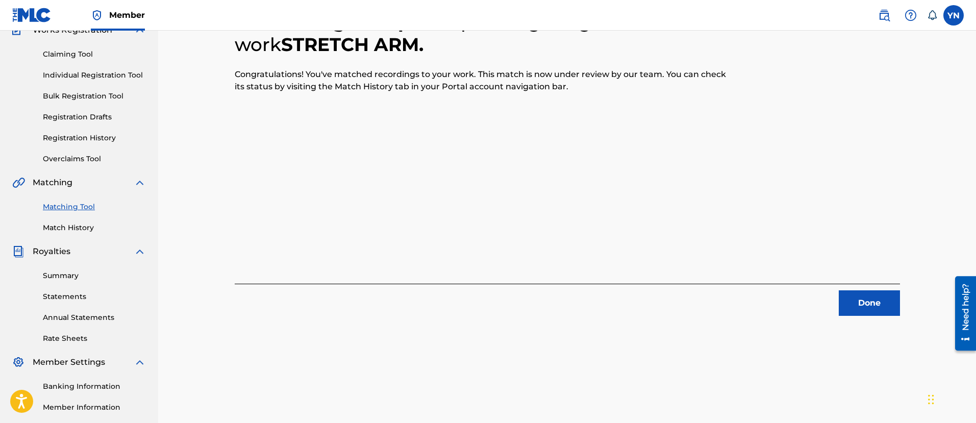
scroll to position [82, 0]
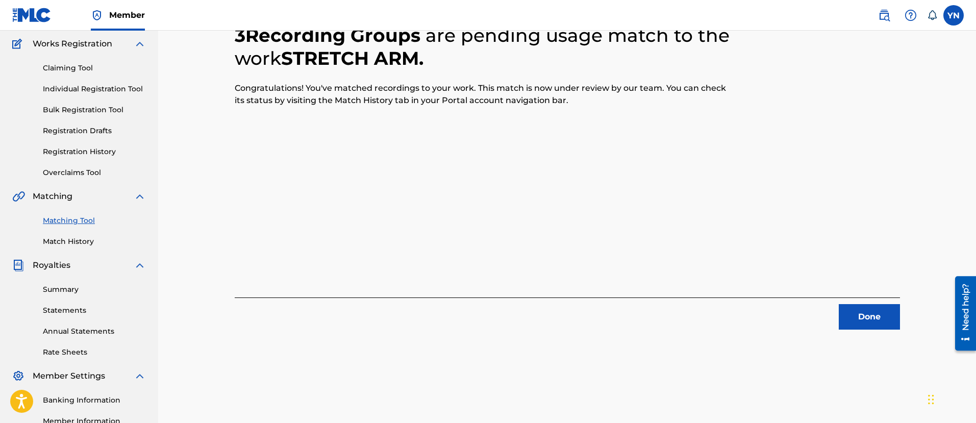
click at [848, 316] on button "Done" at bounding box center [869, 317] width 61 height 26
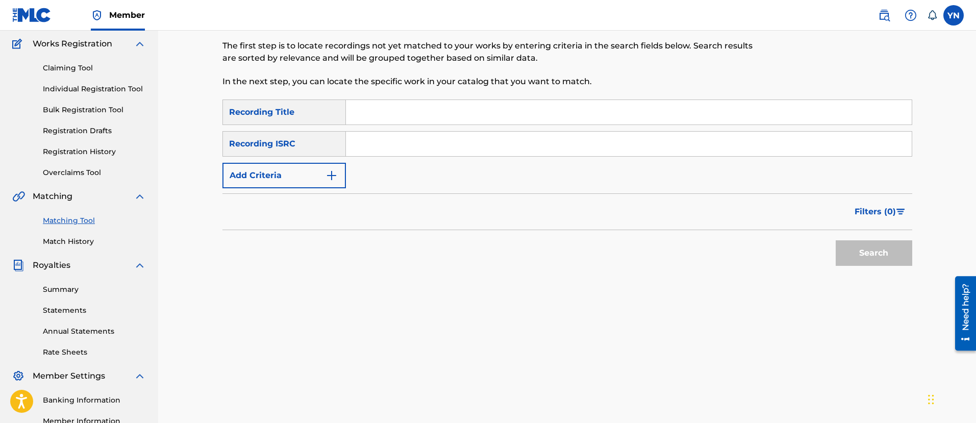
click at [414, 141] on input "Search Form" at bounding box center [629, 144] width 566 height 25
type input "QM42K1864242"
click at [491, 119] on input "Search Form" at bounding box center [629, 112] width 566 height 25
type input "Speak Under"
click at [874, 268] on div "Search" at bounding box center [872, 250] width 82 height 41
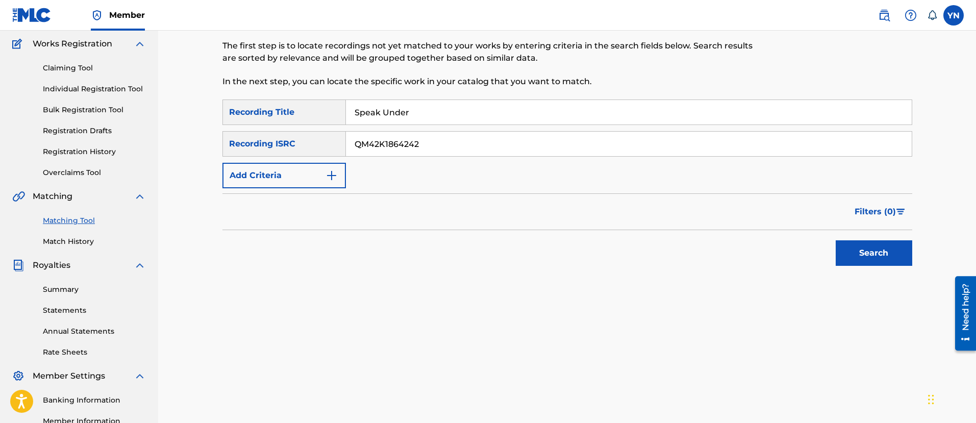
click at [872, 260] on button "Search" at bounding box center [874, 253] width 77 height 26
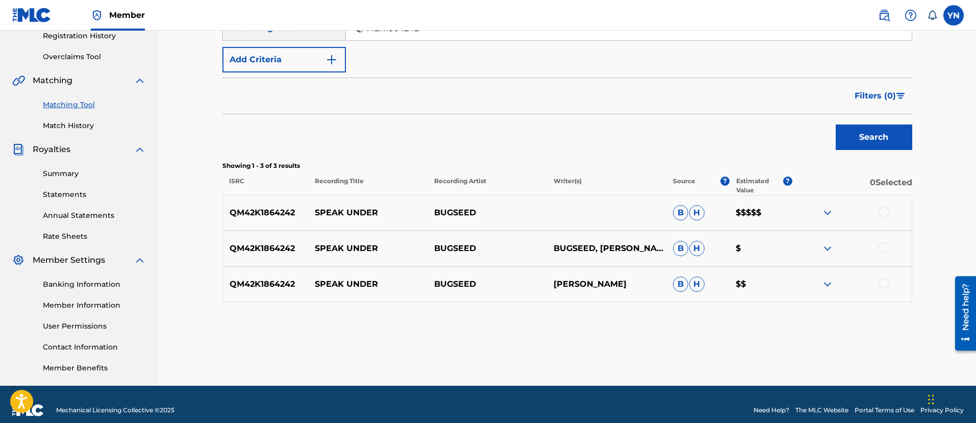
scroll to position [210, 0]
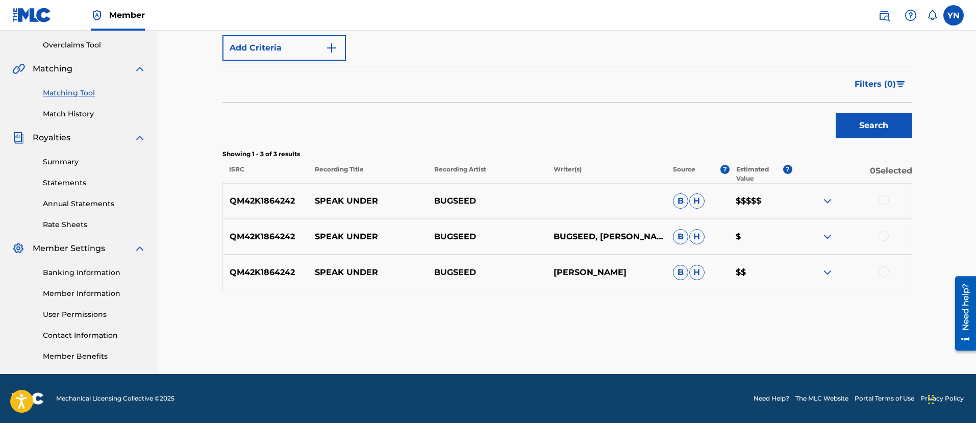
click at [887, 198] on div at bounding box center [884, 200] width 10 height 10
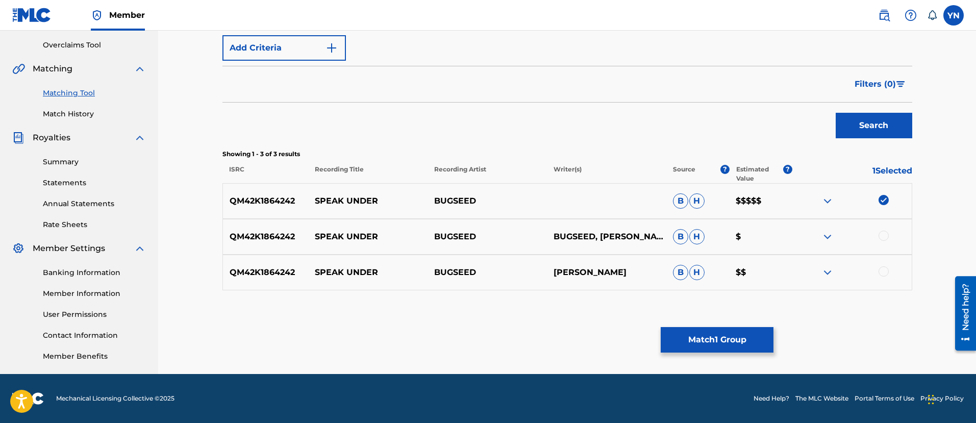
click at [881, 244] on div "QM42K1864242 SPEAK UNDER BUGSEED BUGSEED, NAKANO YUSUKE B H $" at bounding box center [568, 237] width 690 height 36
click at [876, 238] on div at bounding box center [852, 237] width 119 height 12
click at [880, 233] on div at bounding box center [884, 236] width 10 height 10
click at [886, 285] on div "QM42K1864242 SPEAK UNDER BUGSEED NAKANO YUSUKE B H $$" at bounding box center [568, 273] width 690 height 36
click at [885, 277] on div at bounding box center [852, 272] width 119 height 12
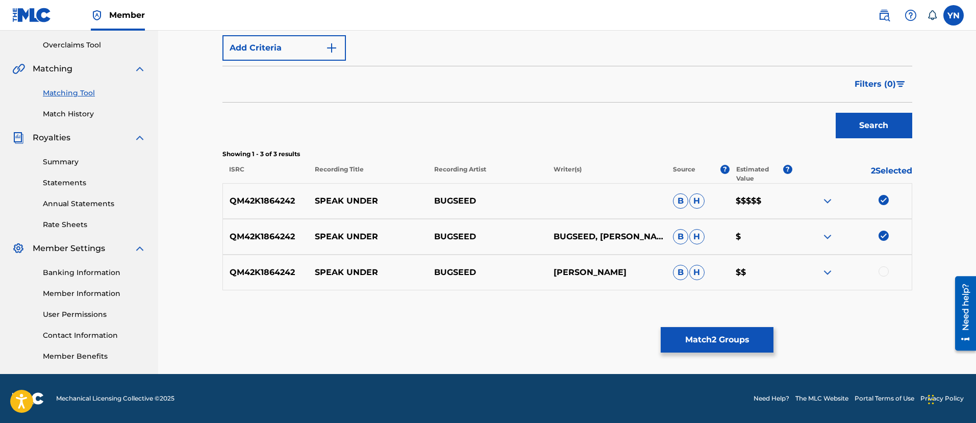
click at [886, 274] on div at bounding box center [884, 271] width 10 height 10
click at [736, 336] on button "Match 3 Groups" at bounding box center [717, 340] width 113 height 26
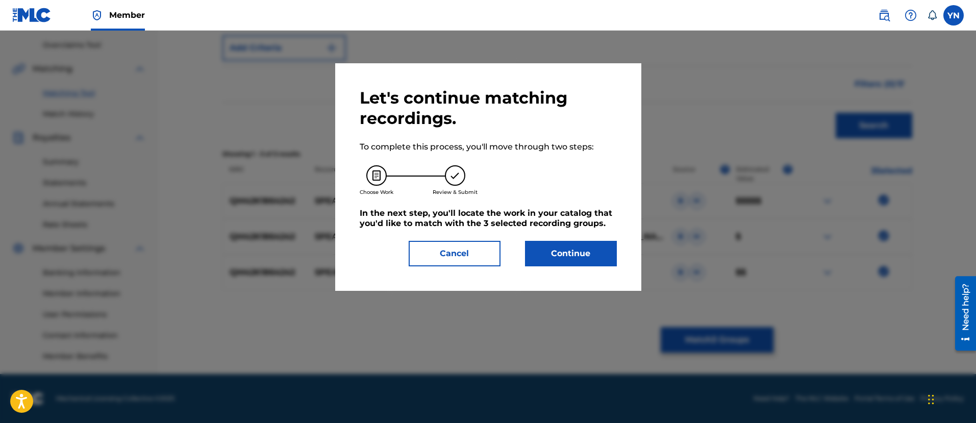
click at [585, 253] on button "Continue" at bounding box center [571, 254] width 92 height 26
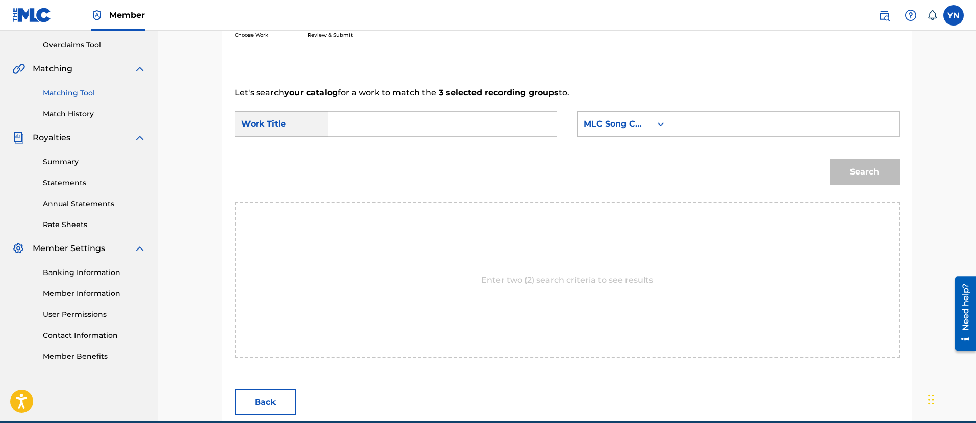
click at [531, 130] on input "Search Form" at bounding box center [442, 124] width 211 height 25
type input "Speak Under"
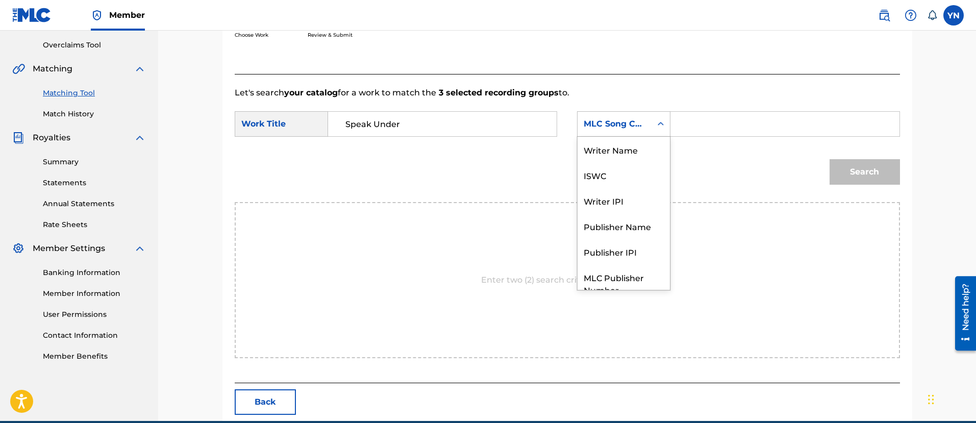
click at [598, 125] on div "MLC Song Code" at bounding box center [615, 124] width 62 height 12
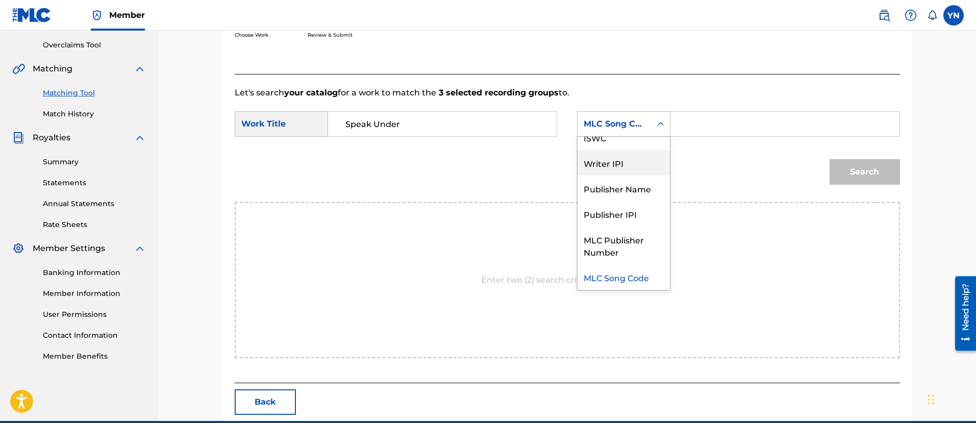
scroll to position [0, 0]
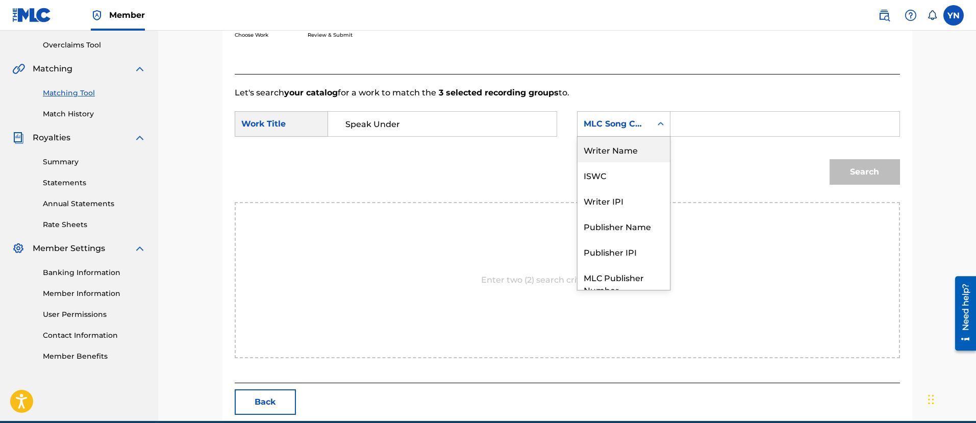
click at [649, 144] on div "Writer Name" at bounding box center [624, 150] width 92 height 26
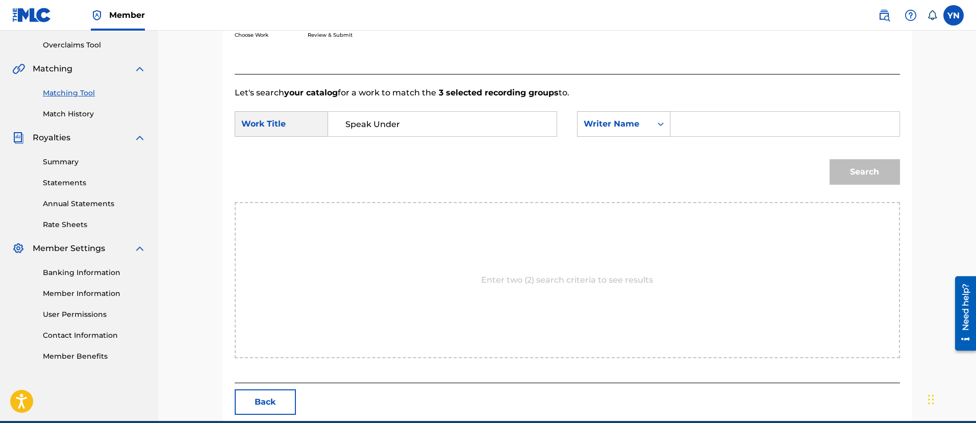
click at [715, 122] on input "Search Form" at bounding box center [784, 124] width 211 height 25
type input "yusuke"
click at [870, 165] on button "Search" at bounding box center [865, 172] width 70 height 26
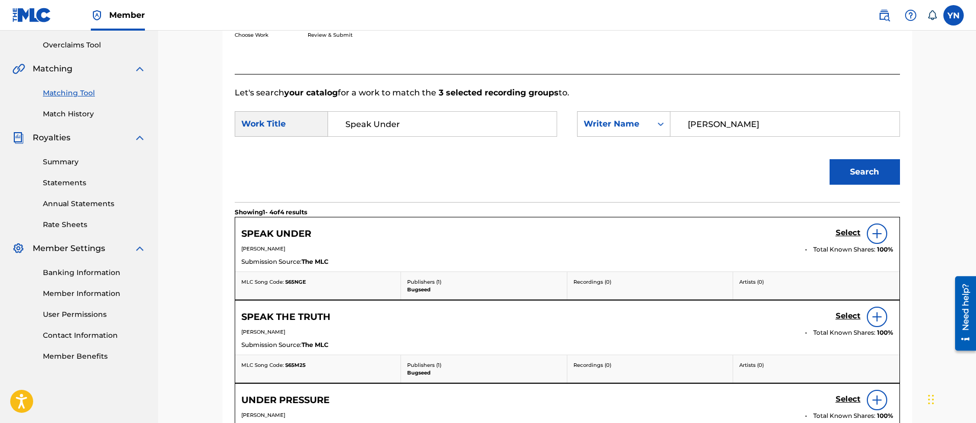
click at [841, 236] on h5 "Select" at bounding box center [848, 233] width 25 height 10
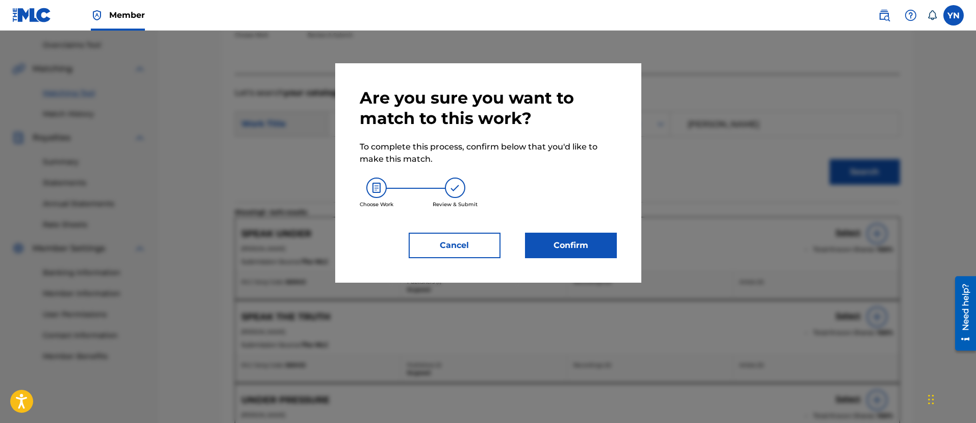
click at [564, 251] on button "Confirm" at bounding box center [571, 246] width 92 height 26
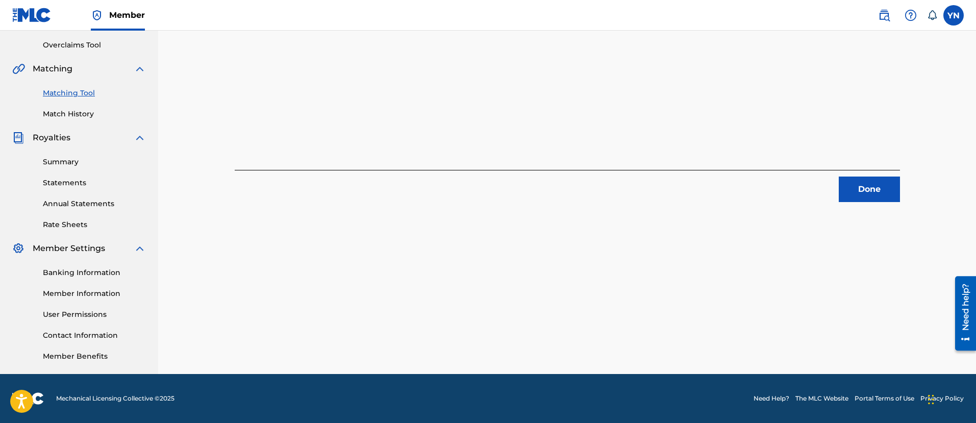
scroll to position [82, 0]
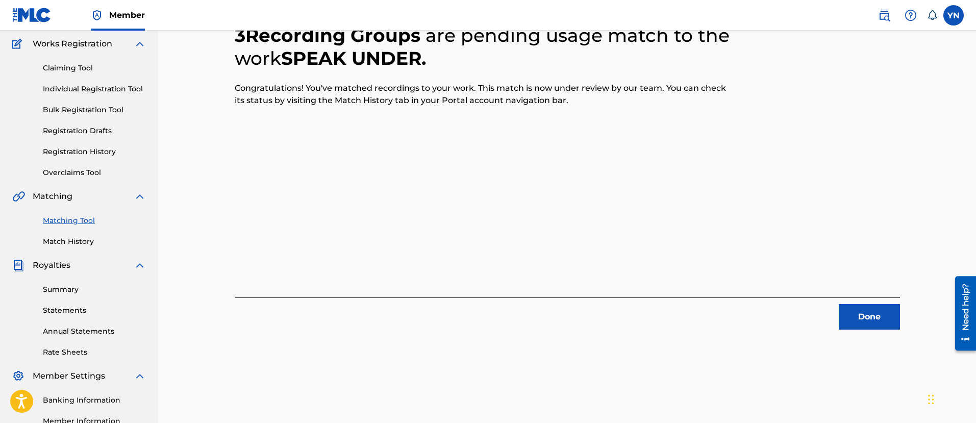
click at [896, 316] on button "Done" at bounding box center [869, 317] width 61 height 26
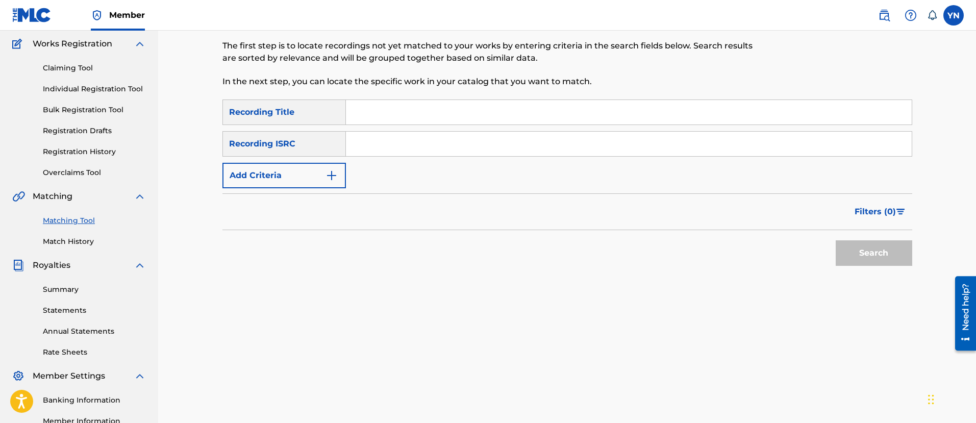
click at [444, 150] on input "Search Form" at bounding box center [629, 144] width 566 height 25
type input "QM42K1896432"
click at [497, 111] on input "Search Form" at bounding box center [629, 112] width 566 height 25
type input "Undersides"
click at [862, 262] on button "Search" at bounding box center [874, 253] width 77 height 26
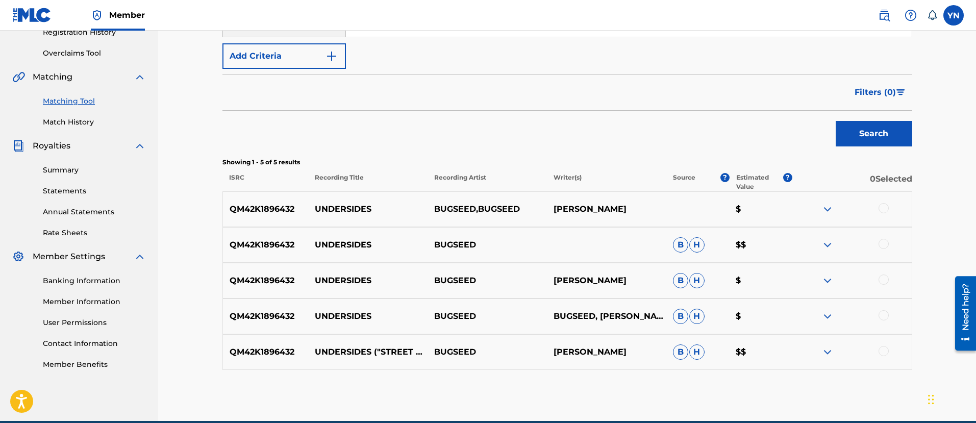
scroll to position [210, 0]
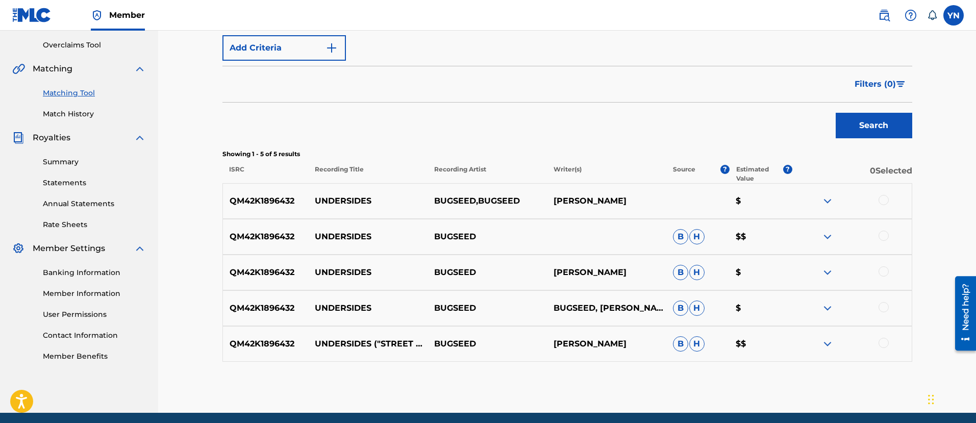
click at [884, 204] on div at bounding box center [852, 201] width 119 height 12
click at [885, 203] on div at bounding box center [884, 200] width 10 height 10
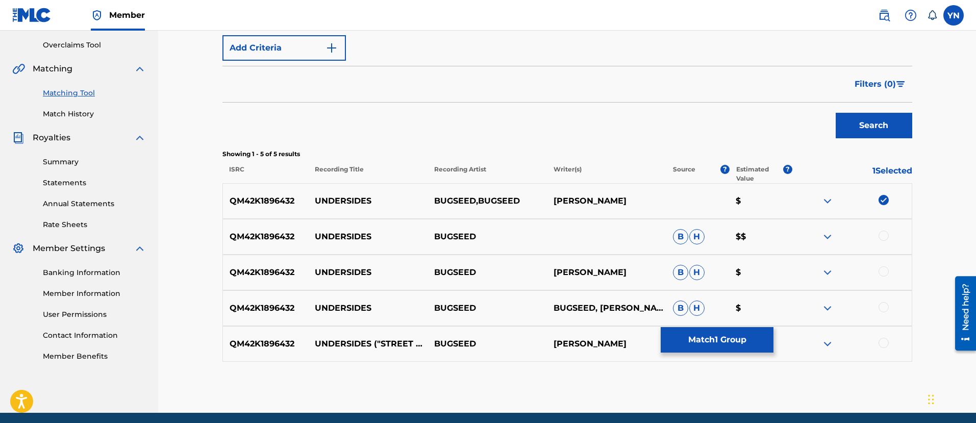
click at [883, 237] on div at bounding box center [884, 236] width 10 height 10
click at [888, 264] on div "QM42K1896432 UNDERSIDES BUGSEED NAKANO YUSUKE B H $" at bounding box center [568, 273] width 690 height 36
click at [886, 277] on div at bounding box center [852, 272] width 119 height 12
click at [885, 273] on div at bounding box center [884, 271] width 10 height 10
click at [884, 308] on div at bounding box center [884, 307] width 10 height 10
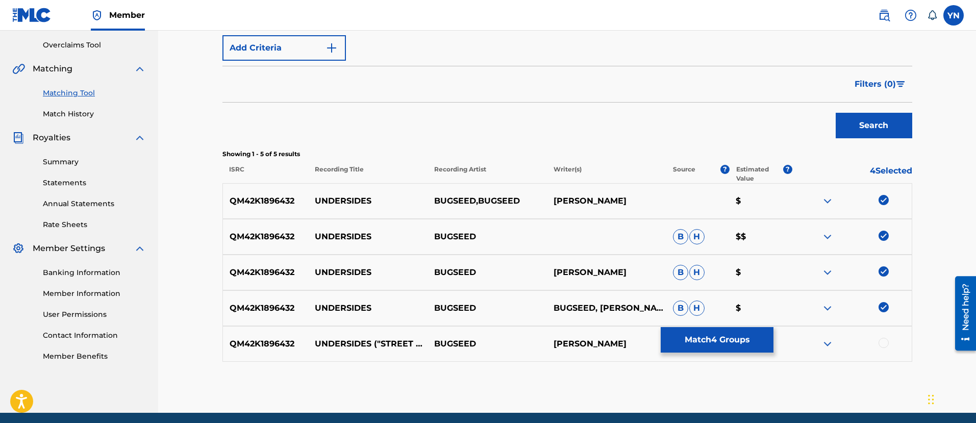
click at [885, 340] on div at bounding box center [884, 343] width 10 height 10
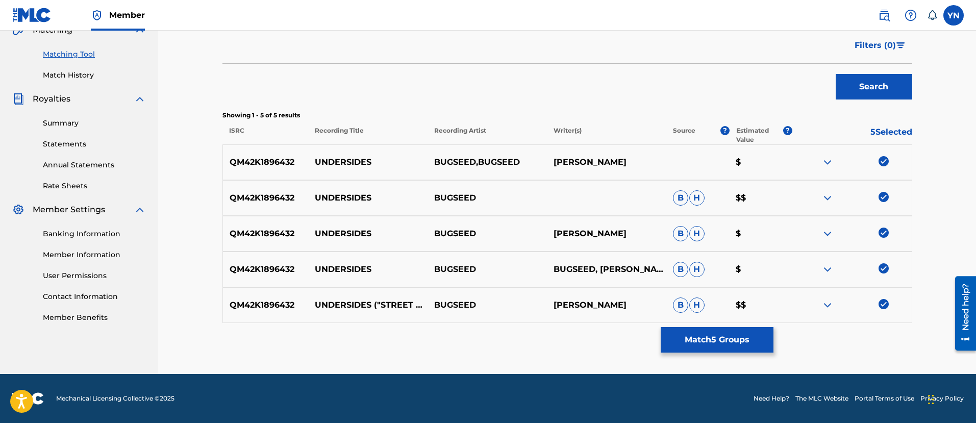
click at [763, 345] on button "Match 5 Groups" at bounding box center [717, 340] width 113 height 26
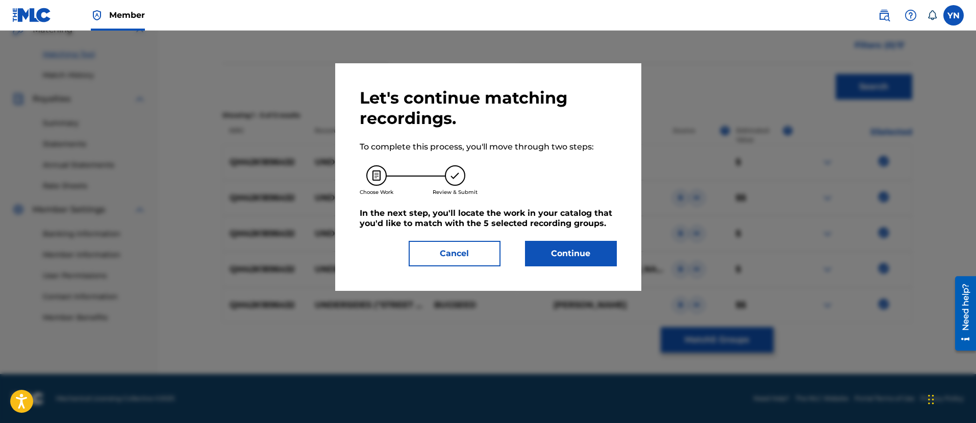
click at [607, 239] on div "Let's continue matching recordings. To complete this process, you'll move throu…" at bounding box center [488, 177] width 257 height 179
click at [601, 246] on button "Continue" at bounding box center [571, 254] width 92 height 26
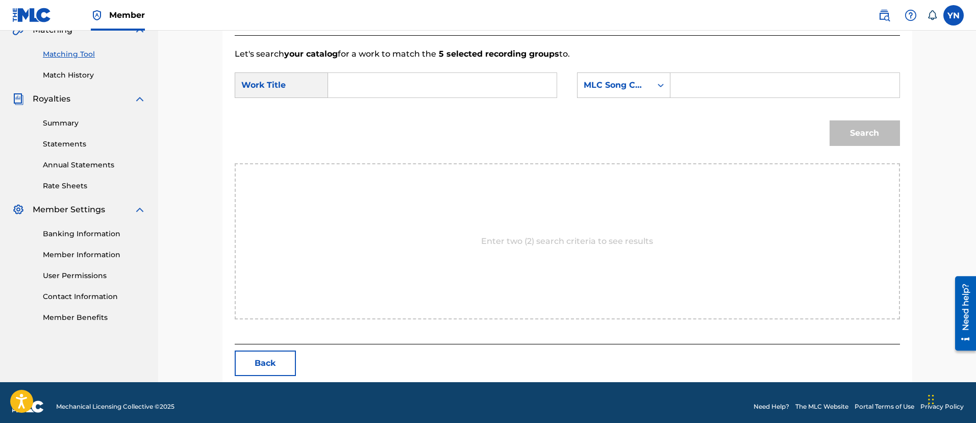
click at [434, 88] on input "Search Form" at bounding box center [442, 85] width 211 height 25
type input "Undersides"
click at [614, 100] on div "SearchWithCriteria1729e9d5-ecdf-4fb0-828d-0ad543af98dd Work Title Undersides Se…" at bounding box center [568, 88] width 666 height 32
click at [616, 92] on div "MLC Song Code" at bounding box center [615, 85] width 74 height 19
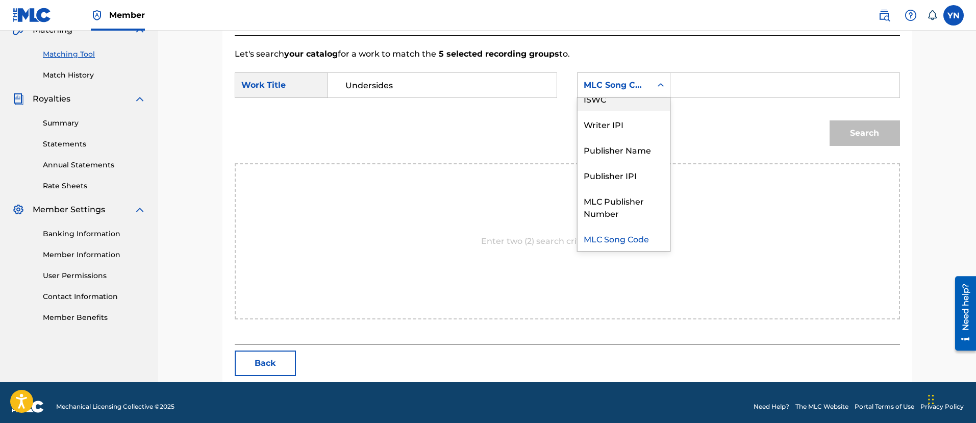
scroll to position [0, 0]
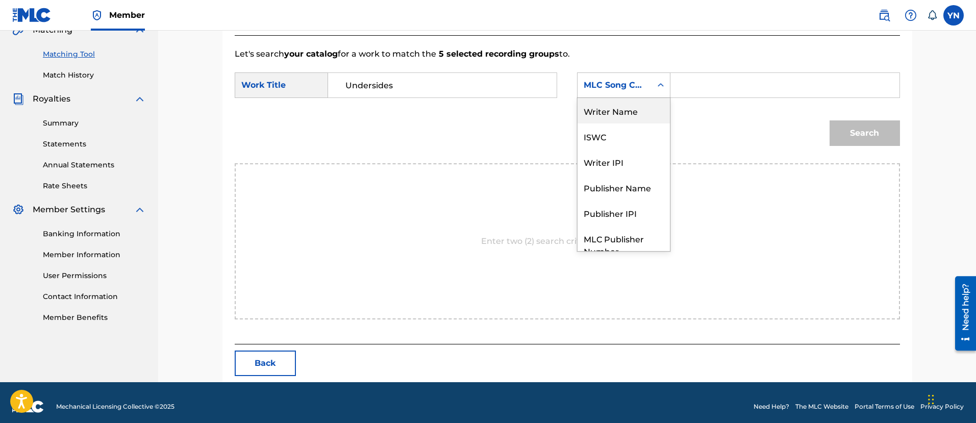
click at [637, 117] on div "Writer Name" at bounding box center [624, 111] width 92 height 26
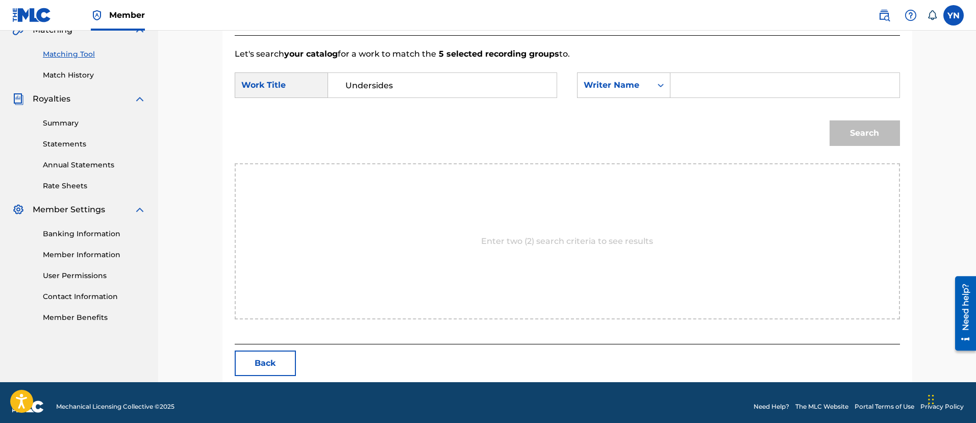
click at [725, 81] on input "Search Form" at bounding box center [784, 85] width 211 height 25
type input "yusuke"
drag, startPoint x: 875, startPoint y: 151, endPoint x: 859, endPoint y: 132, distance: 24.3
click at [874, 150] on div "Search" at bounding box center [863, 130] width 76 height 41
click at [859, 132] on button "Search" at bounding box center [865, 133] width 70 height 26
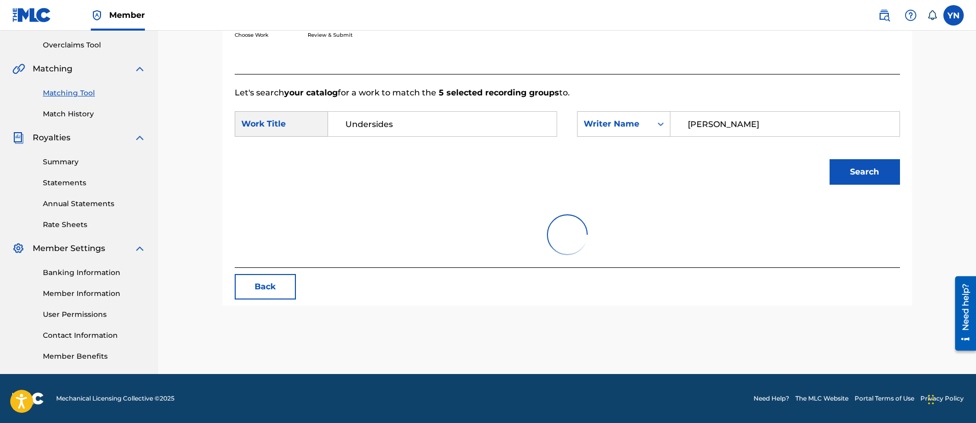
scroll to position [227, 0]
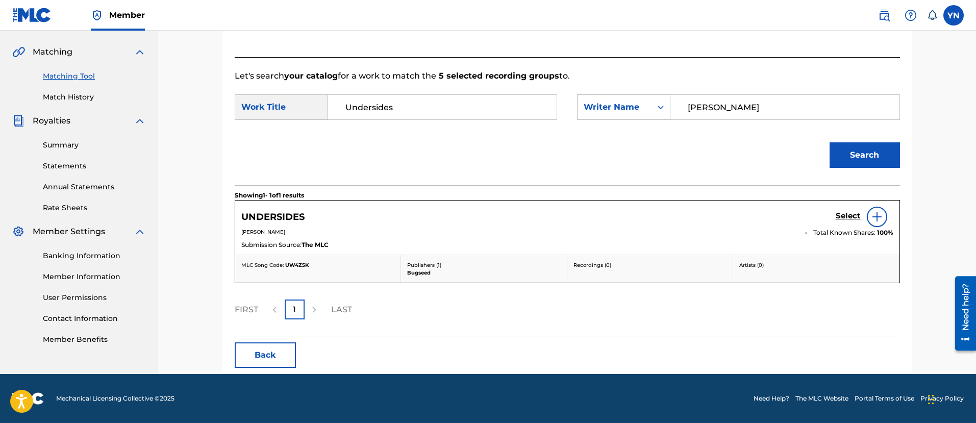
click at [841, 214] on h5 "Select" at bounding box center [848, 216] width 25 height 10
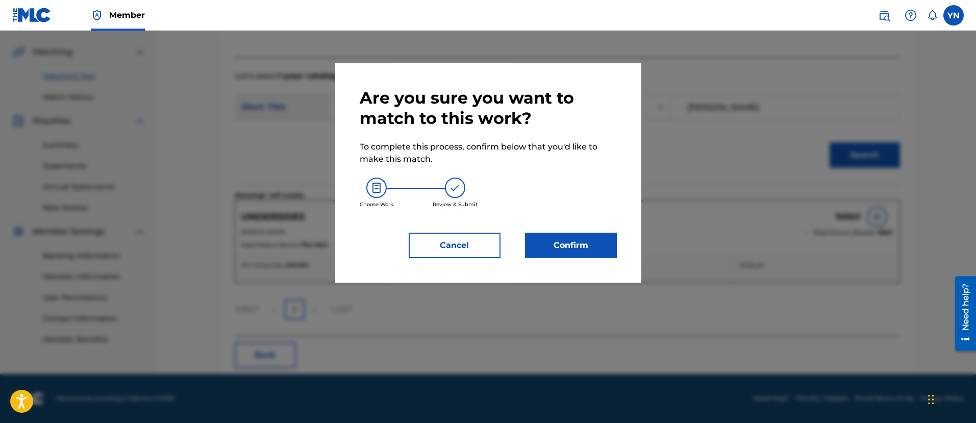
click at [578, 252] on button "Confirm" at bounding box center [571, 246] width 92 height 26
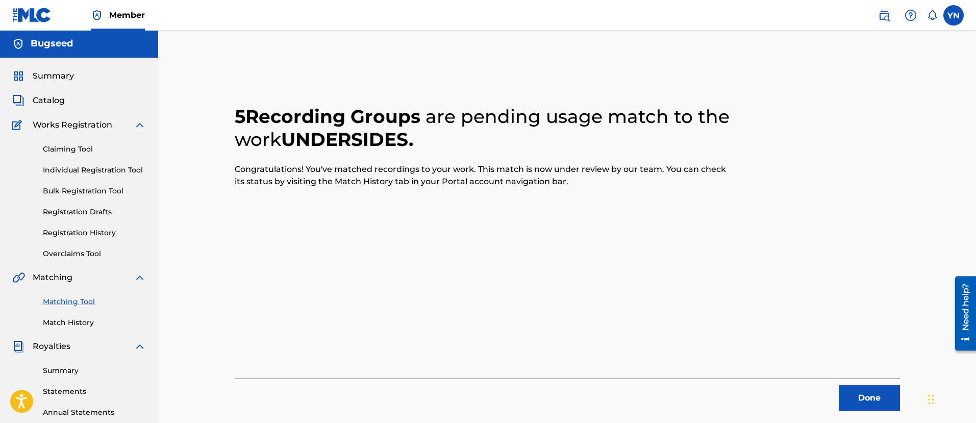
scroll to position [0, 0]
click at [872, 392] on button "Done" at bounding box center [869, 399] width 61 height 26
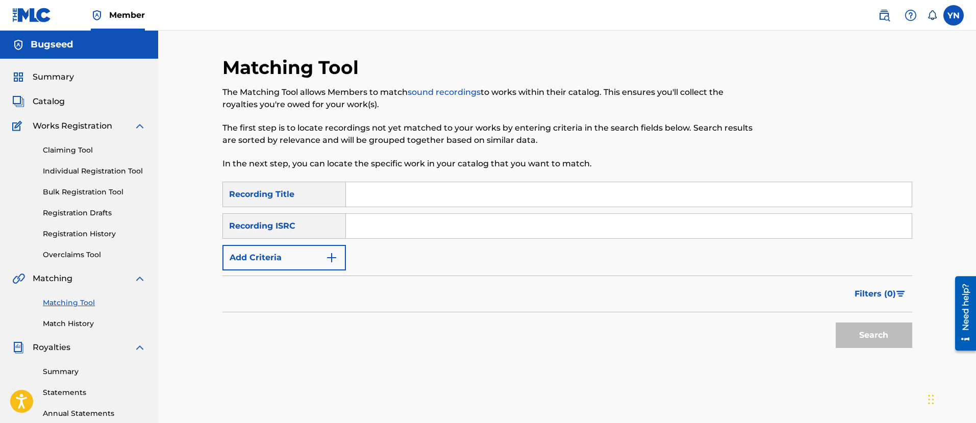
click at [94, 321] on link "Match History" at bounding box center [94, 324] width 103 height 11
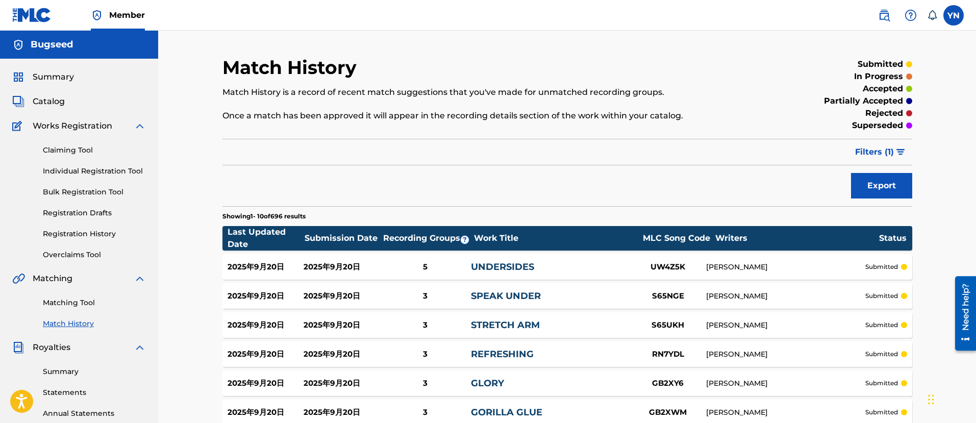
click at [88, 297] on div "Matching Tool Match History" at bounding box center [79, 307] width 134 height 44
click at [79, 304] on link "Matching Tool" at bounding box center [94, 303] width 103 height 11
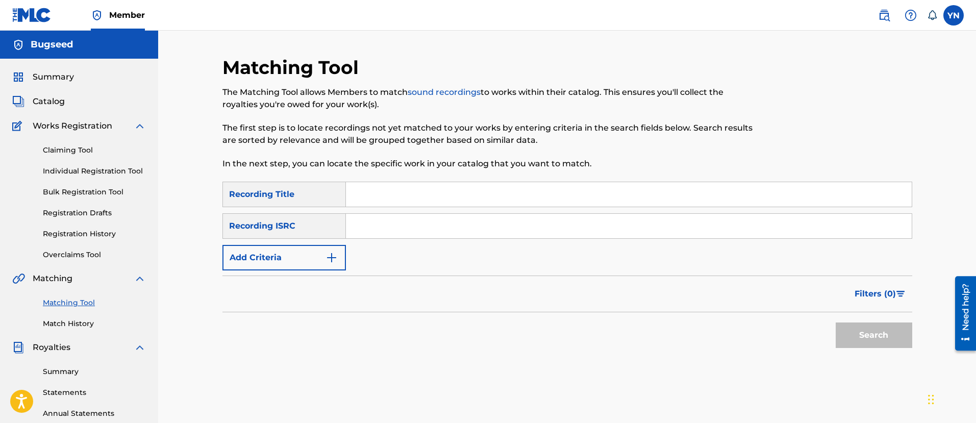
click at [414, 232] on input "Search Form" at bounding box center [629, 226] width 566 height 25
type input "QM42K1834154"
click at [476, 199] on input "Search Form" at bounding box center [629, 194] width 566 height 25
type input "concord love"
click at [846, 326] on button "Search" at bounding box center [874, 336] width 77 height 26
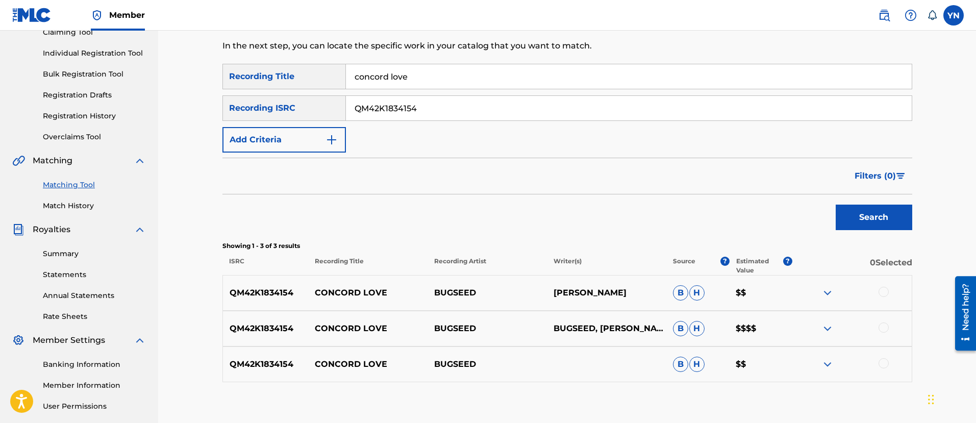
scroll to position [210, 0]
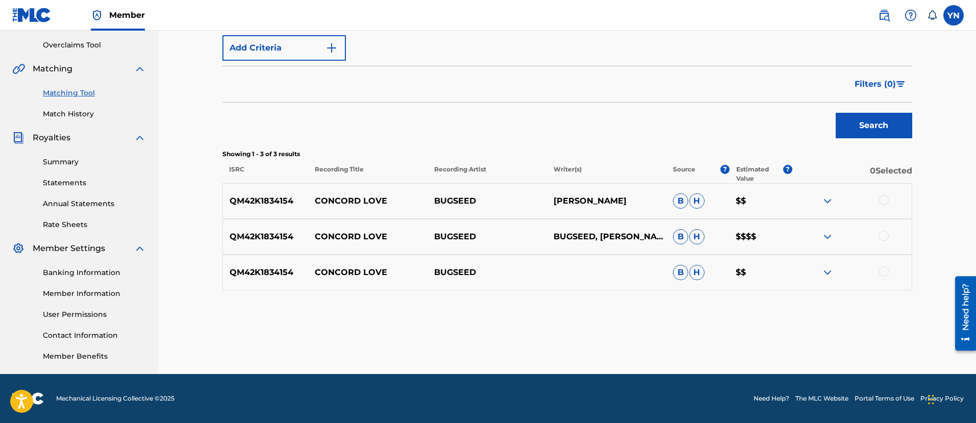
click at [882, 266] on div at bounding box center [852, 272] width 119 height 12
click at [886, 275] on div at bounding box center [884, 271] width 10 height 10
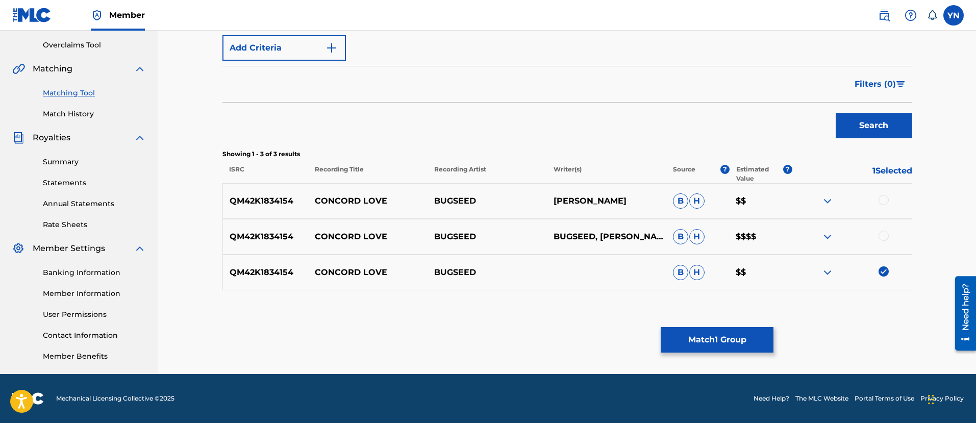
click at [887, 236] on div at bounding box center [884, 236] width 10 height 10
click at [883, 198] on div at bounding box center [884, 200] width 10 height 10
click at [720, 338] on button "Match 3 Groups" at bounding box center [717, 340] width 113 height 26
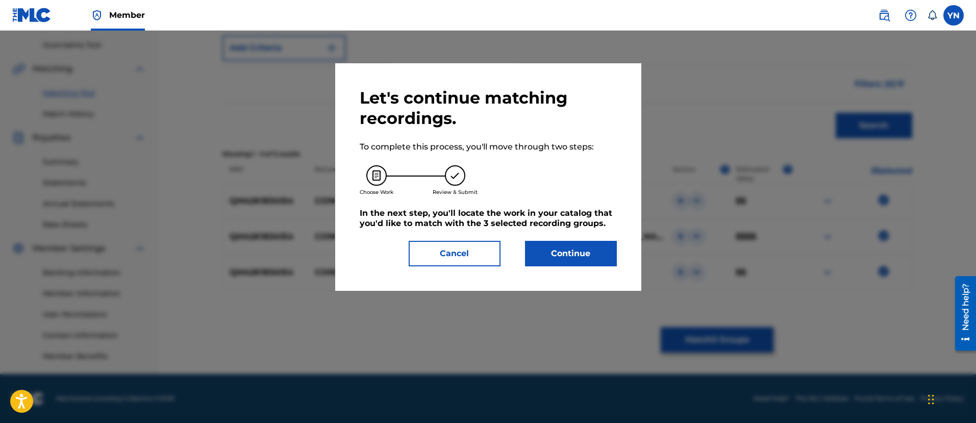
click at [559, 251] on button "Continue" at bounding box center [571, 254] width 92 height 26
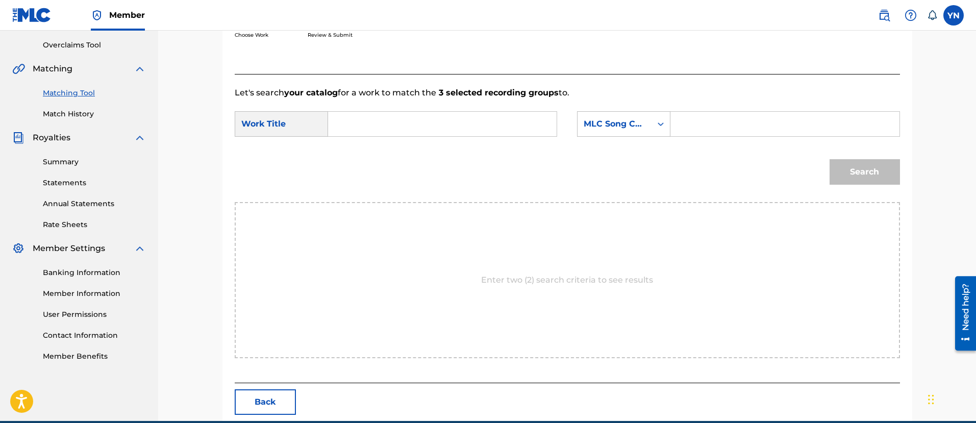
click at [453, 120] on input "Search Form" at bounding box center [442, 124] width 211 height 25
type input "concord love"
click at [631, 124] on div "MLC Song Code" at bounding box center [615, 124] width 62 height 12
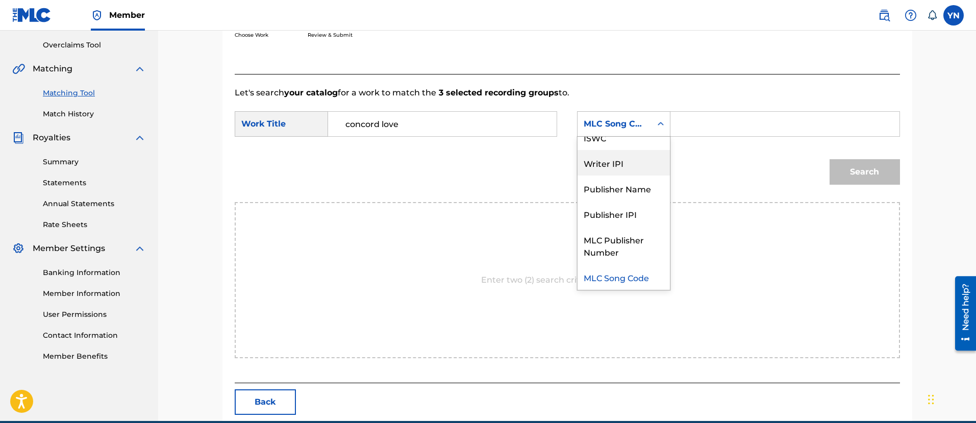
scroll to position [0, 0]
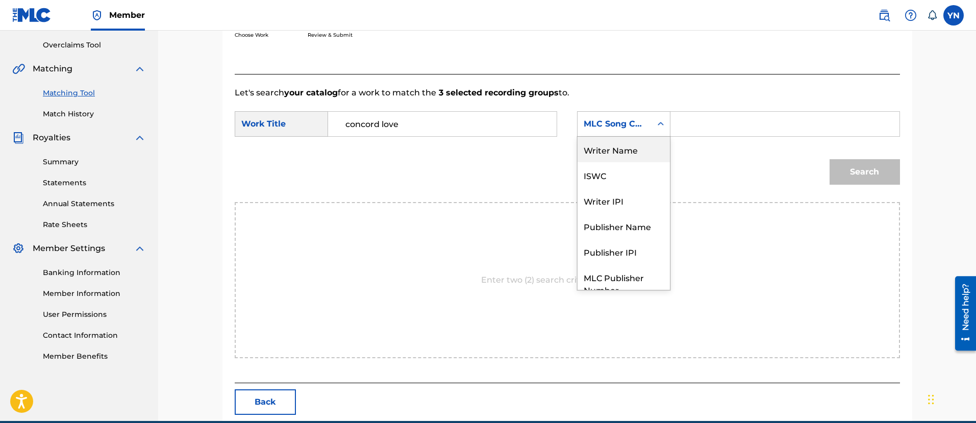
click at [631, 157] on div "Writer Name" at bounding box center [624, 150] width 92 height 26
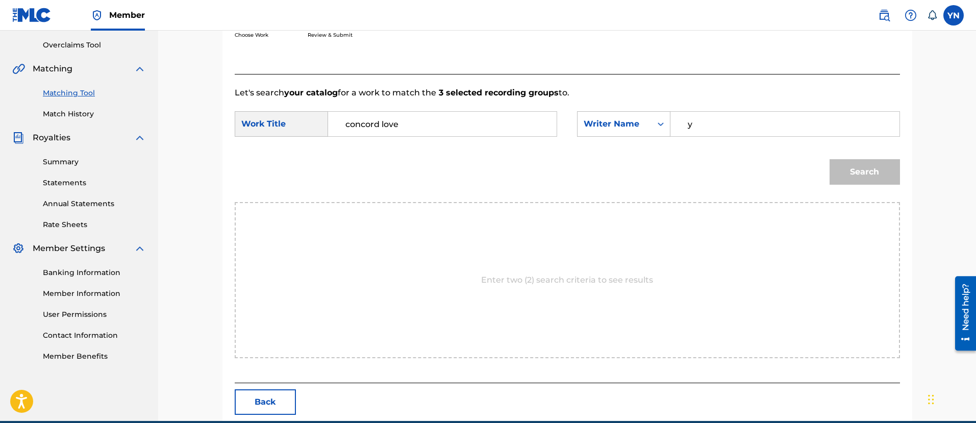
click at [713, 125] on input "y" at bounding box center [784, 124] width 211 height 25
type input "yusuke"
click at [846, 170] on button "Search" at bounding box center [865, 172] width 70 height 26
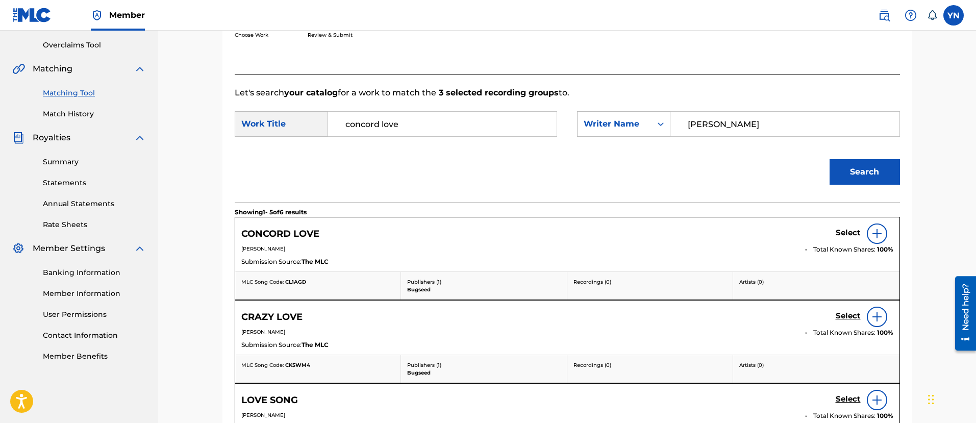
click at [839, 231] on h5 "Select" at bounding box center [848, 233] width 25 height 10
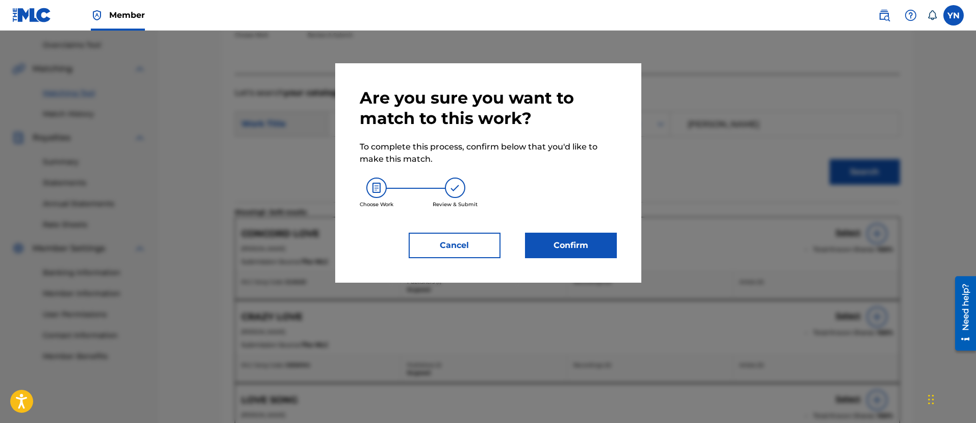
drag, startPoint x: 521, startPoint y: 245, endPoint x: 536, endPoint y: 247, distance: 14.9
click at [526, 247] on div "Confirm" at bounding box center [565, 246] width 104 height 26
click at [542, 245] on button "Confirm" at bounding box center [571, 246] width 92 height 26
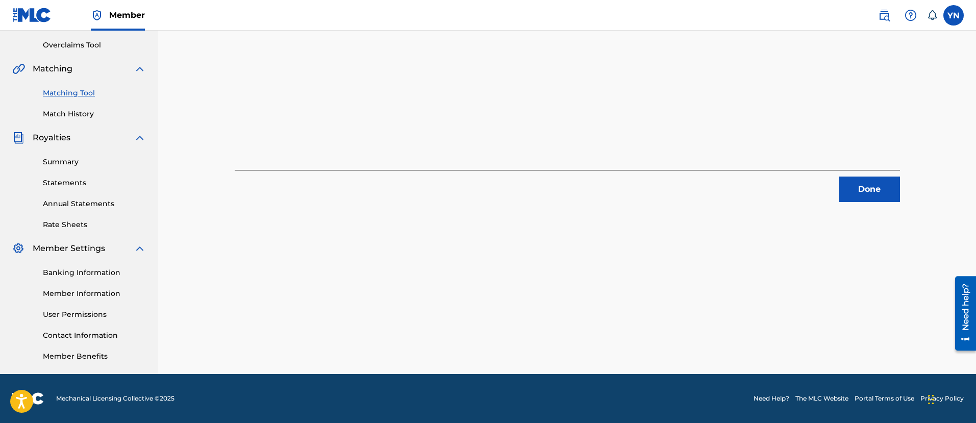
scroll to position [82, 0]
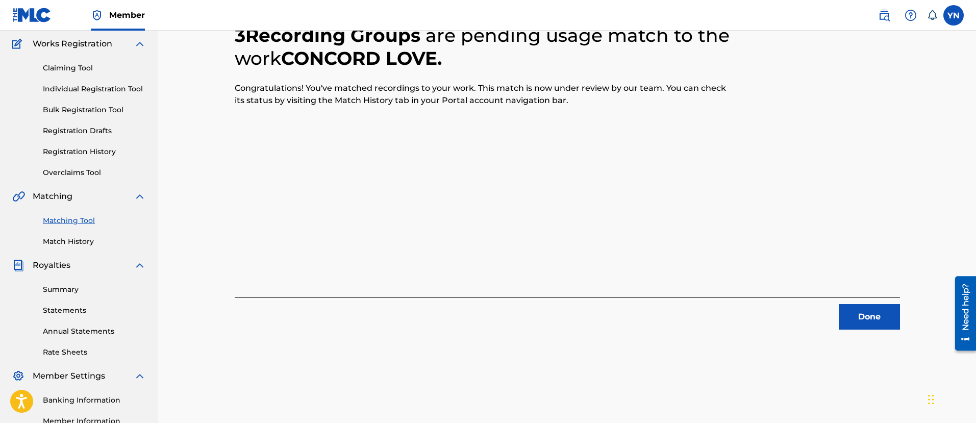
click at [882, 319] on button "Done" at bounding box center [869, 317] width 61 height 26
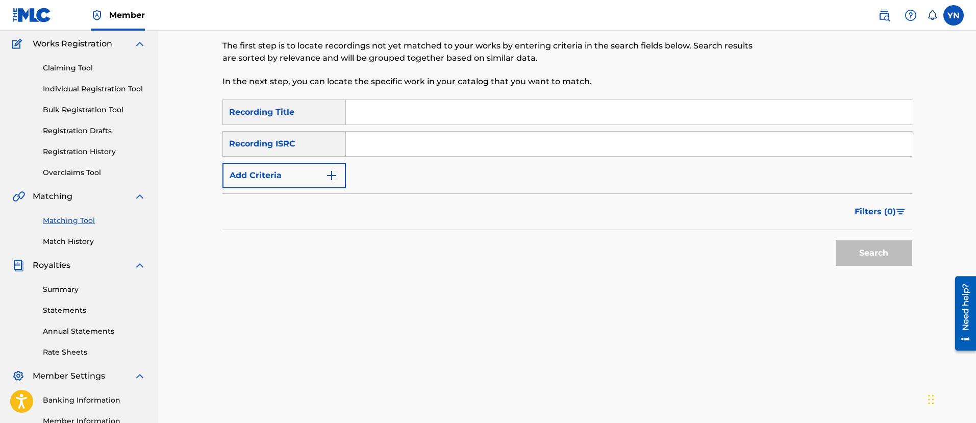
click at [393, 135] on input "Search Form" at bounding box center [629, 144] width 566 height 25
type input "QM42K1817695"
click at [451, 117] on input "Search Form" at bounding box center [629, 112] width 566 height 25
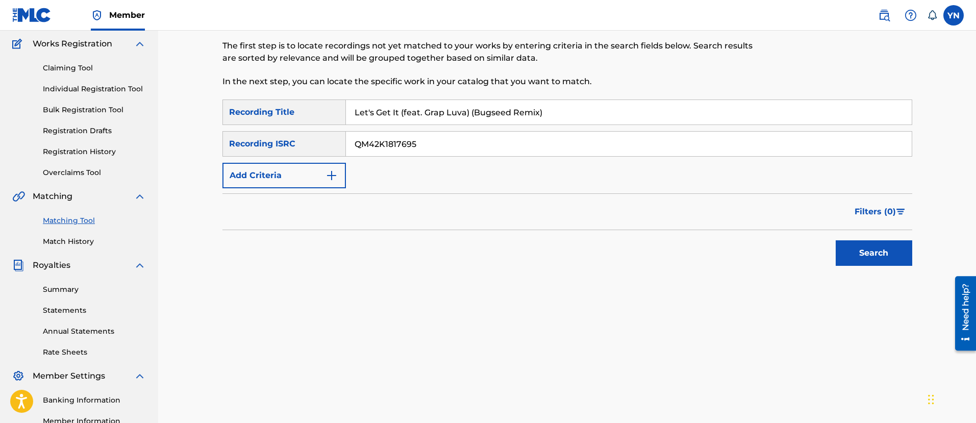
type input "Let's Get It (feat. Grap Luva) (Bugseed Remix)"
click at [852, 257] on button "Search" at bounding box center [874, 253] width 77 height 26
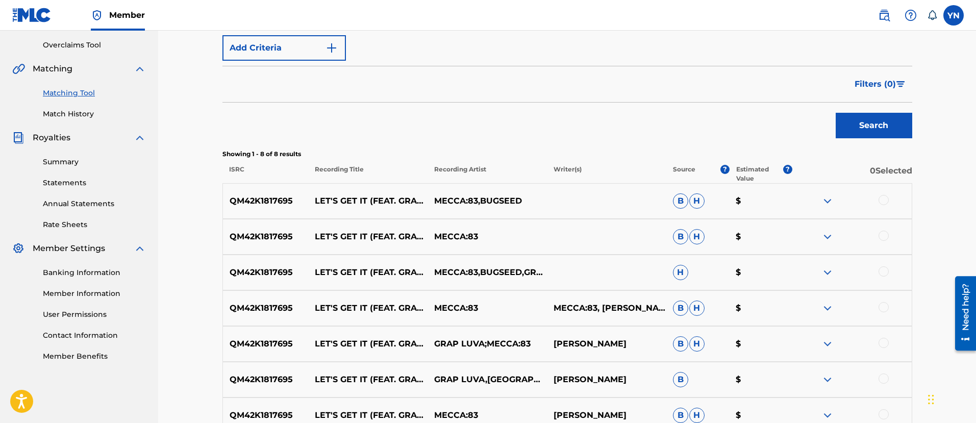
scroll to position [337, 0]
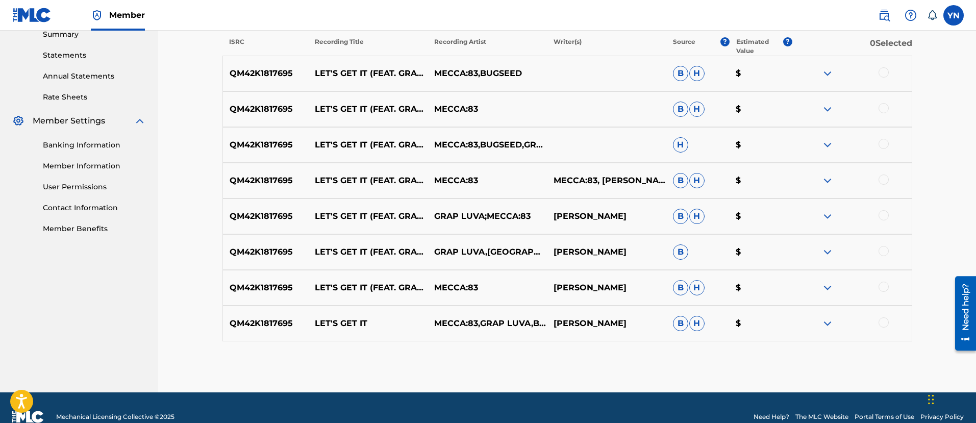
click at [886, 75] on div at bounding box center [884, 72] width 10 height 10
click at [890, 113] on div at bounding box center [852, 109] width 119 height 12
click at [886, 110] on div at bounding box center [884, 108] width 10 height 10
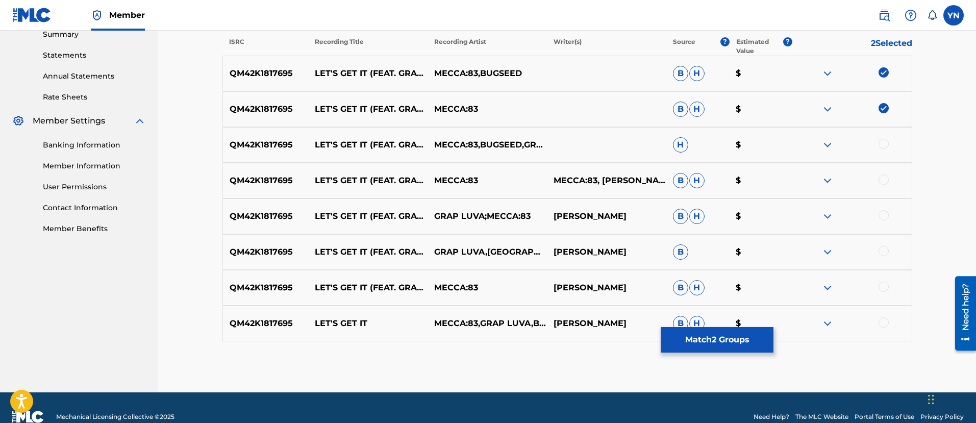
click at [886, 136] on div "QM42K1817695 LET'S GET IT (FEAT. GRAP LUVA) (BUGSEED REMIX) MECCA:83,BUGSEED,GR…" at bounding box center [568, 145] width 690 height 36
click at [885, 141] on div at bounding box center [884, 144] width 10 height 10
click at [889, 180] on div at bounding box center [884, 180] width 10 height 10
click at [886, 210] on div at bounding box center [884, 215] width 10 height 10
drag, startPoint x: 886, startPoint y: 249, endPoint x: 889, endPoint y: 285, distance: 36.8
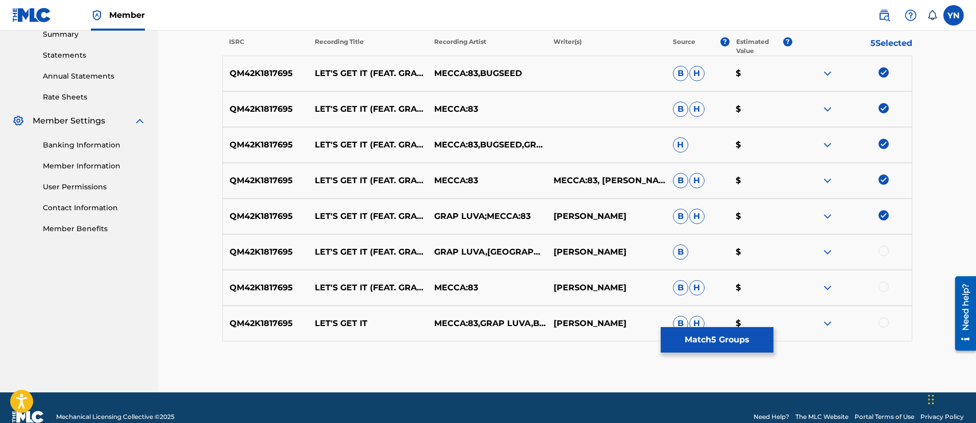
click at [887, 249] on div at bounding box center [884, 251] width 10 height 10
drag, startPoint x: 888, startPoint y: 294, endPoint x: 883, endPoint y: 287, distance: 9.1
click at [883, 287] on div "QM42K1817695 LET'S GET IT (FEAT. GRAP LUVA) (BUGSEED REMIX) MECCA:83 NAKANO YUS…" at bounding box center [568, 288] width 690 height 36
click at [883, 287] on div at bounding box center [884, 287] width 10 height 10
click at [881, 325] on div at bounding box center [884, 322] width 10 height 10
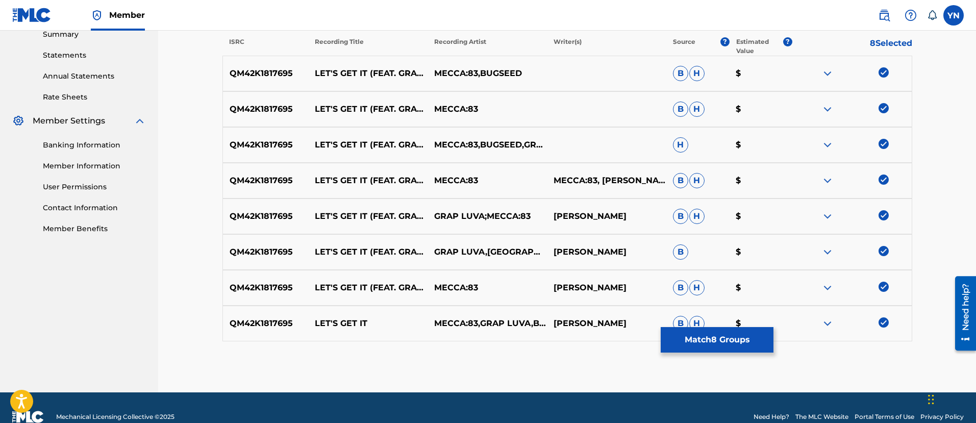
click at [700, 343] on button "Match 8 Groups" at bounding box center [717, 340] width 113 height 26
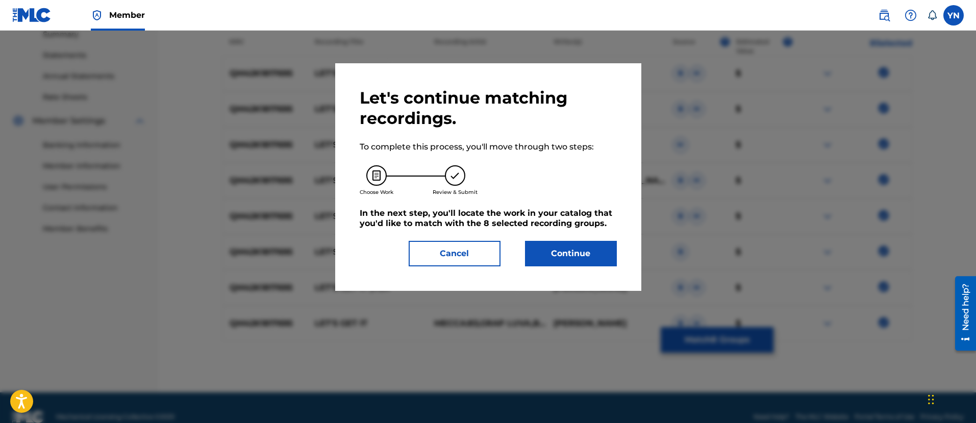
click at [592, 251] on button "Continue" at bounding box center [571, 254] width 92 height 26
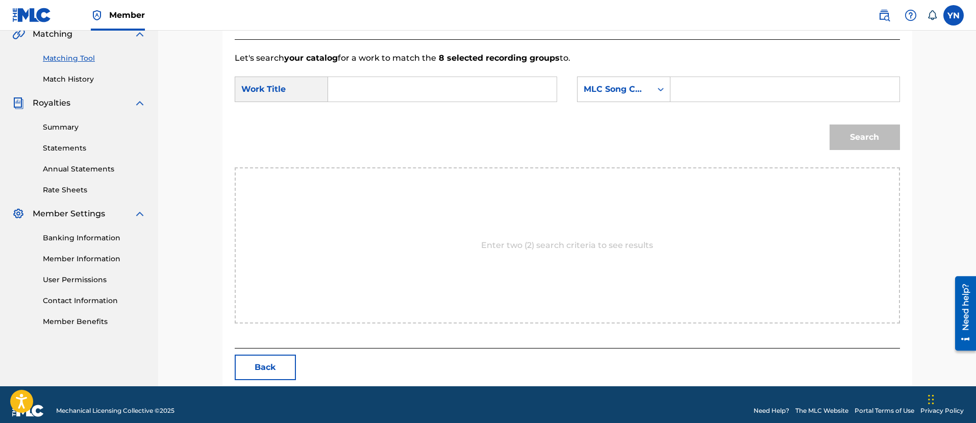
scroll to position [257, 0]
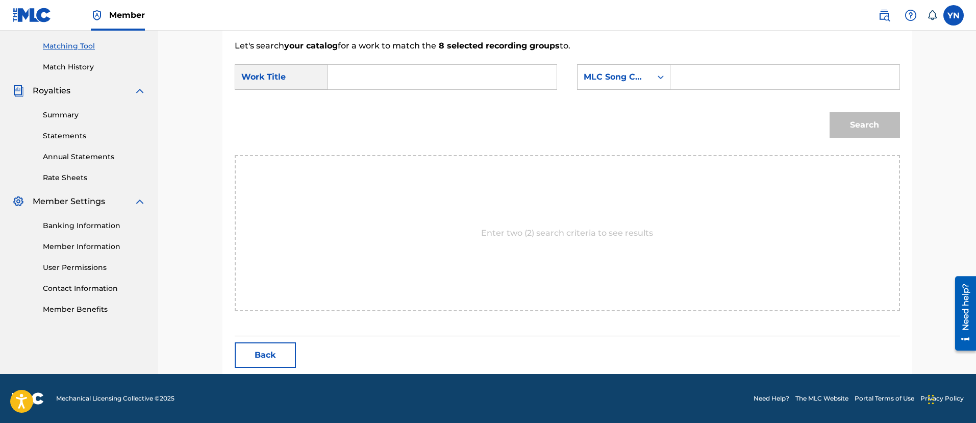
click at [535, 72] on input "Search Form" at bounding box center [442, 77] width 211 height 25
type input "Let's Get It (feat. Grap Luva) (Bugseed Remix)"
click at [607, 72] on div "MLC Song Code" at bounding box center [615, 77] width 62 height 12
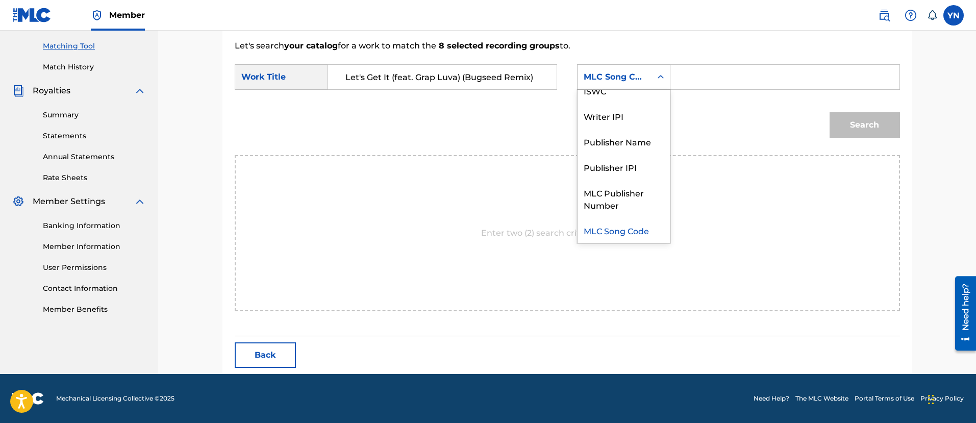
scroll to position [0, 0]
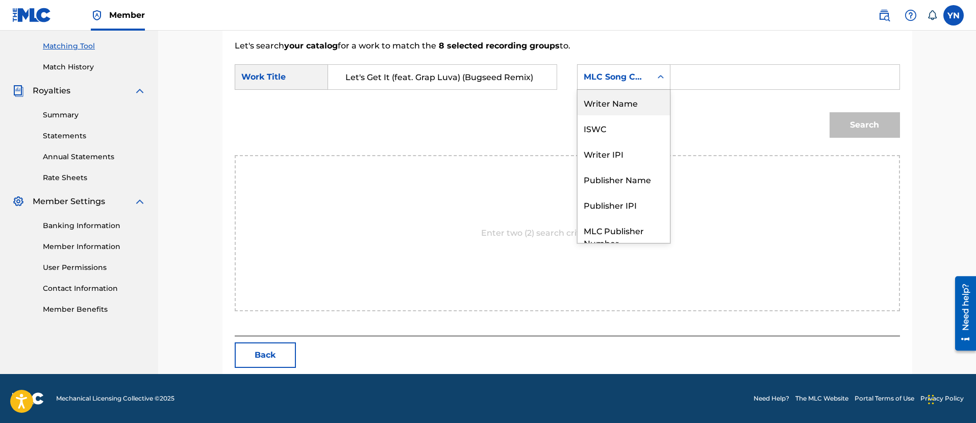
click at [627, 102] on div "Writer Name" at bounding box center [624, 103] width 92 height 26
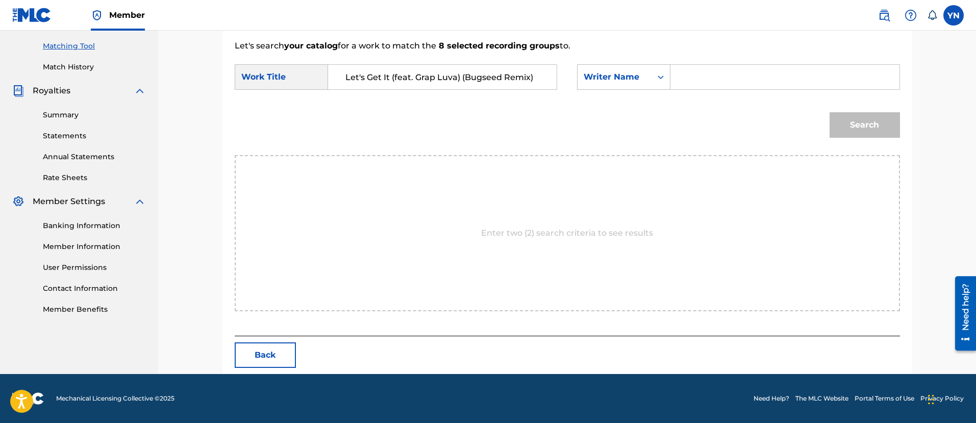
click at [760, 85] on input "Search Form" at bounding box center [784, 77] width 211 height 25
type input "yusuke"
click at [857, 135] on button "Search" at bounding box center [865, 125] width 70 height 26
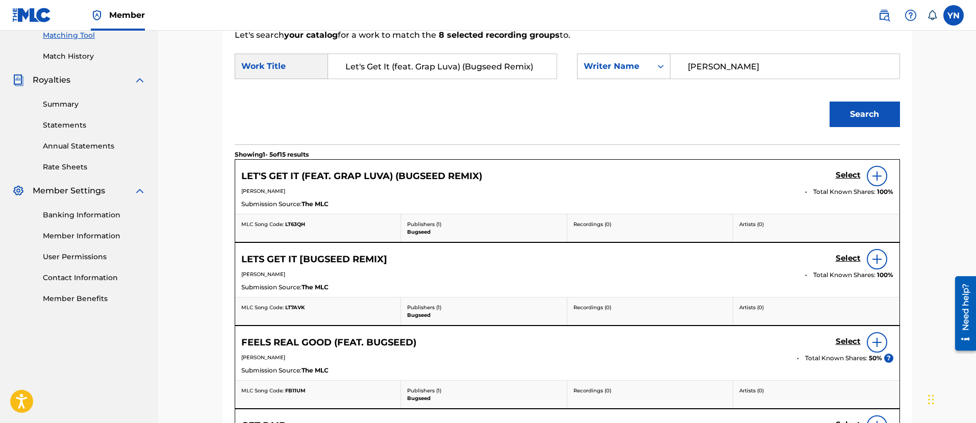
scroll to position [257, 0]
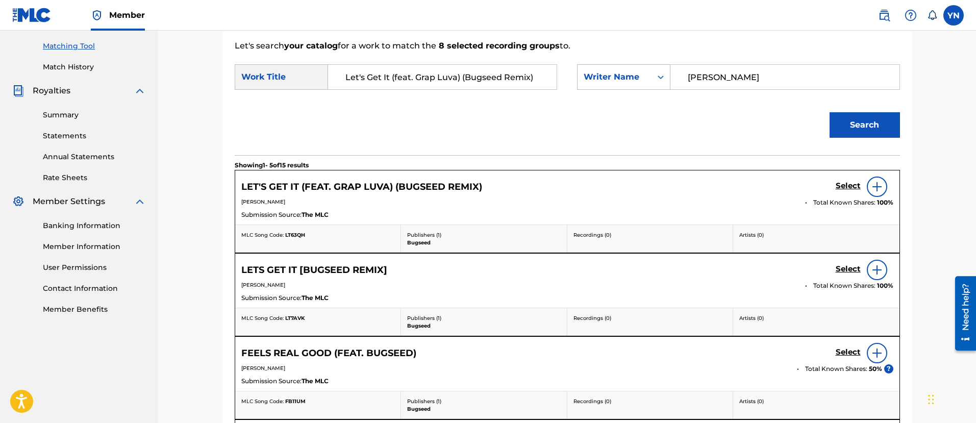
click at [850, 187] on h5 "Select" at bounding box center [848, 186] width 25 height 10
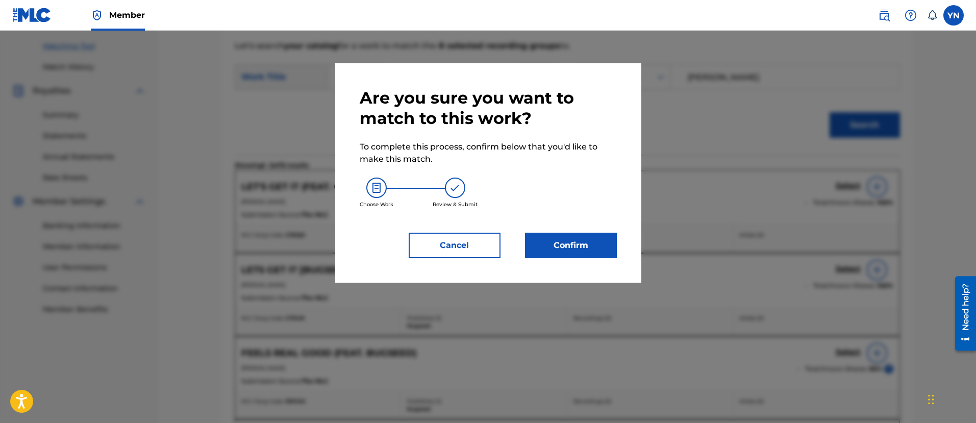
click at [536, 255] on button "Confirm" at bounding box center [571, 246] width 92 height 26
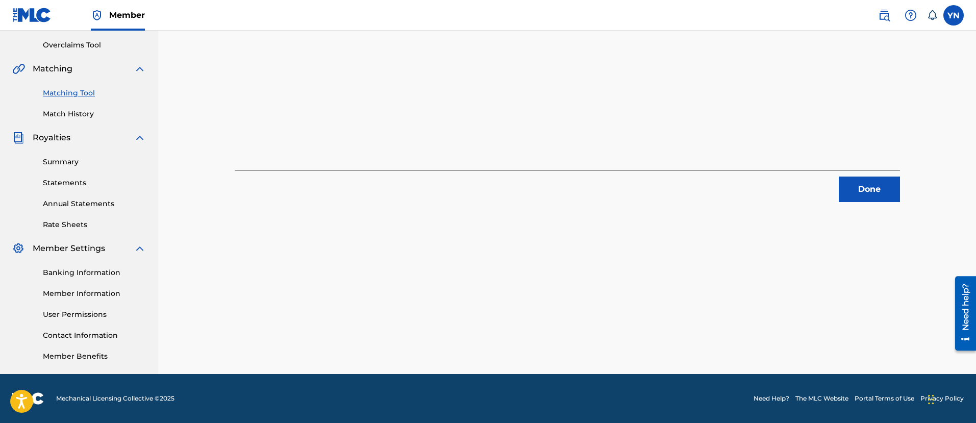
click at [853, 189] on button "Done" at bounding box center [869, 190] width 61 height 26
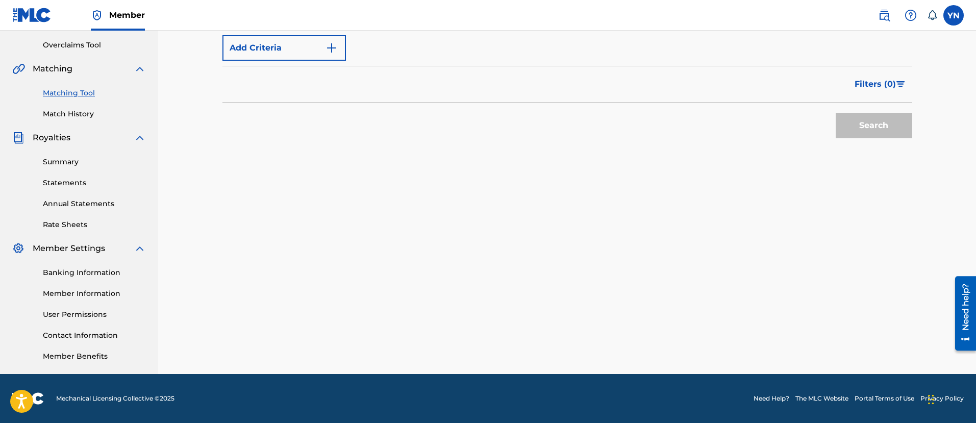
scroll to position [0, 0]
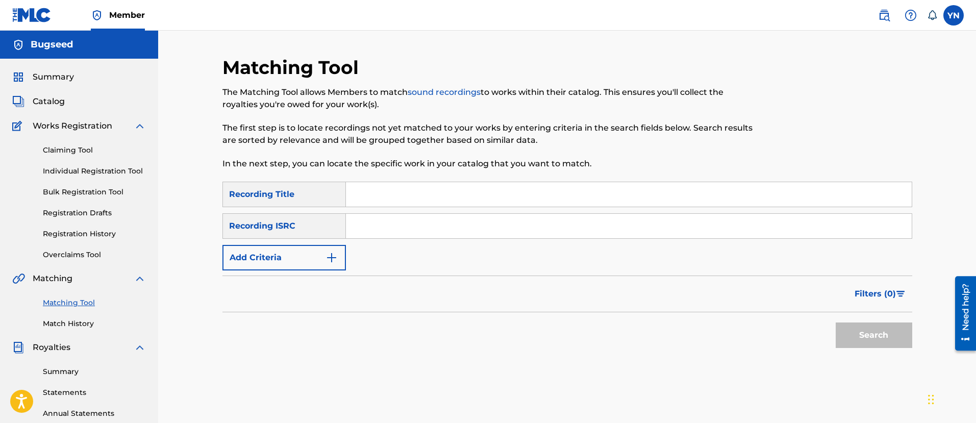
click at [448, 226] on input "Search Form" at bounding box center [629, 226] width 566 height 25
type input "QM42K1844920"
click at [446, 193] on input "Search Form" at bounding box center [629, 194] width 566 height 25
type input "Method"
click at [862, 331] on button "Search" at bounding box center [874, 336] width 77 height 26
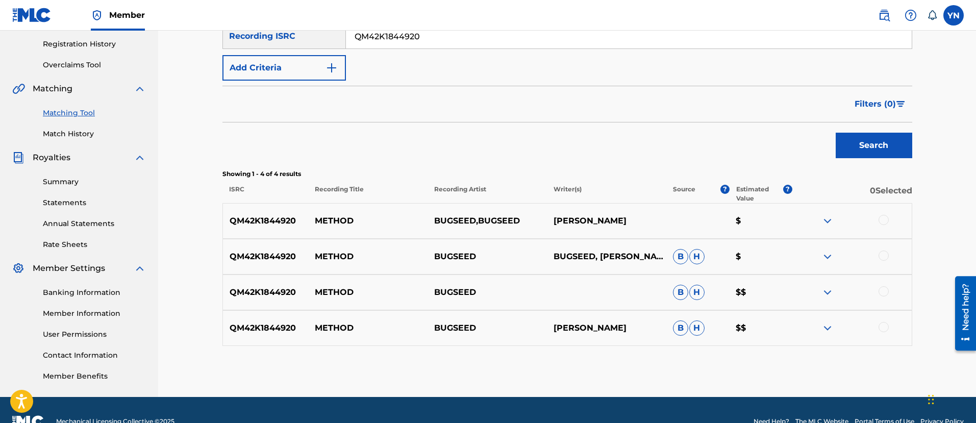
scroll to position [213, 0]
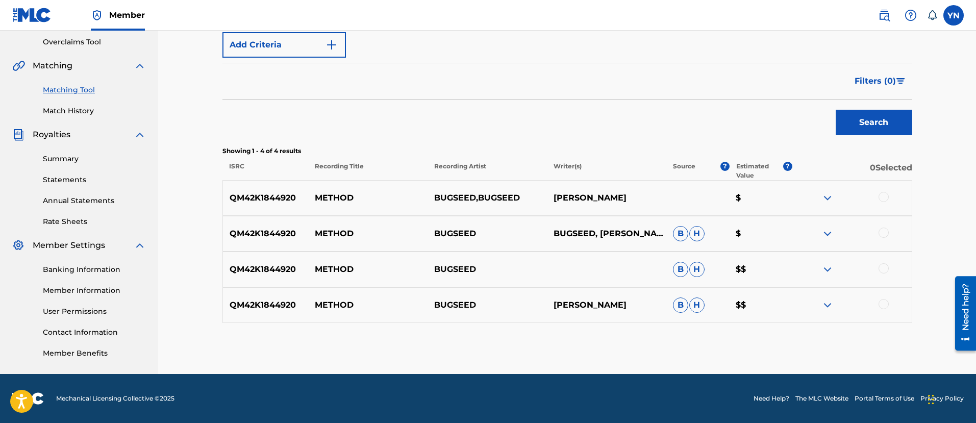
click at [884, 194] on div at bounding box center [884, 197] width 10 height 10
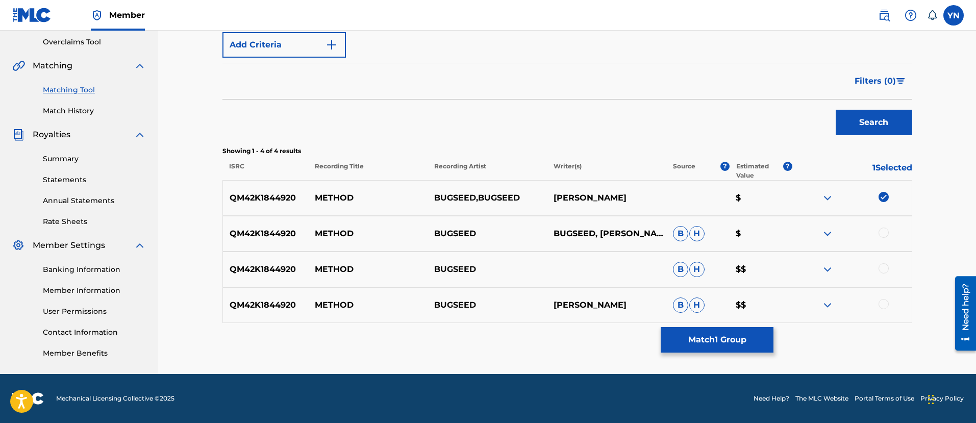
click at [884, 229] on div at bounding box center [884, 233] width 10 height 10
click at [884, 266] on div at bounding box center [884, 268] width 10 height 10
click at [884, 305] on div at bounding box center [884, 304] width 10 height 10
click at [712, 339] on button "Match 4 Groups" at bounding box center [717, 340] width 113 height 26
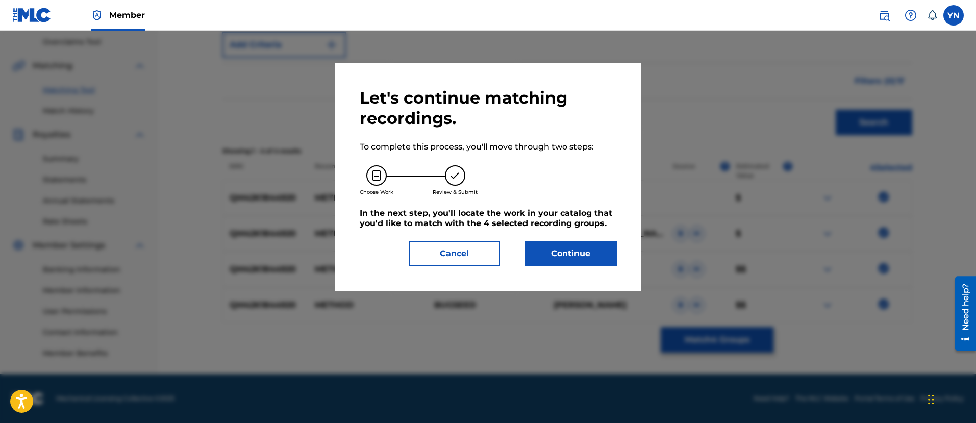
click at [584, 242] on button "Continue" at bounding box center [571, 254] width 92 height 26
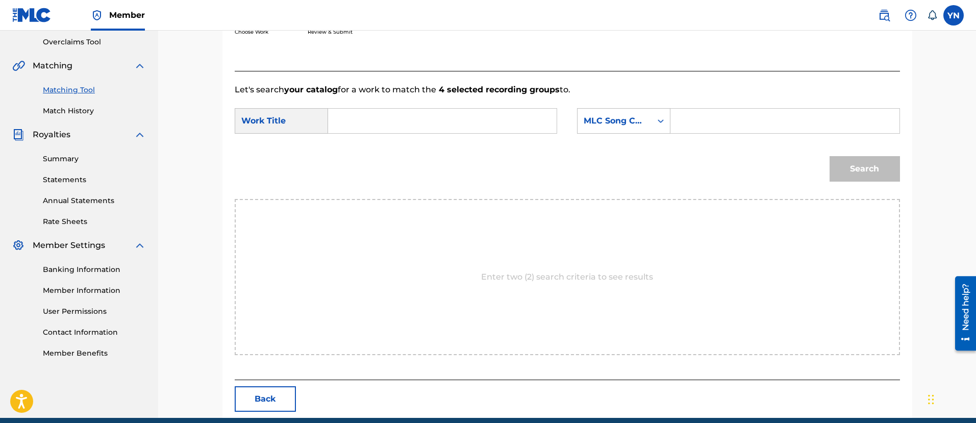
click at [465, 127] on input "Search Form" at bounding box center [442, 121] width 211 height 25
type input "Method"
click at [620, 117] on div "MLC Song Code" at bounding box center [615, 121] width 62 height 12
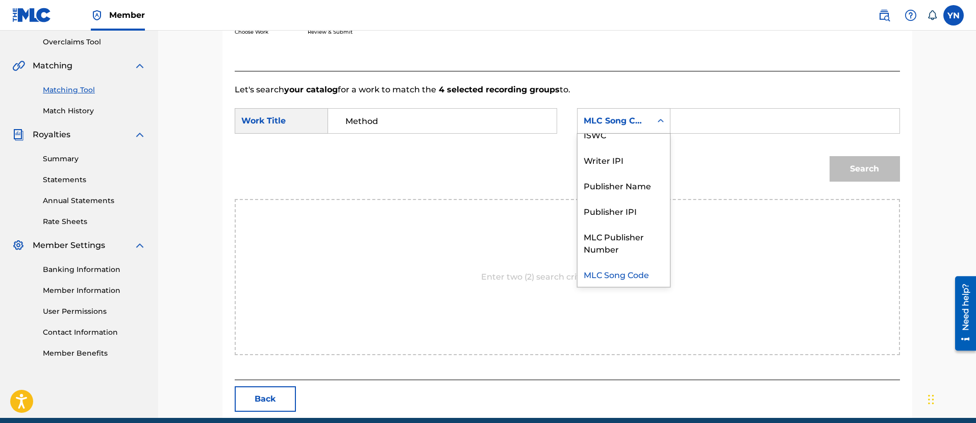
scroll to position [0, 0]
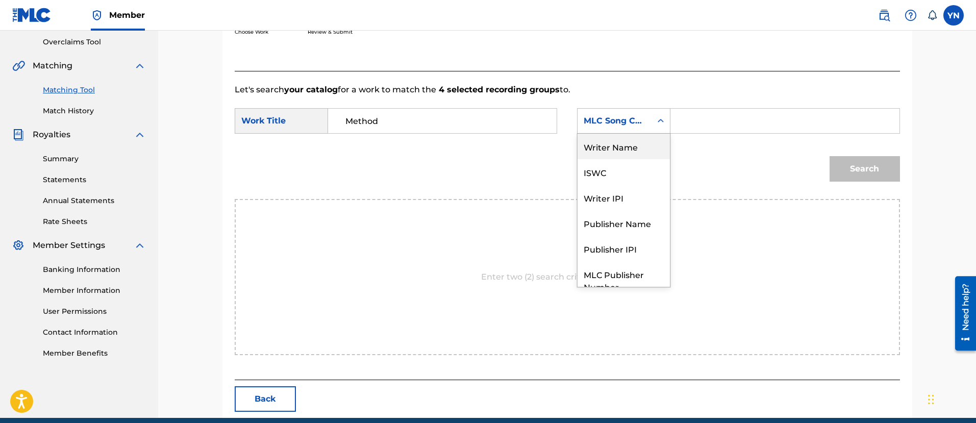
click at [613, 150] on div "Writer Name" at bounding box center [624, 147] width 92 height 26
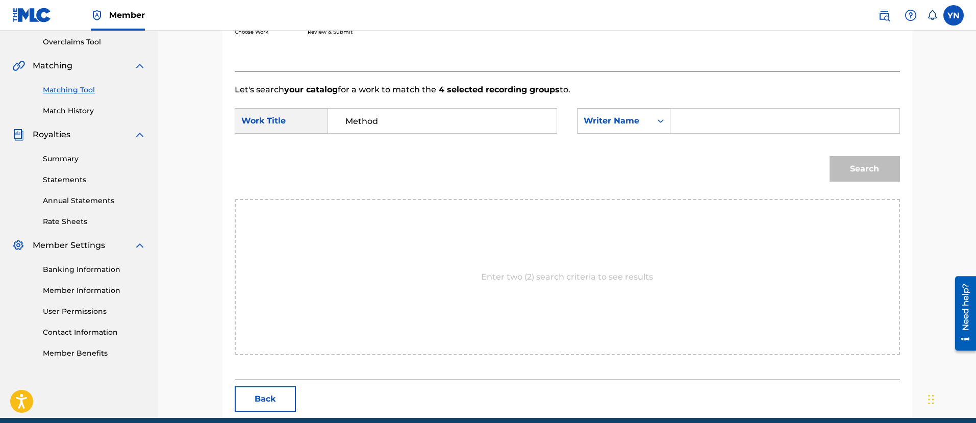
click at [735, 135] on div "SearchWithCriteria1729e9d5-ecdf-4fb0-828d-0ad543af98dd Work Title Method Search…" at bounding box center [568, 124] width 666 height 32
click at [735, 130] on input "Search Form" at bounding box center [784, 121] width 211 height 25
type input "yusuke"
click at [889, 180] on button "Search" at bounding box center [865, 169] width 70 height 26
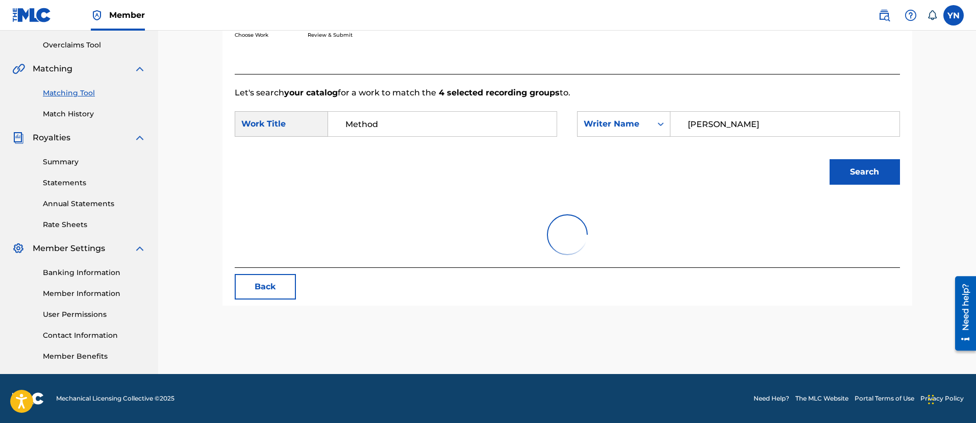
scroll to position [213, 0]
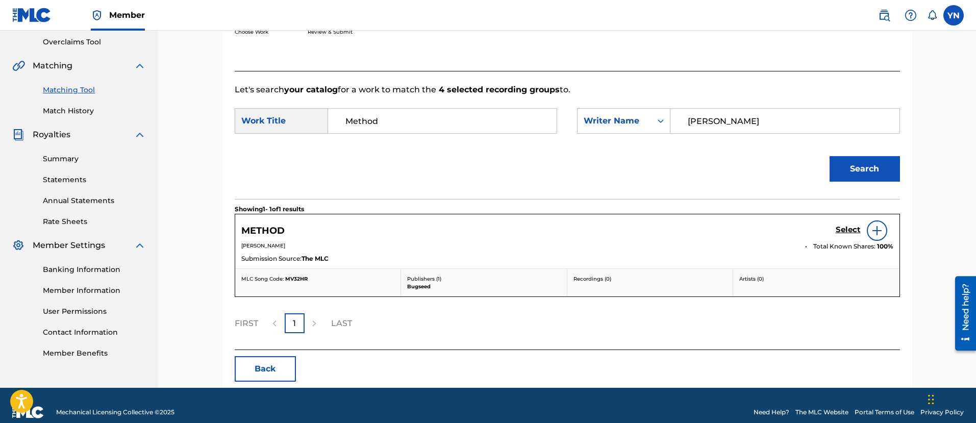
click at [845, 225] on h5 "Select" at bounding box center [848, 230] width 25 height 10
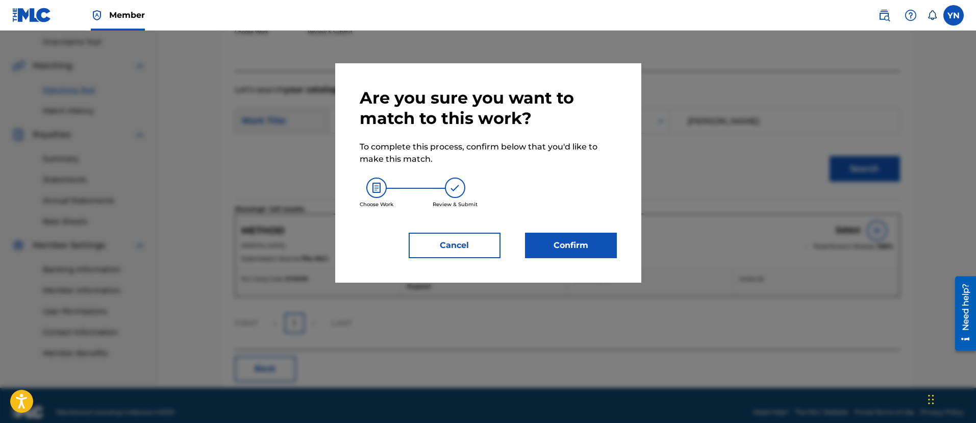
click at [596, 254] on button "Confirm" at bounding box center [571, 246] width 92 height 26
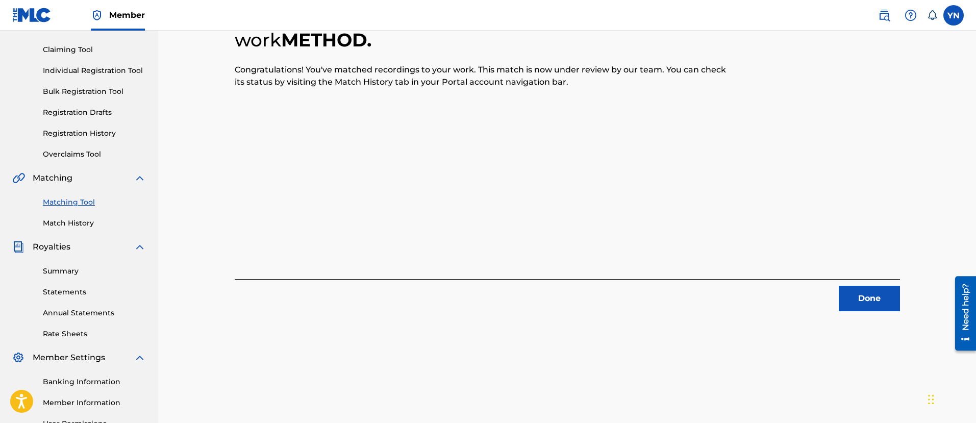
scroll to position [82, 0]
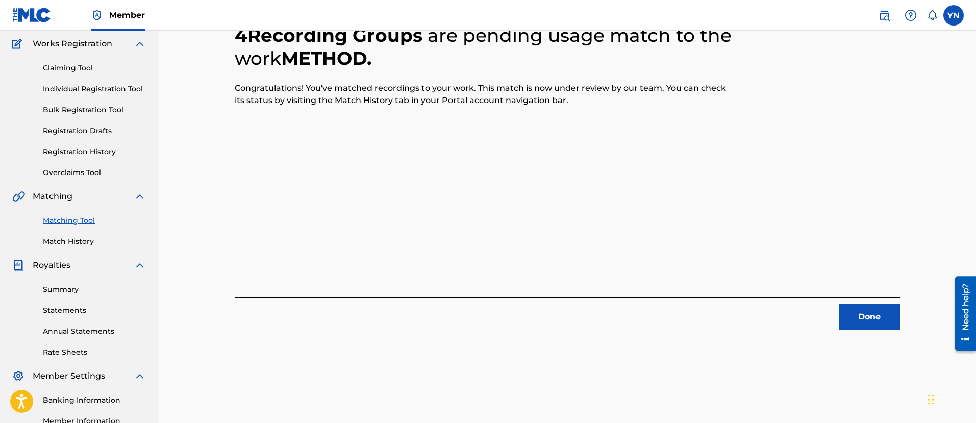
click at [862, 319] on button "Done" at bounding box center [869, 317] width 61 height 26
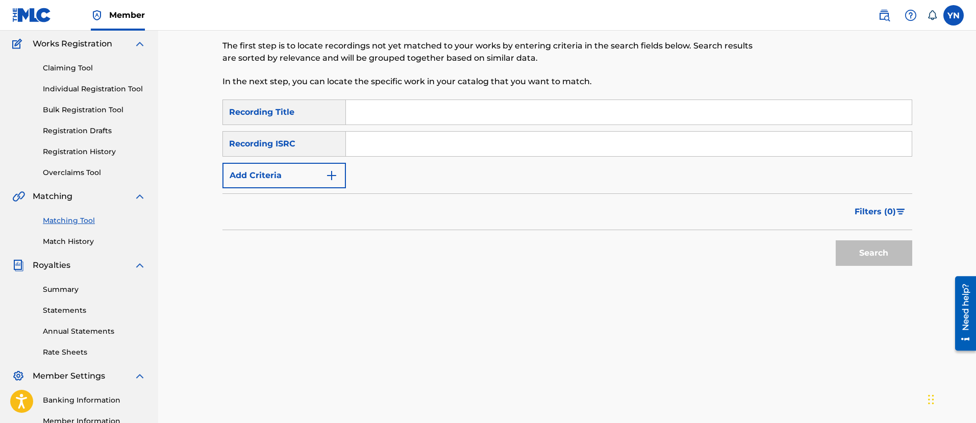
drag, startPoint x: 711, startPoint y: 170, endPoint x: 547, endPoint y: 180, distance: 164.7
click at [408, 146] on input "Search Form" at bounding box center [629, 144] width 566 height 25
type input "QM42K1809863"
drag, startPoint x: 559, startPoint y: 84, endPoint x: 559, endPoint y: 101, distance: 17.4
click at [559, 96] on div "Matching Tool The Matching Tool allows Members to match sound recordings to wor…" at bounding box center [488, 37] width 531 height 126
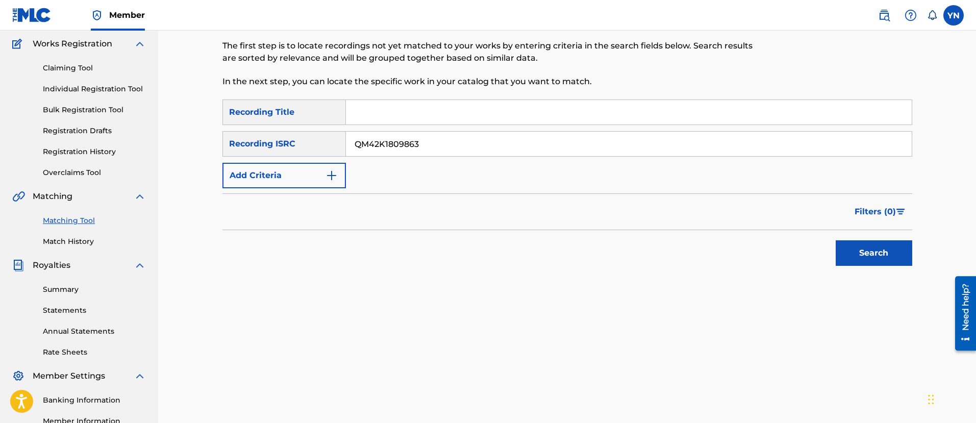
click at [540, 129] on div "SearchWithCriteriaafb466a9-ed02-42f3-bd2d-e29e63578fca Recording Title SearchWi…" at bounding box center [568, 144] width 690 height 89
click at [540, 114] on input "Search Form" at bounding box center [629, 112] width 566 height 25
type input "Inner City Blues"
click at [855, 248] on button "Search" at bounding box center [874, 253] width 77 height 26
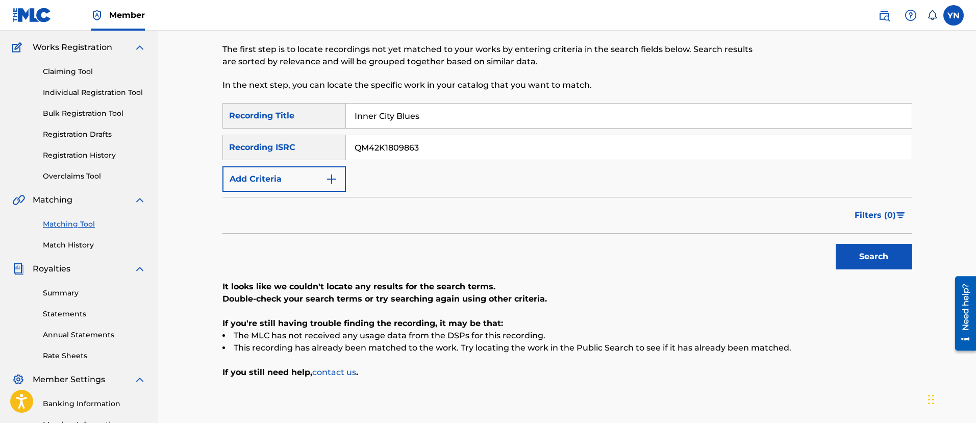
scroll to position [0, 0]
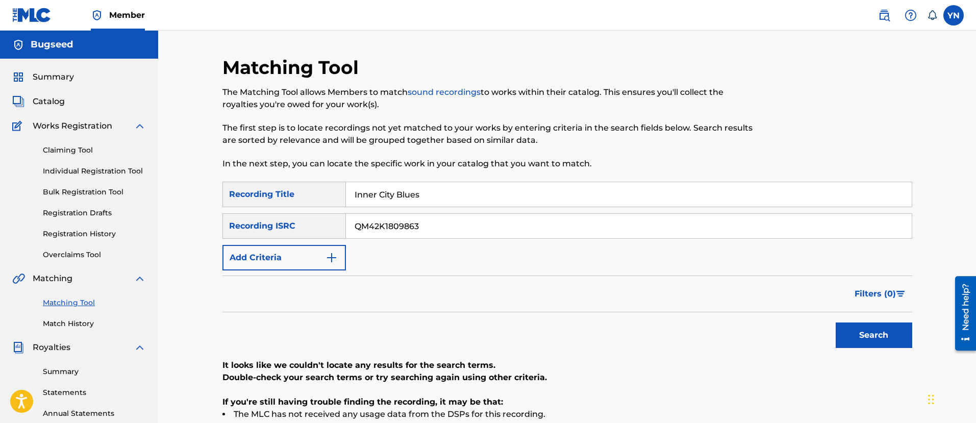
click at [416, 236] on input "QM42K1809863" at bounding box center [629, 226] width 566 height 25
type input "QM42K1809637"
click at [442, 193] on input "Inner City Blues" at bounding box center [629, 194] width 566 height 25
type input "pizza pizza"
click at [868, 339] on button "Search" at bounding box center [874, 336] width 77 height 26
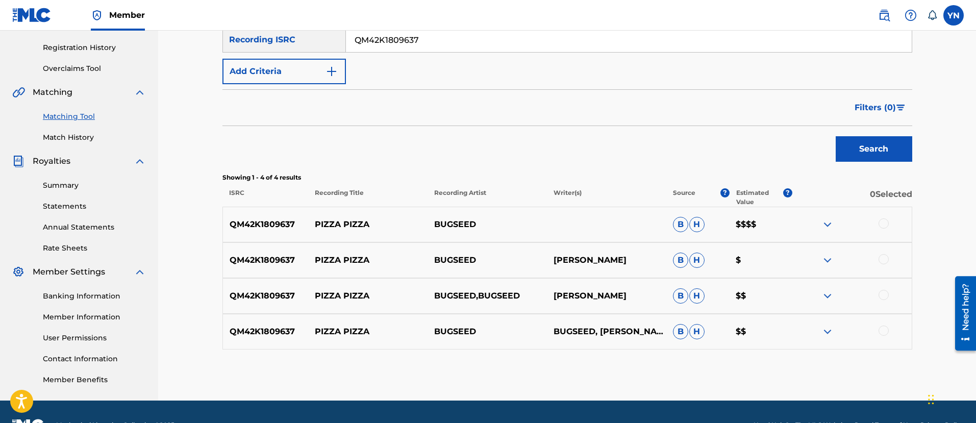
scroll to position [213, 0]
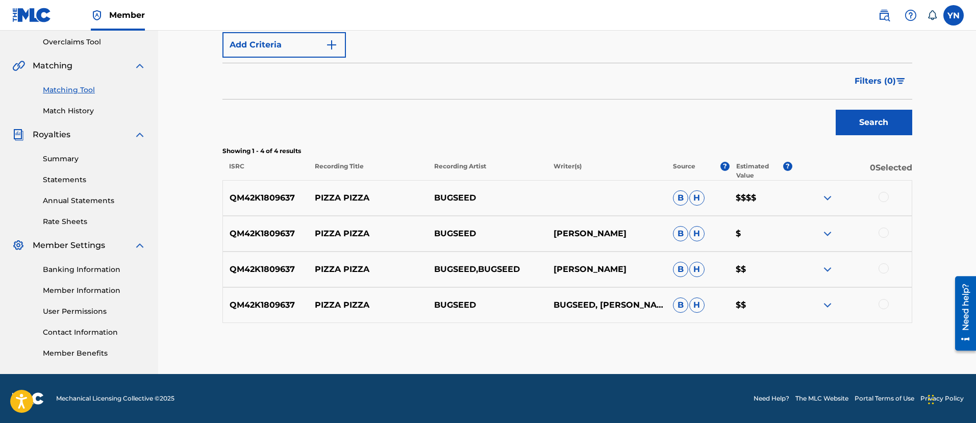
click at [885, 193] on div at bounding box center [884, 197] width 10 height 10
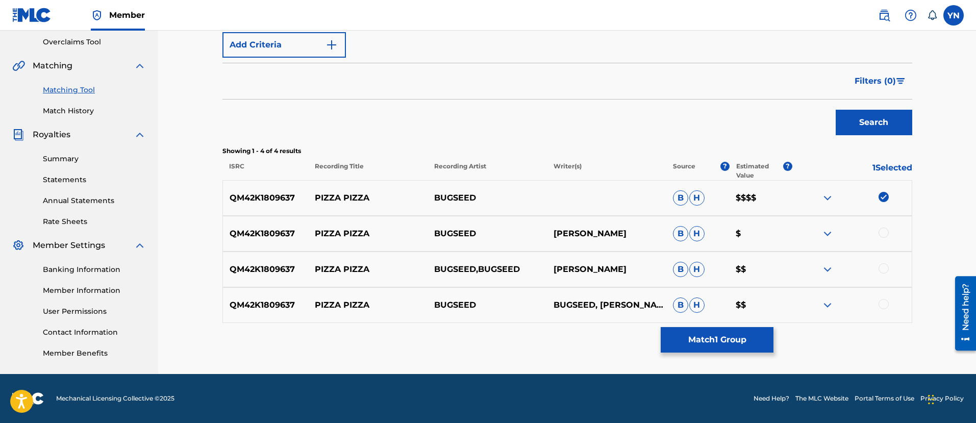
click at [881, 229] on div at bounding box center [884, 233] width 10 height 10
click at [886, 278] on div "QM42K1809637 PIZZA PIZZA BUGSEED,BUGSEED NAKANO YUSUKE B H $$" at bounding box center [568, 270] width 690 height 36
click at [886, 265] on div at bounding box center [884, 268] width 10 height 10
click at [882, 308] on div at bounding box center [884, 304] width 10 height 10
click at [711, 349] on button "Match 4 Groups" at bounding box center [717, 340] width 113 height 26
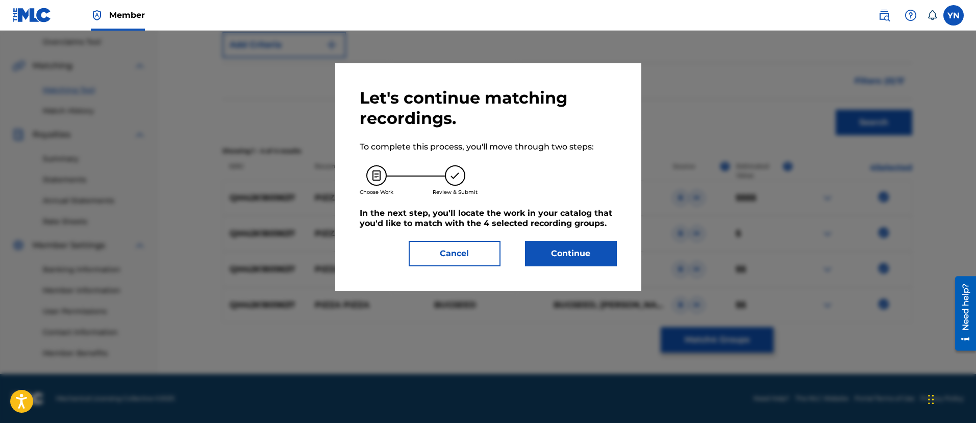
click at [594, 261] on button "Continue" at bounding box center [571, 254] width 92 height 26
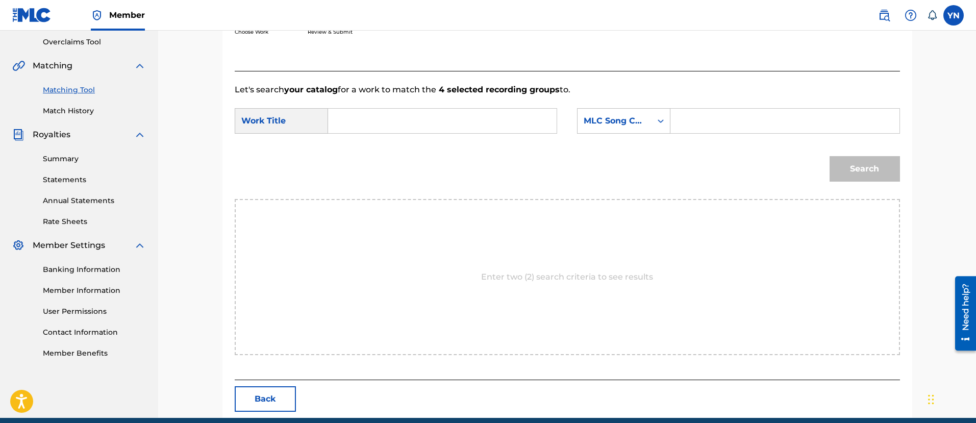
click at [486, 115] on input "Search Form" at bounding box center [442, 121] width 211 height 25
type input "pizza pizza"
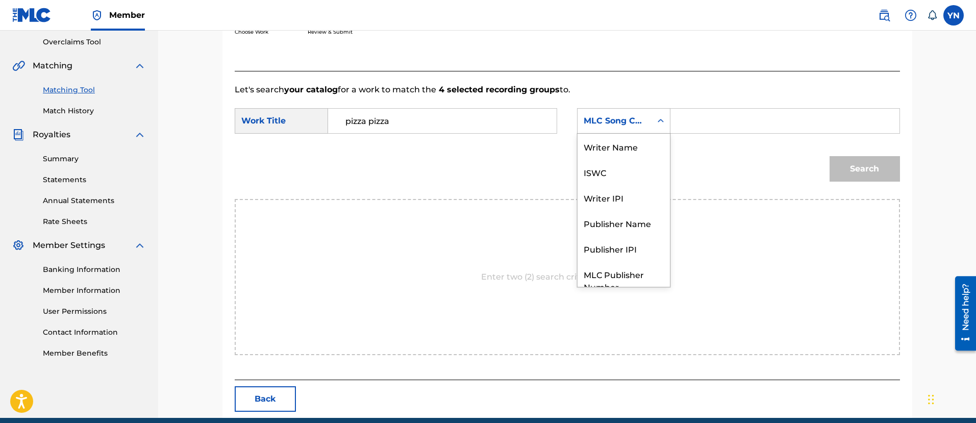
click at [643, 124] on div "MLC Song Code" at bounding box center [615, 121] width 62 height 12
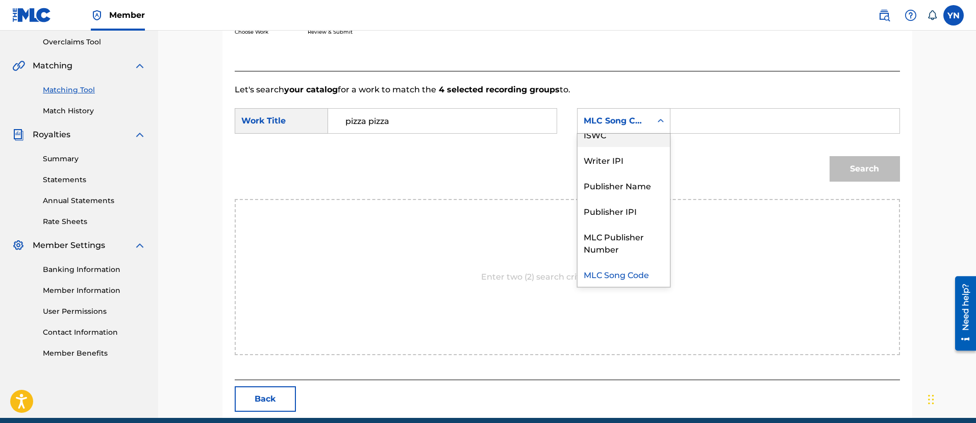
scroll to position [0, 0]
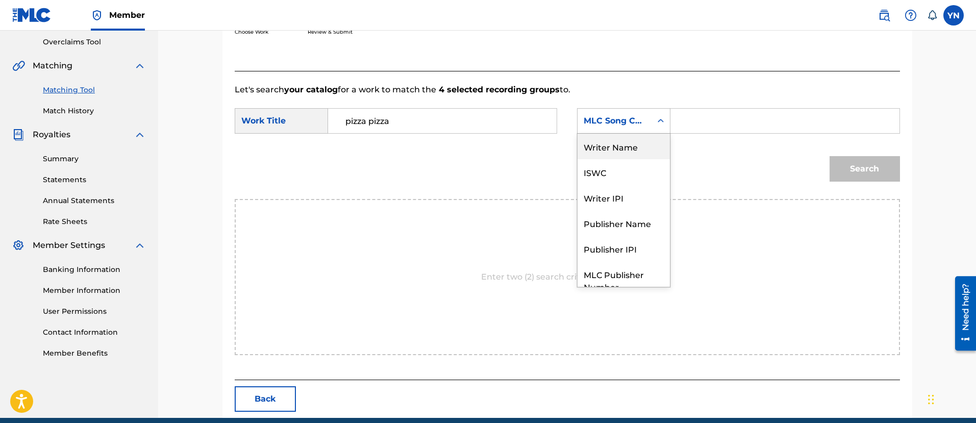
click at [630, 145] on div "Writer Name" at bounding box center [624, 147] width 92 height 26
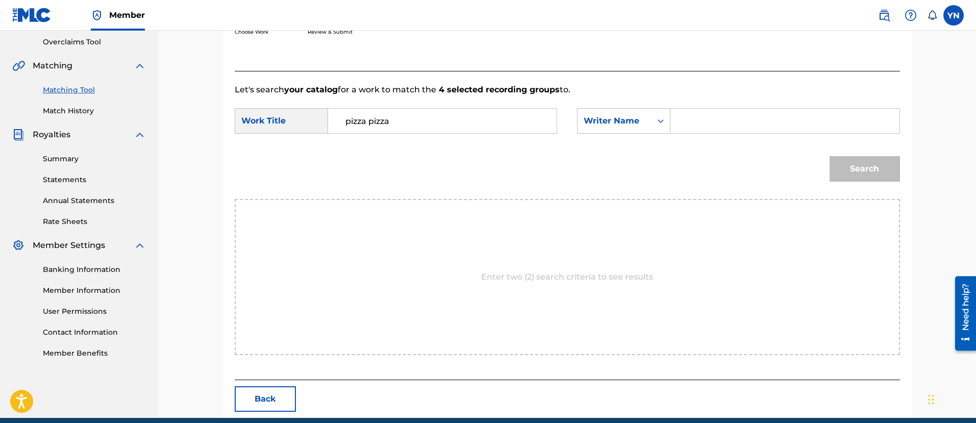
click at [695, 117] on input "Search Form" at bounding box center [784, 121] width 211 height 25
type input "yusuke"
click at [838, 173] on button "Search" at bounding box center [865, 169] width 70 height 26
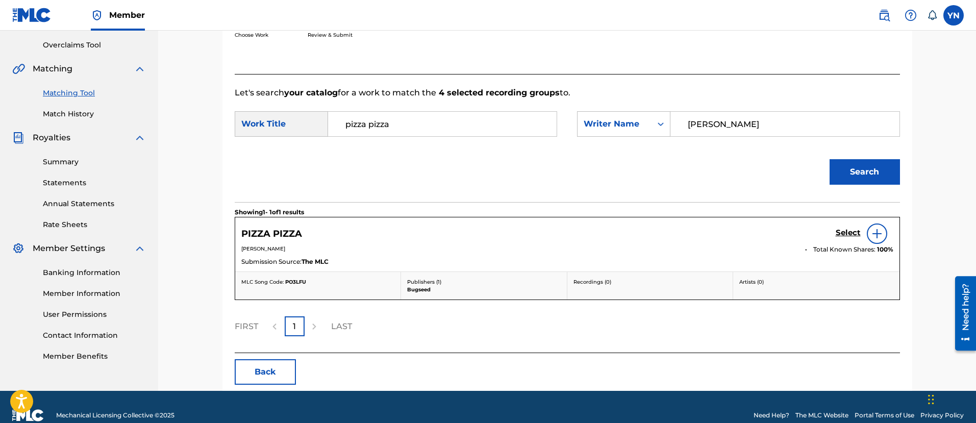
scroll to position [213, 0]
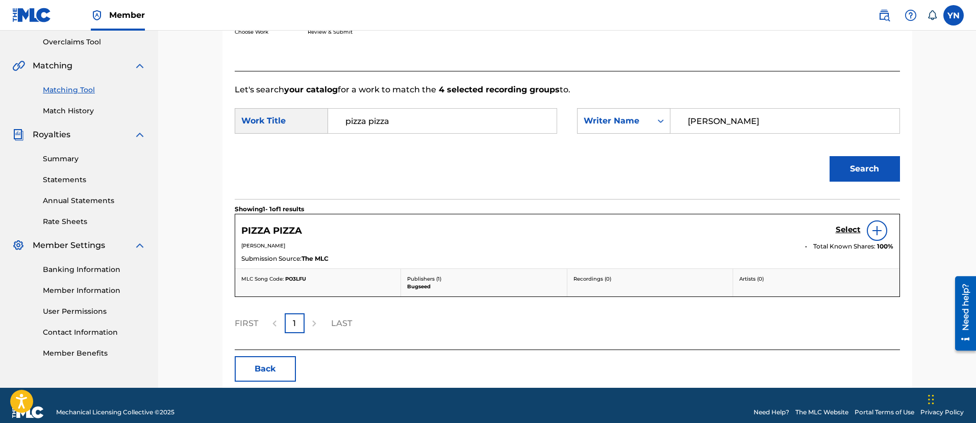
click at [848, 230] on h5 "Select" at bounding box center [848, 230] width 25 height 10
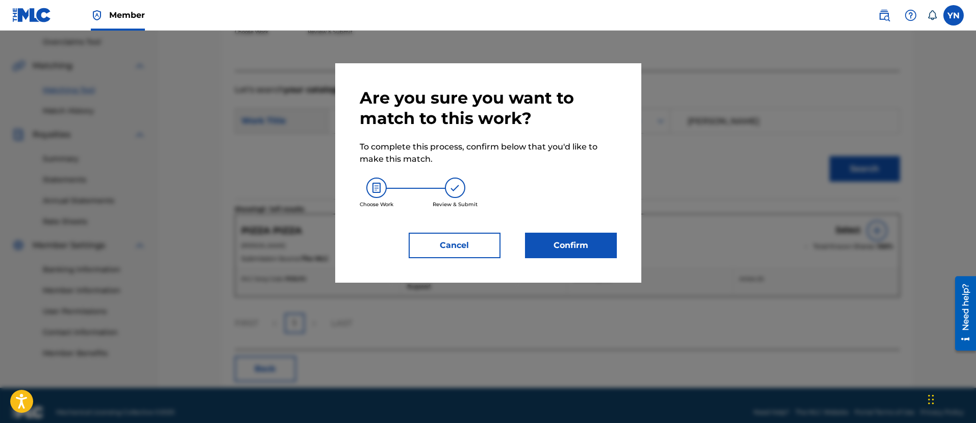
click at [591, 242] on button "Confirm" at bounding box center [571, 246] width 92 height 26
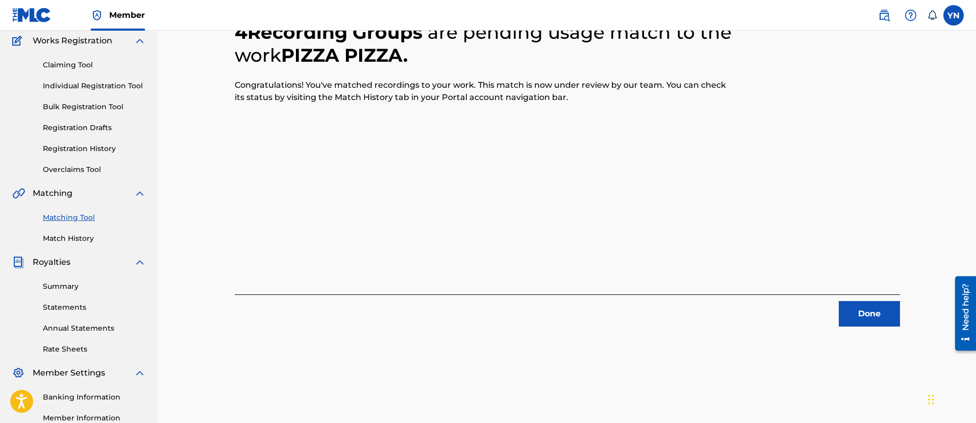
scroll to position [82, 0]
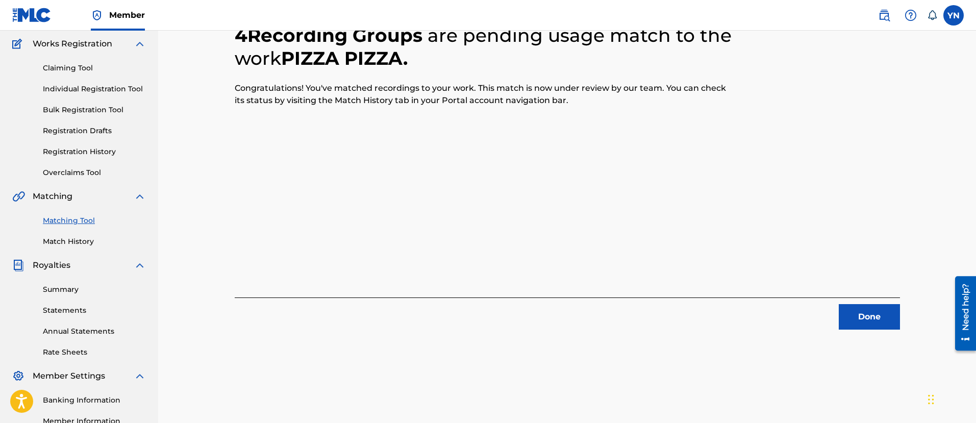
click at [891, 320] on button "Done" at bounding box center [869, 317] width 61 height 26
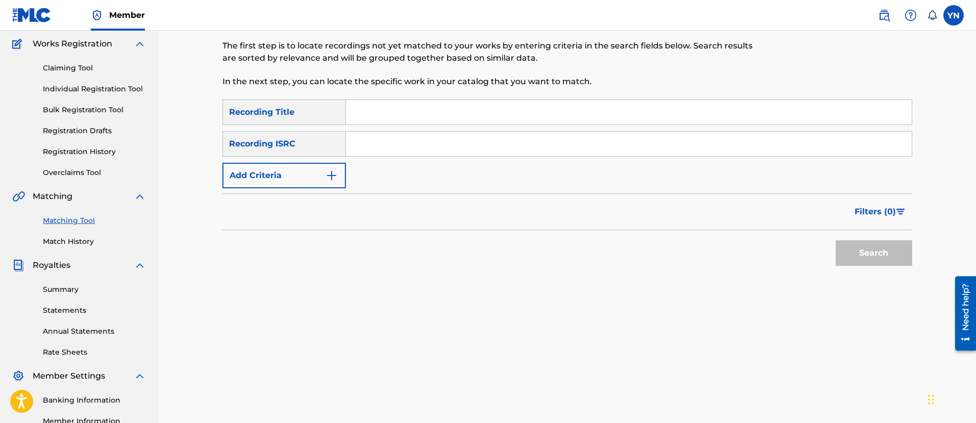
click at [427, 142] on input "Search Form" at bounding box center [629, 144] width 566 height 25
type input "QM42K1865289"
click at [486, 112] on input "Search Form" at bounding box center [629, 112] width 566 height 25
type input "Aoi Beat"
click at [880, 258] on button "Search" at bounding box center [874, 253] width 77 height 26
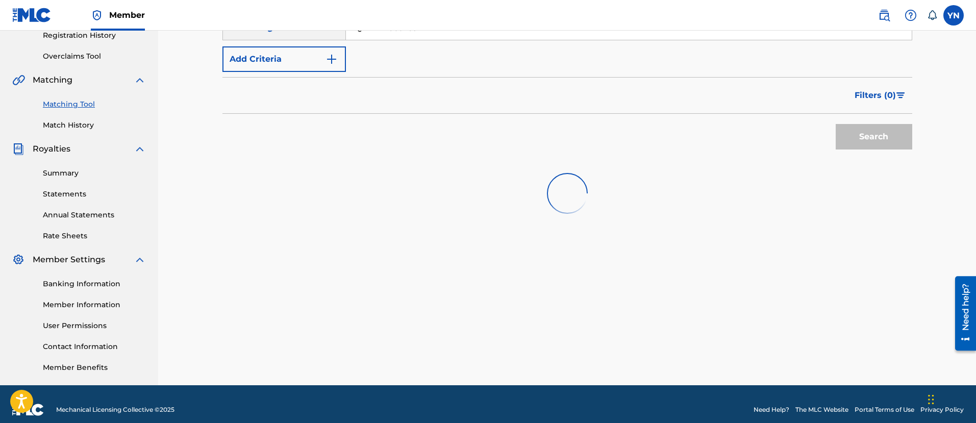
scroll to position [210, 0]
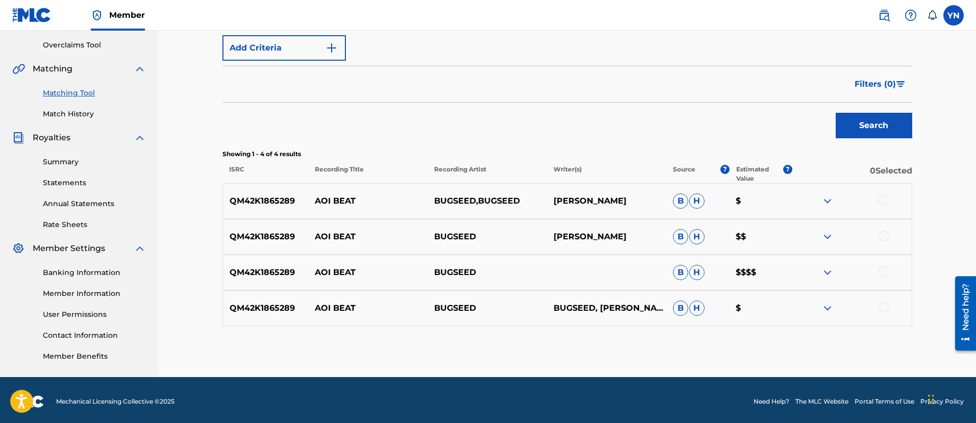
click at [884, 197] on div at bounding box center [884, 200] width 10 height 10
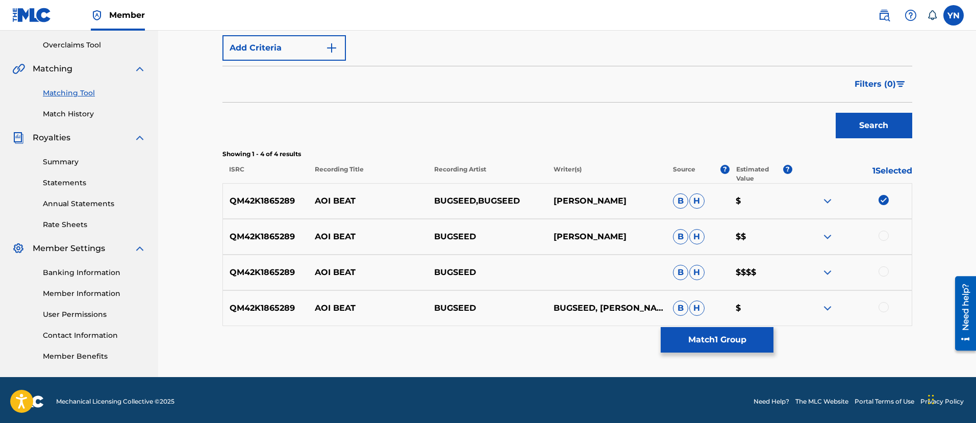
click at [884, 235] on div at bounding box center [884, 236] width 10 height 10
click at [884, 268] on div at bounding box center [884, 271] width 10 height 10
click at [884, 322] on div "QM42K1865289 AOI BEAT BUGSEED BUGSEED, NAKANO YUSUKE B H $" at bounding box center [568, 308] width 690 height 36
click at [887, 302] on div at bounding box center [852, 308] width 119 height 12
click at [880, 309] on div at bounding box center [884, 307] width 10 height 10
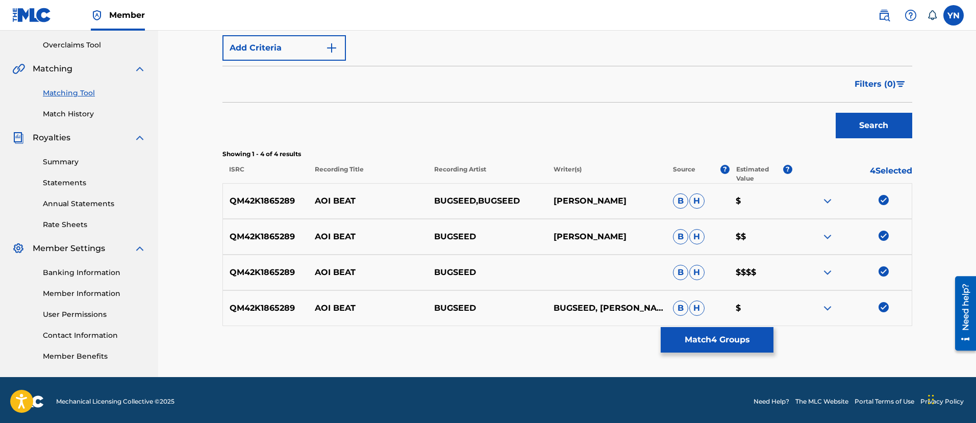
click at [726, 335] on button "Match 4 Groups" at bounding box center [717, 340] width 113 height 26
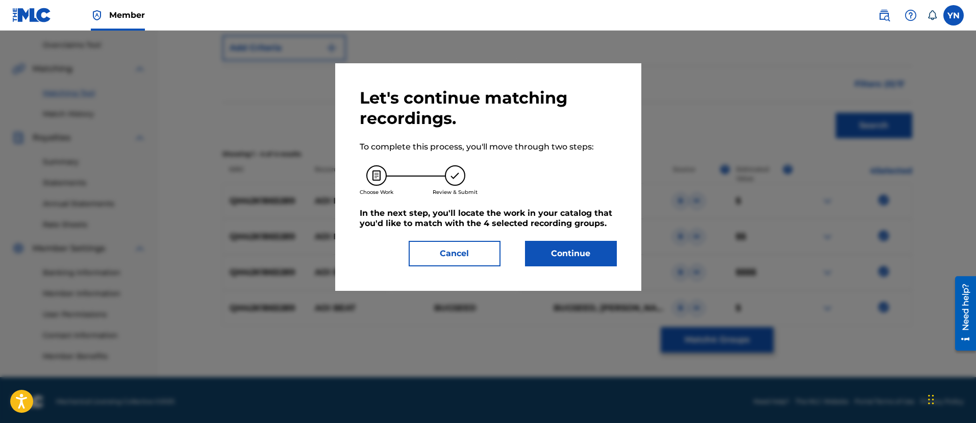
click at [571, 257] on button "Continue" at bounding box center [571, 254] width 92 height 26
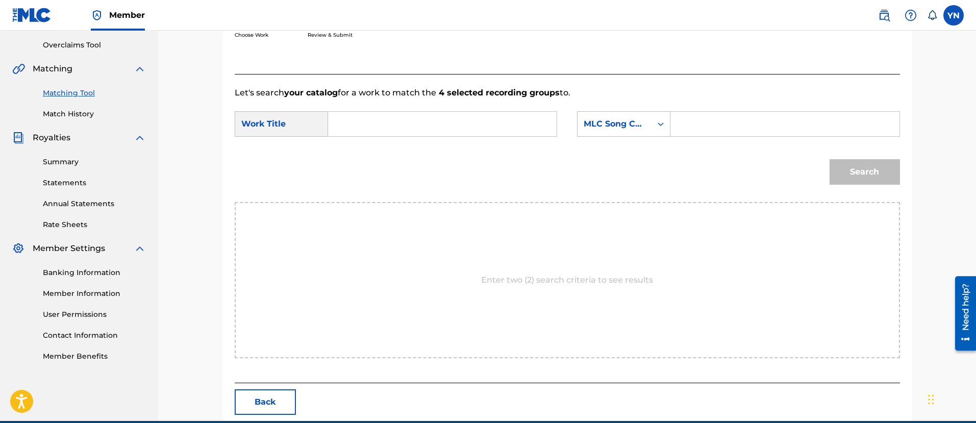
click at [516, 119] on input "Search Form" at bounding box center [442, 124] width 211 height 25
type input "Aoi Beat"
click at [652, 120] on div "Search Form" at bounding box center [661, 124] width 18 height 18
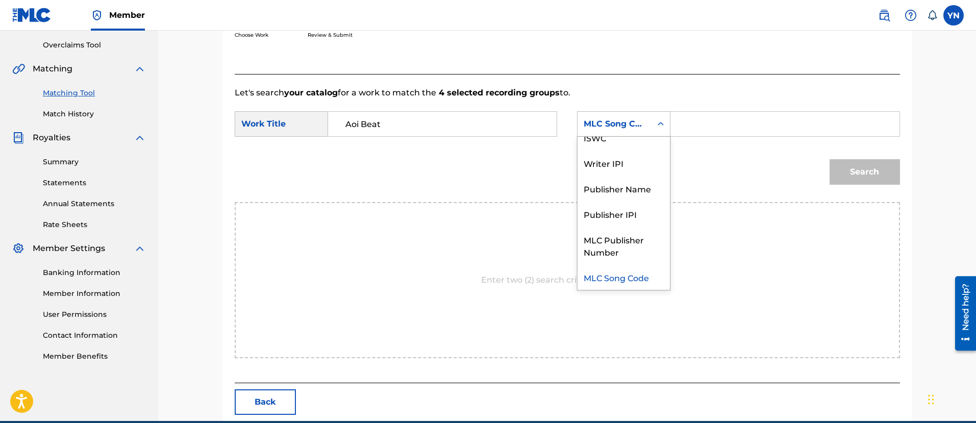
scroll to position [0, 0]
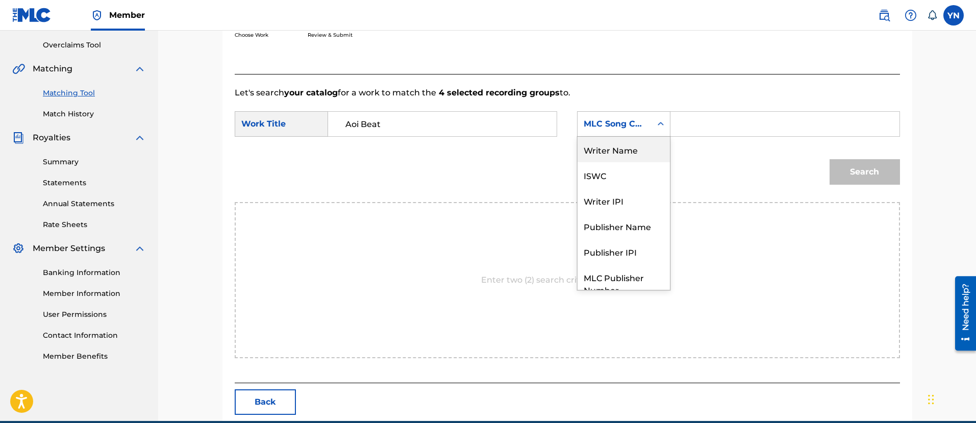
click at [634, 152] on div "Writer Name" at bounding box center [624, 150] width 92 height 26
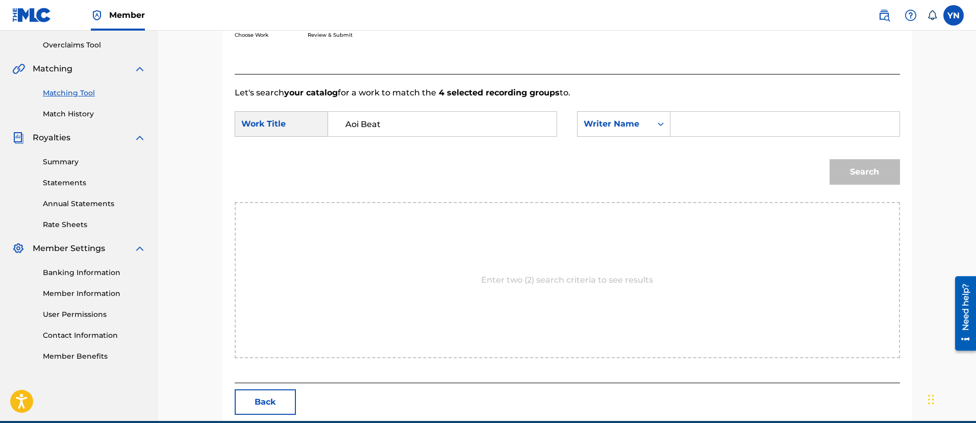
click at [706, 125] on input "Search Form" at bounding box center [784, 124] width 211 height 25
type input "yusuke"
click at [889, 179] on button "Search" at bounding box center [865, 172] width 70 height 26
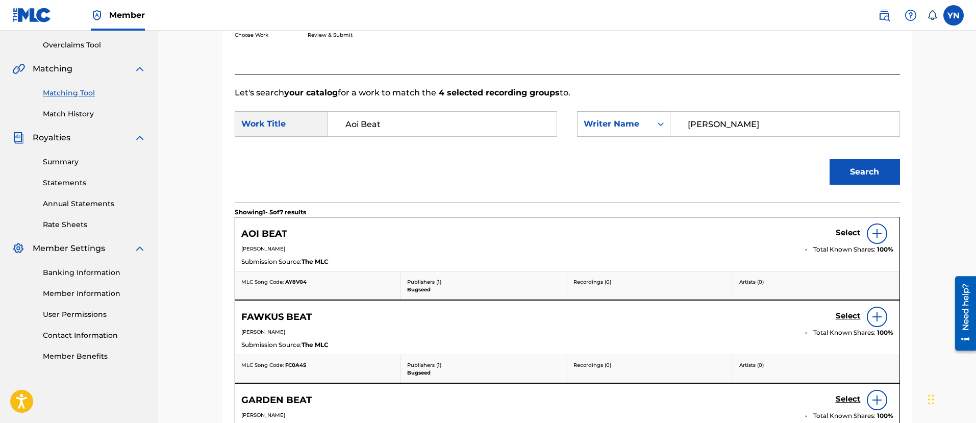
click at [854, 232] on h5 "Select" at bounding box center [848, 233] width 25 height 10
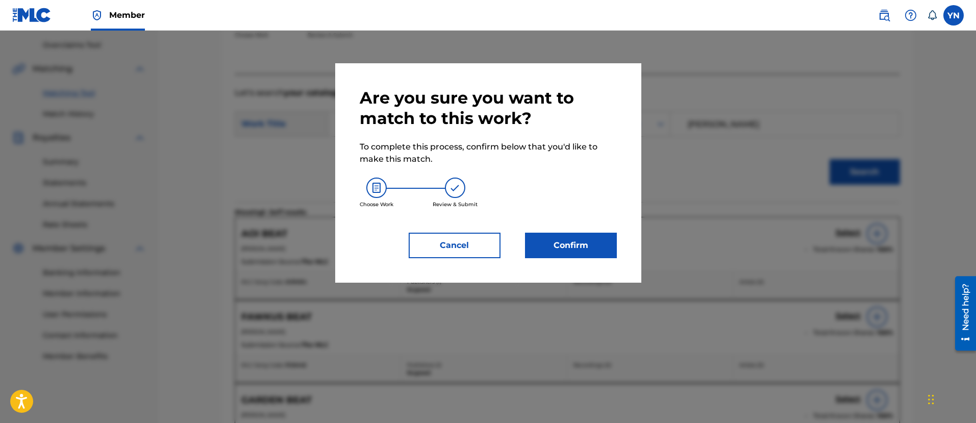
click at [579, 250] on button "Confirm" at bounding box center [571, 246] width 92 height 26
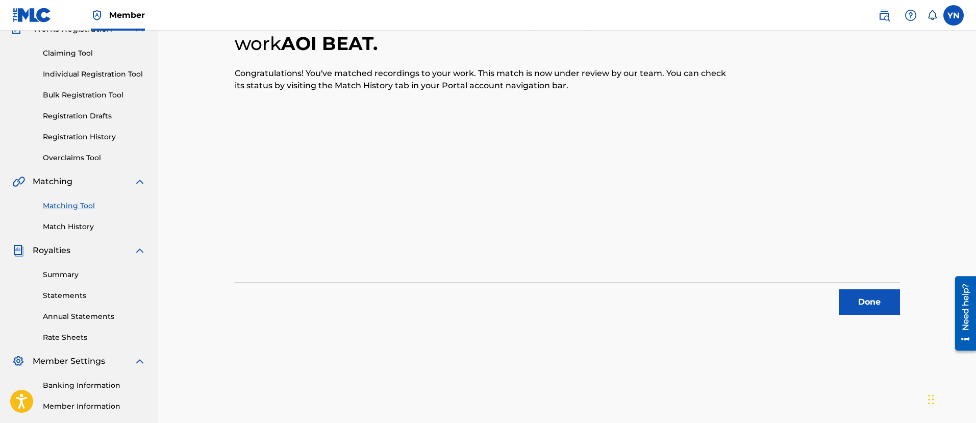
scroll to position [82, 0]
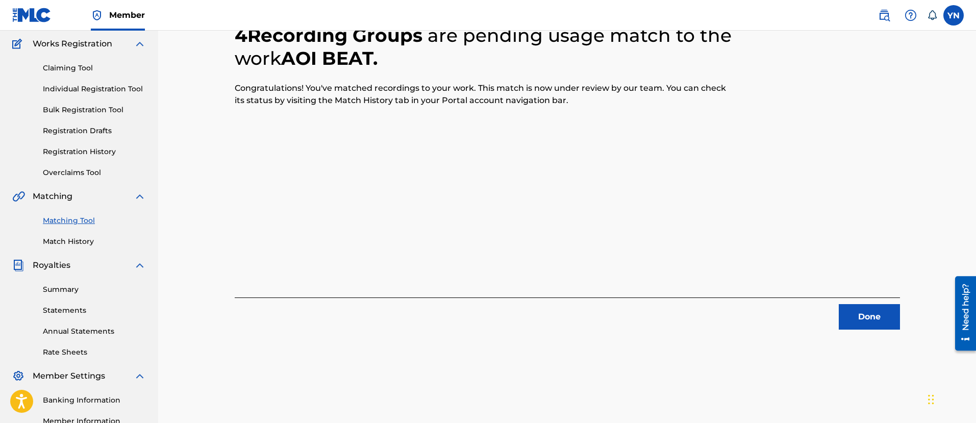
click at [859, 311] on button "Done" at bounding box center [869, 317] width 61 height 26
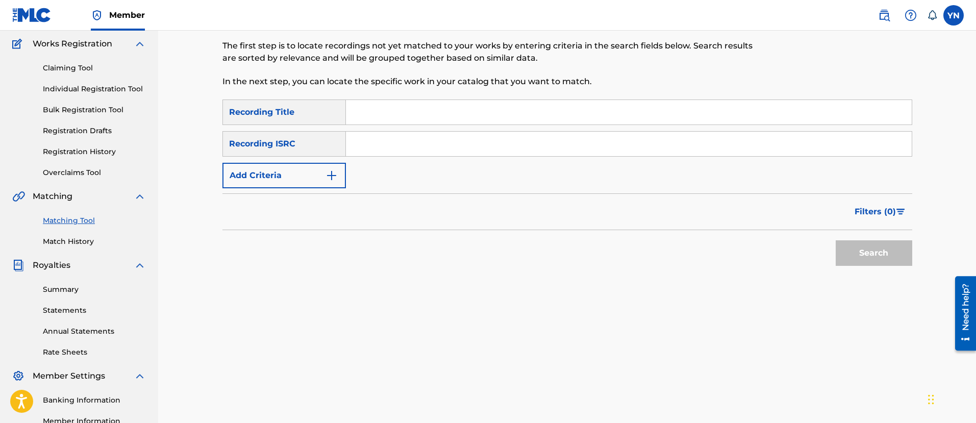
click at [444, 132] on input "Search Form" at bounding box center [629, 144] width 566 height 25
type input "QM42K1805328"
drag, startPoint x: 501, startPoint y: 114, endPoint x: 512, endPoint y: 113, distance: 10.8
click at [501, 114] on input "Search Form" at bounding box center [629, 112] width 566 height 25
type input "Kalalou"
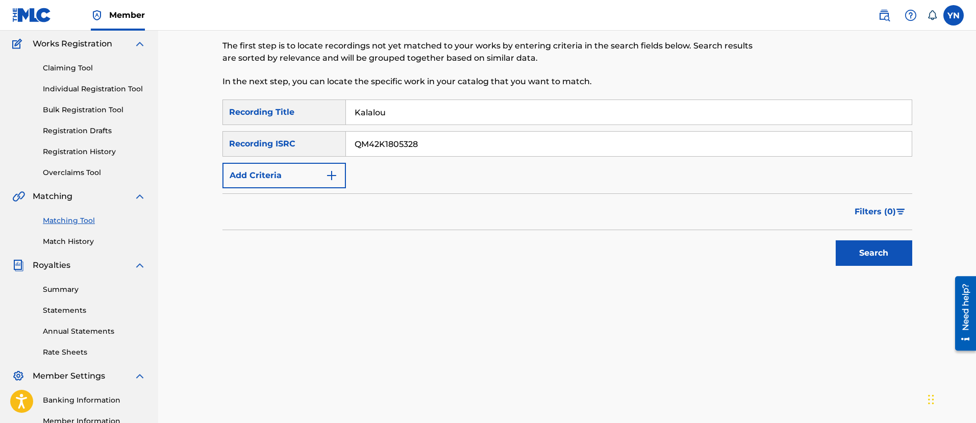
click at [901, 253] on button "Search" at bounding box center [874, 253] width 77 height 26
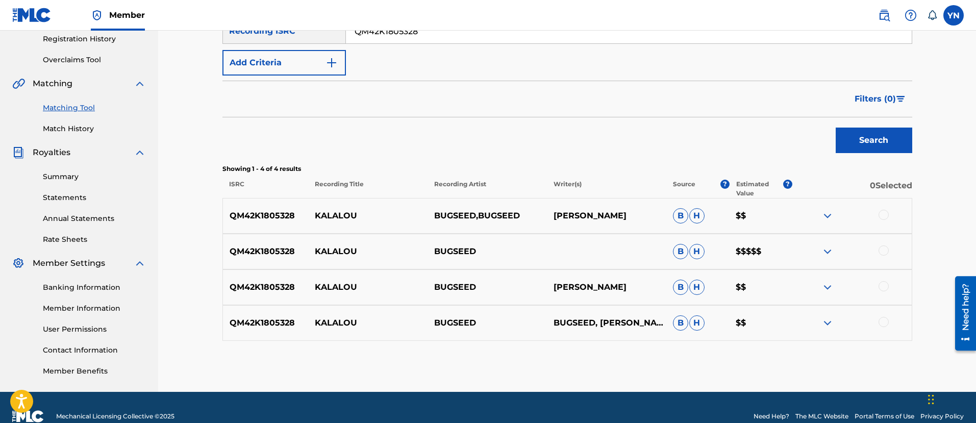
scroll to position [210, 0]
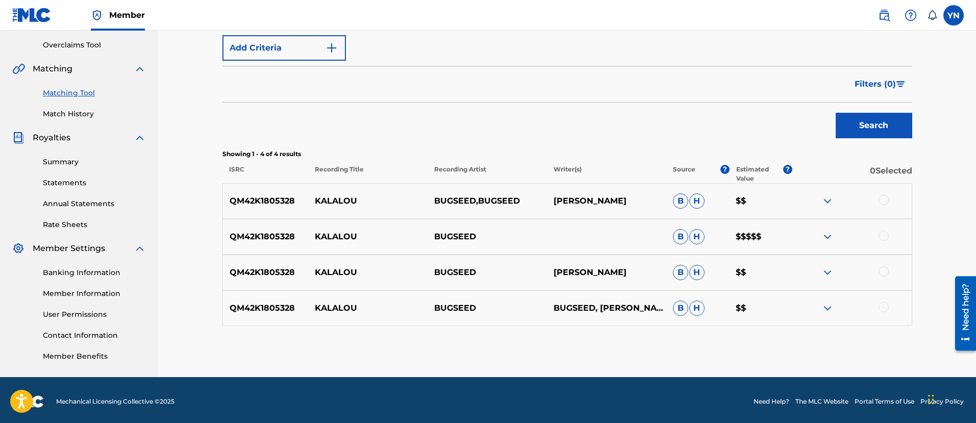
click at [888, 200] on div at bounding box center [884, 200] width 10 height 10
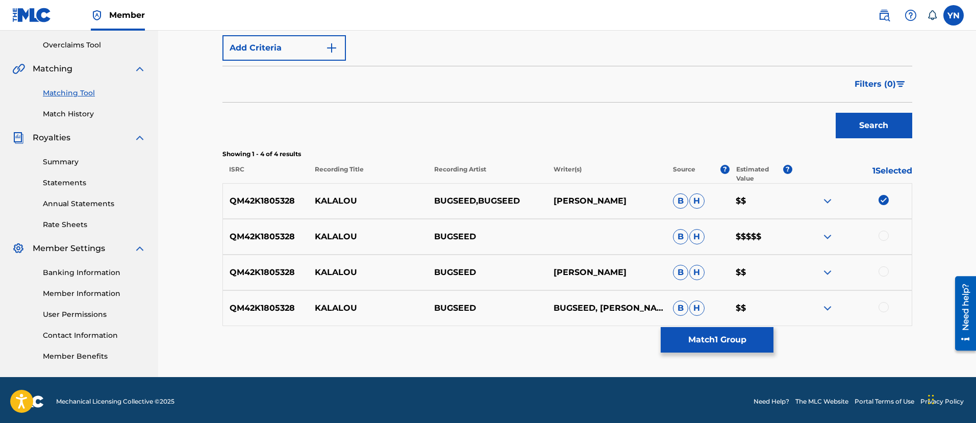
click at [886, 232] on div at bounding box center [884, 236] width 10 height 10
click at [887, 268] on div at bounding box center [884, 271] width 10 height 10
click at [883, 307] on div at bounding box center [884, 307] width 10 height 10
click at [713, 336] on button "Match 4 Groups" at bounding box center [717, 340] width 113 height 26
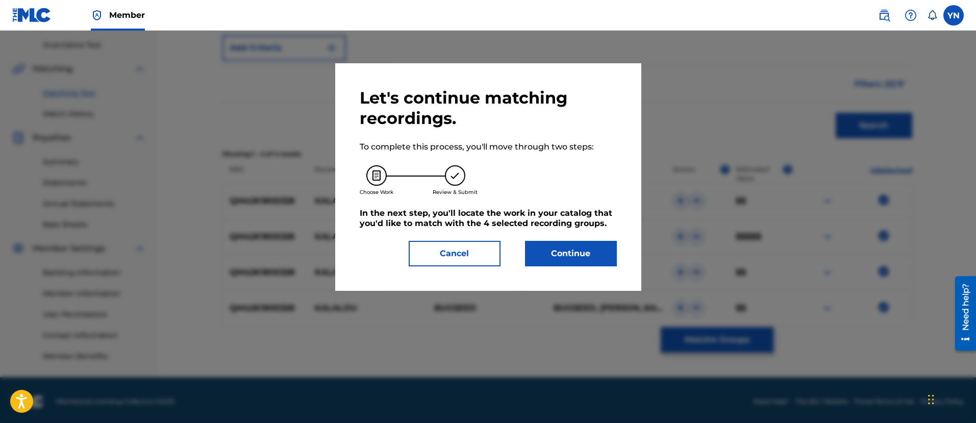
click at [567, 258] on button "Continue" at bounding box center [571, 254] width 92 height 26
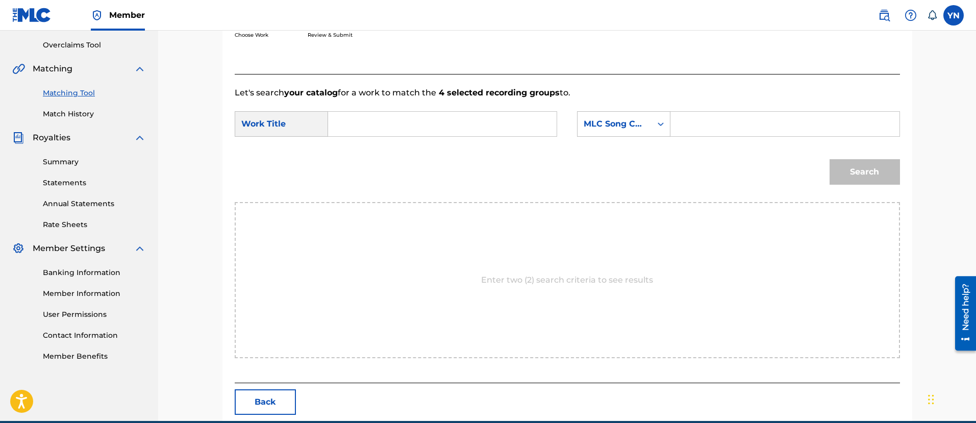
click at [284, 397] on button "Back" at bounding box center [265, 402] width 61 height 26
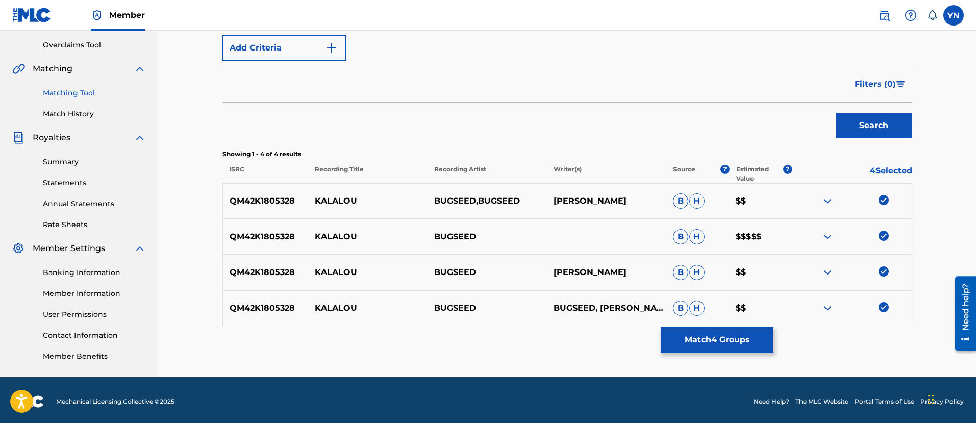
click at [710, 342] on button "Match 4 Groups" at bounding box center [717, 340] width 113 height 26
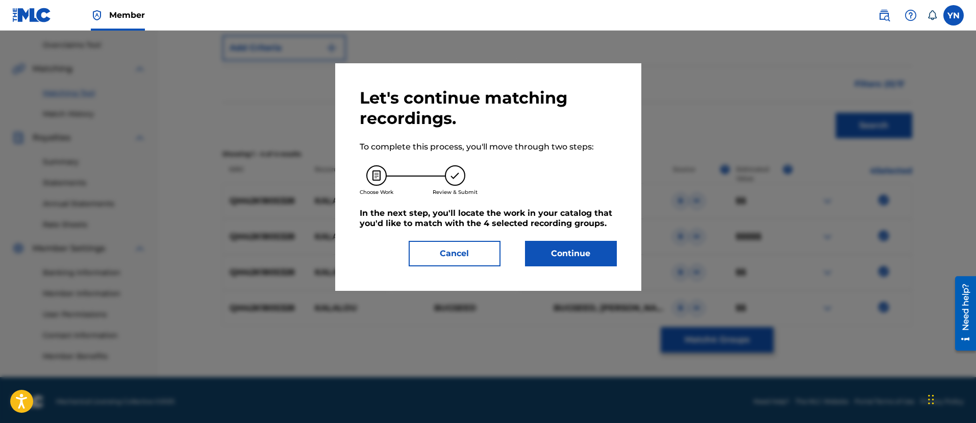
click at [582, 249] on button "Continue" at bounding box center [571, 254] width 92 height 26
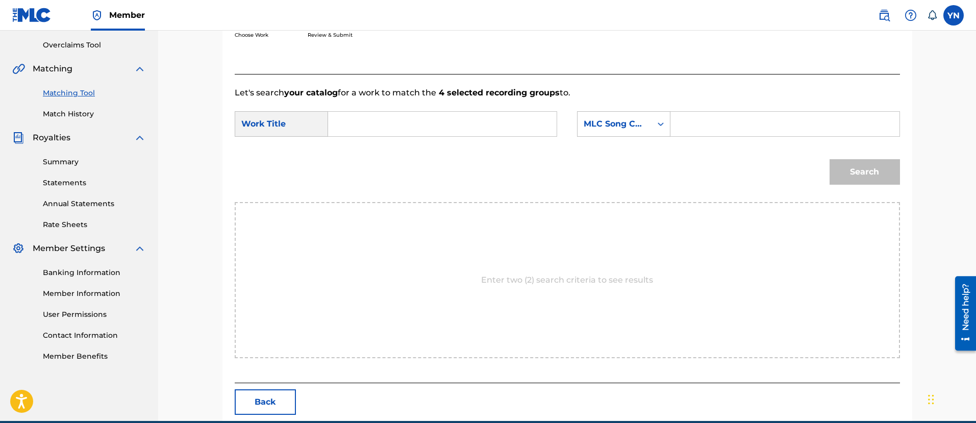
click at [478, 110] on form "SearchWithCriteria1729e9d5-ecdf-4fb0-828d-0ad543af98dd Work Title SearchWithCri…" at bounding box center [568, 150] width 666 height 103
click at [482, 116] on input "Search Form" at bounding box center [442, 124] width 211 height 25
type input "Kalalou"
click at [624, 121] on div "MLC Song Code" at bounding box center [615, 124] width 62 height 12
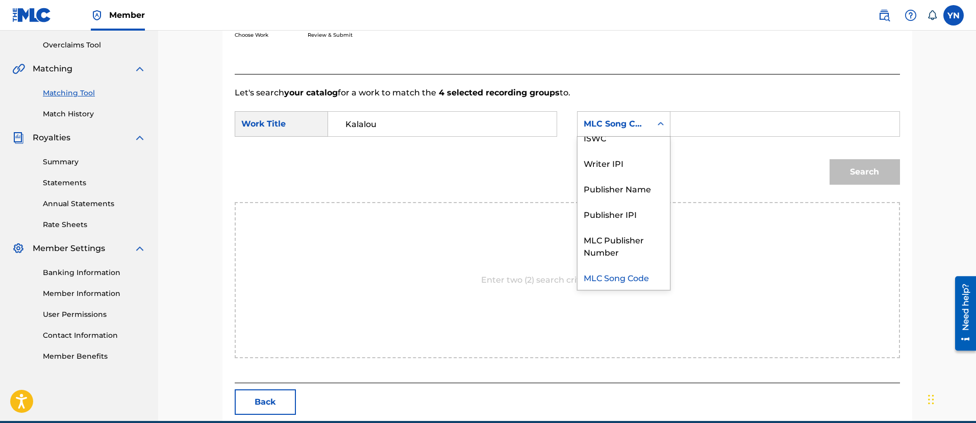
scroll to position [0, 0]
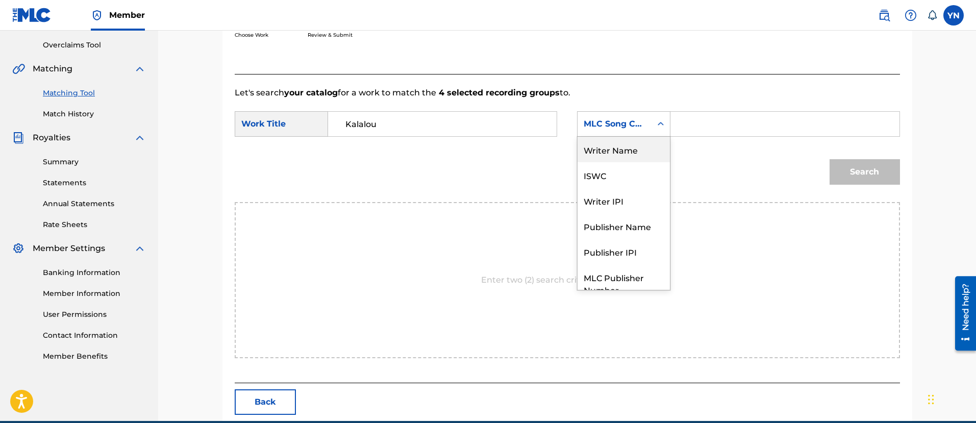
click at [633, 150] on div "Writer Name" at bounding box center [624, 150] width 92 height 26
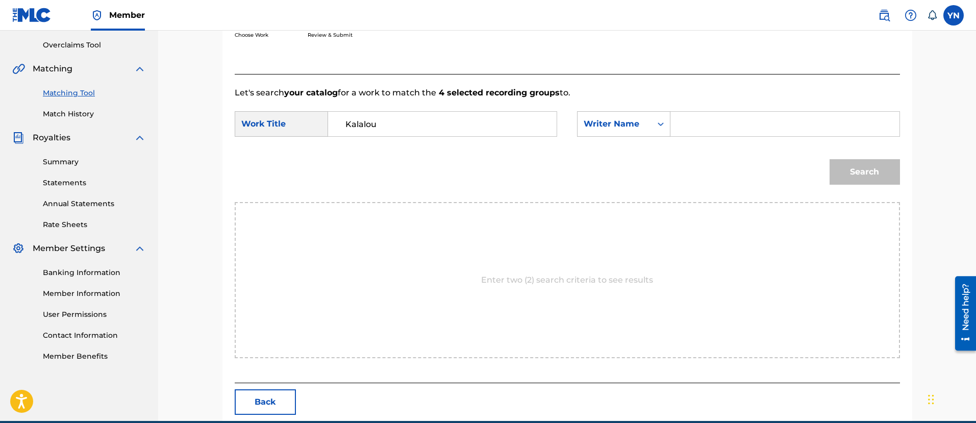
click at [724, 126] on input "Search Form" at bounding box center [784, 124] width 211 height 25
type input "yusuke"
click at [866, 172] on button "Search" at bounding box center [865, 172] width 70 height 26
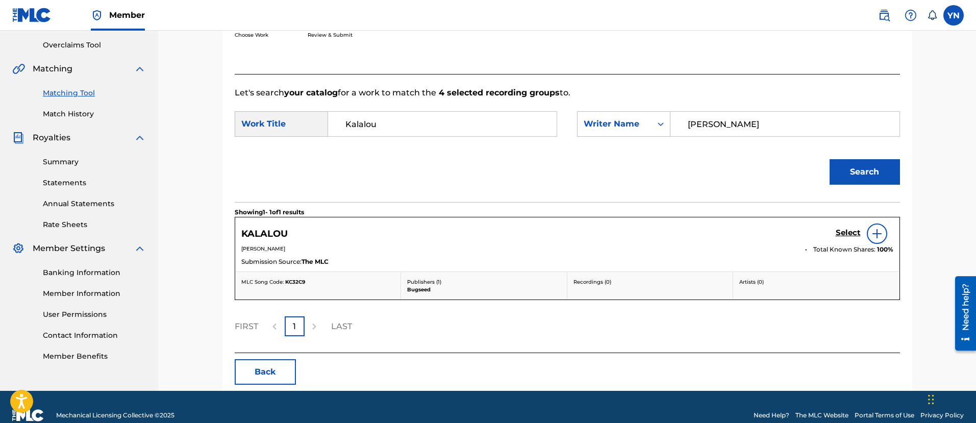
click at [844, 236] on h5 "Select" at bounding box center [848, 233] width 25 height 10
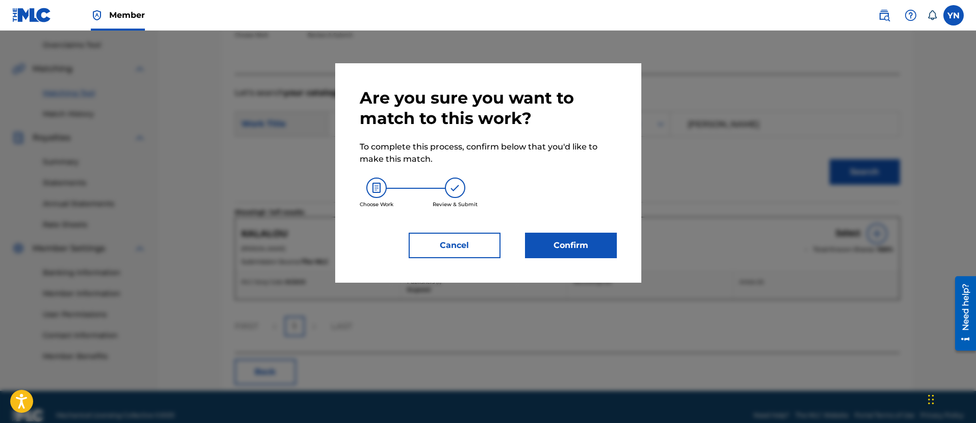
click at [591, 248] on button "Confirm" at bounding box center [571, 246] width 92 height 26
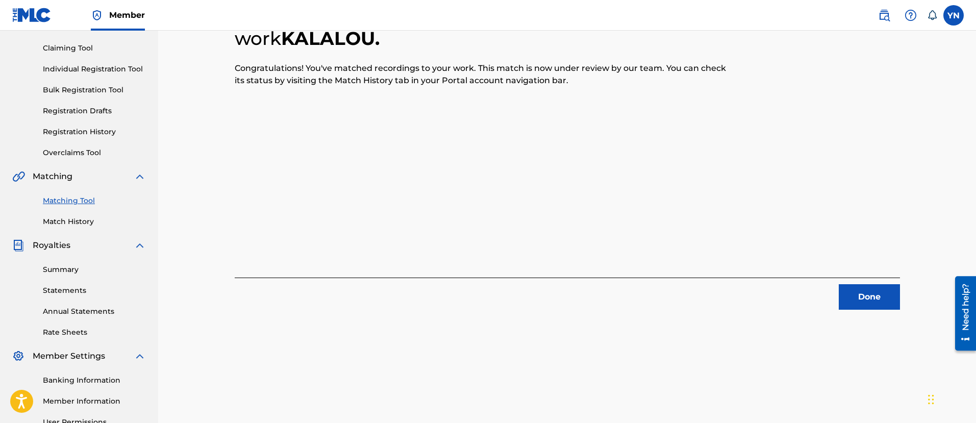
scroll to position [82, 0]
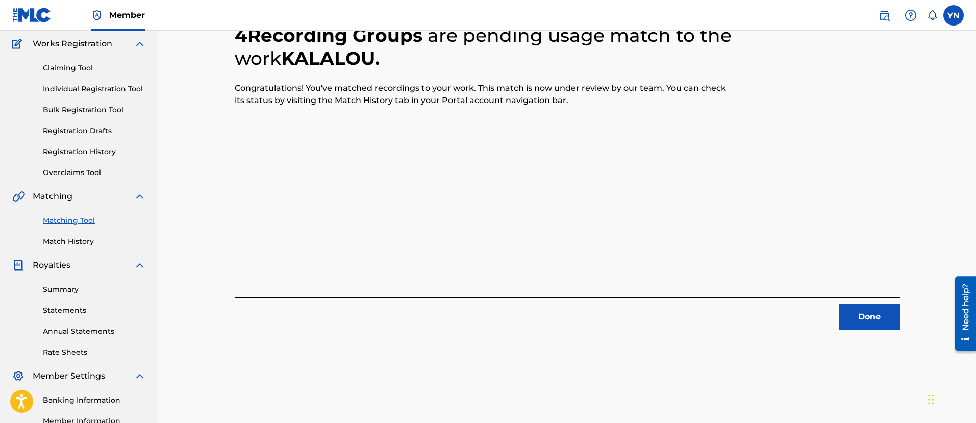
click at [869, 319] on button "Done" at bounding box center [869, 317] width 61 height 26
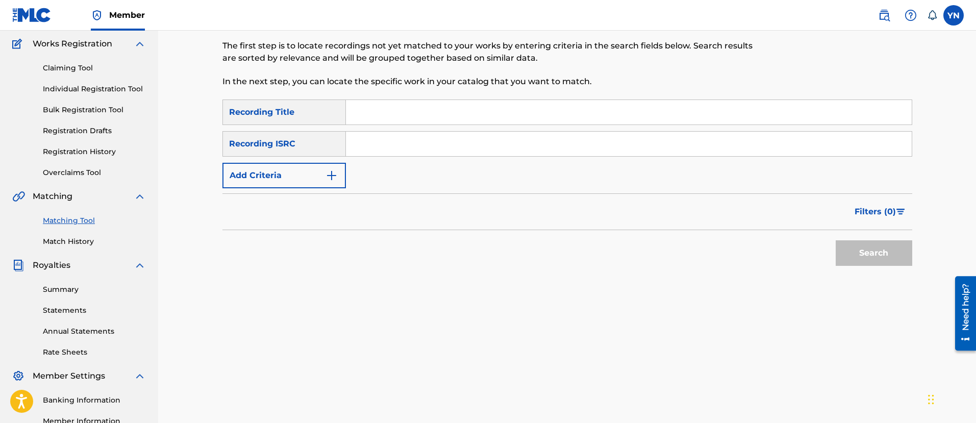
click at [408, 146] on input "Search Form" at bounding box center [629, 144] width 566 height 25
type input "QM42K1817538"
click at [485, 123] on input "Search Form" at bounding box center [629, 112] width 566 height 25
type input "alluswe"
click at [865, 252] on button "Search" at bounding box center [874, 253] width 77 height 26
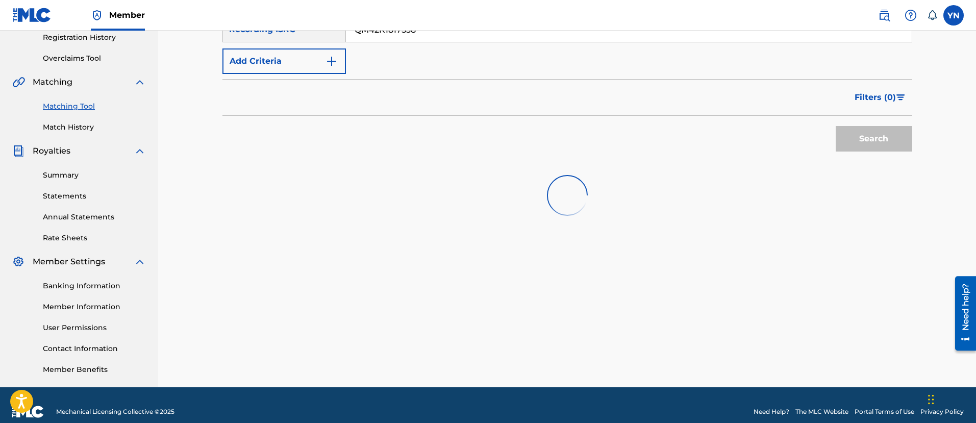
scroll to position [210, 0]
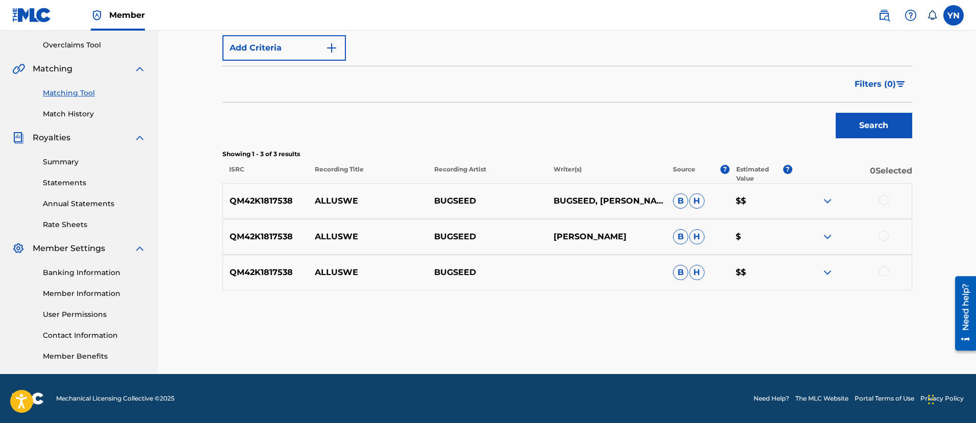
click at [881, 195] on div at bounding box center [852, 201] width 119 height 12
click at [881, 237] on div at bounding box center [884, 236] width 10 height 10
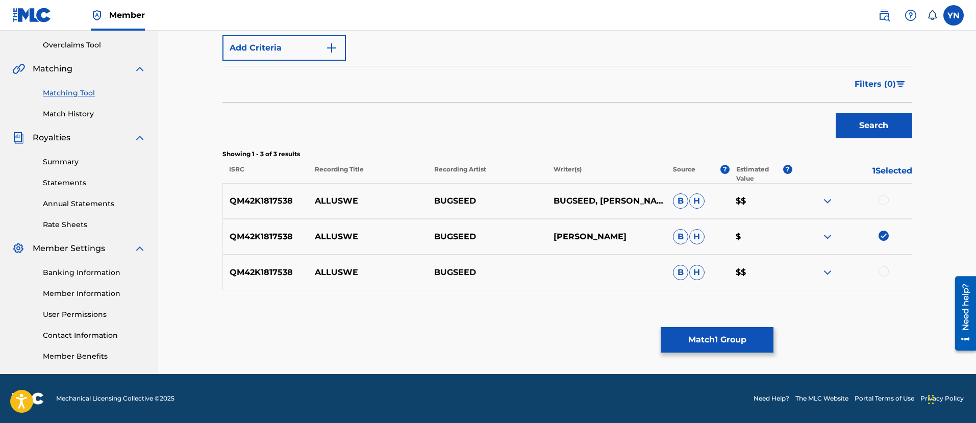
click at [888, 198] on div at bounding box center [884, 200] width 10 height 10
click at [883, 272] on div at bounding box center [884, 271] width 10 height 10
click at [723, 340] on button "Match 3 Groups" at bounding box center [717, 340] width 113 height 26
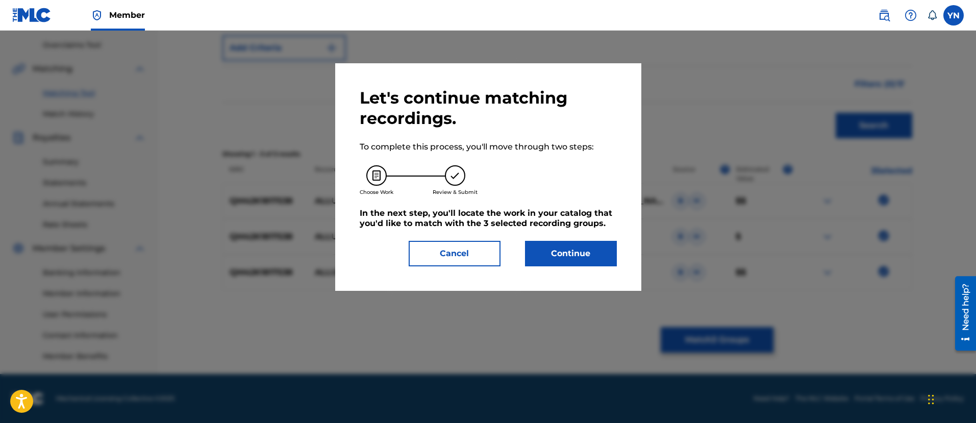
click at [538, 241] on button "Continue" at bounding box center [571, 254] width 92 height 26
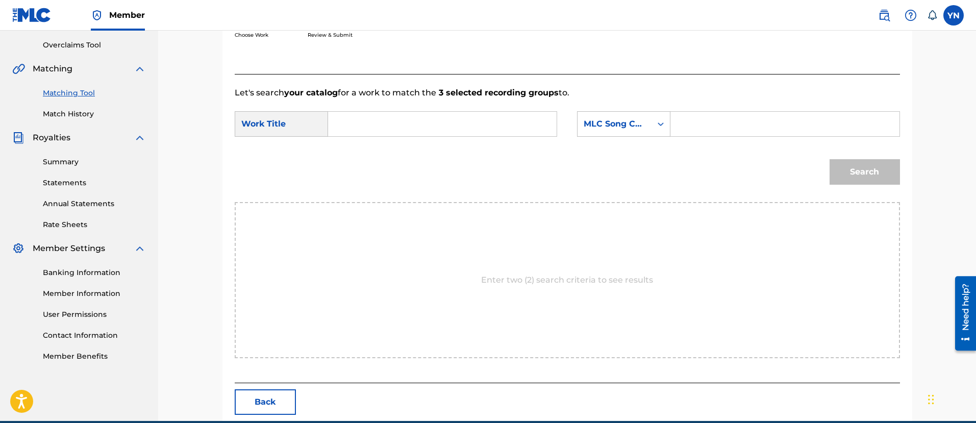
click at [530, 125] on input "Search Form" at bounding box center [442, 124] width 211 height 25
type input "alluswe"
click at [673, 116] on div "Search Form" at bounding box center [785, 124] width 229 height 26
click at [647, 127] on div "MLC Song Code" at bounding box center [615, 123] width 74 height 19
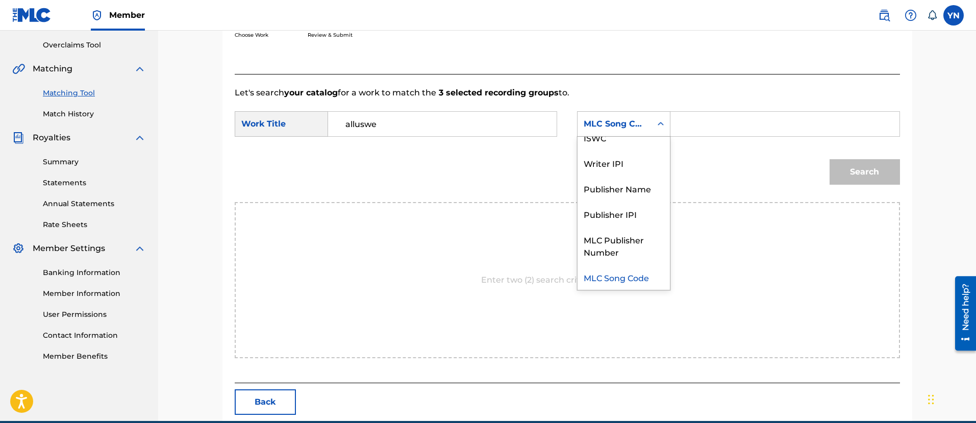
scroll to position [0, 0]
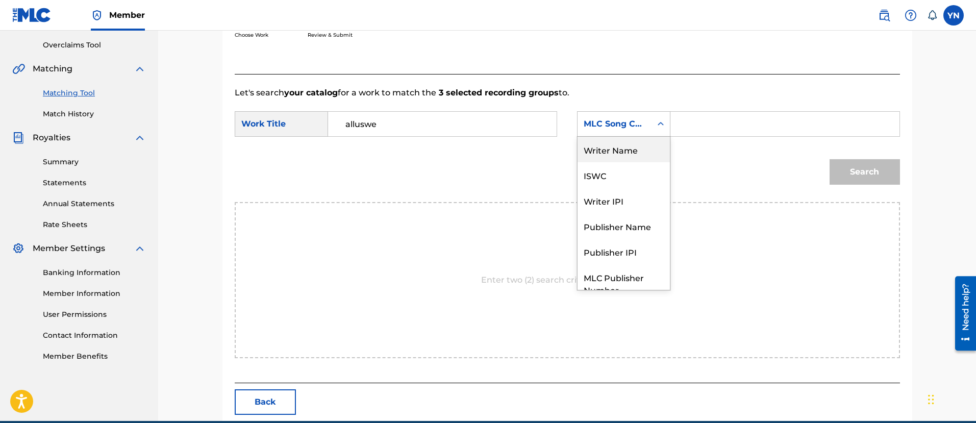
click at [644, 154] on div "Writer Name" at bounding box center [624, 150] width 92 height 26
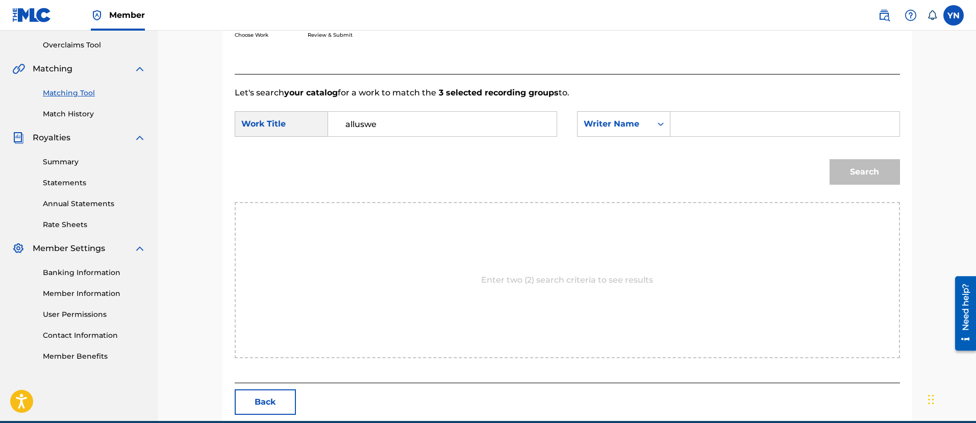
click at [711, 130] on input "Search Form" at bounding box center [784, 124] width 211 height 25
type input "yusuke"
click at [842, 160] on button "Search" at bounding box center [865, 172] width 70 height 26
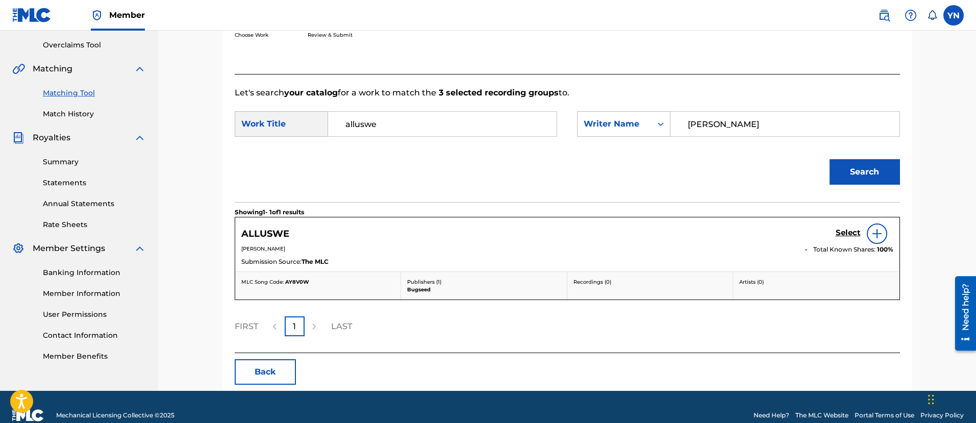
click at [851, 225] on div "Select" at bounding box center [865, 234] width 58 height 20
click at [840, 231] on h5 "Select" at bounding box center [848, 233] width 25 height 10
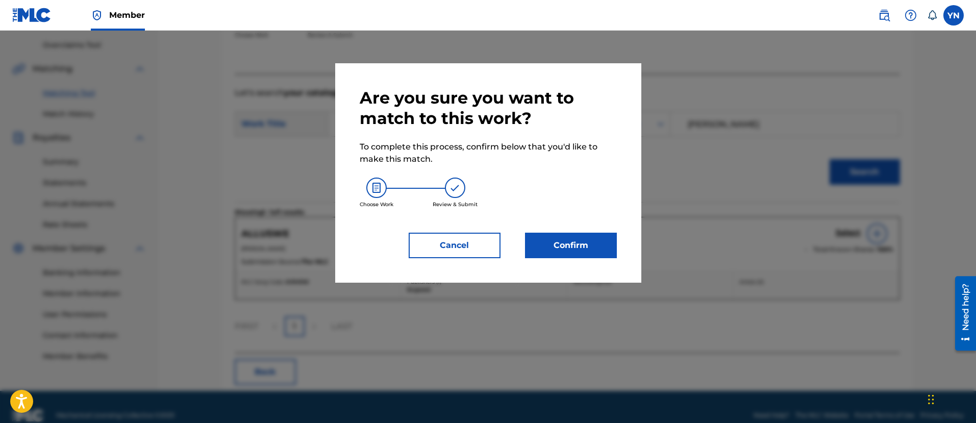
click at [567, 252] on button "Confirm" at bounding box center [571, 246] width 92 height 26
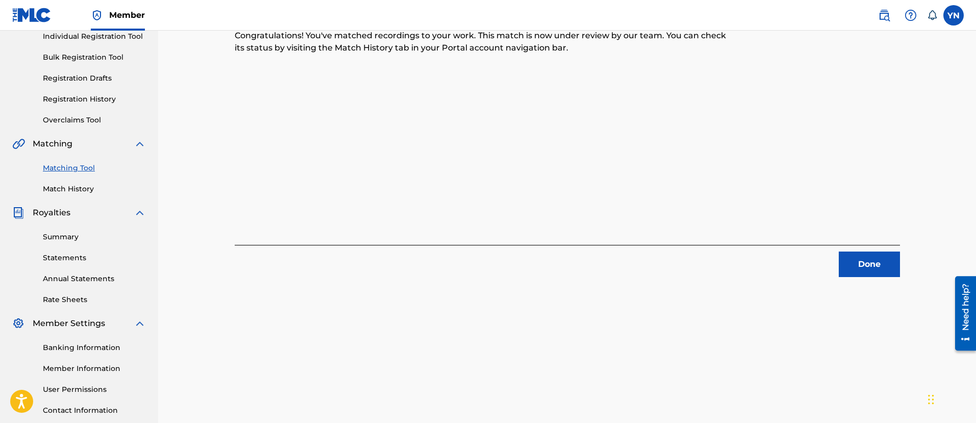
scroll to position [82, 0]
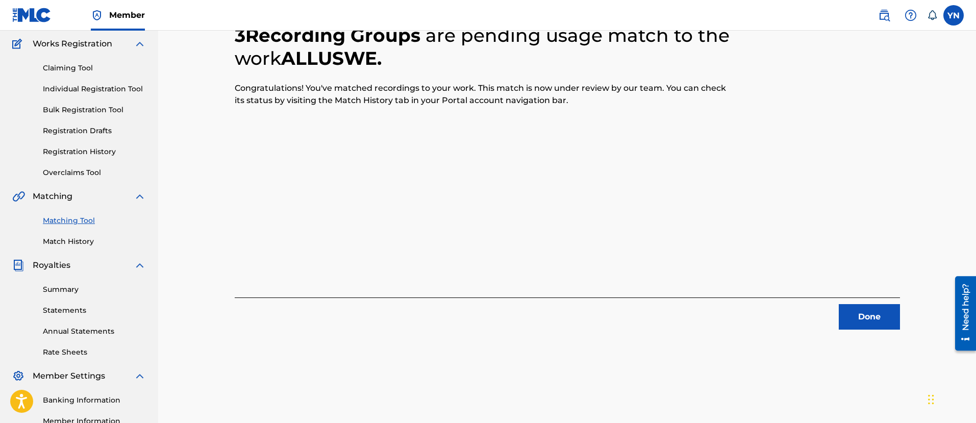
click at [862, 304] on button "Done" at bounding box center [869, 317] width 61 height 26
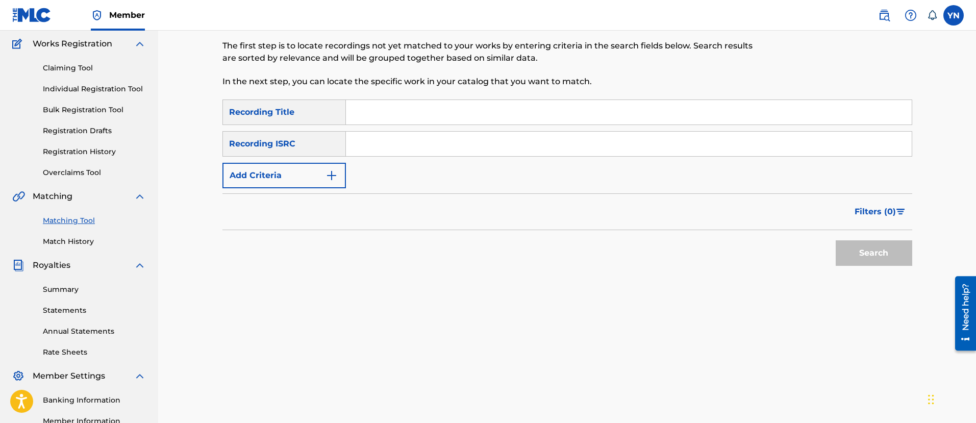
click at [459, 149] on input "Search Form" at bounding box center [629, 144] width 566 height 25
type input "QM42K1843133"
click at [519, 117] on input "Search Form" at bounding box center [629, 112] width 566 height 25
click at [848, 250] on button "Search" at bounding box center [874, 253] width 77 height 26
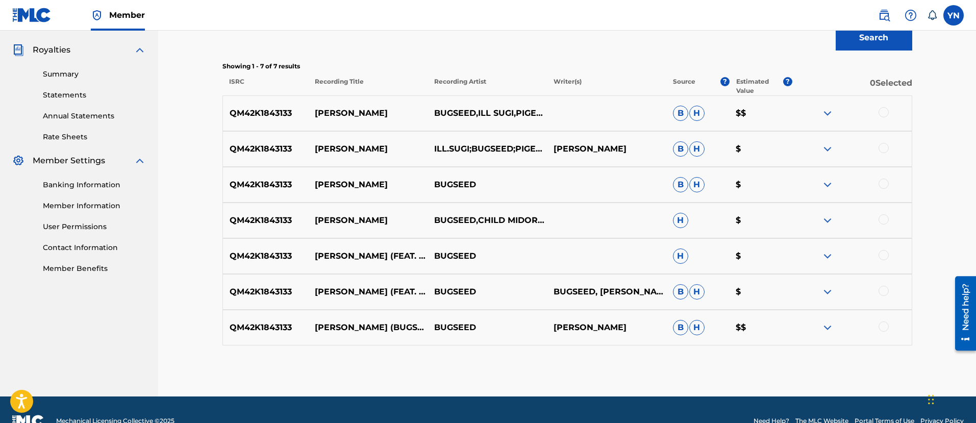
scroll to position [320, 0]
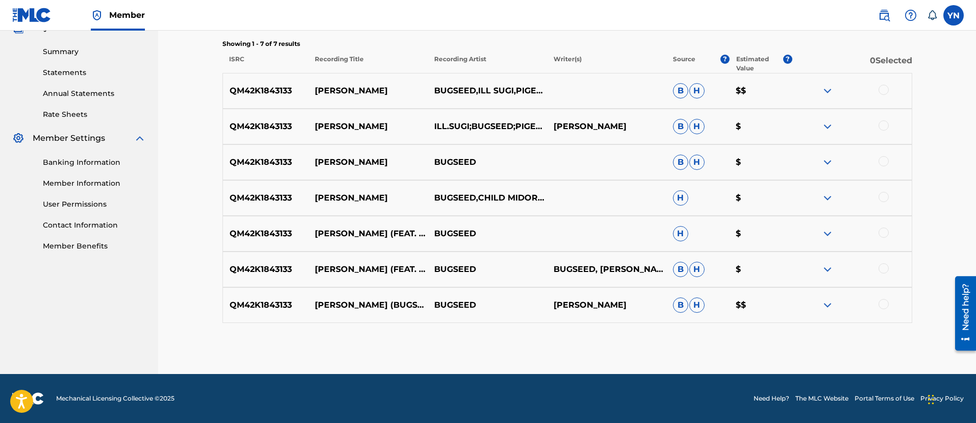
click at [885, 91] on div at bounding box center [884, 90] width 10 height 10
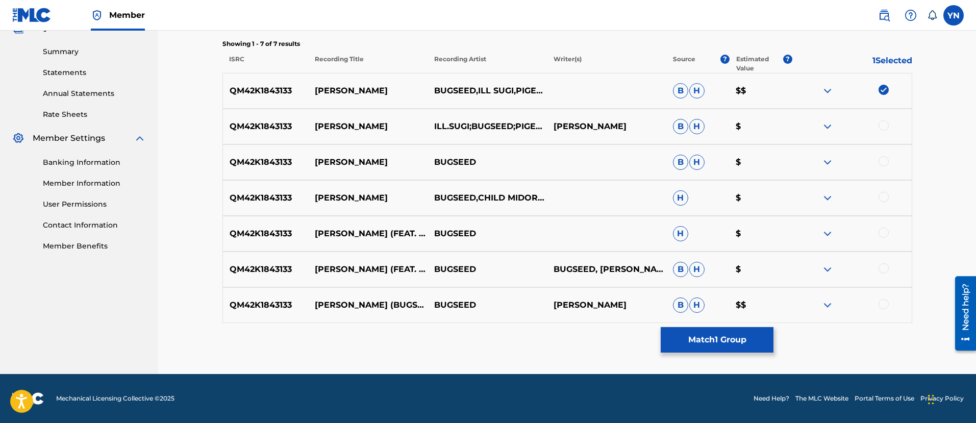
click at [882, 121] on div at bounding box center [884, 125] width 10 height 10
click at [888, 157] on div at bounding box center [852, 162] width 119 height 12
click at [885, 161] on div at bounding box center [884, 161] width 10 height 10
click at [885, 193] on div at bounding box center [884, 197] width 10 height 10
click at [885, 236] on div at bounding box center [884, 233] width 10 height 10
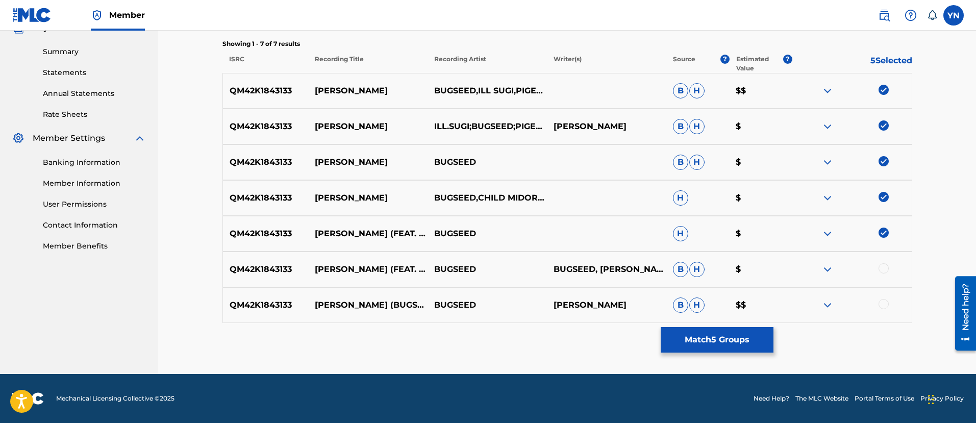
drag, startPoint x: 880, startPoint y: 260, endPoint x: 890, endPoint y: 274, distance: 17.6
click at [882, 260] on div "QM42K1843133 MISTY (FEAT. ILL.SUGI, PIGEONDUST & CHILD MIDORI) BUGSEED BUGSEED,…" at bounding box center [568, 270] width 690 height 36
click at [890, 274] on div at bounding box center [852, 269] width 119 height 12
click at [886, 274] on div at bounding box center [852, 269] width 119 height 12
click at [881, 268] on div at bounding box center [884, 268] width 10 height 10
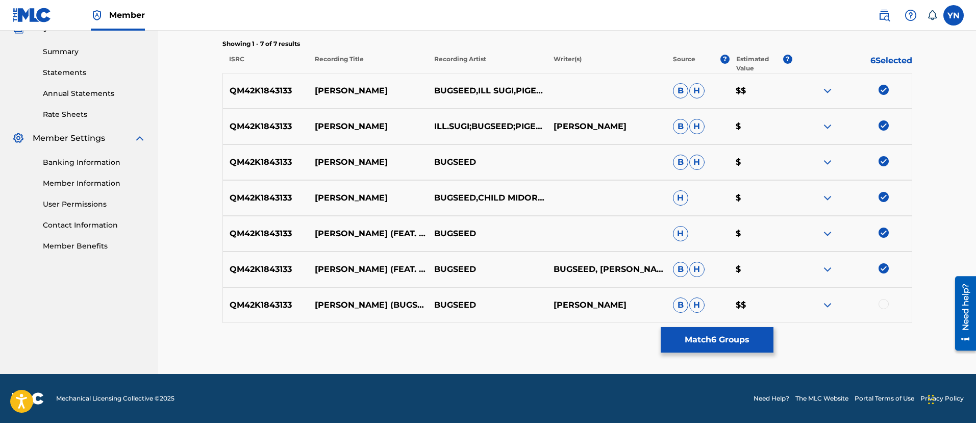
click at [885, 309] on div at bounding box center [884, 304] width 10 height 10
click at [719, 348] on button "Match 7 Groups" at bounding box center [717, 340] width 113 height 26
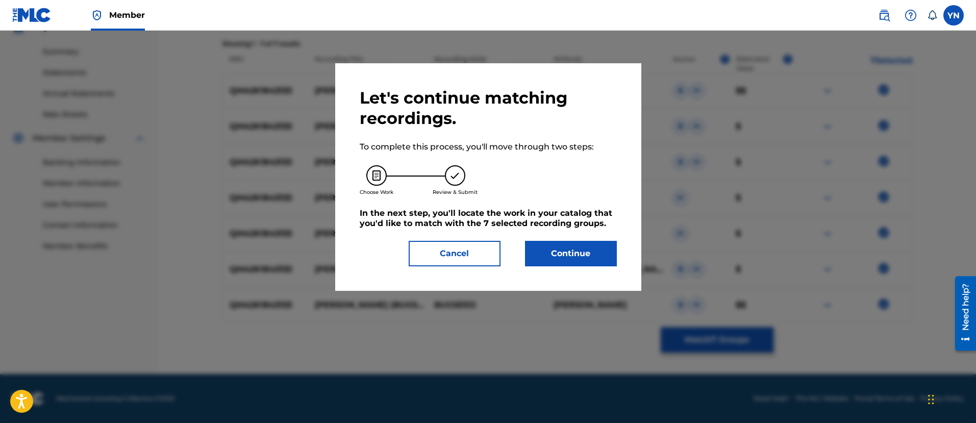
click at [576, 259] on button "Continue" at bounding box center [571, 254] width 92 height 26
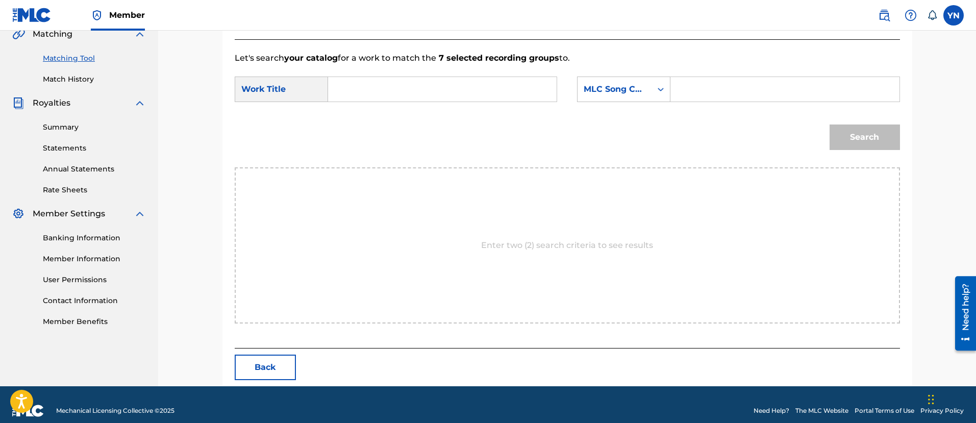
scroll to position [257, 0]
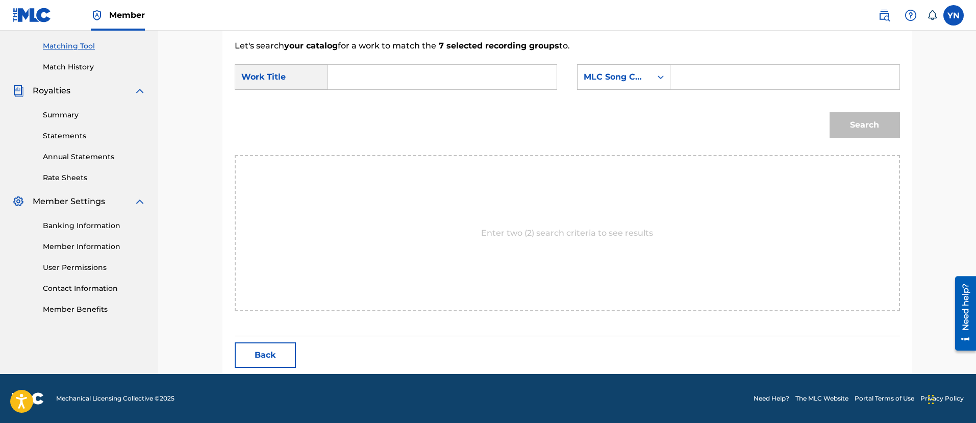
click at [506, 79] on input "Search Form" at bounding box center [442, 77] width 211 height 25
click at [608, 79] on div "MLC Song Code" at bounding box center [615, 77] width 62 height 12
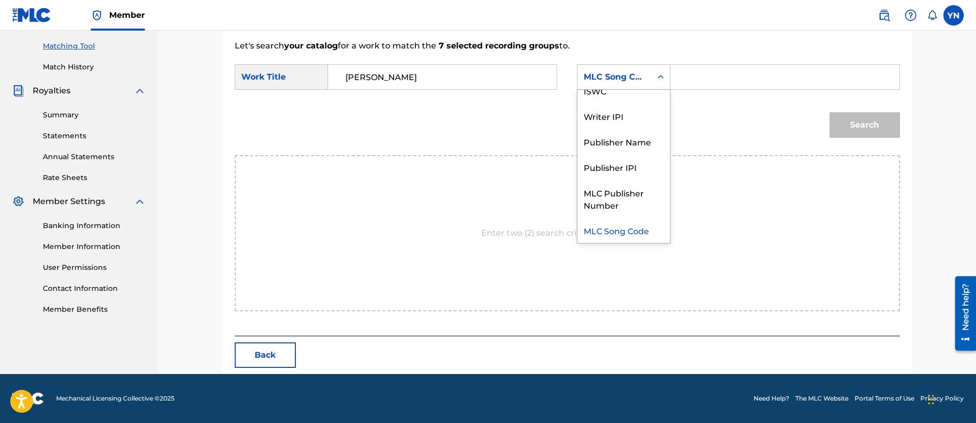
scroll to position [0, 0]
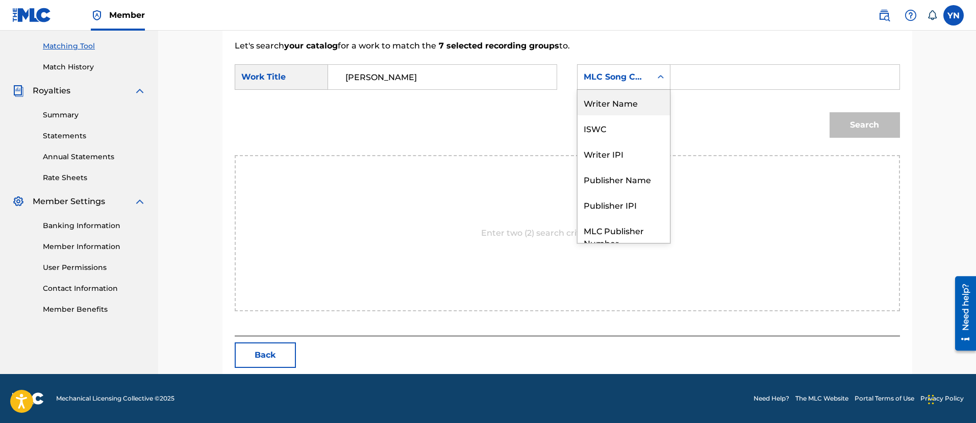
click at [624, 100] on div "Writer Name" at bounding box center [624, 103] width 92 height 26
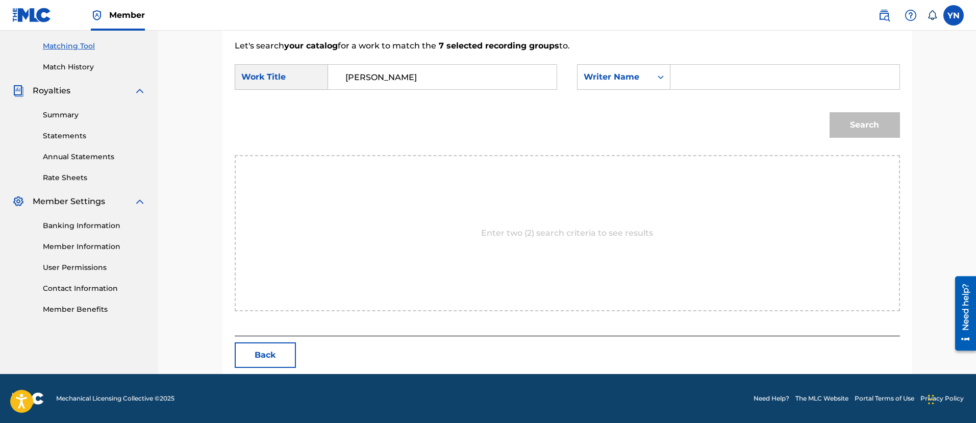
click at [758, 85] on input "Search Form" at bounding box center [784, 77] width 211 height 25
click at [868, 130] on button "Search" at bounding box center [865, 125] width 70 height 26
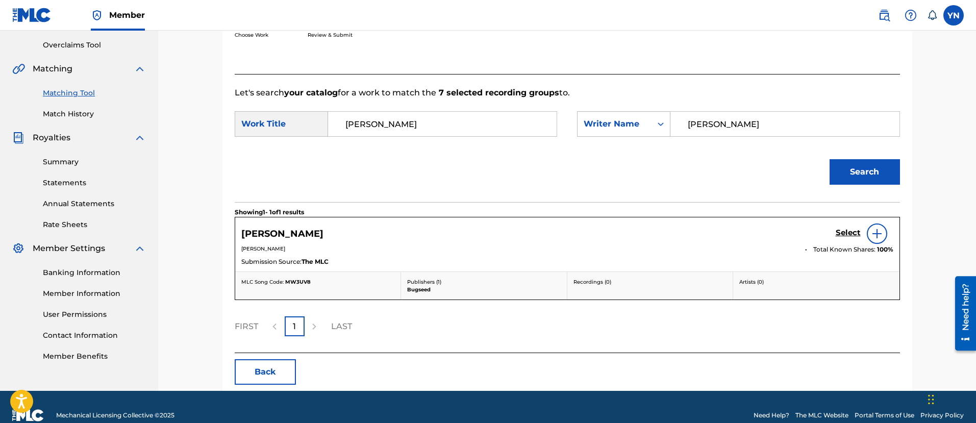
scroll to position [227, 0]
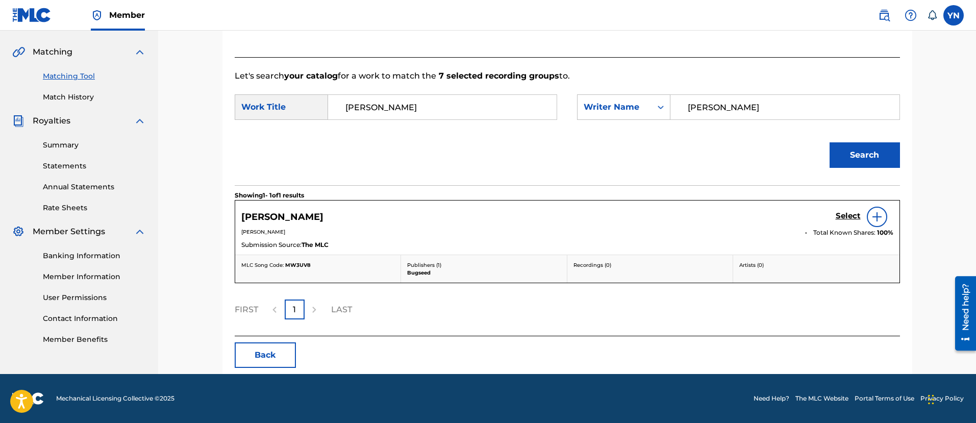
click at [846, 214] on h5 "Select" at bounding box center [848, 216] width 25 height 10
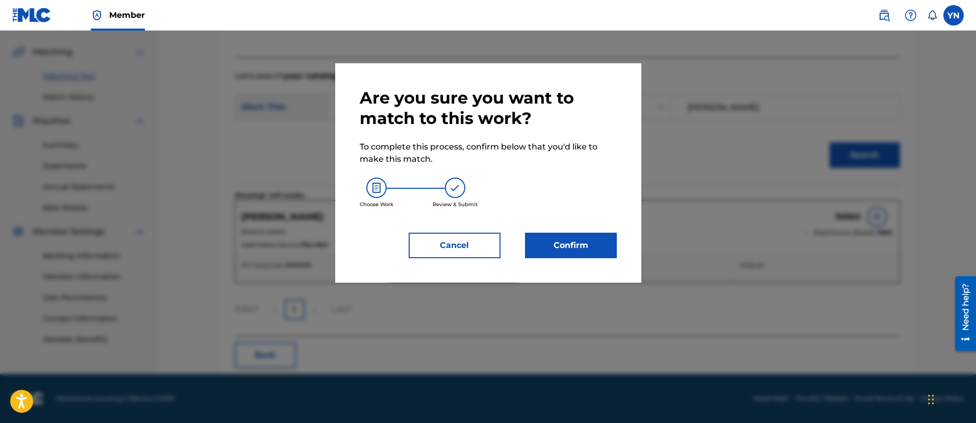
click at [580, 250] on button "Confirm" at bounding box center [571, 246] width 92 height 26
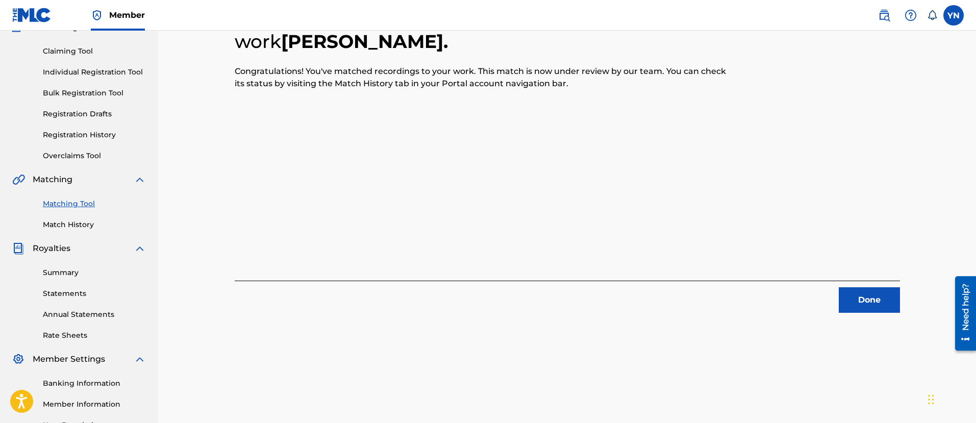
scroll to position [82, 0]
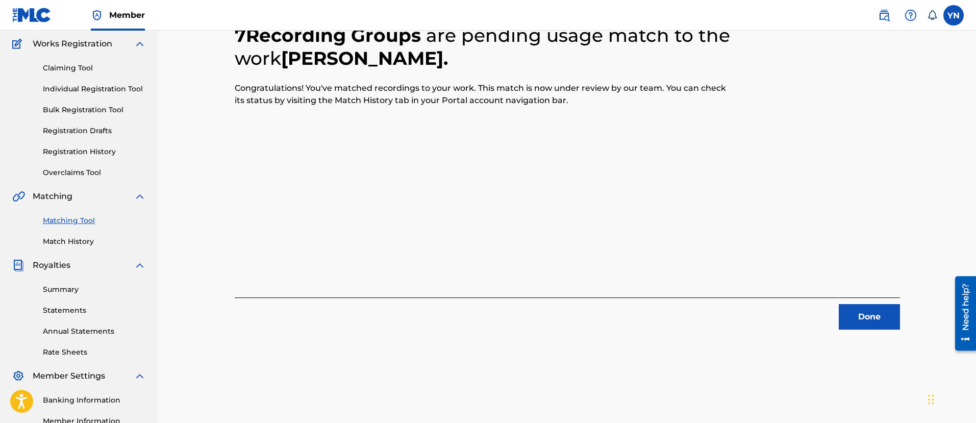
click at [853, 316] on button "Done" at bounding box center [869, 317] width 61 height 26
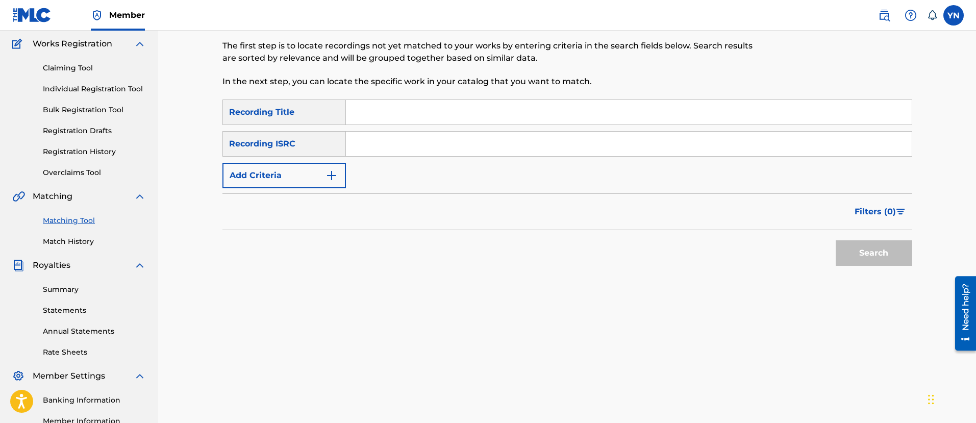
click at [457, 149] on input "Search Form" at bounding box center [629, 144] width 566 height 25
click at [461, 96] on div "Matching Tool The Matching Tool allows Members to match sound recordings to wor…" at bounding box center [488, 37] width 531 height 126
click at [454, 116] on input "Search Form" at bounding box center [629, 112] width 566 height 25
click at [856, 253] on button "Search" at bounding box center [874, 253] width 77 height 26
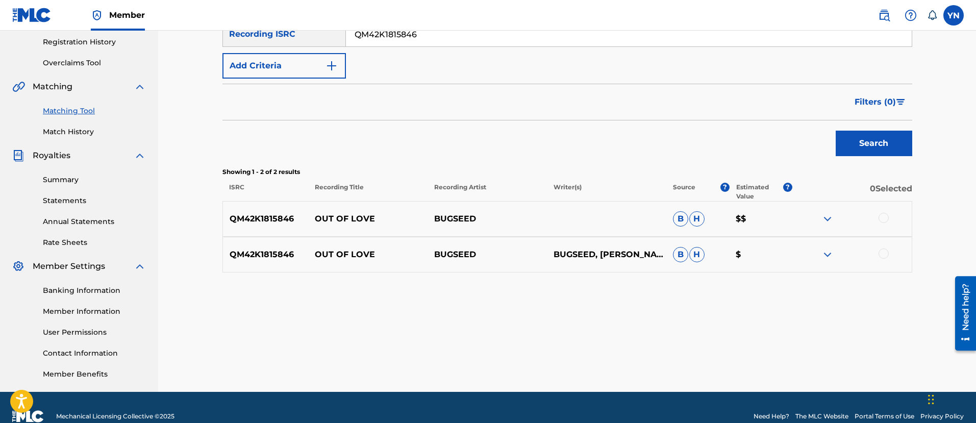
scroll to position [210, 0]
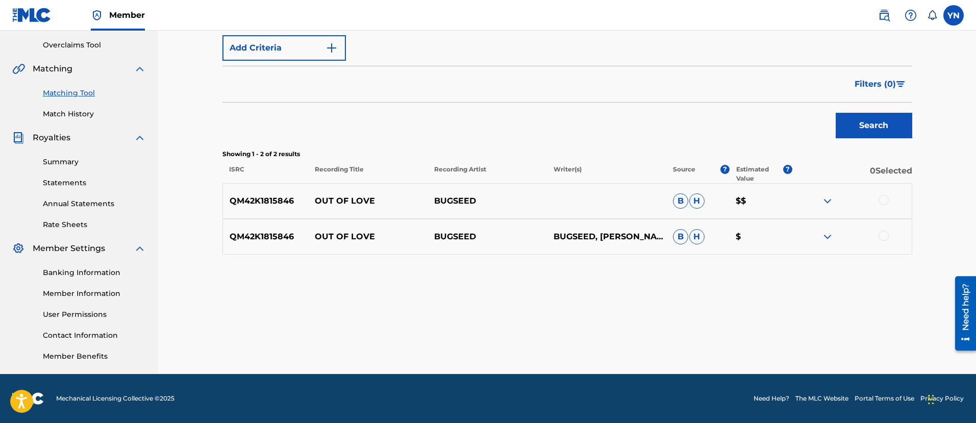
click at [880, 203] on div at bounding box center [852, 201] width 119 height 12
click at [883, 202] on div at bounding box center [884, 200] width 10 height 10
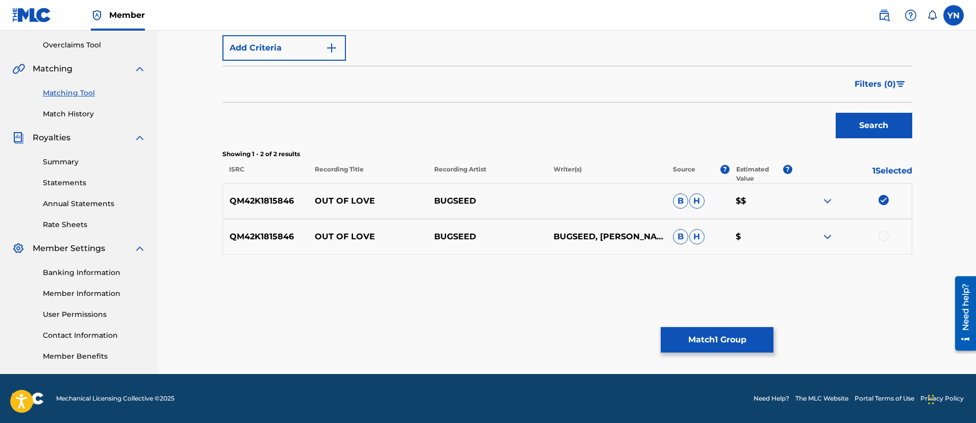
click at [884, 235] on div at bounding box center [884, 236] width 10 height 10
click at [759, 331] on button "Match 2 Groups" at bounding box center [717, 340] width 113 height 26
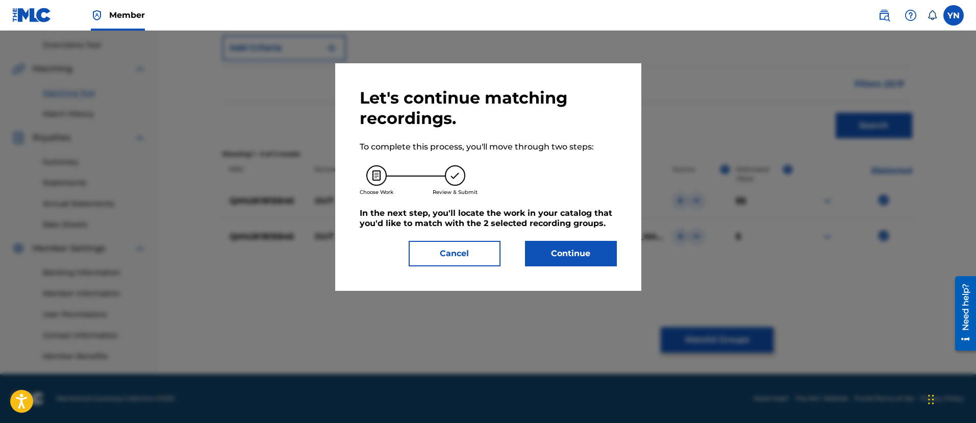
click at [594, 249] on button "Continue" at bounding box center [571, 254] width 92 height 26
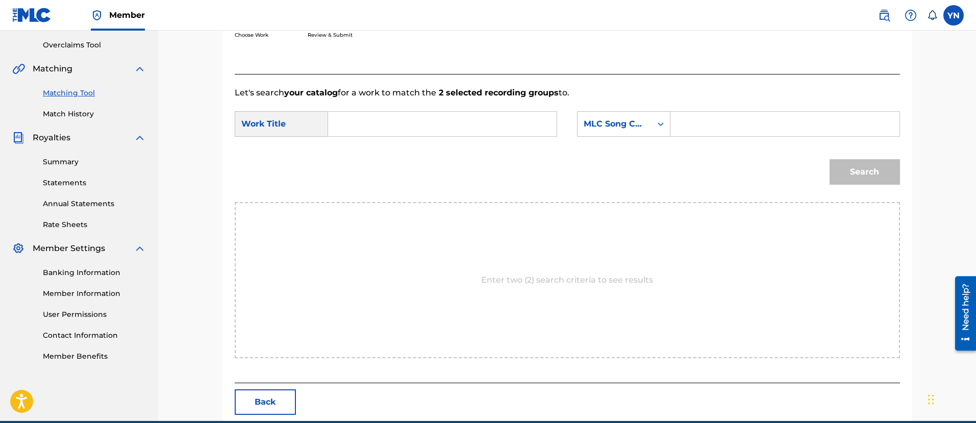
click at [519, 121] on input "Search Form" at bounding box center [442, 124] width 211 height 25
click at [643, 126] on div "MLC Song Code" at bounding box center [615, 124] width 62 height 12
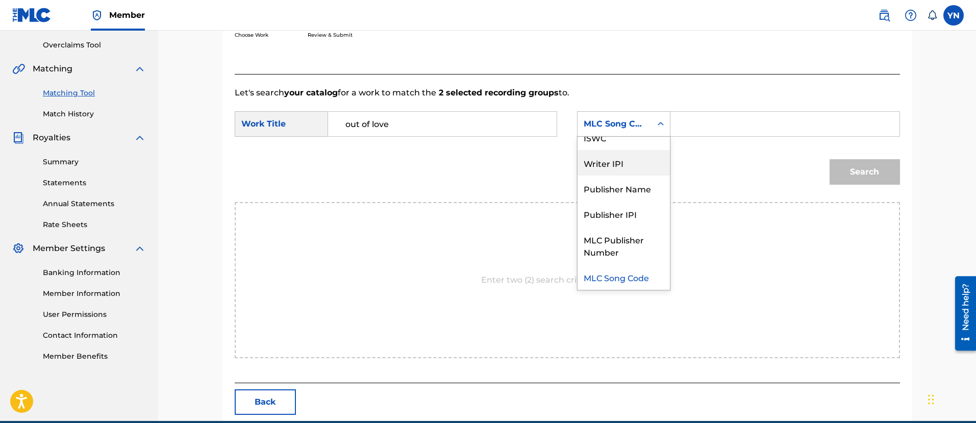
scroll to position [0, 0]
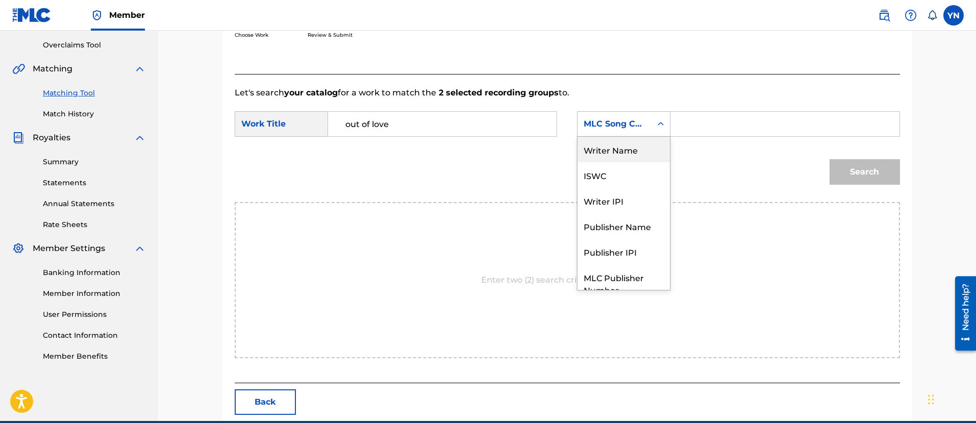
click at [636, 153] on div "Writer Name" at bounding box center [624, 150] width 92 height 26
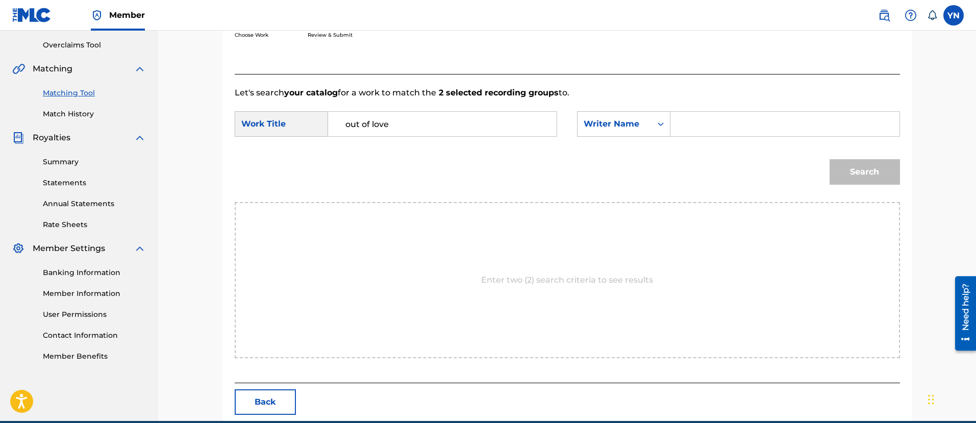
click at [693, 110] on form "SearchWithCriteria1729e9d5-ecdf-4fb0-828d-0ad543af98dd Work Title out of love S…" at bounding box center [568, 150] width 666 height 103
click at [699, 127] on input "Search Form" at bounding box center [784, 124] width 211 height 25
click at [864, 180] on button "Search" at bounding box center [865, 172] width 70 height 26
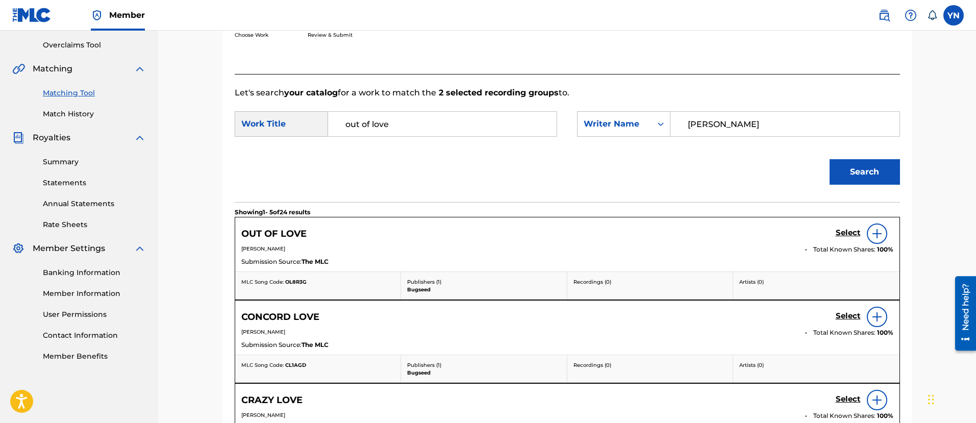
click at [837, 232] on h5 "Select" at bounding box center [848, 233] width 25 height 10
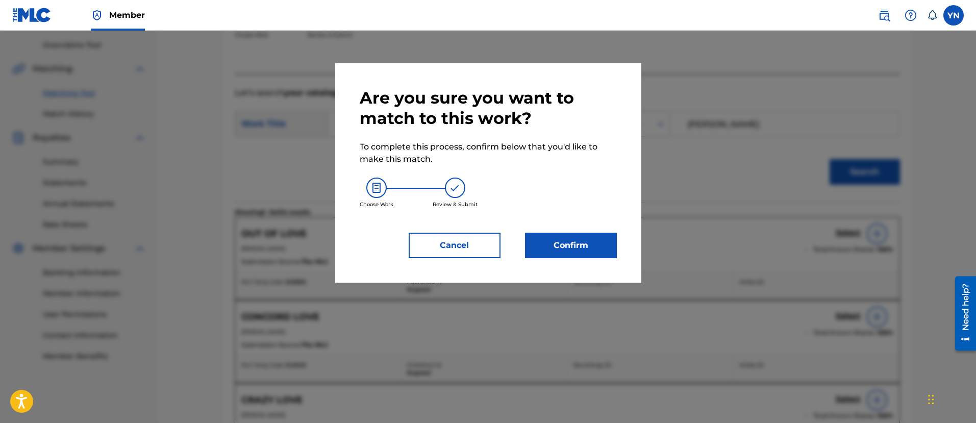
click at [569, 246] on button "Confirm" at bounding box center [571, 246] width 92 height 26
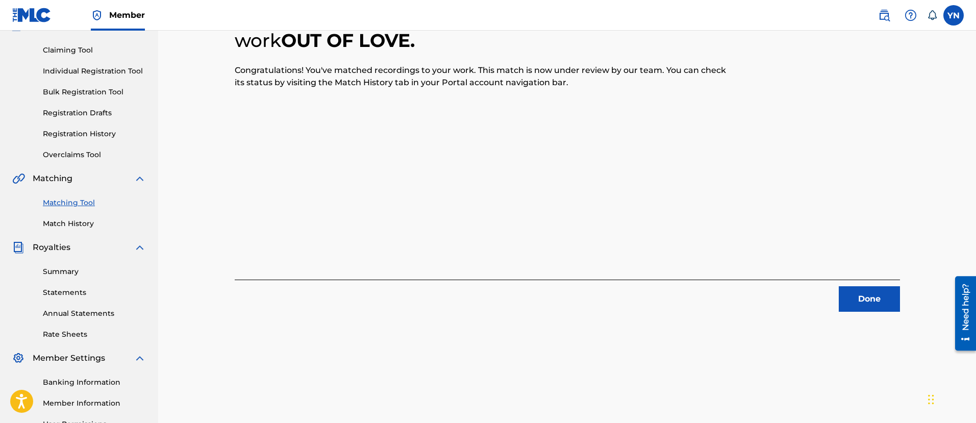
scroll to position [82, 0]
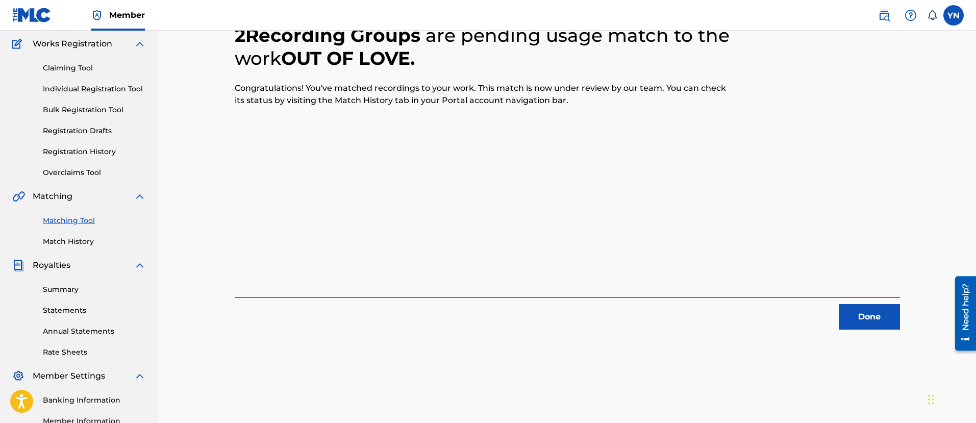
click at [854, 295] on div "2 Recording Groups are pending usage match to the work OUT OF LOVE . Congratula…" at bounding box center [568, 164] width 666 height 330
click at [851, 311] on button "Done" at bounding box center [869, 317] width 61 height 26
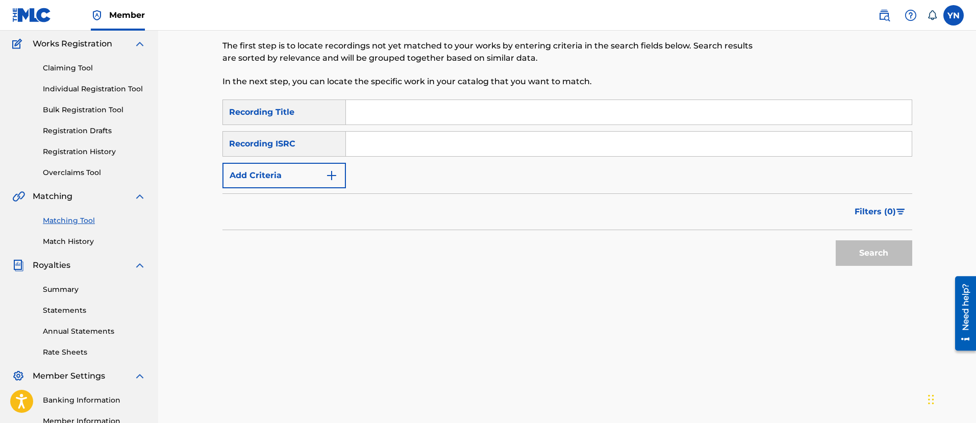
click at [398, 152] on input "Search Form" at bounding box center [629, 144] width 566 height 25
click at [430, 122] on input "Search Form" at bounding box center [629, 112] width 566 height 25
click at [881, 270] on div "Search" at bounding box center [872, 250] width 82 height 41
click at [880, 266] on div "Search" at bounding box center [872, 250] width 82 height 41
click at [876, 259] on button "Search" at bounding box center [874, 253] width 77 height 26
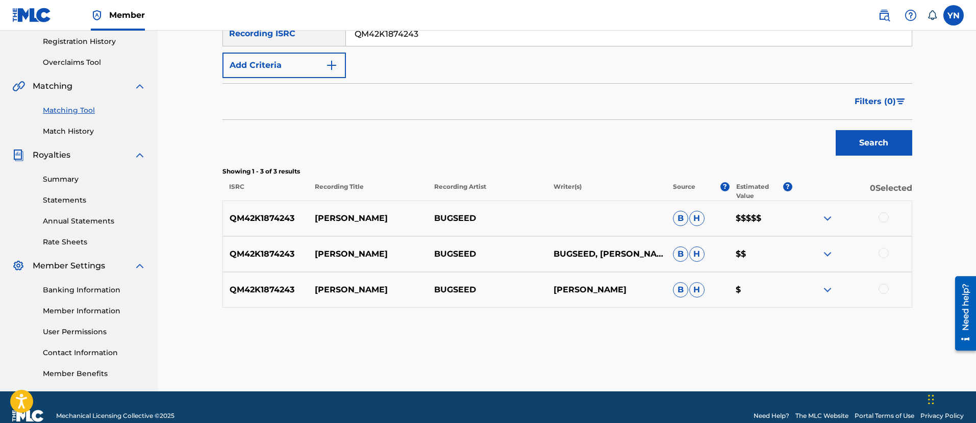
scroll to position [210, 0]
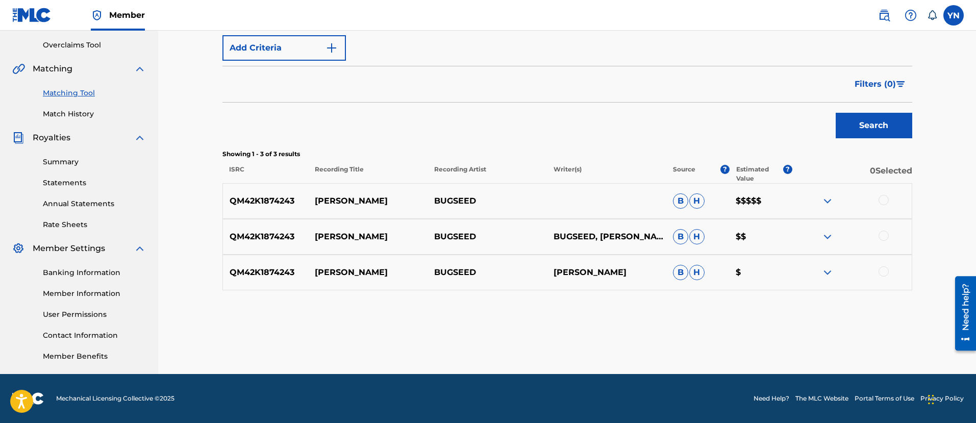
click at [882, 201] on div at bounding box center [884, 200] width 10 height 10
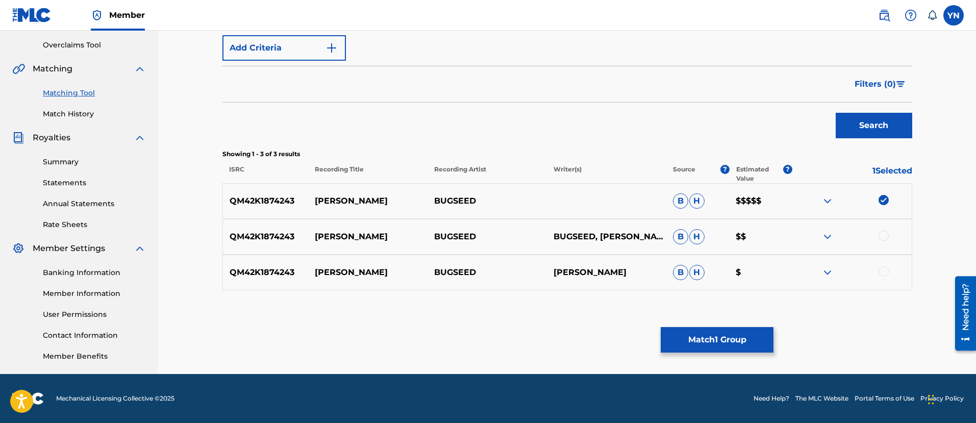
click at [888, 242] on div at bounding box center [852, 237] width 119 height 12
click at [880, 234] on div at bounding box center [884, 236] width 10 height 10
click at [886, 274] on div at bounding box center [884, 271] width 10 height 10
click at [725, 332] on button "Match 3 Groups" at bounding box center [717, 340] width 113 height 26
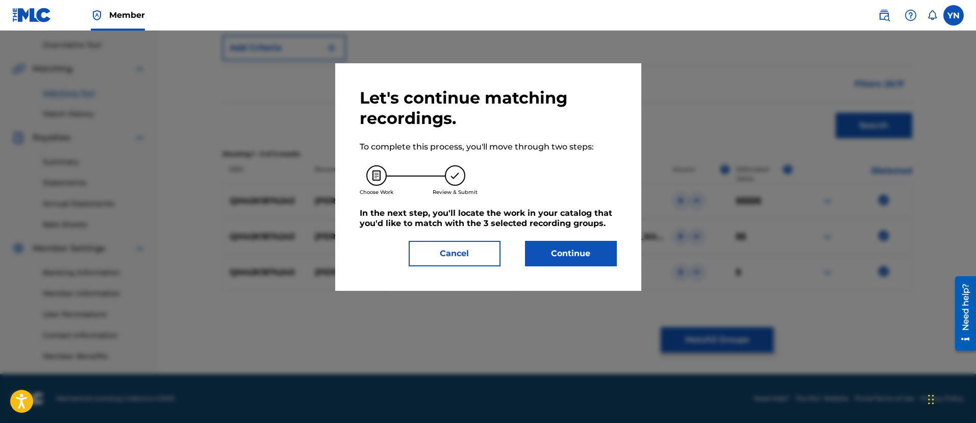
click at [575, 249] on button "Continue" at bounding box center [571, 254] width 92 height 26
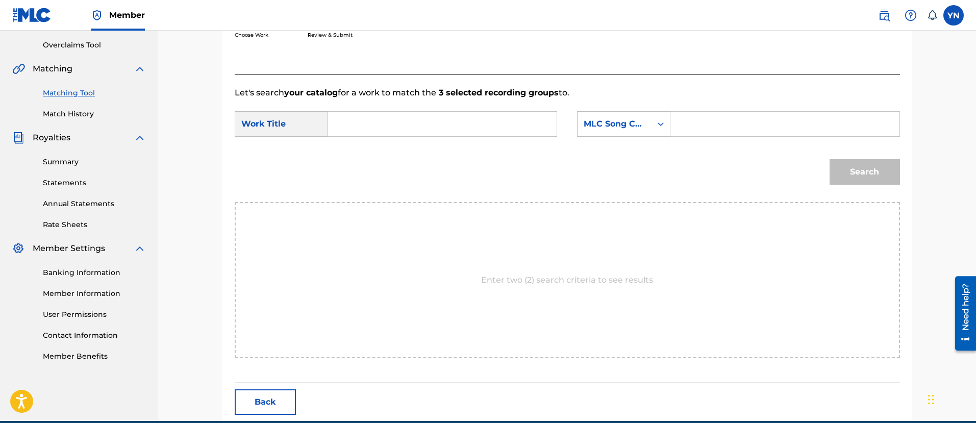
click at [512, 125] on input "Search Form" at bounding box center [442, 124] width 211 height 25
click at [610, 130] on div "MLC Song Code" at bounding box center [615, 123] width 74 height 19
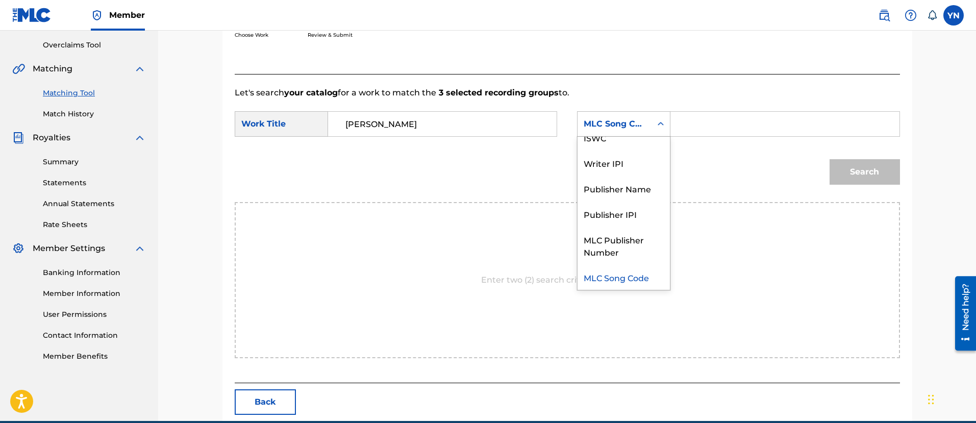
scroll to position [0, 0]
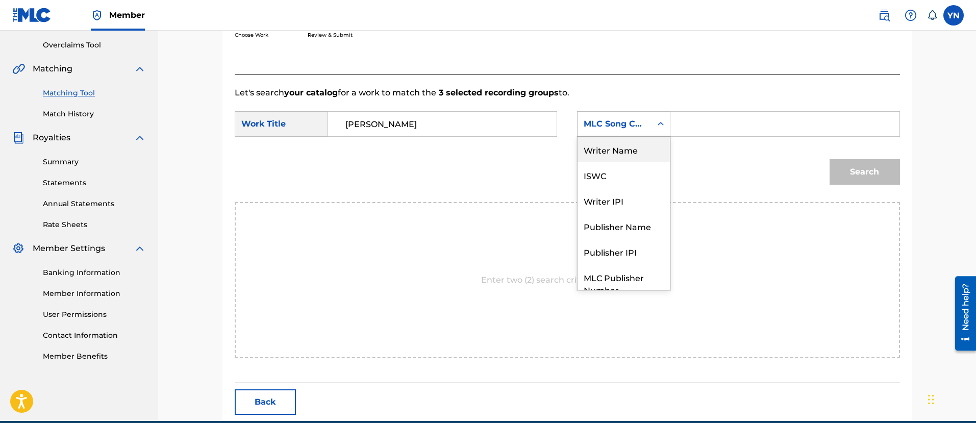
click at [617, 146] on div "Writer Name" at bounding box center [624, 150] width 92 height 26
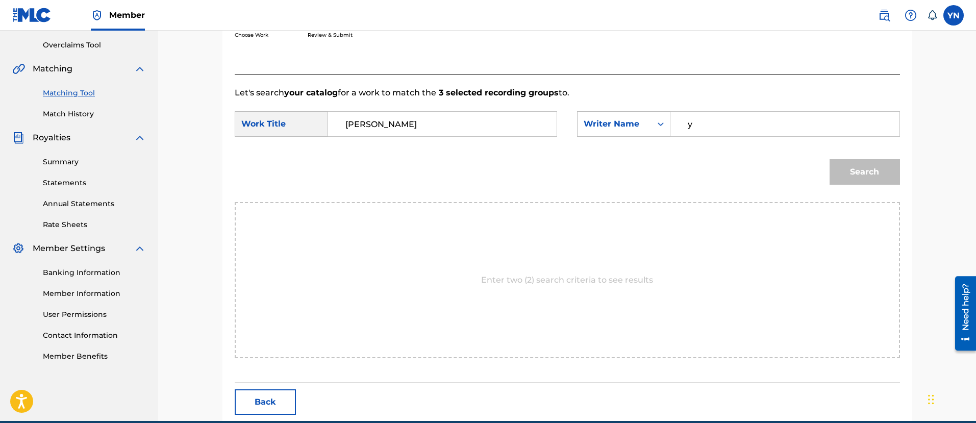
click at [733, 125] on input "y" at bounding box center [784, 124] width 211 height 25
click at [889, 177] on button "Search" at bounding box center [865, 172] width 70 height 26
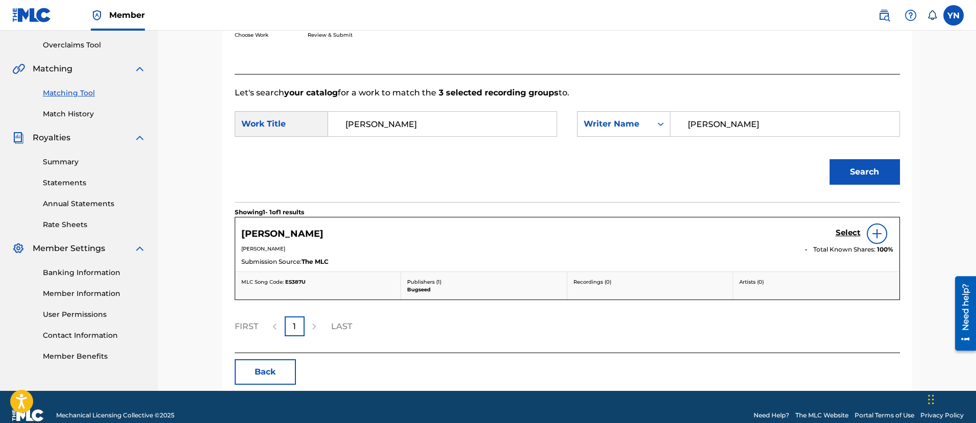
click at [843, 234] on h5 "Select" at bounding box center [848, 233] width 25 height 10
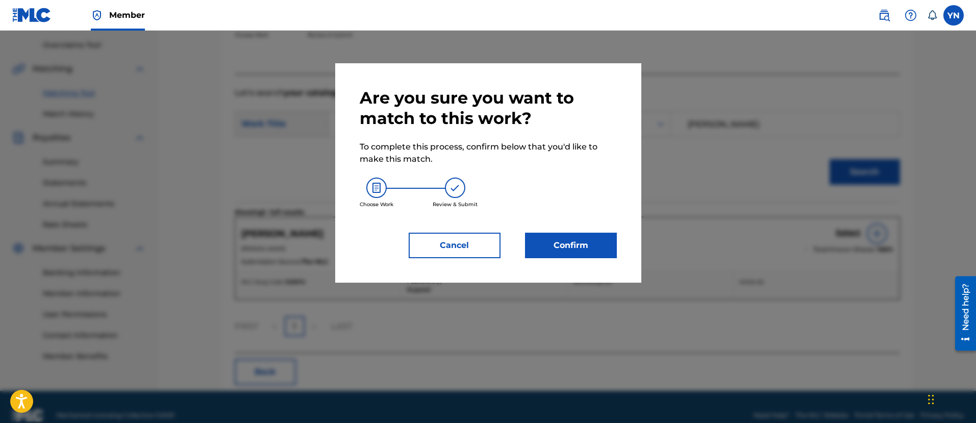
click at [550, 243] on button "Confirm" at bounding box center [571, 246] width 92 height 26
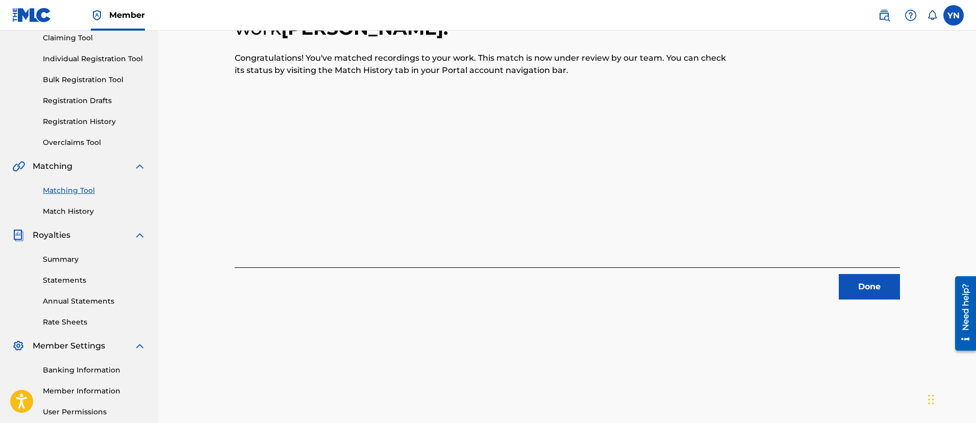
scroll to position [82, 0]
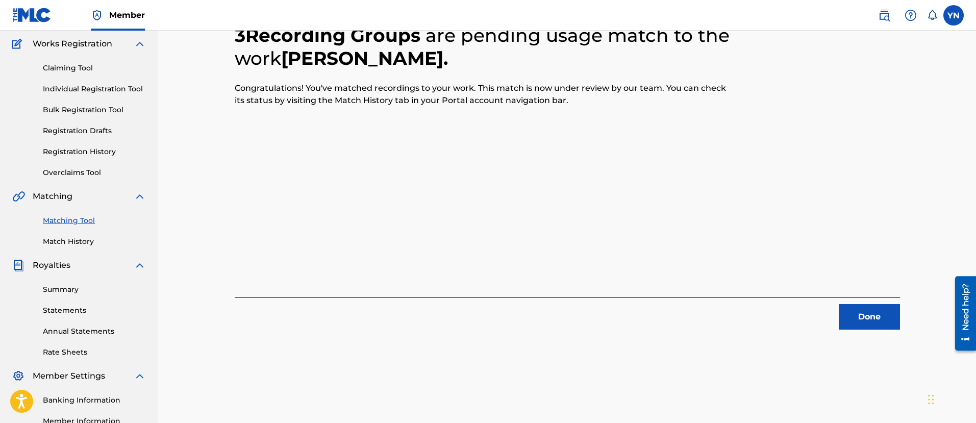
click at [871, 315] on button "Done" at bounding box center [869, 317] width 61 height 26
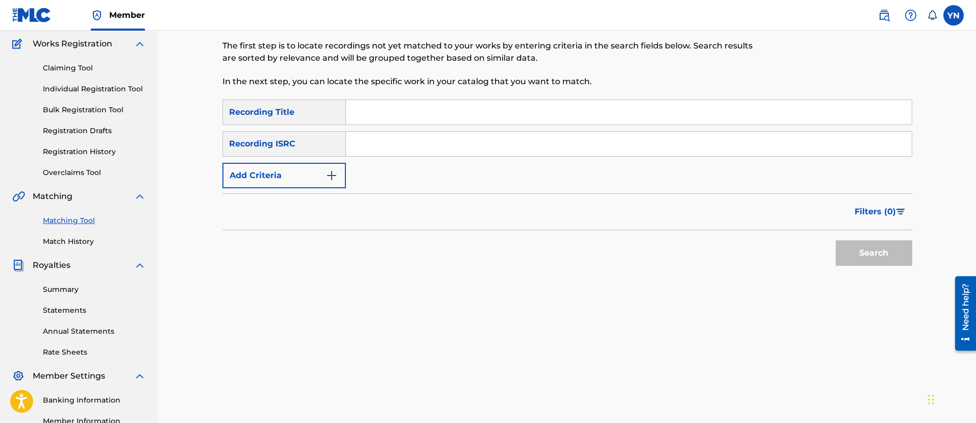
click at [507, 150] on input "Search Form" at bounding box center [629, 144] width 566 height 25
click at [456, 119] on input "Search Form" at bounding box center [629, 112] width 566 height 25
click at [853, 248] on button "Search" at bounding box center [874, 253] width 77 height 26
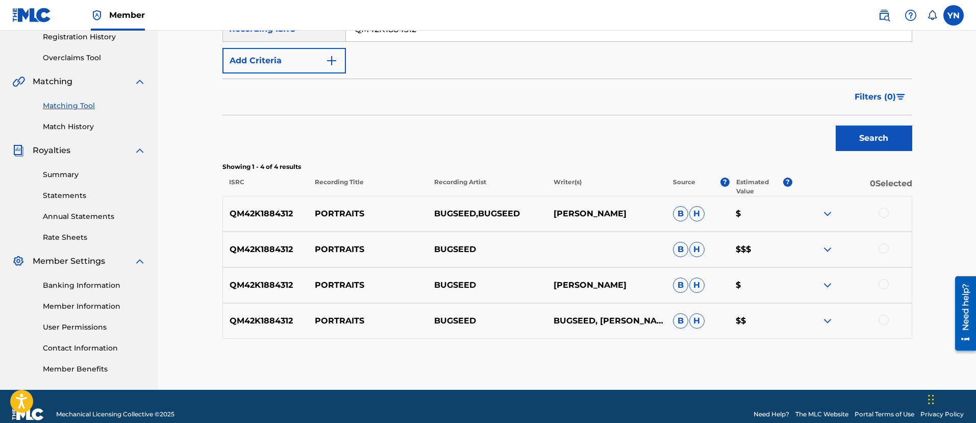
scroll to position [210, 0]
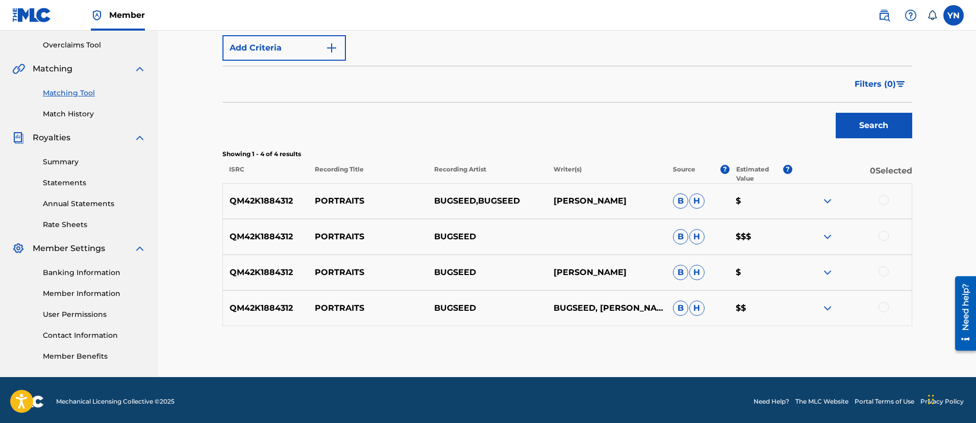
click at [883, 201] on div at bounding box center [884, 200] width 10 height 10
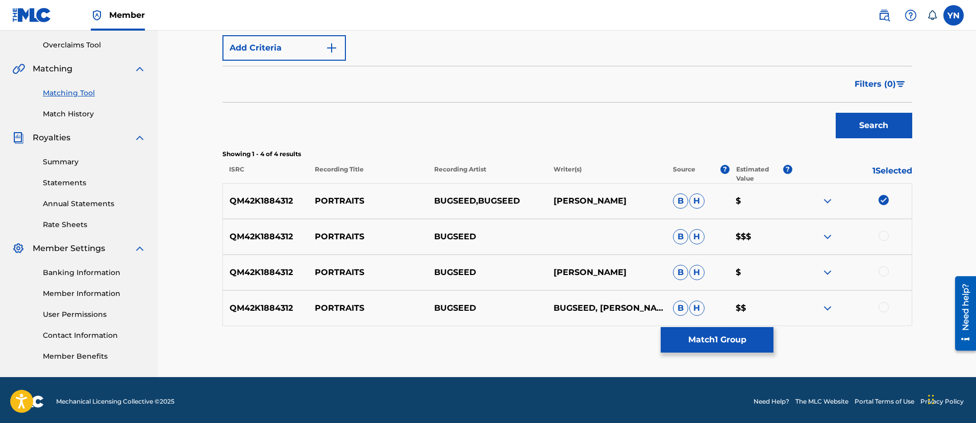
click at [883, 237] on div at bounding box center [884, 236] width 10 height 10
click at [883, 275] on div at bounding box center [884, 271] width 10 height 10
click at [882, 306] on div at bounding box center [884, 307] width 10 height 10
click at [696, 346] on button "Match 4 Groups" at bounding box center [717, 340] width 113 height 26
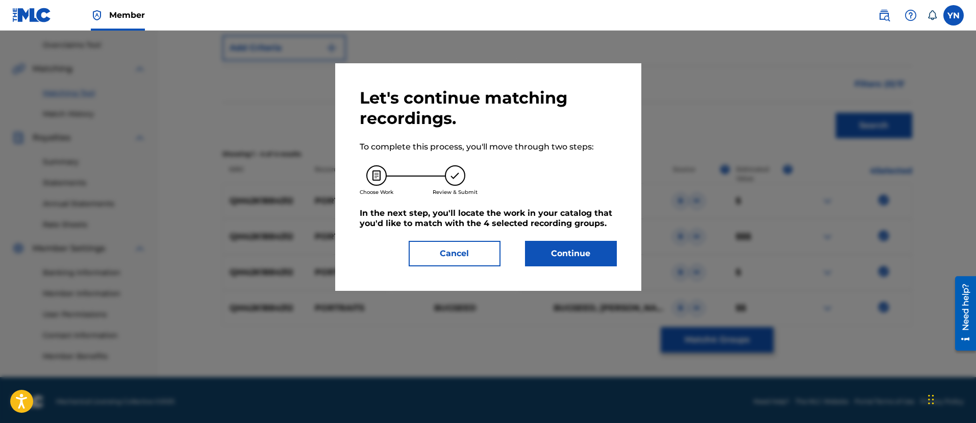
click at [543, 258] on button "Continue" at bounding box center [571, 254] width 92 height 26
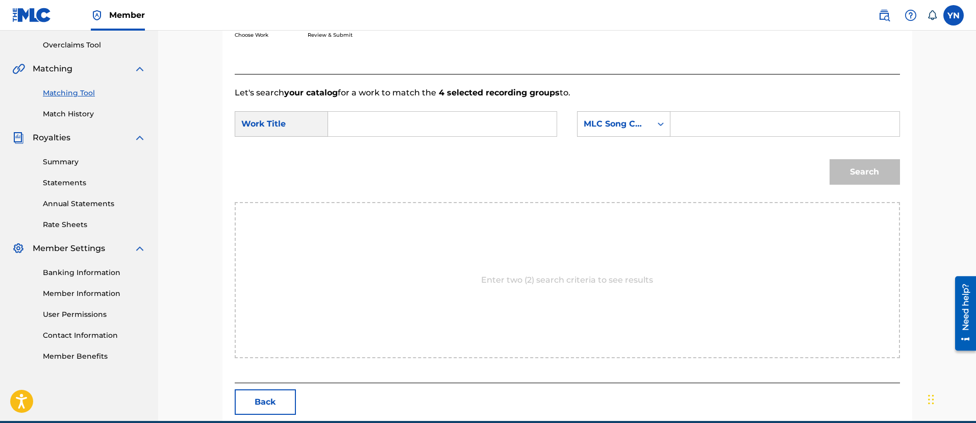
click at [460, 121] on input "Search Form" at bounding box center [442, 124] width 211 height 25
click at [615, 127] on div "MLC Song Code" at bounding box center [615, 124] width 62 height 12
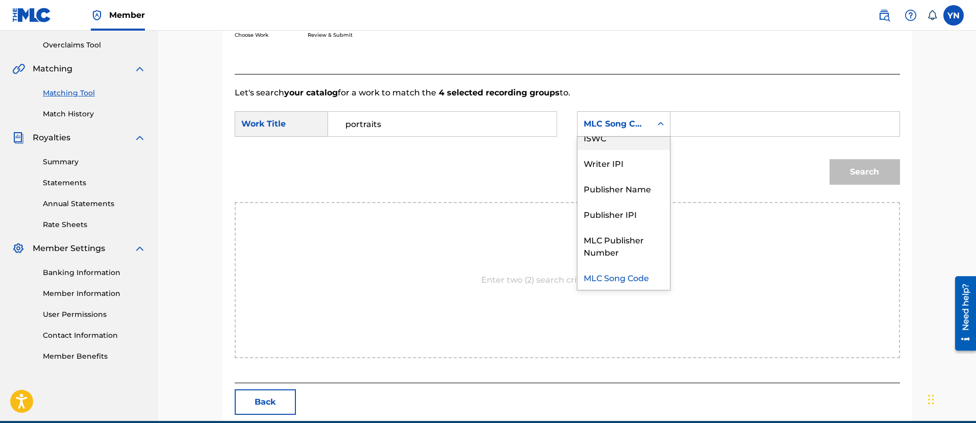
scroll to position [0, 0]
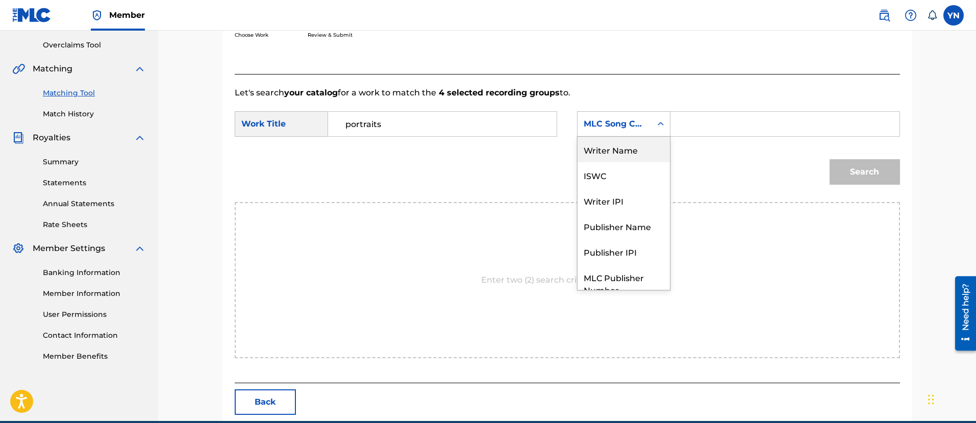
click at [629, 146] on div "Writer Name" at bounding box center [624, 150] width 92 height 26
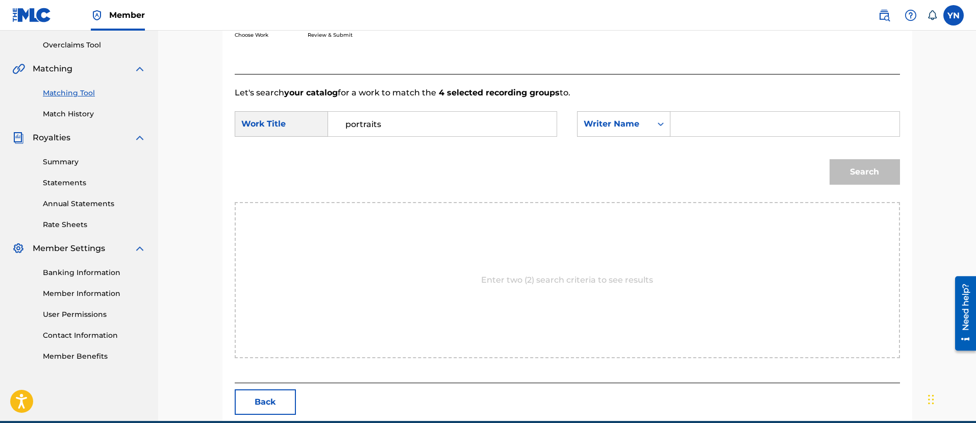
click at [696, 130] on input "Search Form" at bounding box center [784, 124] width 211 height 25
click at [837, 166] on button "Search" at bounding box center [865, 172] width 70 height 26
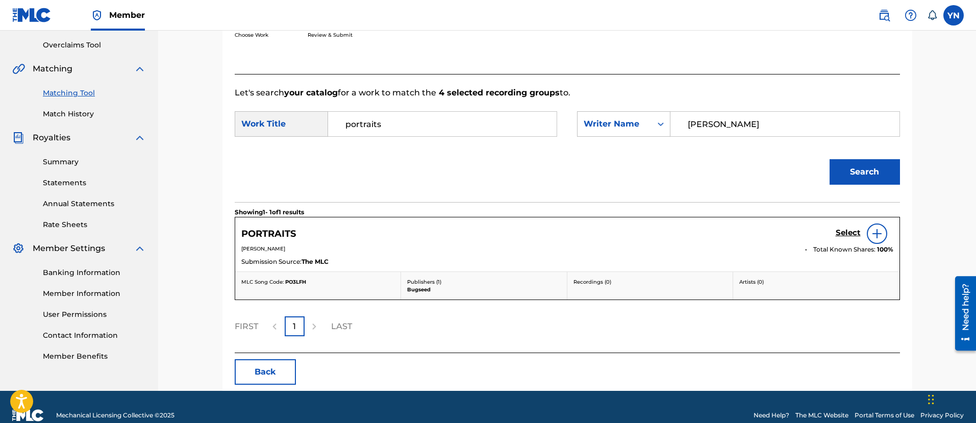
click at [843, 234] on h5 "Select" at bounding box center [848, 233] width 25 height 10
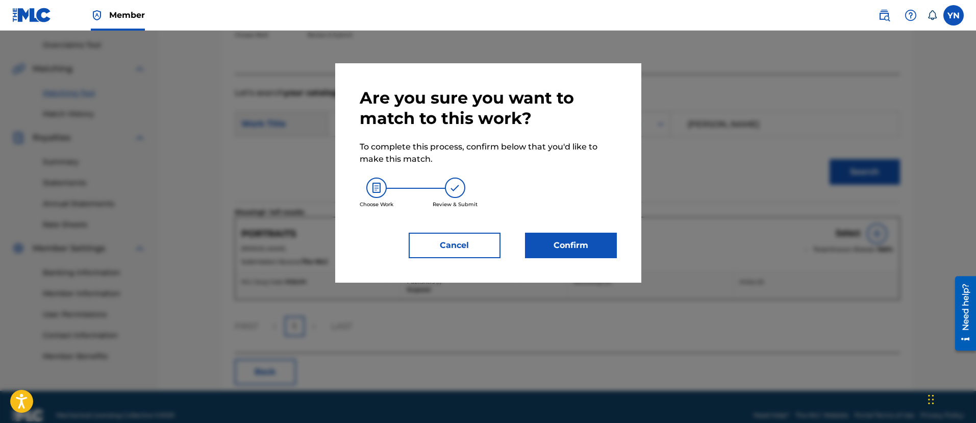
click at [593, 253] on button "Confirm" at bounding box center [571, 246] width 92 height 26
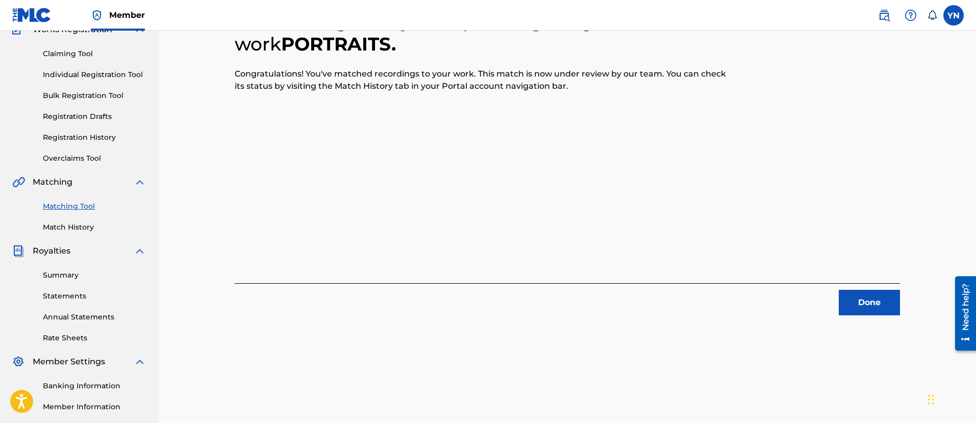
scroll to position [82, 0]
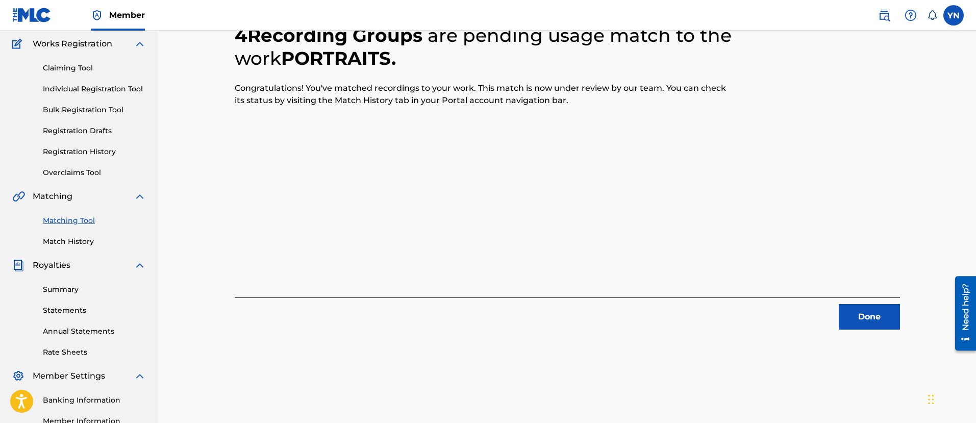
click at [858, 309] on button "Done" at bounding box center [869, 317] width 61 height 26
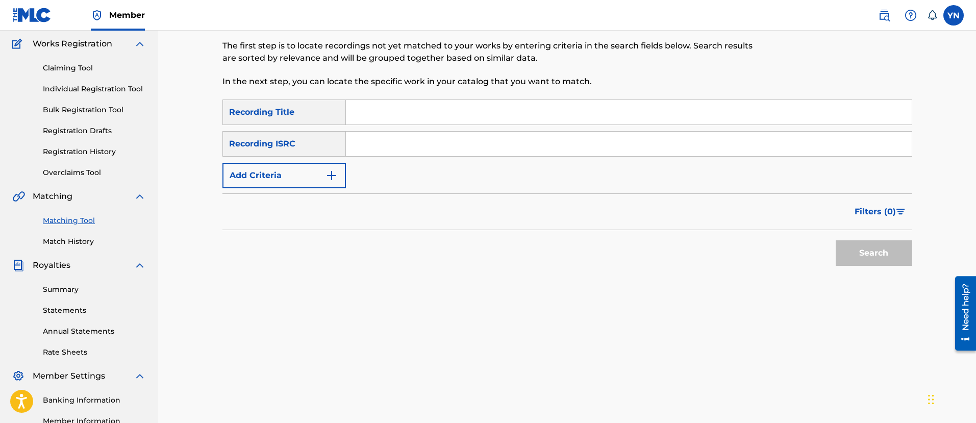
click at [363, 153] on input "Search Form" at bounding box center [629, 144] width 566 height 25
click at [471, 119] on input "Search Form" at bounding box center [629, 112] width 566 height 25
click at [862, 254] on button "Search" at bounding box center [874, 253] width 77 height 26
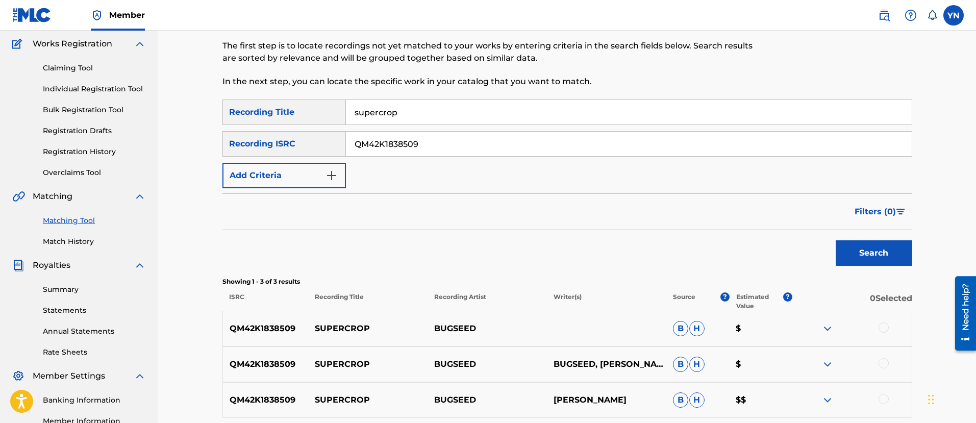
scroll to position [210, 0]
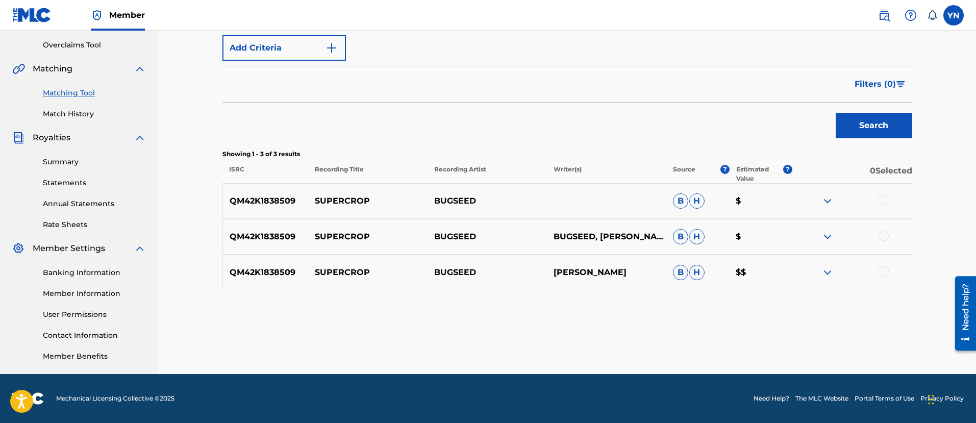
click at [880, 198] on div at bounding box center [884, 200] width 10 height 10
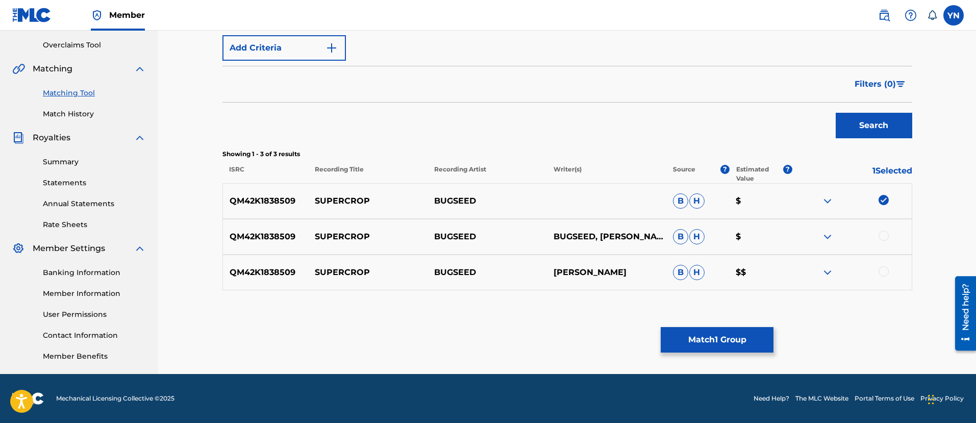
click at [886, 232] on div at bounding box center [884, 236] width 10 height 10
drag, startPoint x: 887, startPoint y: 287, endPoint x: 891, endPoint y: 266, distance: 21.3
click at [885, 283] on div "QM42K1838509 SUPERCROP BUGSEED NAKANO YUSUKE B H $$" at bounding box center [568, 273] width 690 height 36
click at [891, 266] on div at bounding box center [852, 272] width 119 height 12
click at [883, 271] on div at bounding box center [884, 271] width 10 height 10
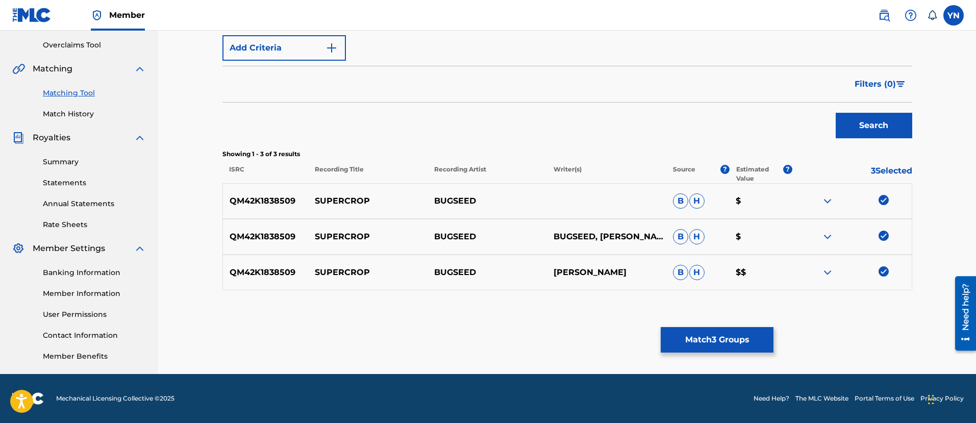
click at [729, 331] on button "Match 3 Groups" at bounding box center [717, 340] width 113 height 26
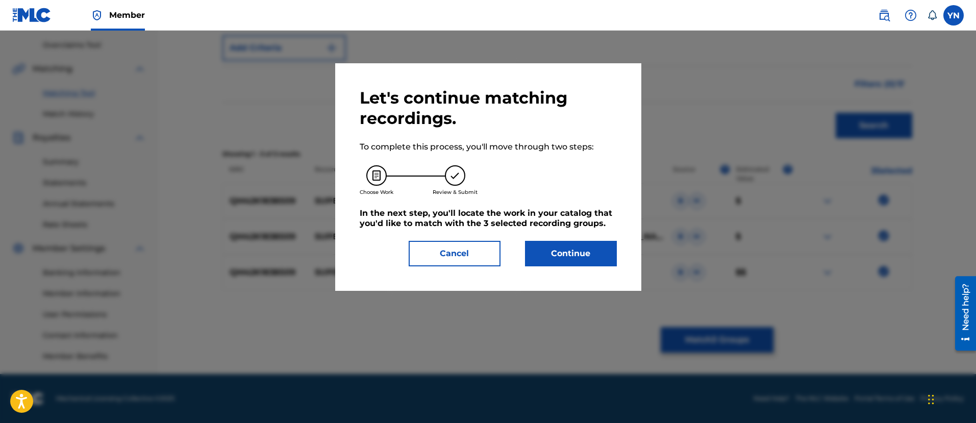
click at [583, 246] on button "Continue" at bounding box center [571, 254] width 92 height 26
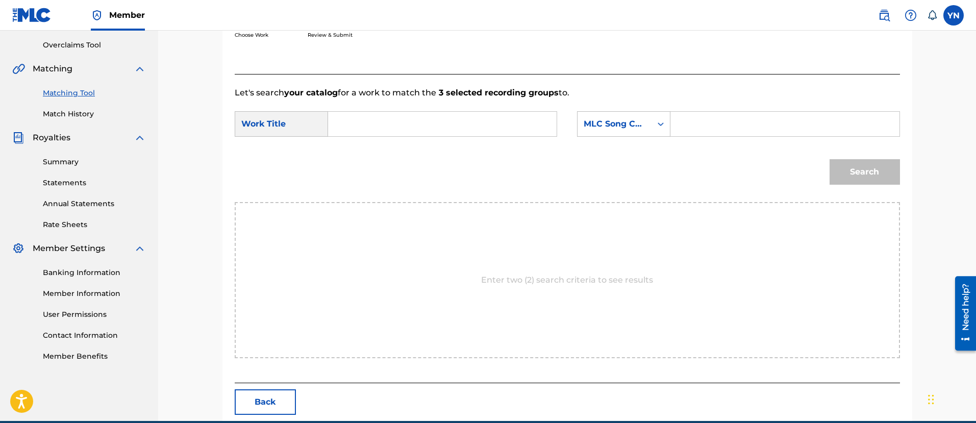
click at [490, 117] on input "Search Form" at bounding box center [442, 124] width 211 height 25
click at [630, 116] on div "MLC Song Code" at bounding box center [615, 123] width 74 height 19
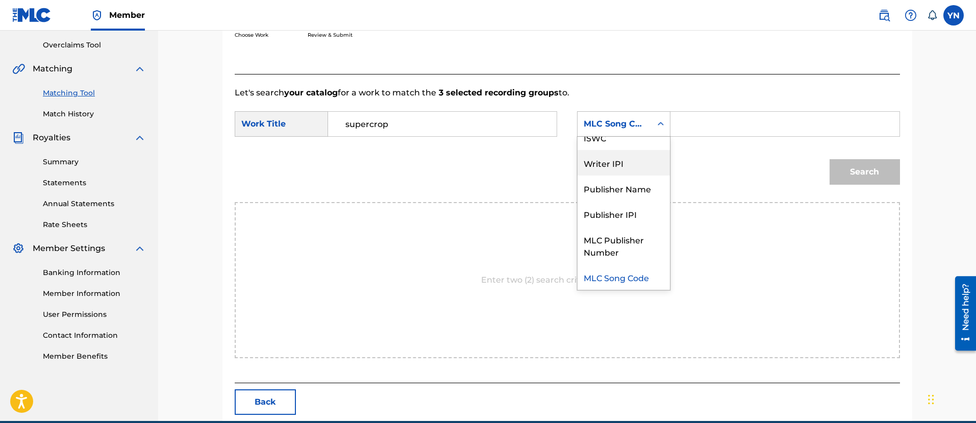
scroll to position [0, 0]
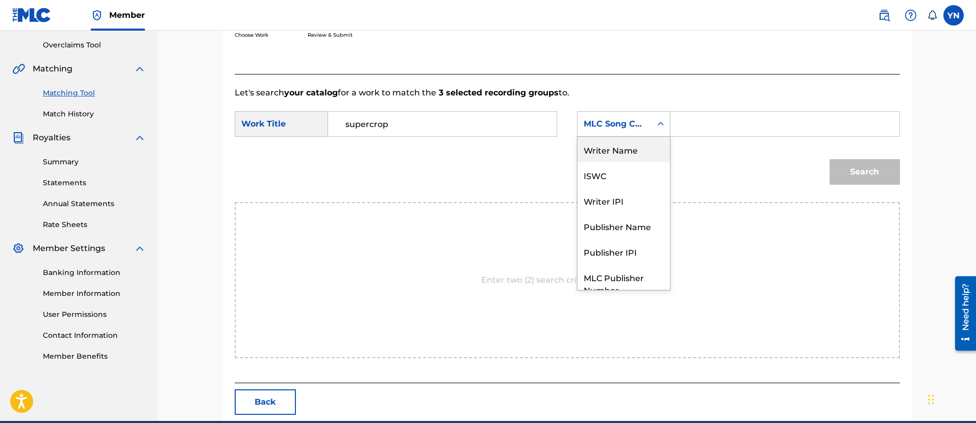
click at [630, 158] on div "Writer Name" at bounding box center [624, 150] width 92 height 26
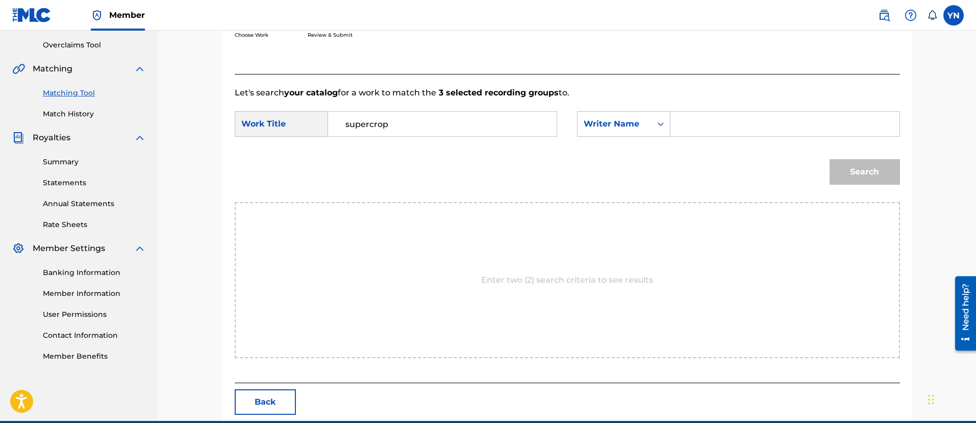
click at [720, 126] on input "Search Form" at bounding box center [784, 124] width 211 height 25
click at [847, 172] on button "Search" at bounding box center [865, 172] width 70 height 26
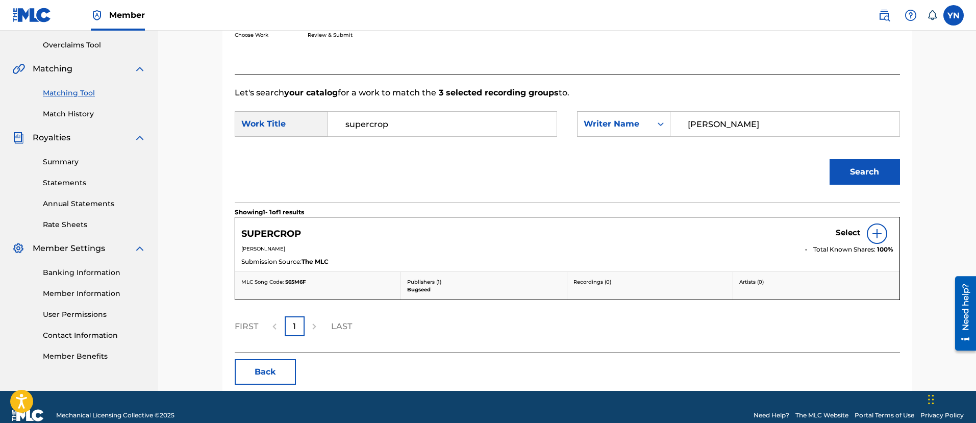
click at [846, 231] on h5 "Select" at bounding box center [848, 233] width 25 height 10
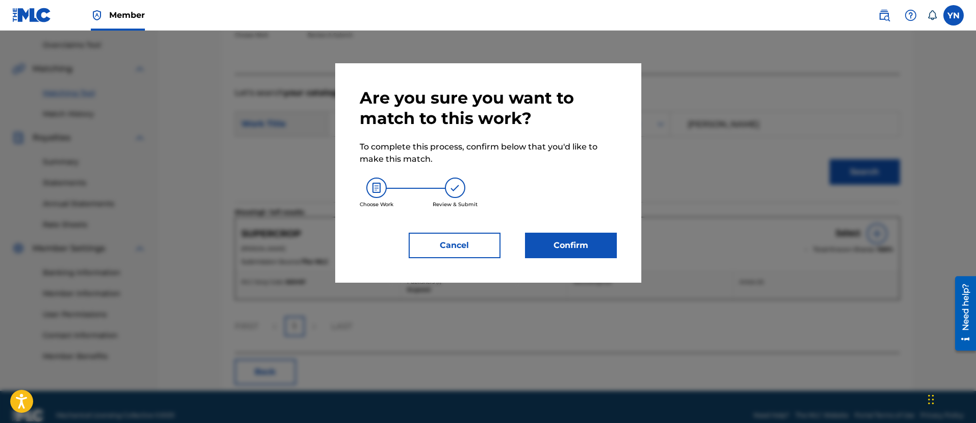
click at [602, 246] on button "Confirm" at bounding box center [571, 246] width 92 height 26
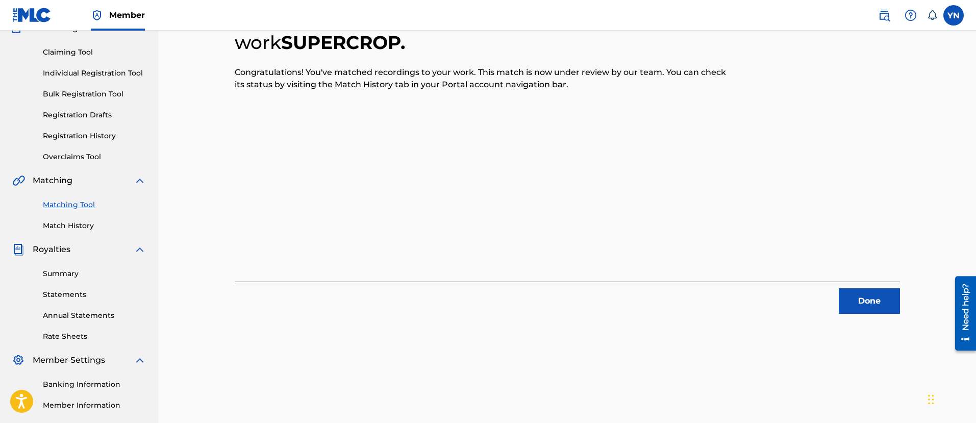
scroll to position [82, 0]
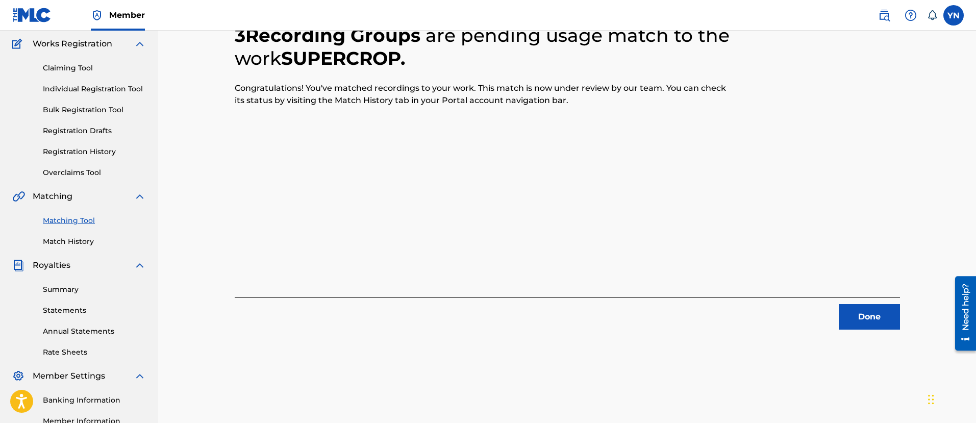
click at [869, 313] on button "Done" at bounding box center [869, 317] width 61 height 26
